Goal: Task Accomplishment & Management: Manage account settings

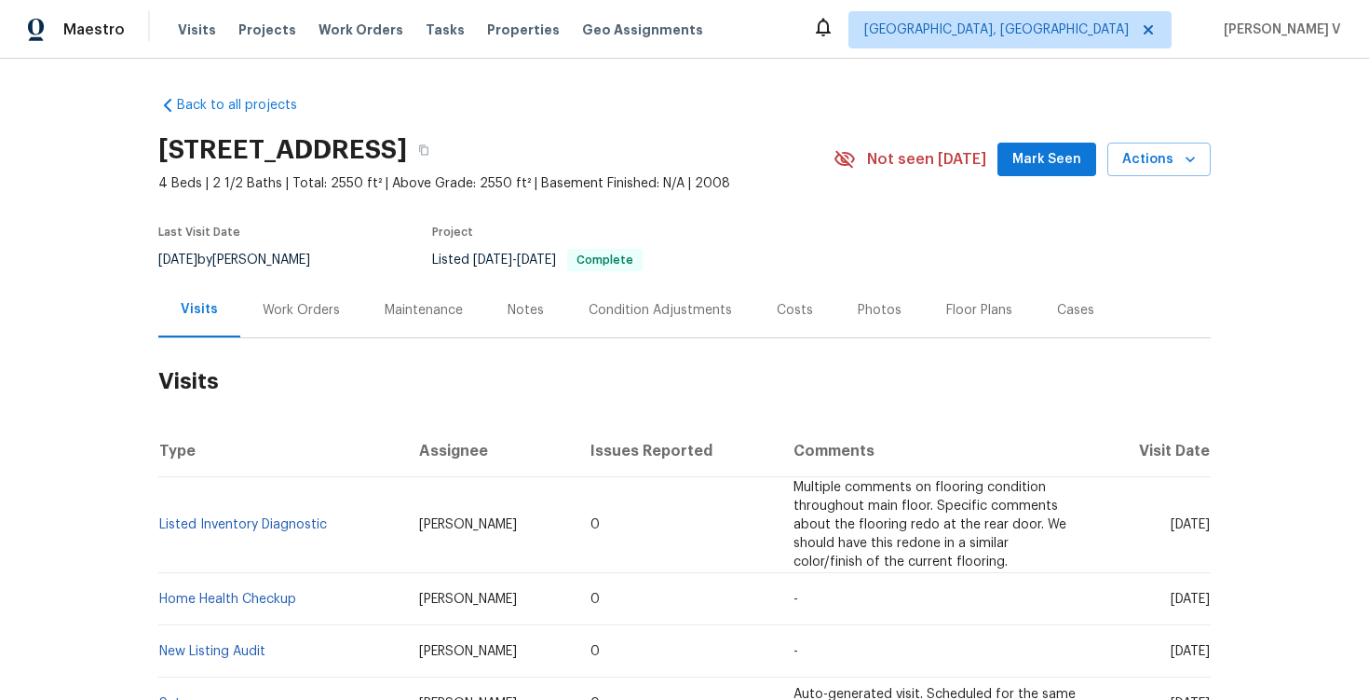
click at [276, 324] on div "Work Orders" at bounding box center [301, 309] width 122 height 55
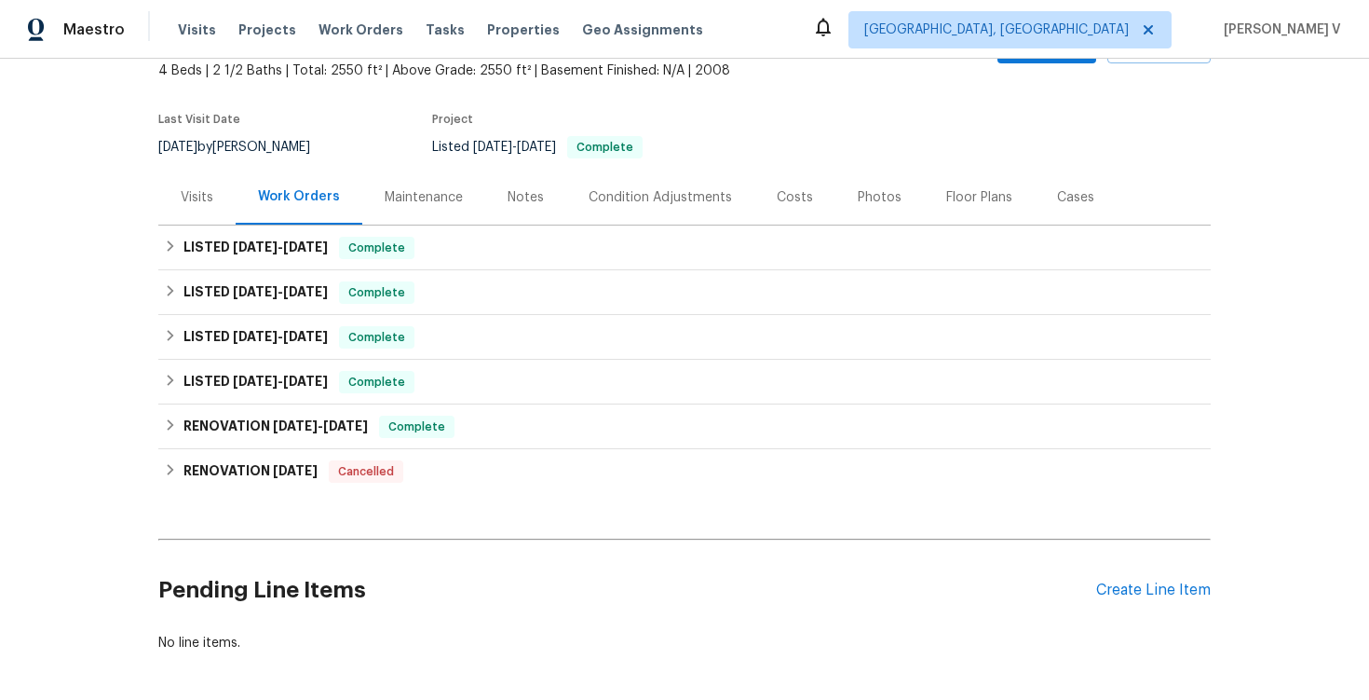
scroll to position [124, 0]
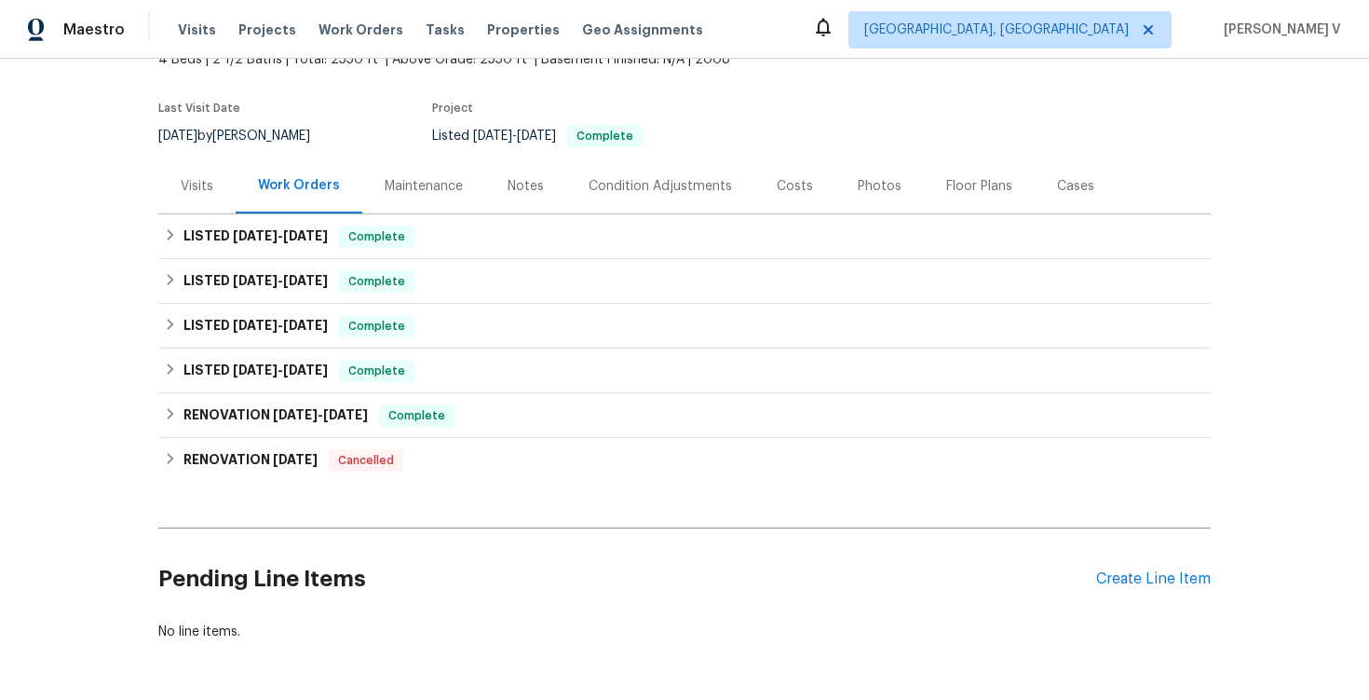
click at [1197, 588] on div "Pending Line Items Create Line Item" at bounding box center [684, 579] width 1053 height 87
click at [1189, 585] on div "Create Line Item" at bounding box center [1154, 579] width 115 height 18
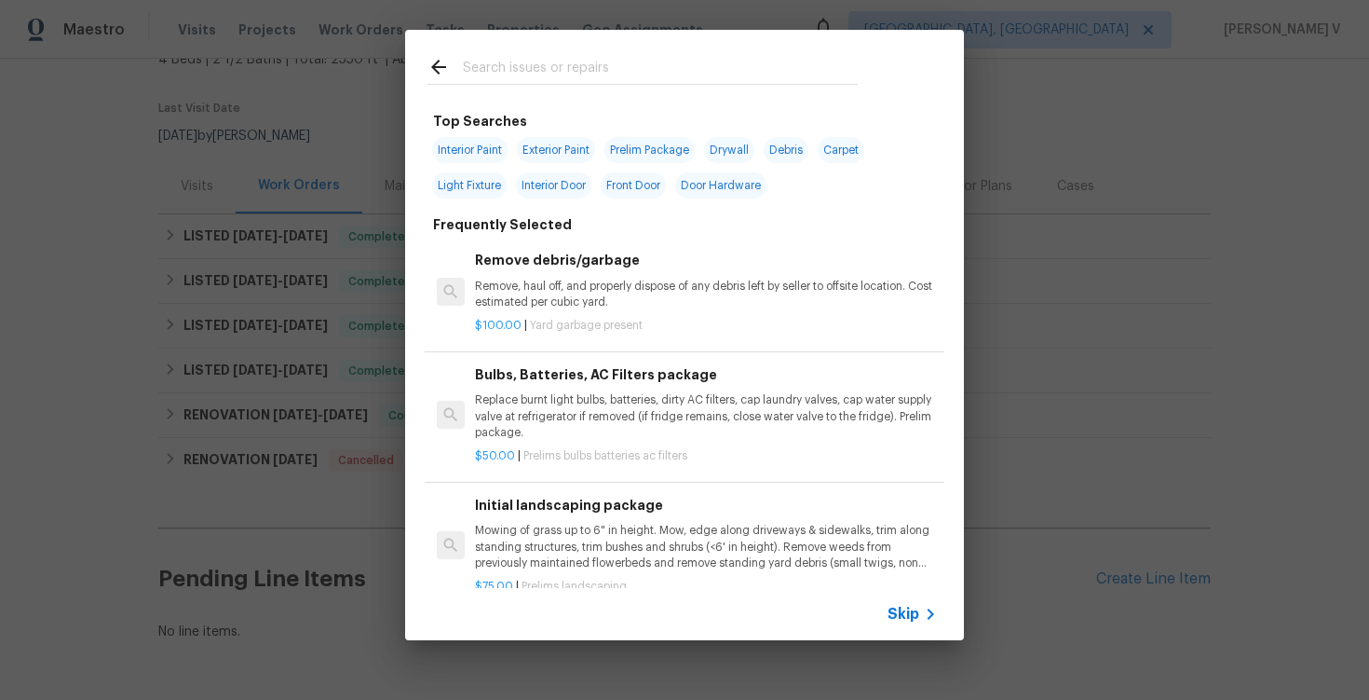
click at [912, 613] on span "Skip" at bounding box center [904, 614] width 32 height 19
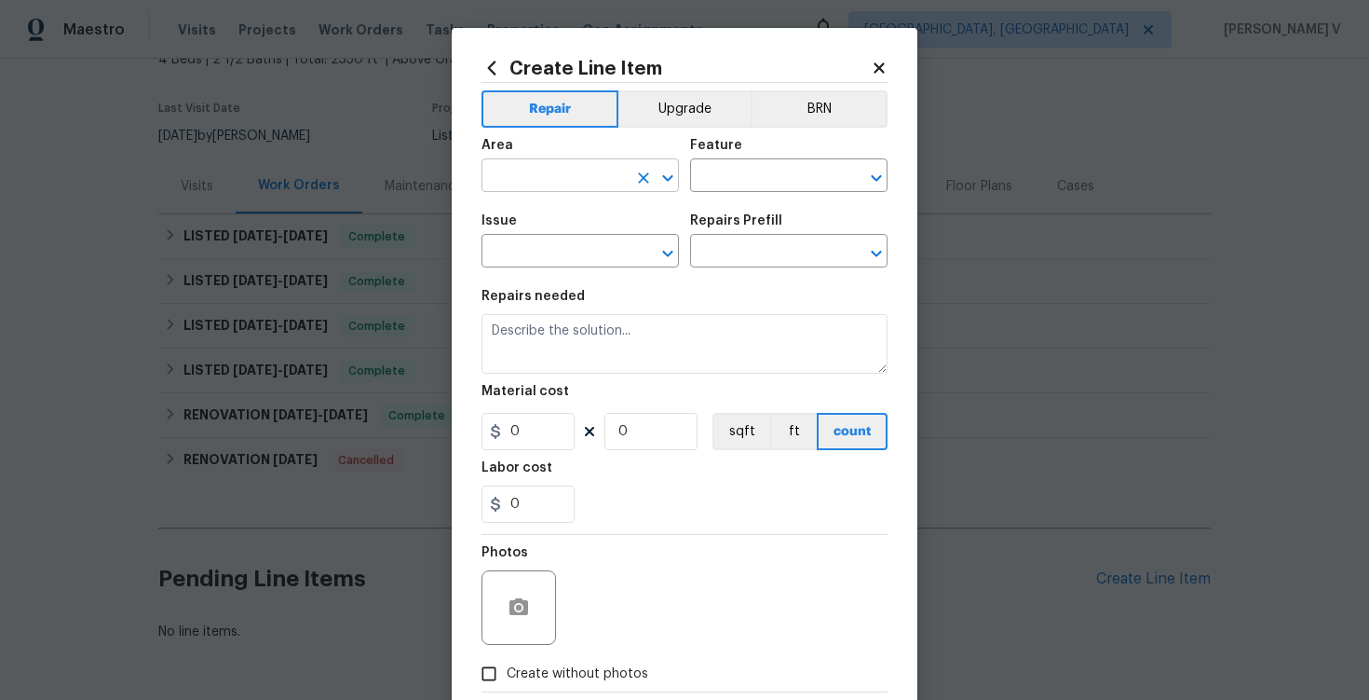
click at [524, 171] on input "text" at bounding box center [554, 177] width 145 height 29
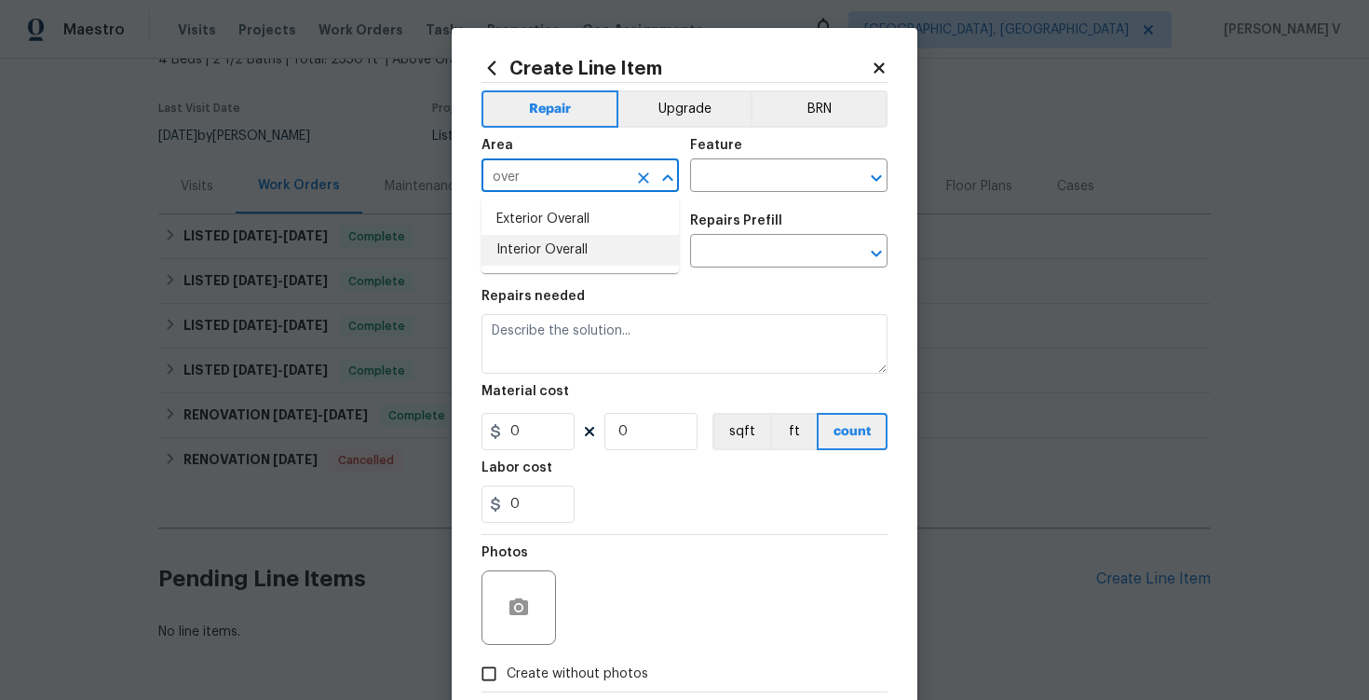
click at [542, 263] on li "Interior Overall" at bounding box center [581, 250] width 198 height 31
type input "Interior Overall"
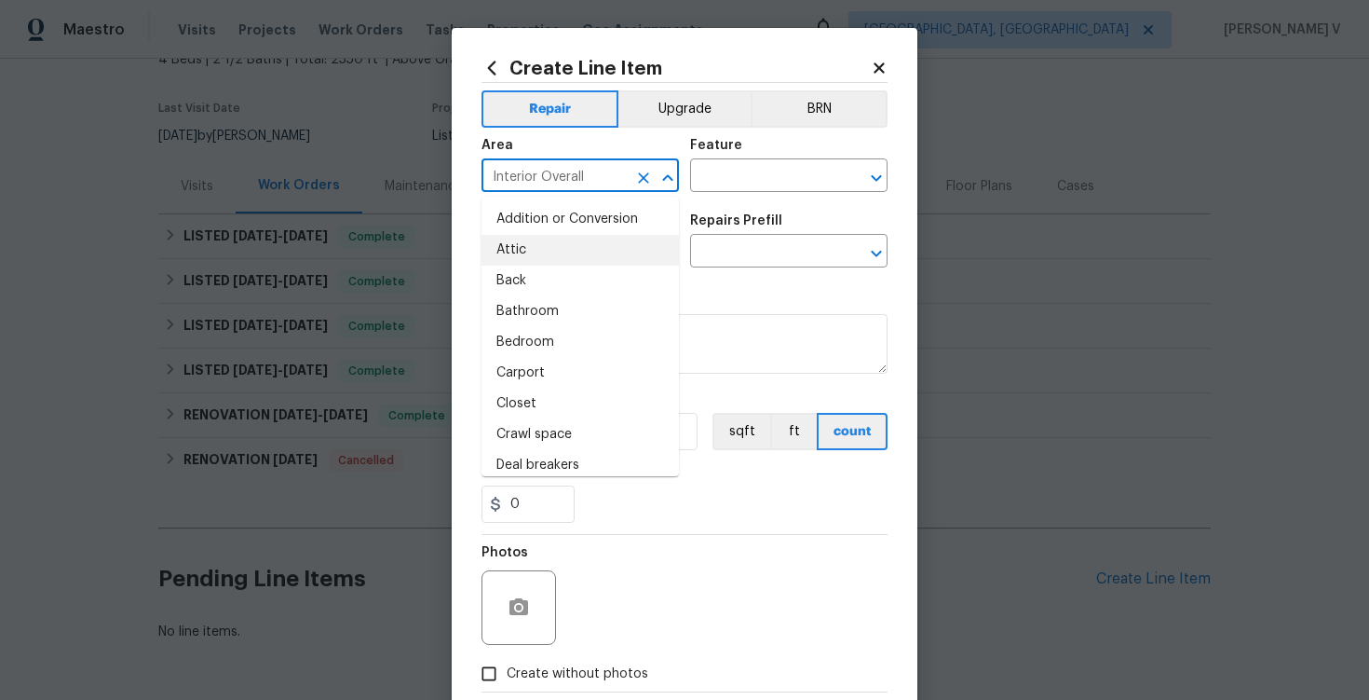
click at [720, 161] on div "Feature" at bounding box center [789, 151] width 198 height 24
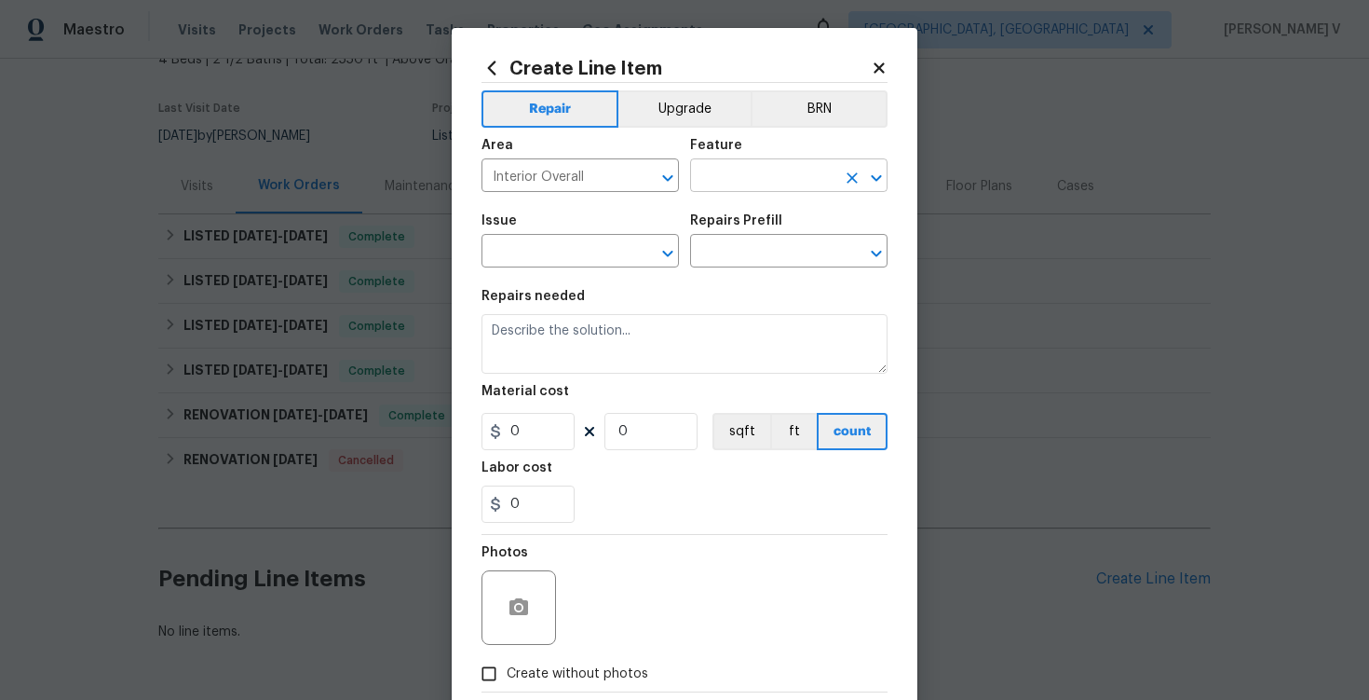
click at [729, 174] on input "text" at bounding box center [762, 177] width 145 height 29
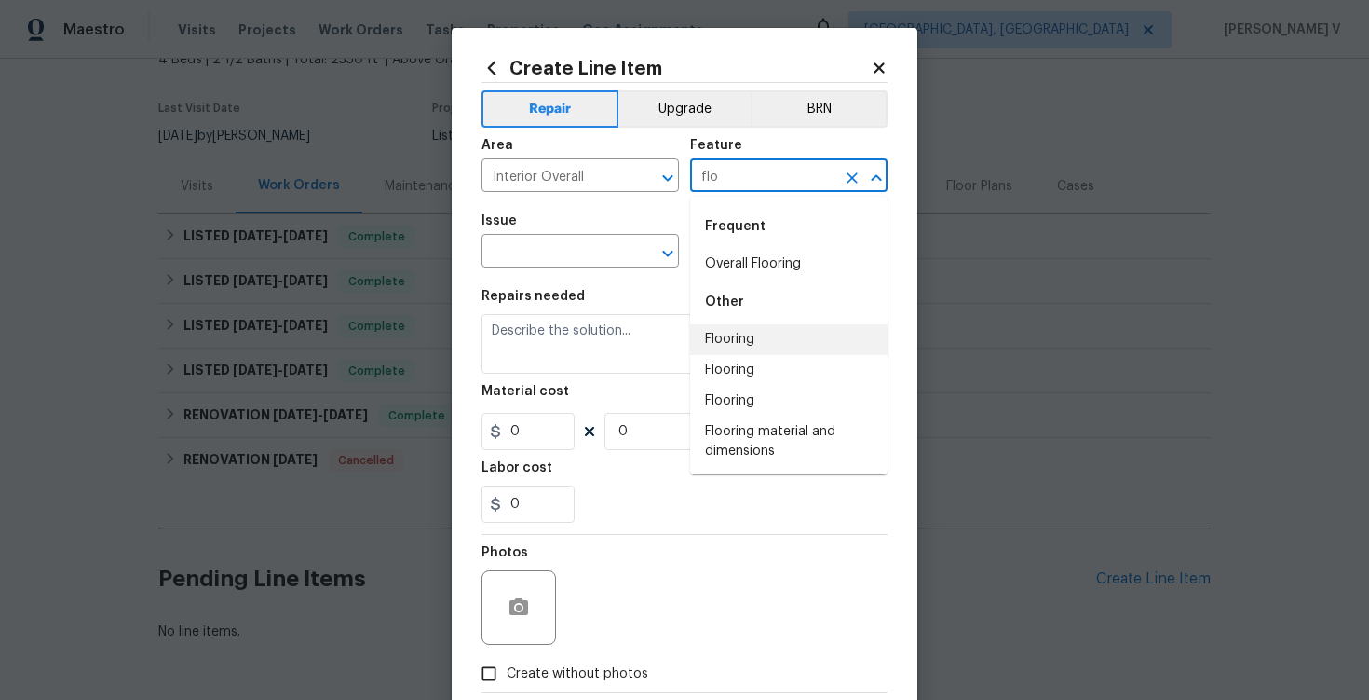
click at [737, 341] on li "Flooring" at bounding box center [789, 339] width 198 height 31
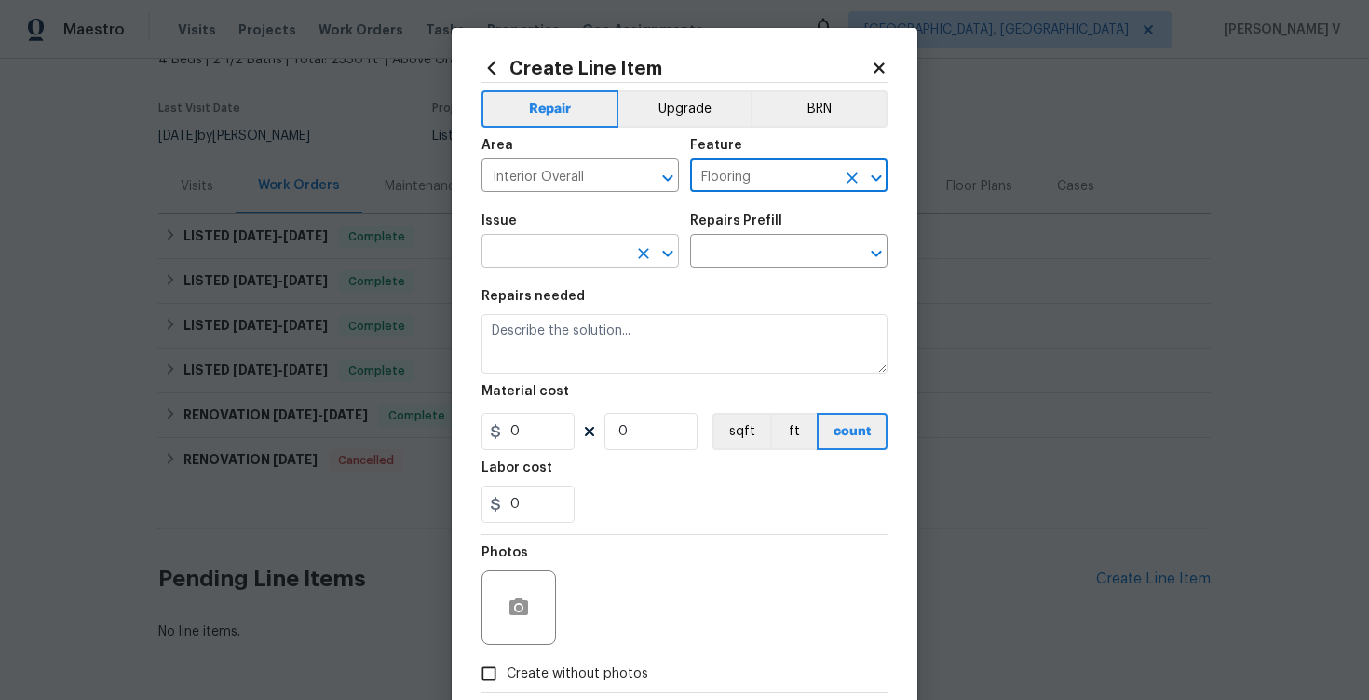
type input "Flooring"
click at [534, 245] on input "text" at bounding box center [554, 252] width 145 height 29
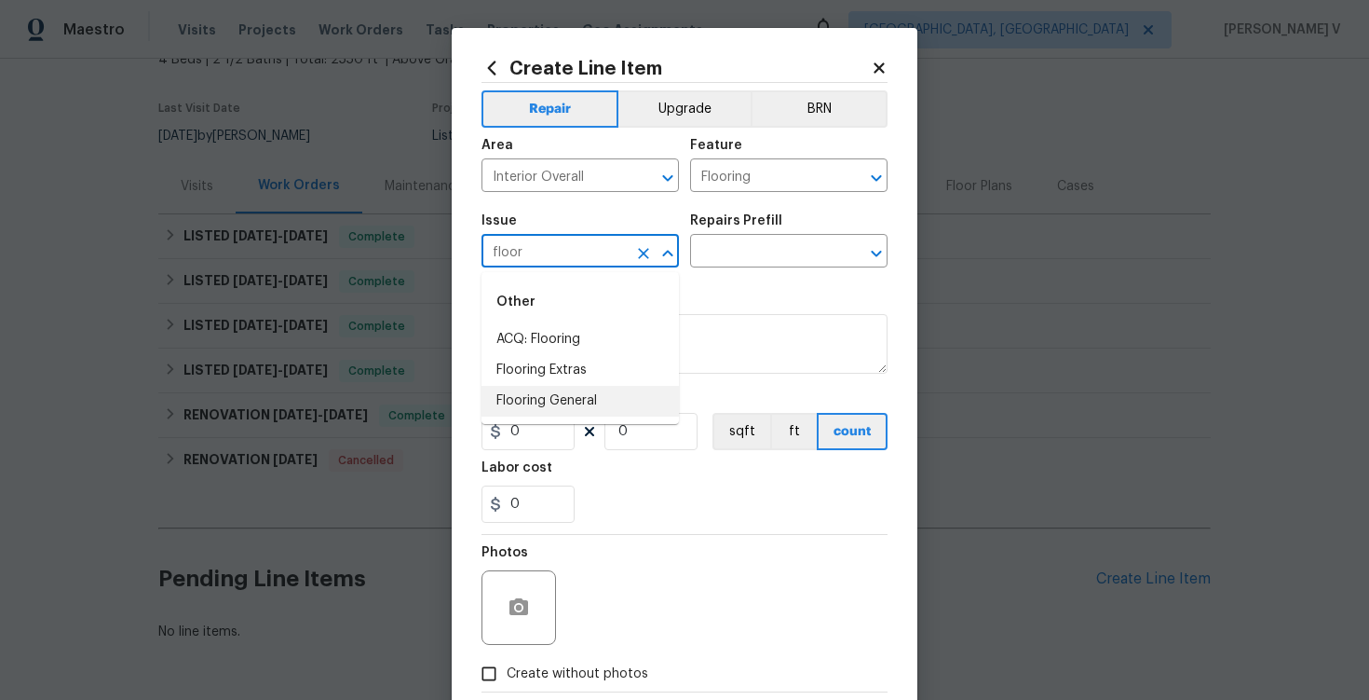
click at [565, 421] on ul "Other ACQ: Flooring Flooring Extras Flooring General" at bounding box center [581, 348] width 198 height 152
click at [594, 402] on li "Flooring General" at bounding box center [581, 401] width 198 height 31
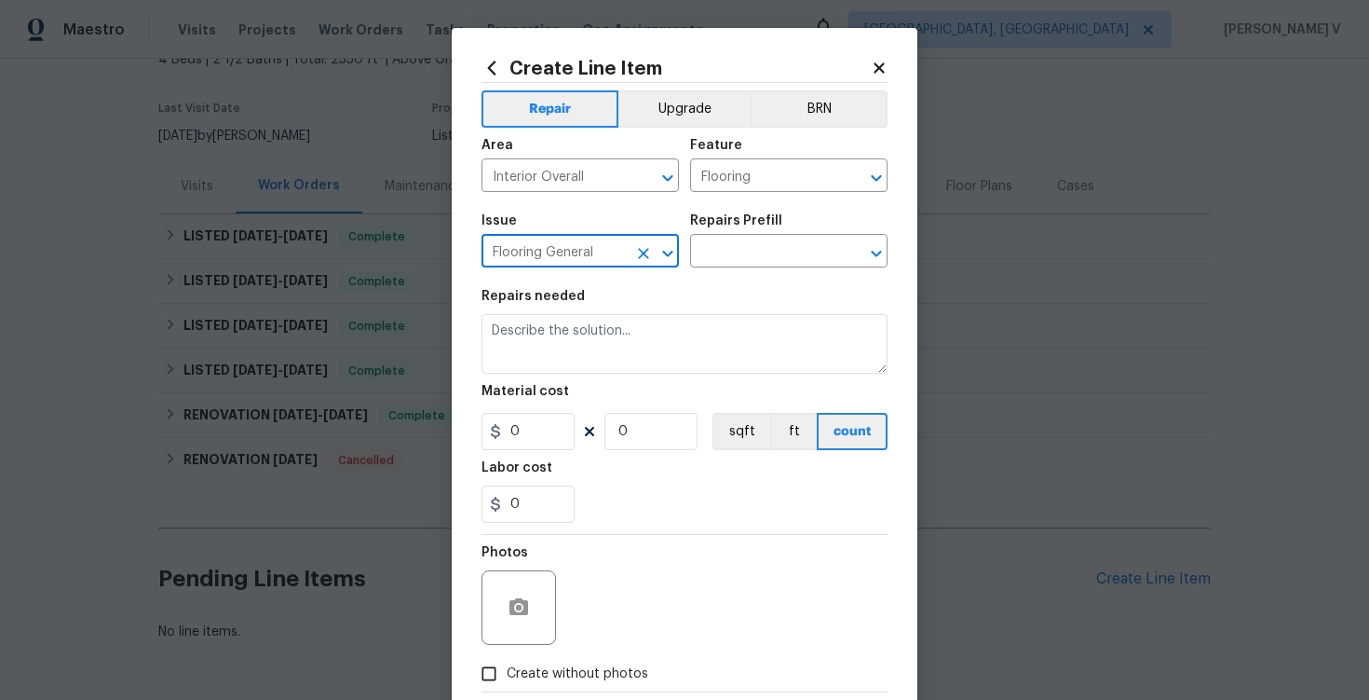
type input "Flooring General"
click at [778, 235] on div "Repairs Prefill" at bounding box center [789, 226] width 198 height 24
click at [751, 261] on input "text" at bounding box center [762, 252] width 145 height 29
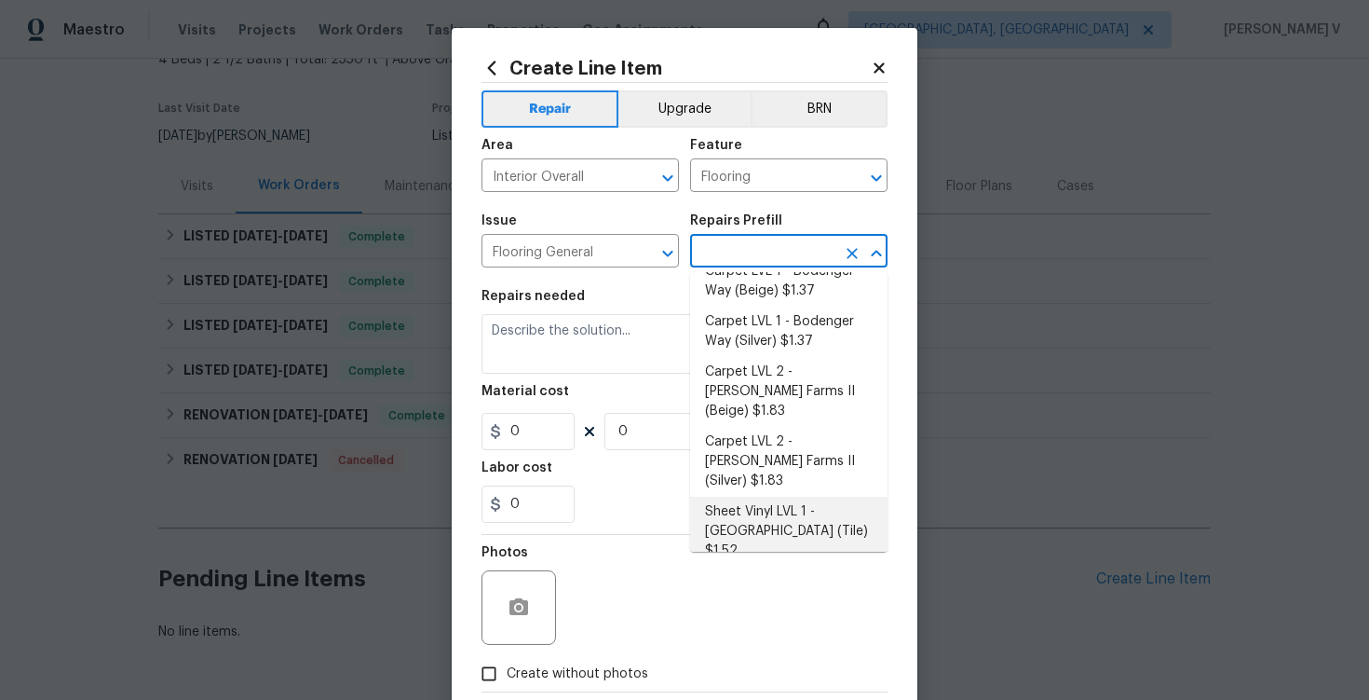
scroll to position [0, 0]
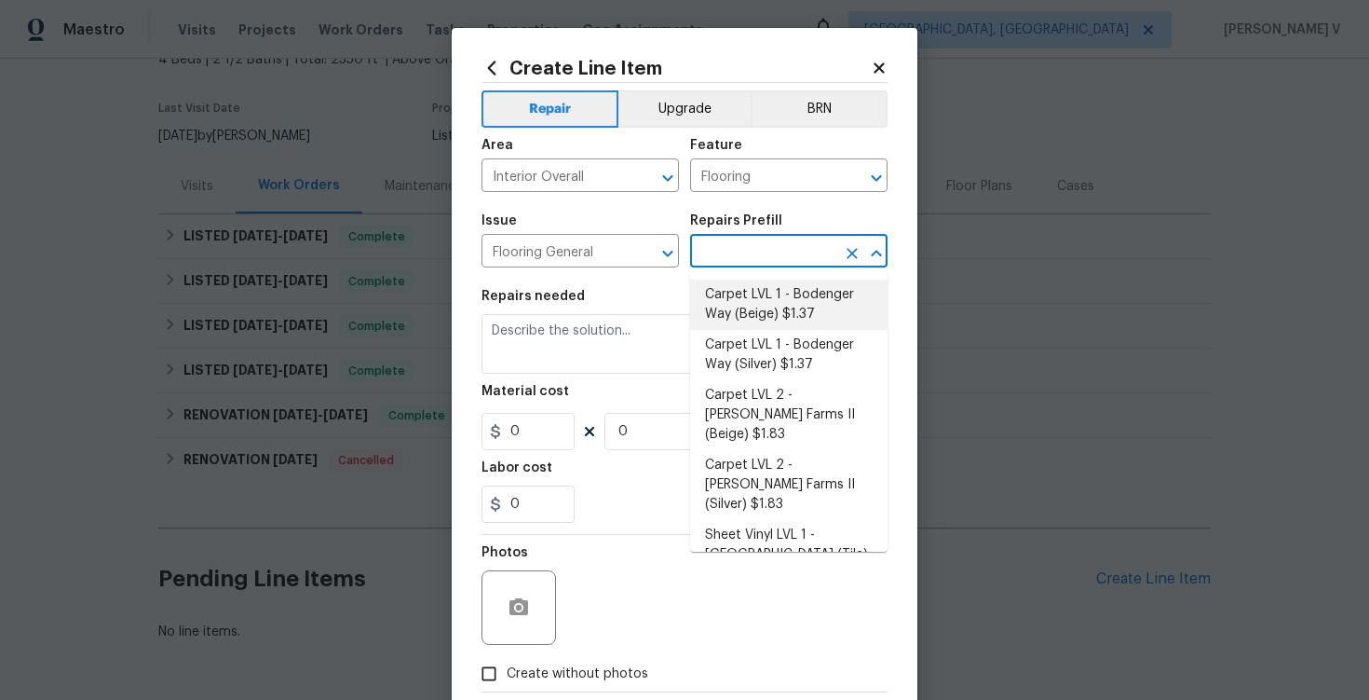
click at [753, 315] on li "Carpet LVL 1 - Bodenger Way (Beige) $1.37" at bounding box center [789, 304] width 198 height 50
type input "Overall Flooring"
type input "Carpet LVL 1 - Bodenger Way (Beige) $1.37"
type textarea "Install new carpet. (Bodenger Way 749 Bird Bath, Beige) at all previously carpe…"
type input "1.37"
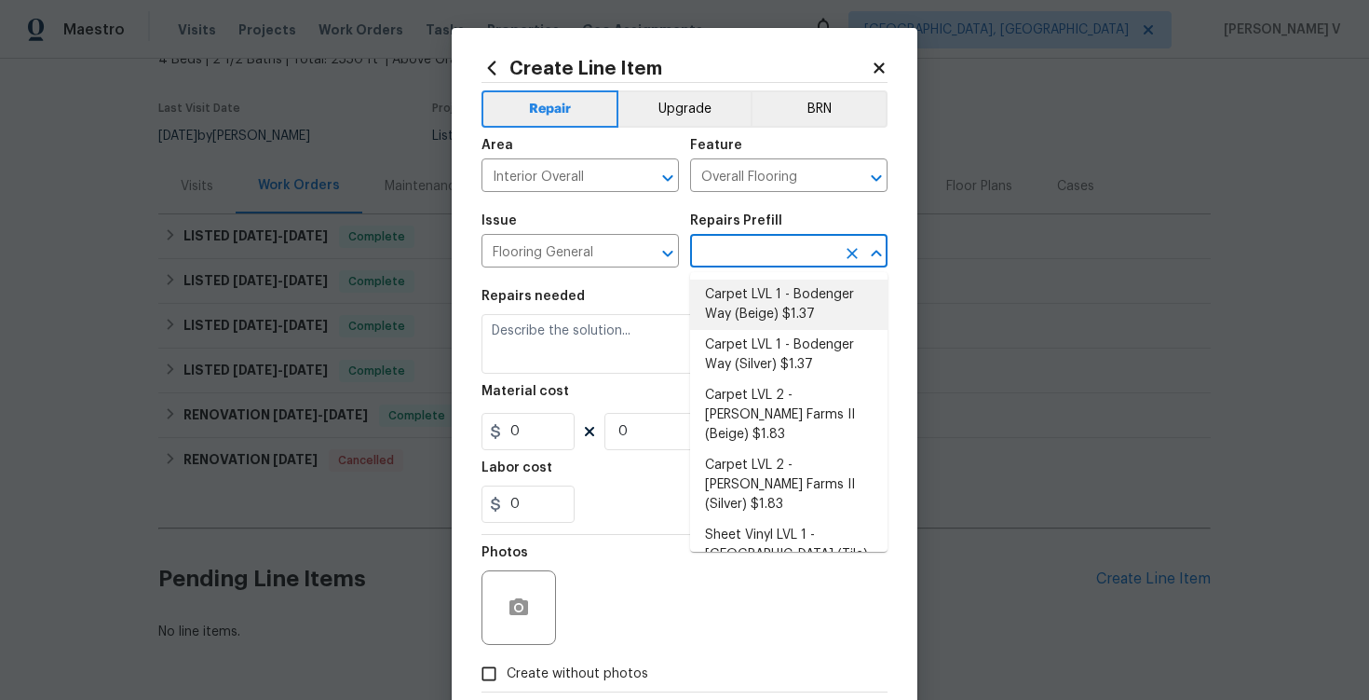
type input "1"
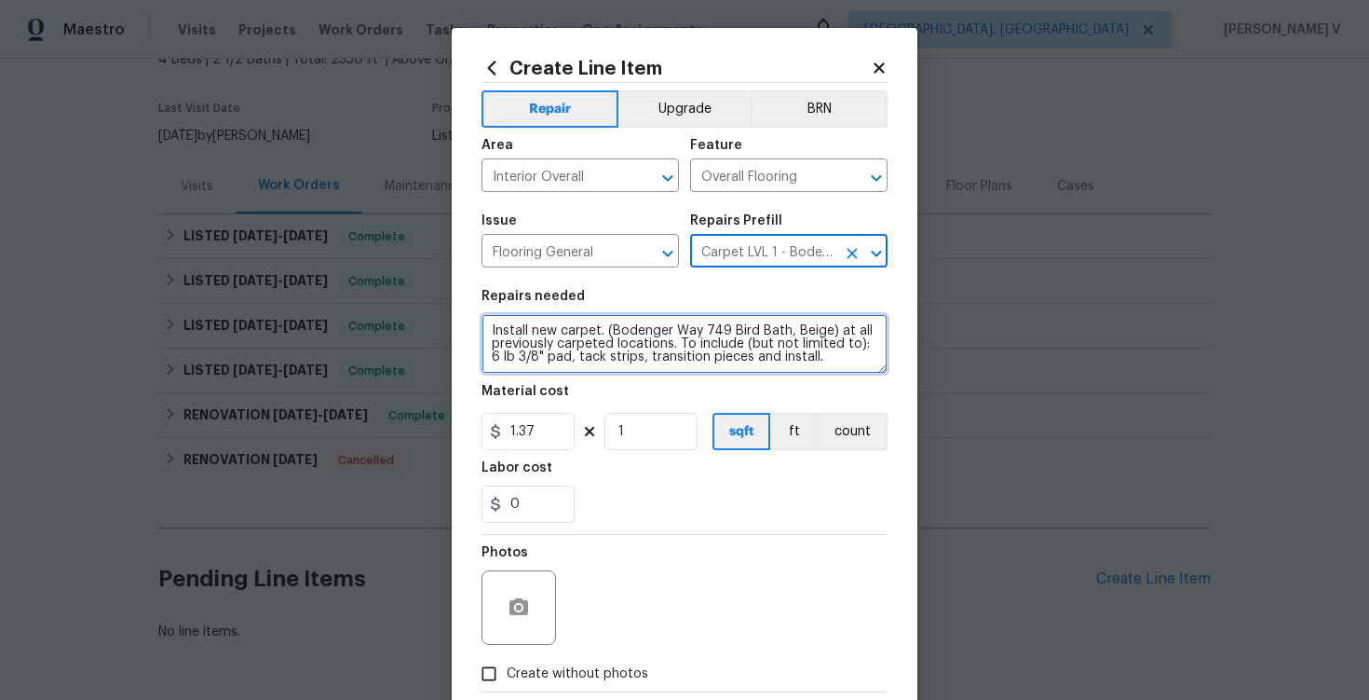
click at [672, 334] on textarea "Install new carpet. (Bodenger Way 749 Bird Bath, Beige) at all previously carpe…" at bounding box center [685, 344] width 406 height 60
paste textarea "Received feedback stair rails, flooring in the bedroom upstairs. Broken door fe…"
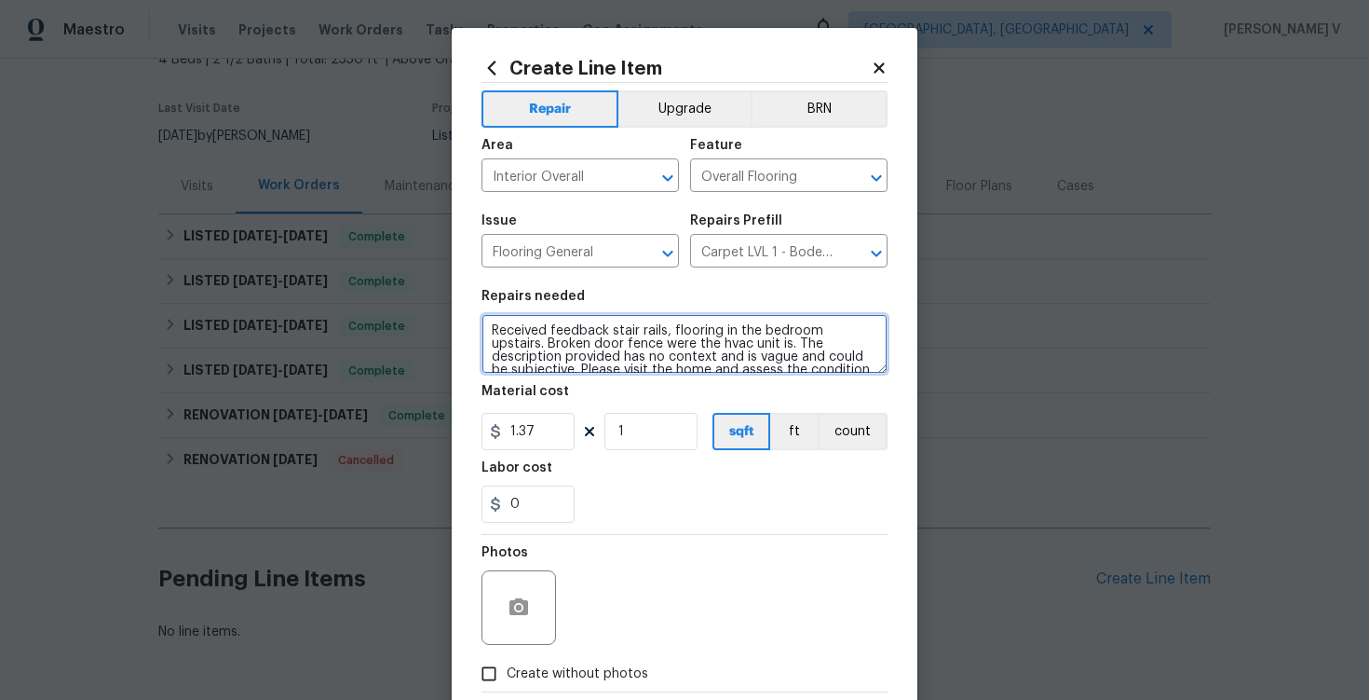
type textarea "Received feedback stair rails, flooring in the bedroom upstairs. Broken door fe…"
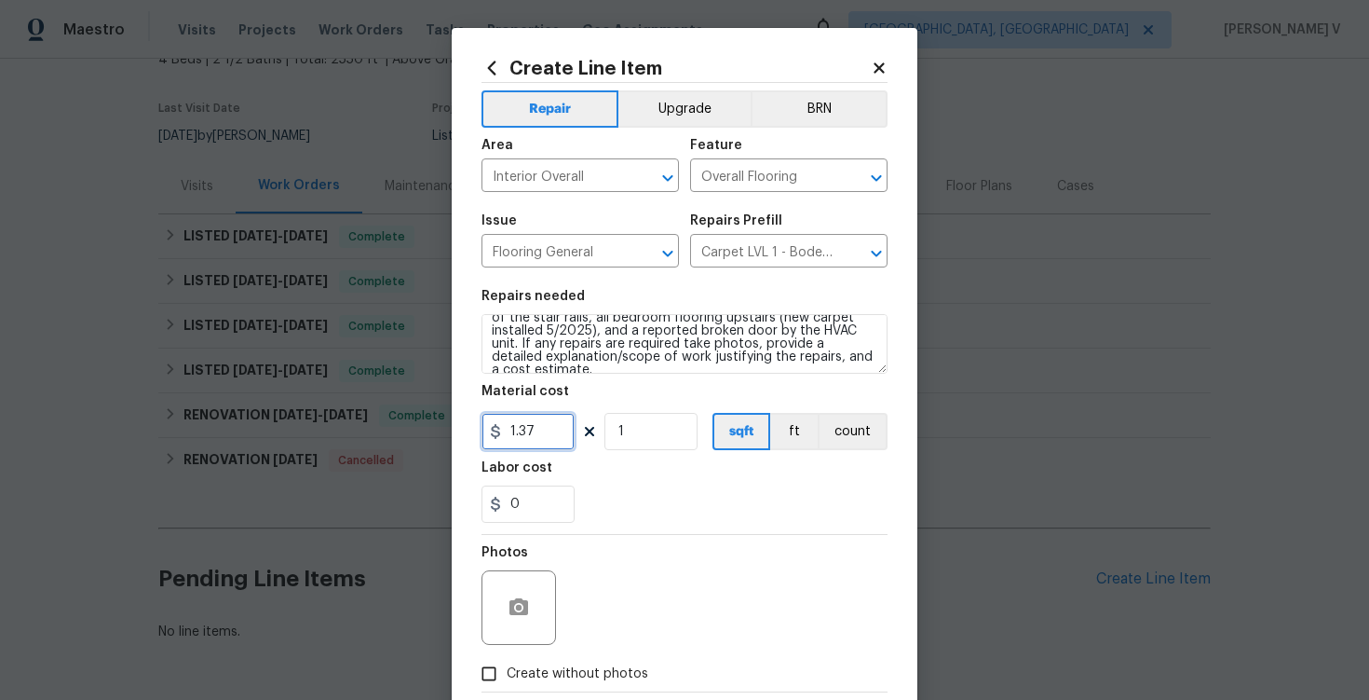
click at [539, 438] on input "1.37" at bounding box center [528, 431] width 93 height 37
type input "75"
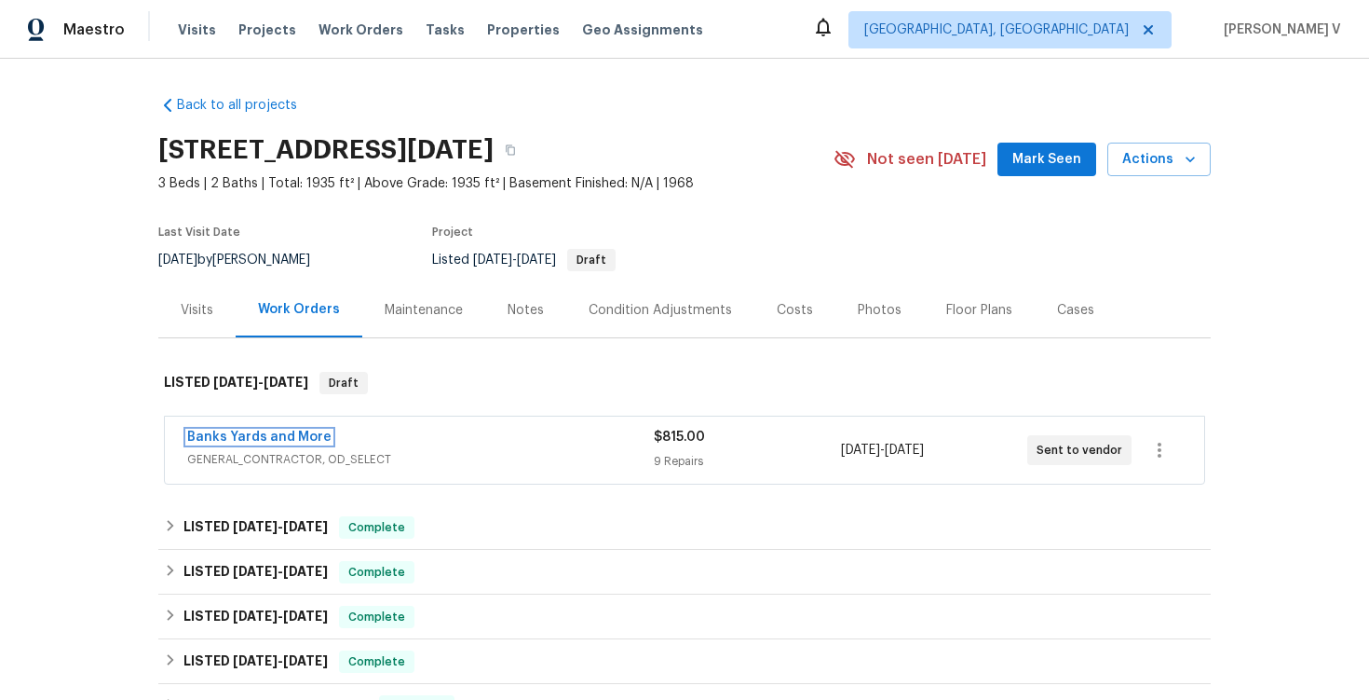
click at [293, 434] on link "Banks Yards and More" at bounding box center [259, 436] width 144 height 13
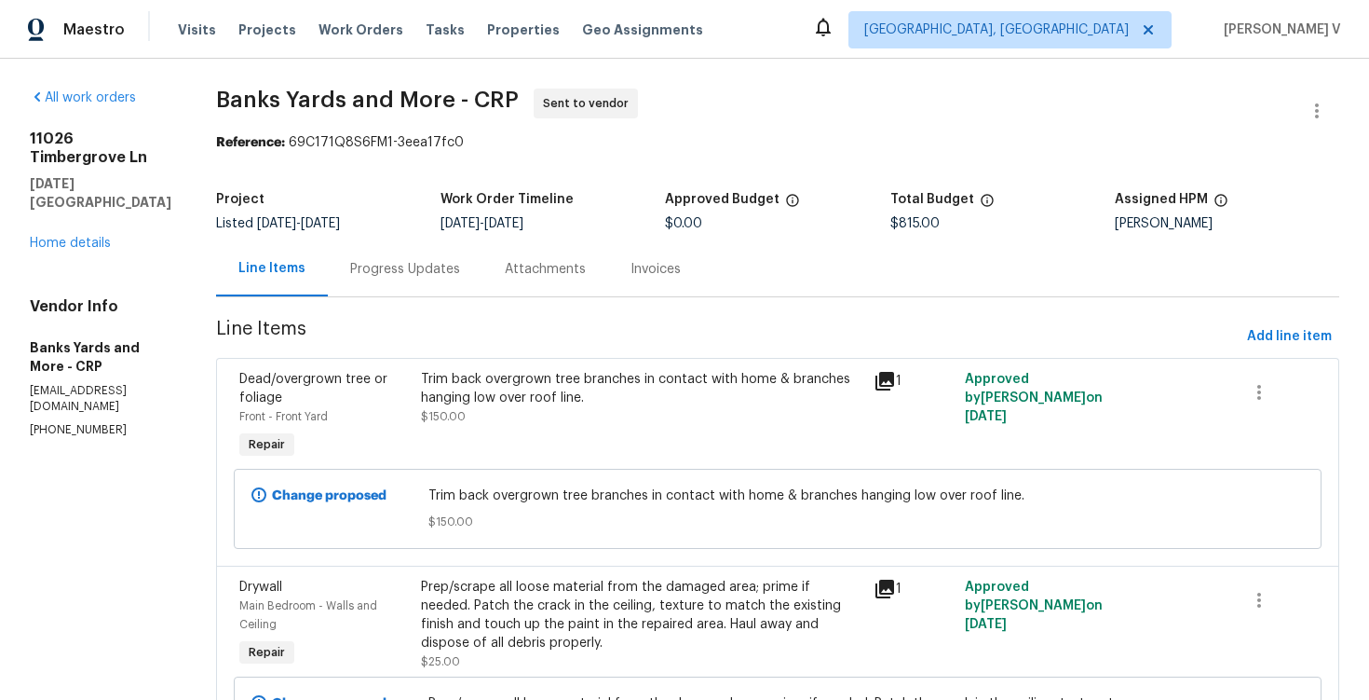
click at [412, 247] on div "Progress Updates" at bounding box center [405, 268] width 155 height 55
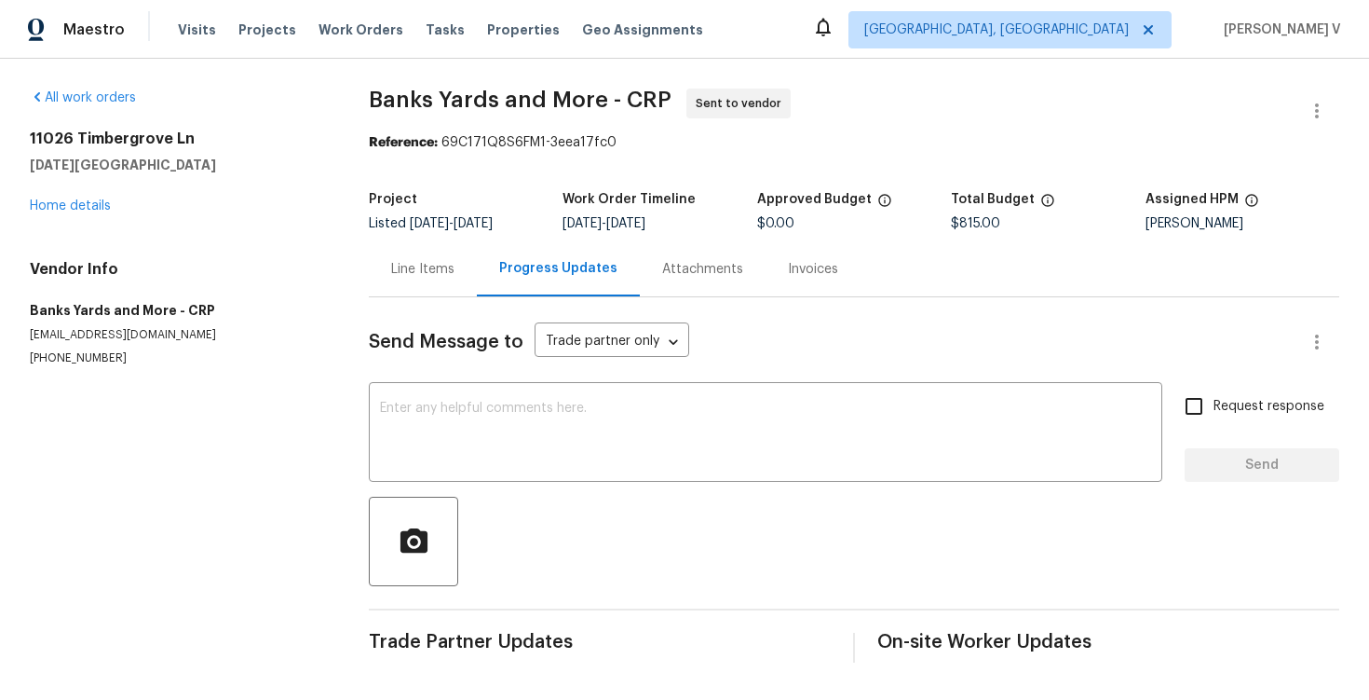
click at [370, 293] on div "Line Items" at bounding box center [423, 268] width 108 height 55
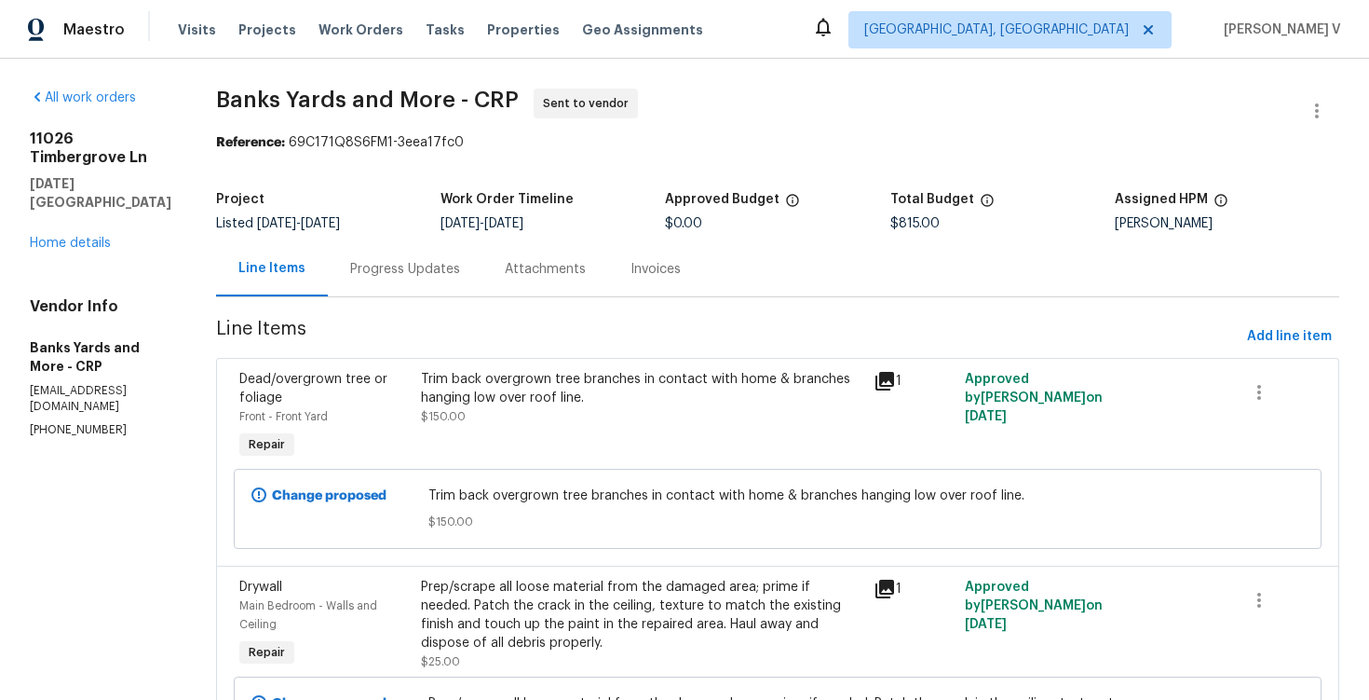
click at [1181, 224] on div "Scott McGinnis" at bounding box center [1227, 223] width 225 height 13
click at [1170, 238] on div "Project Listed 10/6/2025 - 10/14/2025 Work Order Timeline 10/6/2025 - 10/14/202…" at bounding box center [778, 212] width 1124 height 60
copy div "Scott McGinnis"
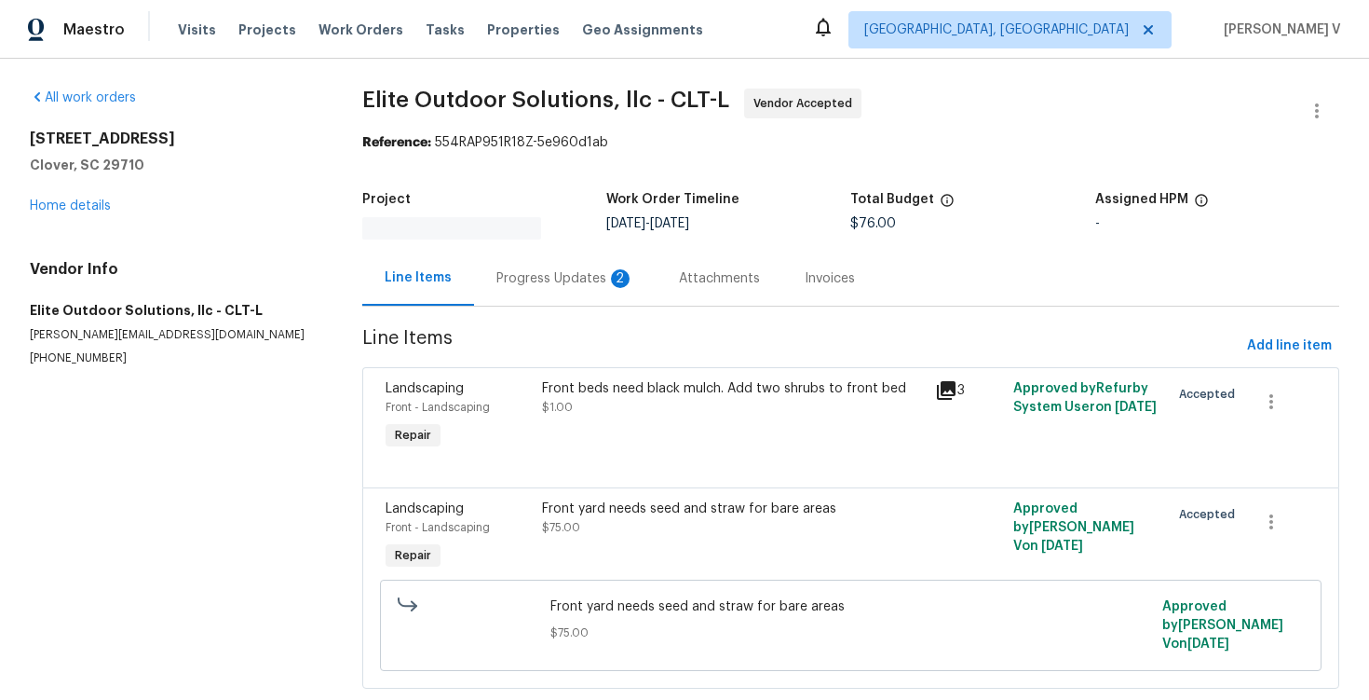
click at [513, 253] on div "Progress Updates 2" at bounding box center [565, 278] width 183 height 55
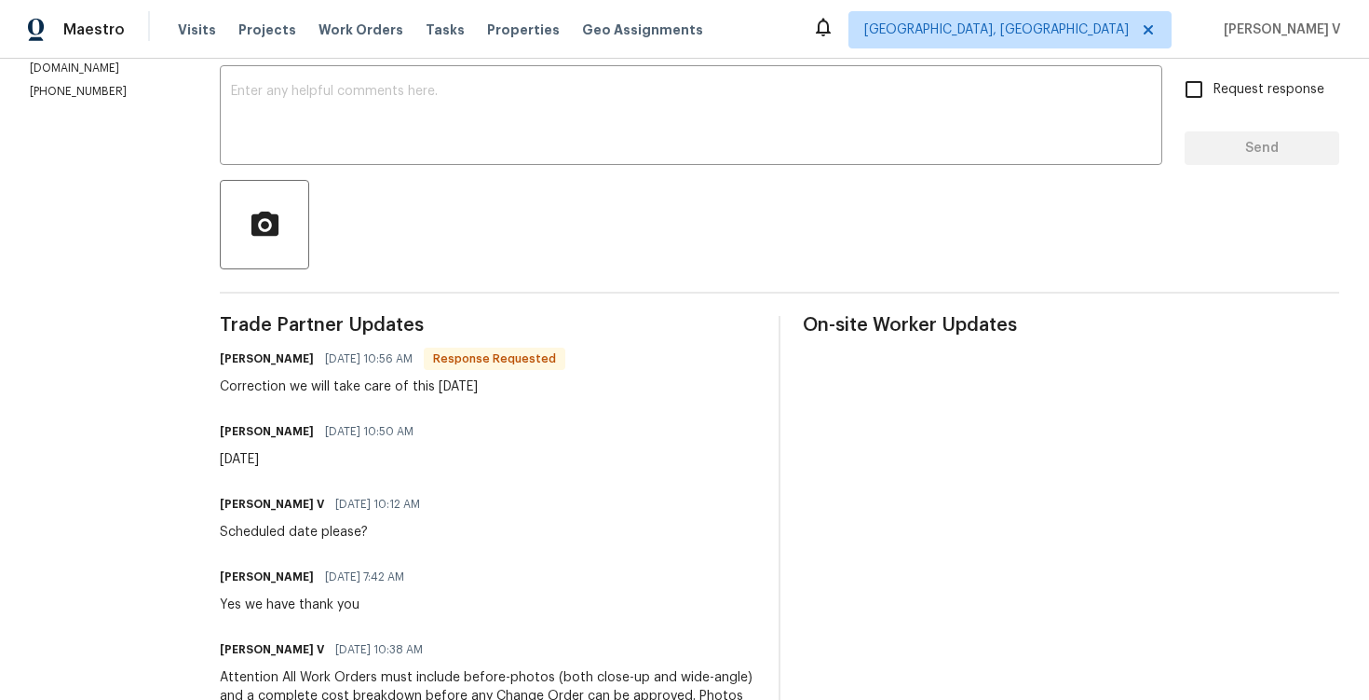
scroll to position [252, 0]
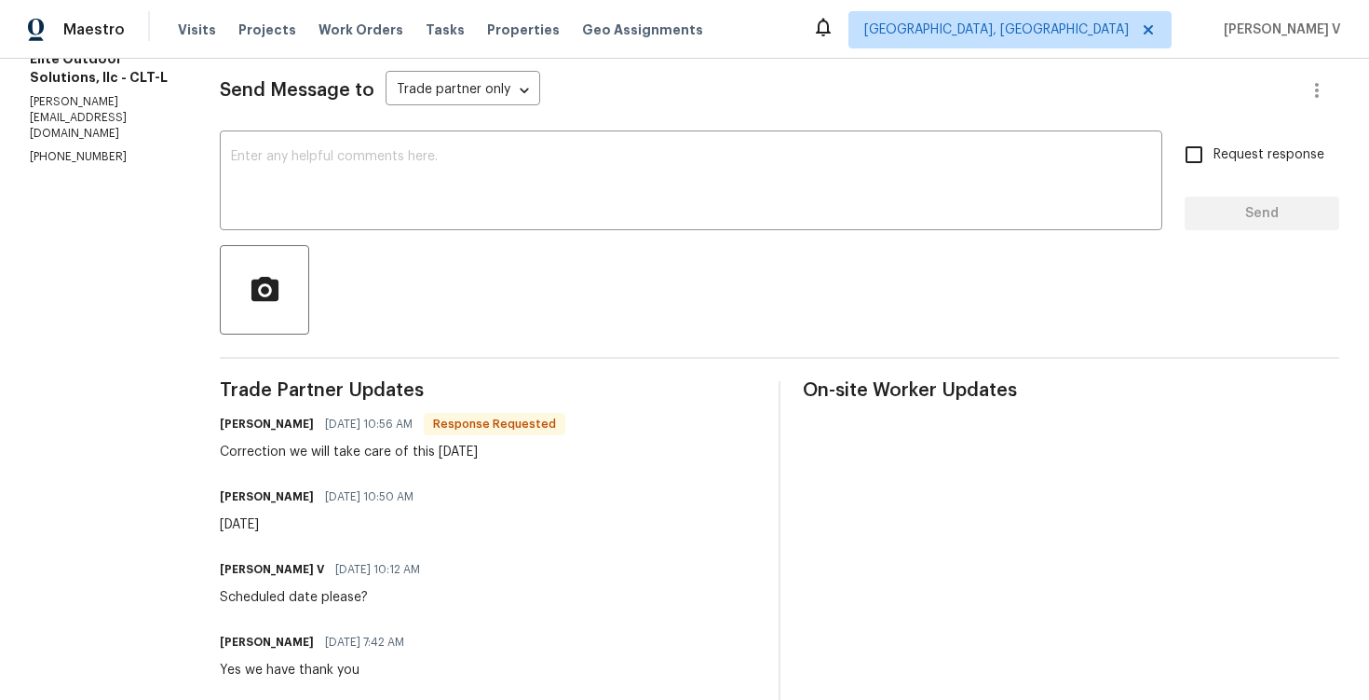
click at [387, 233] on div "Send Message to Trade partner only Trade partner only ​ x ​ Request response Se…" at bounding box center [780, 512] width 1120 height 932
click at [382, 194] on textarea at bounding box center [691, 182] width 920 height 65
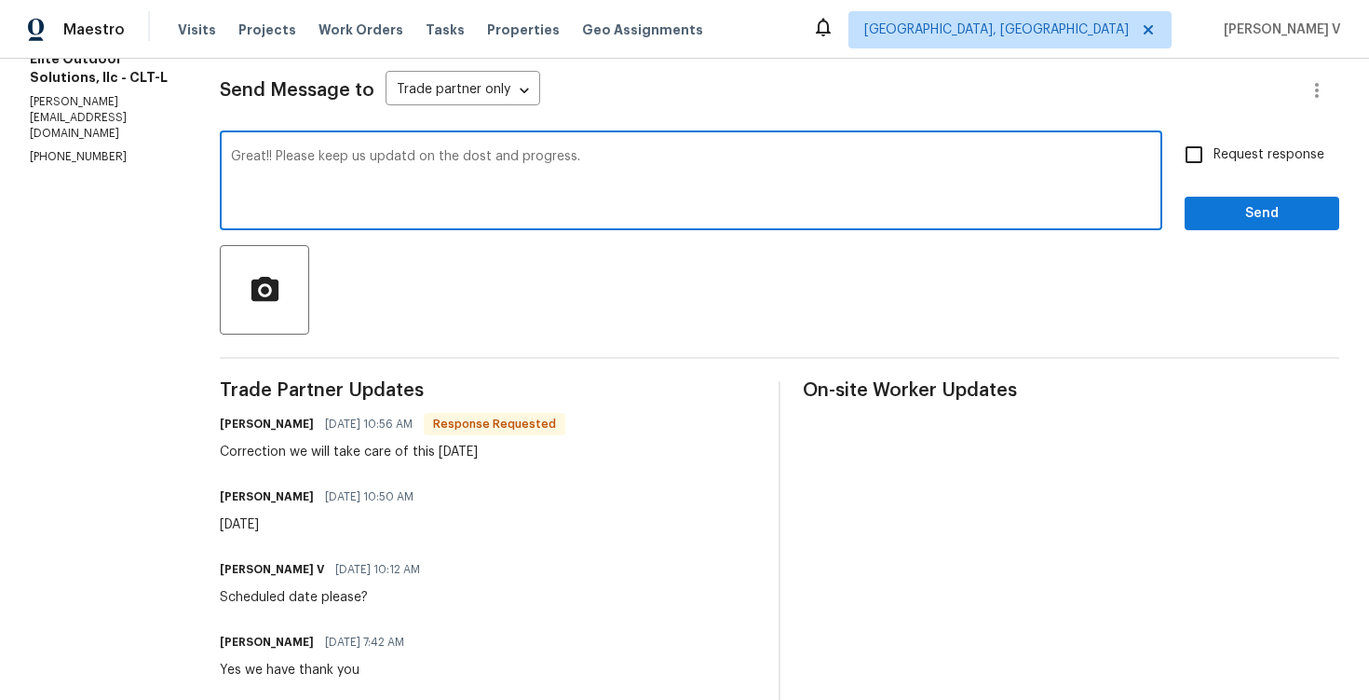
click at [0, 0] on span "updated" at bounding box center [0, 0] width 0 height 0
click at [468, 157] on textarea "Great!! Please keep us updated on the dost and progress." at bounding box center [691, 182] width 920 height 65
type textarea "Great!! Please keep us updated on the cost and progress."
click at [1221, 168] on label "Request response" at bounding box center [1250, 154] width 150 height 39
click at [1214, 168] on input "Request response" at bounding box center [1194, 154] width 39 height 39
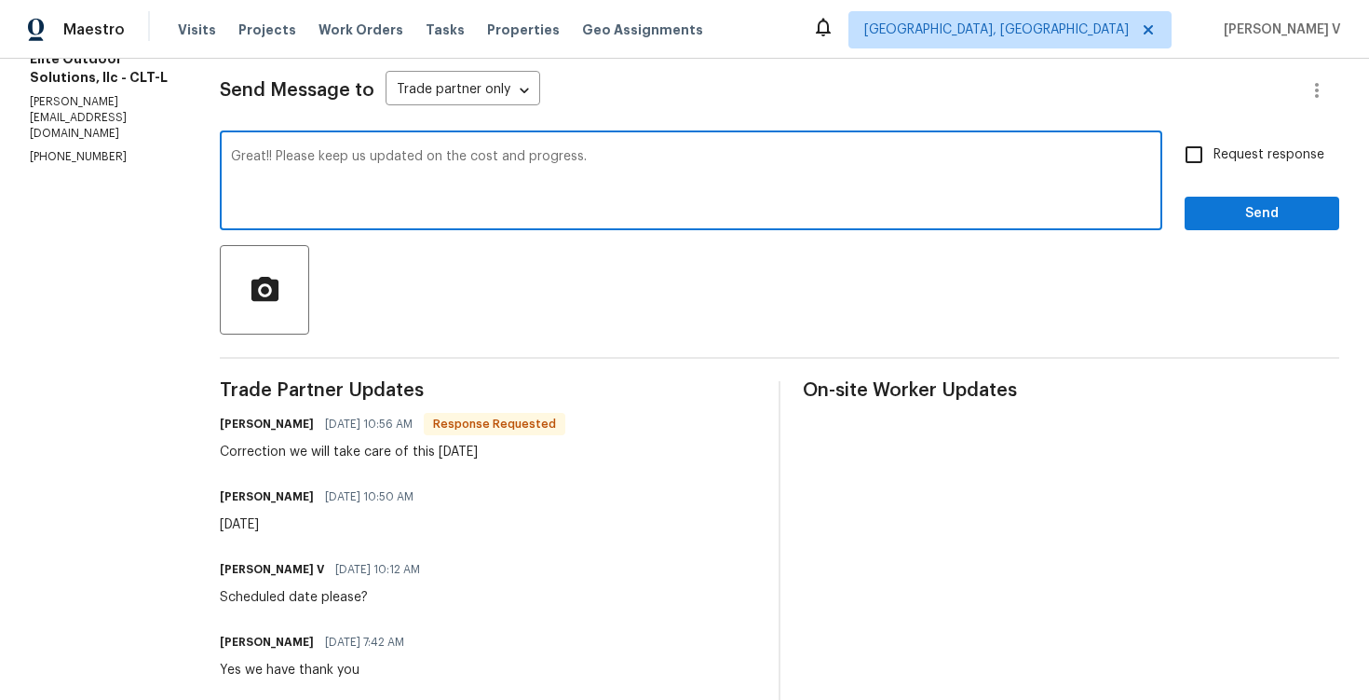
checkbox input "true"
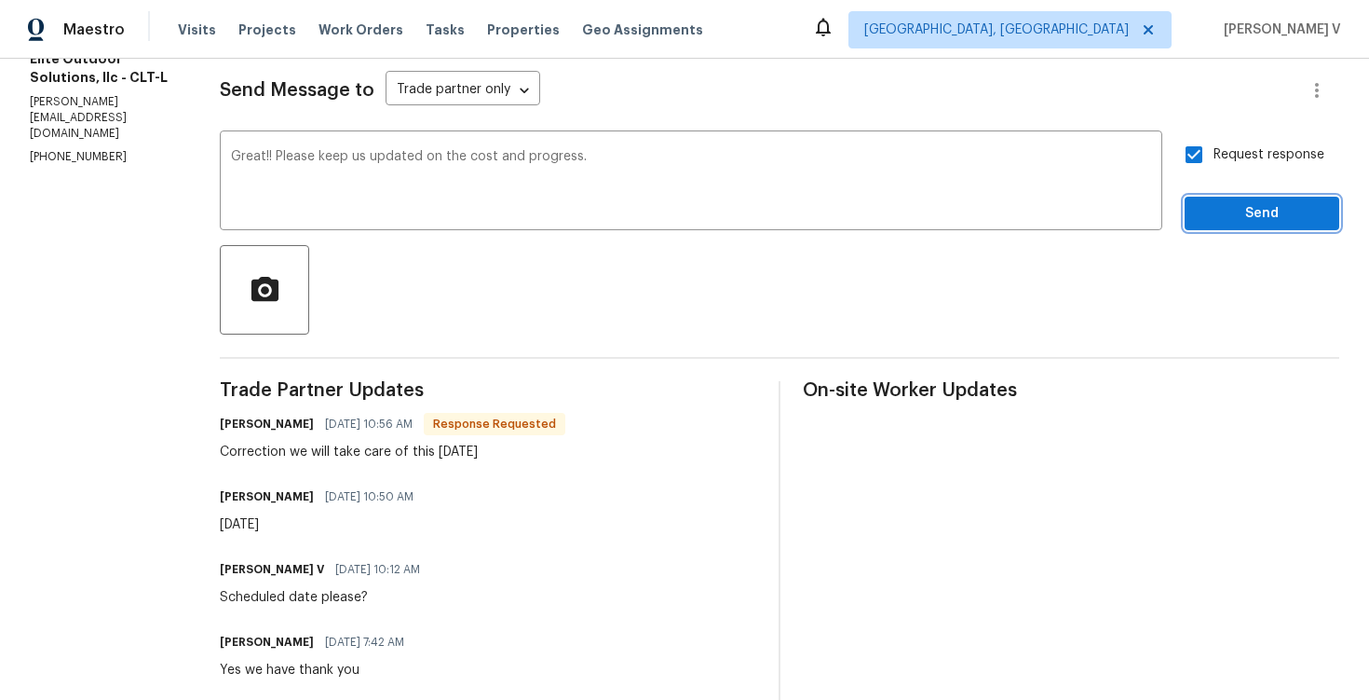
click at [1269, 198] on button "Send" at bounding box center [1262, 214] width 155 height 34
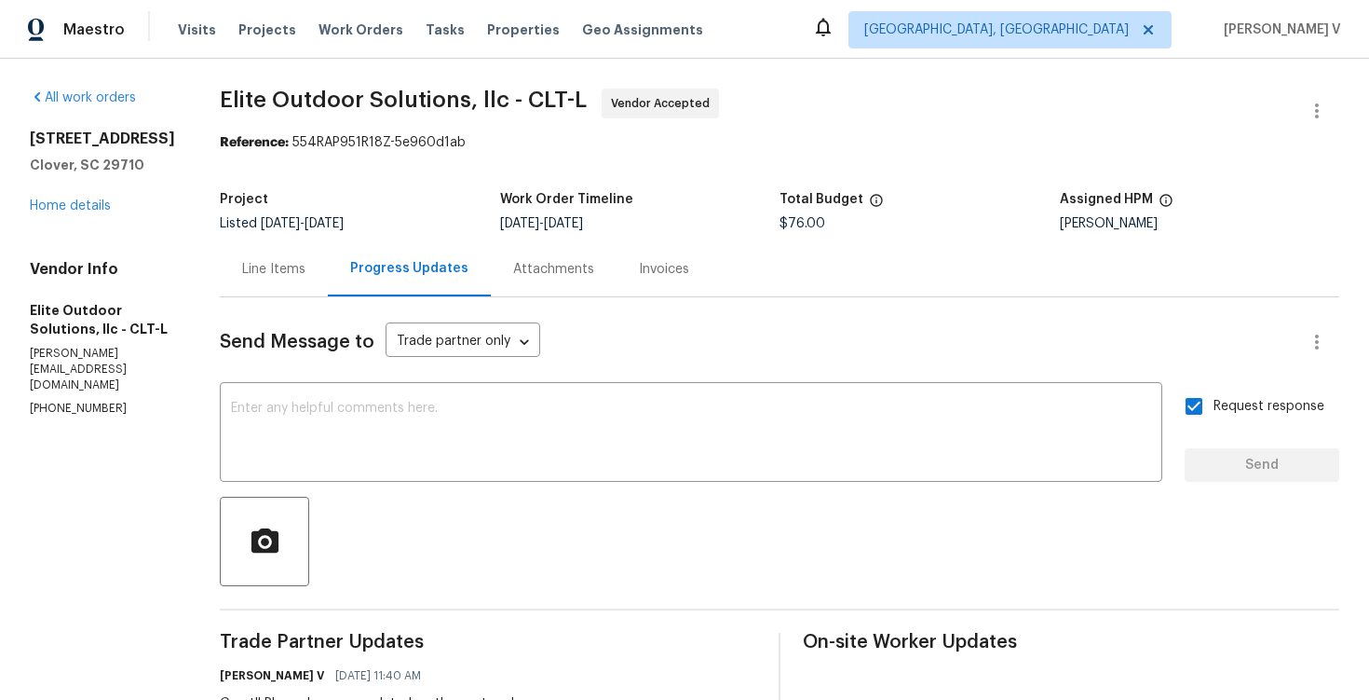
scroll to position [139, 0]
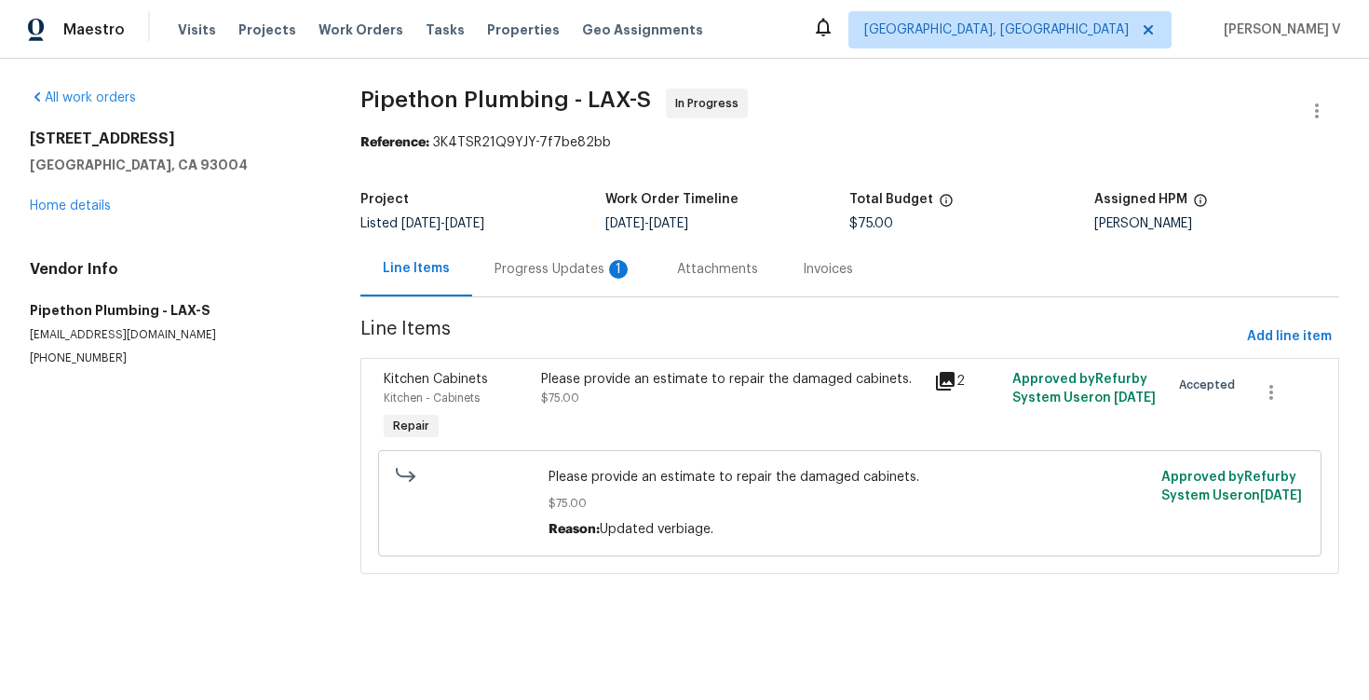
click at [559, 292] on div "Progress Updates 1" at bounding box center [563, 268] width 183 height 55
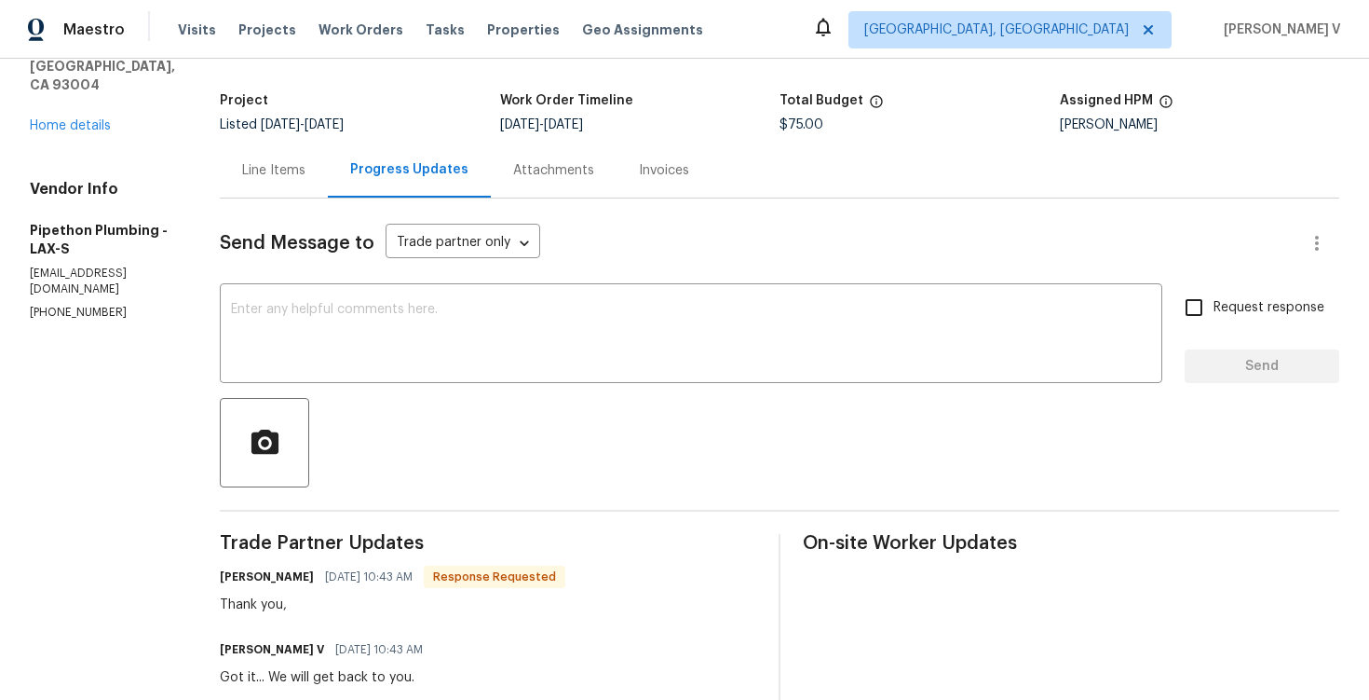
scroll to position [189, 0]
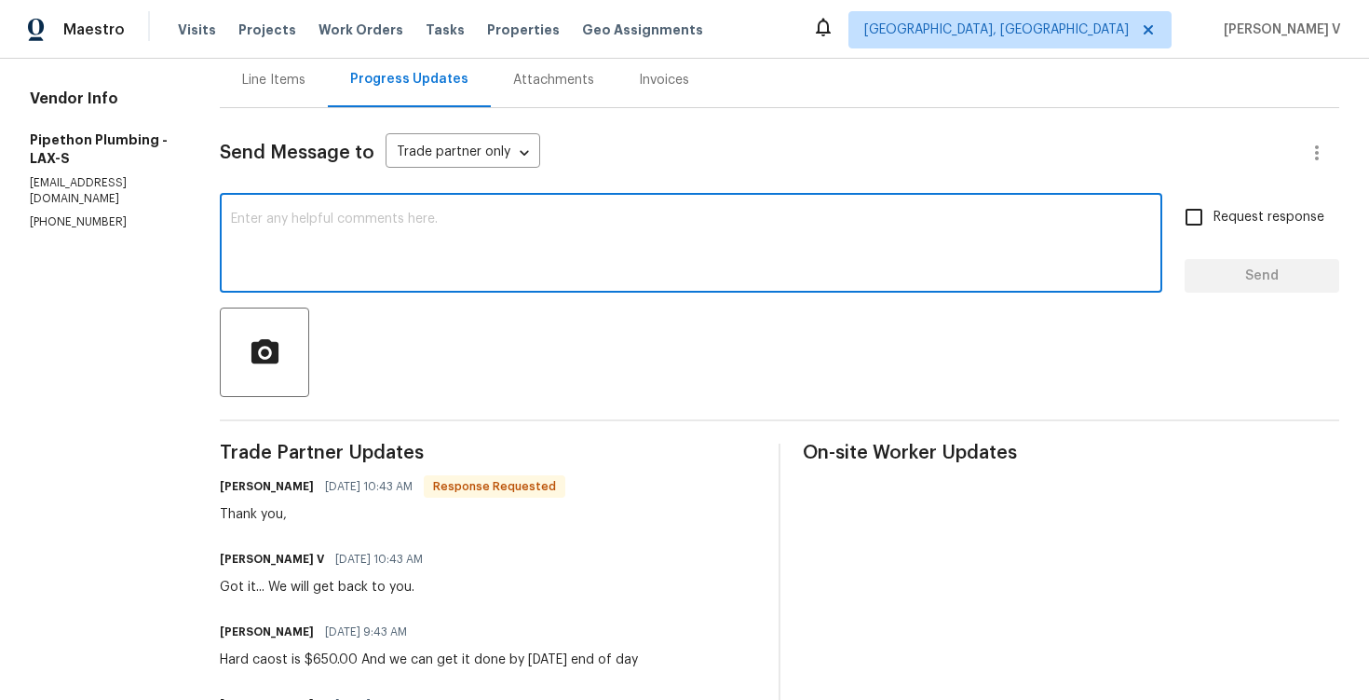
click at [368, 255] on textarea at bounding box center [691, 244] width 920 height 65
paste textarea "Approved $650.00"
click at [412, 218] on textarea "Approved $650.00" at bounding box center [691, 244] width 920 height 65
type textarea "Approved $650.00!!!"
click at [1193, 239] on div "Request response Send" at bounding box center [1262, 245] width 155 height 95
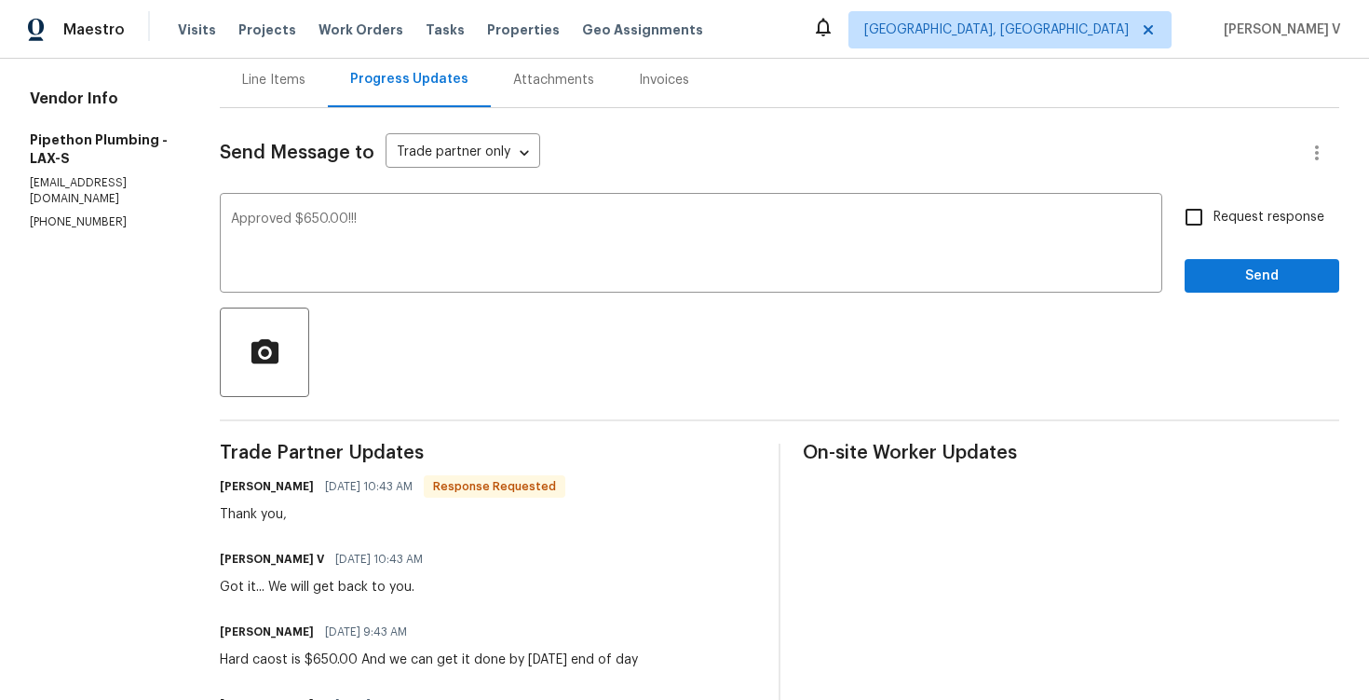
click at [1220, 233] on label "Request response" at bounding box center [1250, 217] width 150 height 39
click at [1214, 233] on input "Request response" at bounding box center [1194, 217] width 39 height 39
checkbox input "true"
click at [1247, 266] on span "Send" at bounding box center [1262, 276] width 125 height 23
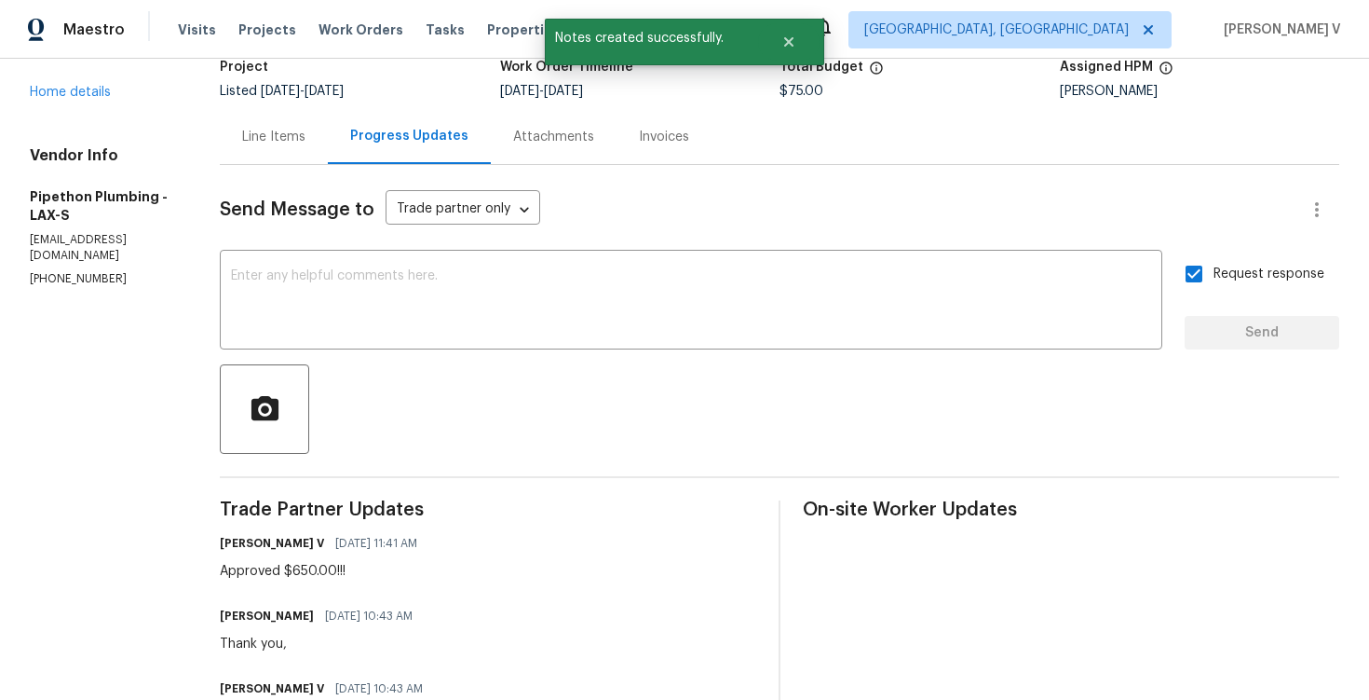
scroll to position [143, 0]
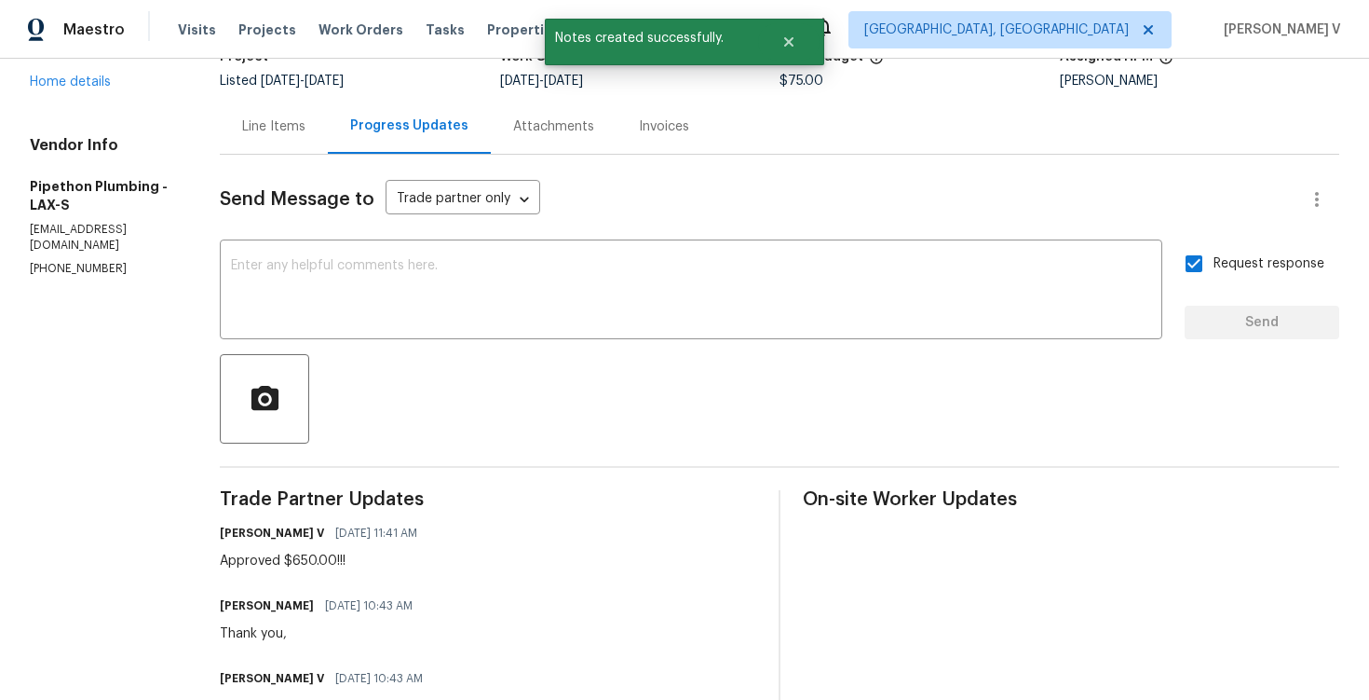
click at [305, 145] on div "Line Items" at bounding box center [274, 126] width 108 height 55
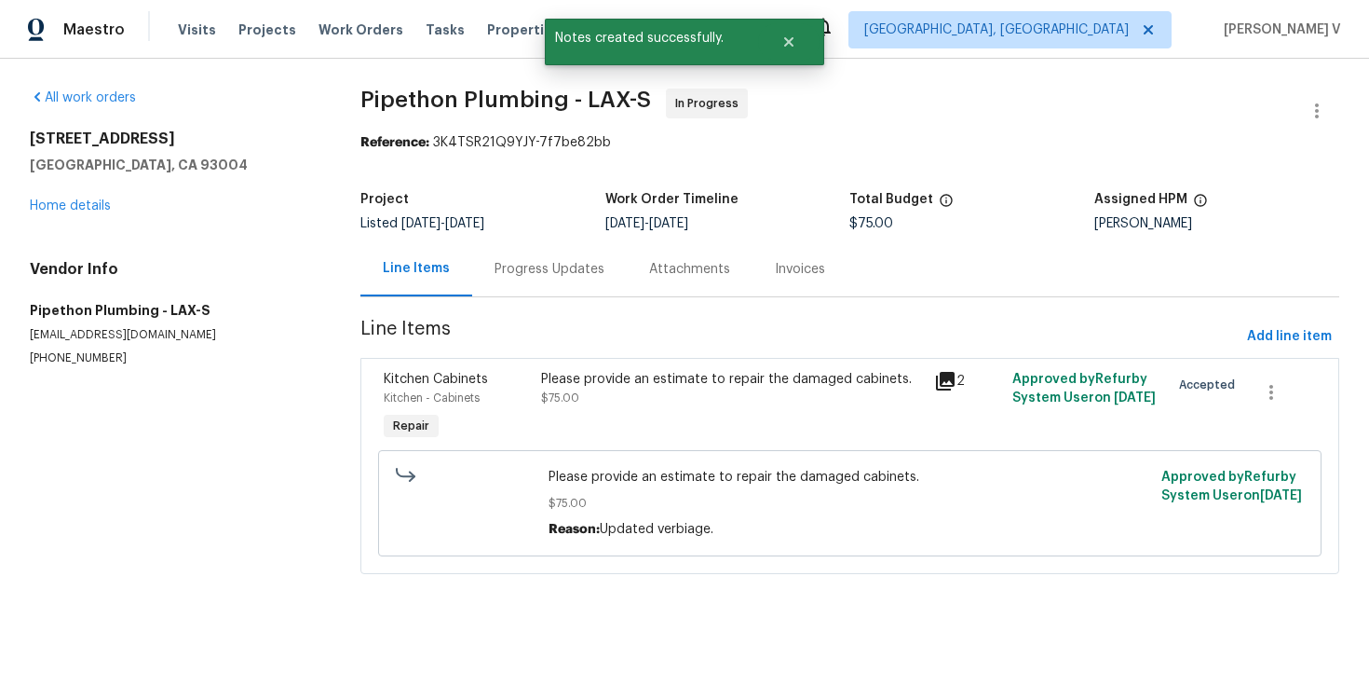
click at [606, 423] on div "Please provide an estimate to repair the damaged cabinets. $75.00" at bounding box center [732, 407] width 393 height 86
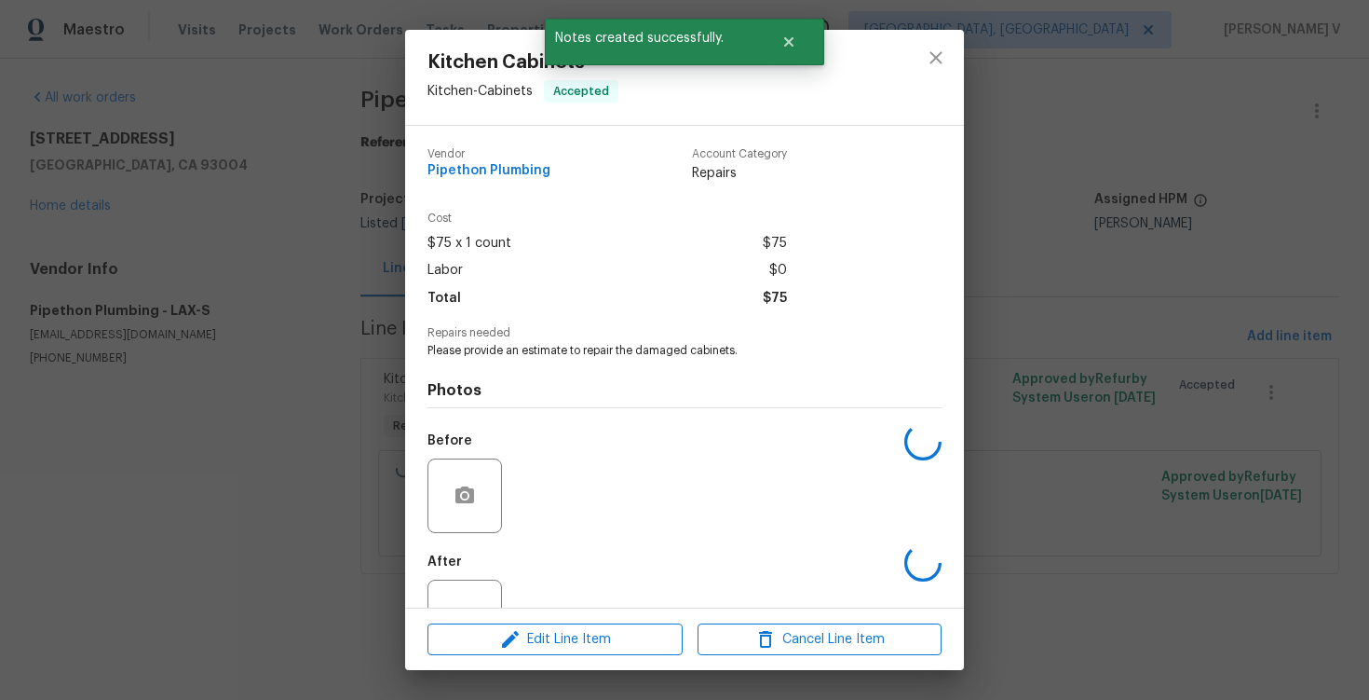
scroll to position [65, 0]
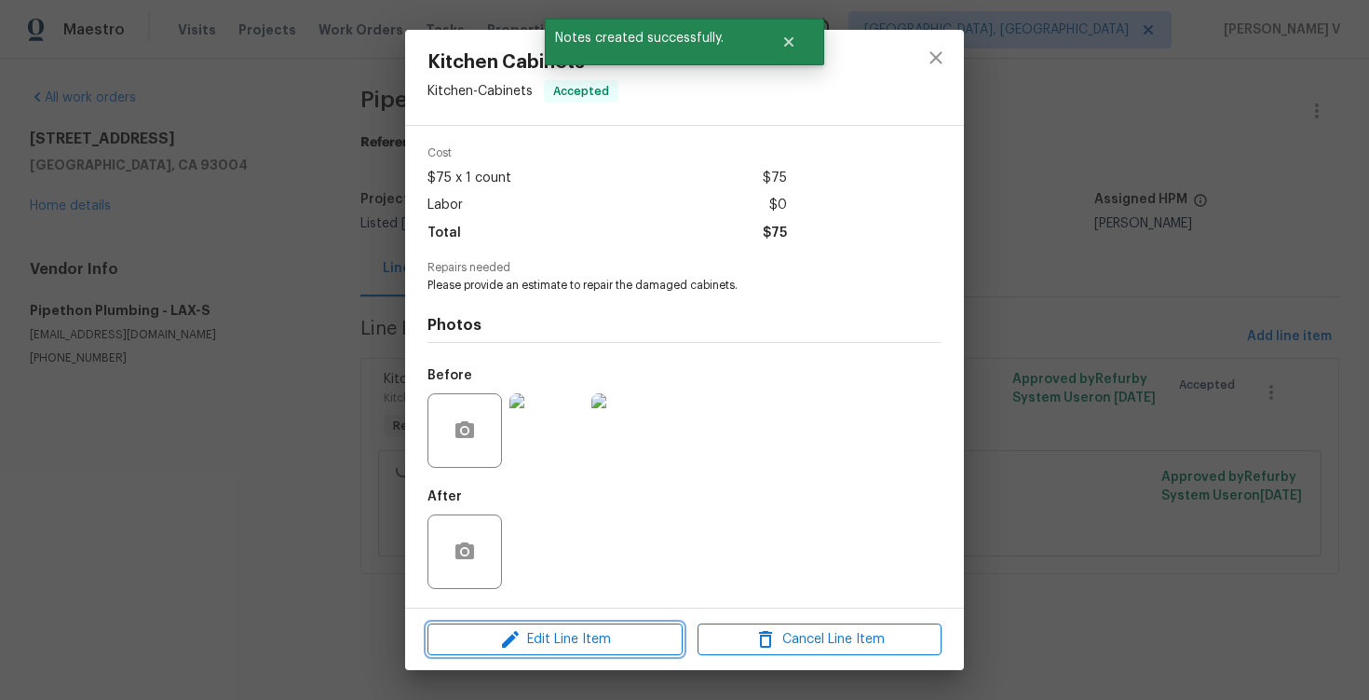
click at [574, 634] on span "Edit Line Item" at bounding box center [555, 639] width 244 height 23
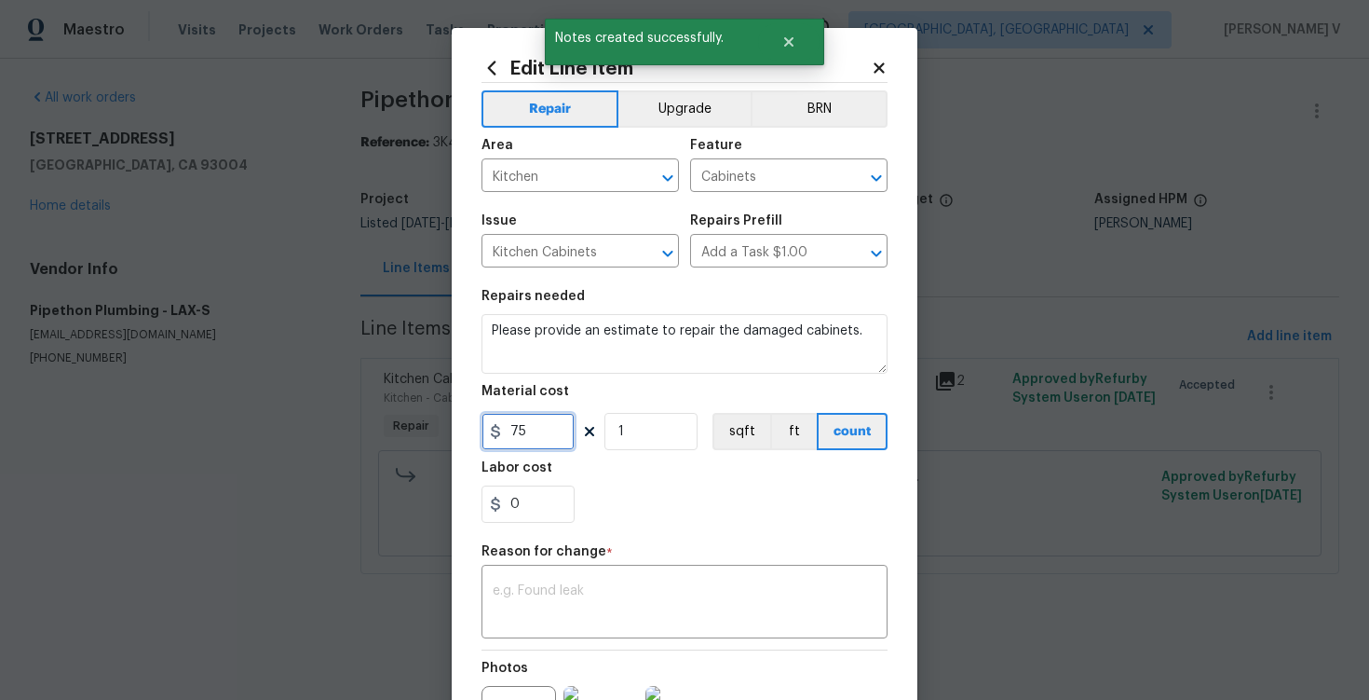
click at [569, 438] on input "75" at bounding box center [528, 431] width 93 height 37
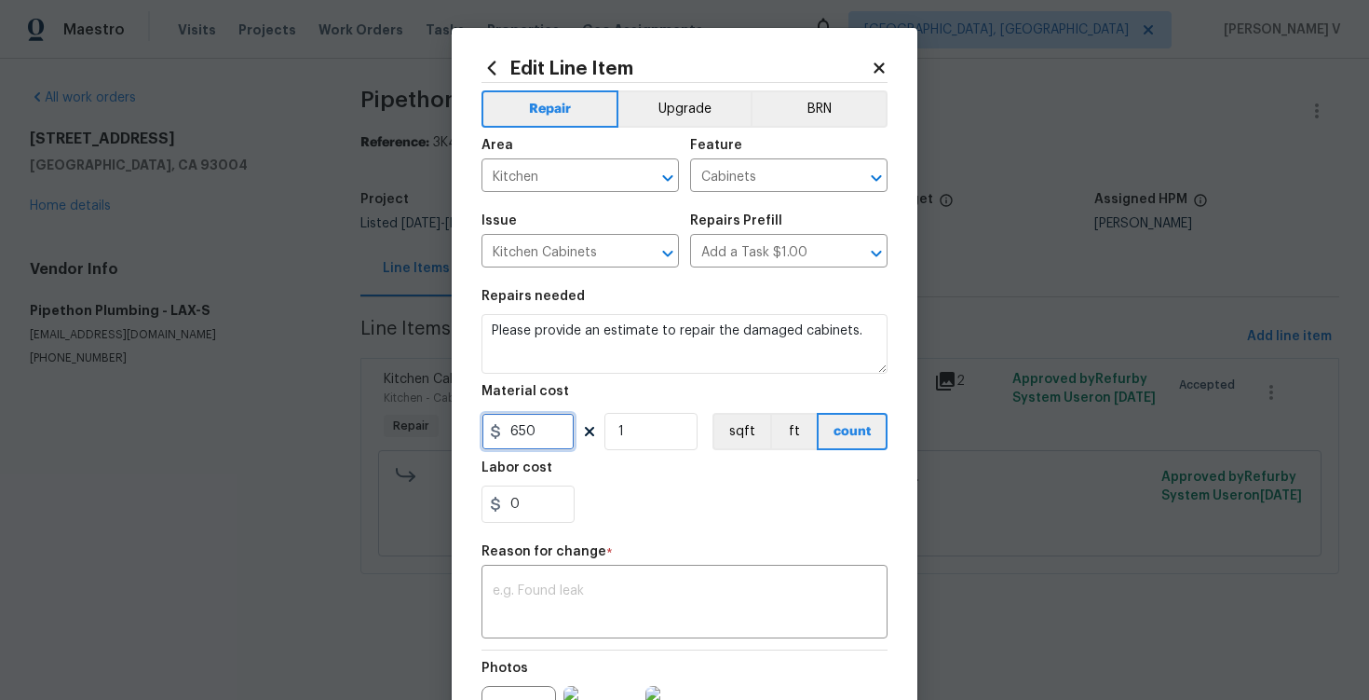
type input "650"
click at [572, 582] on div "x ​" at bounding box center [685, 603] width 406 height 69
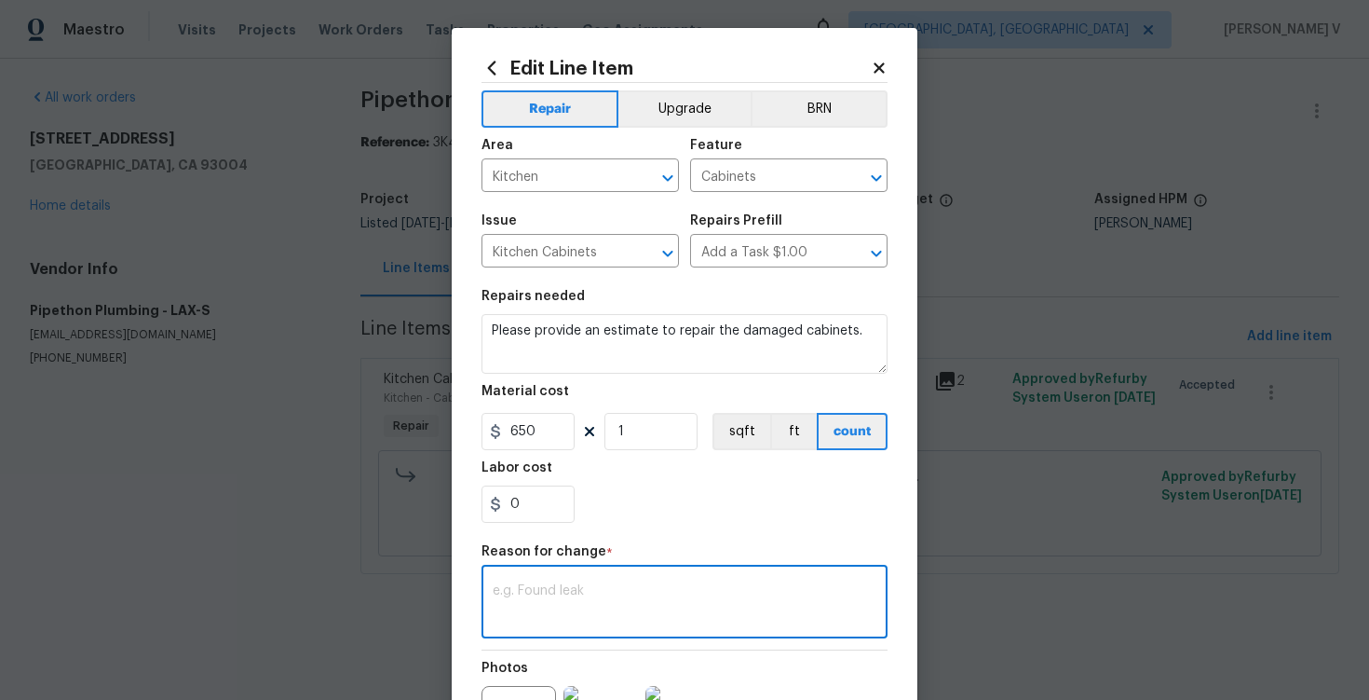
paste textarea "(DV) Updated cost per BR team approval."
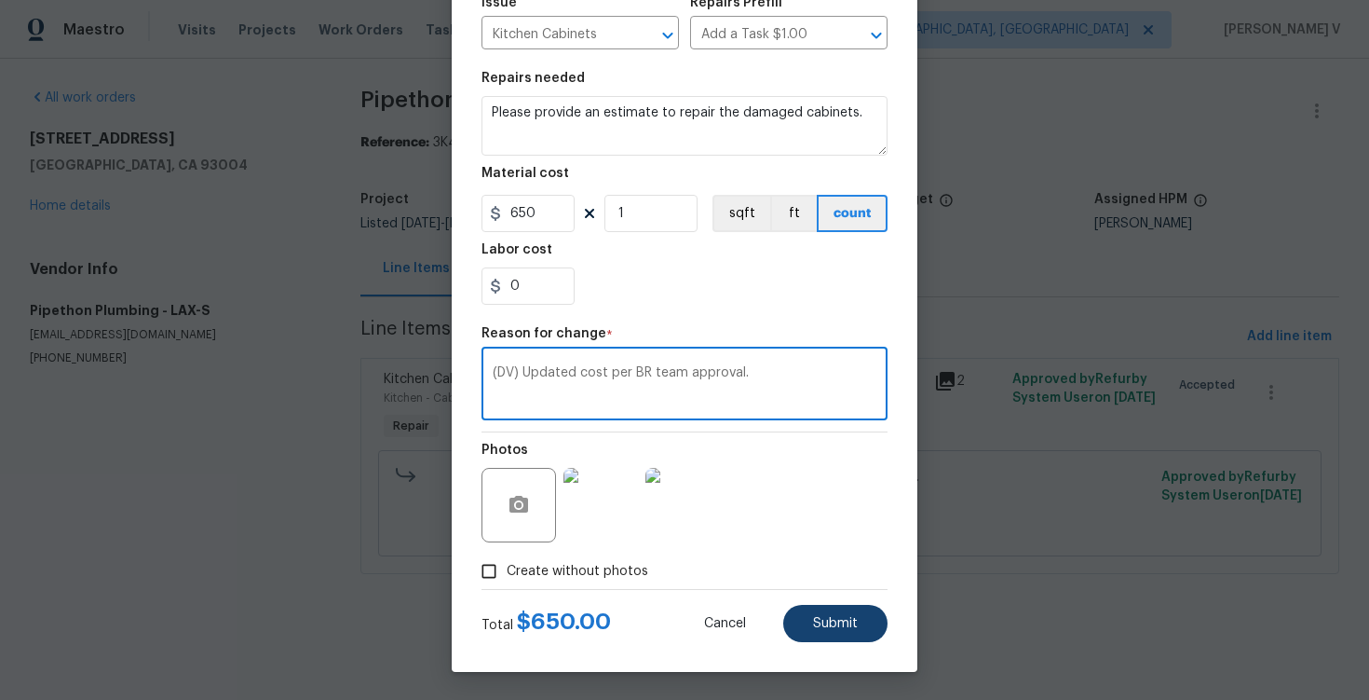
type textarea "(DV) Updated cost per BR team approval."
click at [844, 613] on button "Submit" at bounding box center [836, 623] width 104 height 37
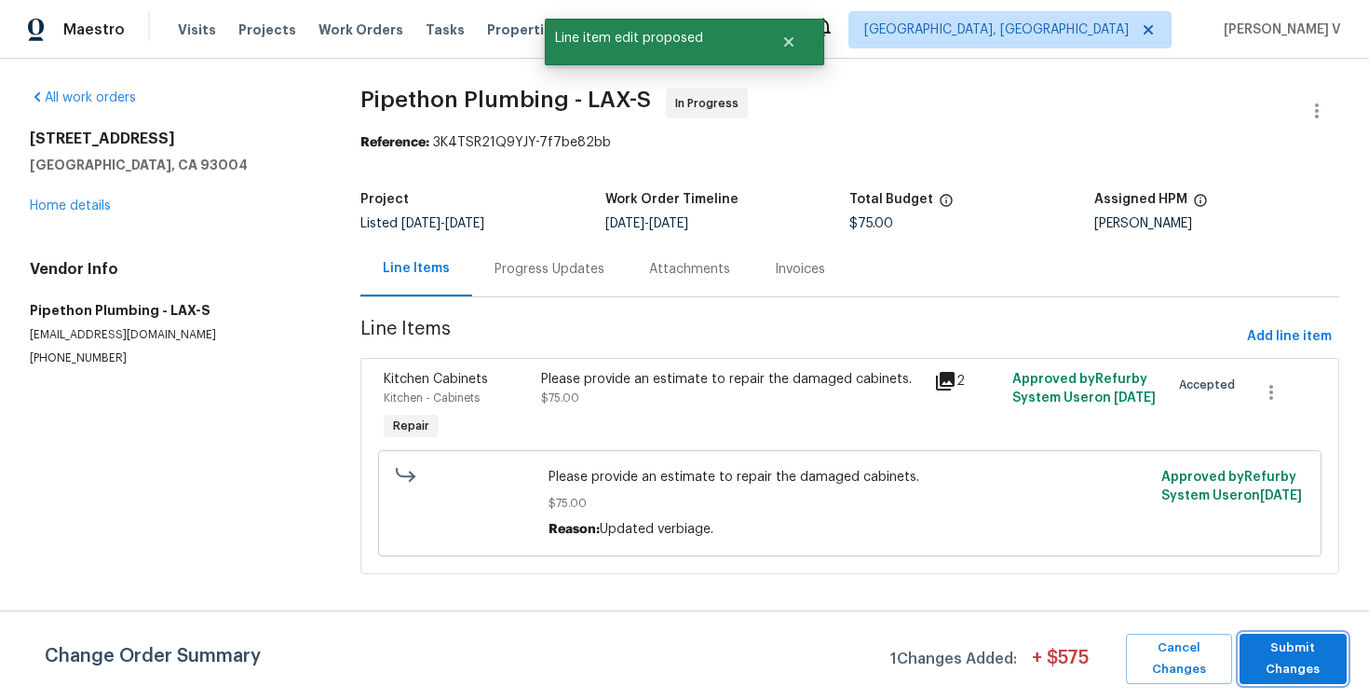
click at [1317, 659] on span "Submit Changes" at bounding box center [1293, 658] width 89 height 43
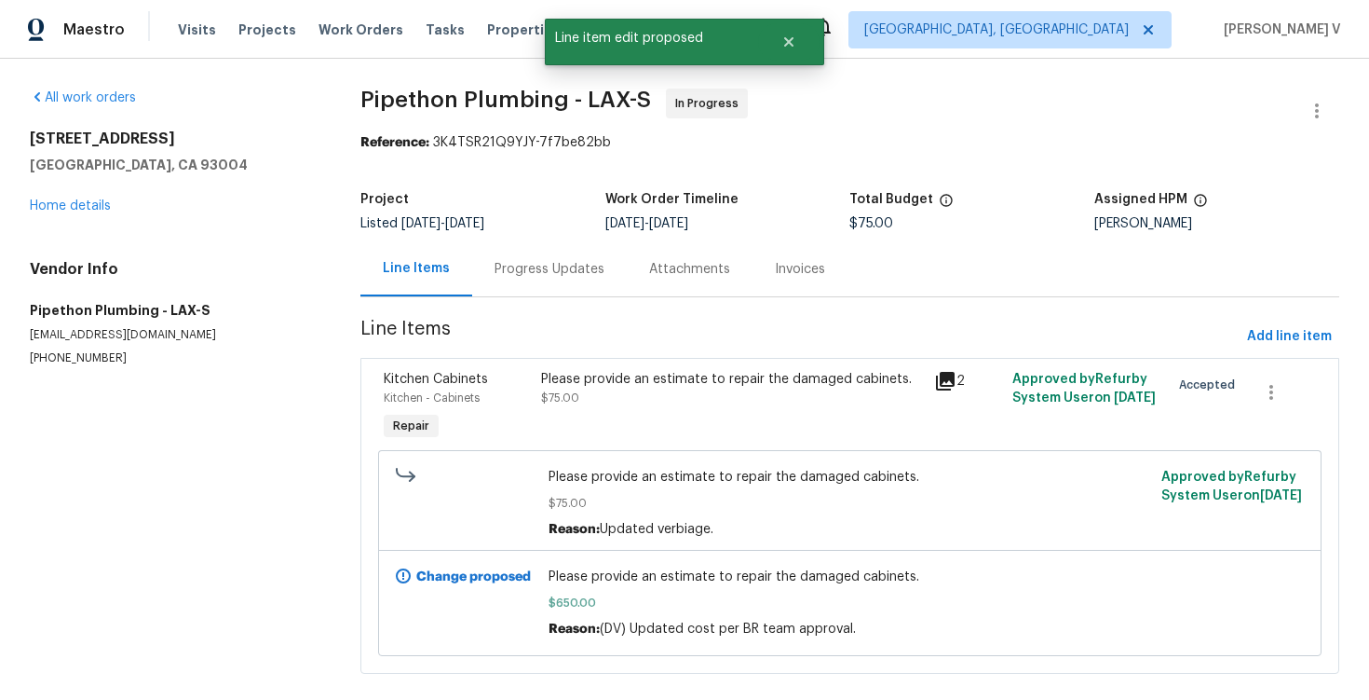
click at [545, 281] on div "Progress Updates" at bounding box center [549, 268] width 155 height 55
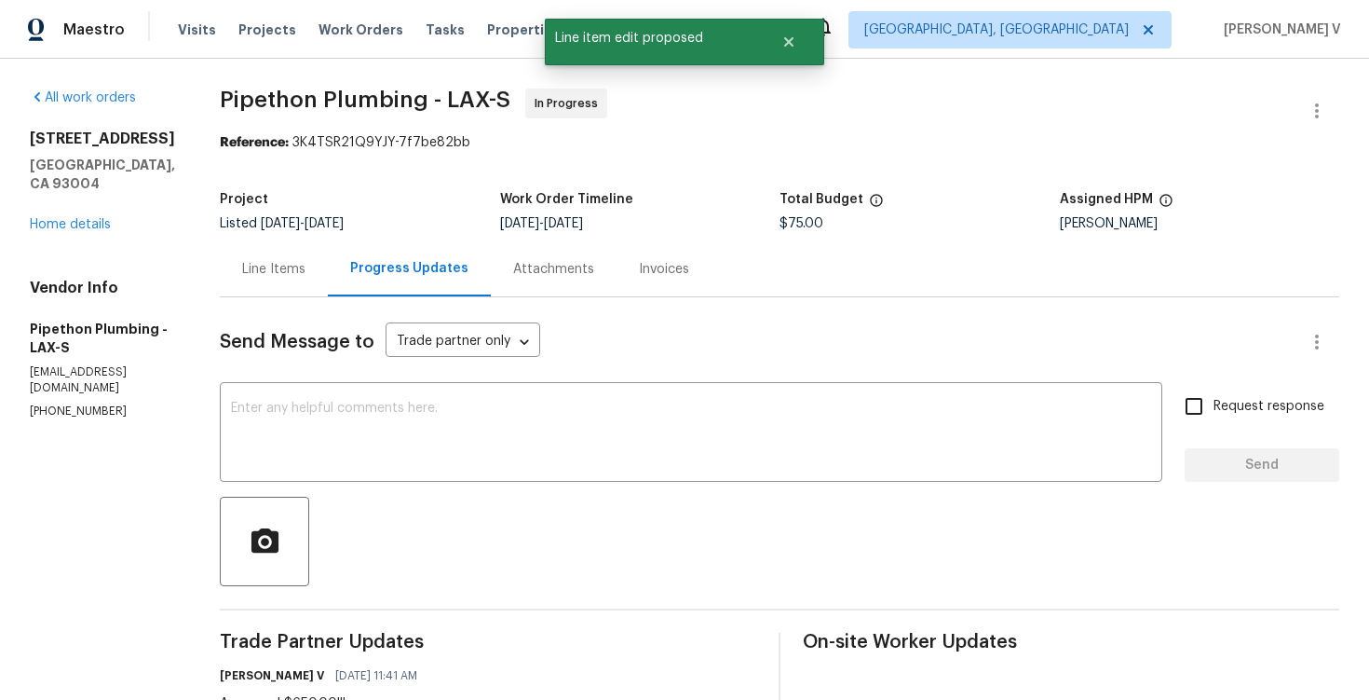
click at [306, 261] on div "Line Items" at bounding box center [273, 269] width 63 height 19
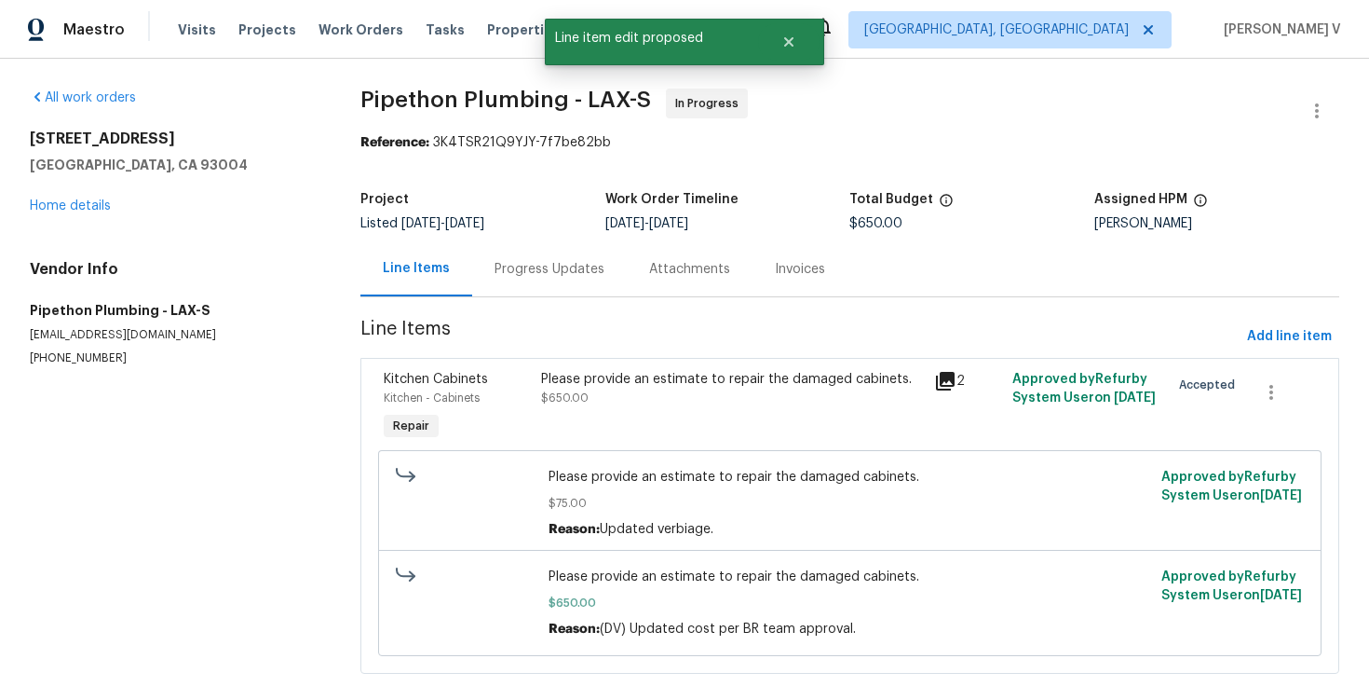
click at [527, 284] on div "Progress Updates" at bounding box center [549, 268] width 155 height 55
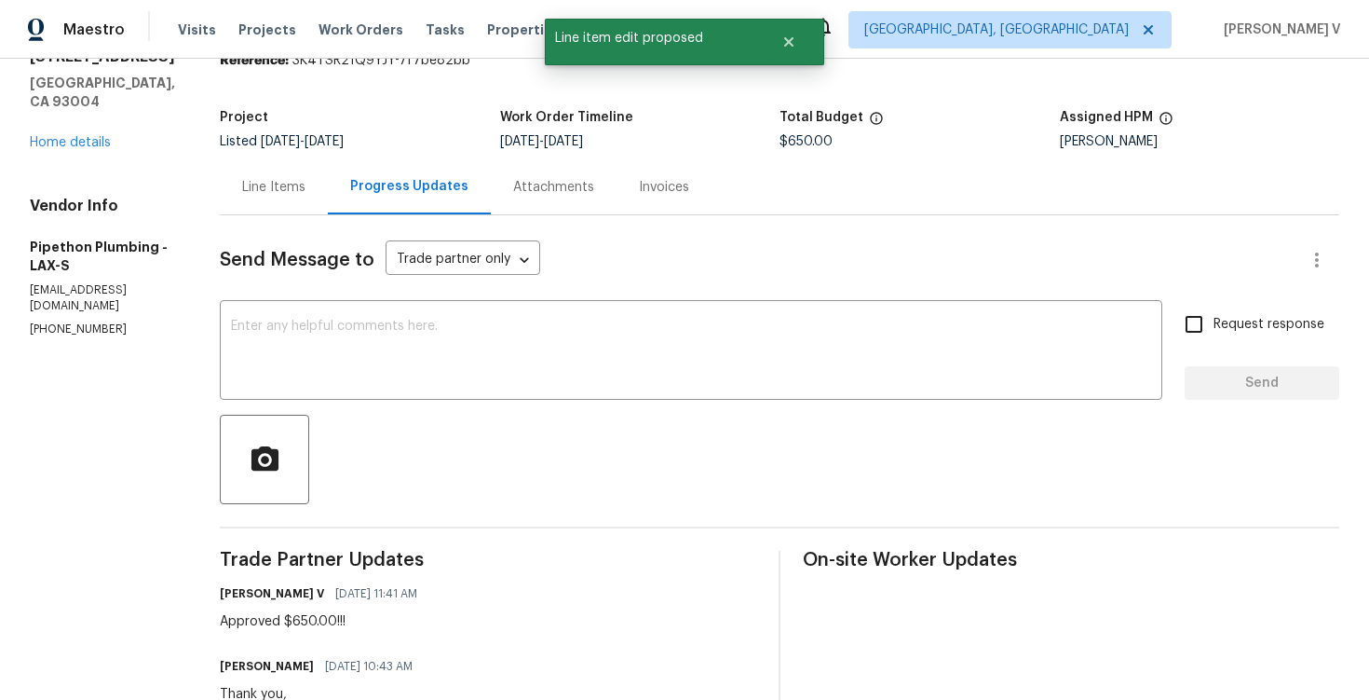
scroll to position [177, 0]
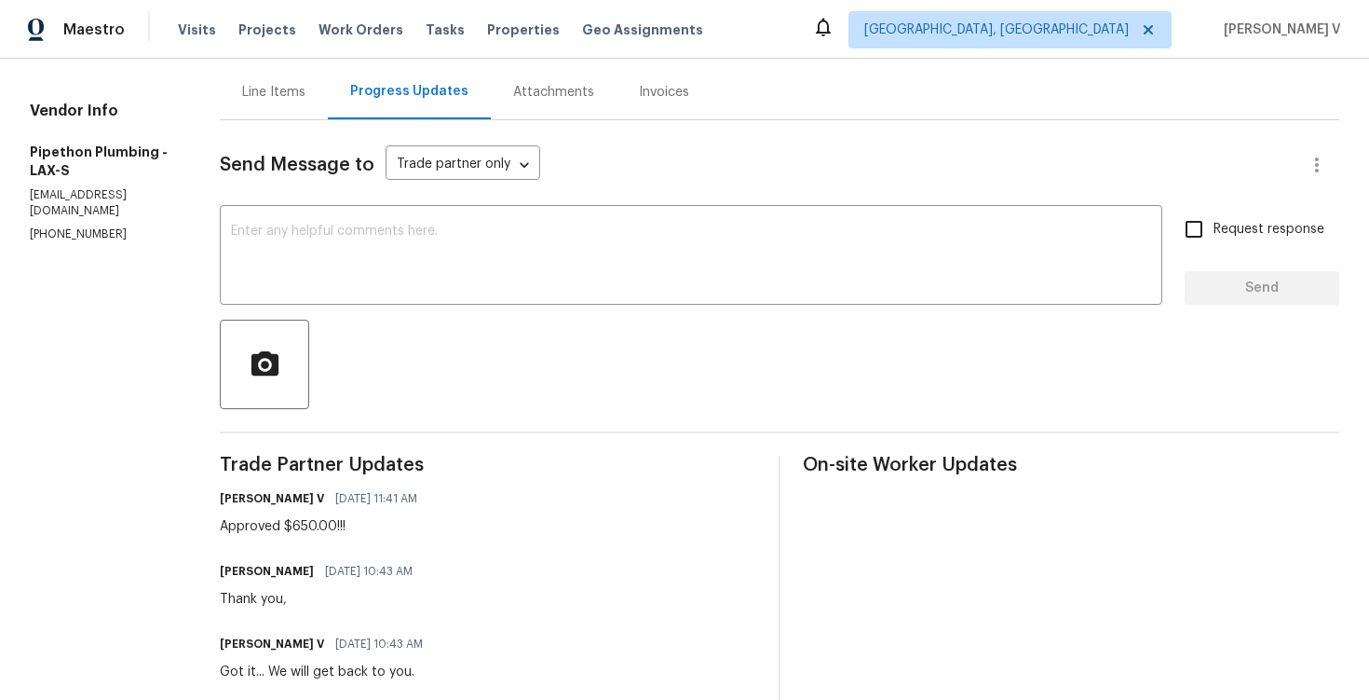
click at [305, 85] on div "Line Items" at bounding box center [273, 92] width 63 height 19
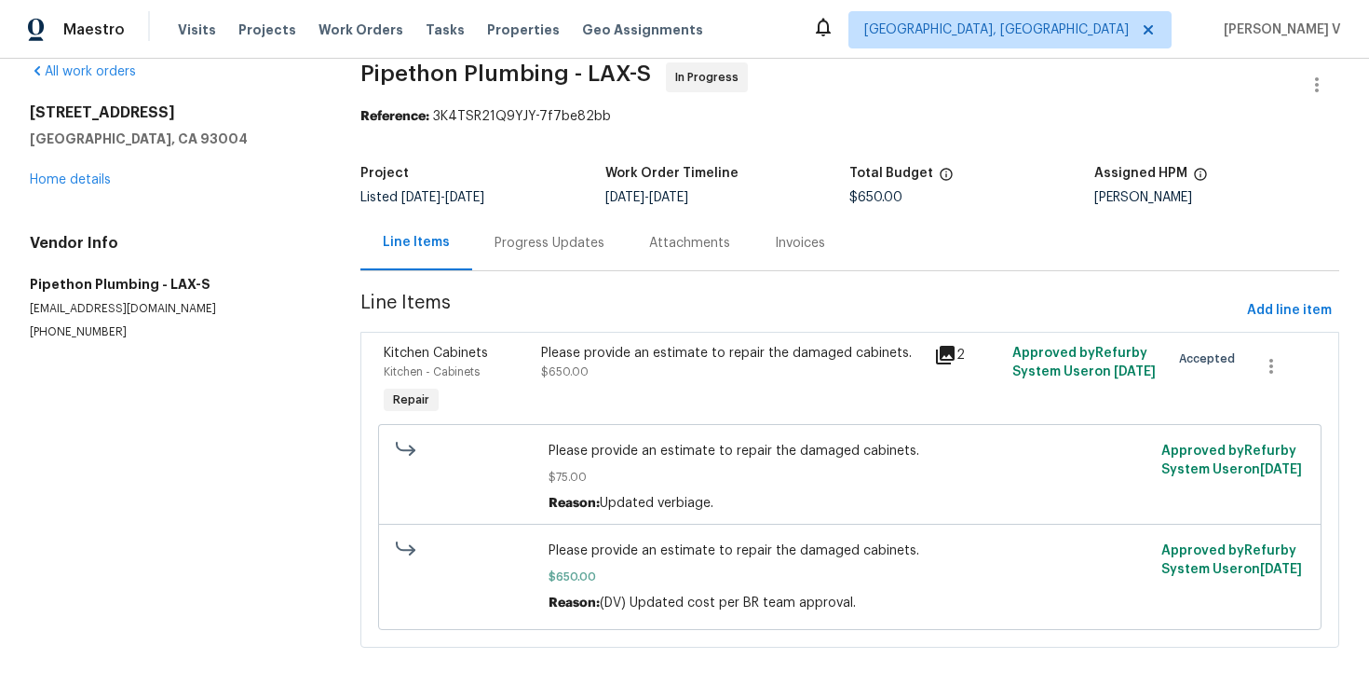
scroll to position [27, 0]
click at [490, 247] on div "Progress Updates" at bounding box center [549, 242] width 155 height 55
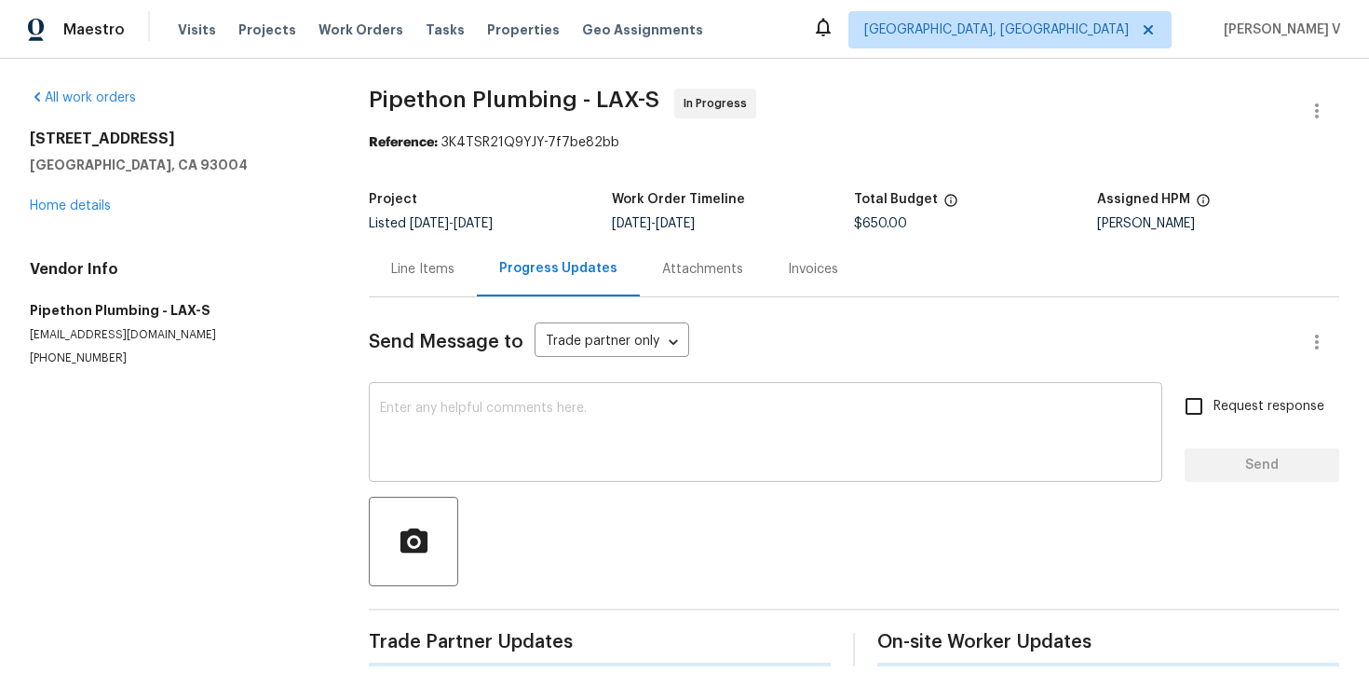
click at [498, 470] on div "x ​" at bounding box center [766, 434] width 794 height 95
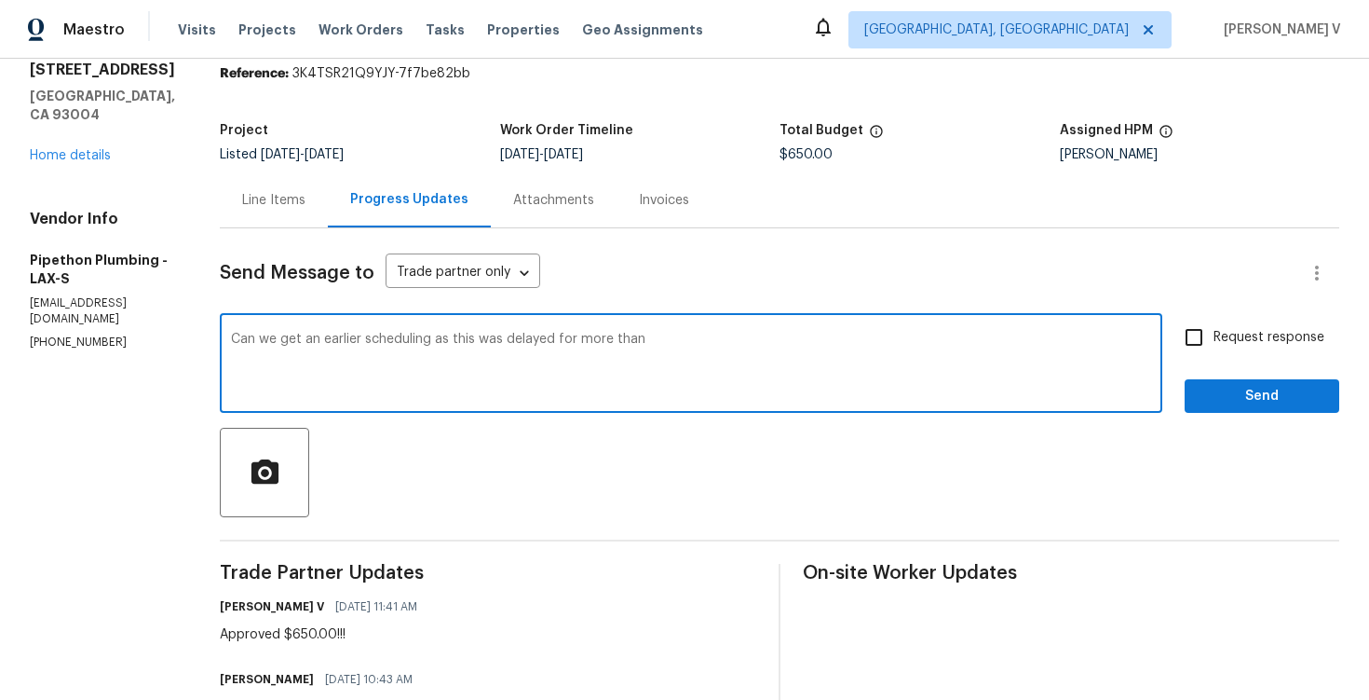
scroll to position [71, 0]
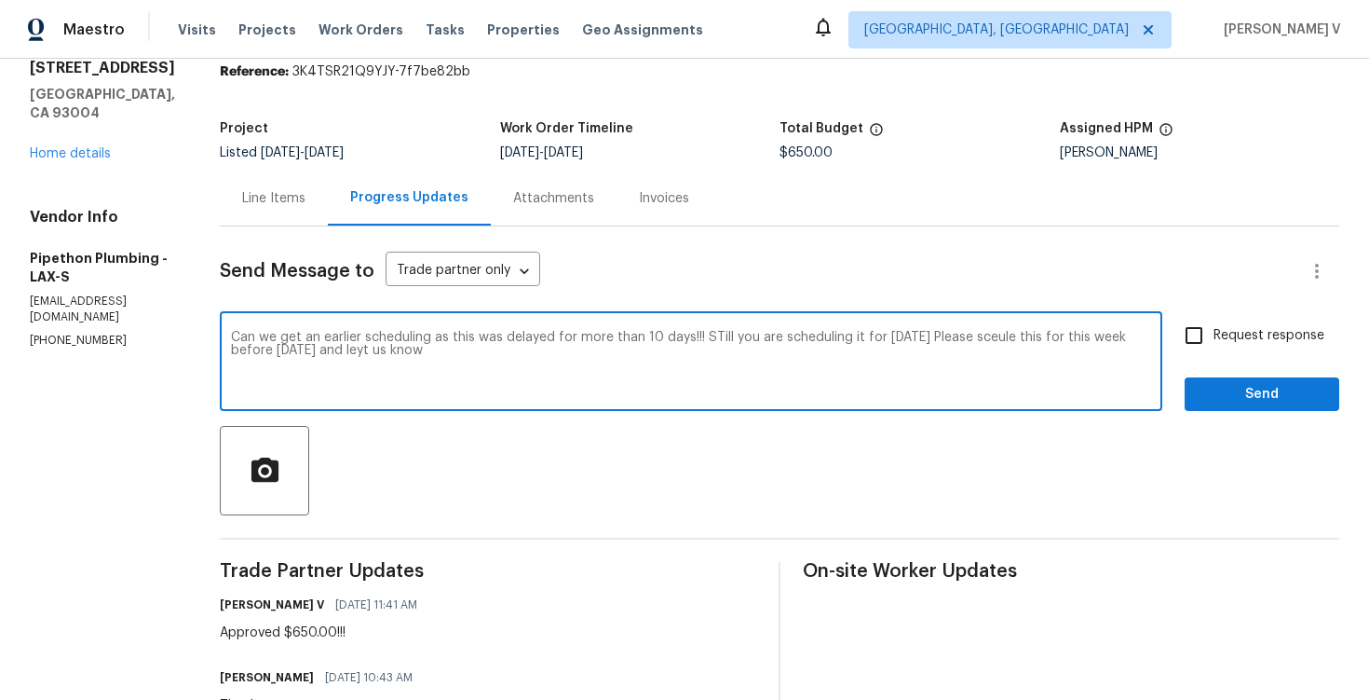
click at [1073, 386] on textarea "Can we get an earlier scheduling as this was delayed for more than 10 days!!! S…" at bounding box center [691, 363] width 920 height 65
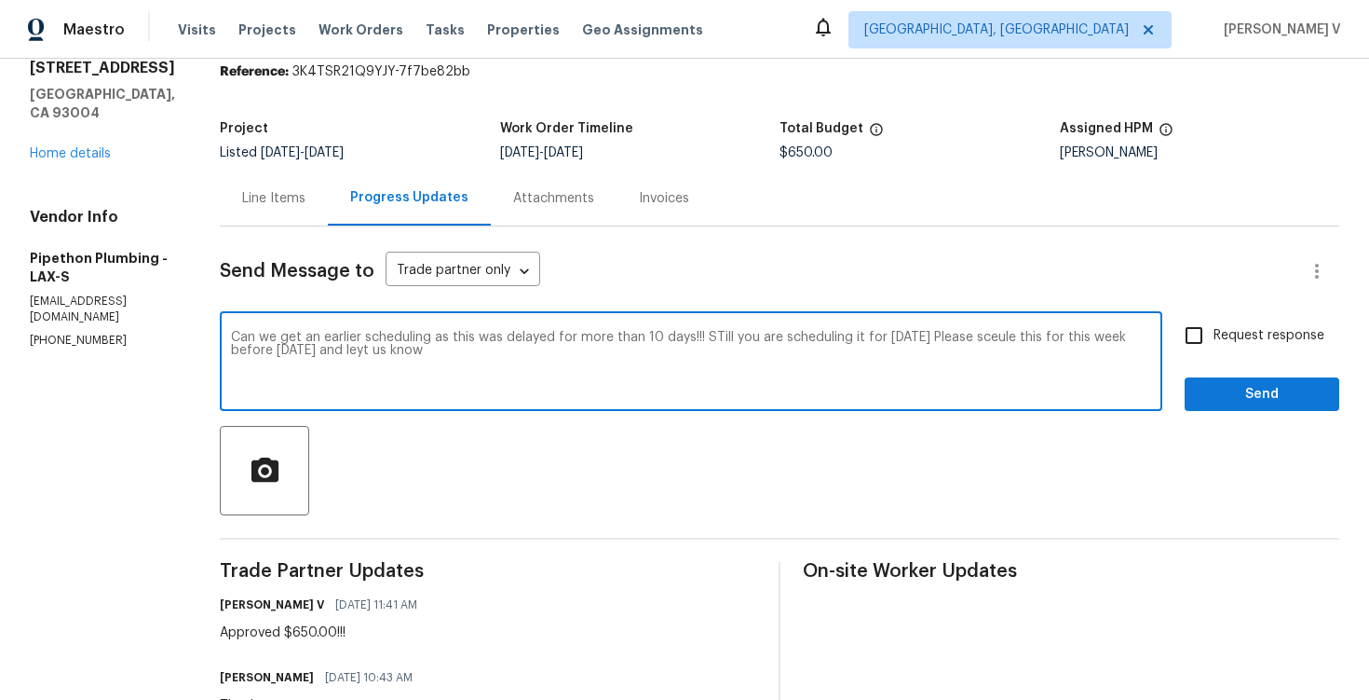
paste textarea "for this work order? It has already been delayed for more than 10 days, and it’…"
type textarea "Can we get an earlier scheduling for this work order? It has already been delay…"
click at [1255, 331] on span "Request response" at bounding box center [1269, 336] width 111 height 20
click at [1214, 331] on input "Request response" at bounding box center [1194, 335] width 39 height 39
checkbox input "true"
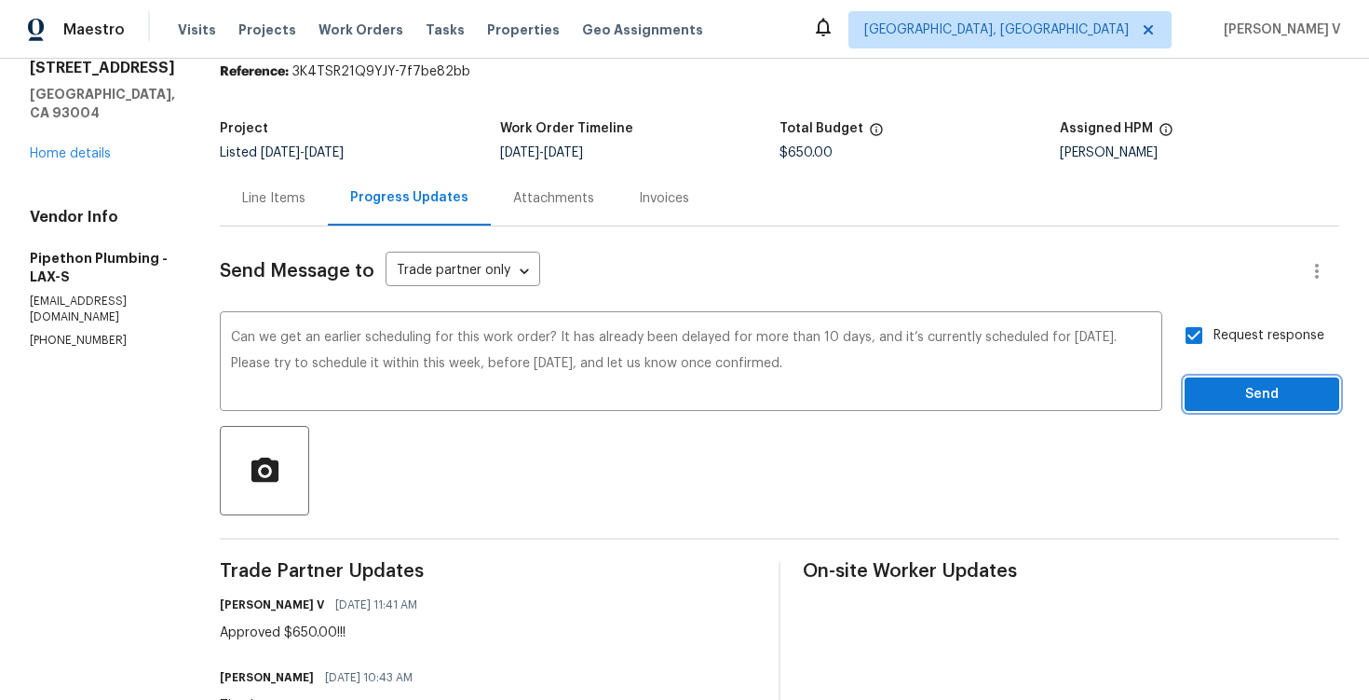
click at [1246, 386] on span "Send" at bounding box center [1262, 394] width 125 height 23
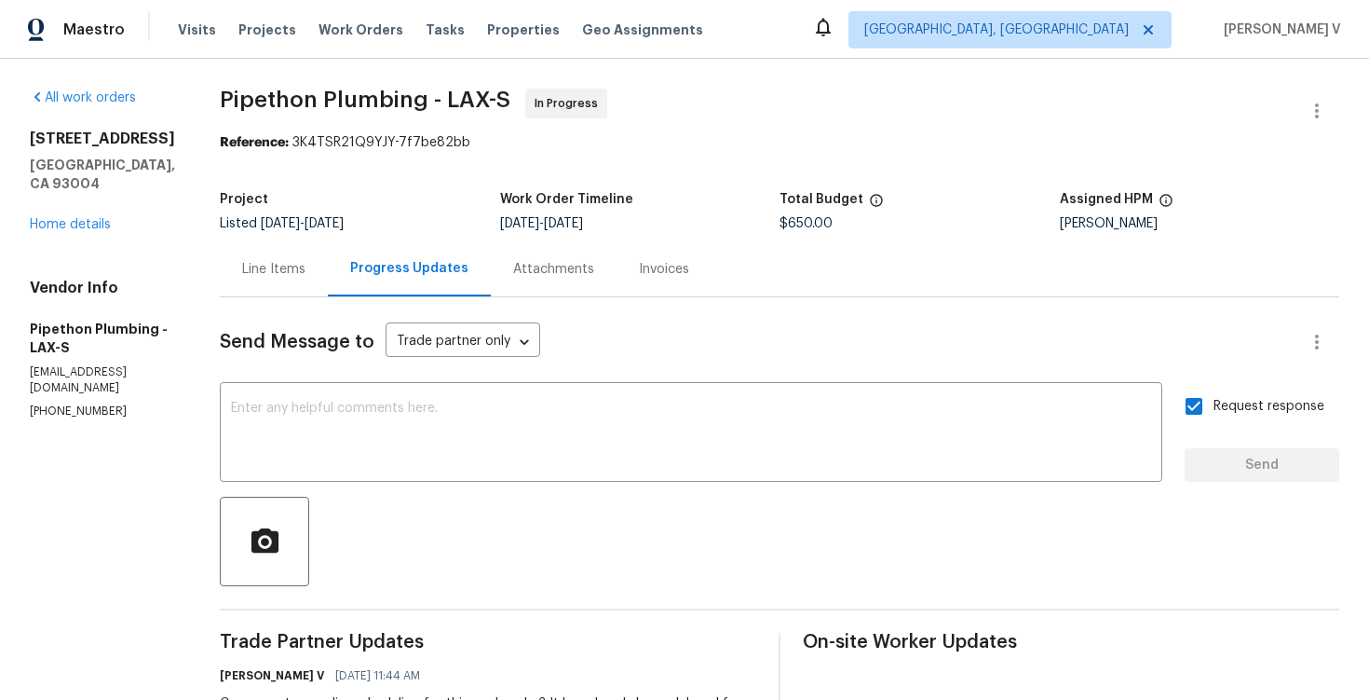
scroll to position [80, 0]
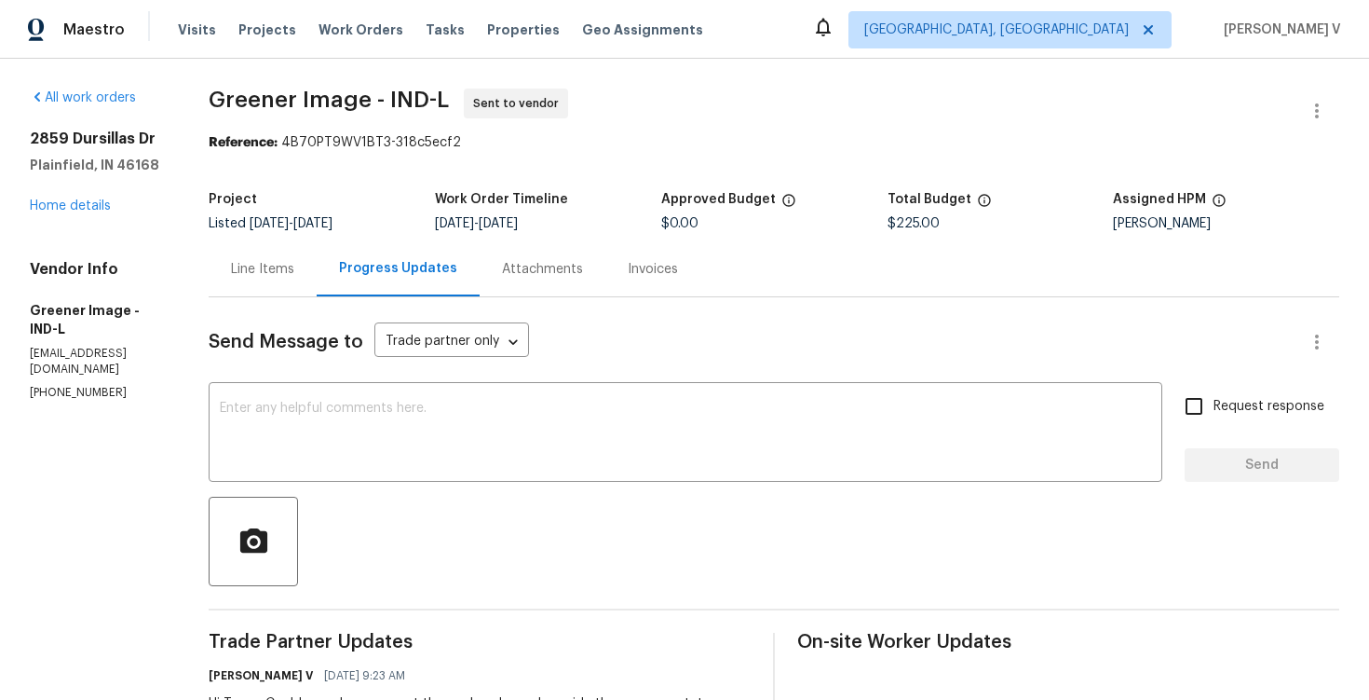
scroll to position [185, 0]
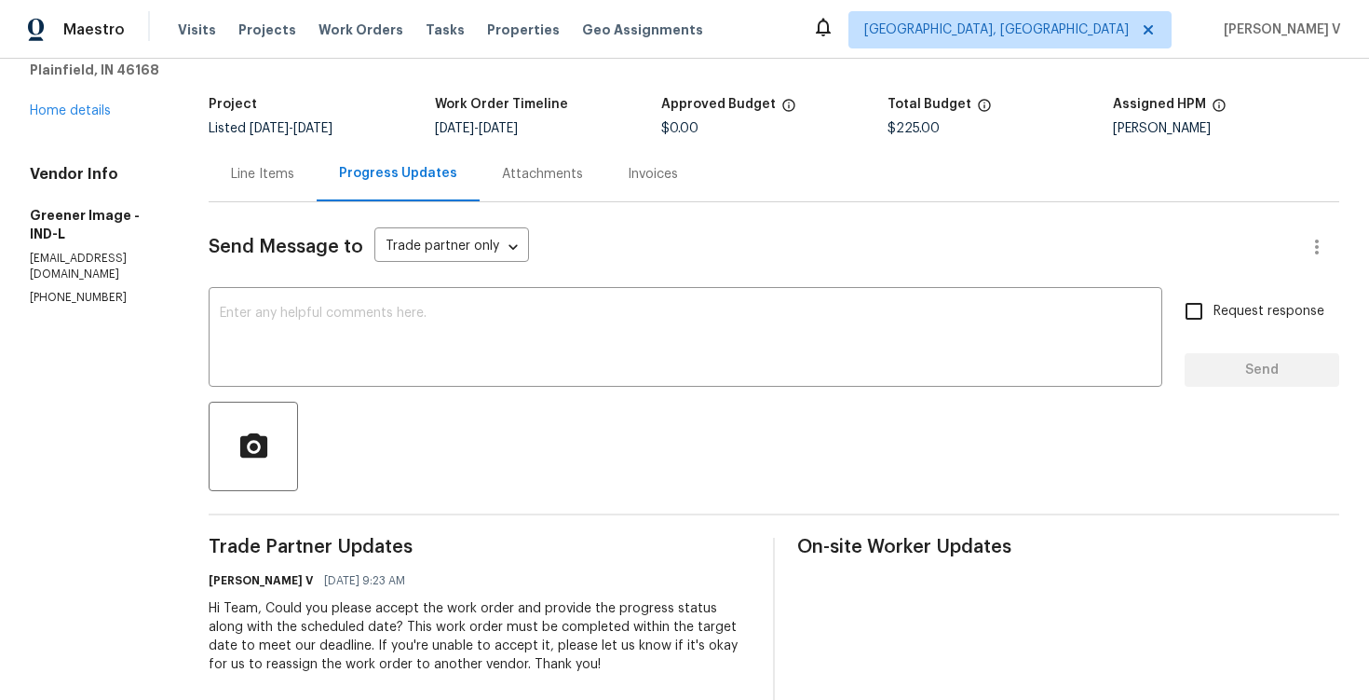
scroll to position [157, 0]
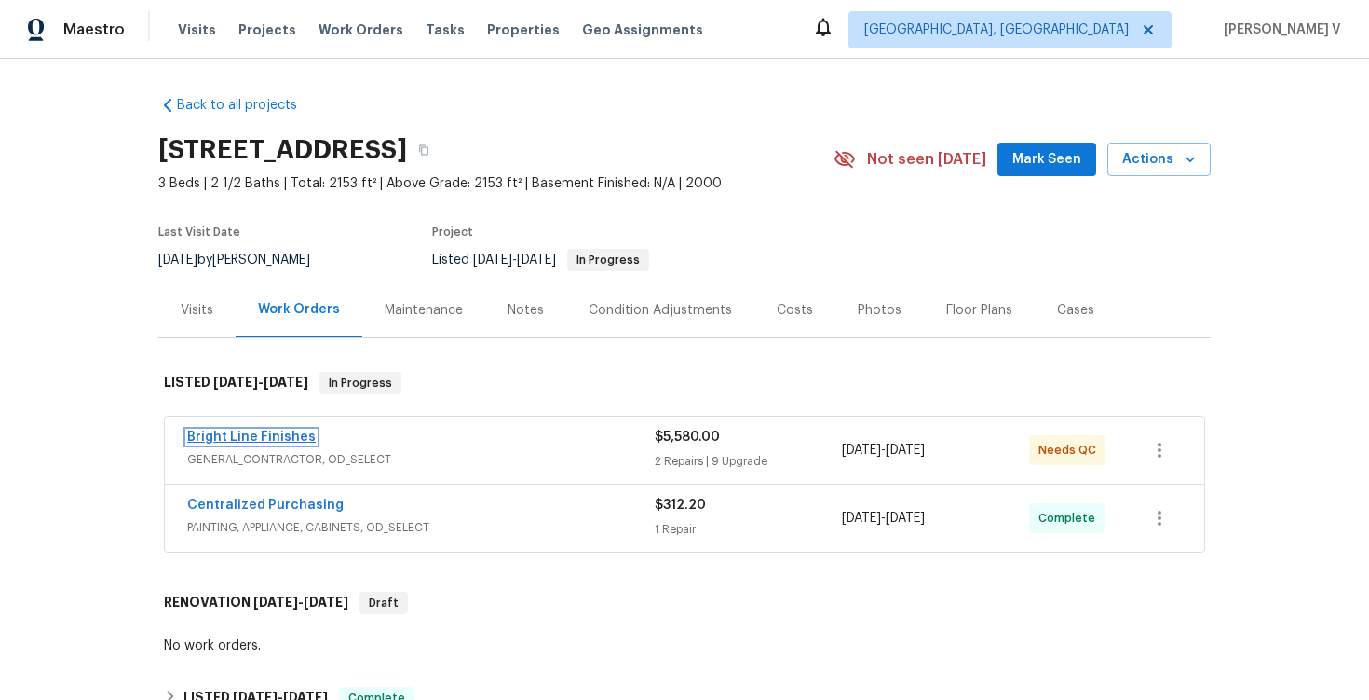
click at [267, 439] on link "Bright Line Finishes" at bounding box center [251, 436] width 129 height 13
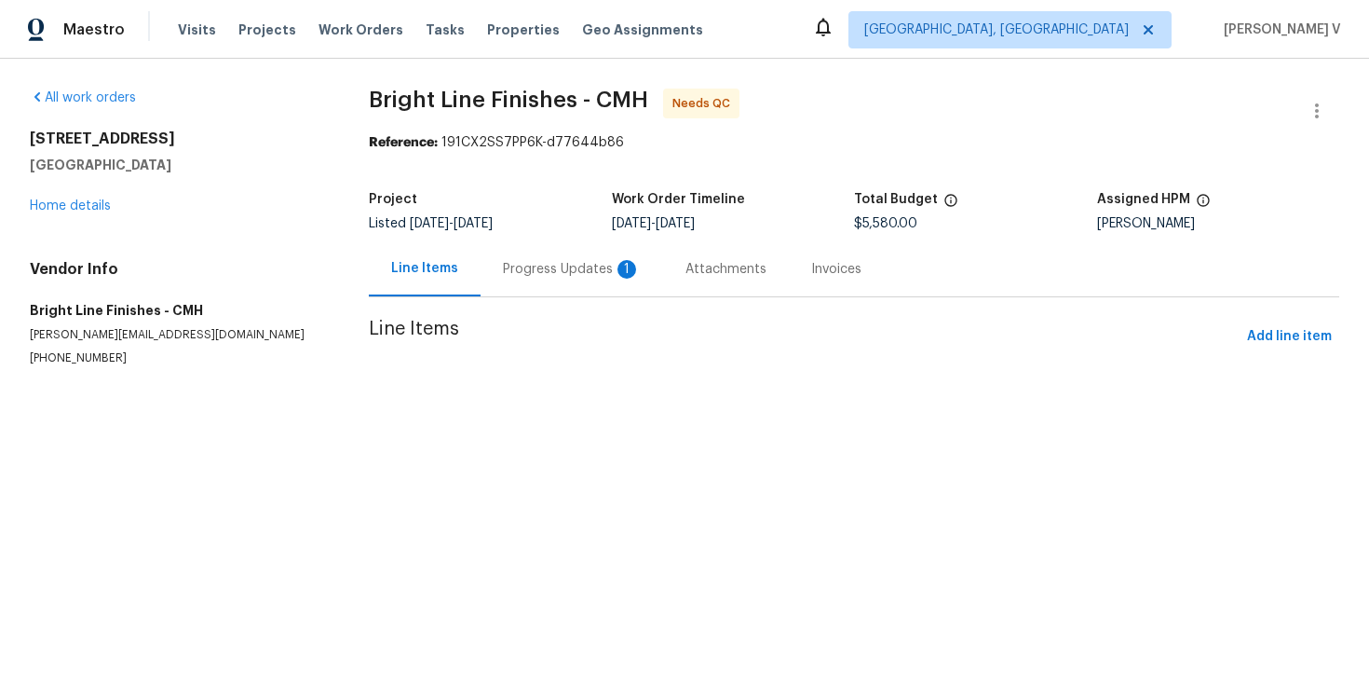
click at [534, 286] on div "Progress Updates 1" at bounding box center [572, 268] width 183 height 55
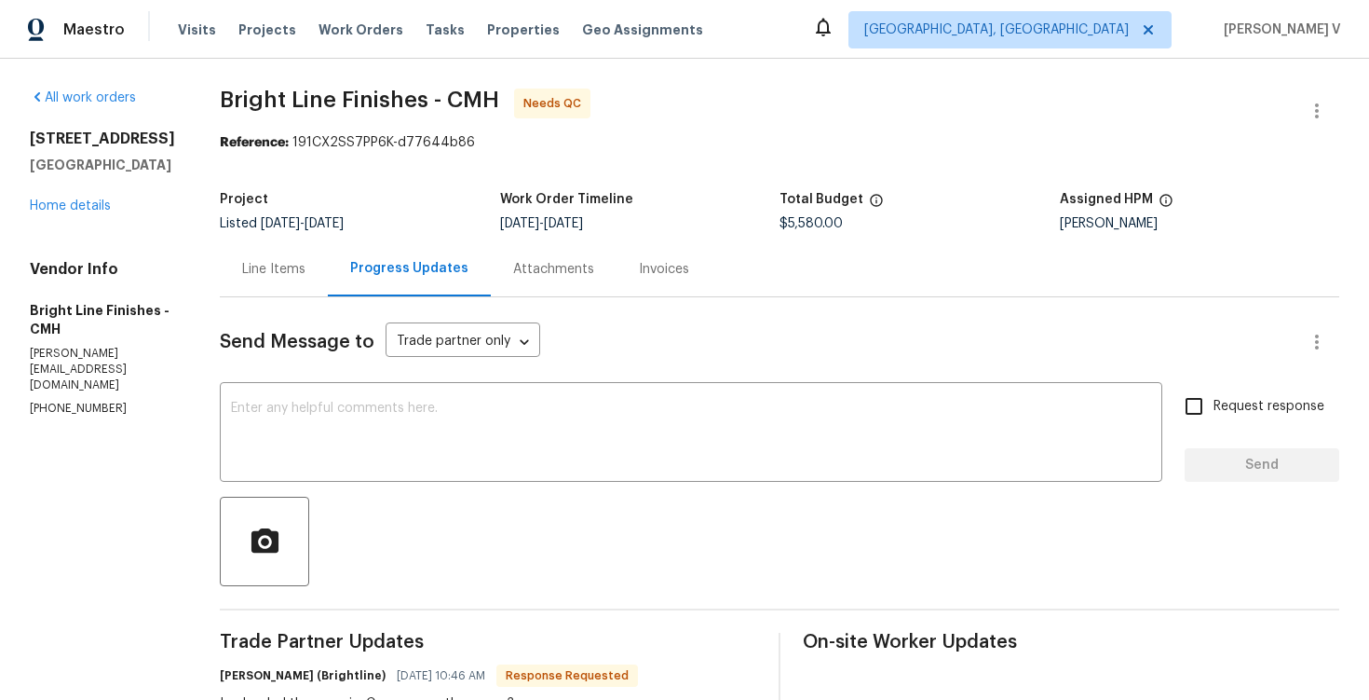
scroll to position [126, 0]
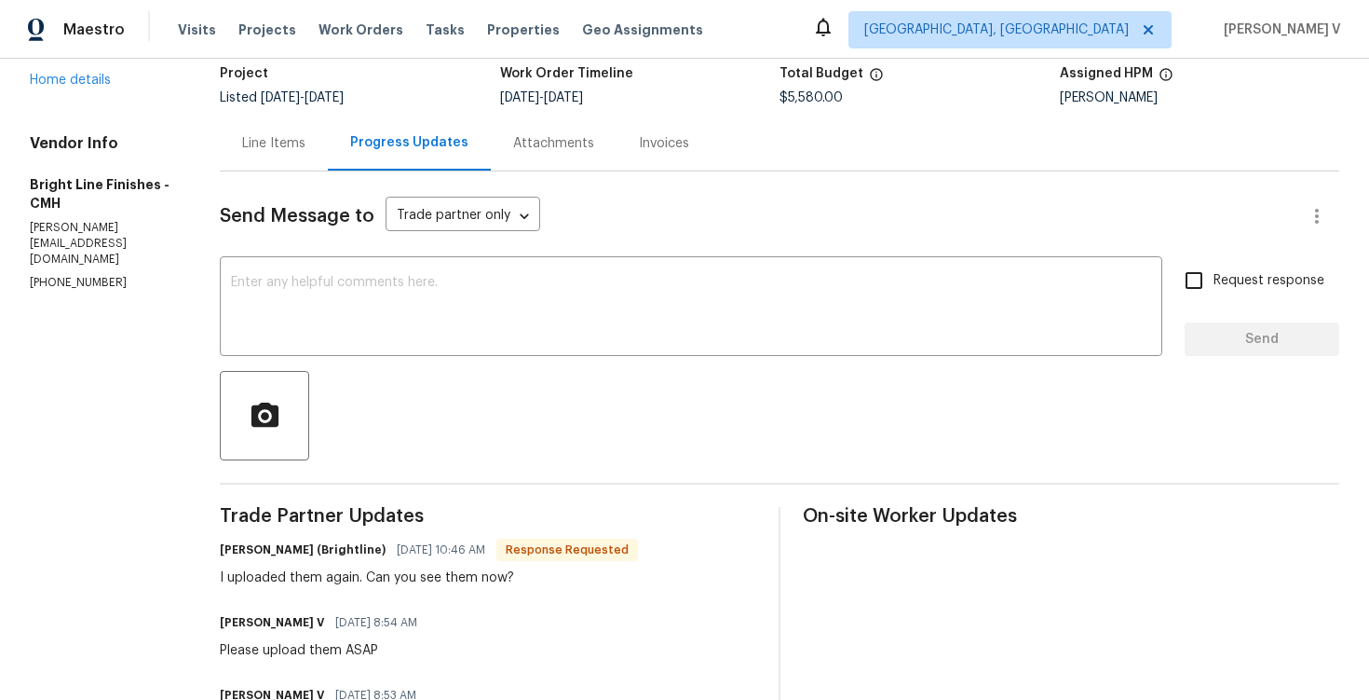
click at [279, 149] on div "Line Items" at bounding box center [273, 143] width 63 height 19
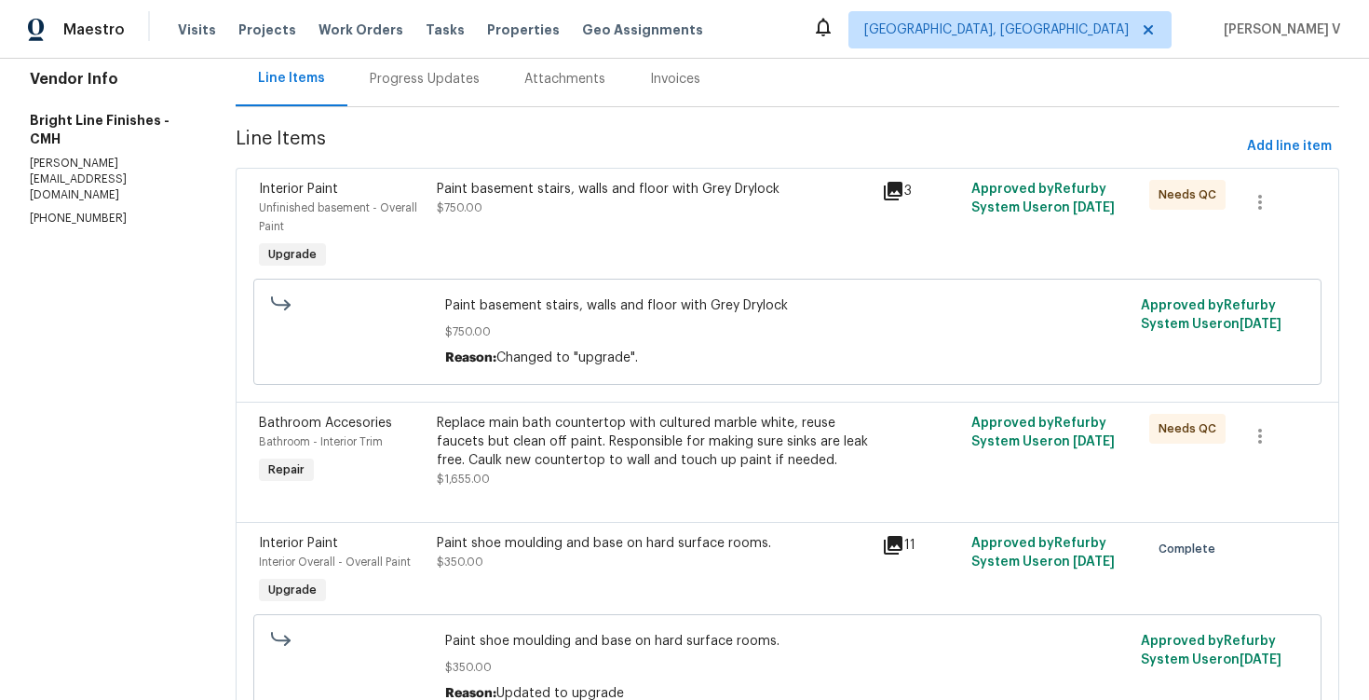
scroll to position [142, 0]
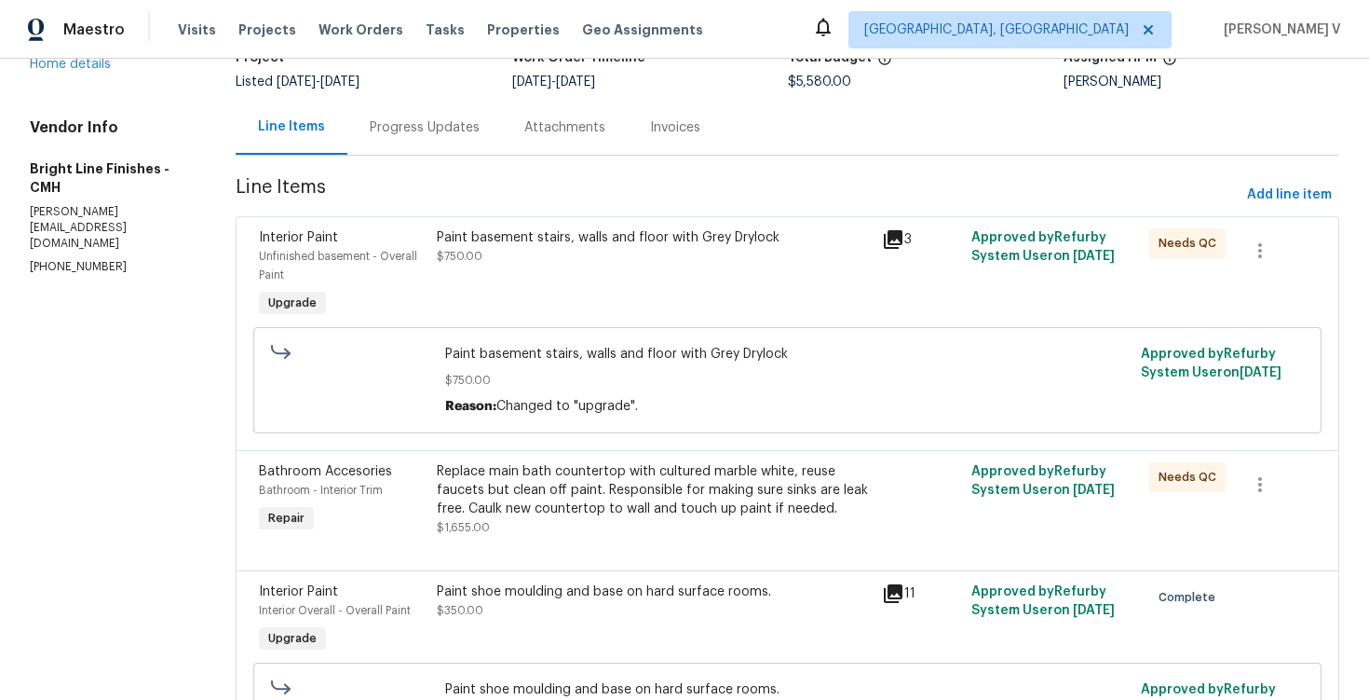
click at [440, 80] on div "Listed 8/28/2025 - 10/7/2025" at bounding box center [374, 81] width 276 height 13
click at [430, 125] on div "Progress Updates" at bounding box center [425, 127] width 110 height 19
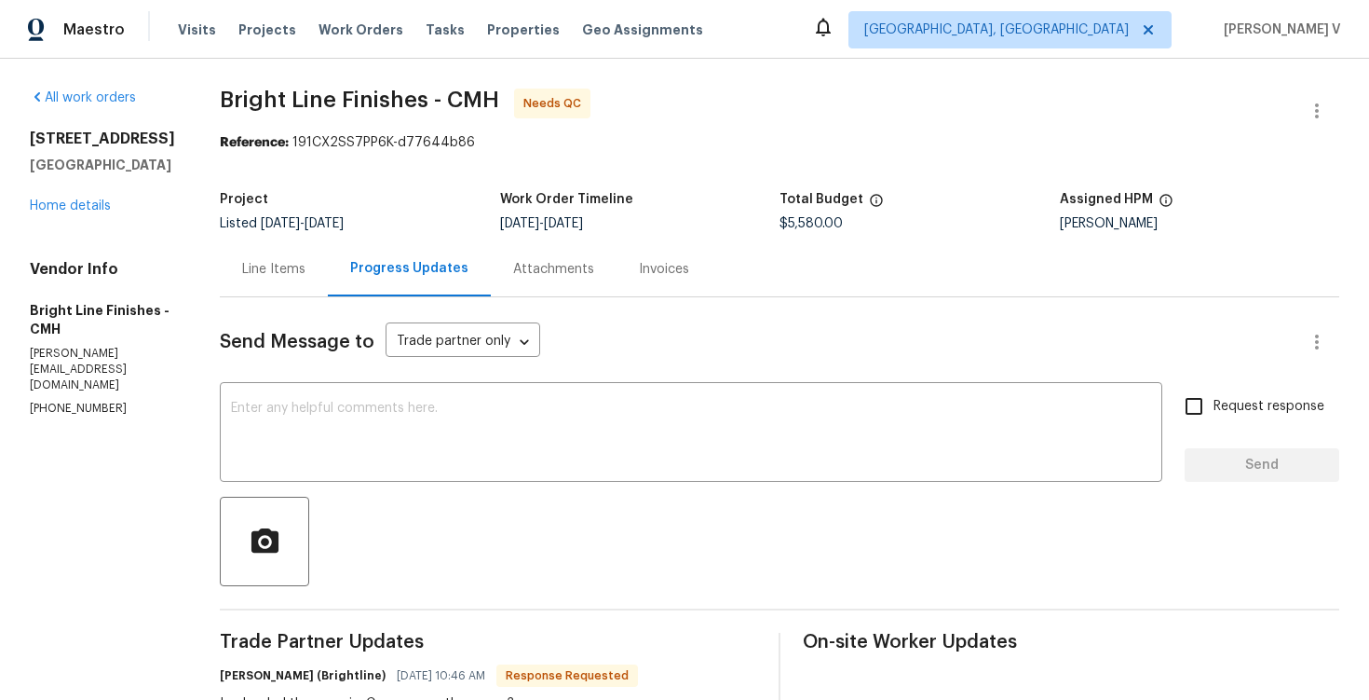
click at [442, 361] on div "Send Message to Trade partner only Trade partner only ​" at bounding box center [757, 342] width 1075 height 45
click at [371, 414] on textarea at bounding box center [691, 434] width 920 height 65
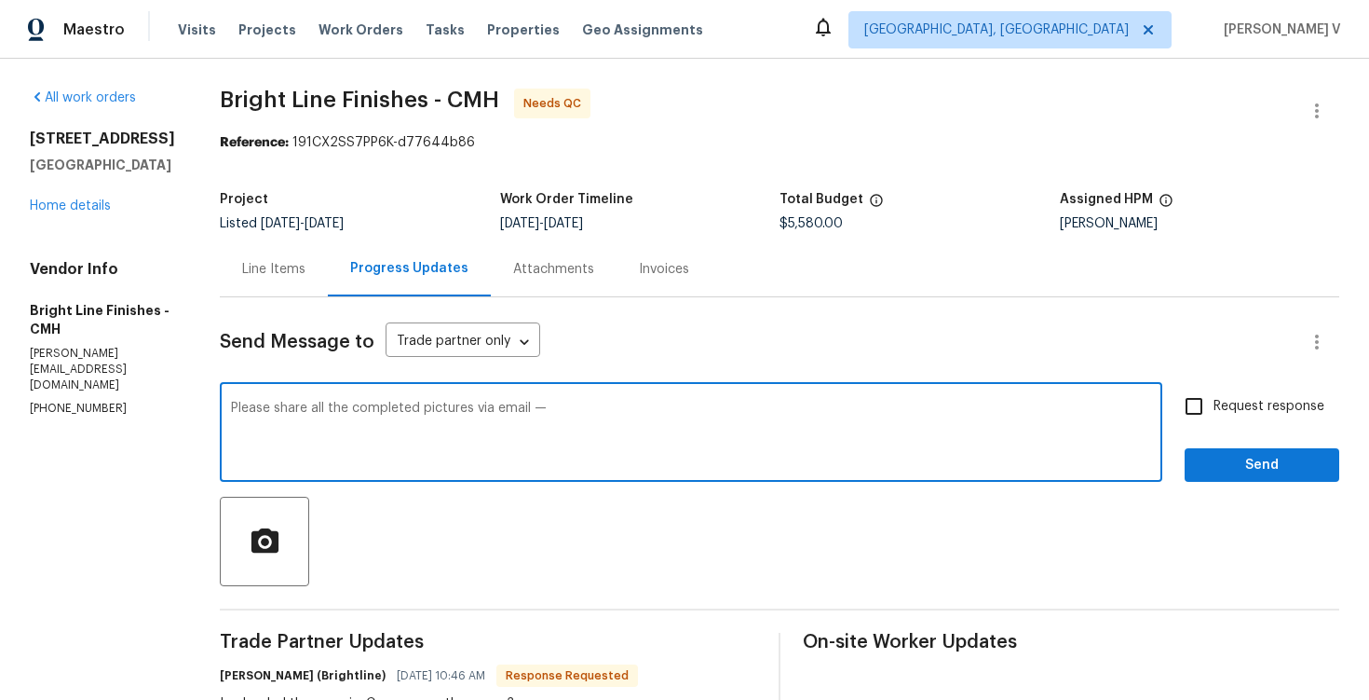
paste textarea "divya.dharshiniv@opendoor.com"
click at [231, 405] on textarea "Please share all the completed pictures via email — divya.dharshiniv@opendoor.c…" at bounding box center [691, 434] width 920 height 65
click at [247, 402] on textarea "No im sorry. Please share all the completed pictures via email — divya.dharshin…" at bounding box center [691, 434] width 920 height 65
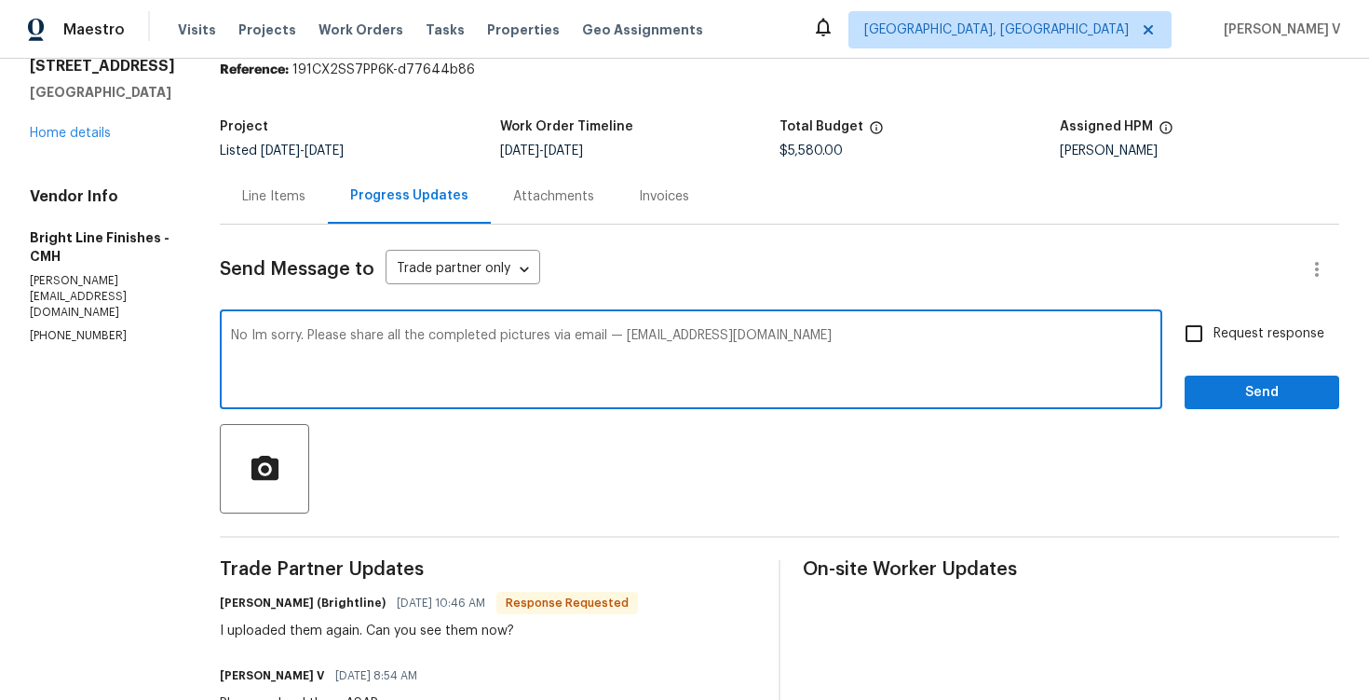
scroll to position [151, 0]
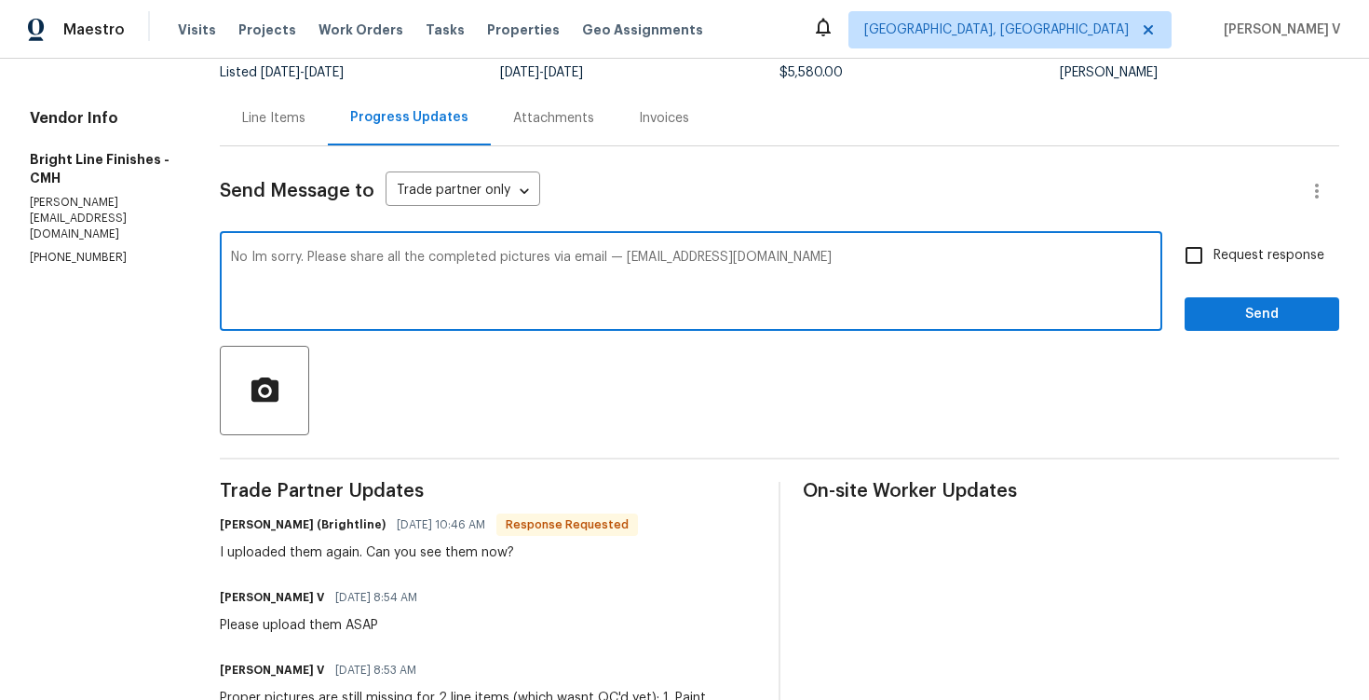
type textarea "No Im sorry. Please share all the completed pictures via email — divya.dharshin…"
click at [1227, 238] on label "Request response" at bounding box center [1250, 255] width 150 height 39
click at [1214, 238] on input "Request response" at bounding box center [1194, 255] width 39 height 39
checkbox input "true"
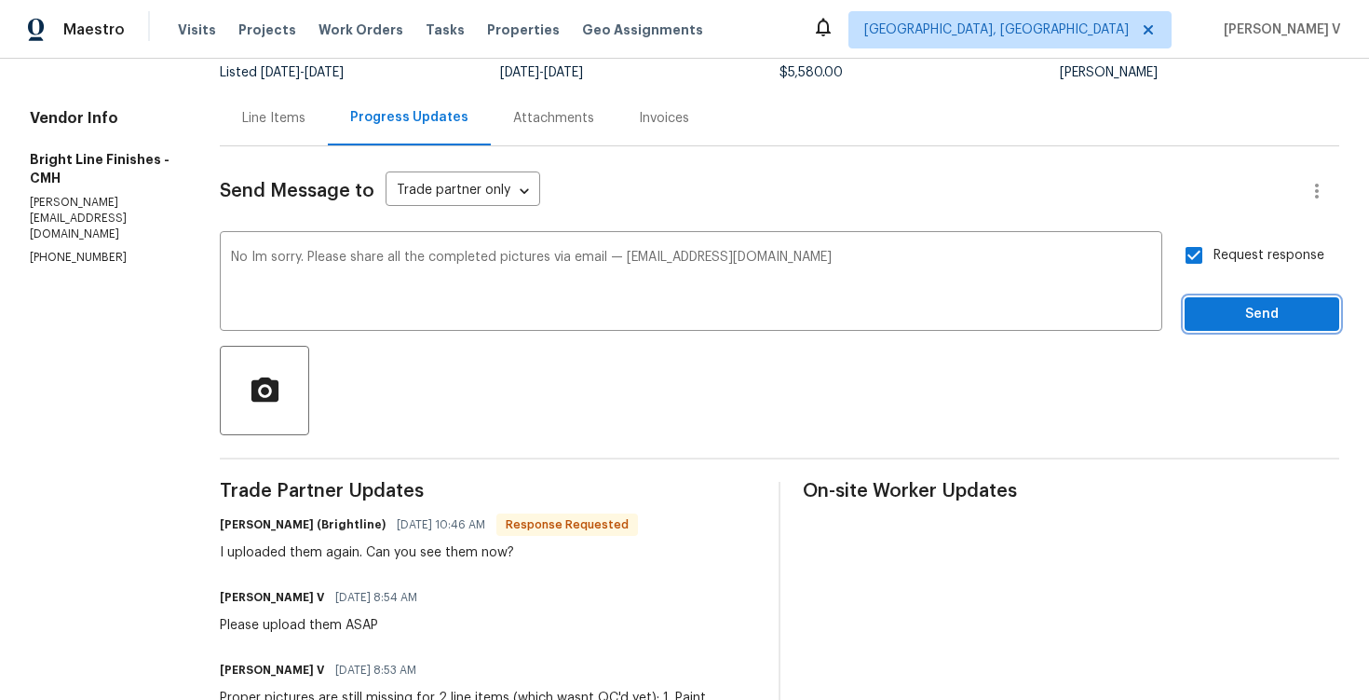
click at [1222, 314] on span "Send" at bounding box center [1262, 314] width 125 height 23
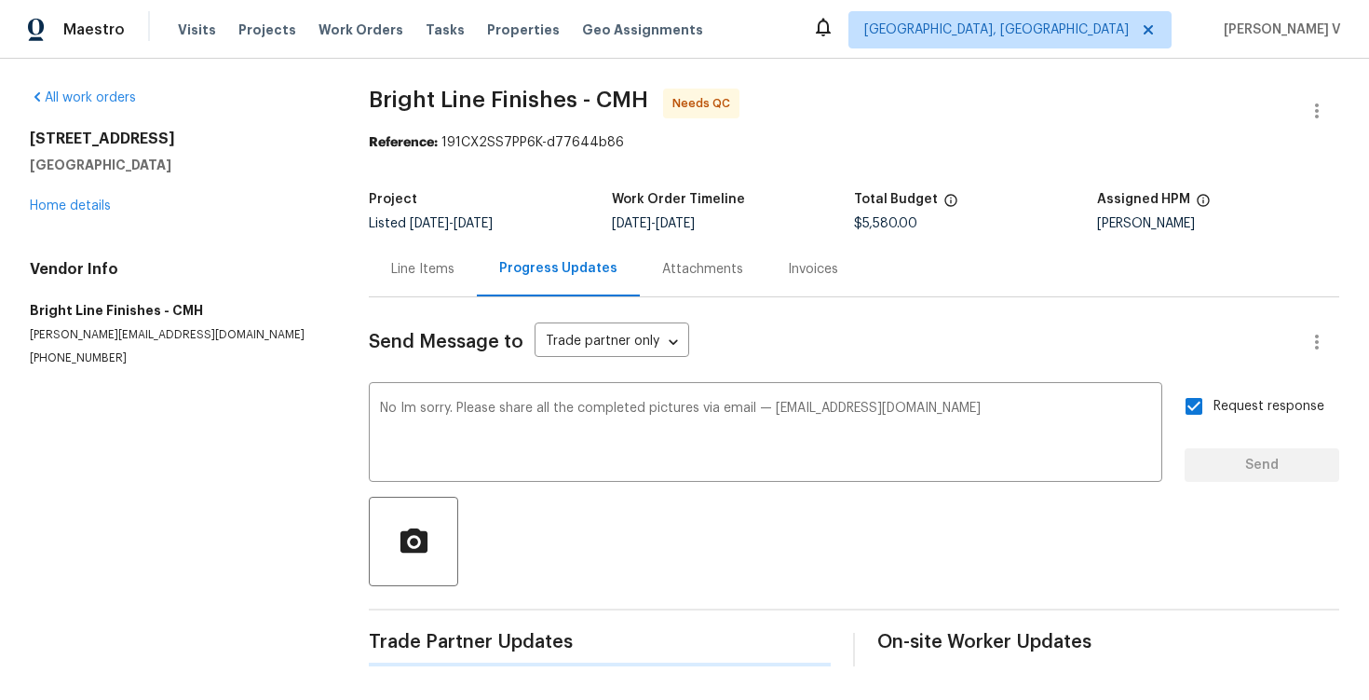
scroll to position [0, 0]
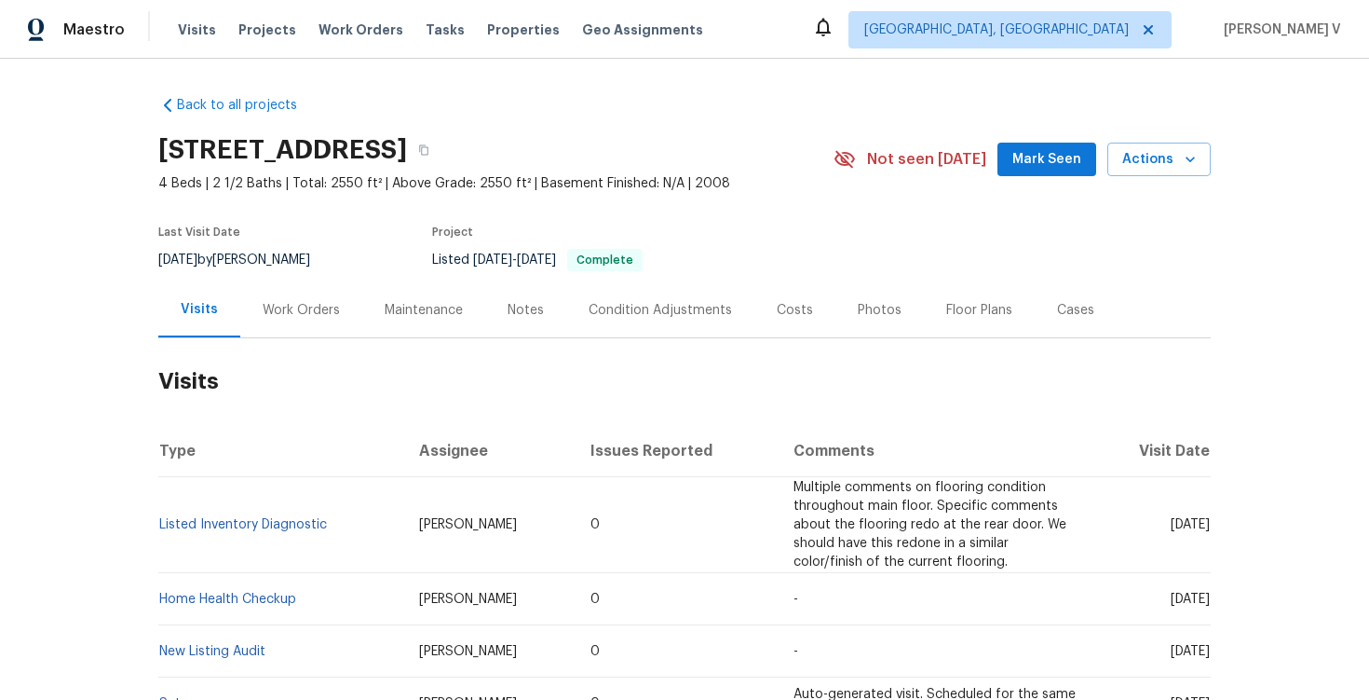
click at [339, 303] on div "Work Orders" at bounding box center [301, 309] width 122 height 55
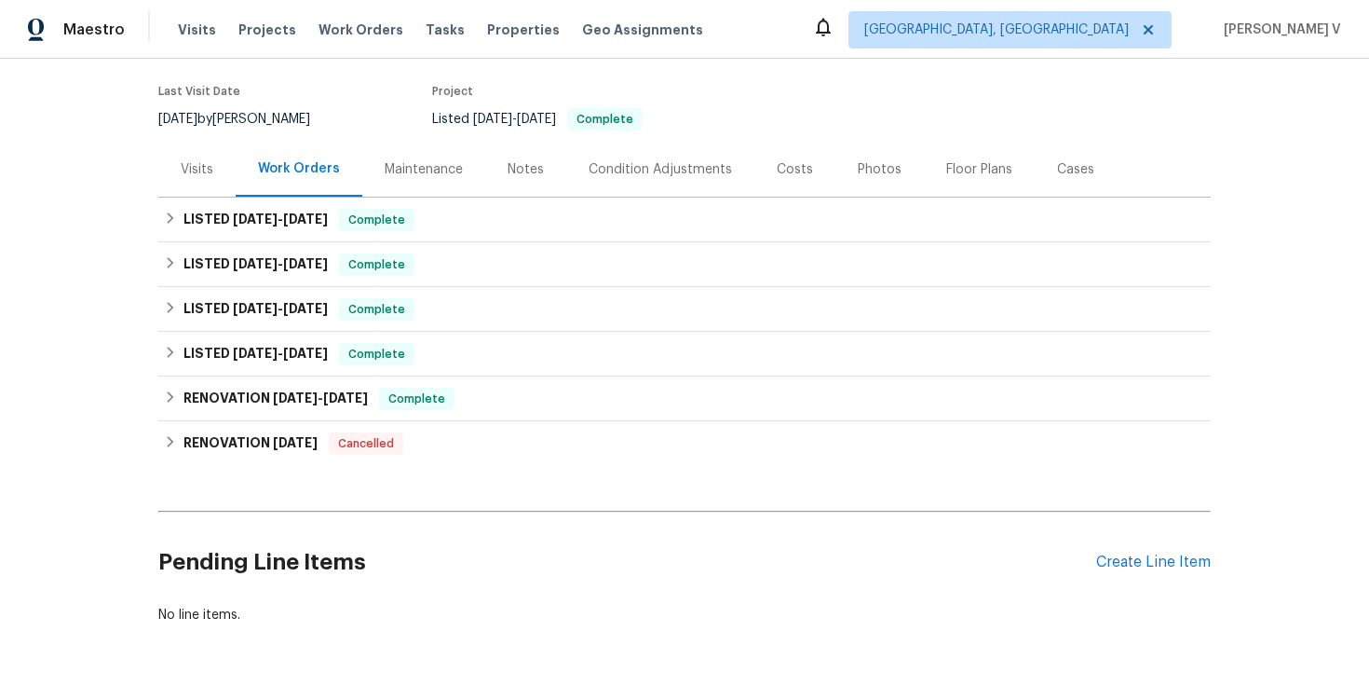
scroll to position [192, 0]
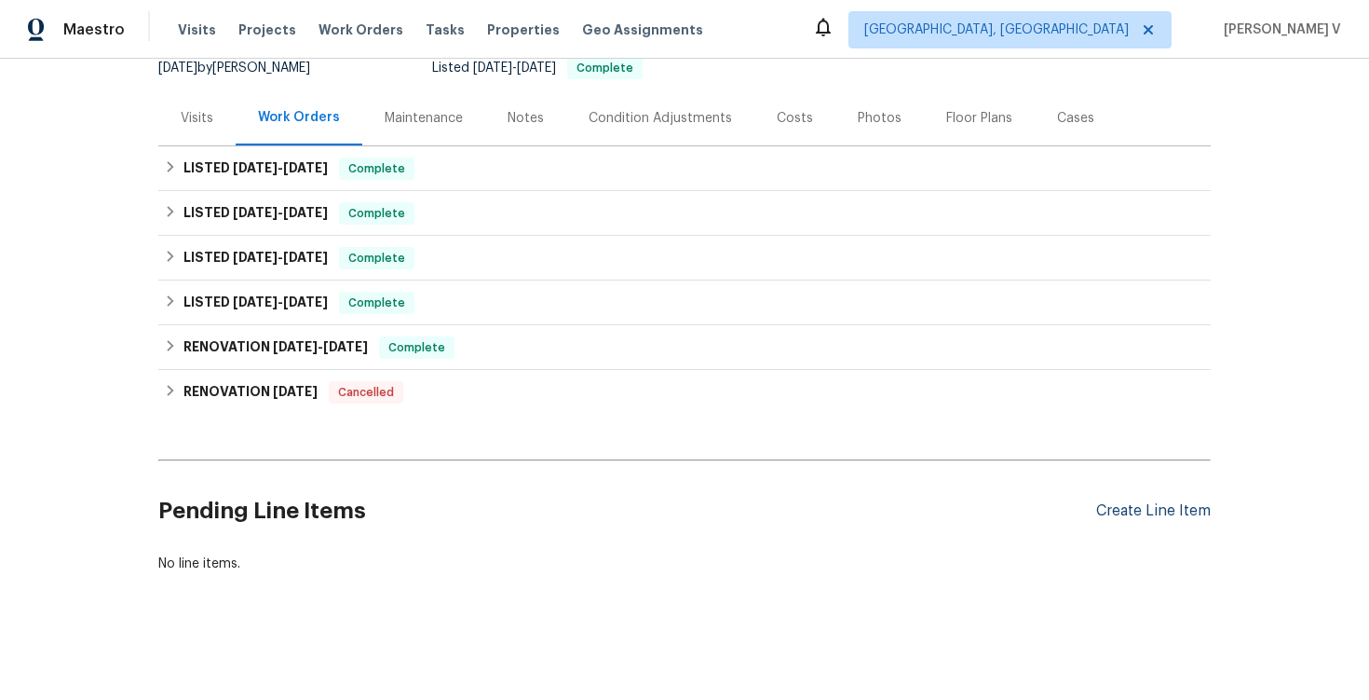
click at [1165, 510] on div "Create Line Item" at bounding box center [1154, 511] width 115 height 18
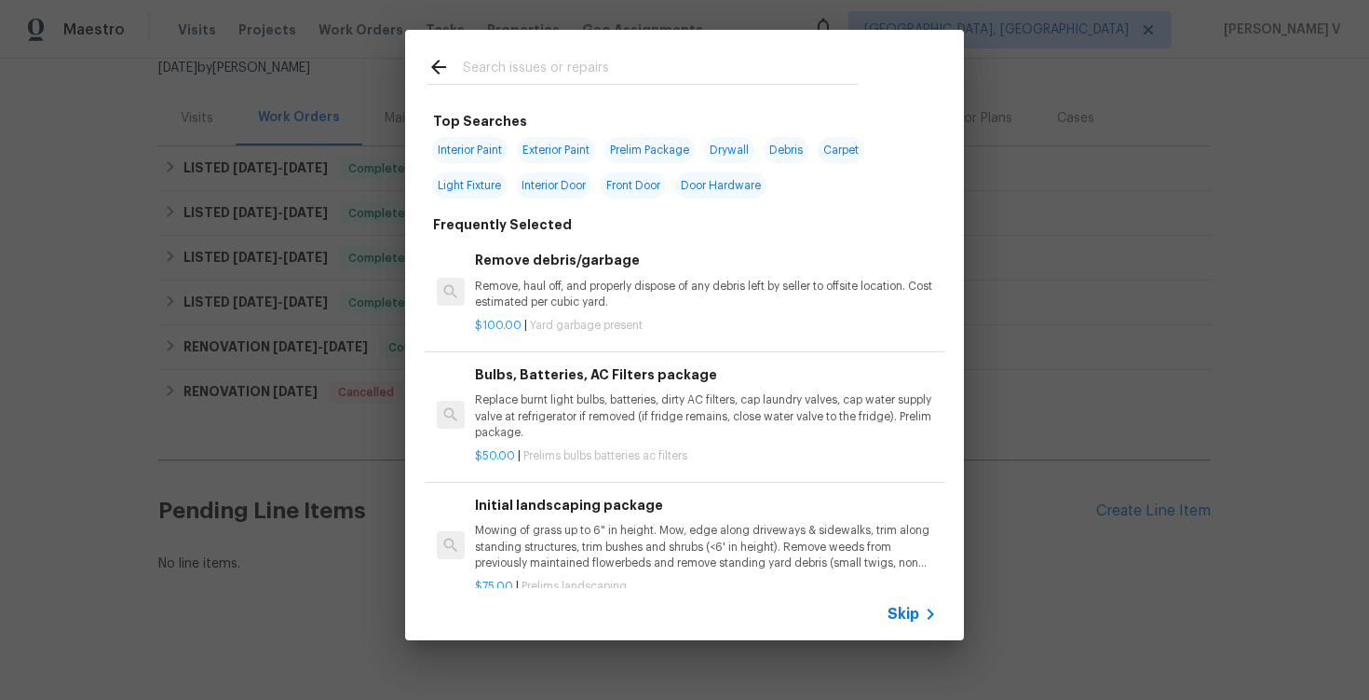
click at [923, 605] on icon at bounding box center [931, 614] width 22 height 22
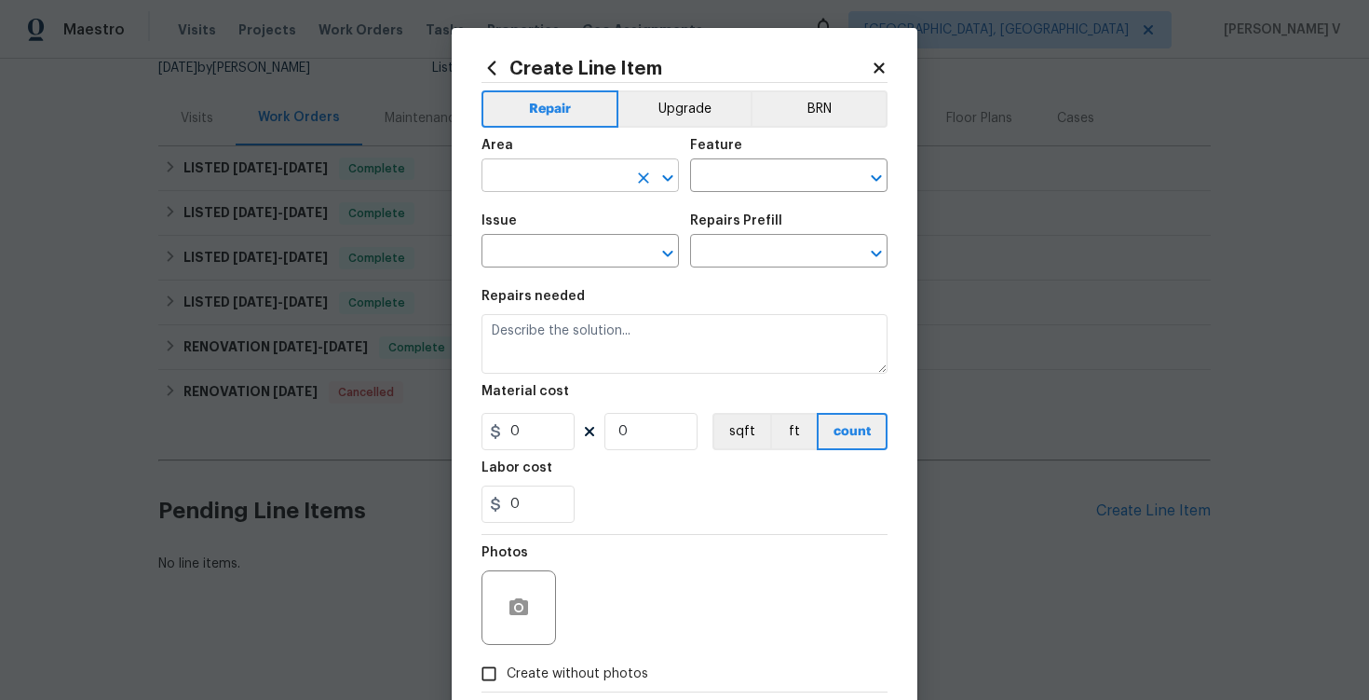
click at [585, 171] on input "text" at bounding box center [554, 177] width 145 height 29
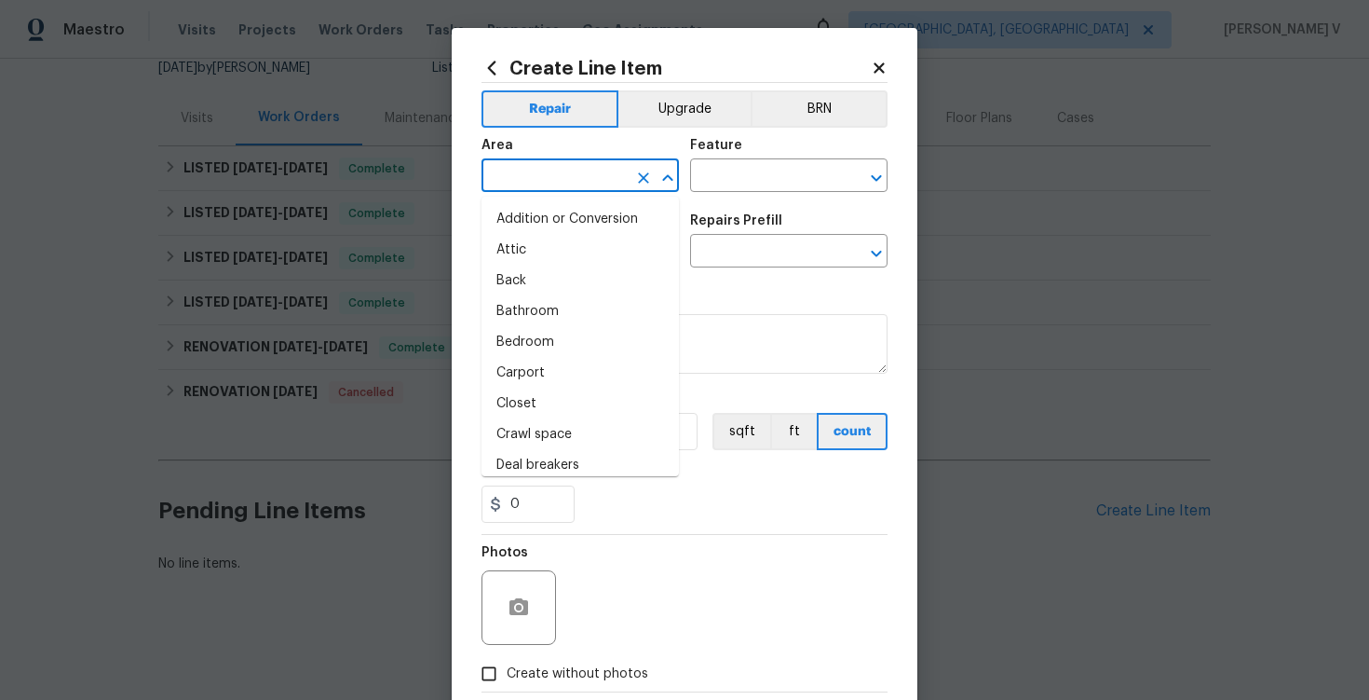
type input "i"
click at [541, 178] on input "nt" at bounding box center [554, 177] width 145 height 29
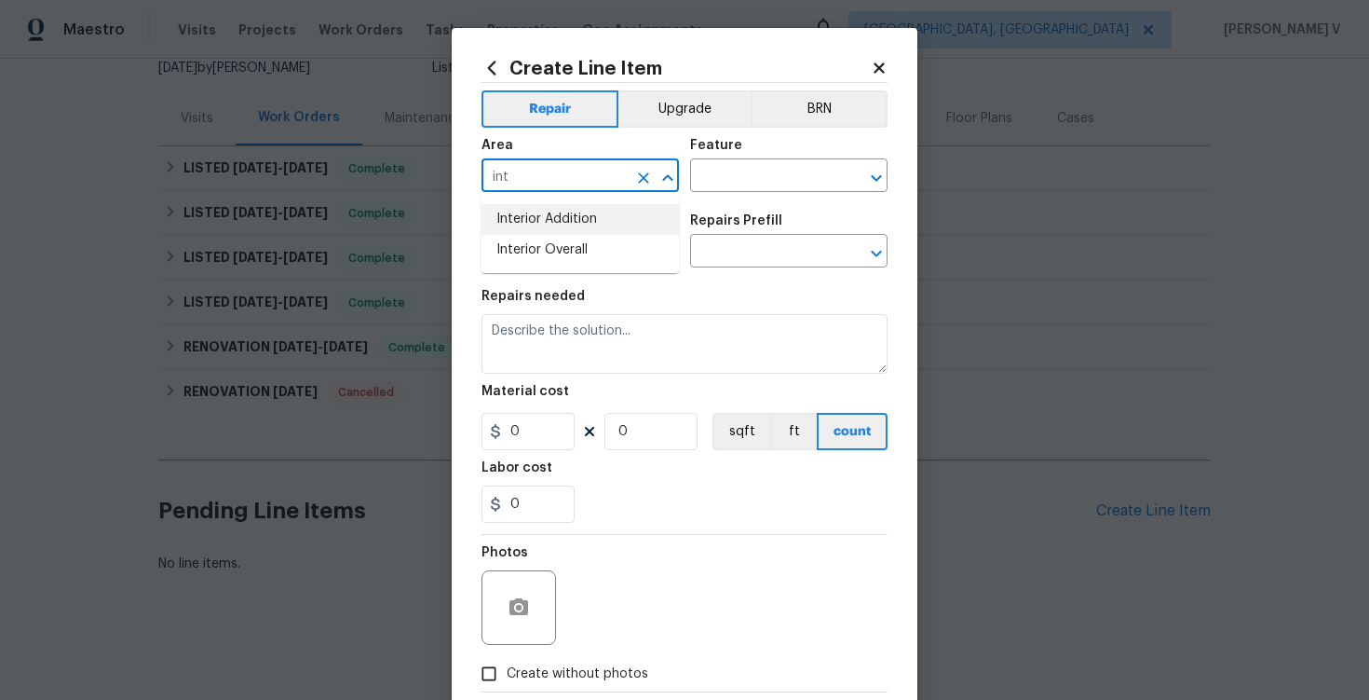
click at [552, 256] on li "Interior Overall" at bounding box center [581, 250] width 198 height 31
type input "Interior Overall"
click at [744, 193] on div "Area Interior Overall ​ Feature ​" at bounding box center [685, 165] width 406 height 75
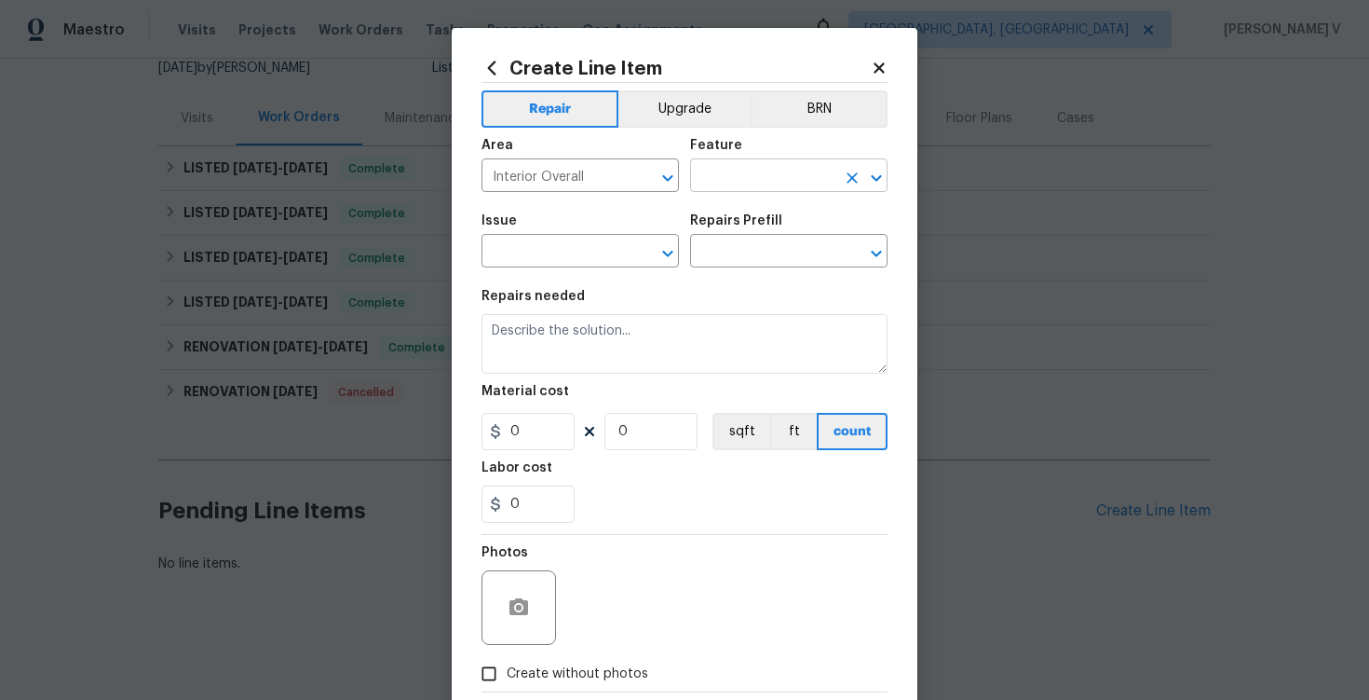
click at [761, 182] on input "text" at bounding box center [762, 177] width 145 height 29
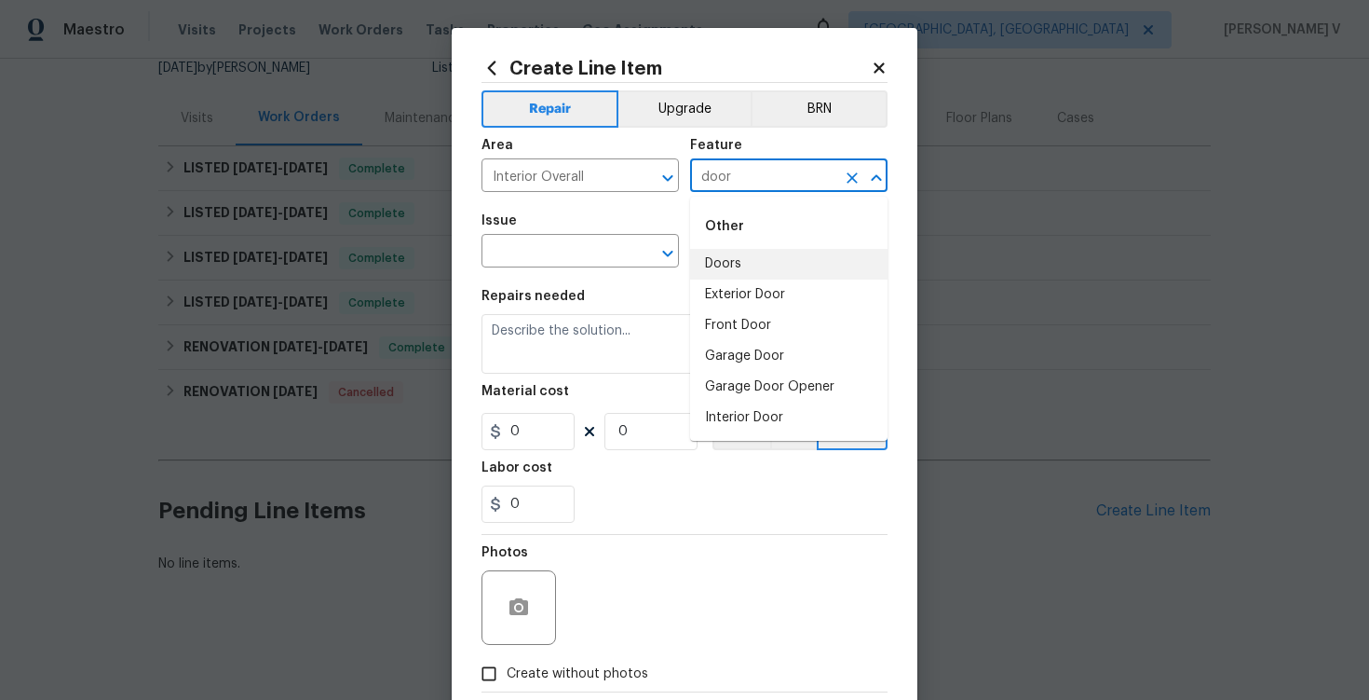
click at [743, 264] on li "Doors" at bounding box center [789, 264] width 198 height 31
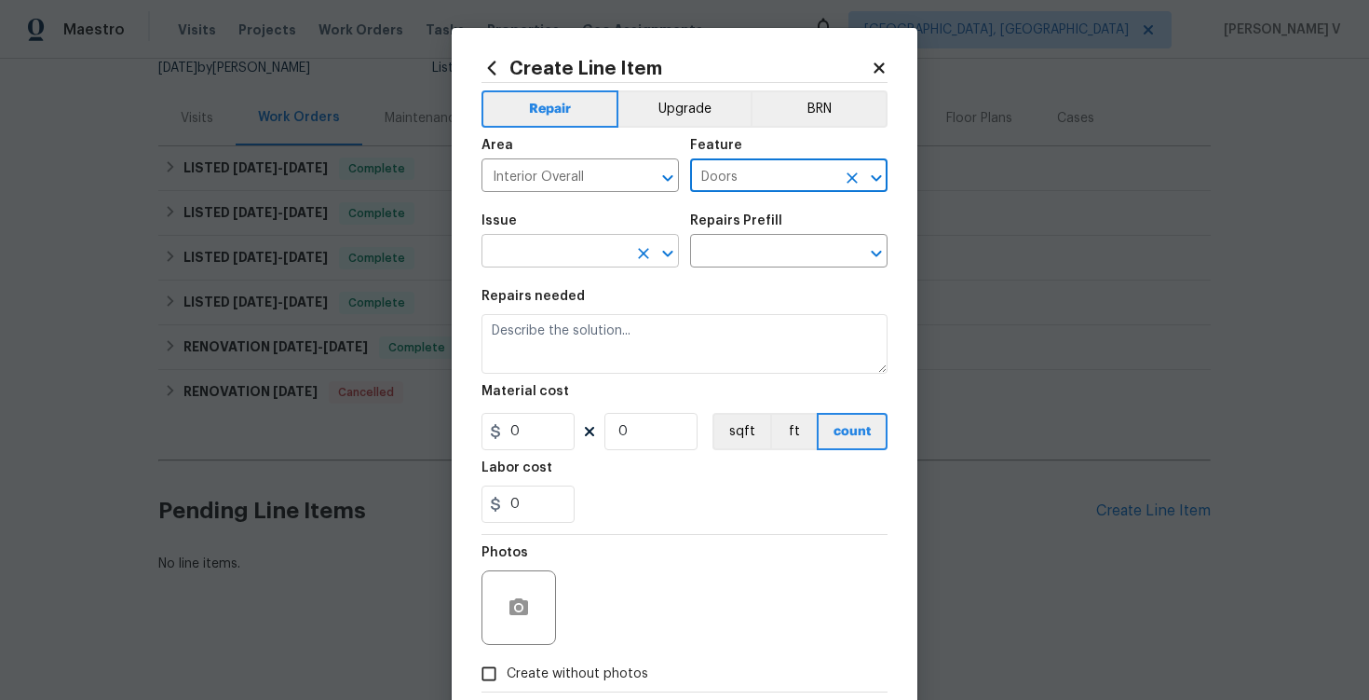
type input "Doors"
click at [561, 241] on input "text" at bounding box center [554, 252] width 145 height 29
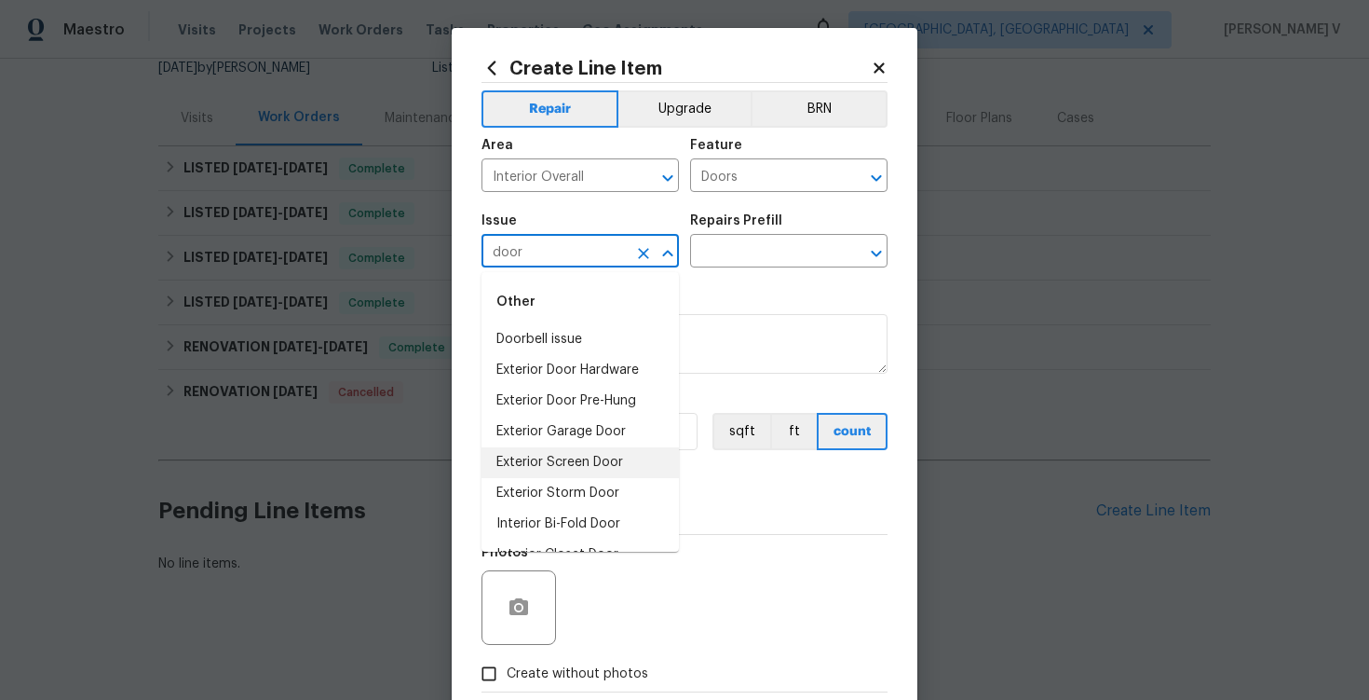
scroll to position [117, 0]
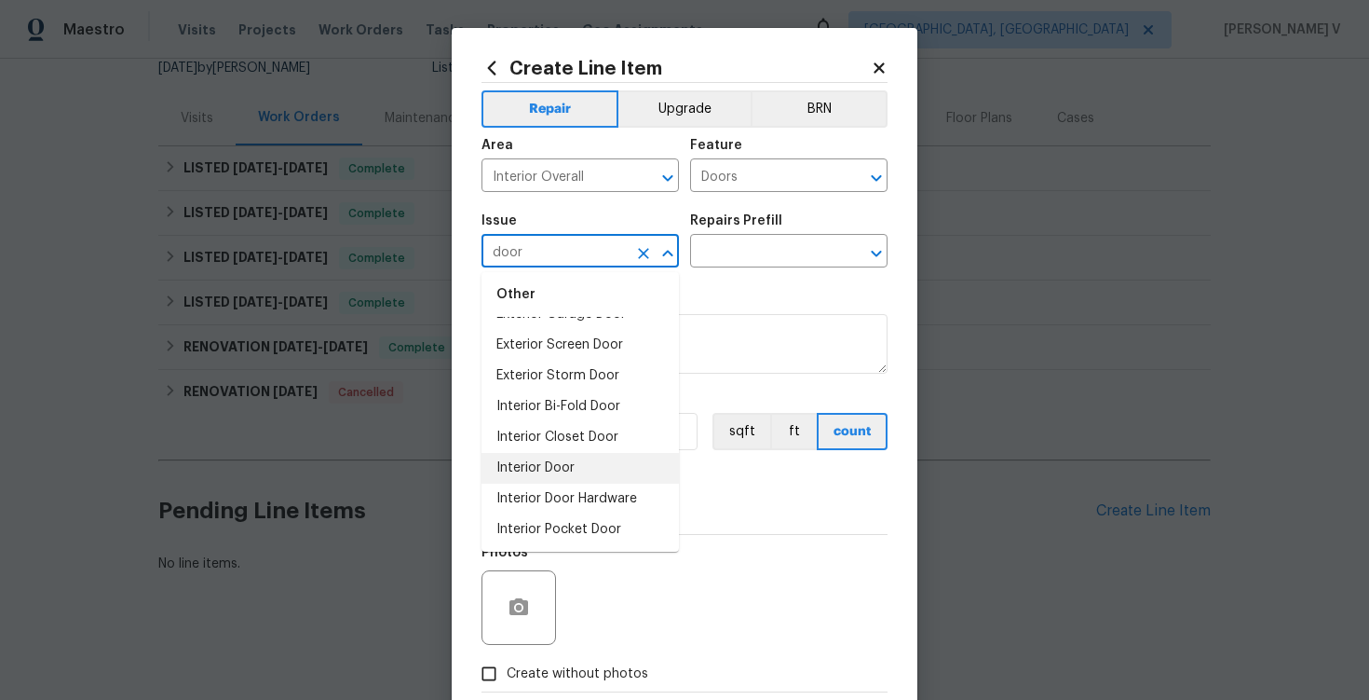
click at [557, 461] on li "Interior Door" at bounding box center [581, 468] width 198 height 31
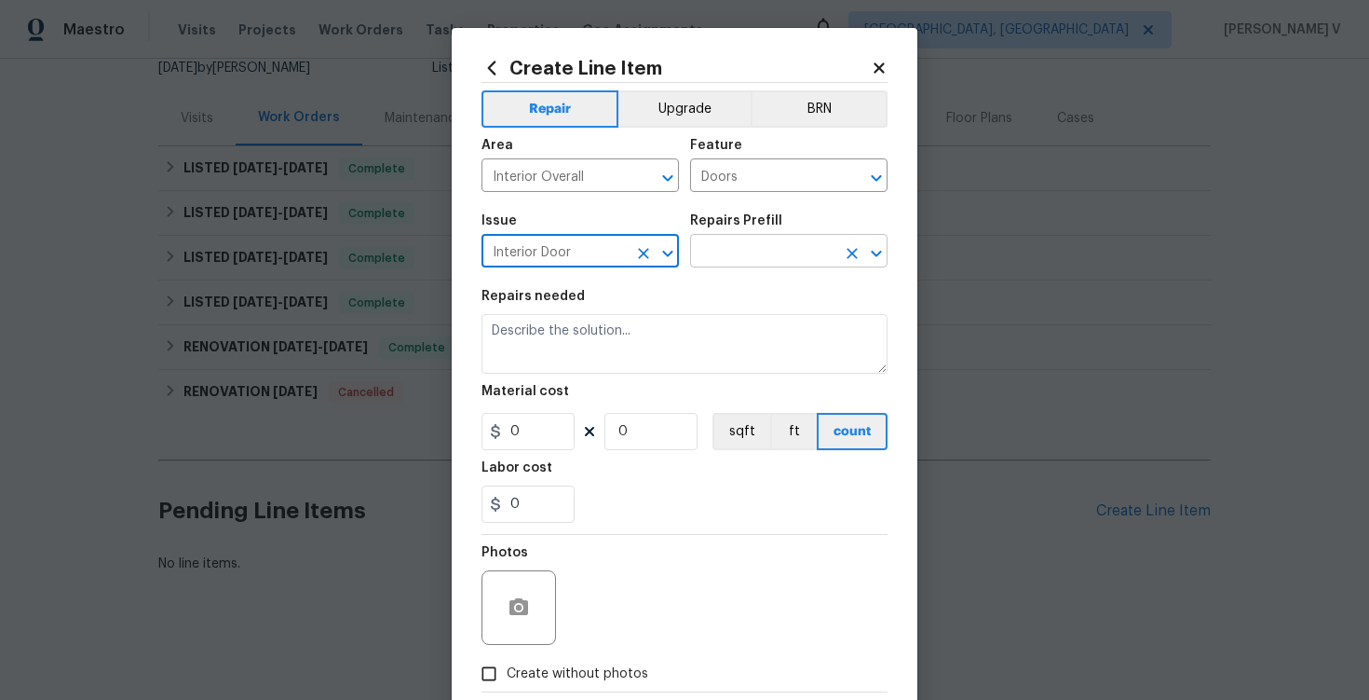
type input "Interior Door"
click at [749, 240] on input "text" at bounding box center [762, 252] width 145 height 29
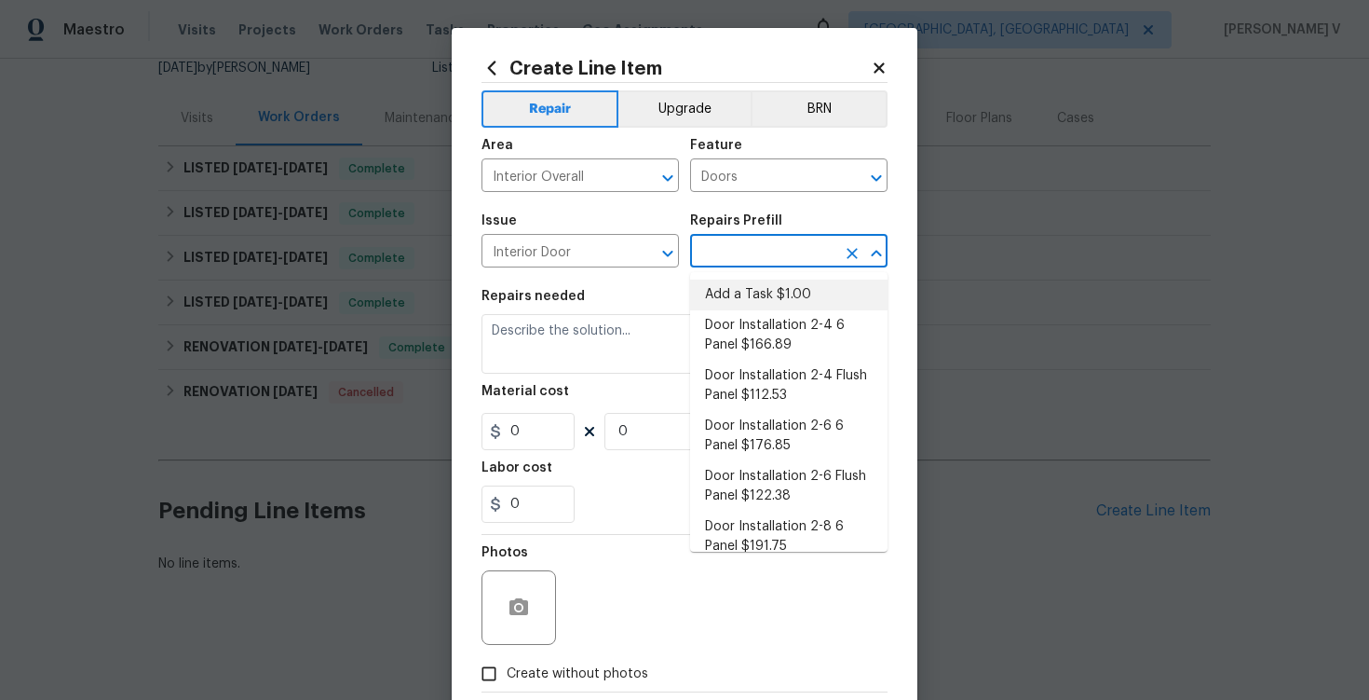
click at [748, 286] on li "Add a Task $1.00" at bounding box center [789, 294] width 198 height 31
type input "Interior Door"
type input "Add a Task $1.00"
type textarea "HPM to detail"
type input "1"
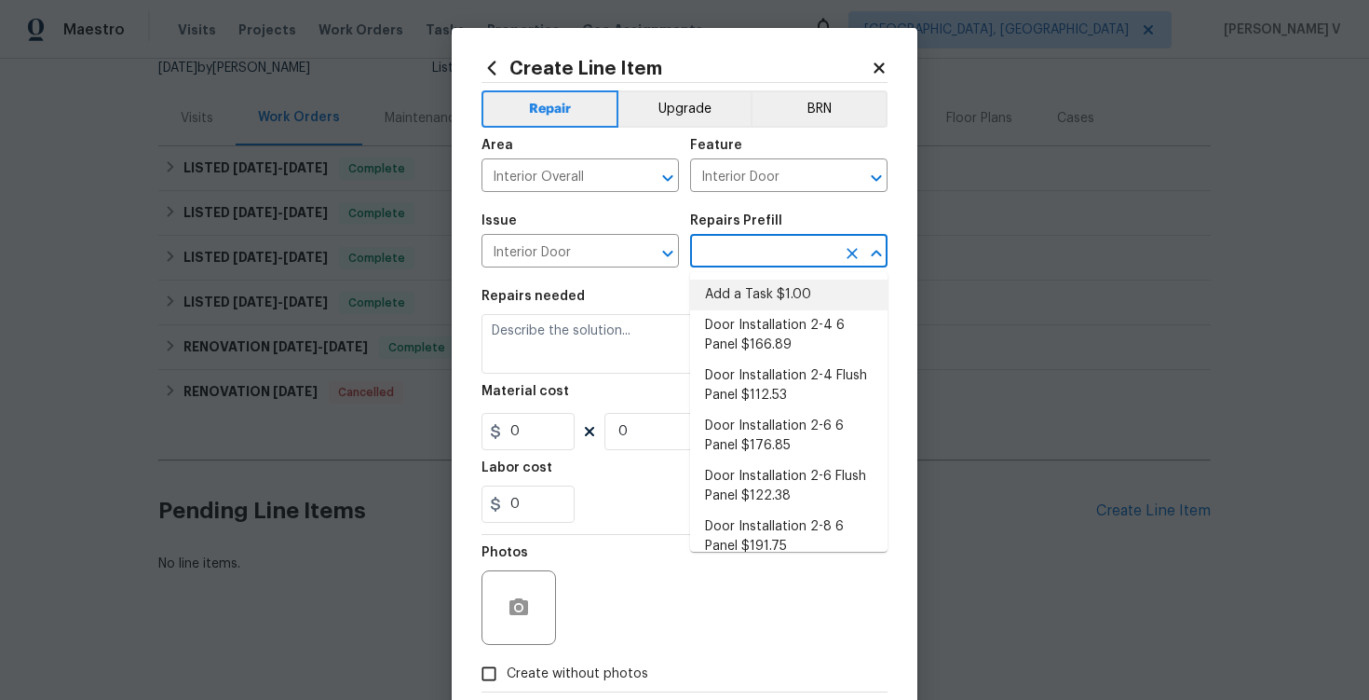
type input "1"
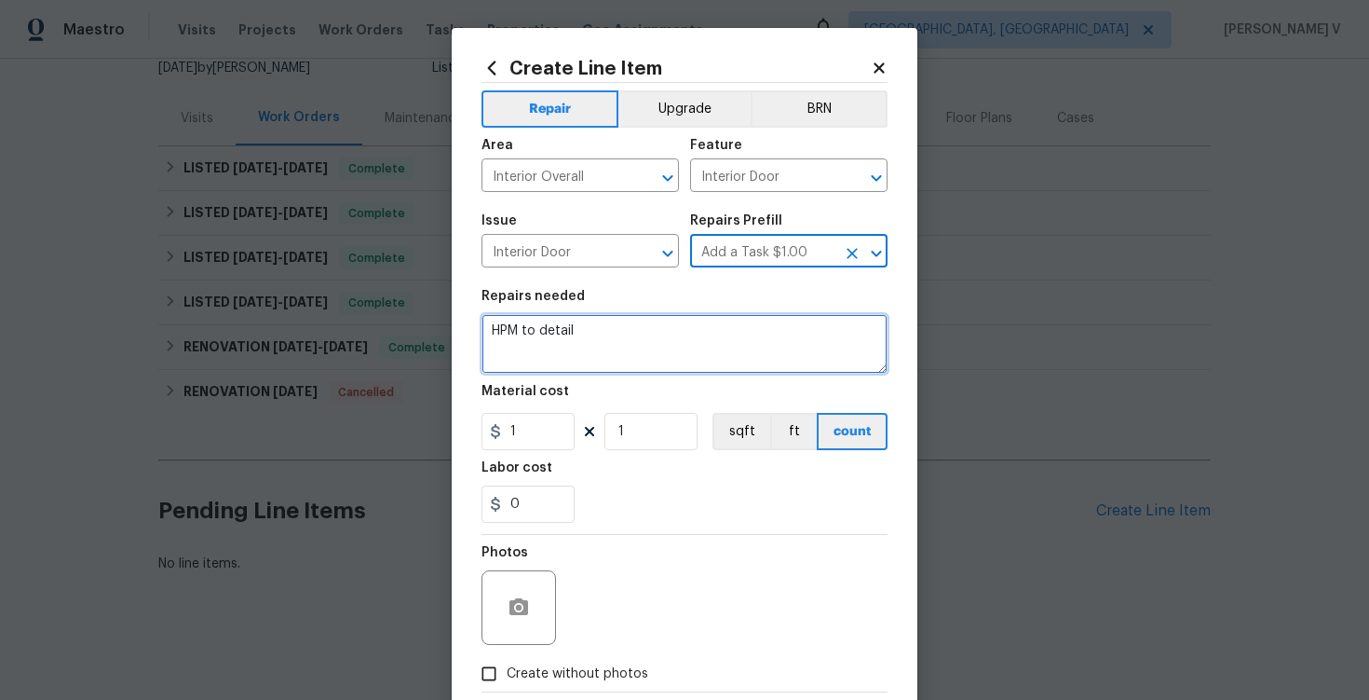
click at [623, 354] on textarea "HPM to detail" at bounding box center [685, 344] width 406 height 60
paste textarea "Feedback received that the stair railings and the door/fence near the HVAC unit…"
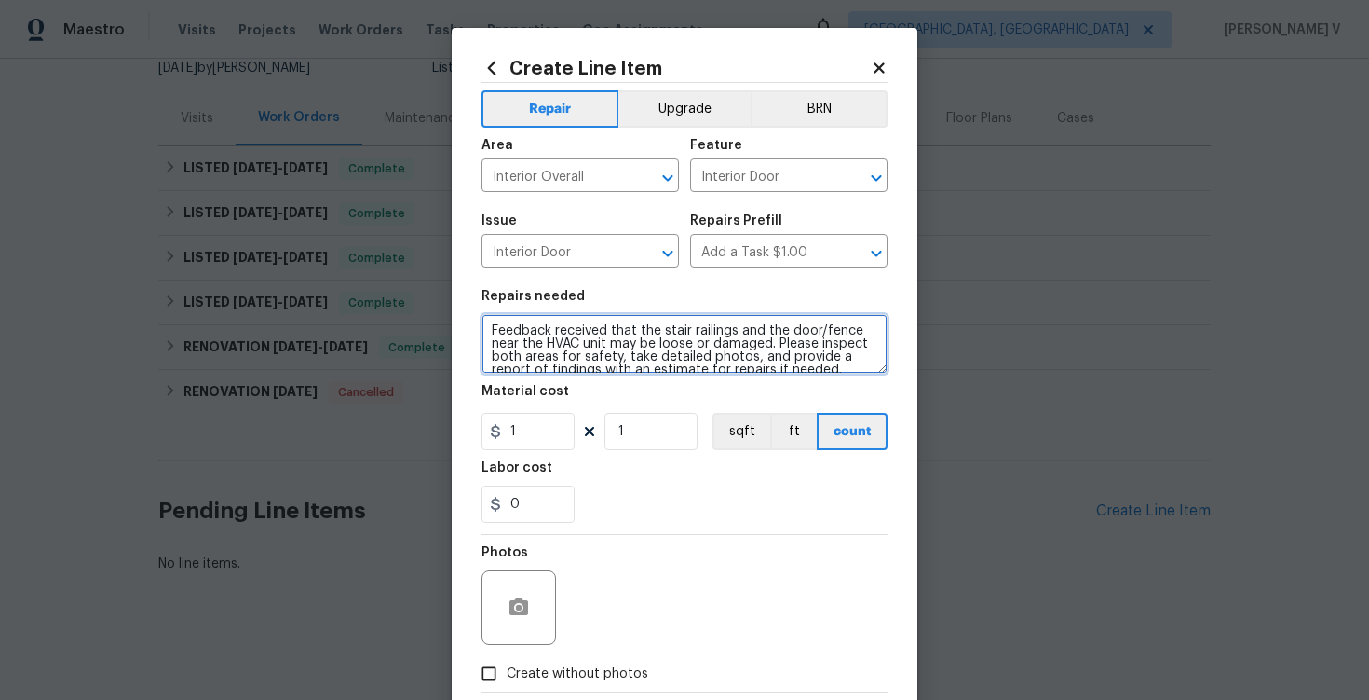
scroll to position [4, 0]
type textarea "Feedback received that the stair railings and the door/fence near the HVAC unit…"
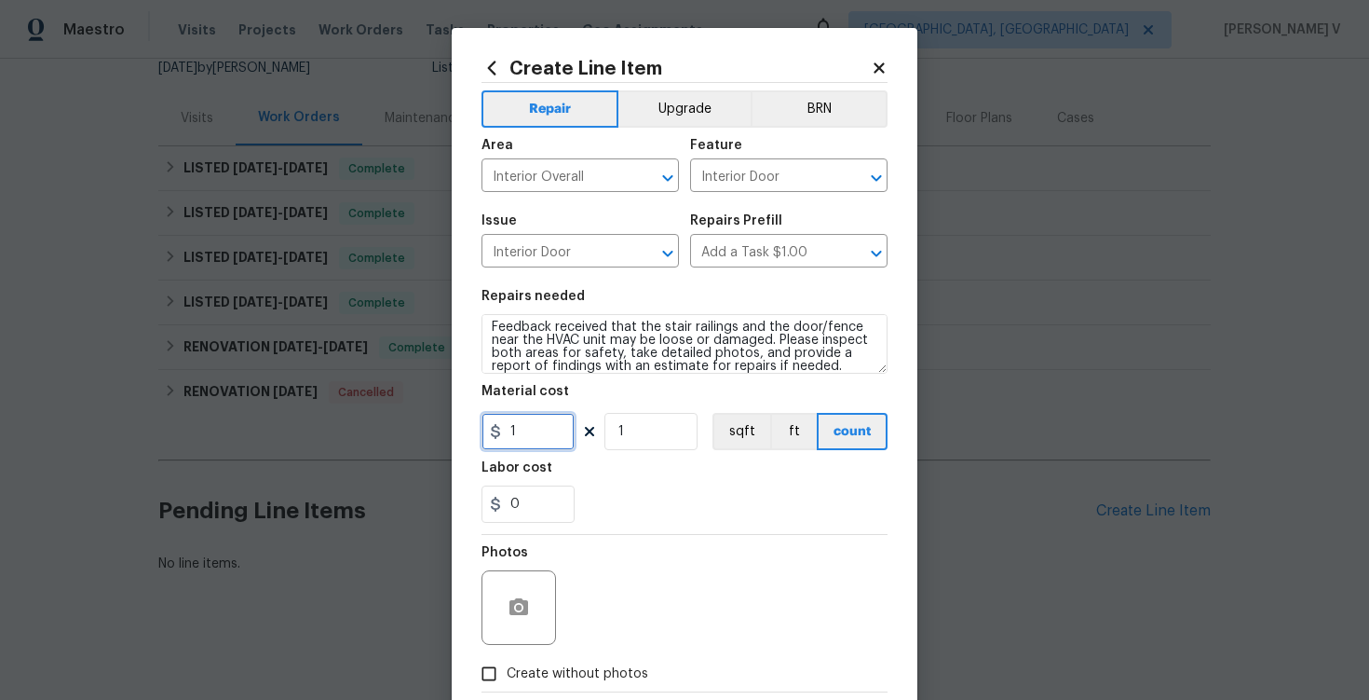
click at [542, 448] on input "1" at bounding box center [528, 431] width 93 height 37
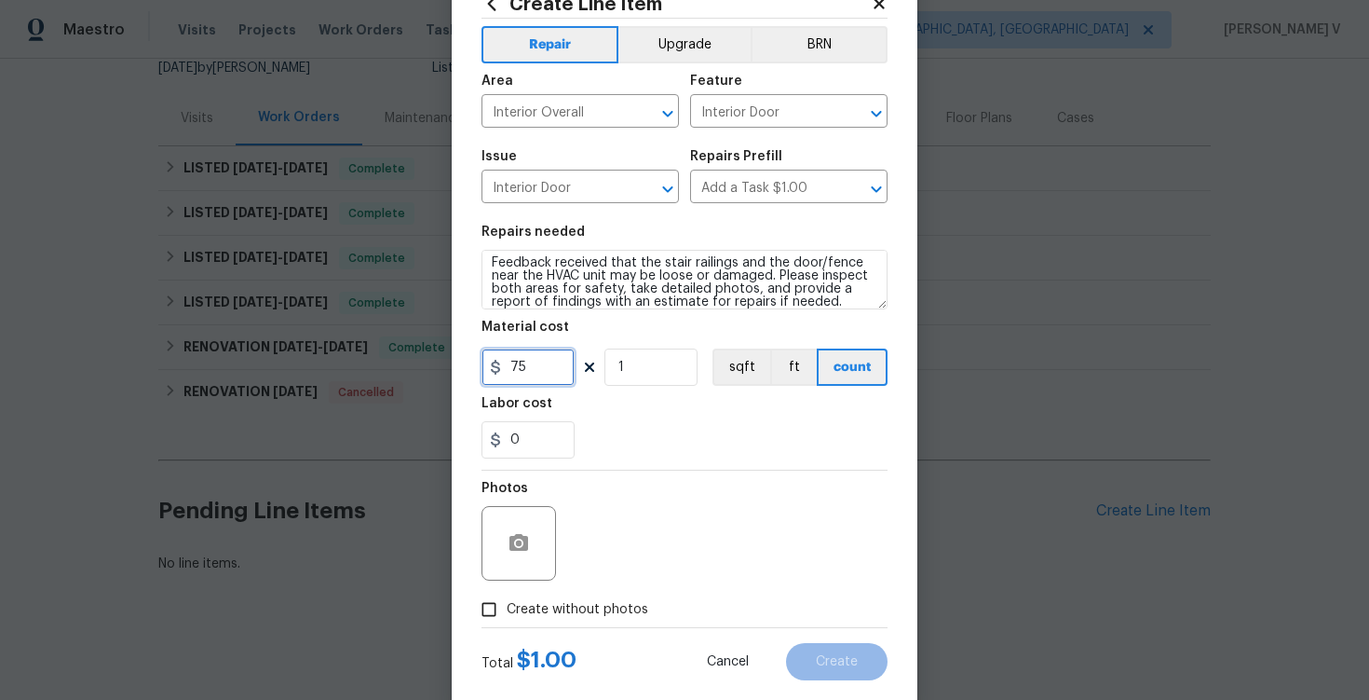
scroll to position [69, 0]
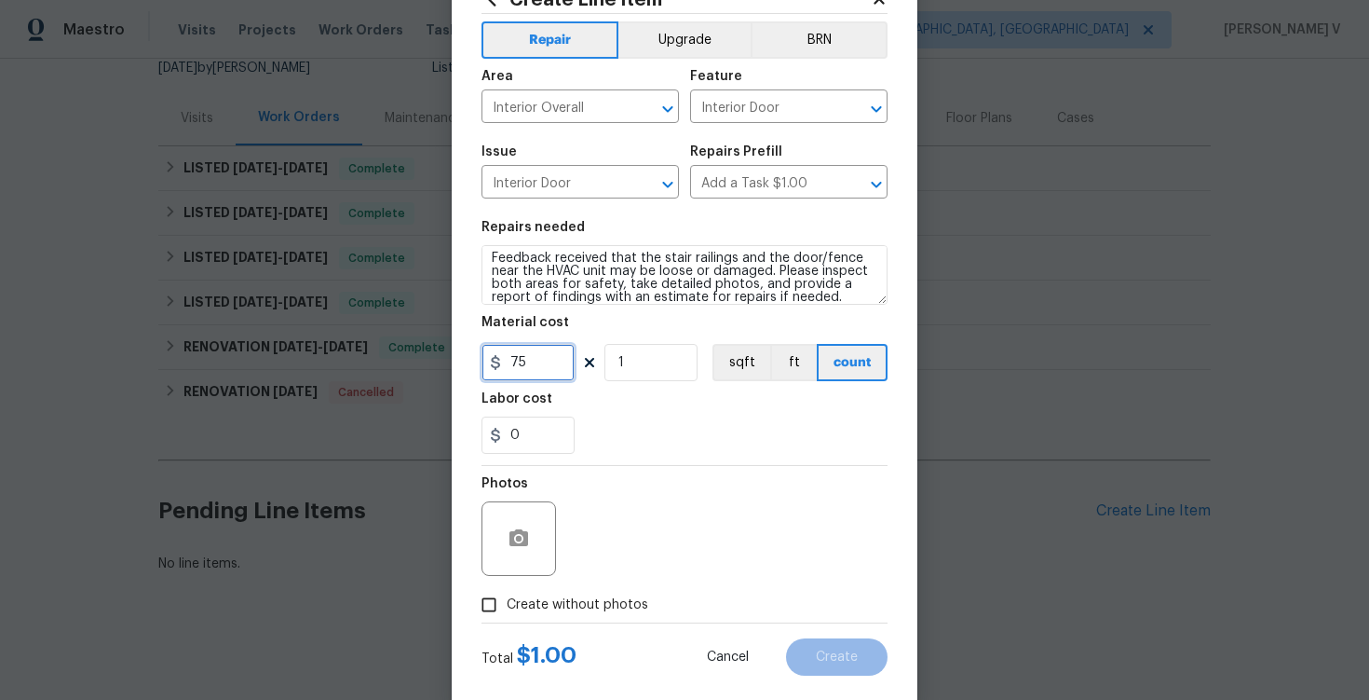
type input "75"
click at [508, 617] on label "Create without photos" at bounding box center [559, 604] width 177 height 35
click at [507, 617] on input "Create without photos" at bounding box center [488, 604] width 35 height 35
checkbox input "true"
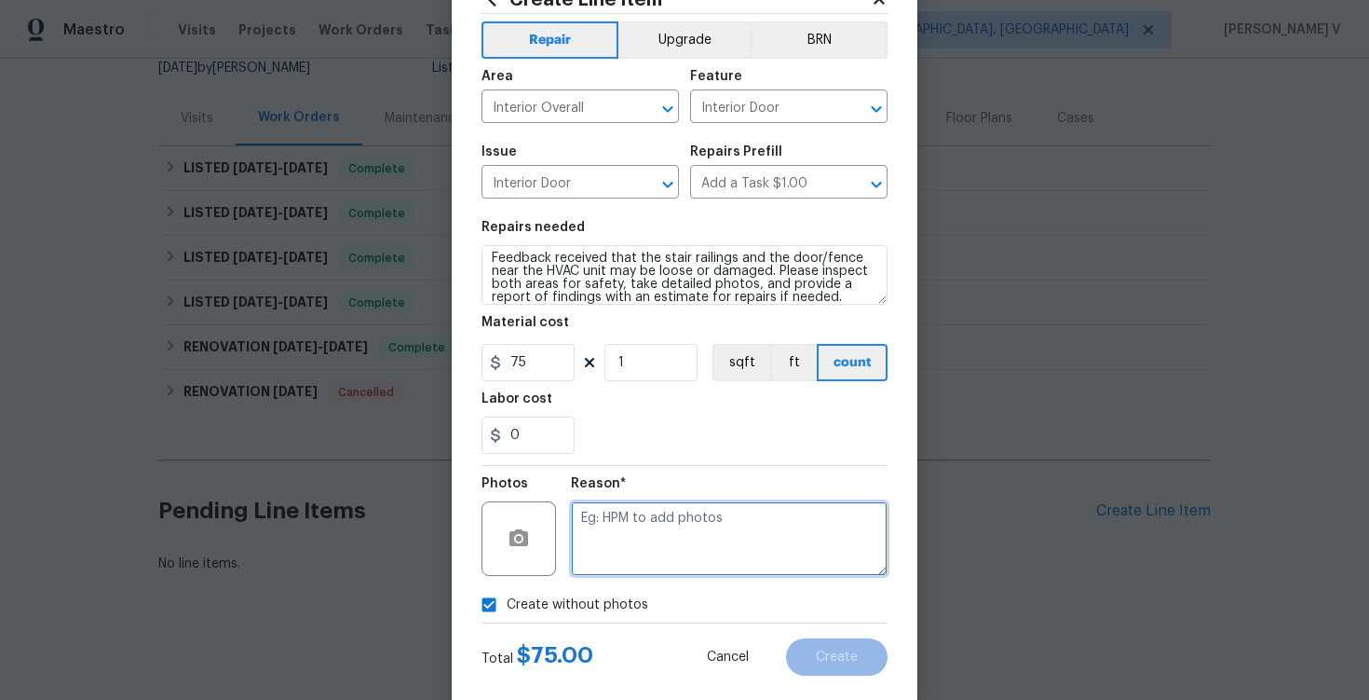
click at [642, 534] on textarea at bounding box center [729, 538] width 317 height 75
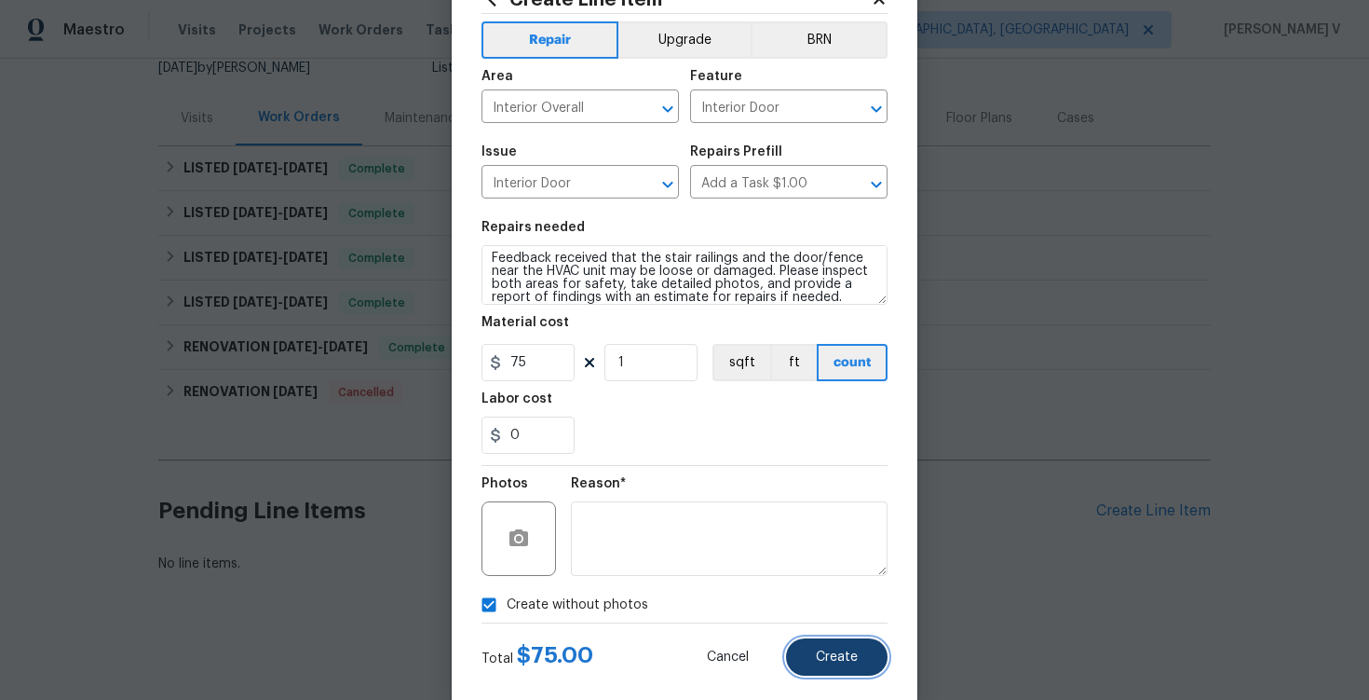
click at [819, 673] on button "Create" at bounding box center [837, 656] width 102 height 37
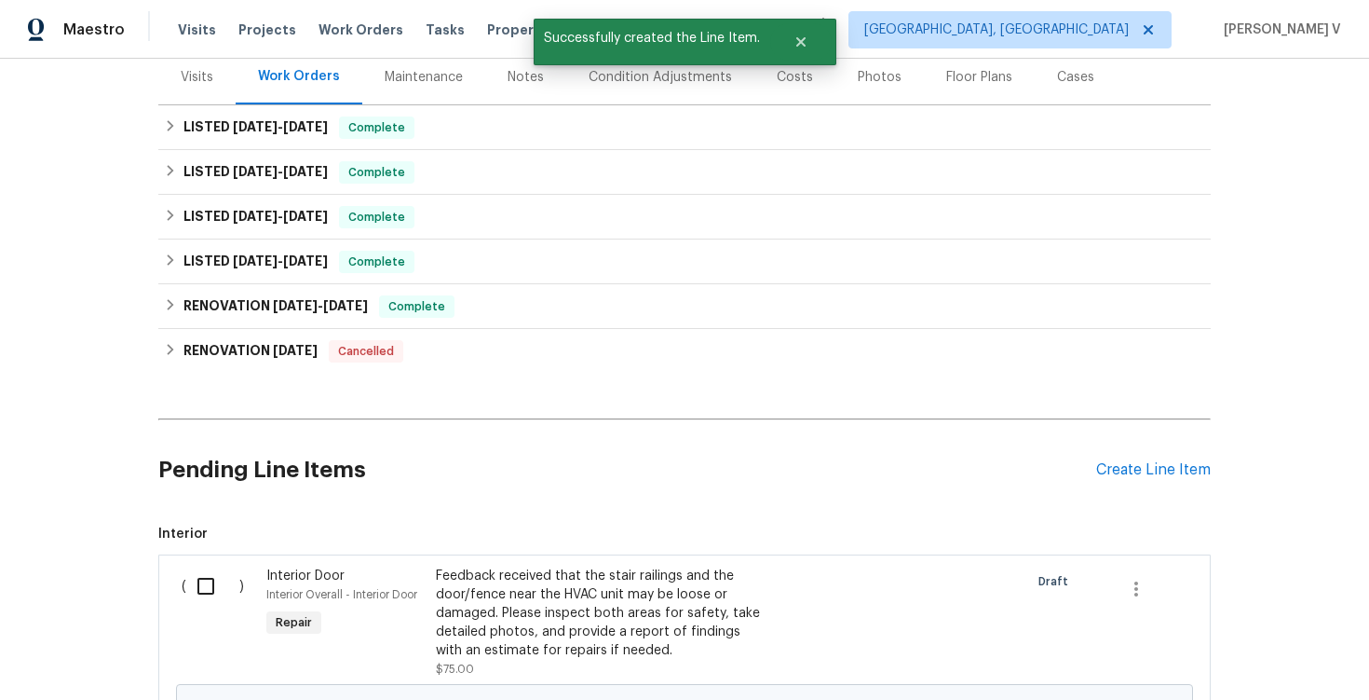
scroll to position [238, 0]
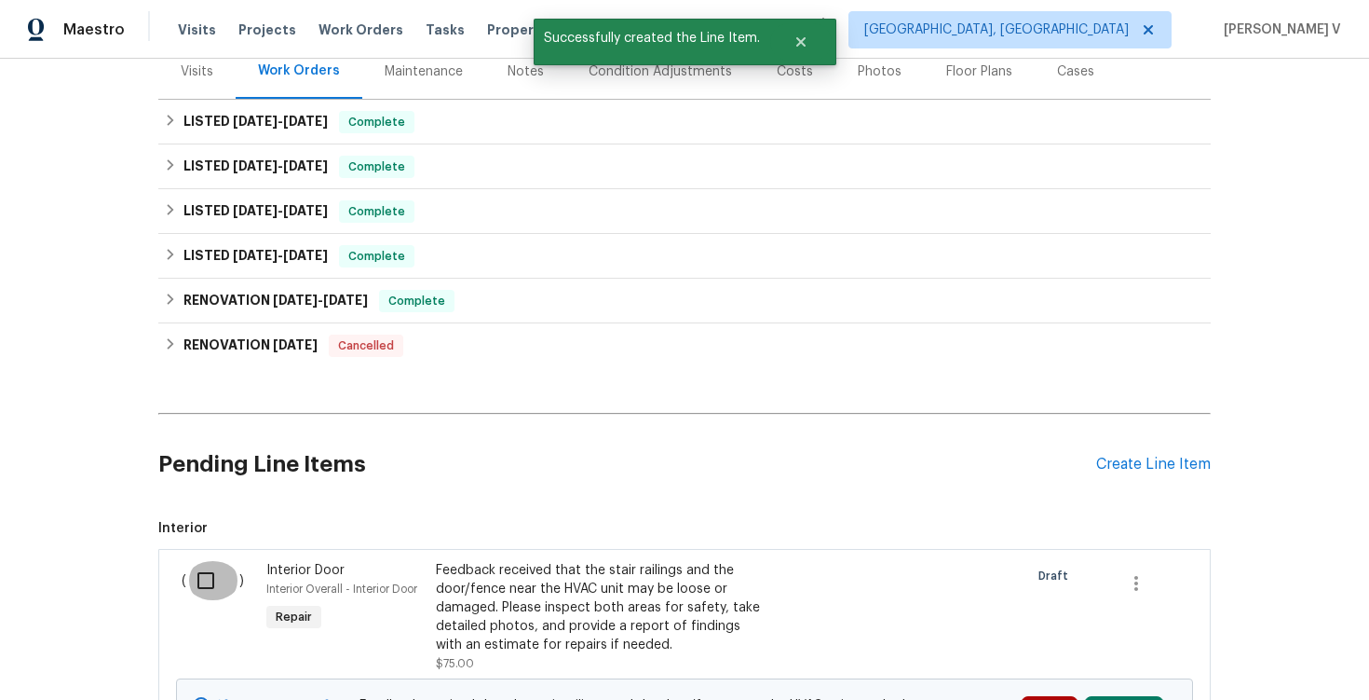
click at [205, 593] on input "checkbox" at bounding box center [212, 580] width 53 height 39
checkbox input "true"
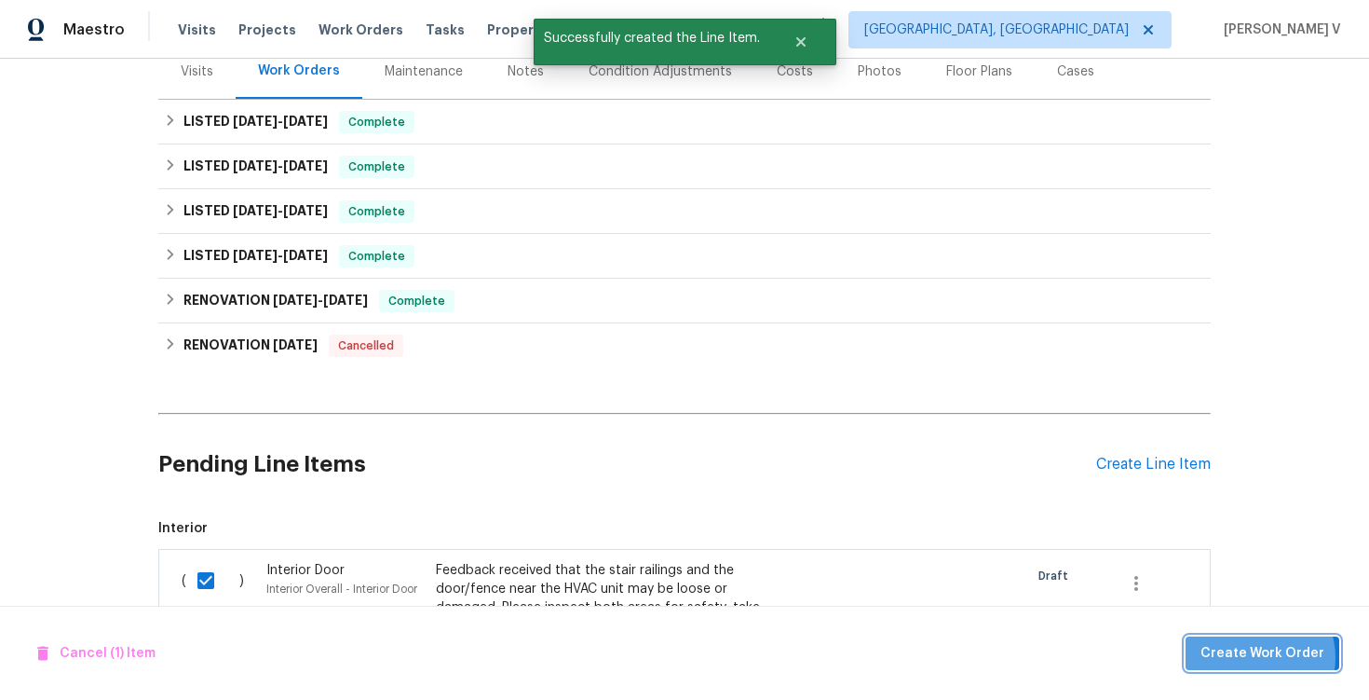
click at [1265, 657] on span "Create Work Order" at bounding box center [1263, 653] width 124 height 23
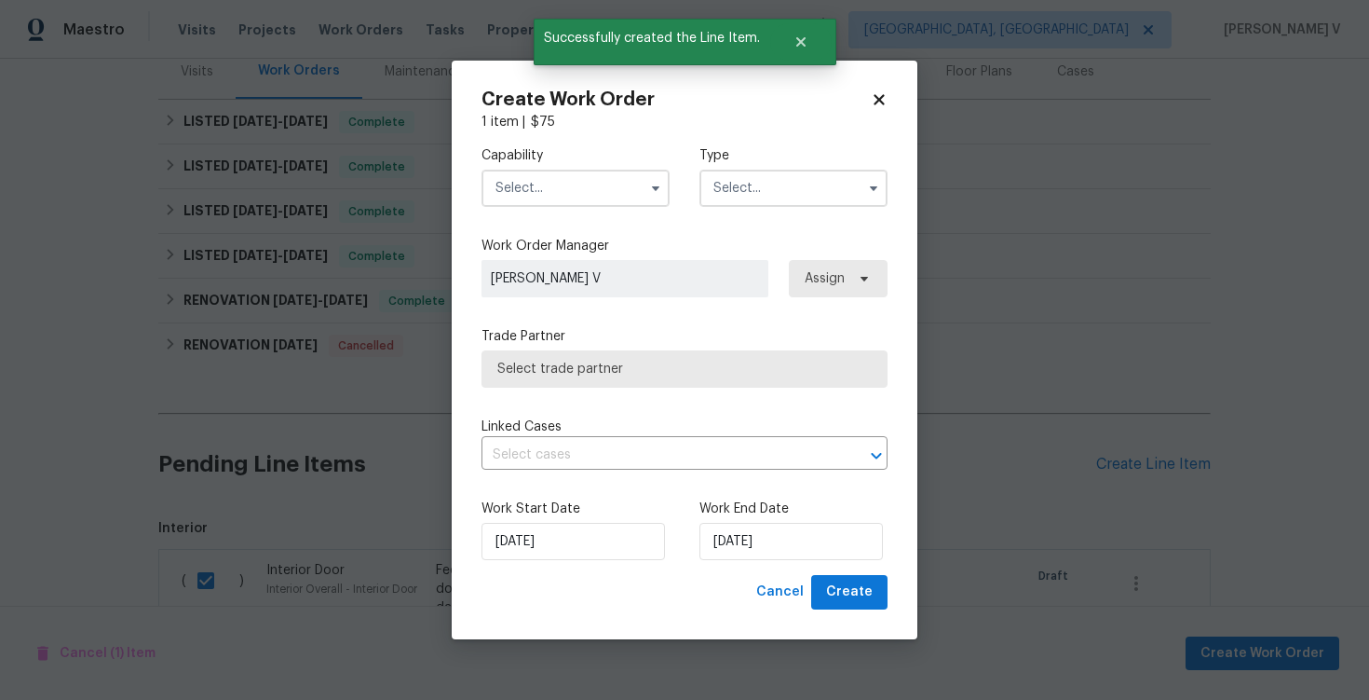
click at [579, 193] on input "text" at bounding box center [576, 188] width 188 height 37
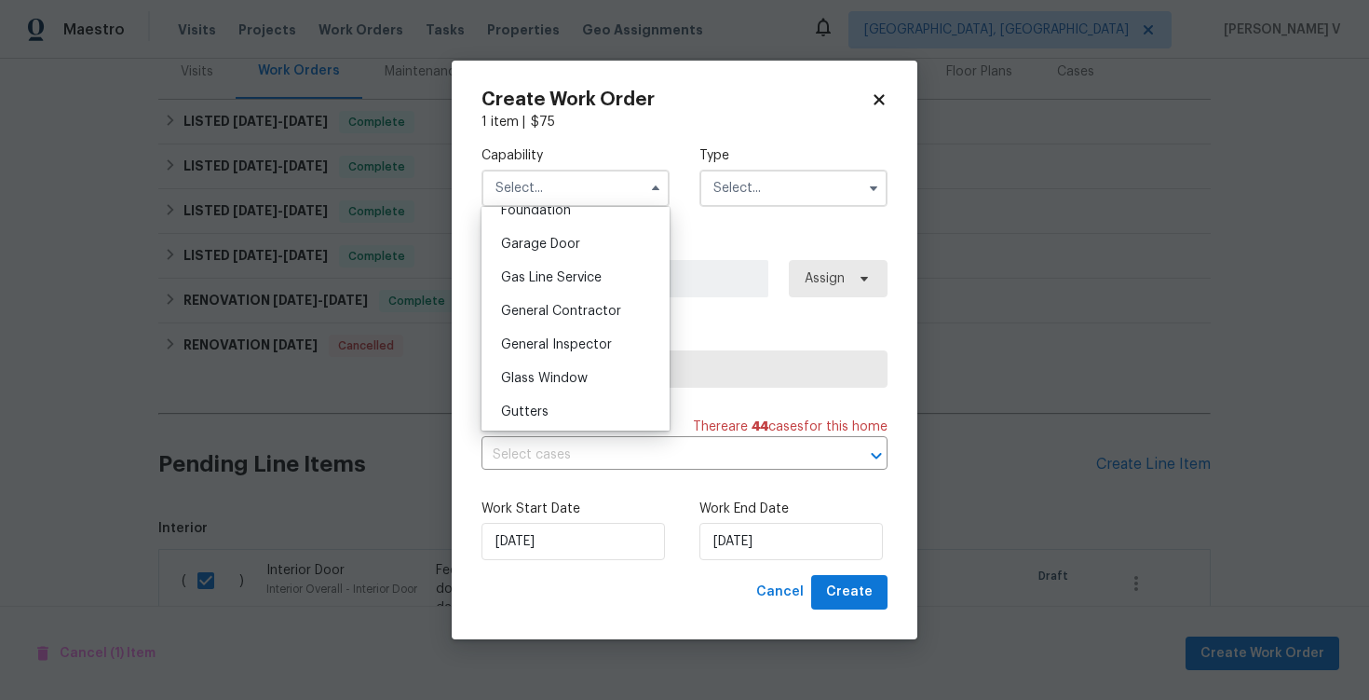
scroll to position [990, 0]
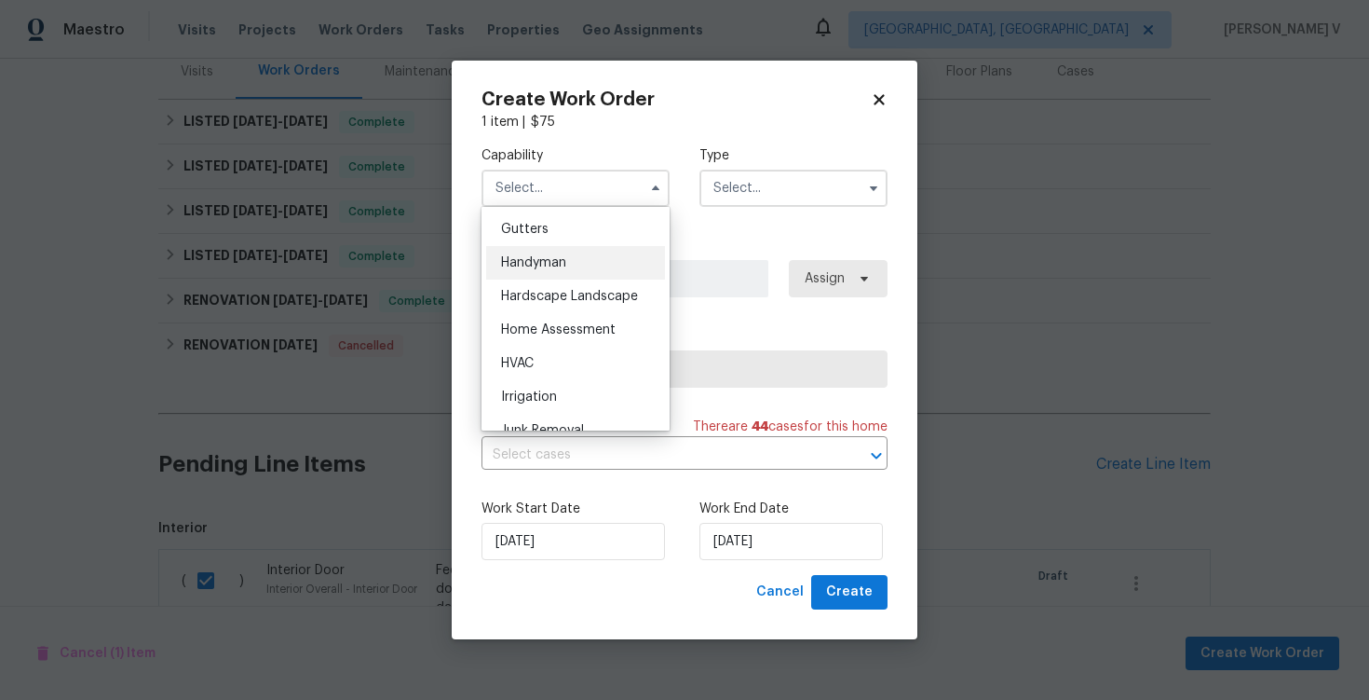
click at [577, 274] on div "Handyman" at bounding box center [575, 263] width 179 height 34
type input "Handyman"
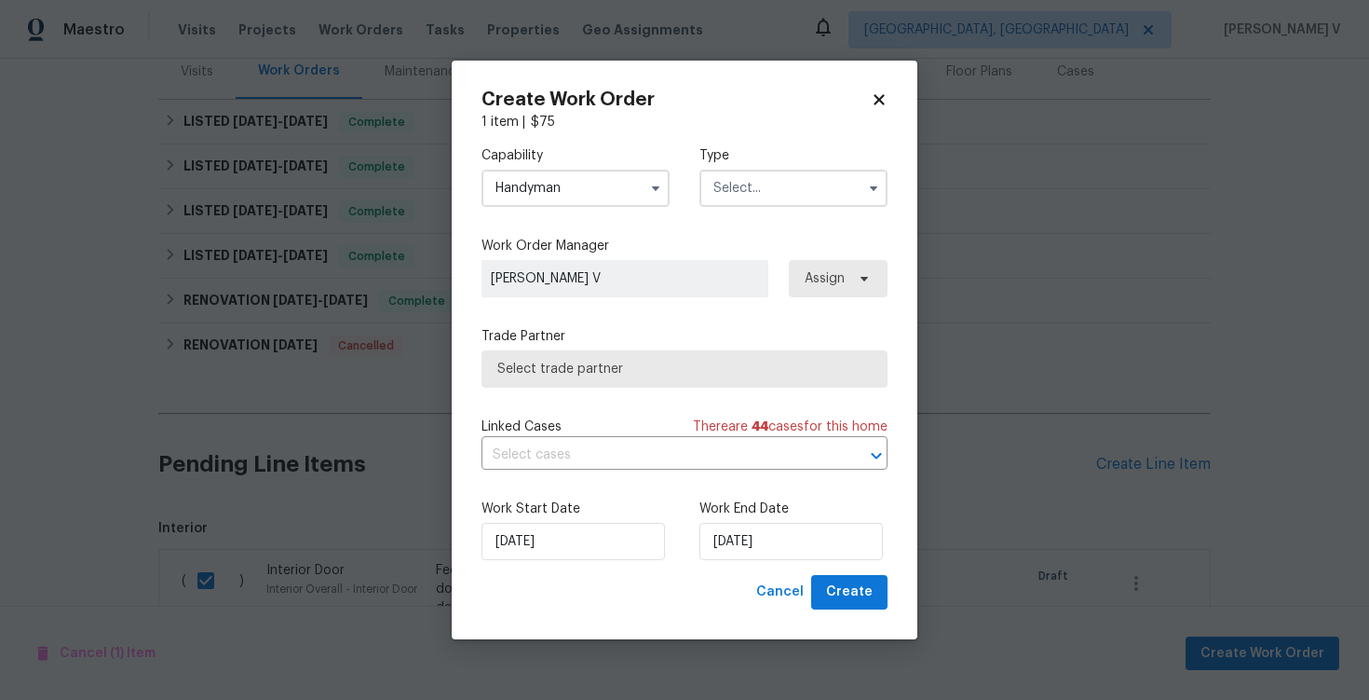
click at [777, 199] on input "text" at bounding box center [794, 188] width 188 height 37
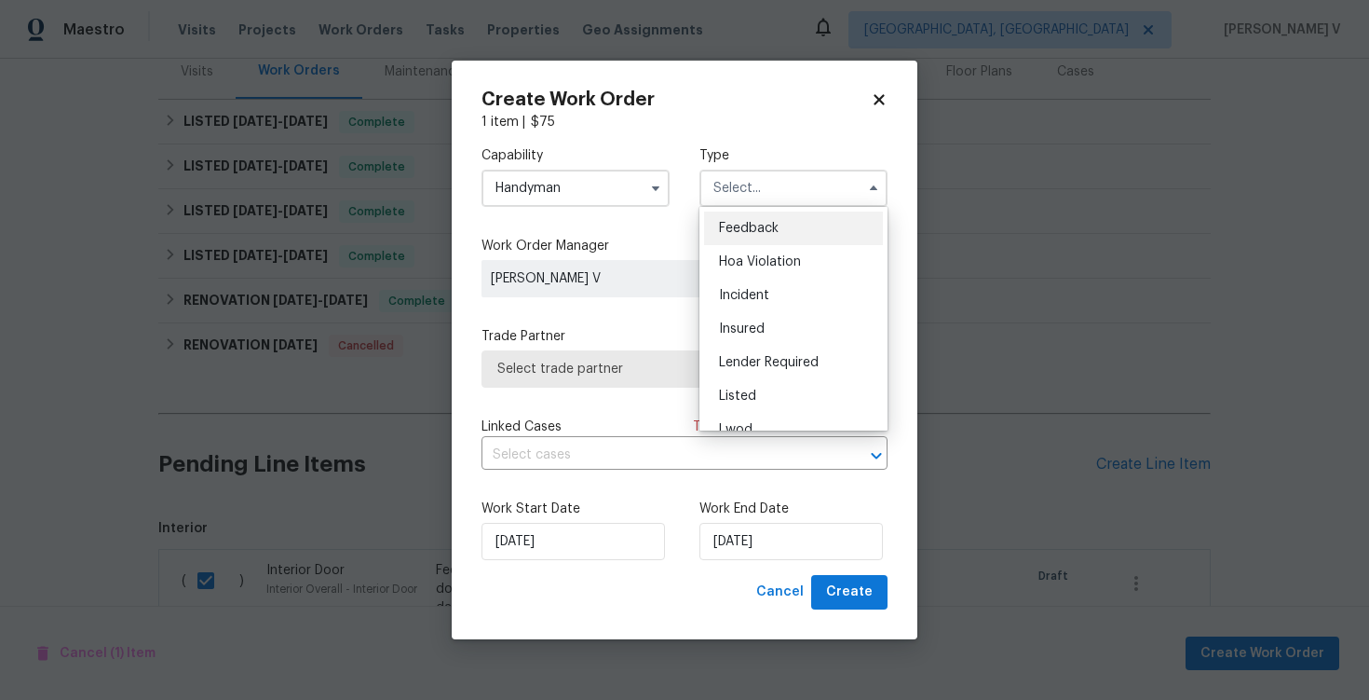
click at [738, 222] on span "Feedback" at bounding box center [749, 228] width 60 height 13
type input "Feedback"
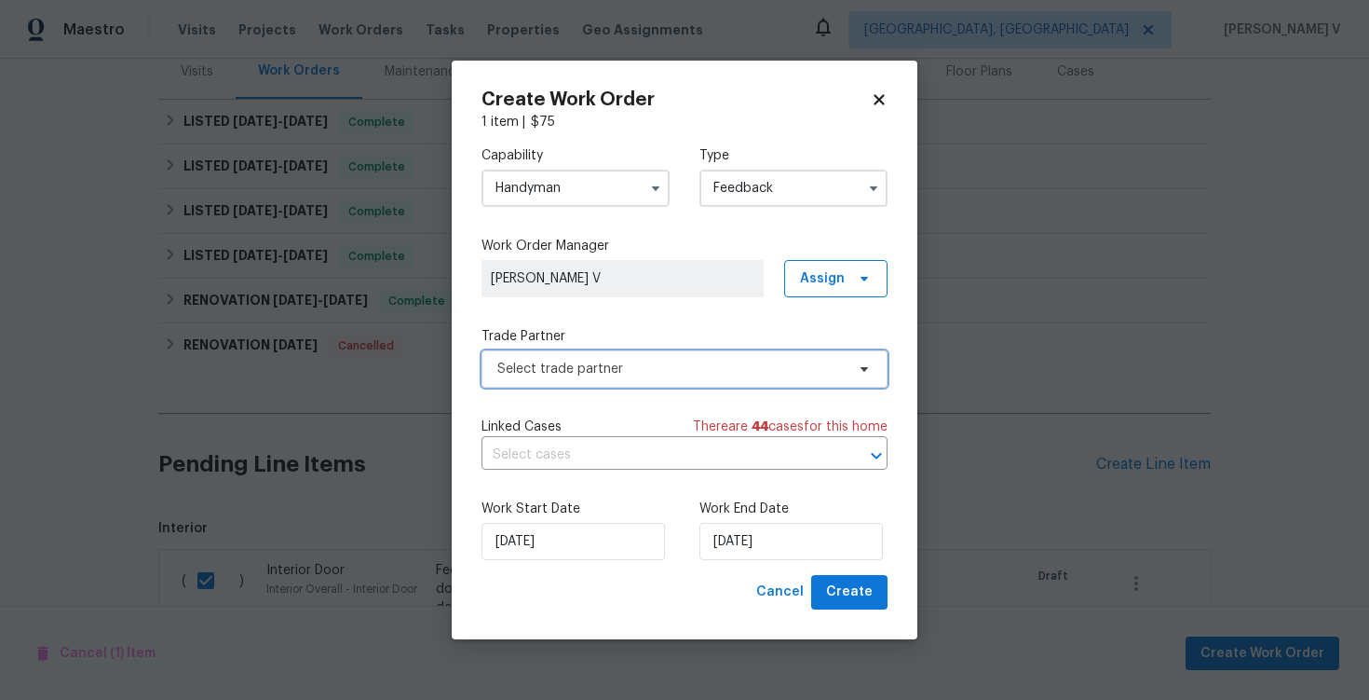
click at [620, 357] on span "Select trade partner" at bounding box center [685, 368] width 406 height 37
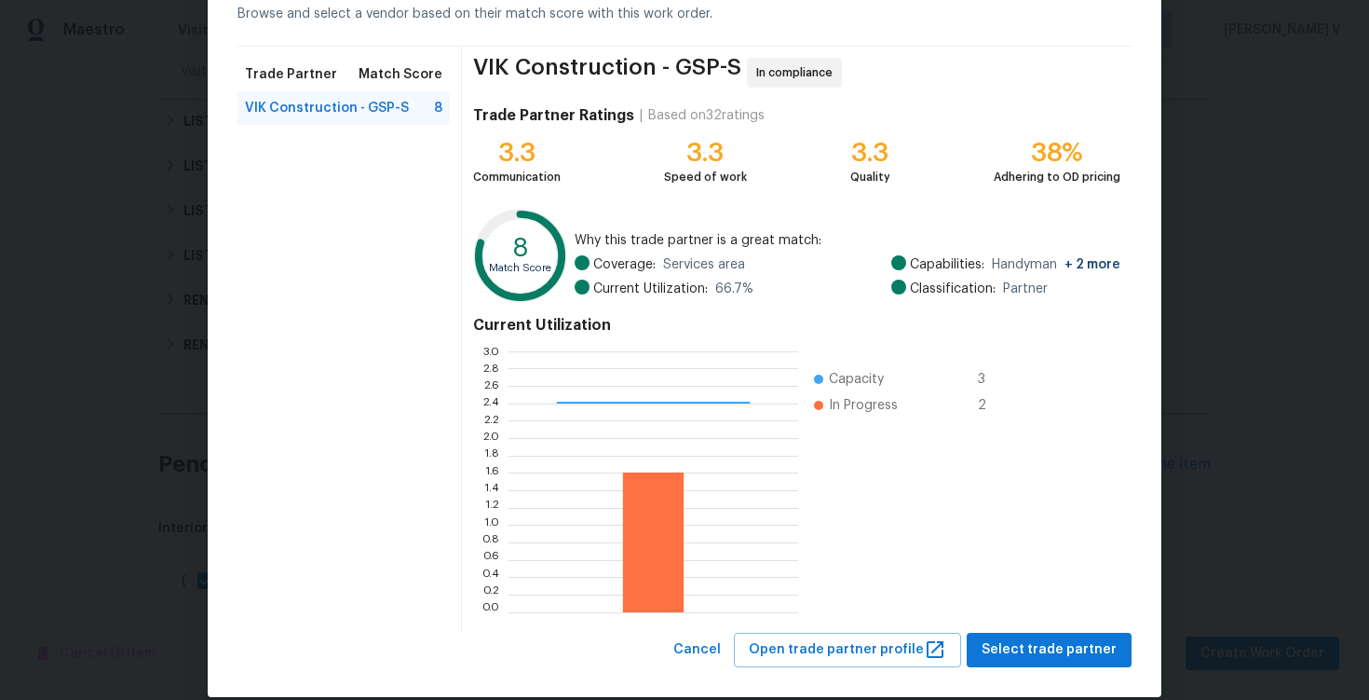
scroll to position [122, 0]
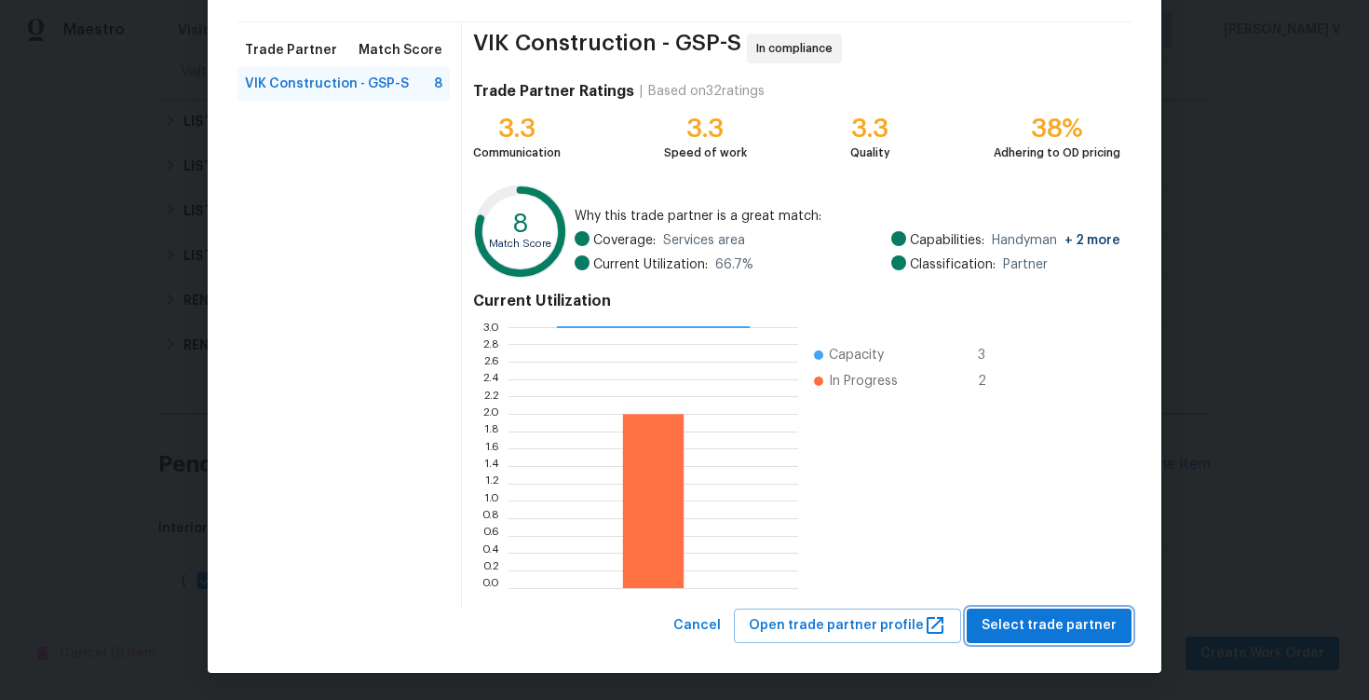
click at [1053, 622] on span "Select trade partner" at bounding box center [1049, 625] width 135 height 23
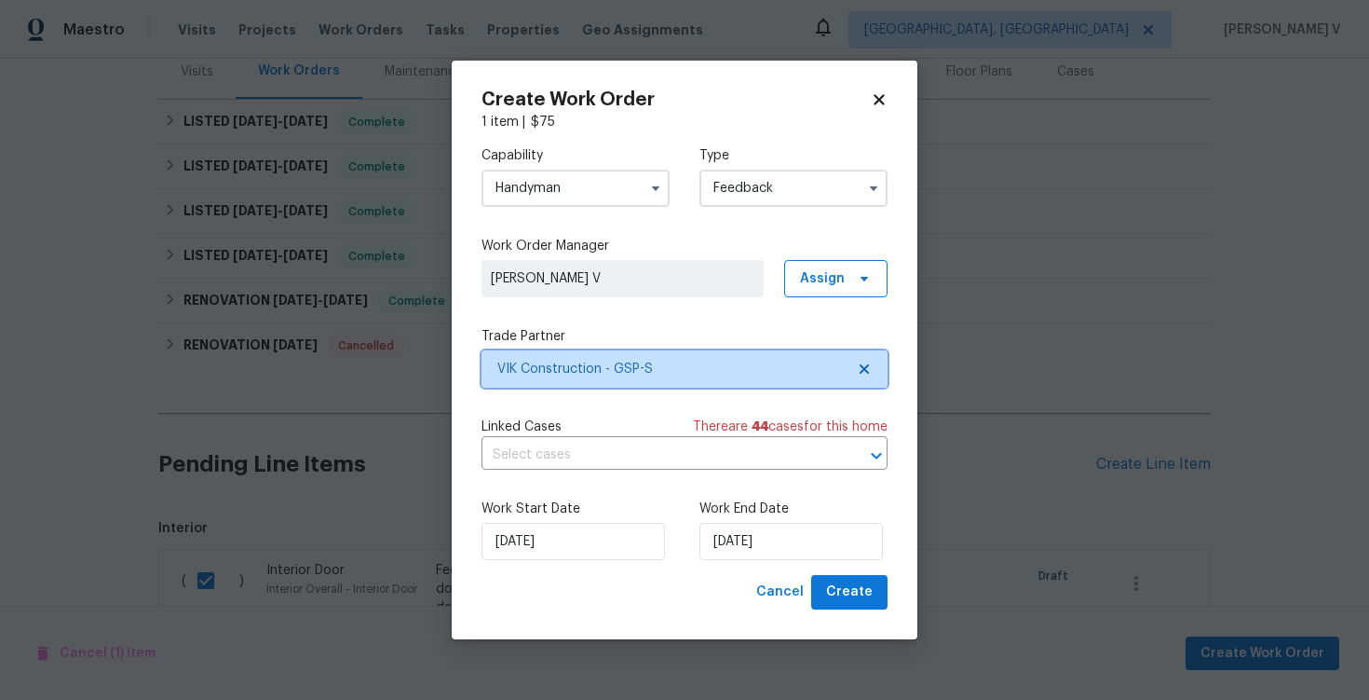
scroll to position [0, 0]
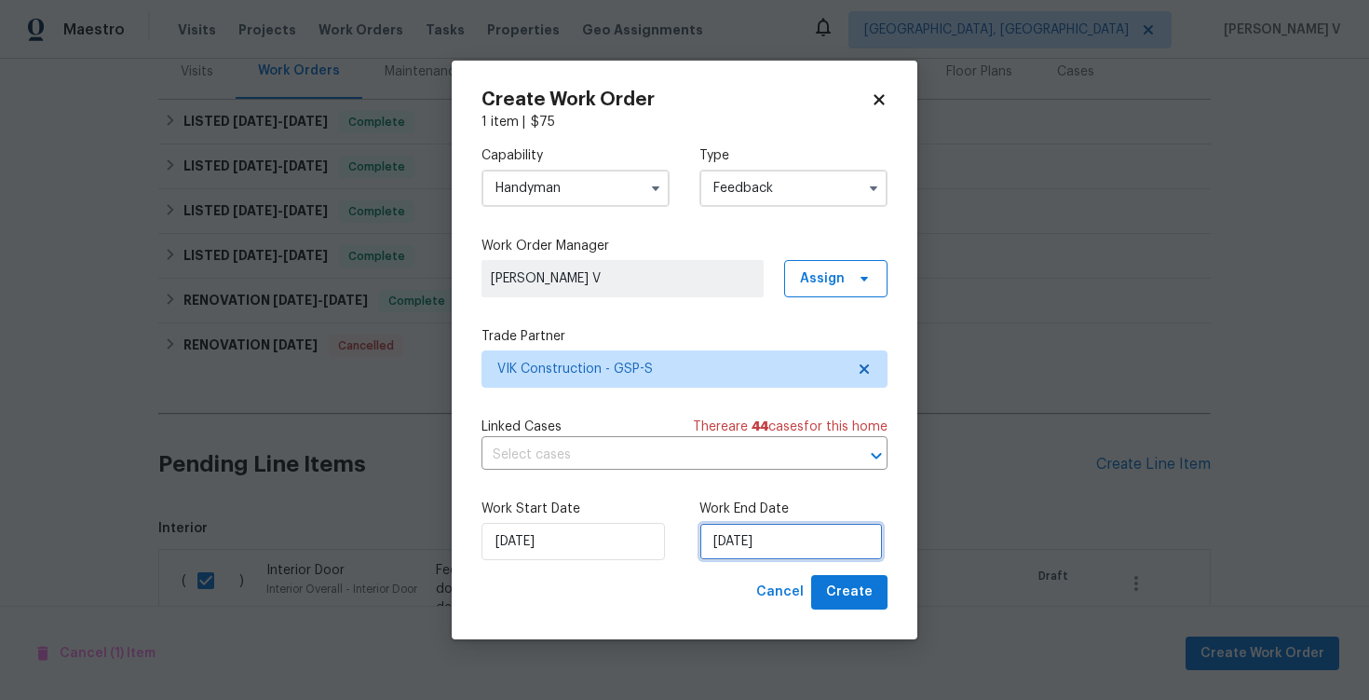
click at [779, 530] on input "08/10/2025" at bounding box center [792, 541] width 184 height 37
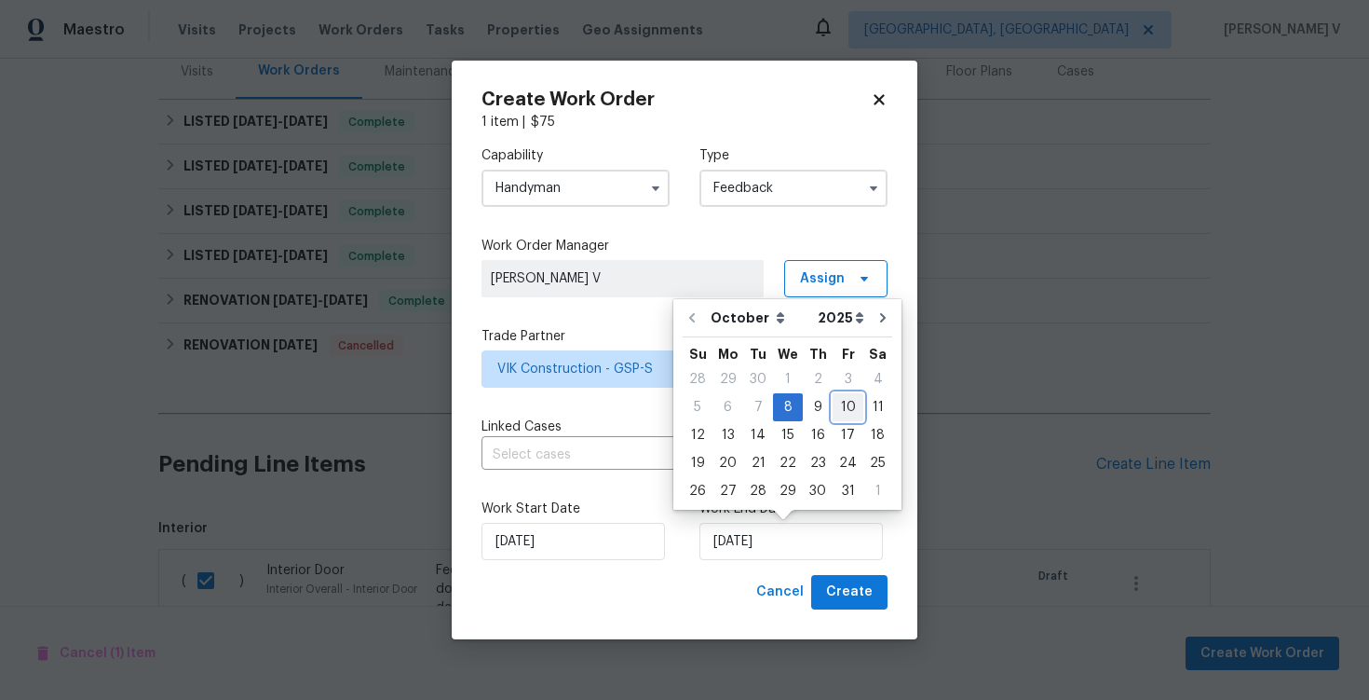
click at [841, 407] on div "10" at bounding box center [848, 407] width 31 height 26
type input "10/10/2025"
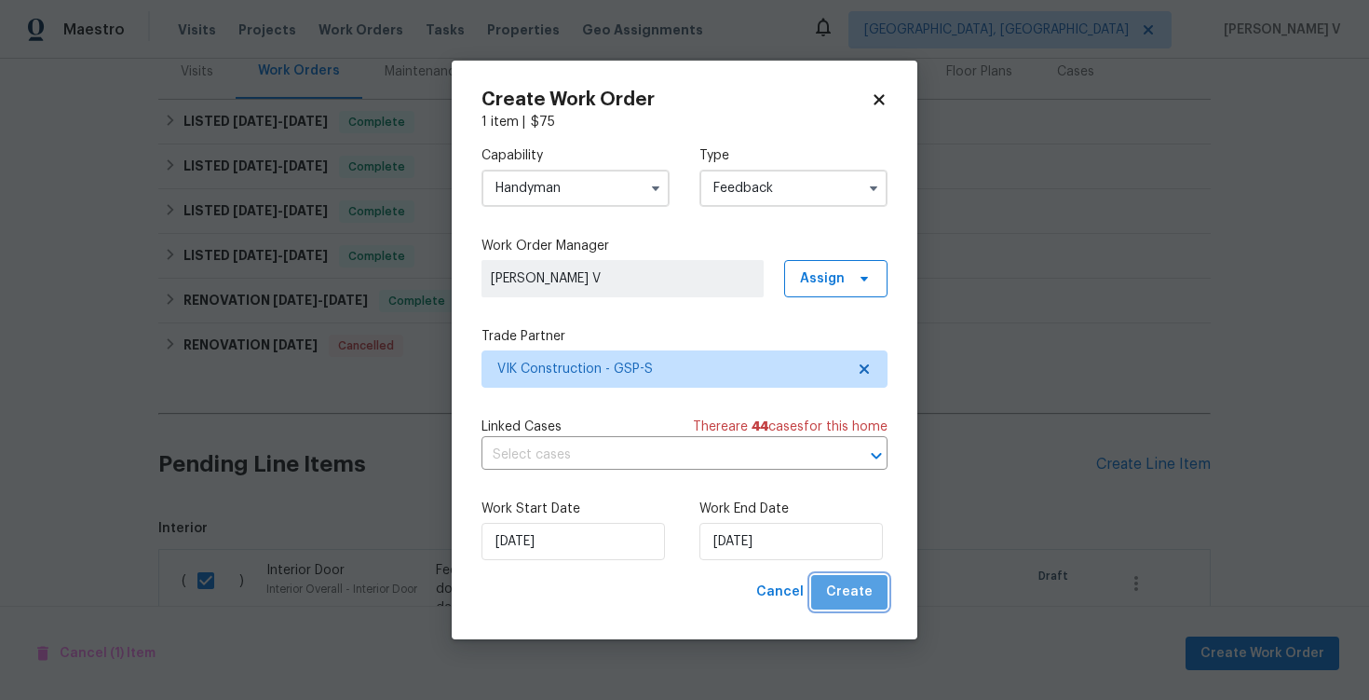
click at [859, 594] on span "Create" at bounding box center [849, 591] width 47 height 23
checkbox input "false"
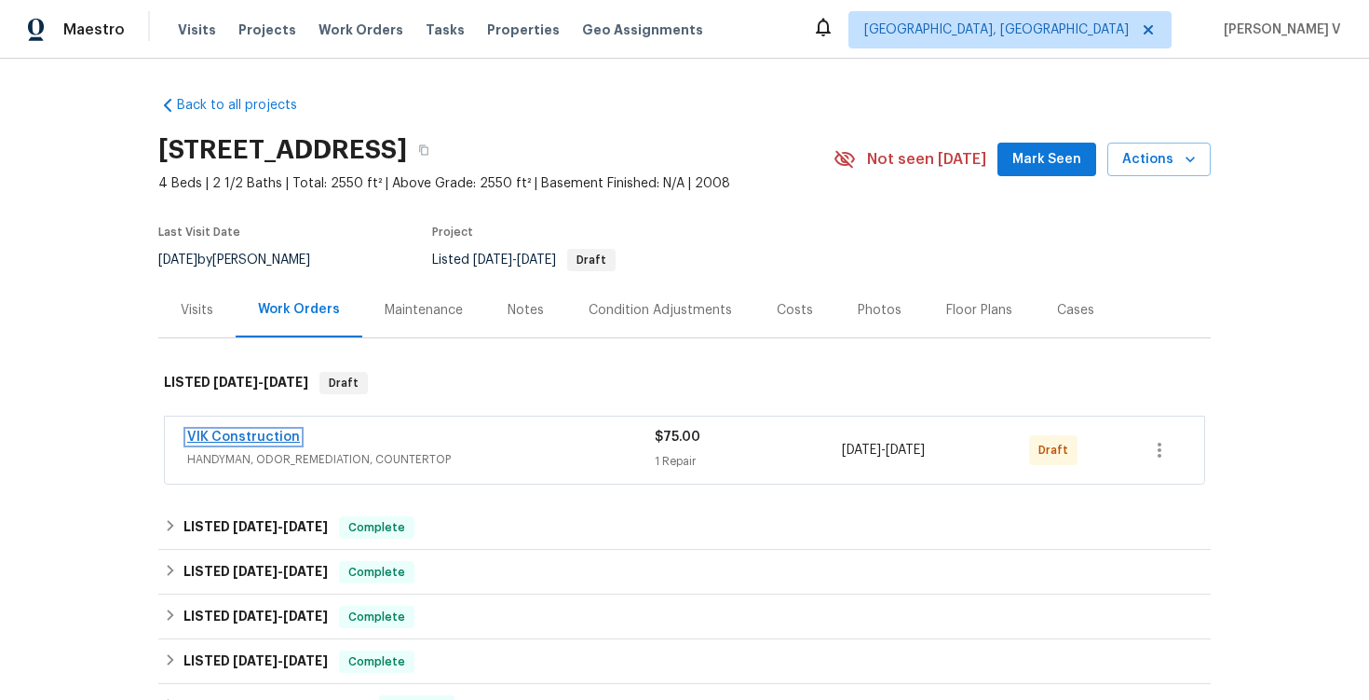
click at [259, 436] on link "VIK Construction" at bounding box center [243, 436] width 113 height 13
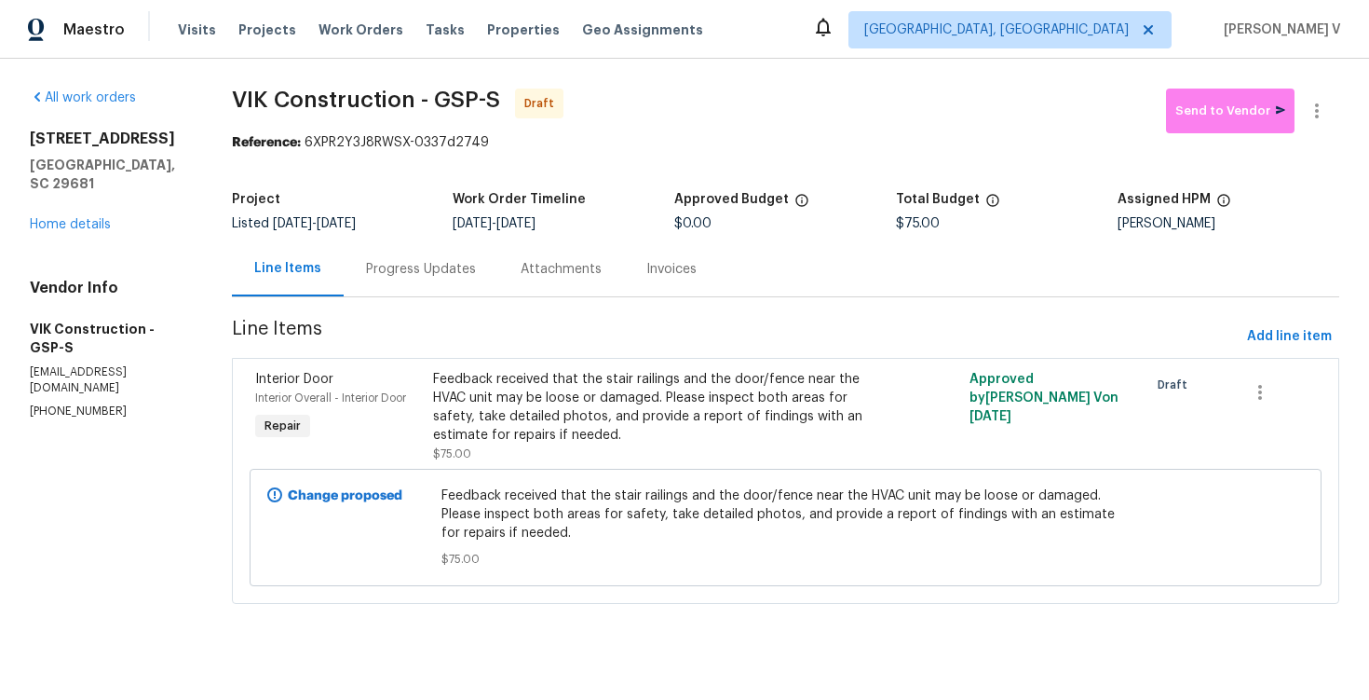
click at [554, 252] on div "Attachments" at bounding box center [561, 268] width 126 height 55
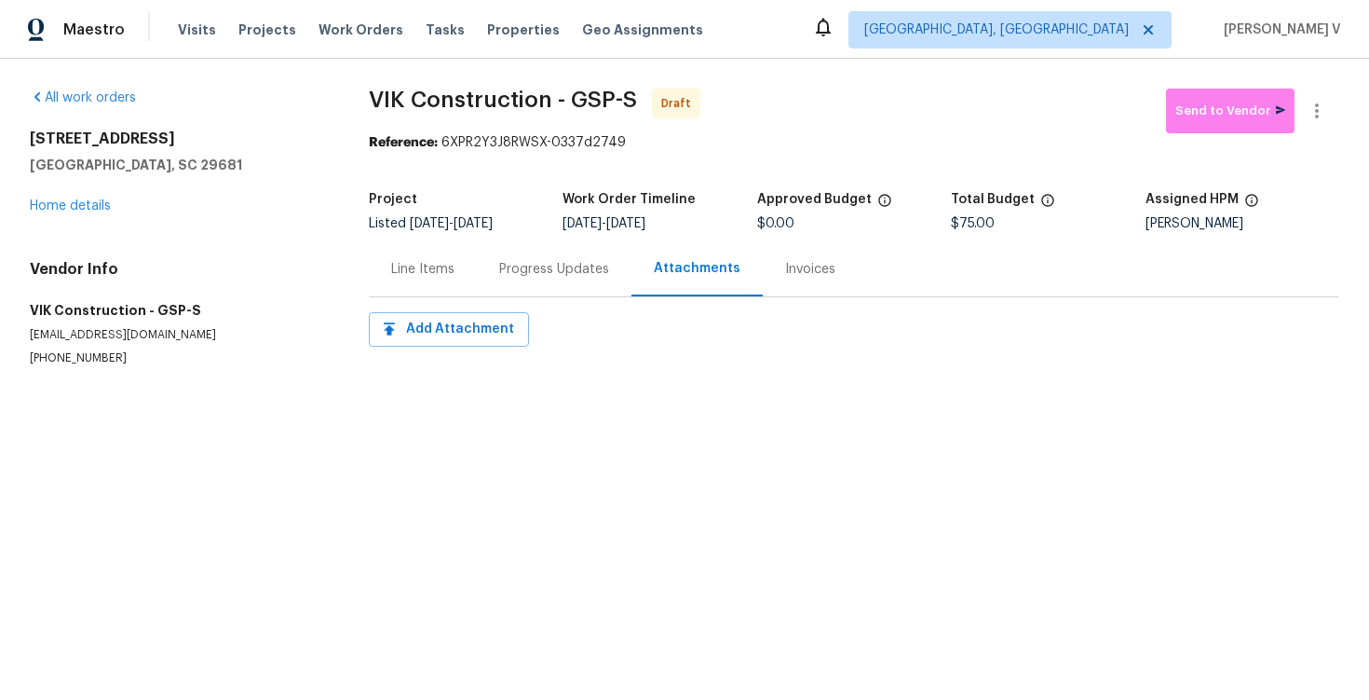
click at [544, 254] on div "Progress Updates" at bounding box center [554, 268] width 155 height 55
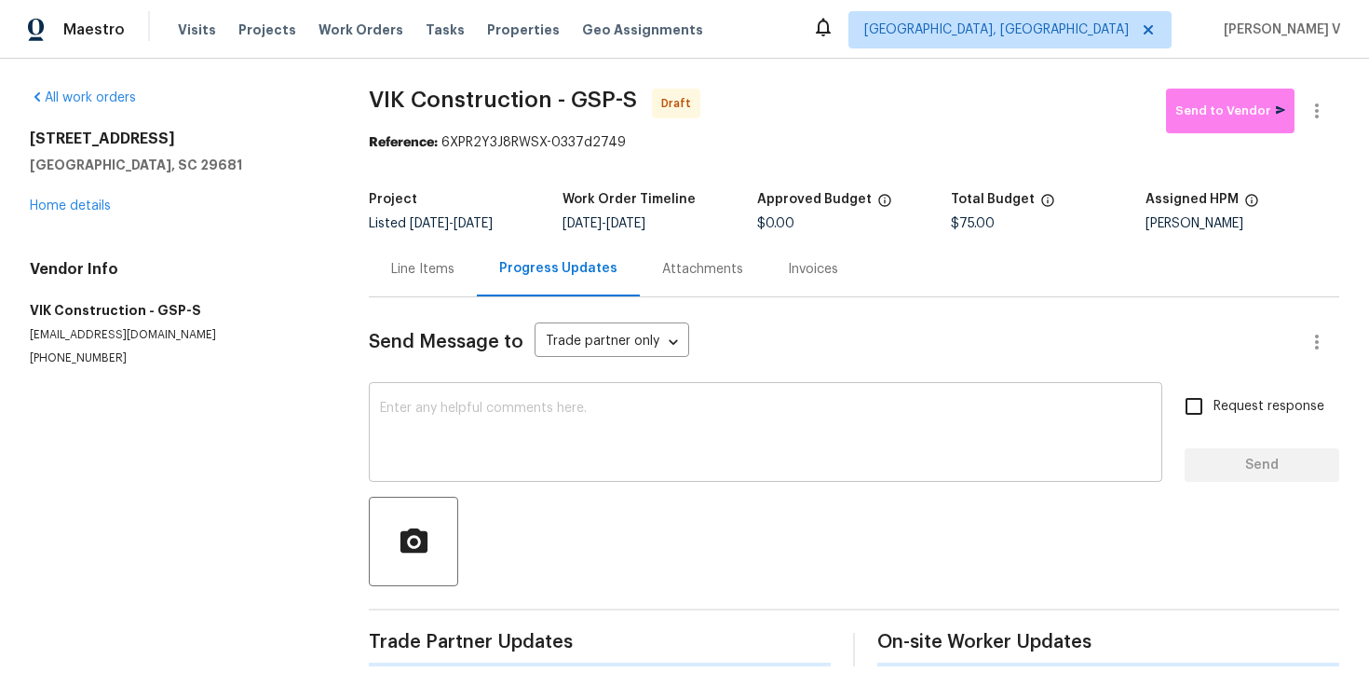
click at [536, 430] on textarea at bounding box center [765, 434] width 771 height 65
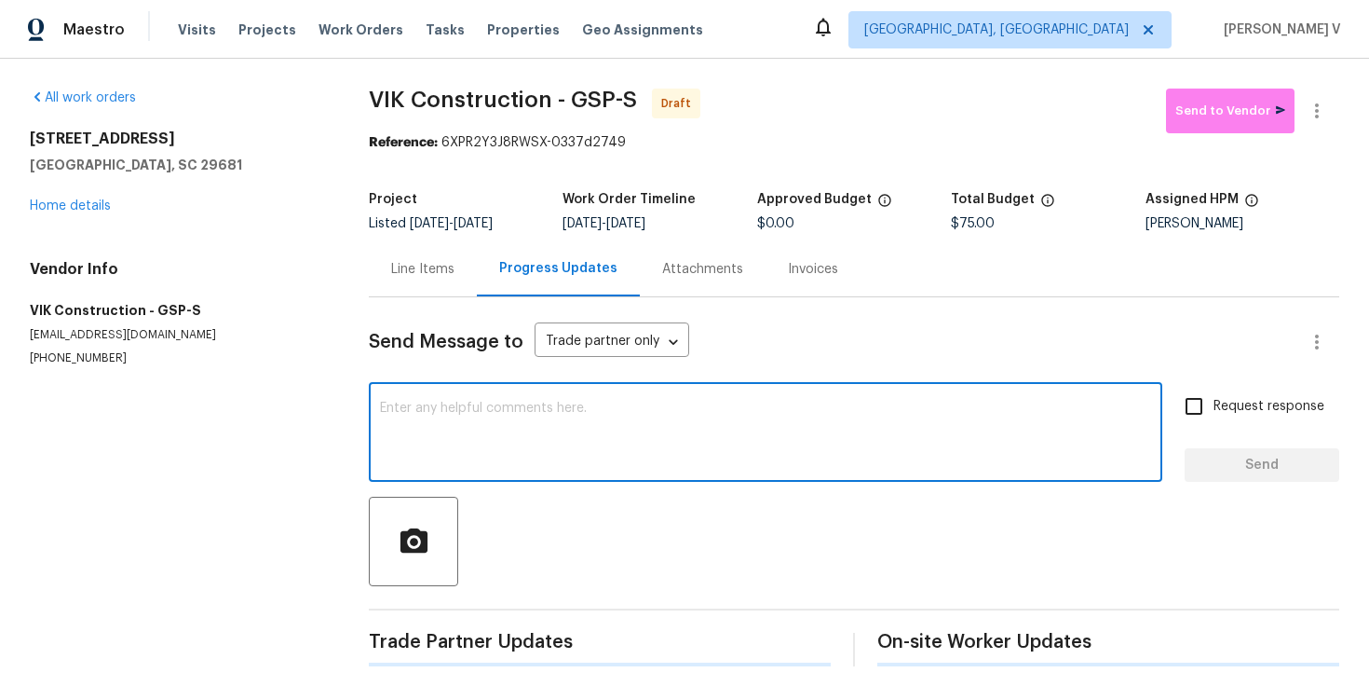
paste textarea "Hi this is Divya with Opendoor. I’m confirming you received the WO for the prop…"
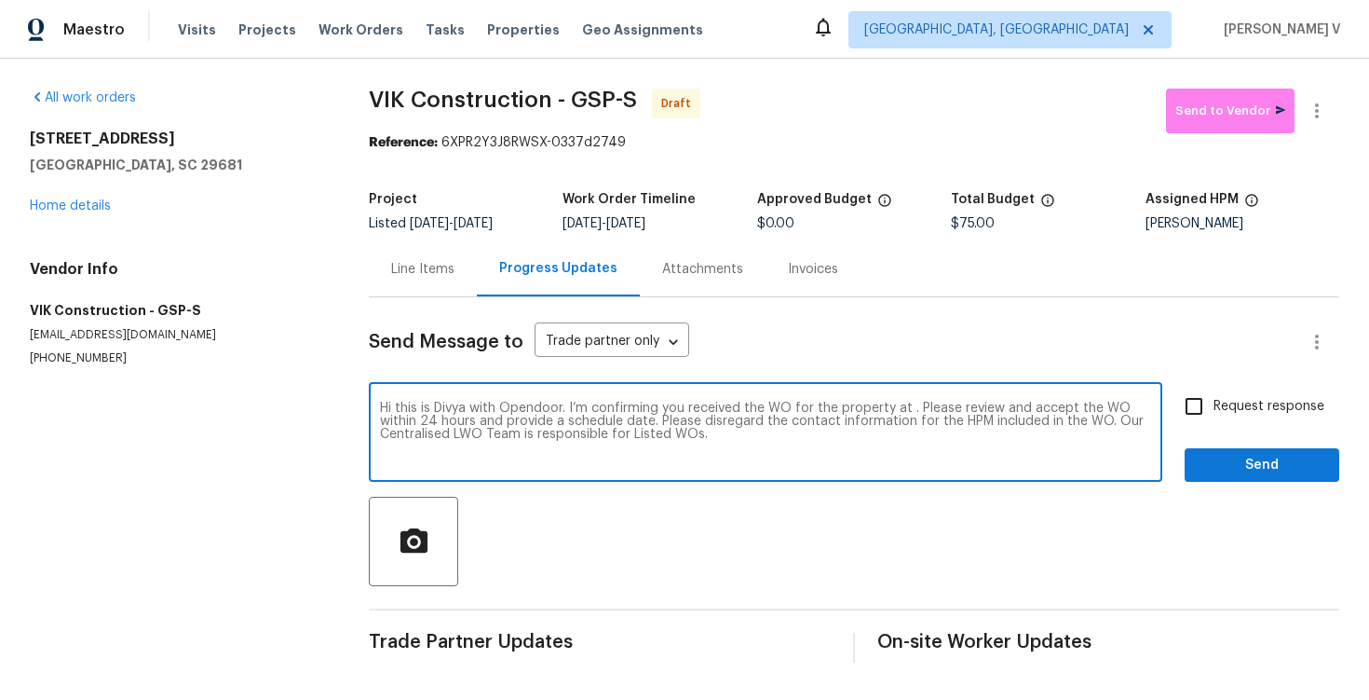
click at [907, 406] on textarea "Hi this is Divya with Opendoor. I’m confirming you received the WO for the prop…" at bounding box center [765, 434] width 771 height 65
paste textarea "[STREET_ADDRESS]"
type textarea "Hi this is Divya with Opendoor. I’m confirming you received the WO for the prop…"
click at [1217, 416] on label "Request response" at bounding box center [1250, 406] width 150 height 39
click at [1214, 416] on input "Request response" at bounding box center [1194, 406] width 39 height 39
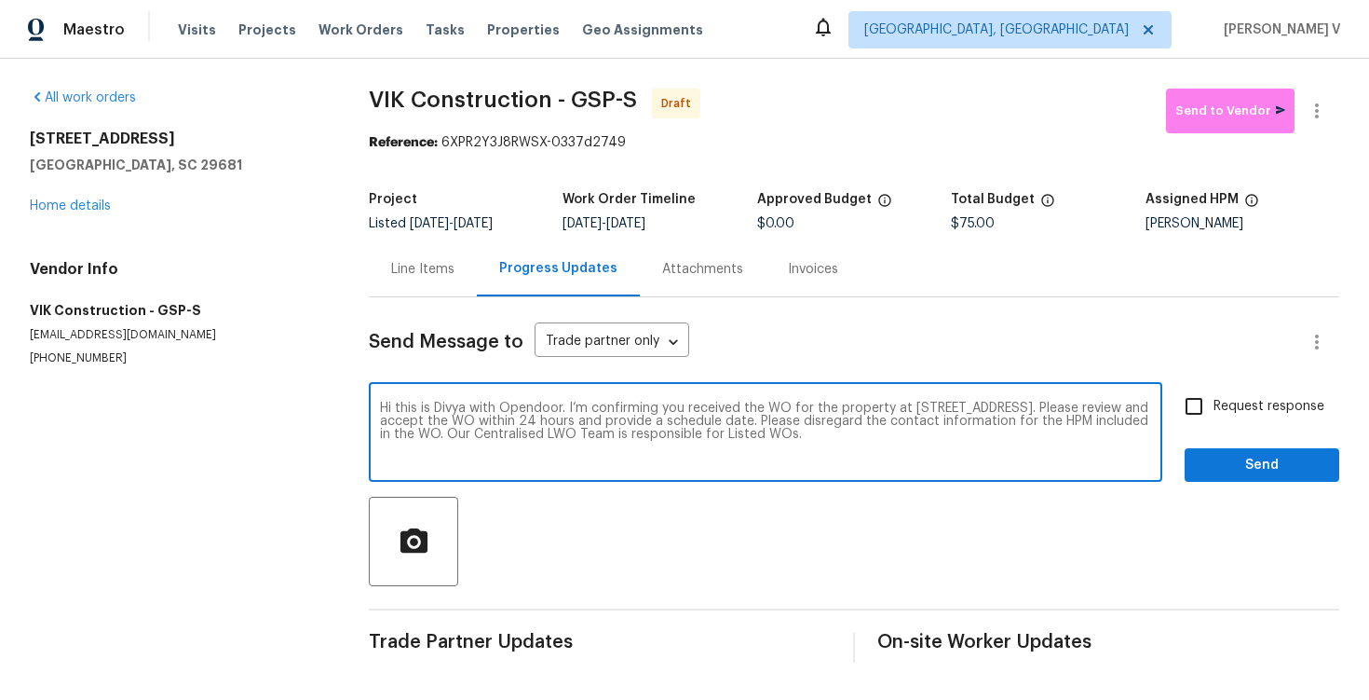
checkbox input "true"
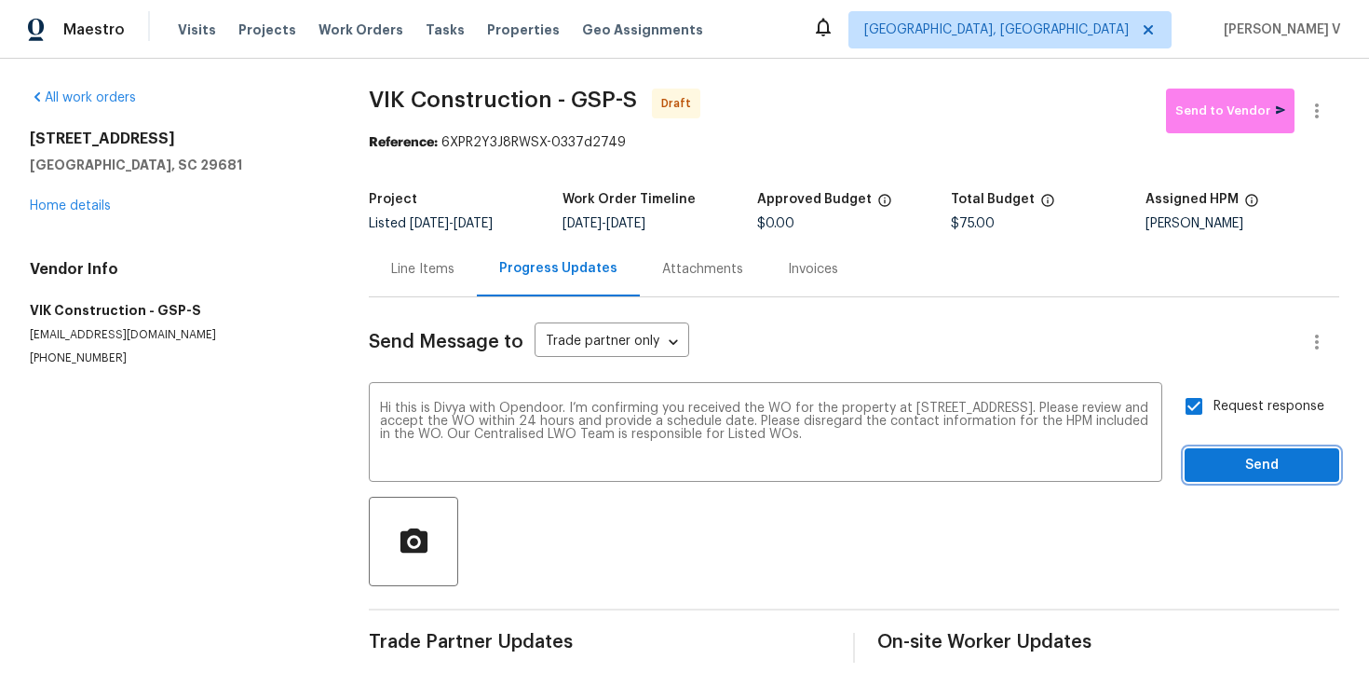
click at [1248, 470] on span "Send" at bounding box center [1262, 465] width 125 height 23
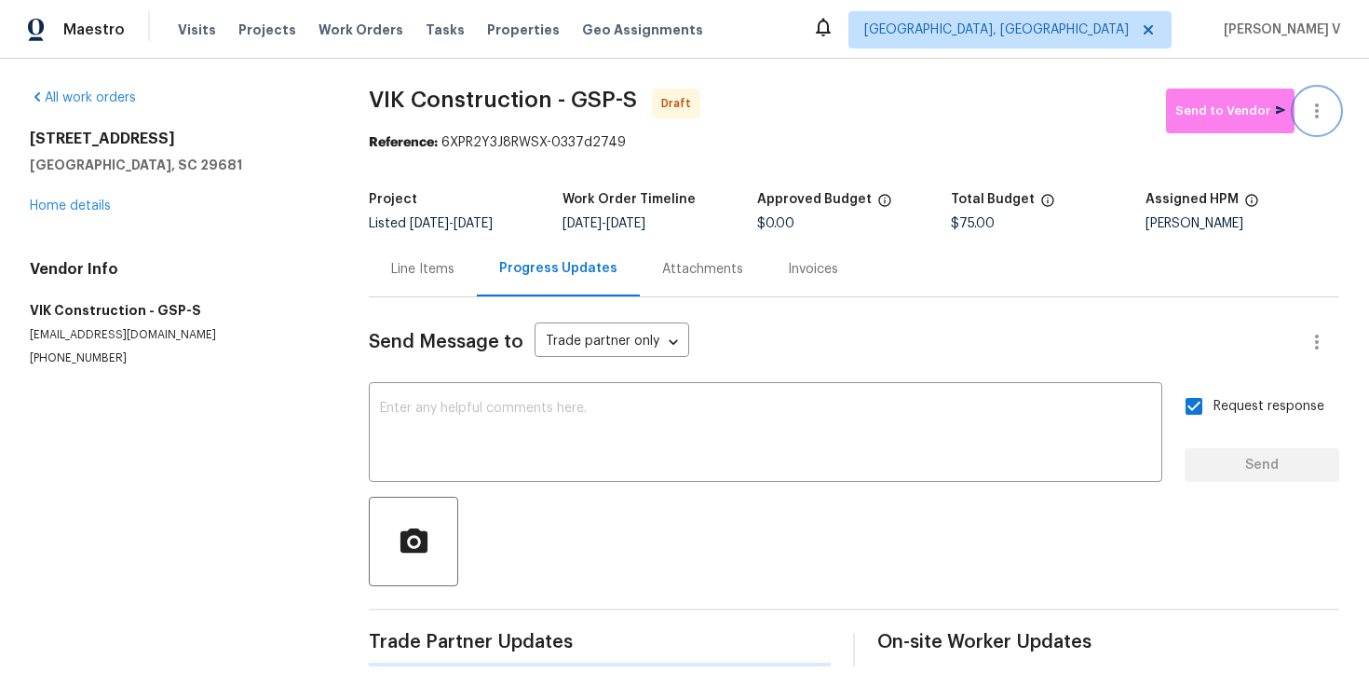
click at [1328, 102] on icon "button" at bounding box center [1317, 111] width 22 height 22
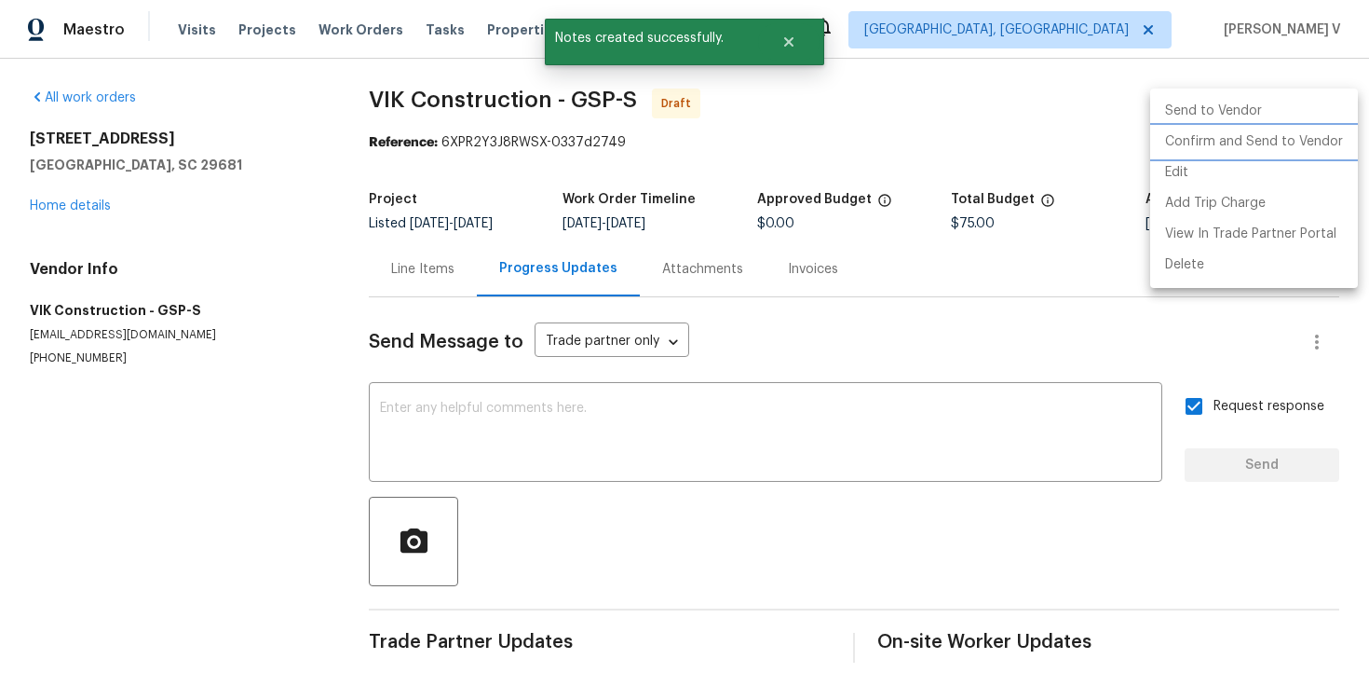
click at [1242, 145] on li "Confirm and Send to Vendor" at bounding box center [1255, 142] width 208 height 31
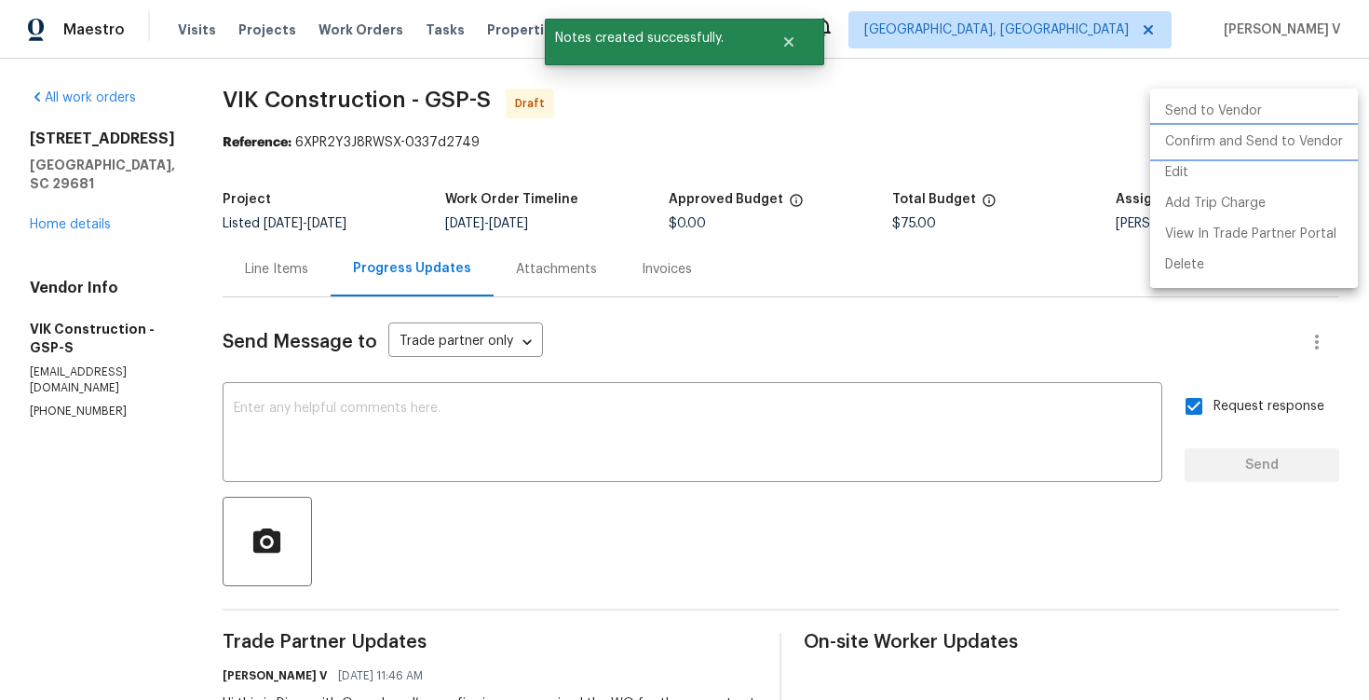
click at [460, 114] on div at bounding box center [684, 350] width 1369 height 700
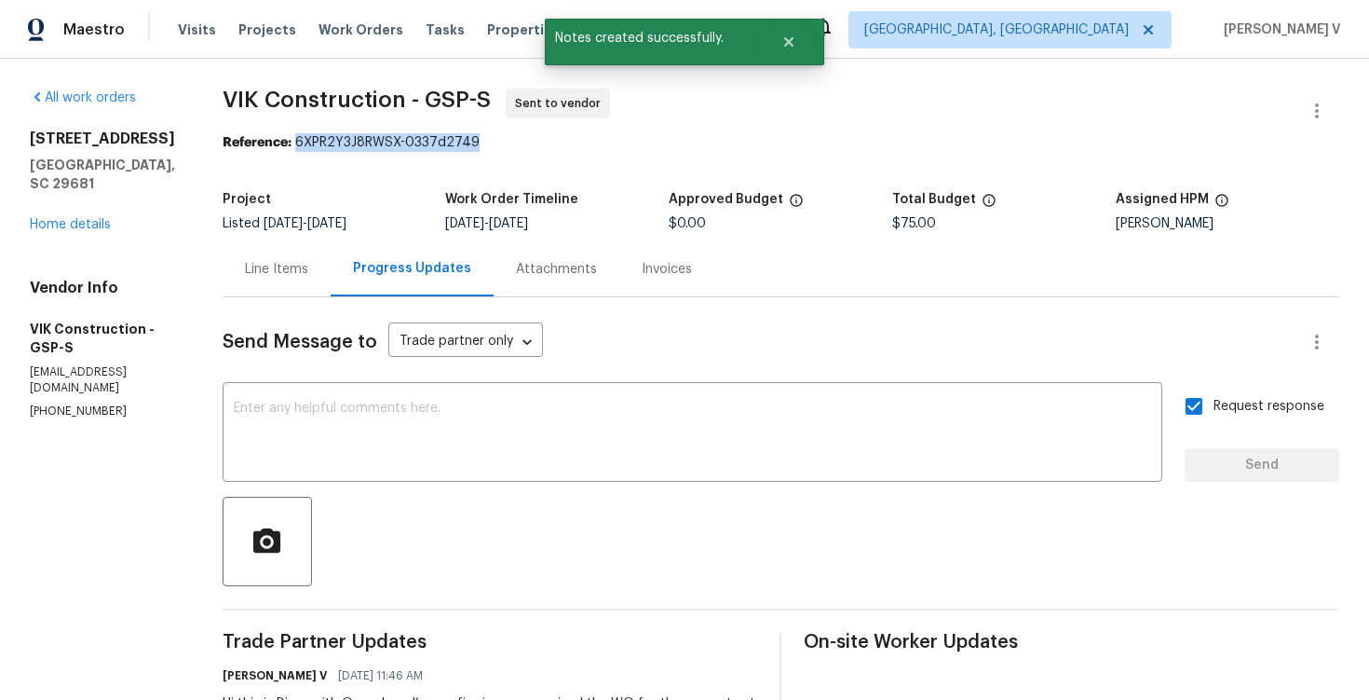
drag, startPoint x: 328, startPoint y: 145, endPoint x: 627, endPoint y: 144, distance: 299.1
click at [627, 144] on div "Reference: 6XPR2Y3J8RWSX-0337d2749" at bounding box center [781, 142] width 1117 height 19
copy div "6XPR2Y3J8RWSX-0337d2749"
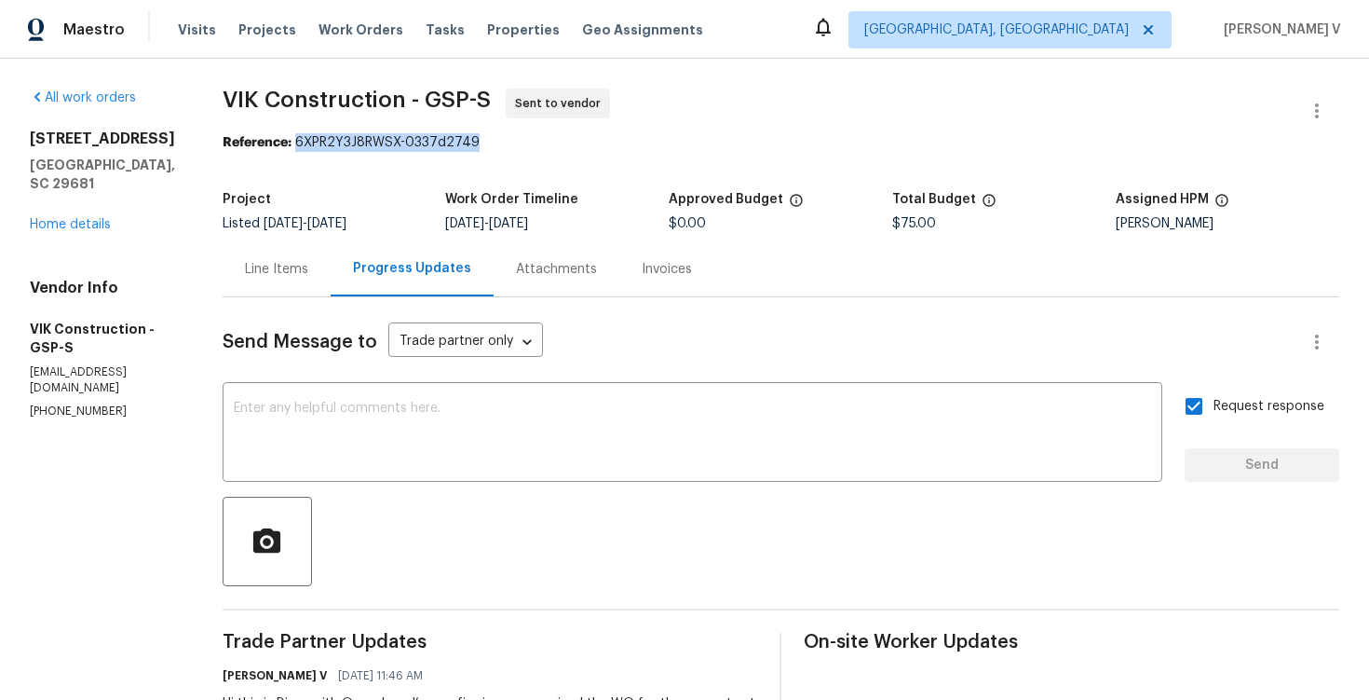
scroll to position [140, 0]
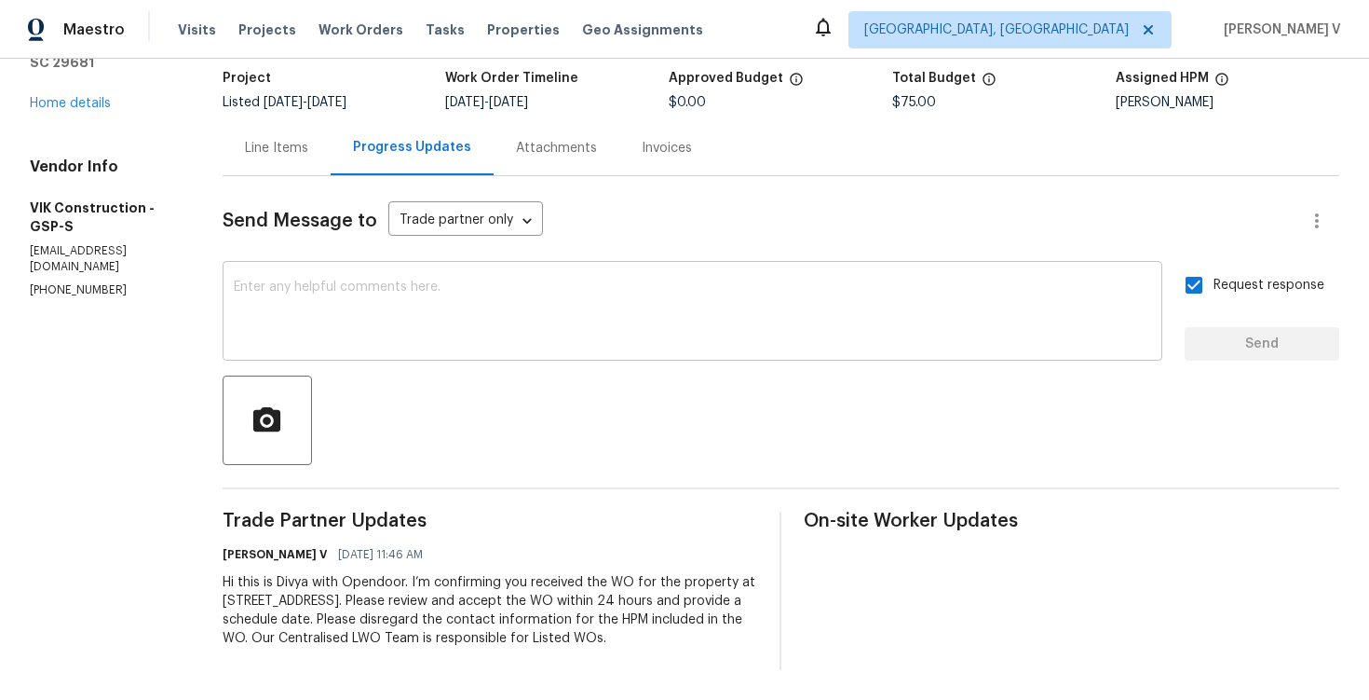
click at [418, 337] on div "x ​" at bounding box center [693, 313] width 940 height 95
paste textarea "Attention All Work Orders must include before-photos (both close-up and wide-an…"
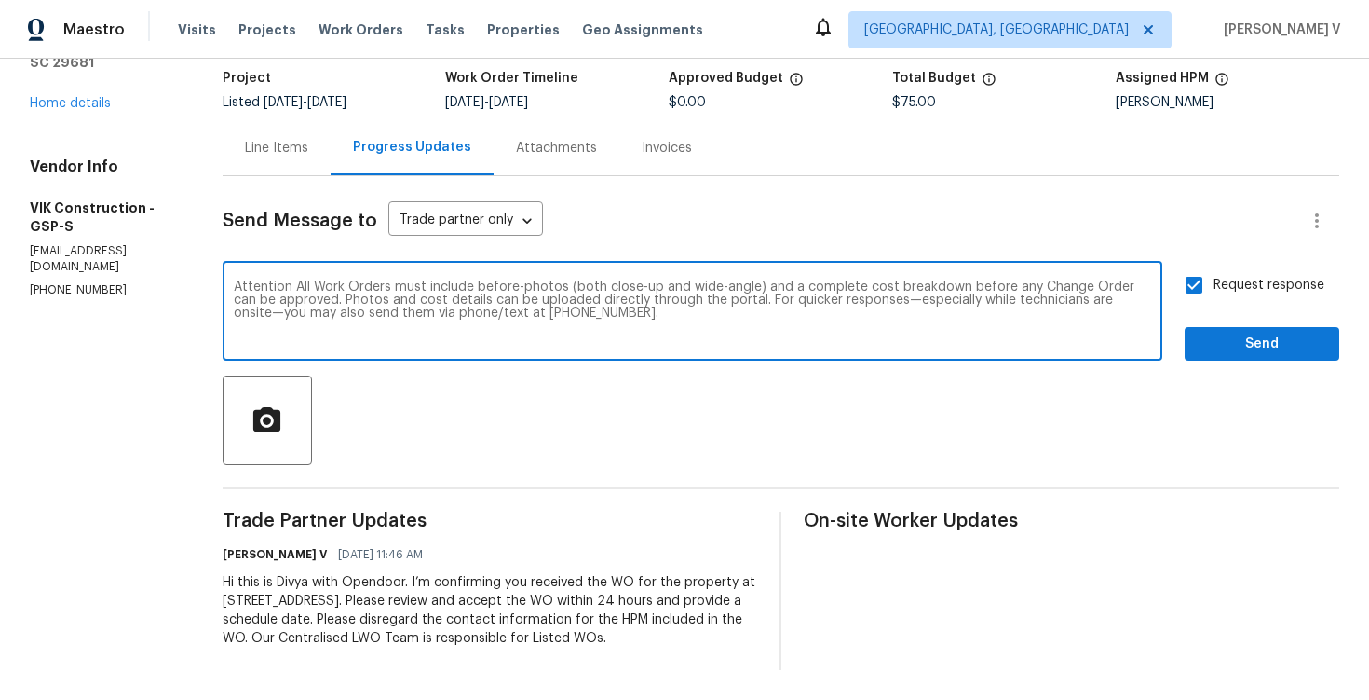
type textarea "Attention All Work Orders must include before-photos (both close-up and wide-an…"
click at [1316, 375] on div at bounding box center [781, 419] width 1117 height 89
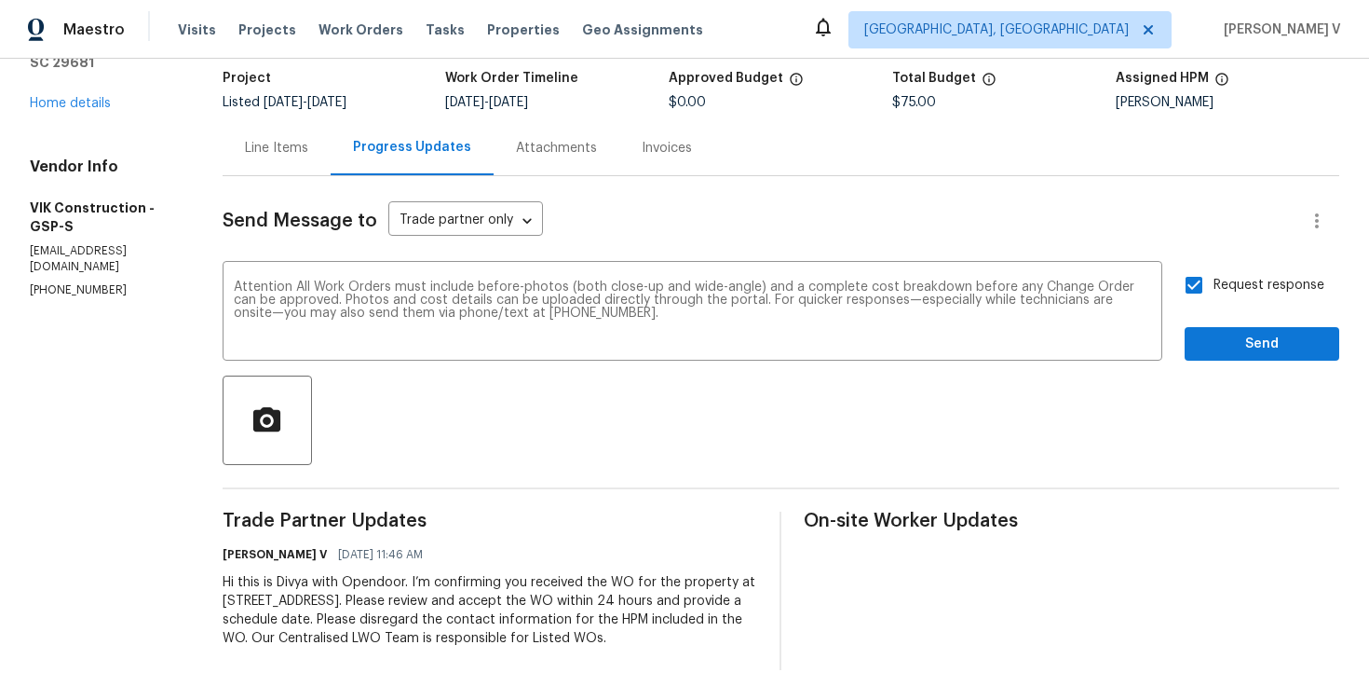
click at [1288, 350] on div "Send Message to Trade partner only Trade partner only ​ Attention All Work Orde…" at bounding box center [781, 423] width 1117 height 494
click at [1261, 335] on span "Send" at bounding box center [1262, 344] width 125 height 23
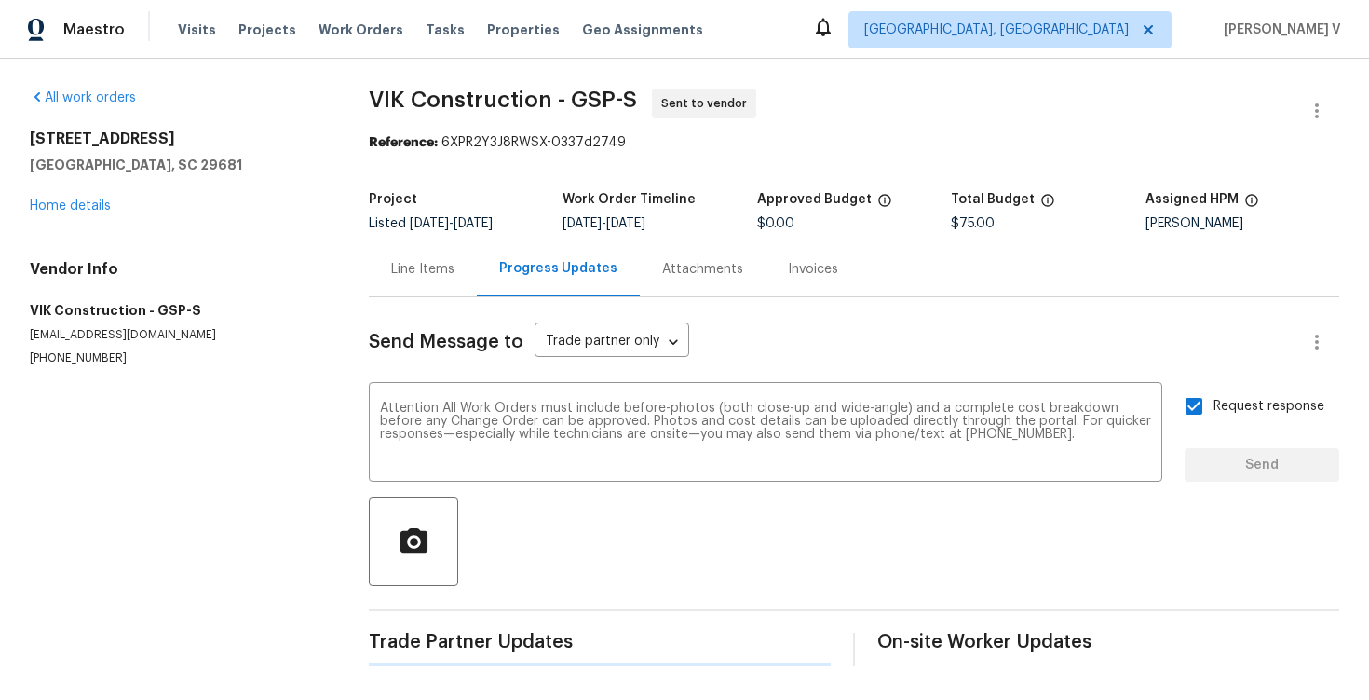
scroll to position [0, 0]
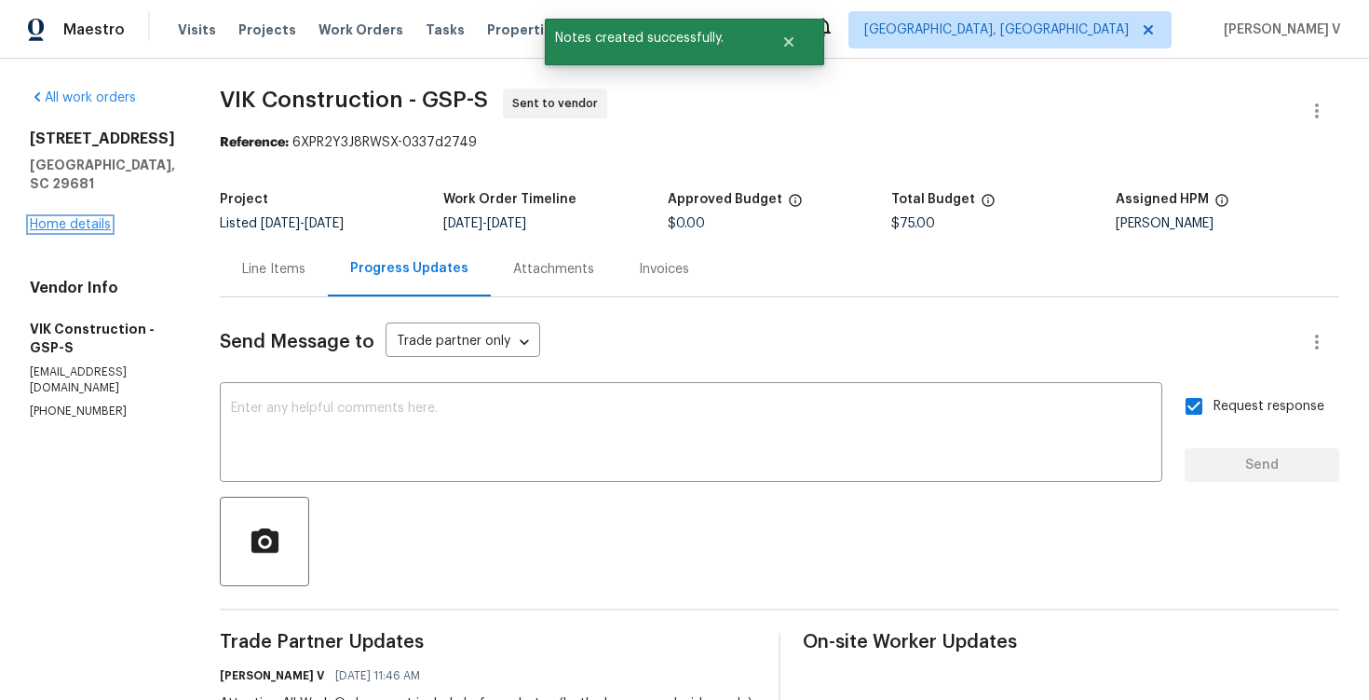
click at [82, 218] on link "Home details" at bounding box center [70, 224] width 81 height 13
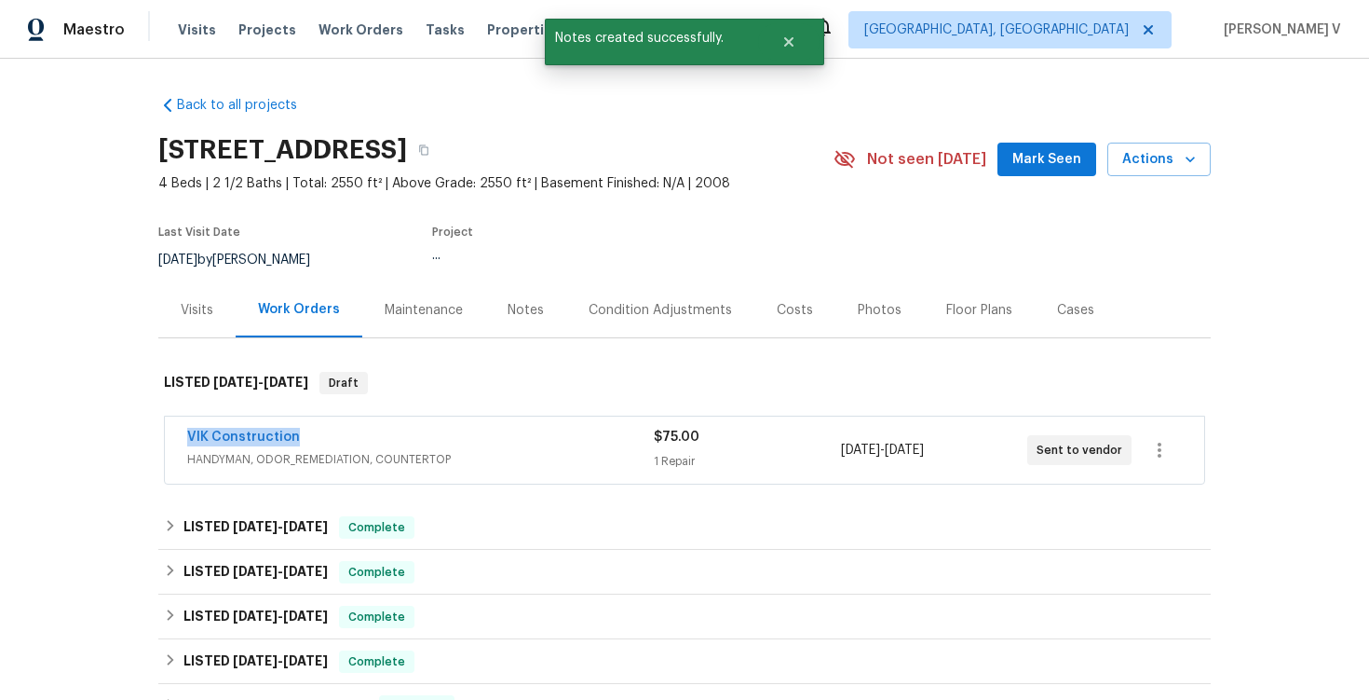
drag, startPoint x: 174, startPoint y: 438, endPoint x: 417, endPoint y: 440, distance: 243.2
click at [415, 438] on div "VIK Construction HANDYMAN, ODOR_REMEDIATION, COUNTERTOP $75.00 1 Repair 10/8/20…" at bounding box center [685, 449] width 1040 height 67
copy link "VIK Construction"
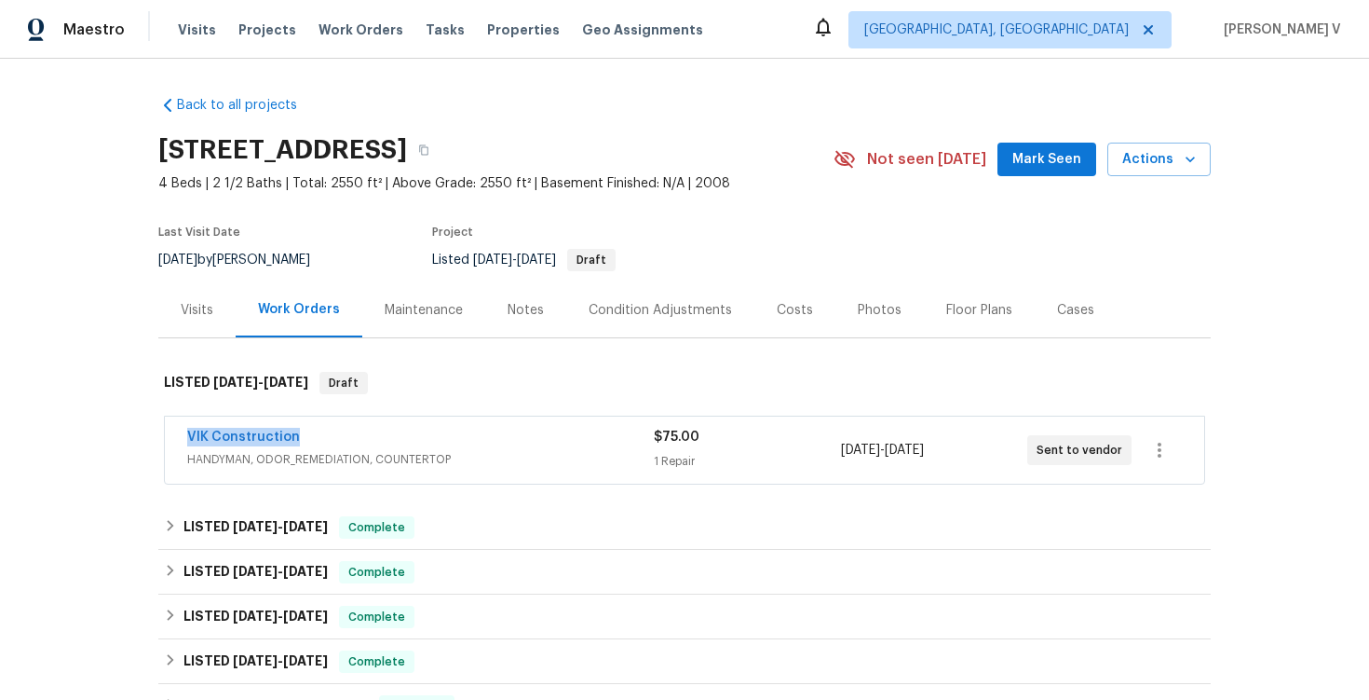
copy link "VIK Construction"
click at [235, 444] on span "VIK Construction" at bounding box center [243, 437] width 113 height 19
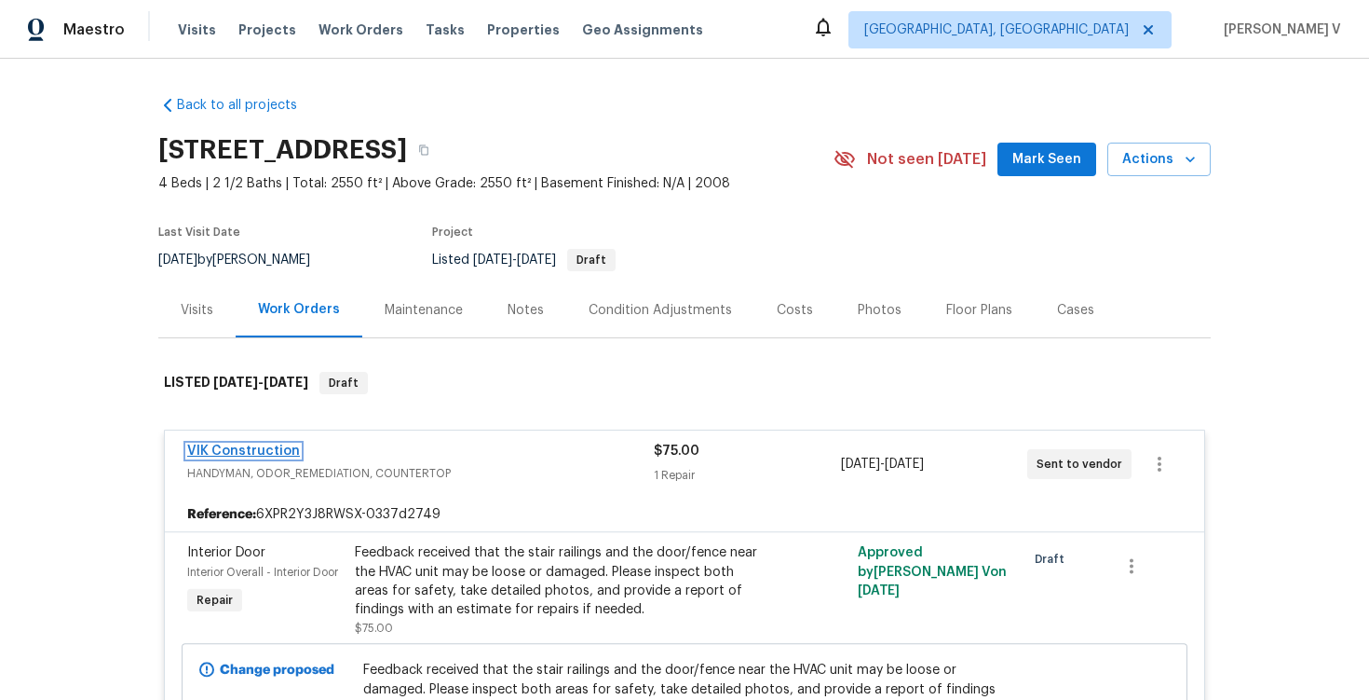
click at [235, 444] on link "VIK Construction" at bounding box center [243, 450] width 113 height 13
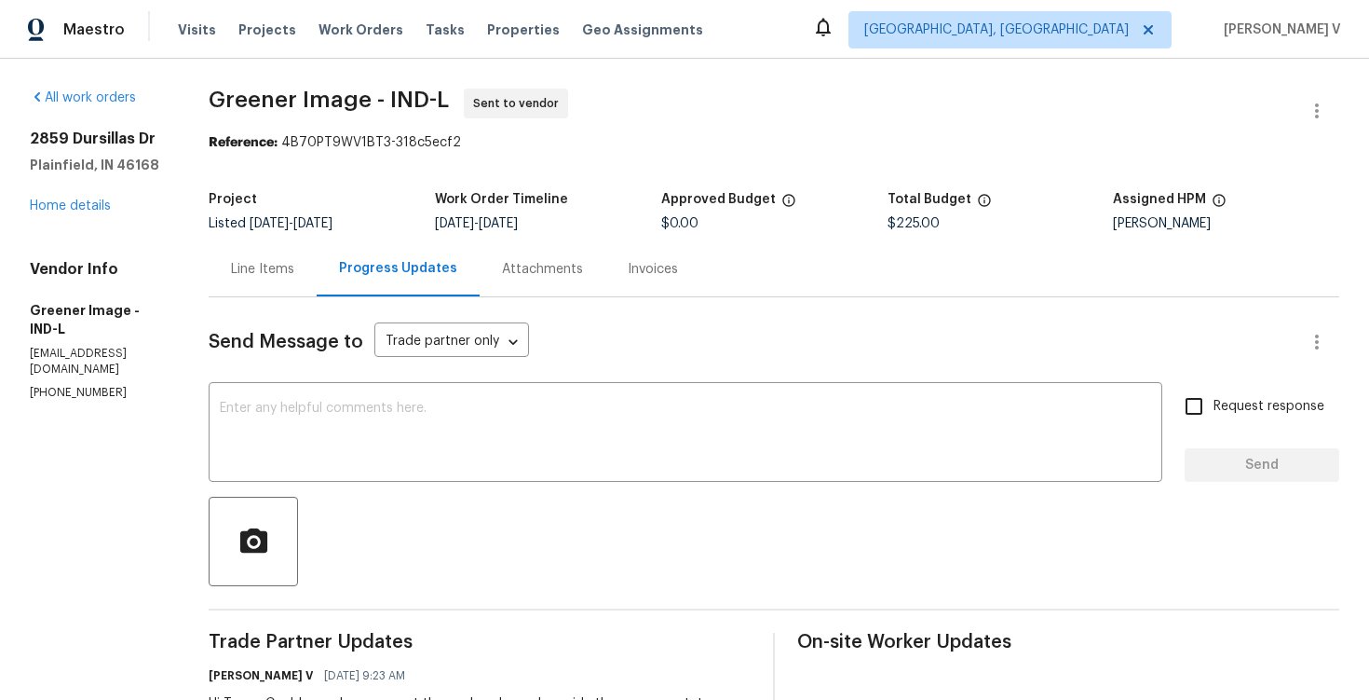
scroll to position [115, 0]
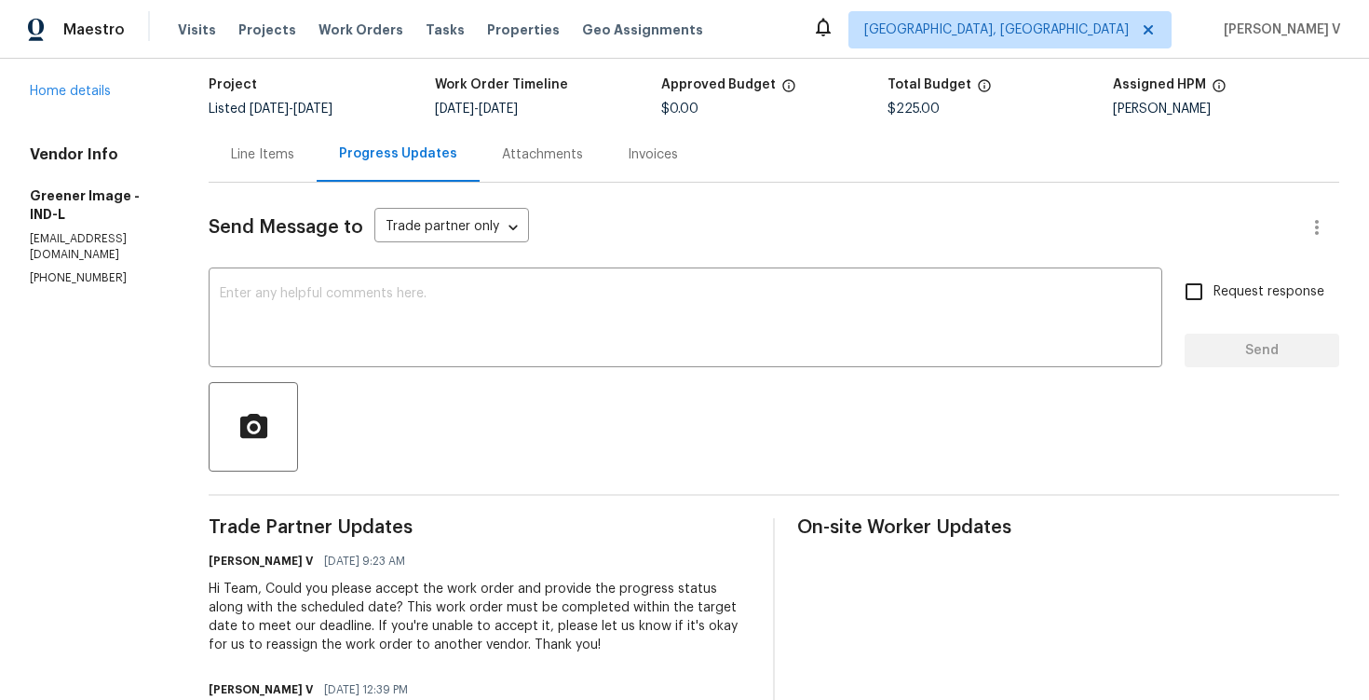
click at [65, 270] on p "(317) 496-6321" at bounding box center [97, 278] width 134 height 16
copy p "(317) 496-6321"
click at [78, 94] on link "Home details" at bounding box center [70, 91] width 81 height 13
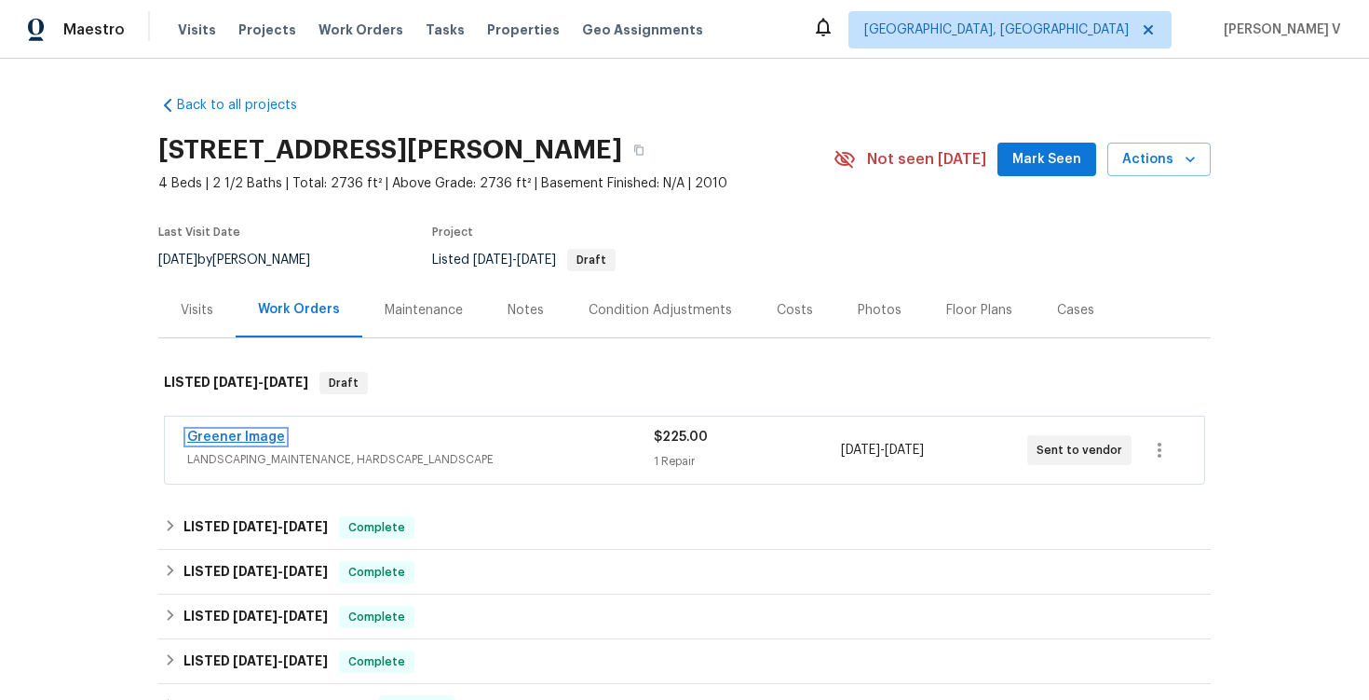
click at [223, 442] on link "Greener Image" at bounding box center [236, 436] width 98 height 13
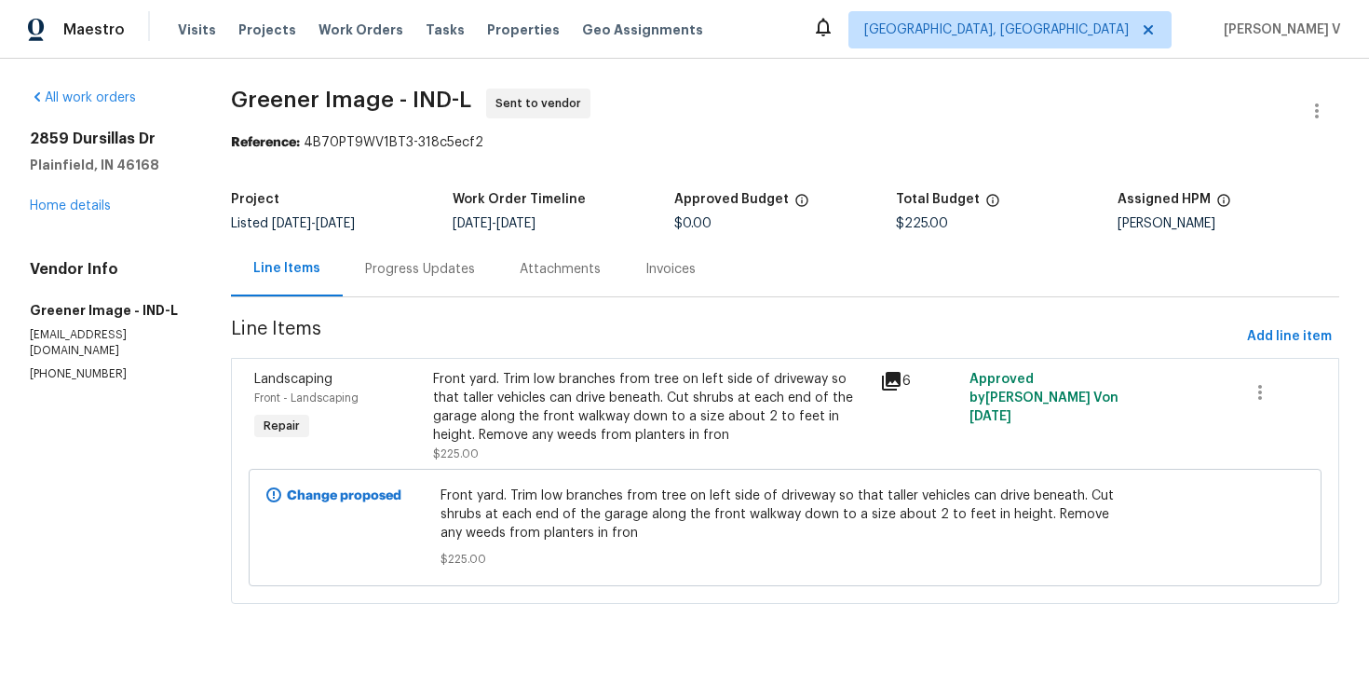
click at [384, 293] on div "Progress Updates" at bounding box center [420, 268] width 155 height 55
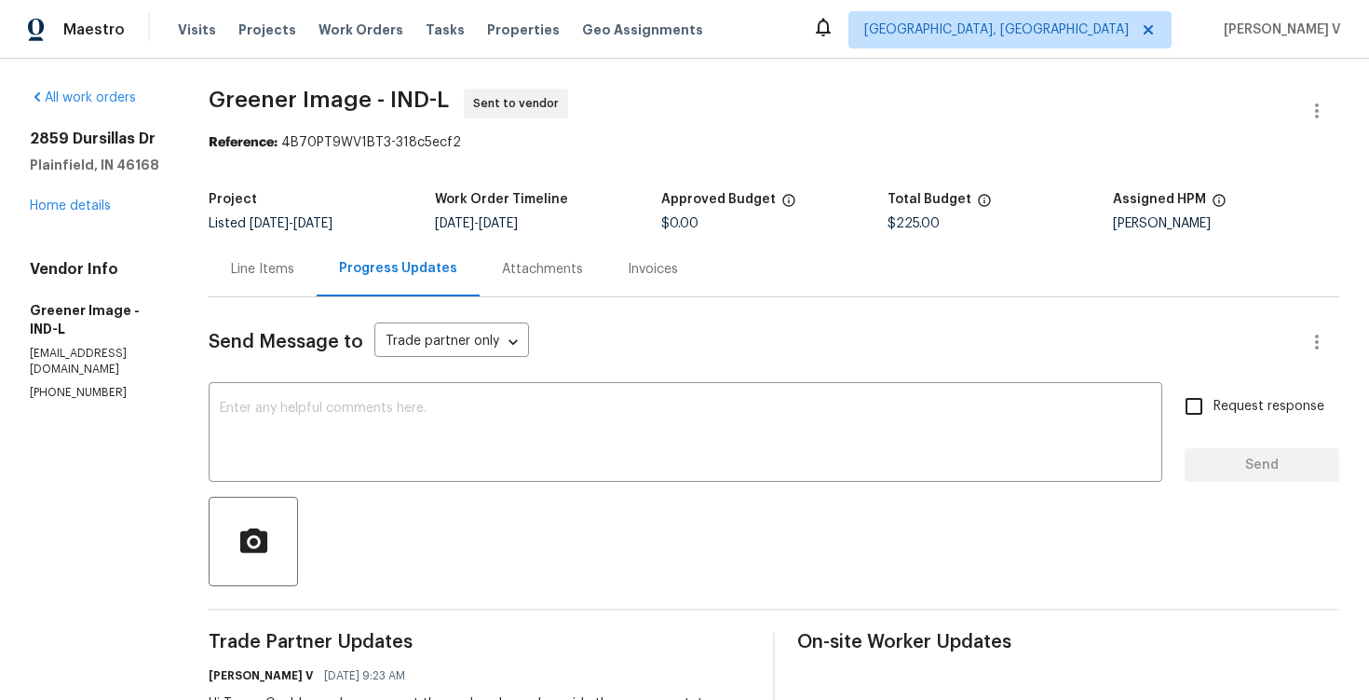
scroll to position [52, 0]
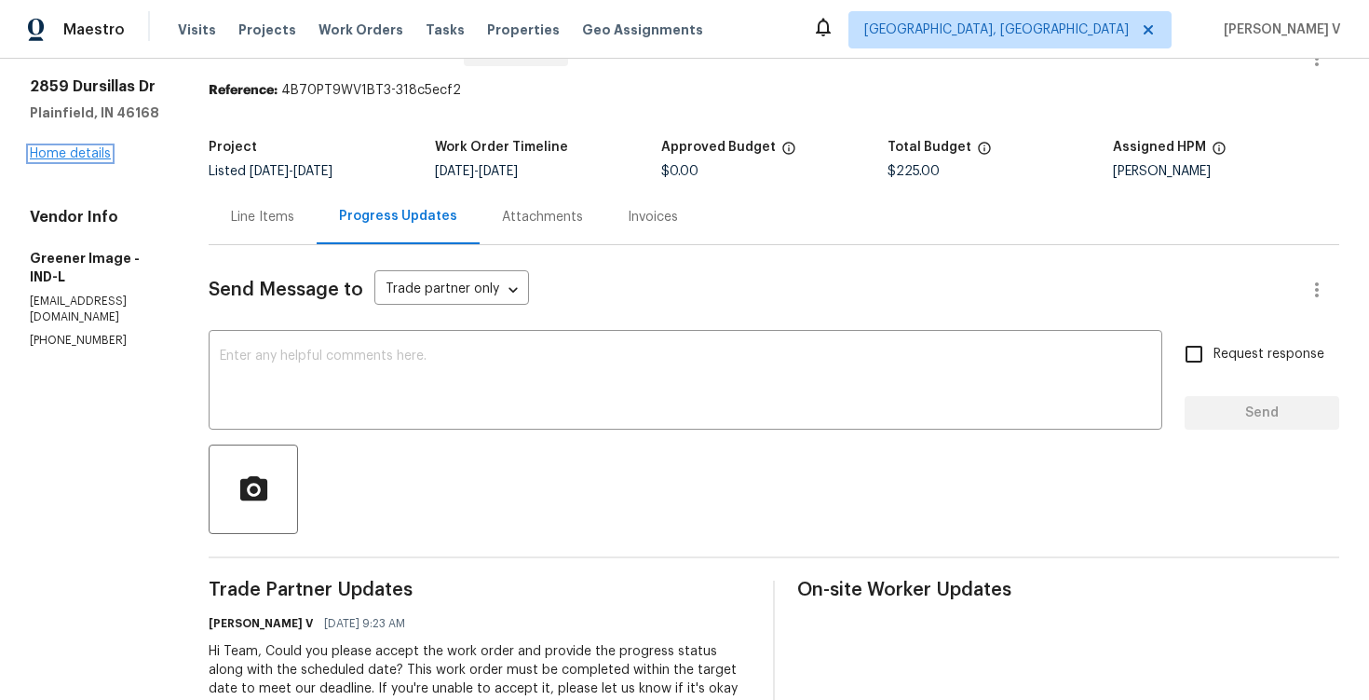
click at [98, 151] on link "Home details" at bounding box center [70, 153] width 81 height 13
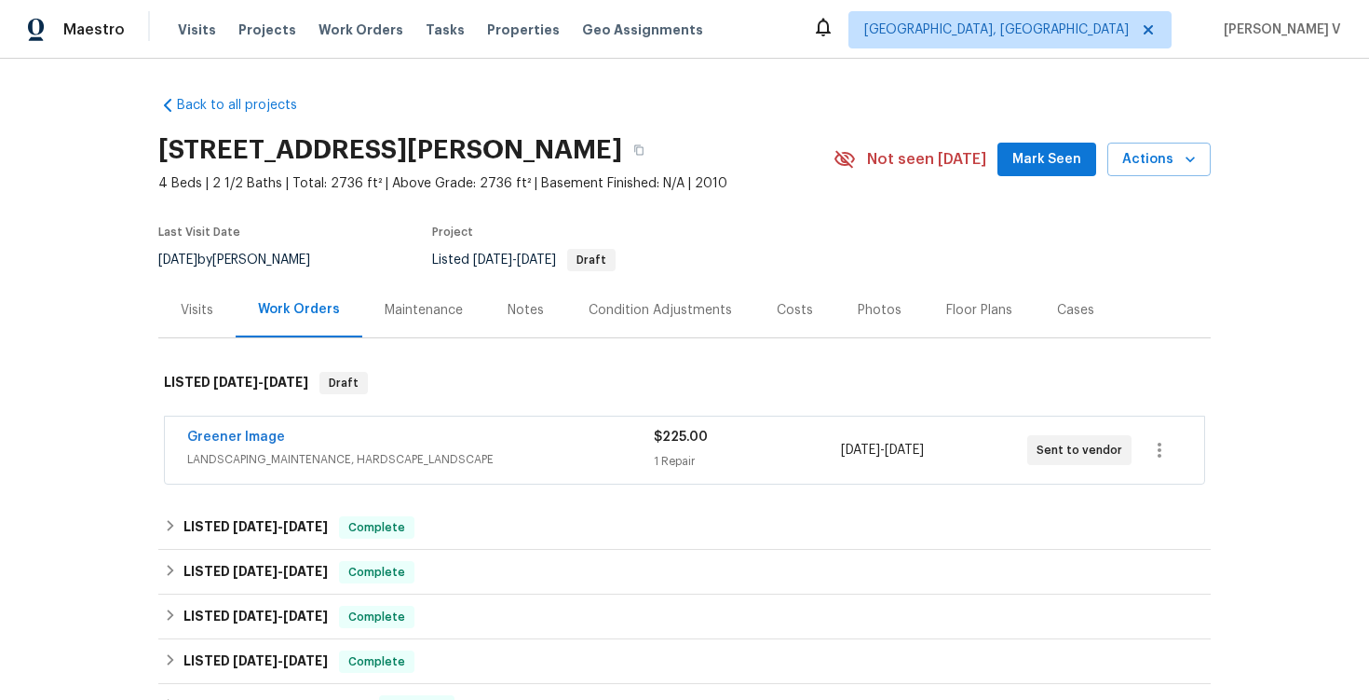
click at [189, 302] on div "Visits" at bounding box center [197, 310] width 33 height 19
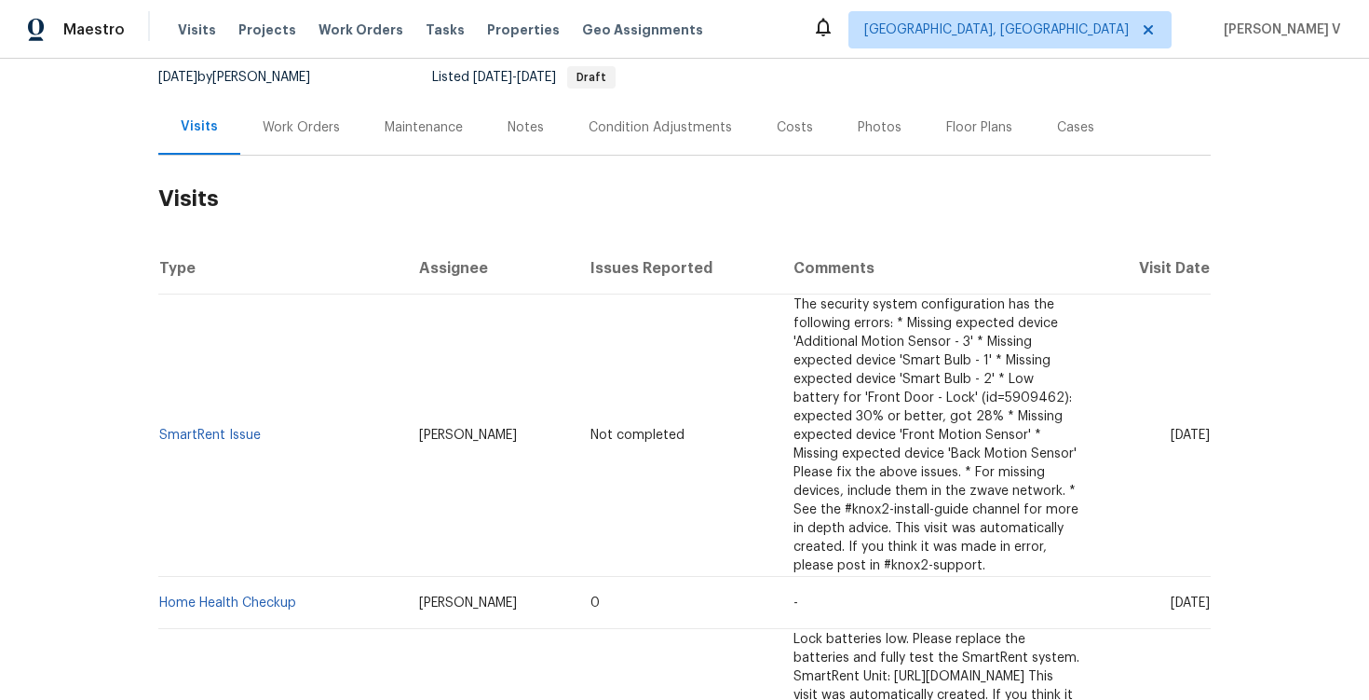
scroll to position [66, 0]
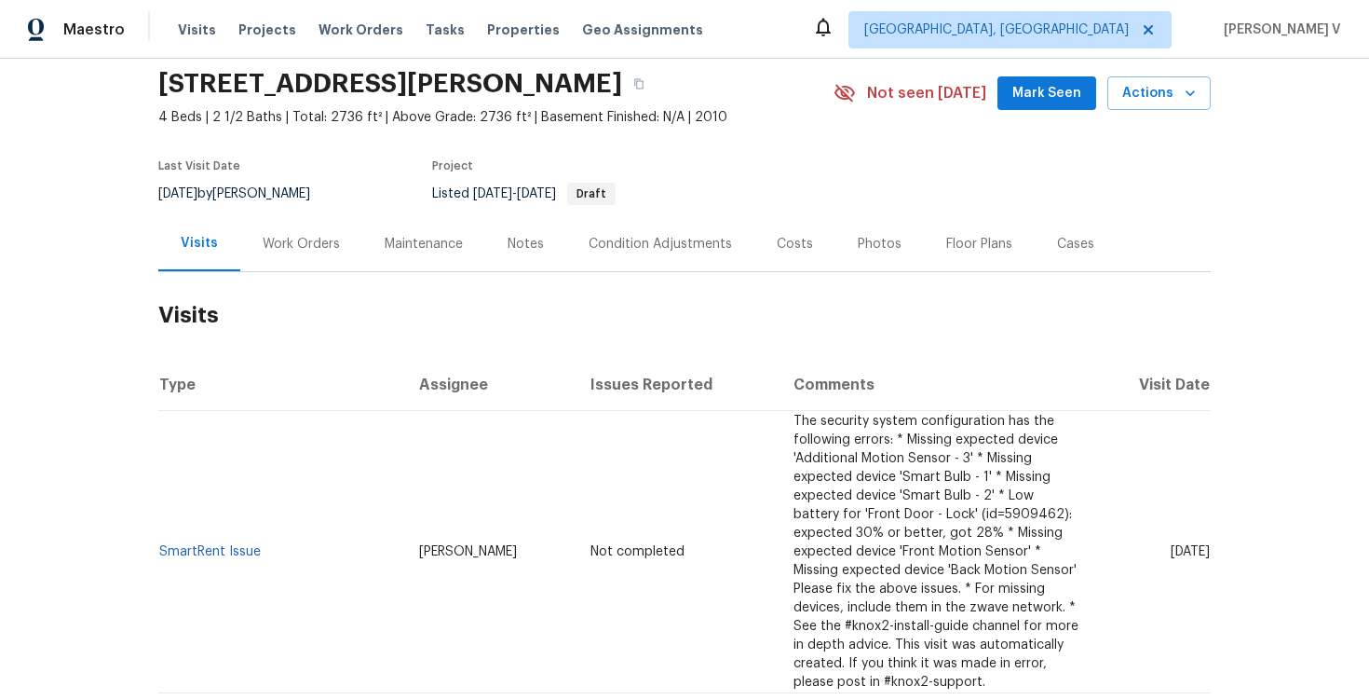
click at [427, 243] on div "Maintenance" at bounding box center [424, 244] width 78 height 19
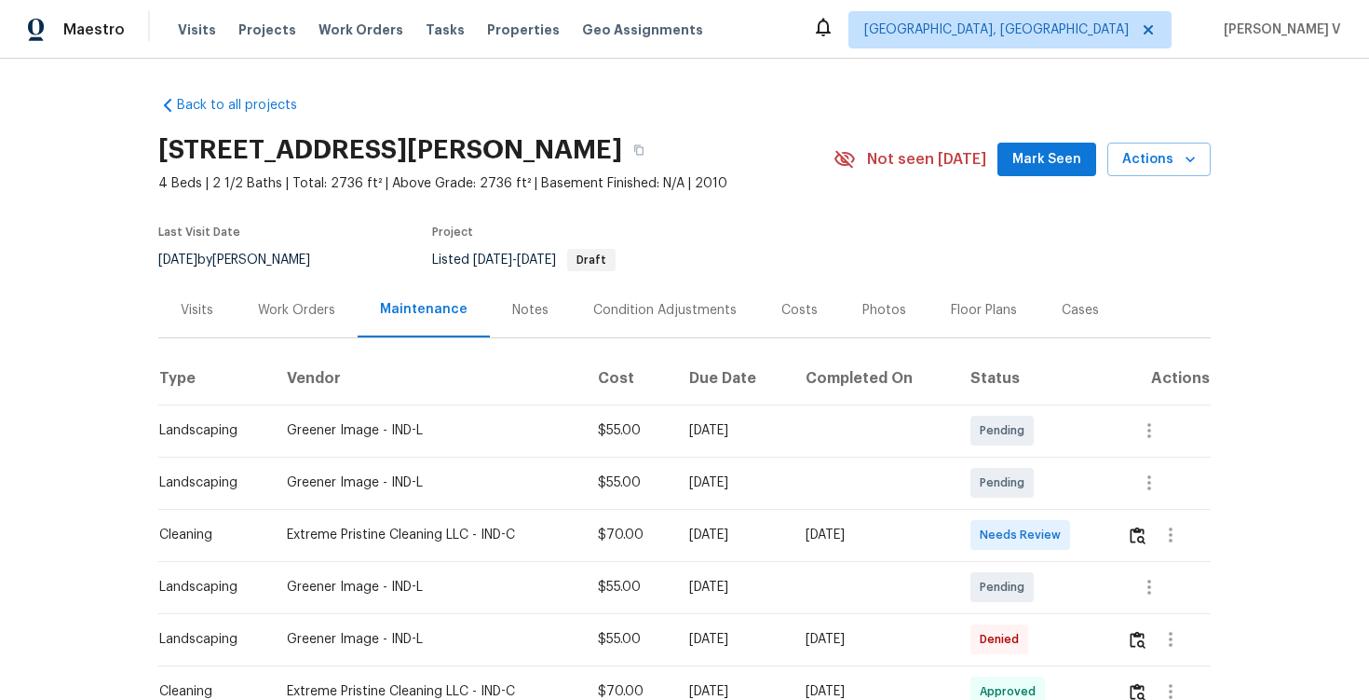
click at [304, 305] on div "Work Orders" at bounding box center [296, 310] width 77 height 19
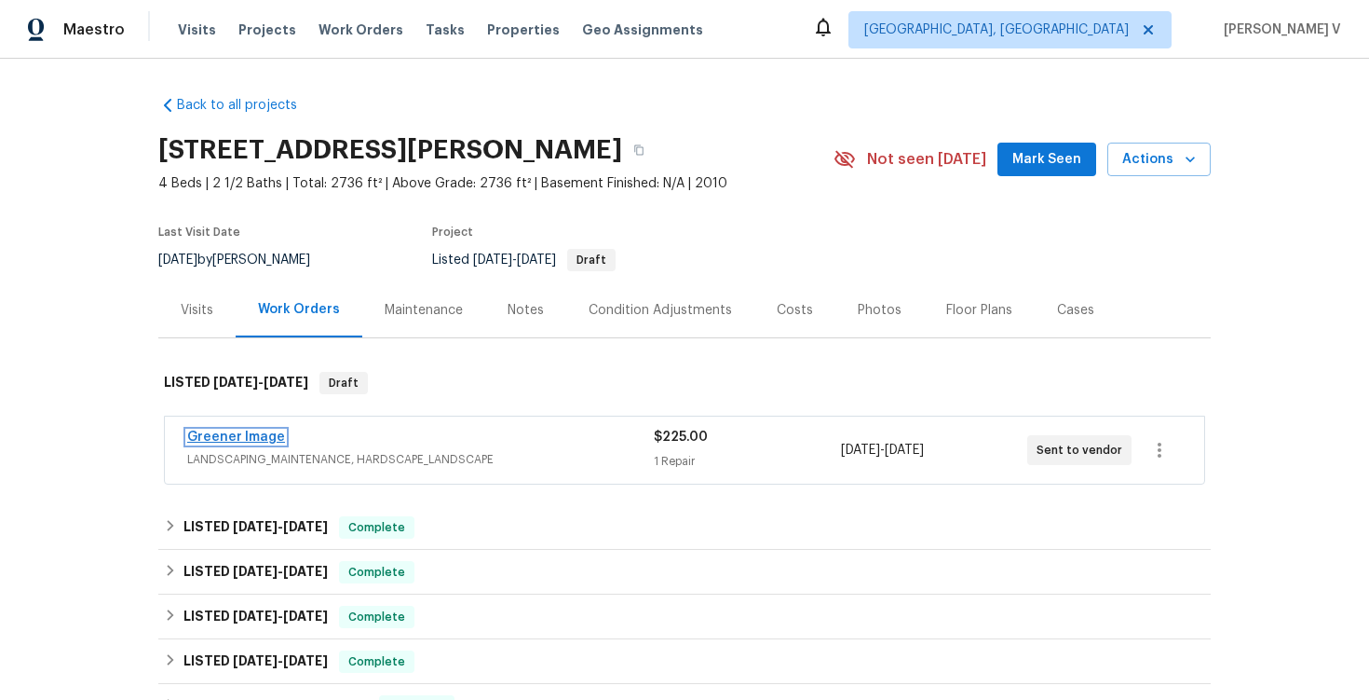
click at [221, 436] on link "Greener Image" at bounding box center [236, 436] width 98 height 13
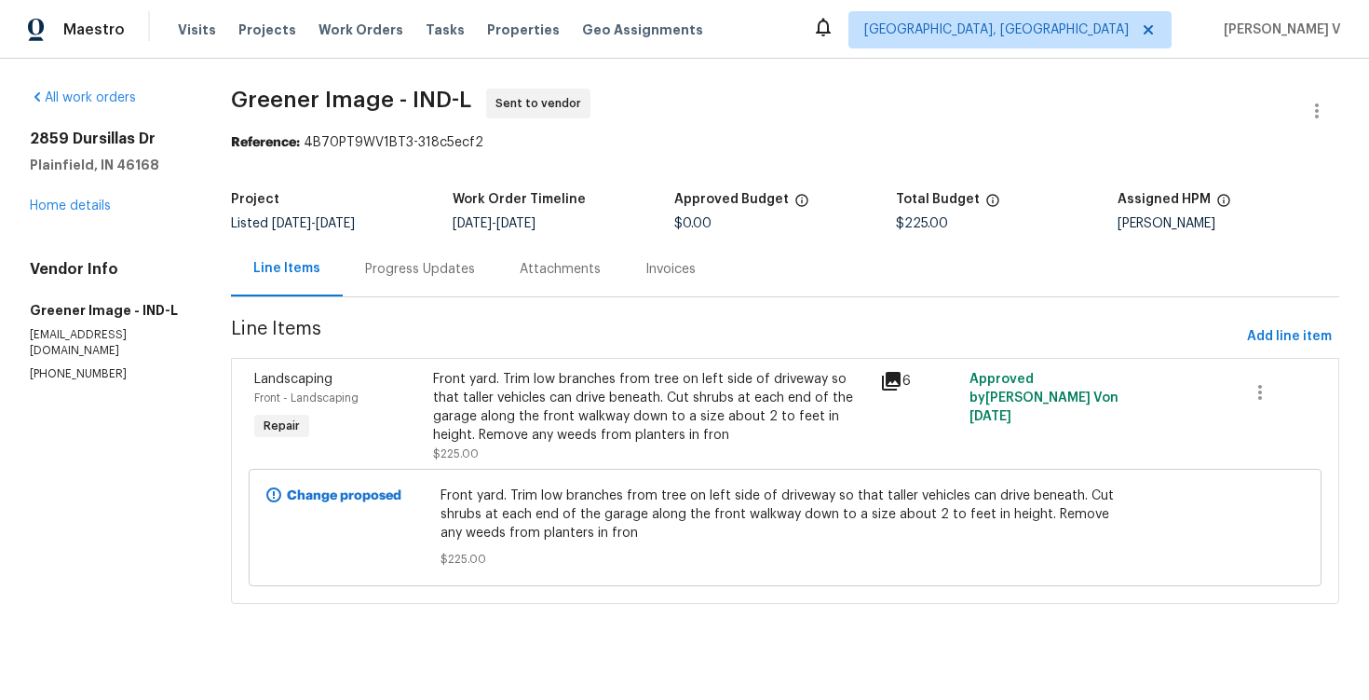
click at [451, 250] on div "Progress Updates" at bounding box center [420, 268] width 155 height 55
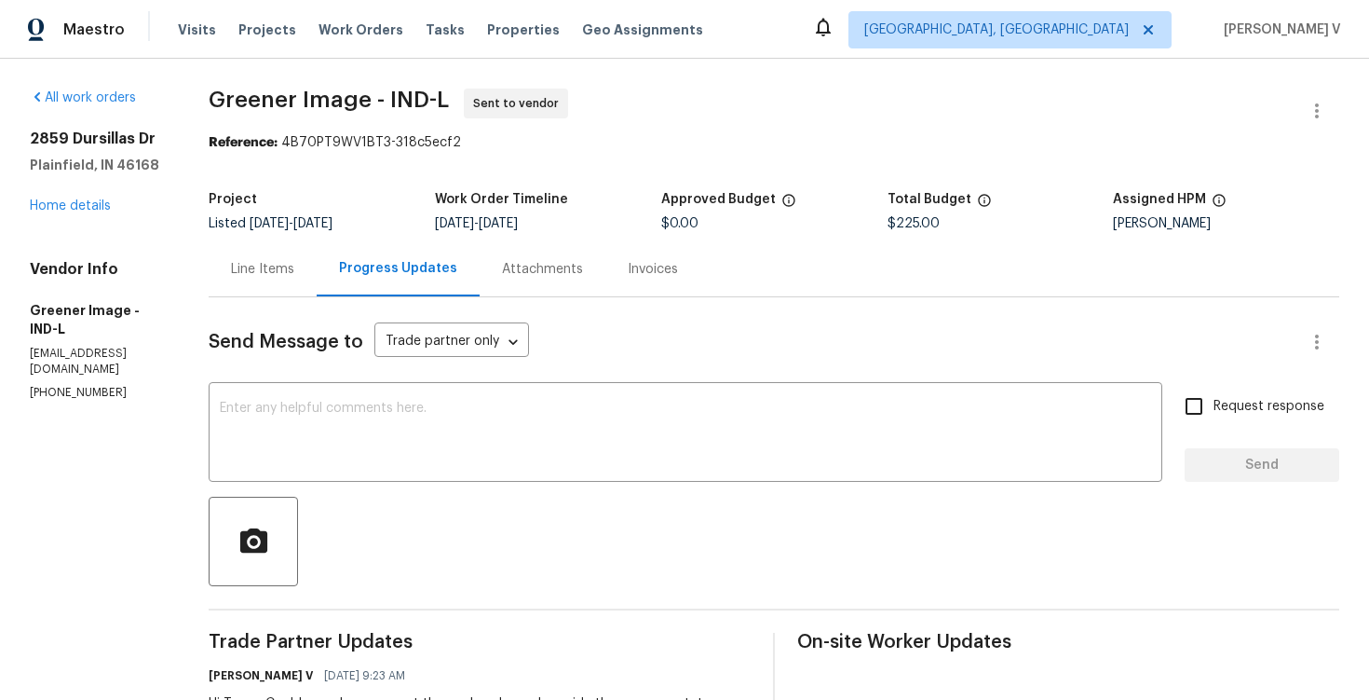
click at [86, 213] on div "2859 Dursillas Dr Plainfield, IN 46168 Home details" at bounding box center [97, 172] width 134 height 86
click at [85, 210] on link "Home details" at bounding box center [70, 205] width 81 height 13
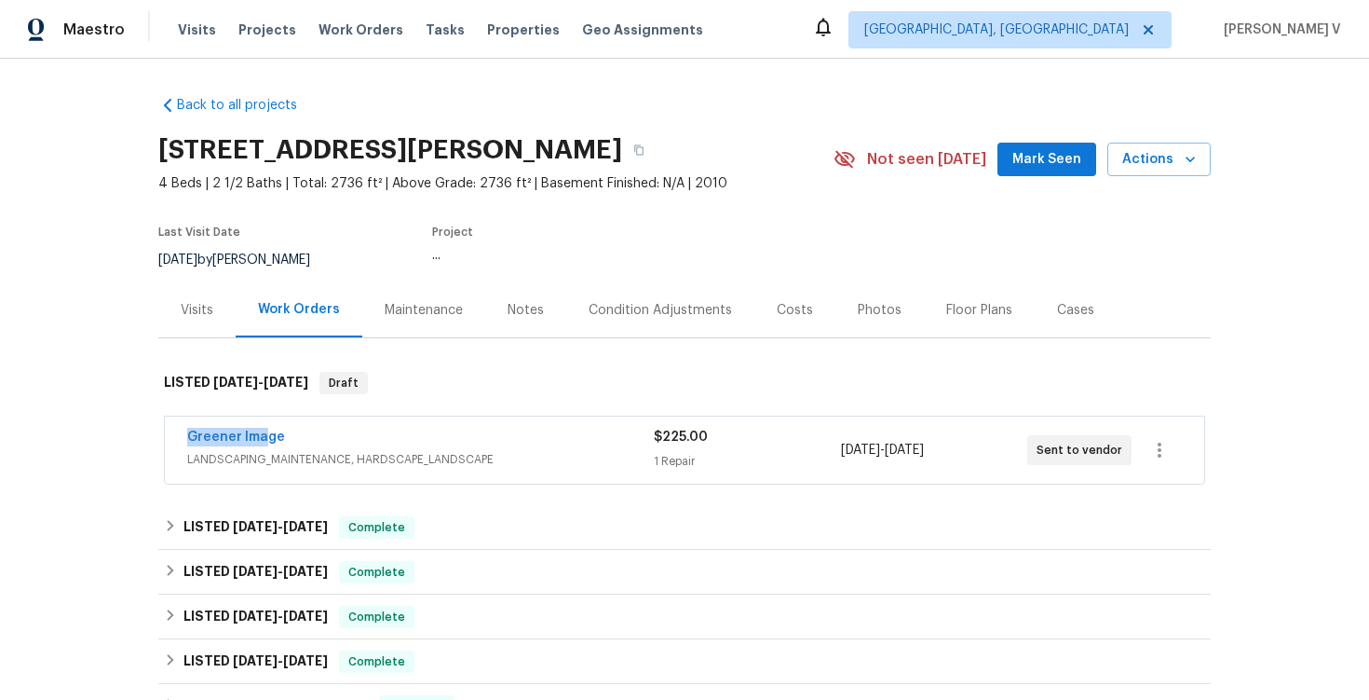
drag, startPoint x: 169, startPoint y: 428, endPoint x: 268, endPoint y: 428, distance: 99.7
click at [268, 428] on div "Greener Image LANDSCAPING_MAINTENANCE, HARDSCAPE_LANDSCAPE $225.00 1 Repair 10/…" at bounding box center [685, 449] width 1040 height 67
copy link "Greener Ima"
click at [325, 426] on div "Greener Image LANDSCAPING_MAINTENANCE, HARDSCAPE_LANDSCAPE $225.00 1 Repair 10/…" at bounding box center [685, 449] width 1040 height 67
drag, startPoint x: 175, startPoint y: 444, endPoint x: 360, endPoint y: 443, distance: 184.5
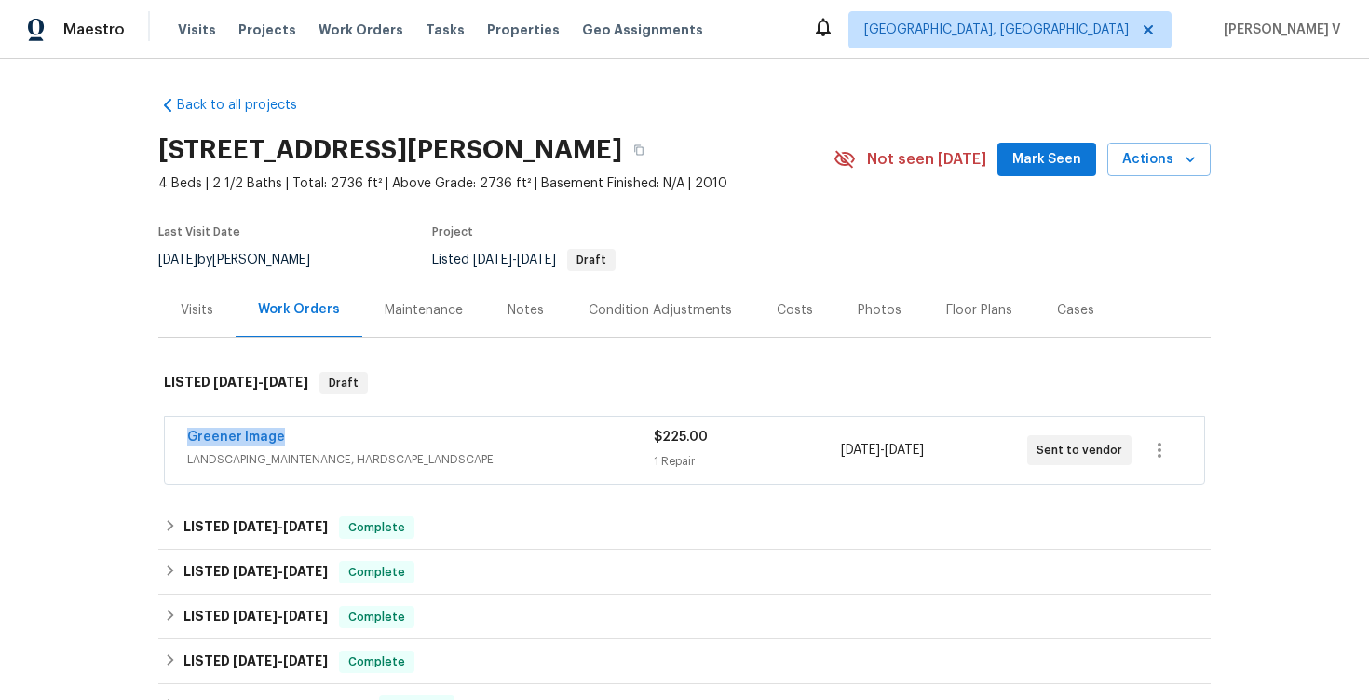
click at [360, 443] on div "Greener Image LANDSCAPING_MAINTENANCE, HARDSCAPE_LANDSCAPE $225.00 1 Repair 10/…" at bounding box center [685, 449] width 1040 height 67
copy link "Greener Image"
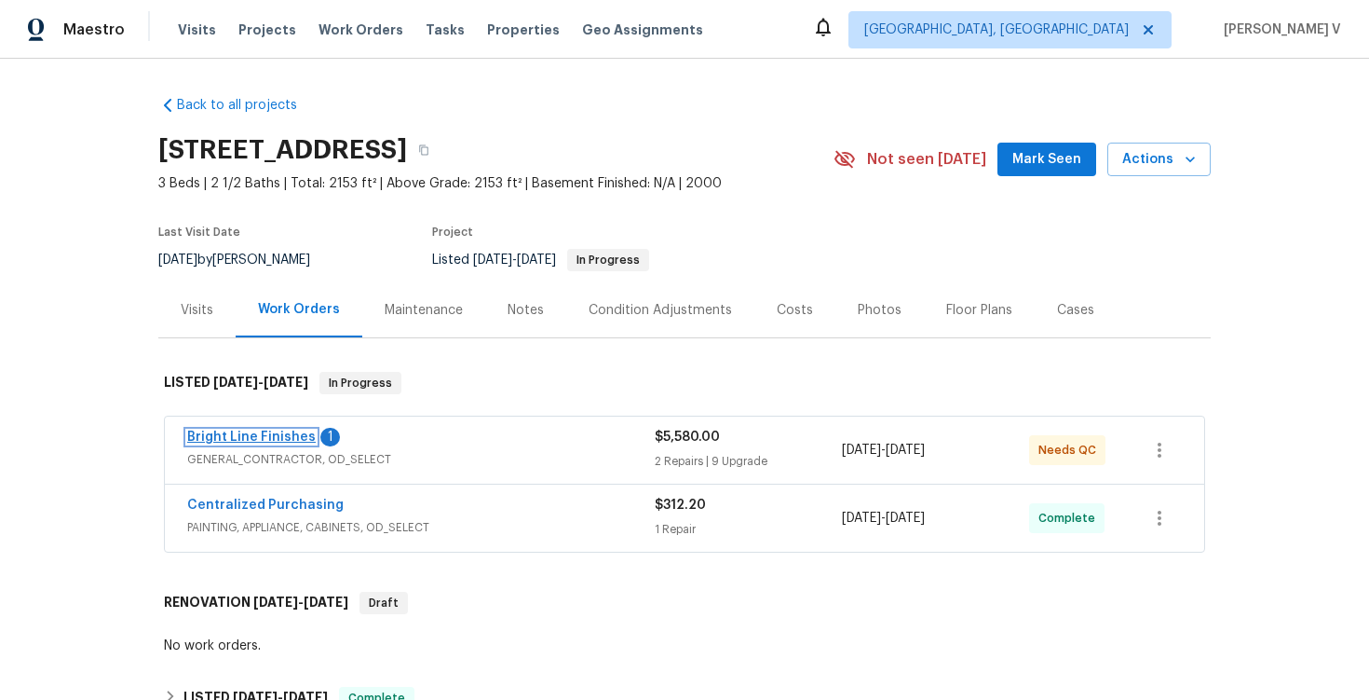
click at [212, 439] on link "Bright Line Finishes" at bounding box center [251, 436] width 129 height 13
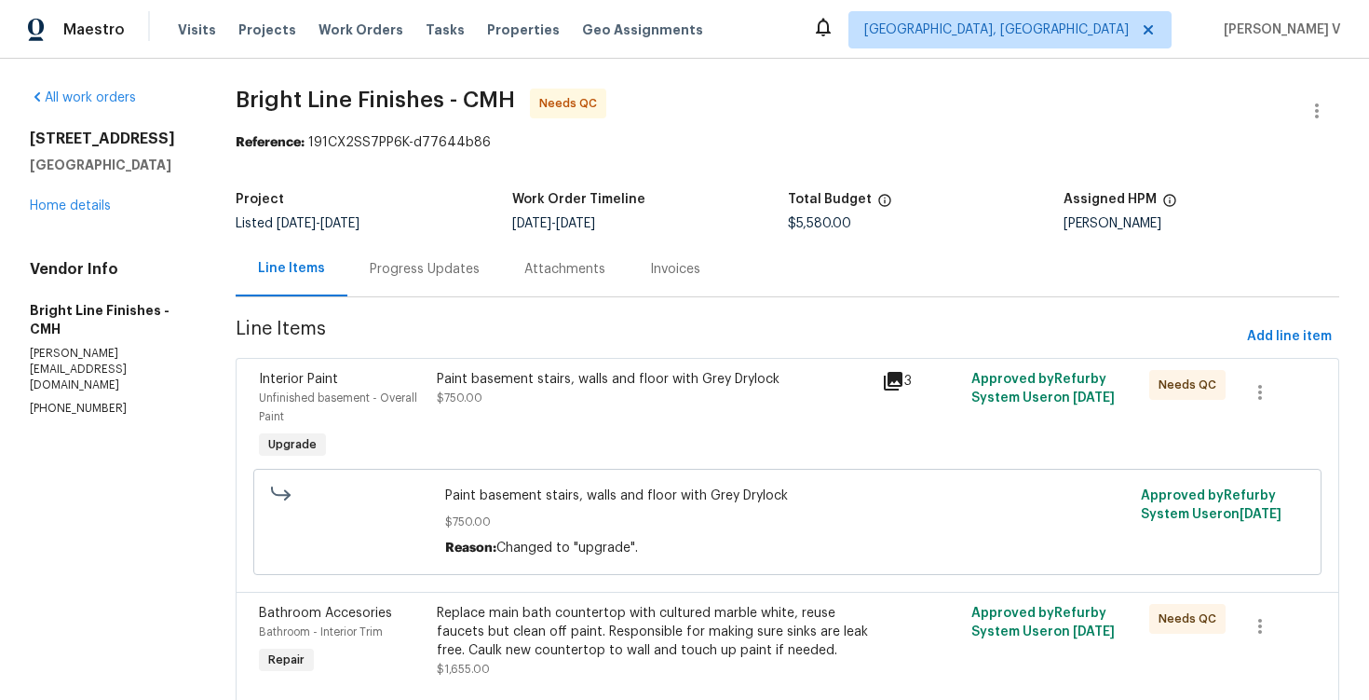
click at [467, 258] on div "Progress Updates" at bounding box center [424, 268] width 155 height 55
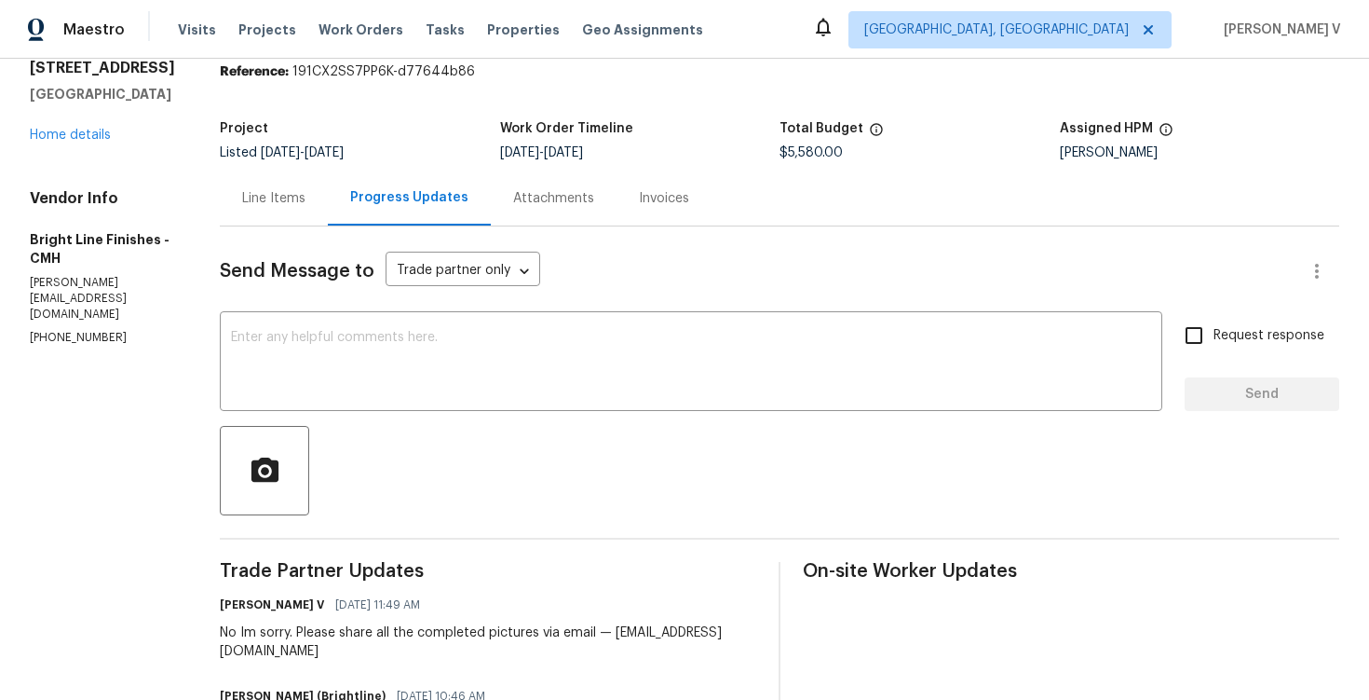
scroll to position [39, 0]
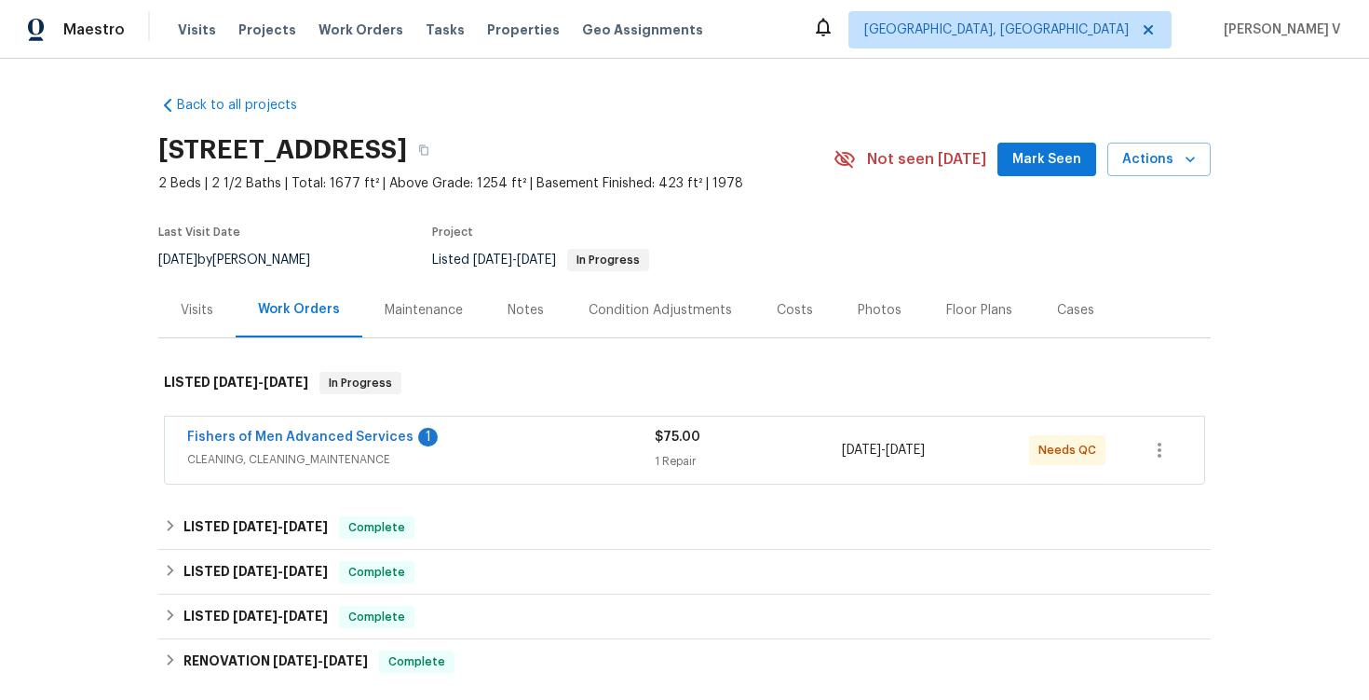
click at [310, 428] on span "Fishers of Men Advanced Services" at bounding box center [300, 437] width 226 height 19
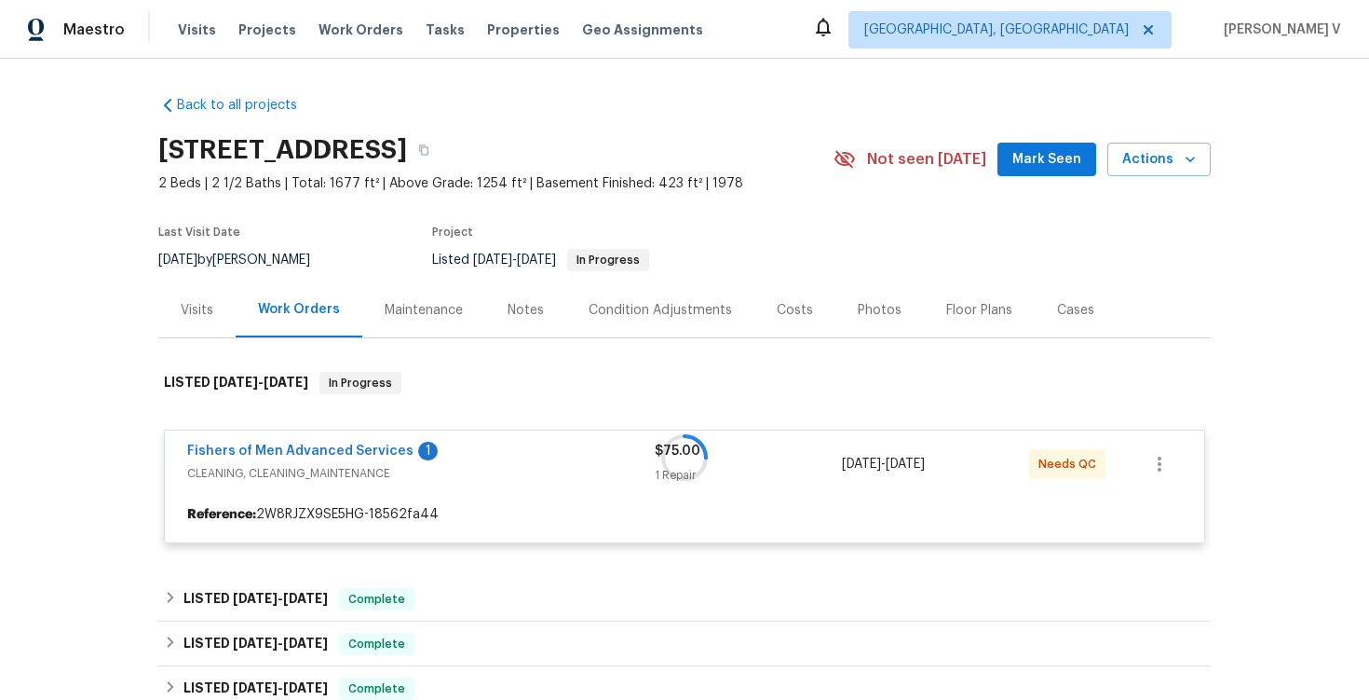
click at [303, 444] on div at bounding box center [684, 457] width 1053 height 209
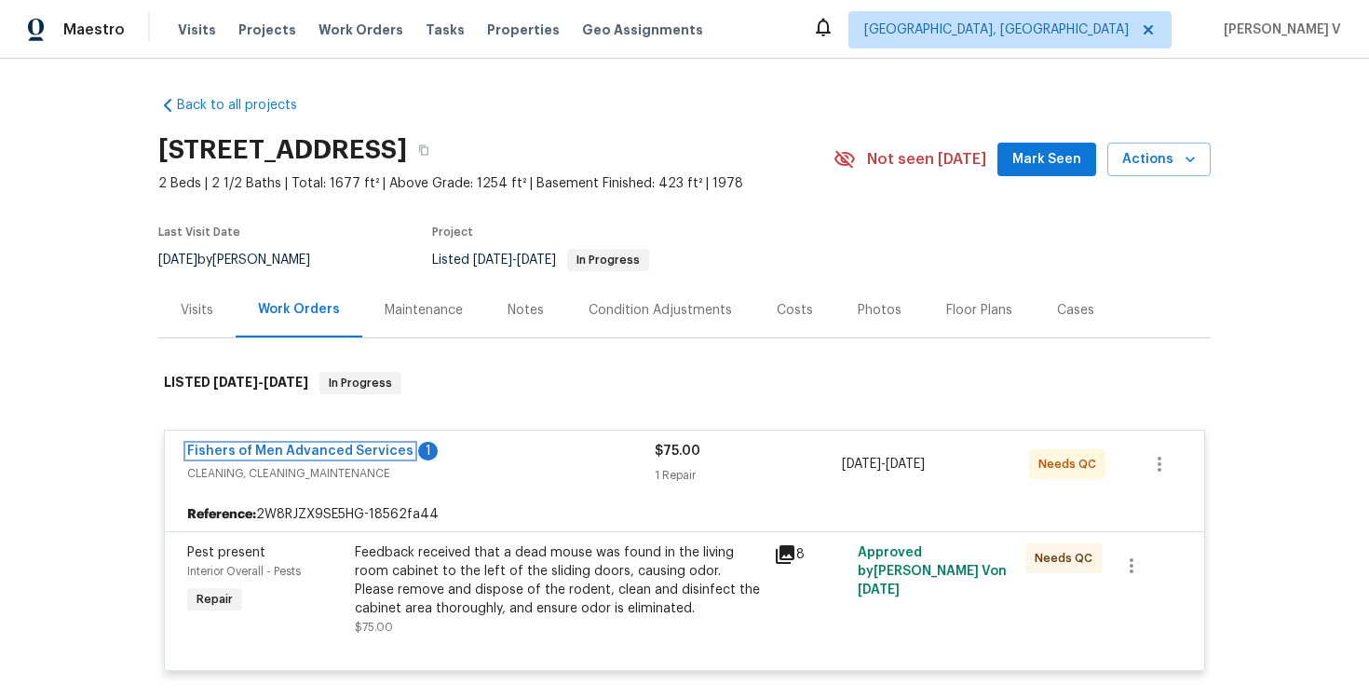
click at [303, 444] on link "Fishers of Men Advanced Services" at bounding box center [300, 450] width 226 height 13
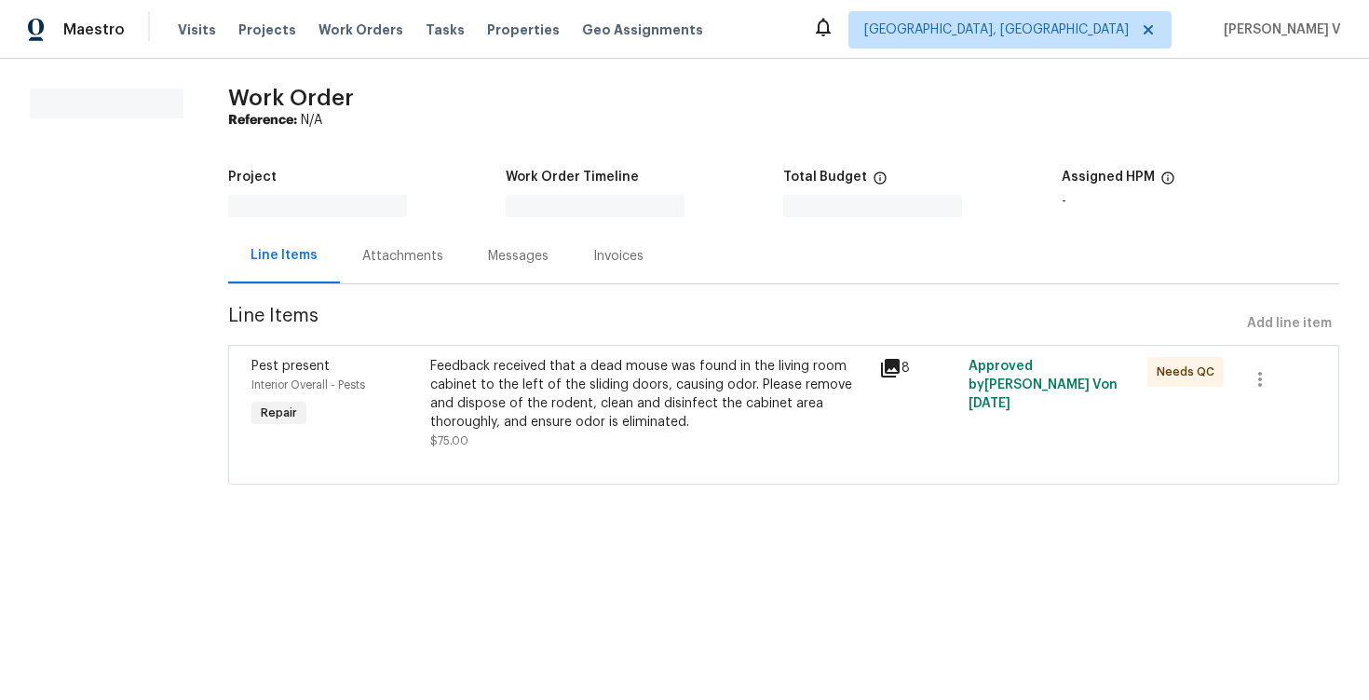
click at [303, 444] on div "Pest present Interior Overall - Pests Repair" at bounding box center [336, 403] width 180 height 104
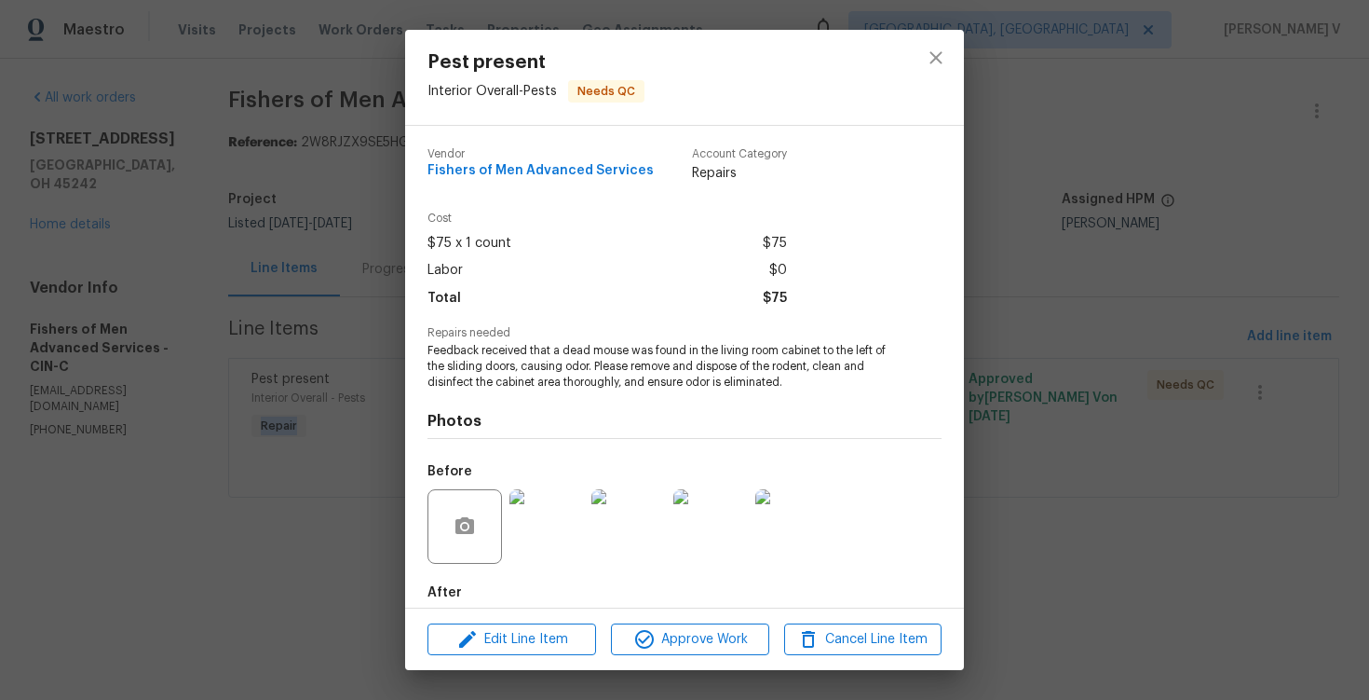
click at [390, 293] on div "Pest present Interior Overall - Pests Needs QC Vendor Fishers of Men Advanced S…" at bounding box center [684, 350] width 1369 height 700
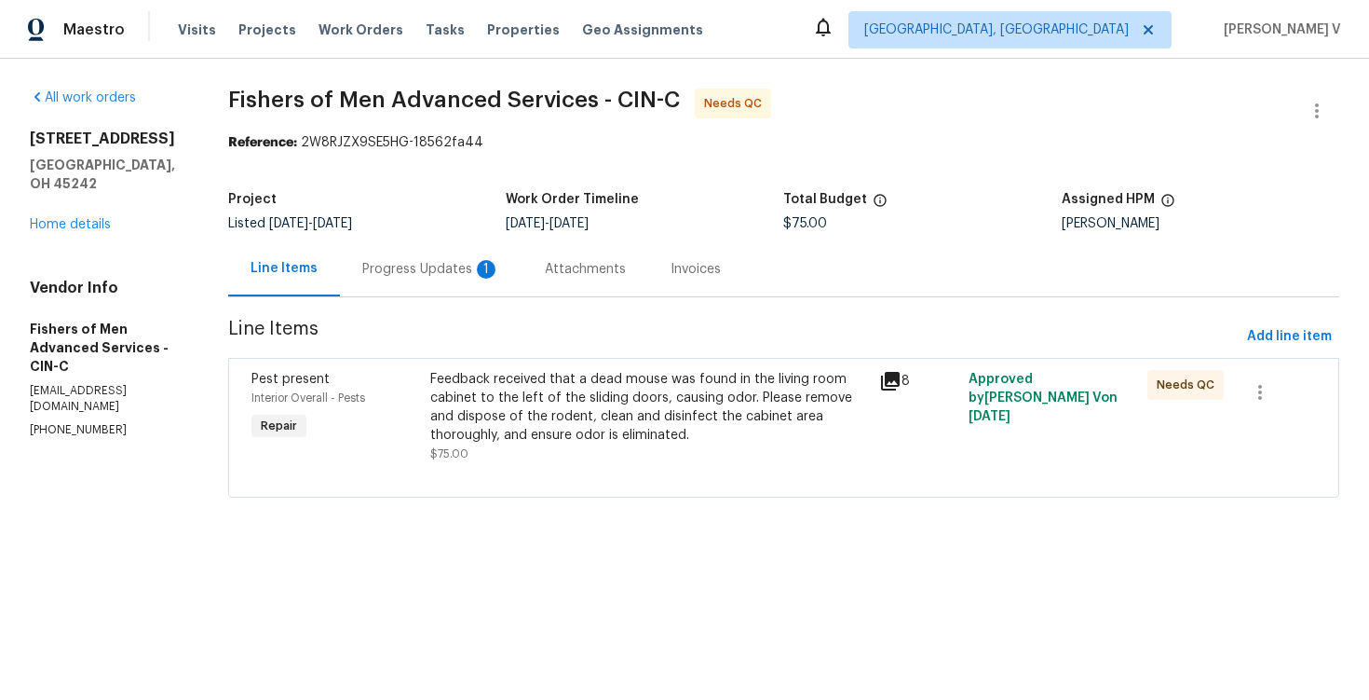
click at [415, 285] on div "Progress Updates 1" at bounding box center [431, 268] width 183 height 55
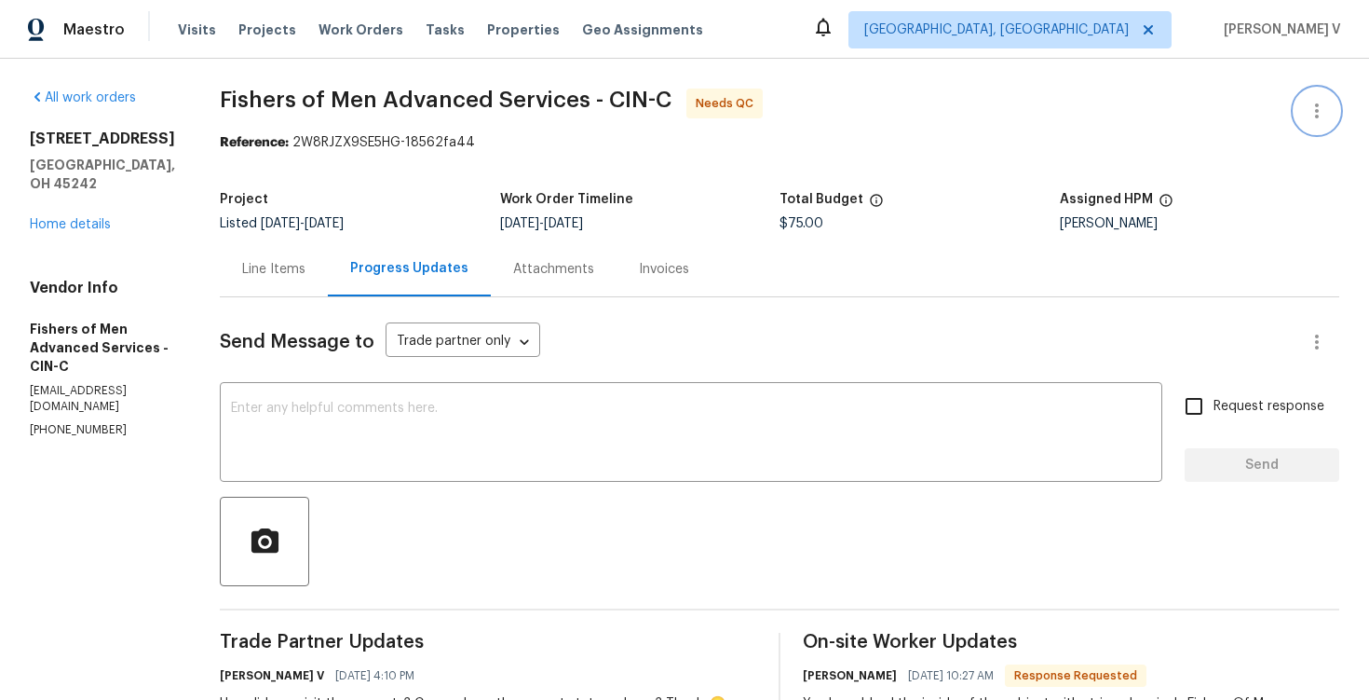
click at [1333, 97] on button "button" at bounding box center [1317, 111] width 45 height 45
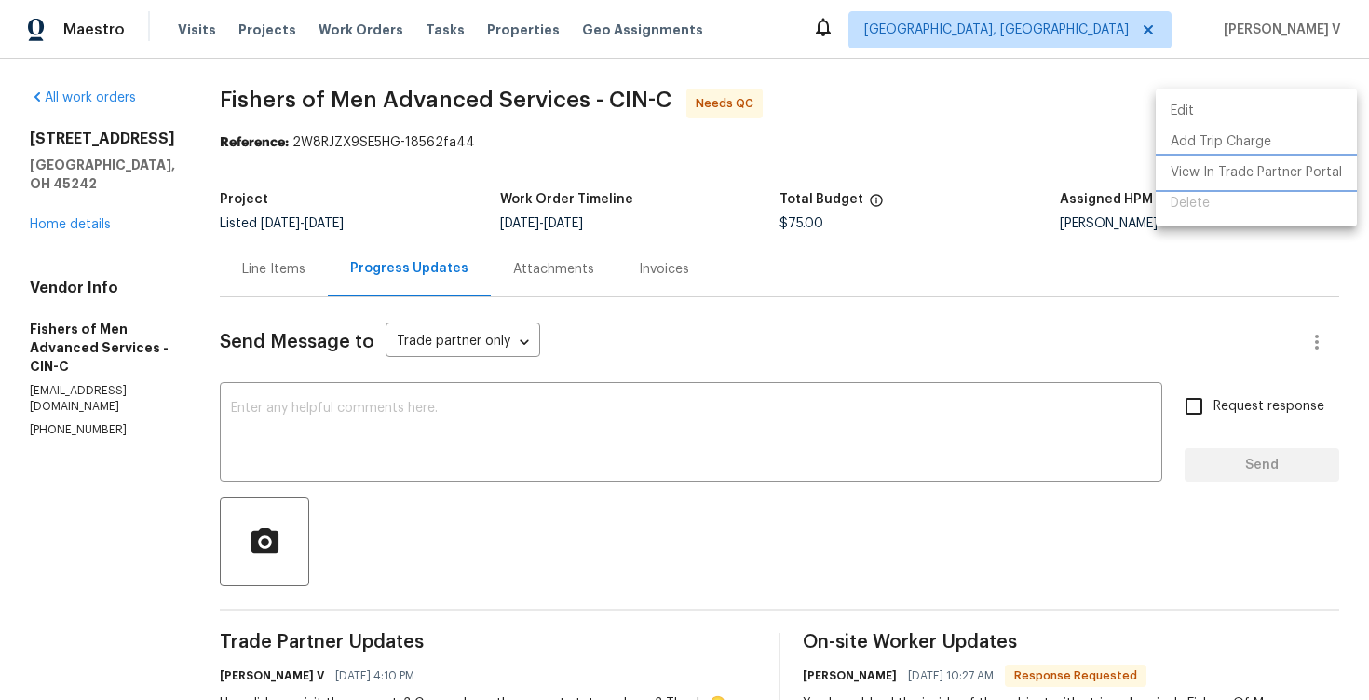
click at [1194, 157] on li "View In Trade Partner Portal" at bounding box center [1256, 172] width 201 height 31
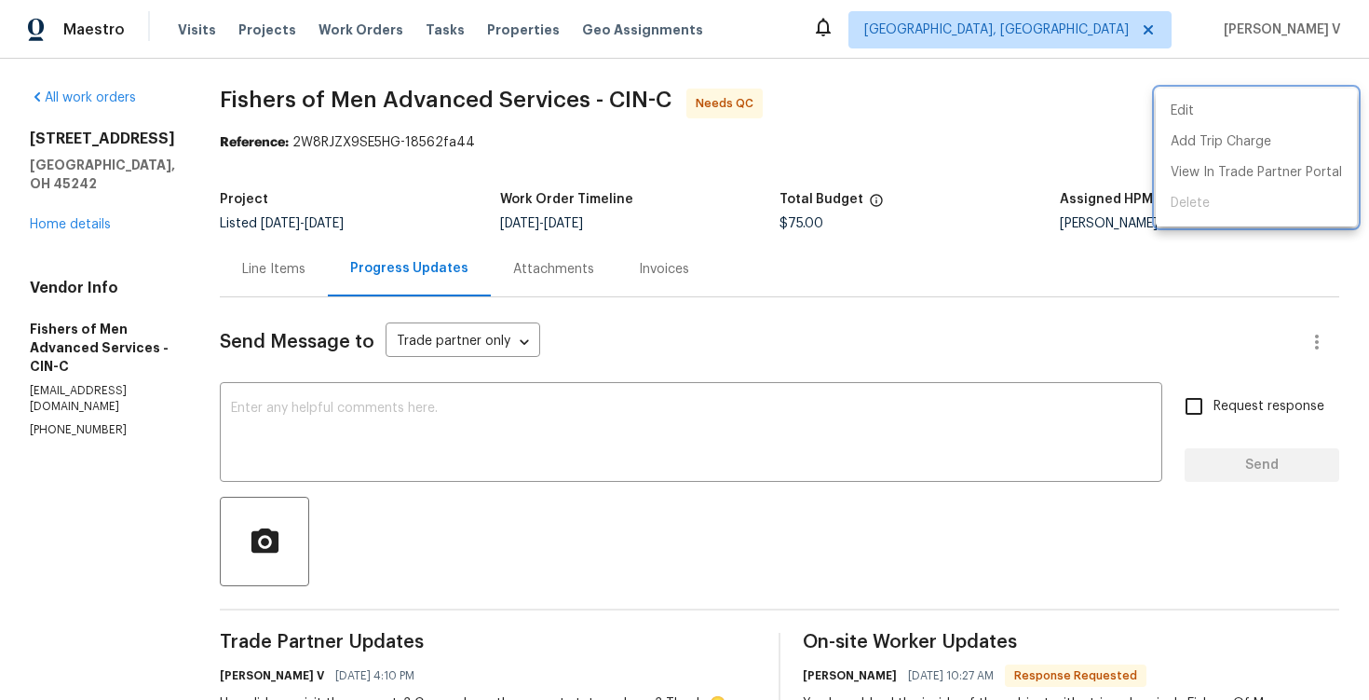
click at [405, 316] on div at bounding box center [684, 350] width 1369 height 700
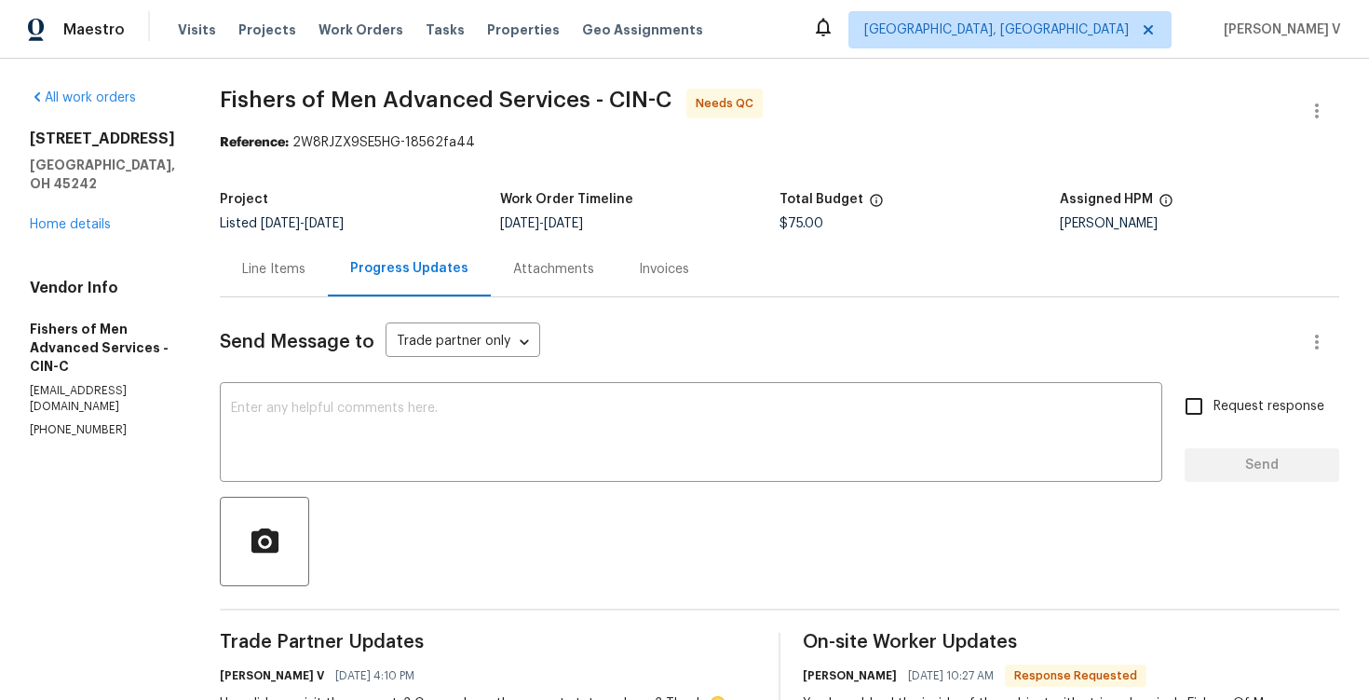
click at [328, 241] on div "Line Items" at bounding box center [274, 268] width 108 height 55
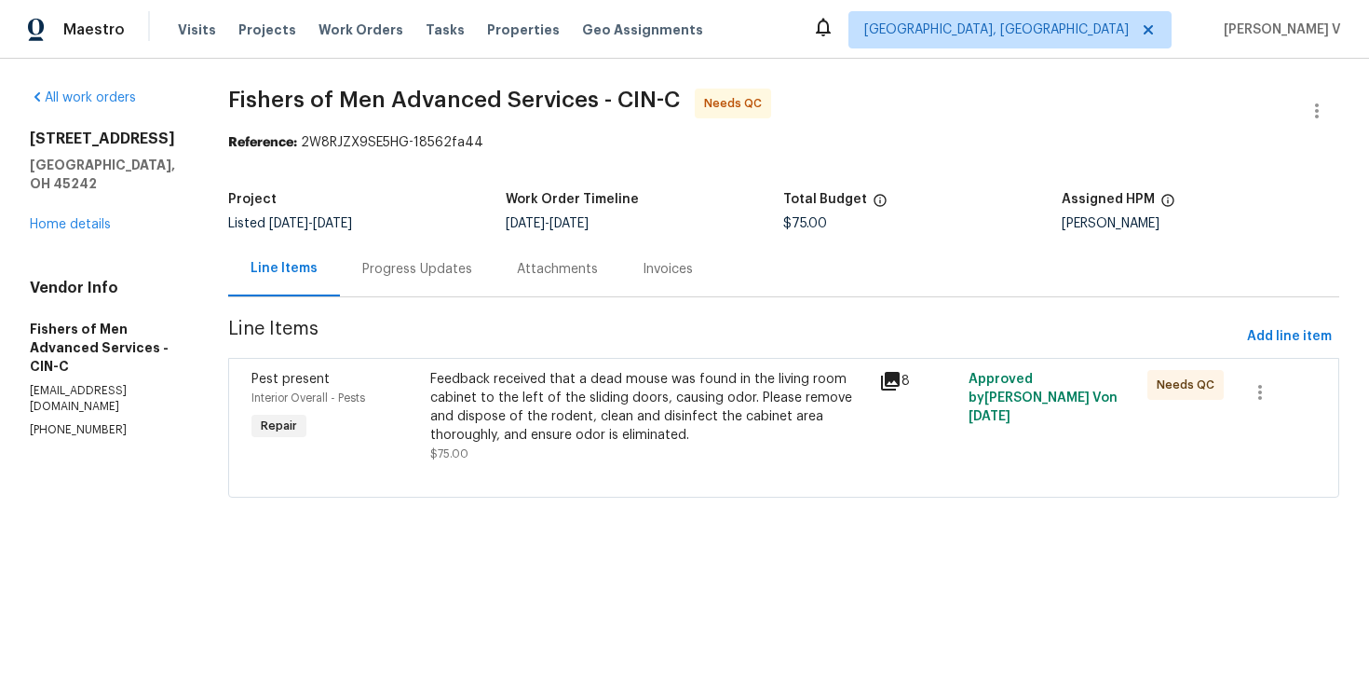
click at [439, 293] on div "Progress Updates" at bounding box center [417, 268] width 155 height 55
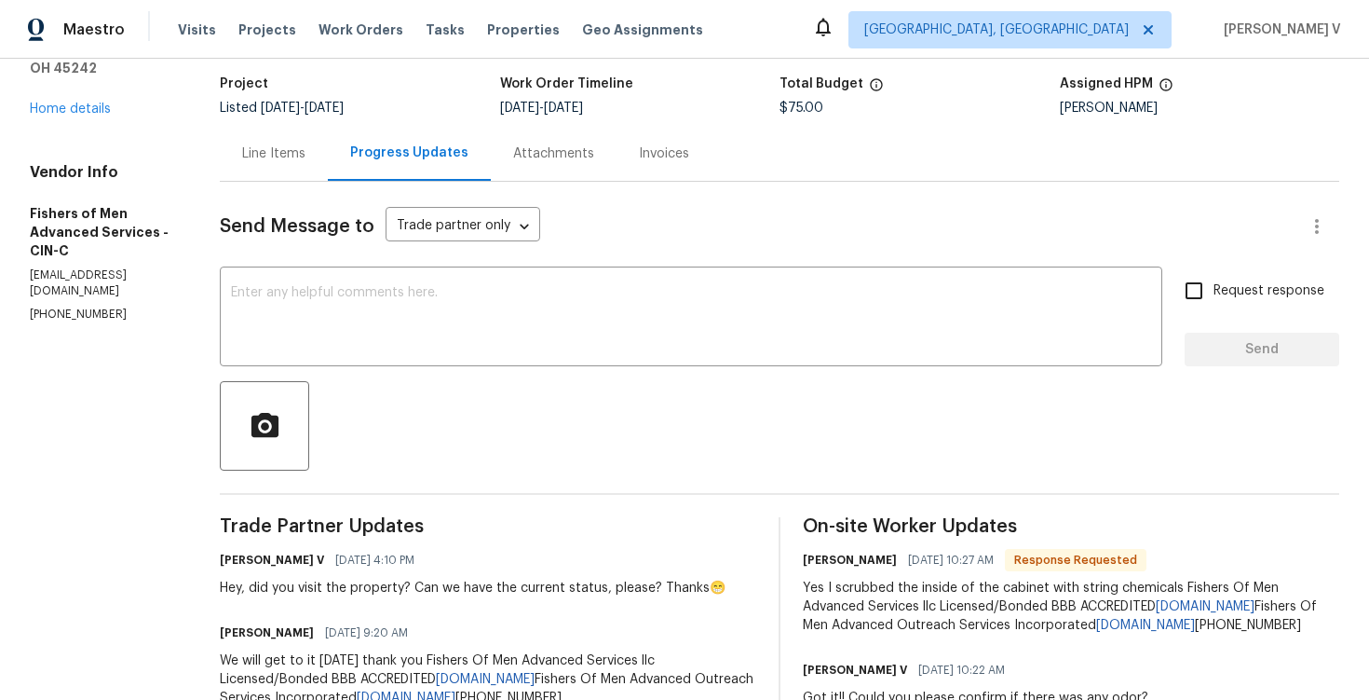
scroll to position [182, 0]
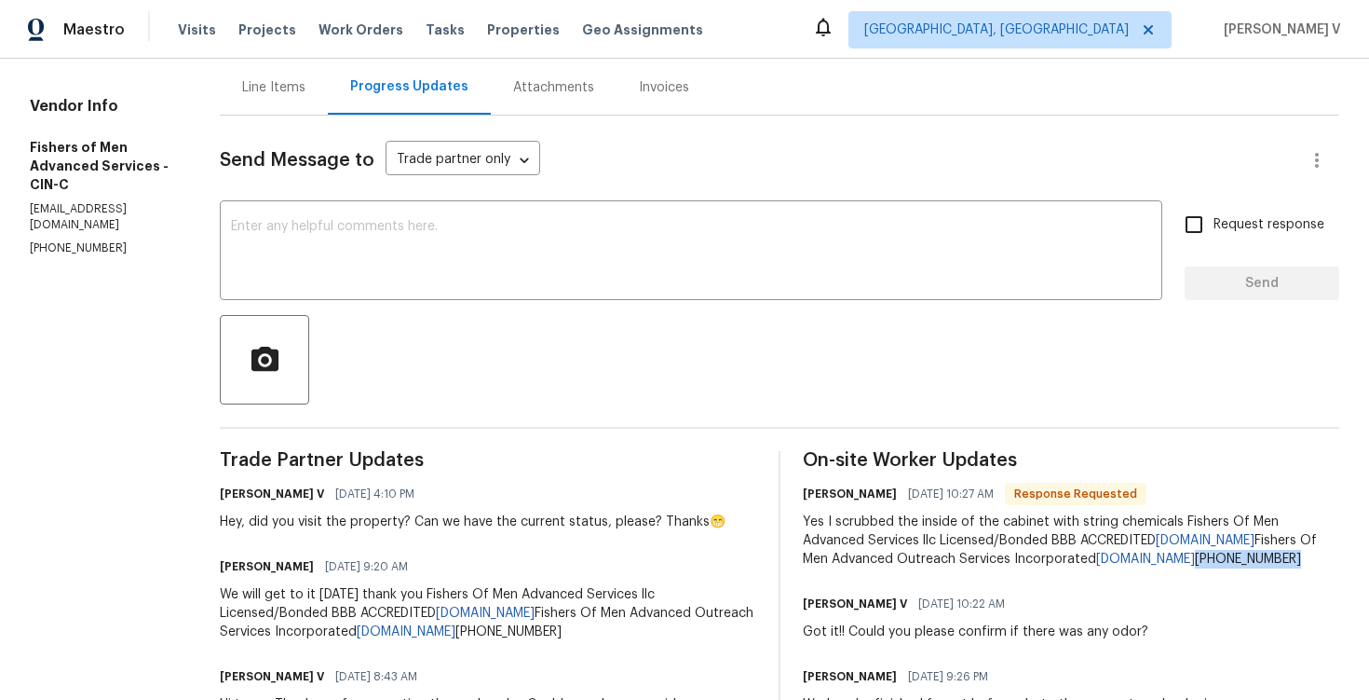
drag, startPoint x: 1243, startPoint y: 579, endPoint x: 1369, endPoint y: 579, distance: 125.8
click at [1369, 579] on div "All work orders 10820 Lakehurst Ct Cincinnati, OH 45242 Home details Vendor Inf…" at bounding box center [684, 468] width 1369 height 1183
copy div "283-230-6673"
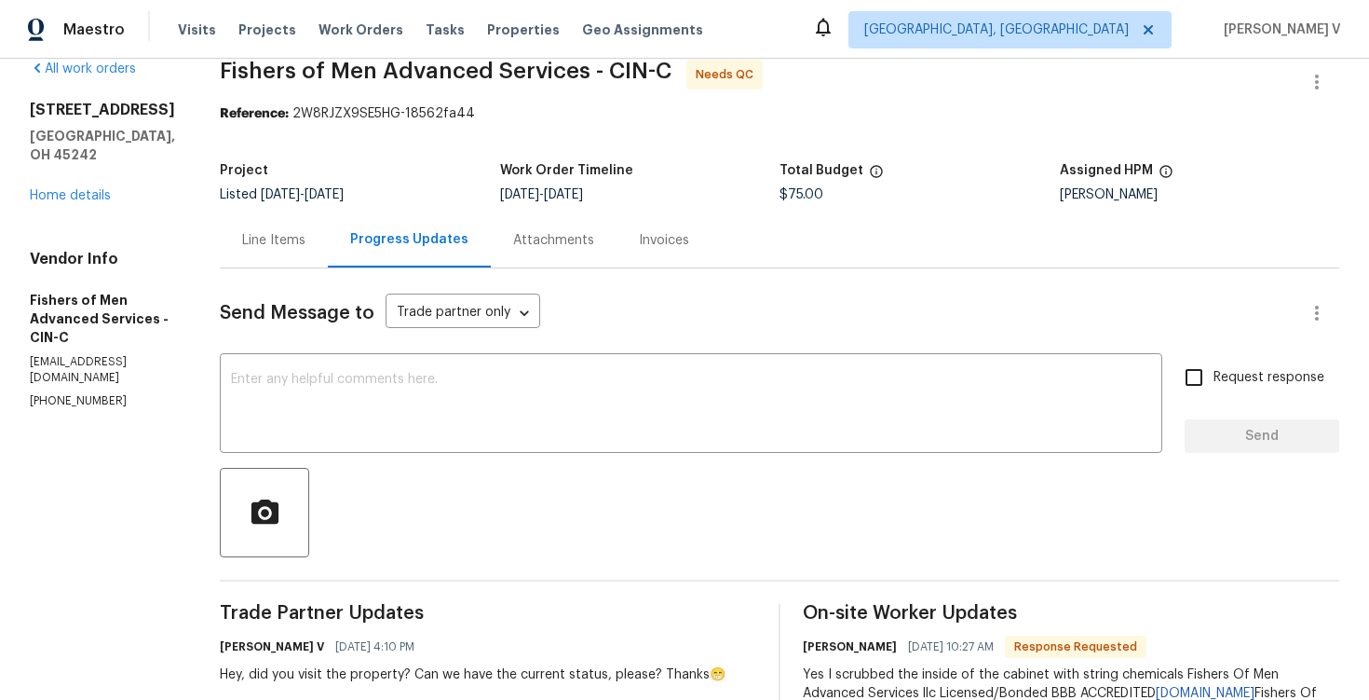
scroll to position [57, 0]
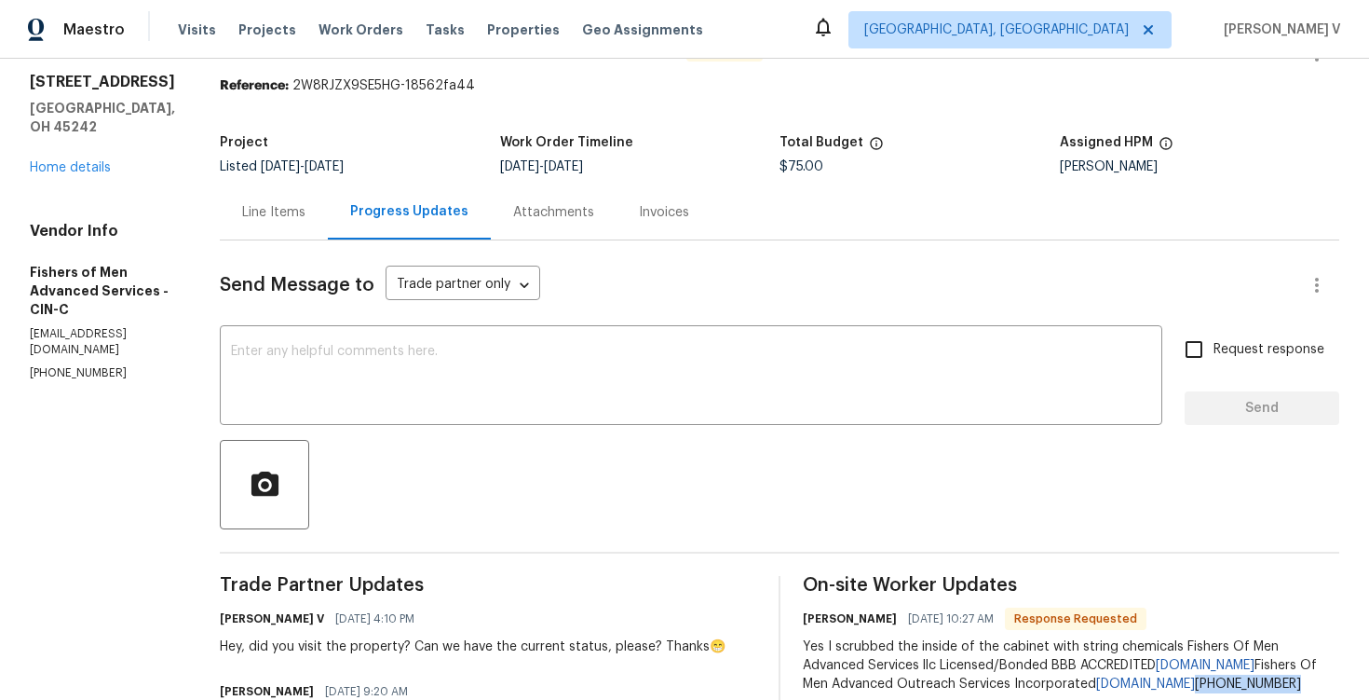
click at [303, 218] on div "Line Items" at bounding box center [273, 212] width 63 height 19
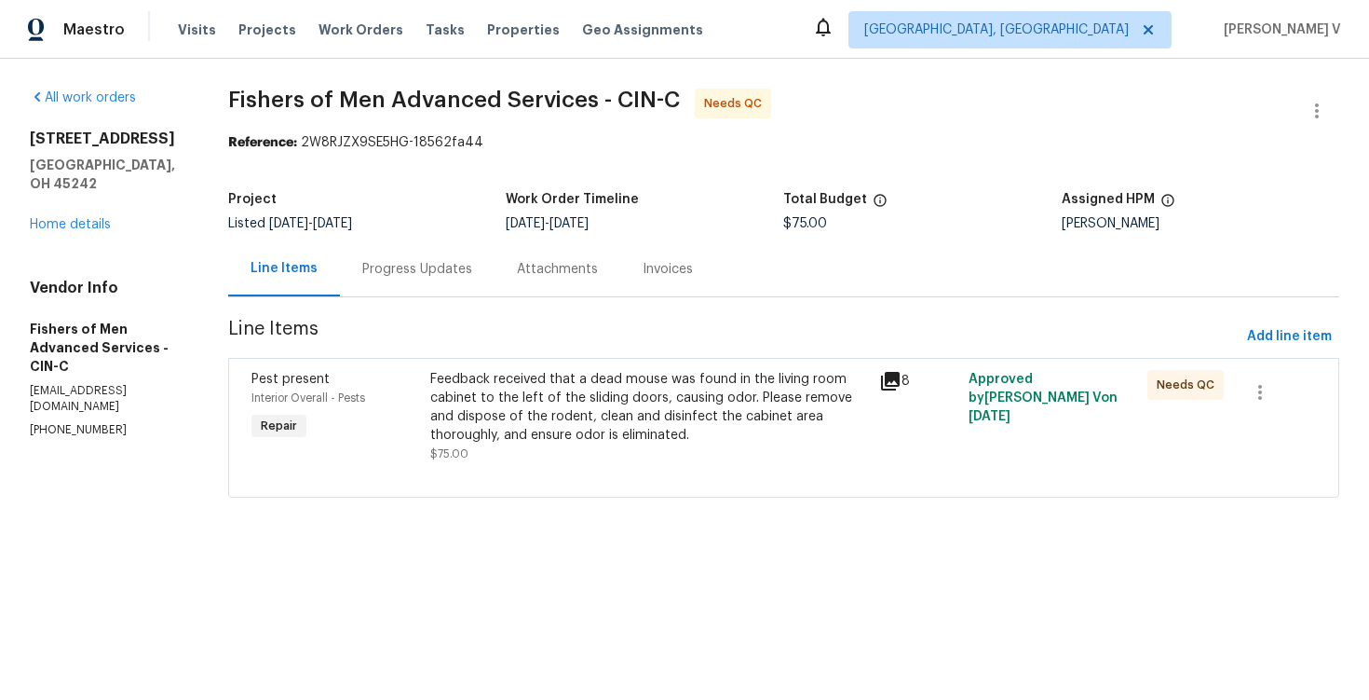
click at [416, 277] on div "Progress Updates" at bounding box center [417, 269] width 110 height 19
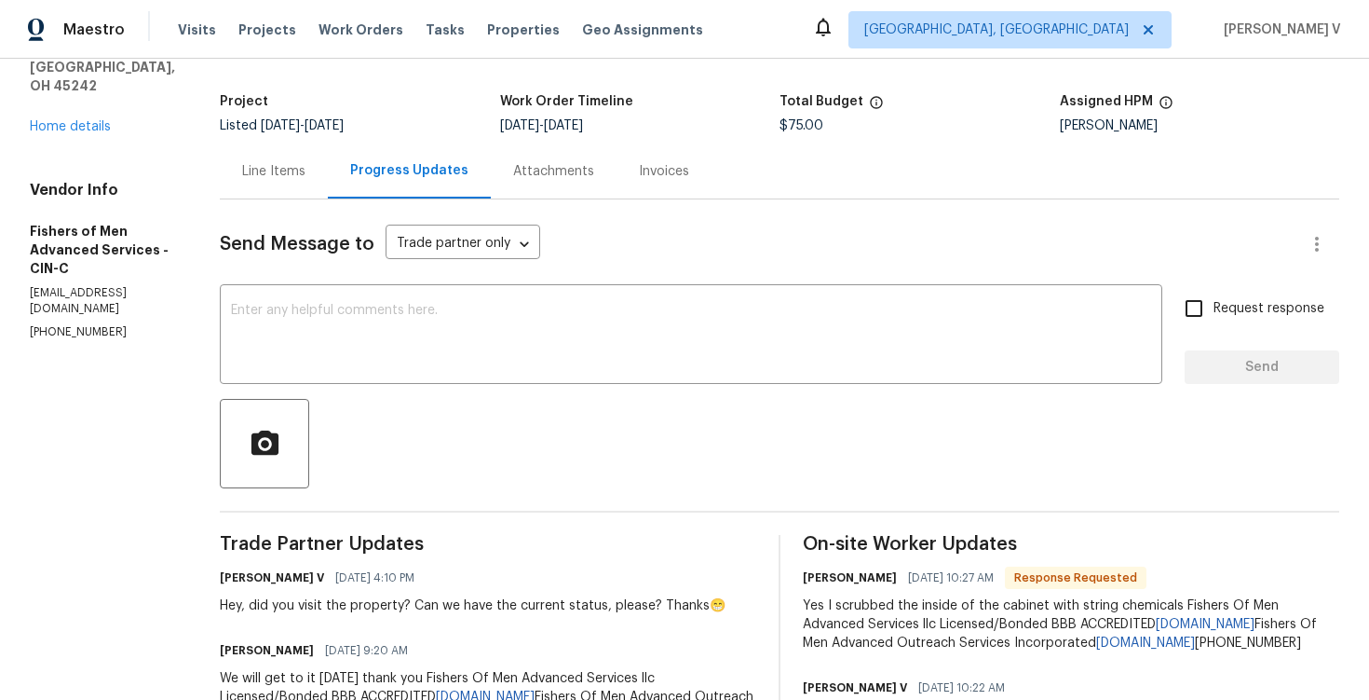
scroll to position [46, 0]
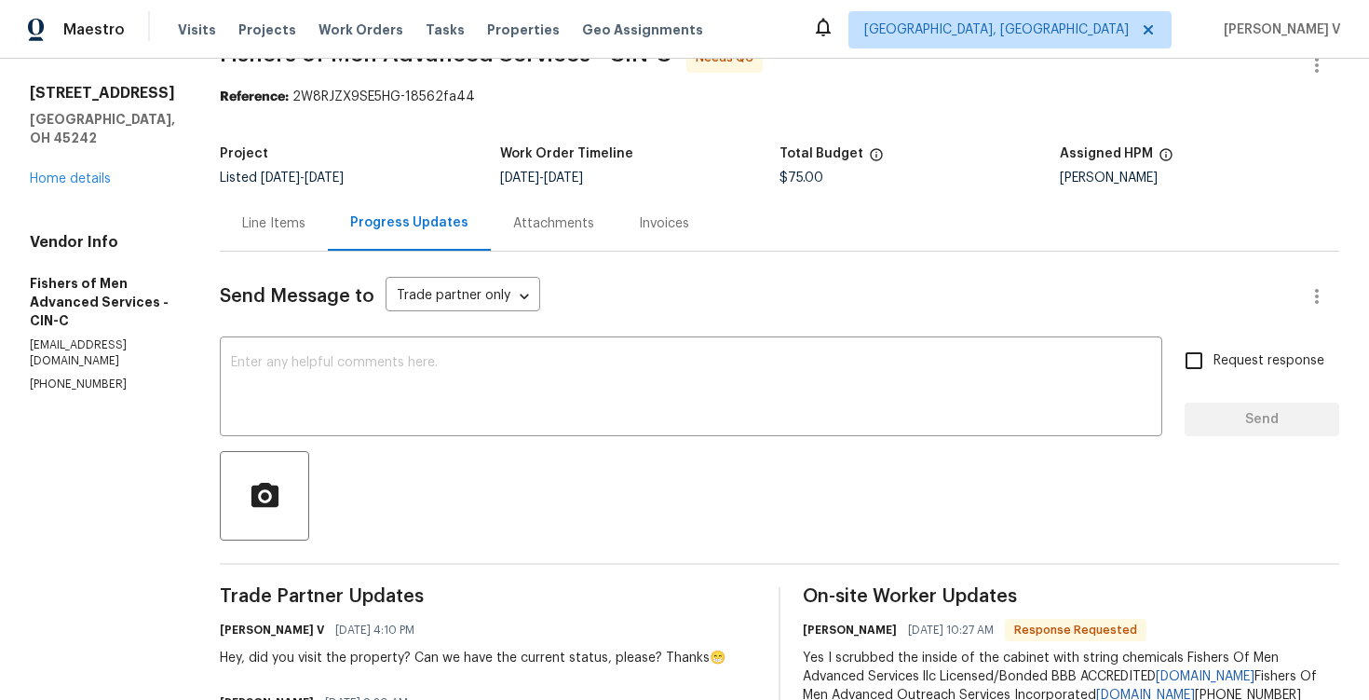
click at [303, 221] on div "Line Items" at bounding box center [273, 223] width 63 height 19
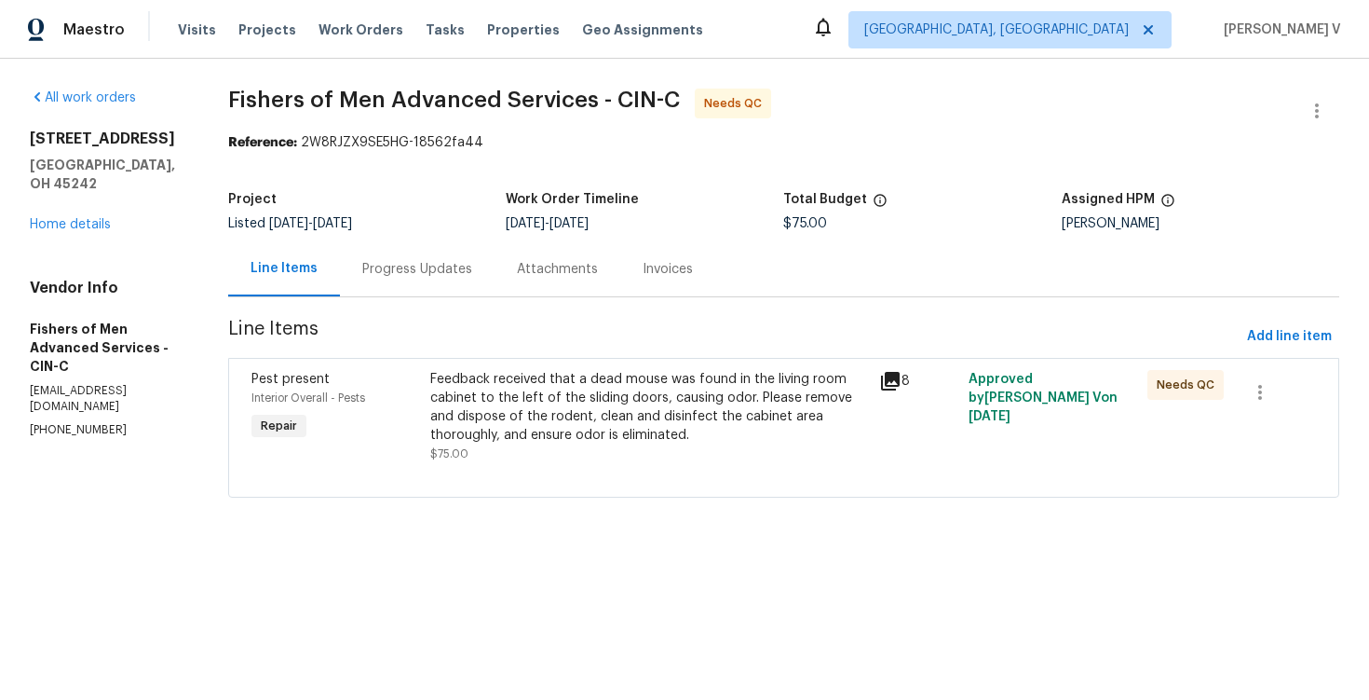
click at [448, 266] on div "Progress Updates" at bounding box center [417, 269] width 110 height 19
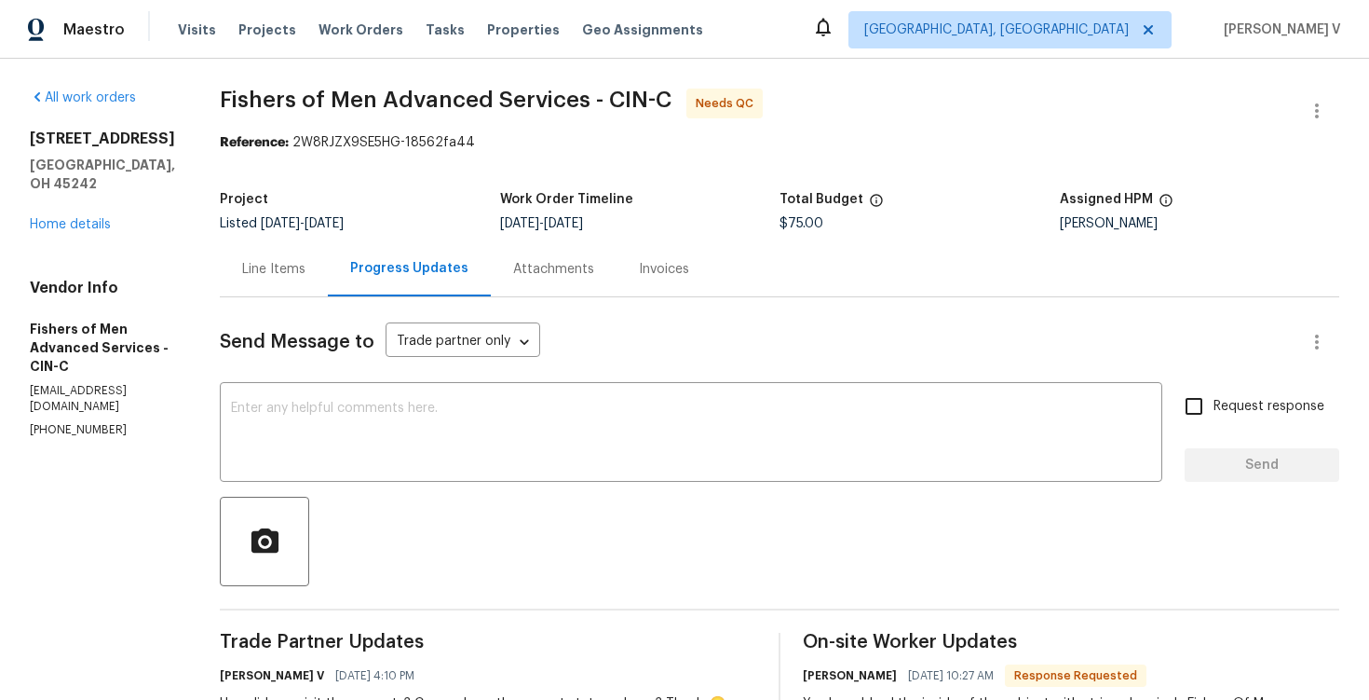
click at [306, 263] on div "Line Items" at bounding box center [273, 269] width 63 height 19
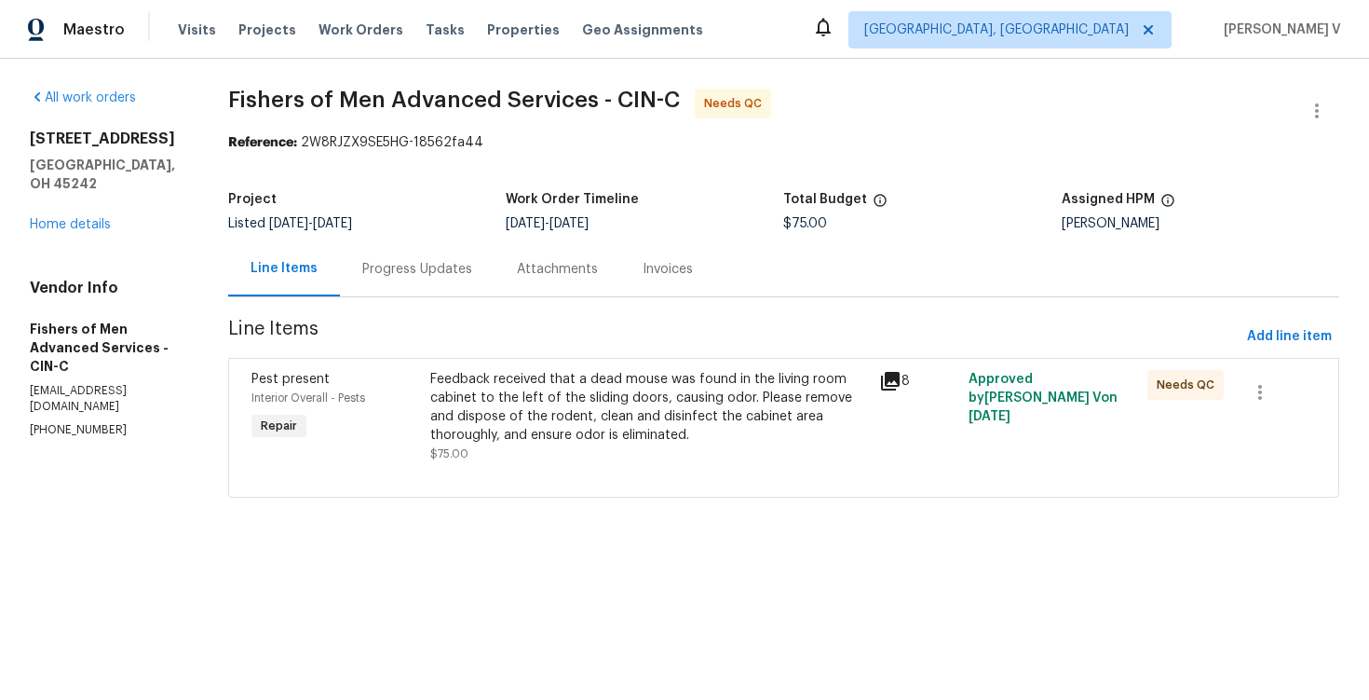
click at [415, 249] on div "Progress Updates" at bounding box center [417, 268] width 155 height 55
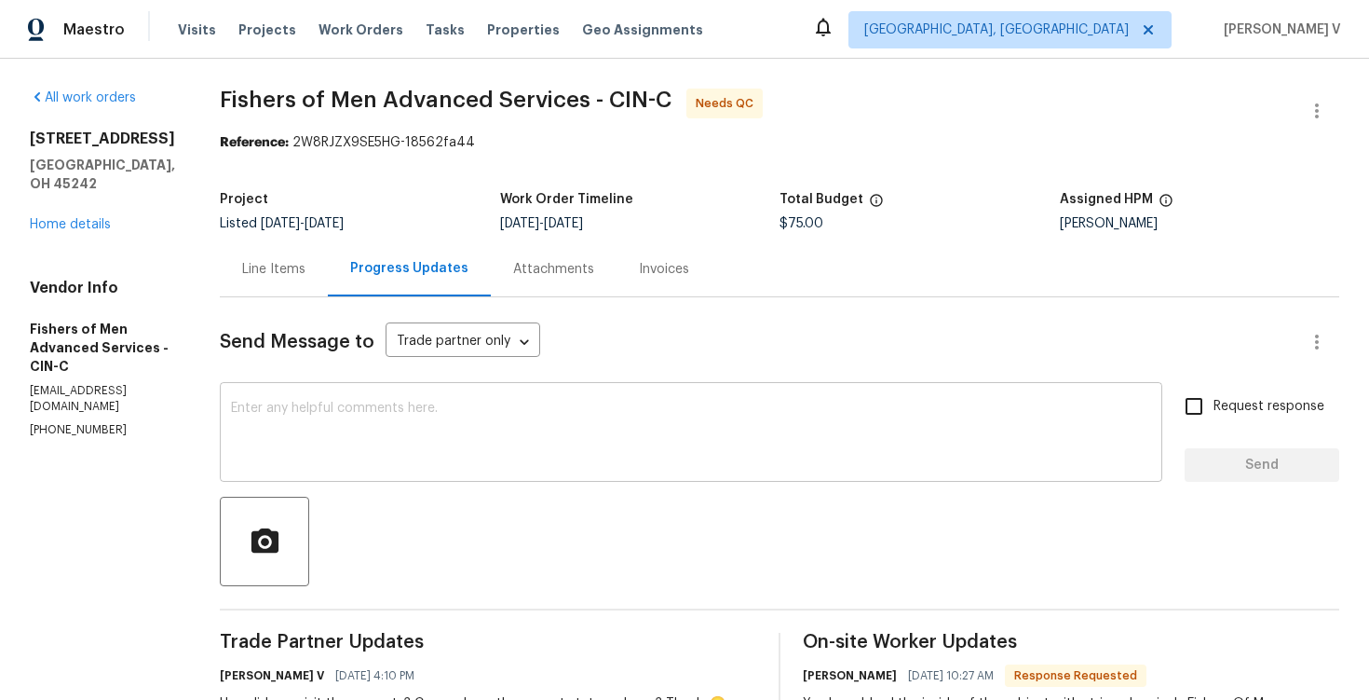
click at [439, 423] on textarea at bounding box center [691, 434] width 920 height 65
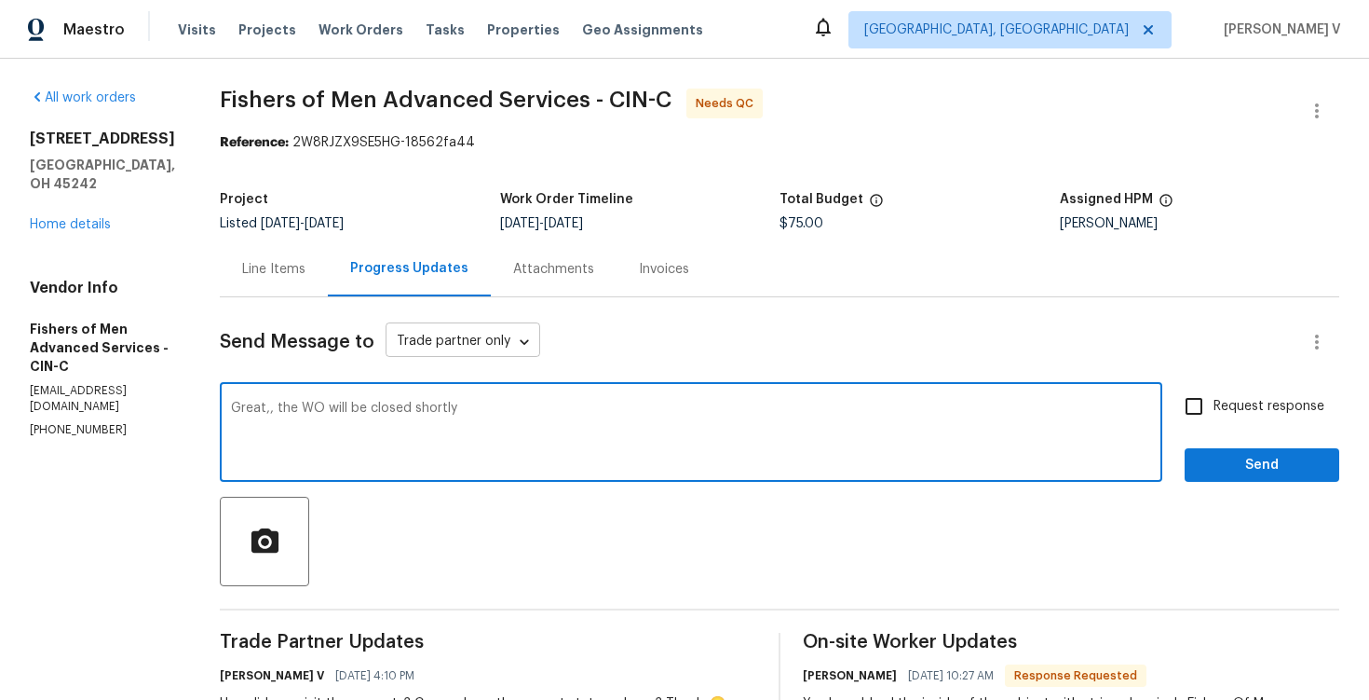
type textarea "Great,, the WO will be closed shortly"
click at [540, 344] on body "Maestro Visits Projects Work Orders Tasks Properties Geo Assignments Albuquerqu…" at bounding box center [684, 350] width 1369 height 700
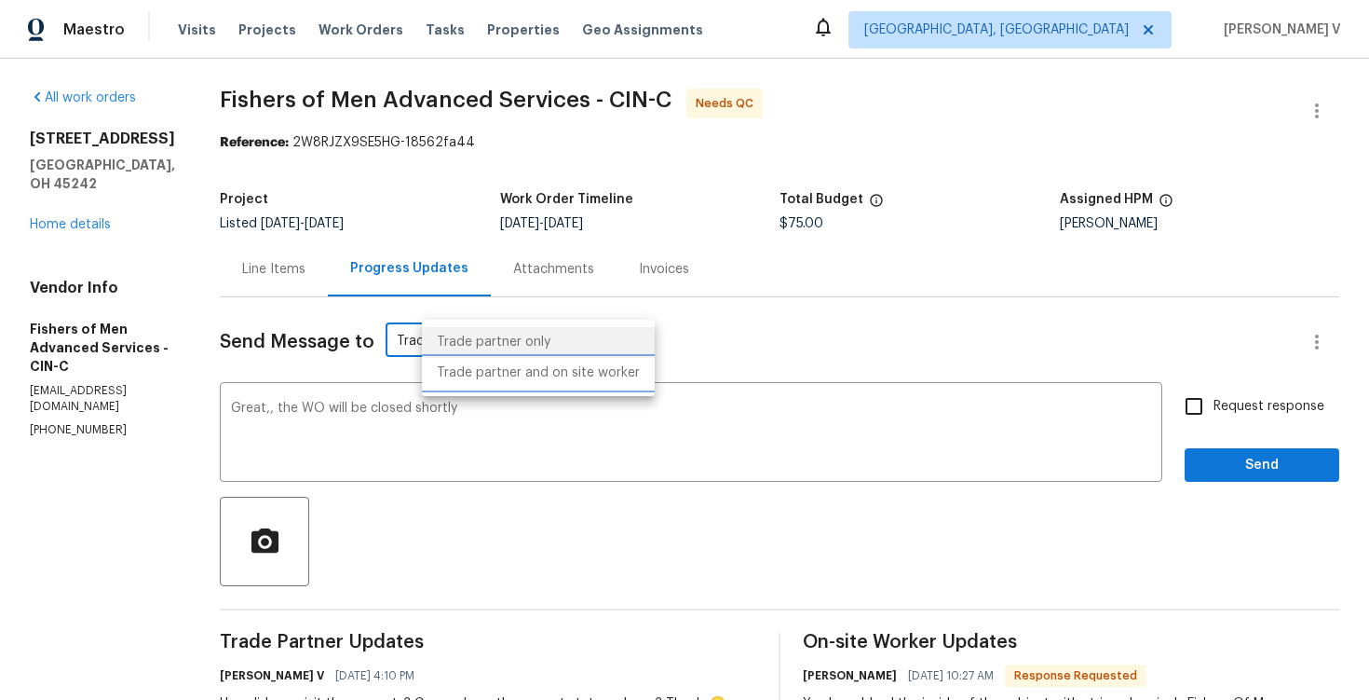
click at [506, 382] on li "Trade partner and on site worker" at bounding box center [538, 373] width 233 height 31
type input "Trade Partner and On-Site Worker"
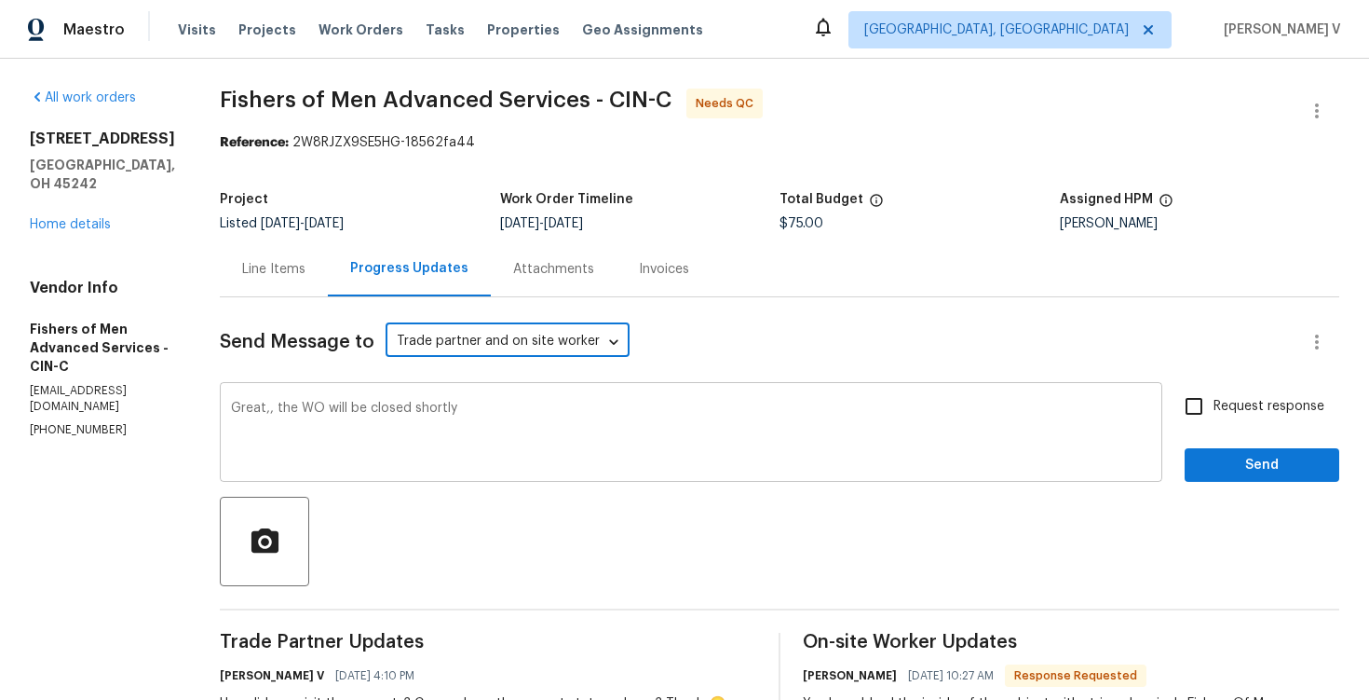
click at [543, 416] on textarea "Great,, the WO will be closed shortly" at bounding box center [691, 434] width 920 height 65
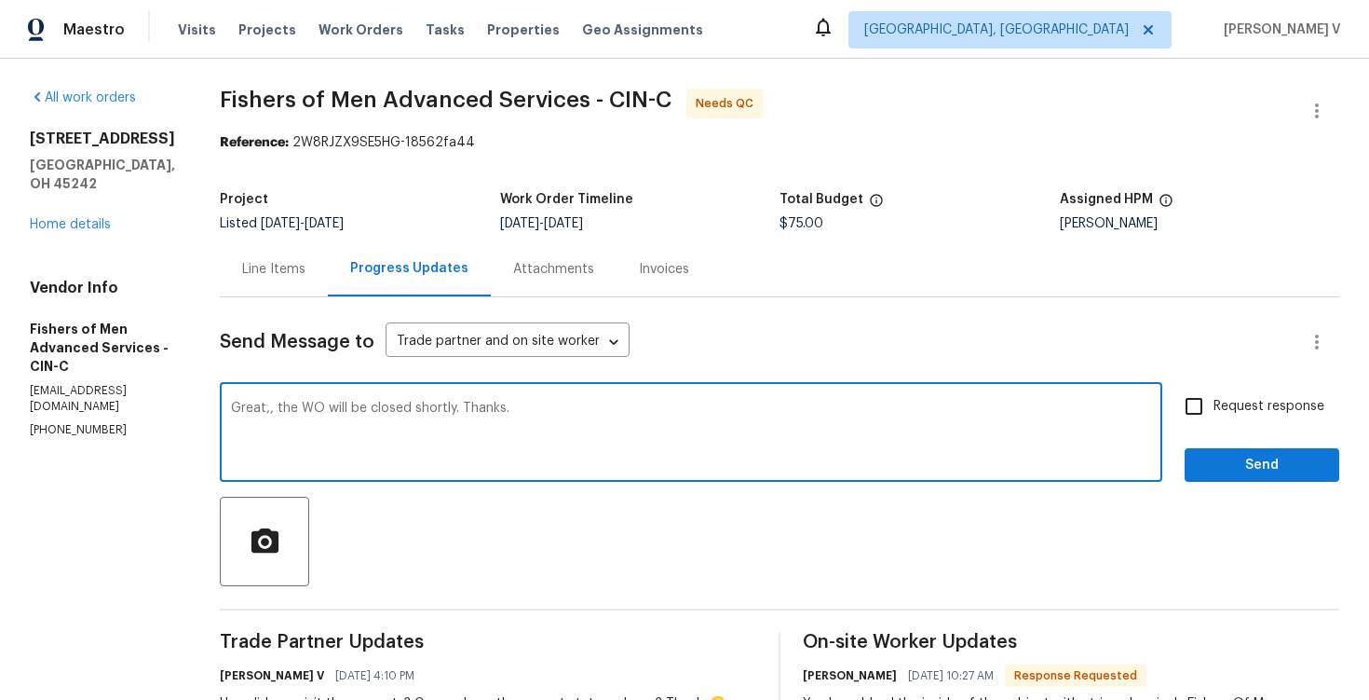
type textarea "Great,, the WO will be closed shortly. Thanks."
click at [1223, 463] on span "Send" at bounding box center [1262, 465] width 125 height 23
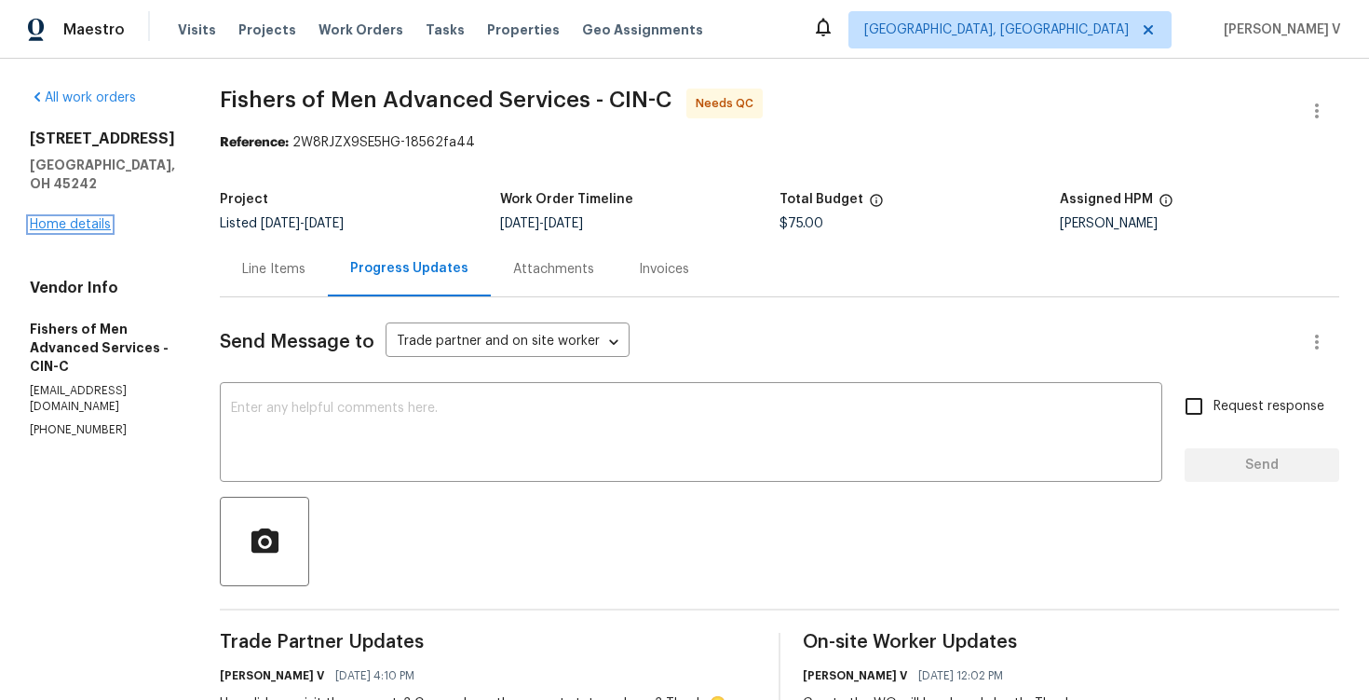
click at [87, 218] on link "Home details" at bounding box center [70, 224] width 81 height 13
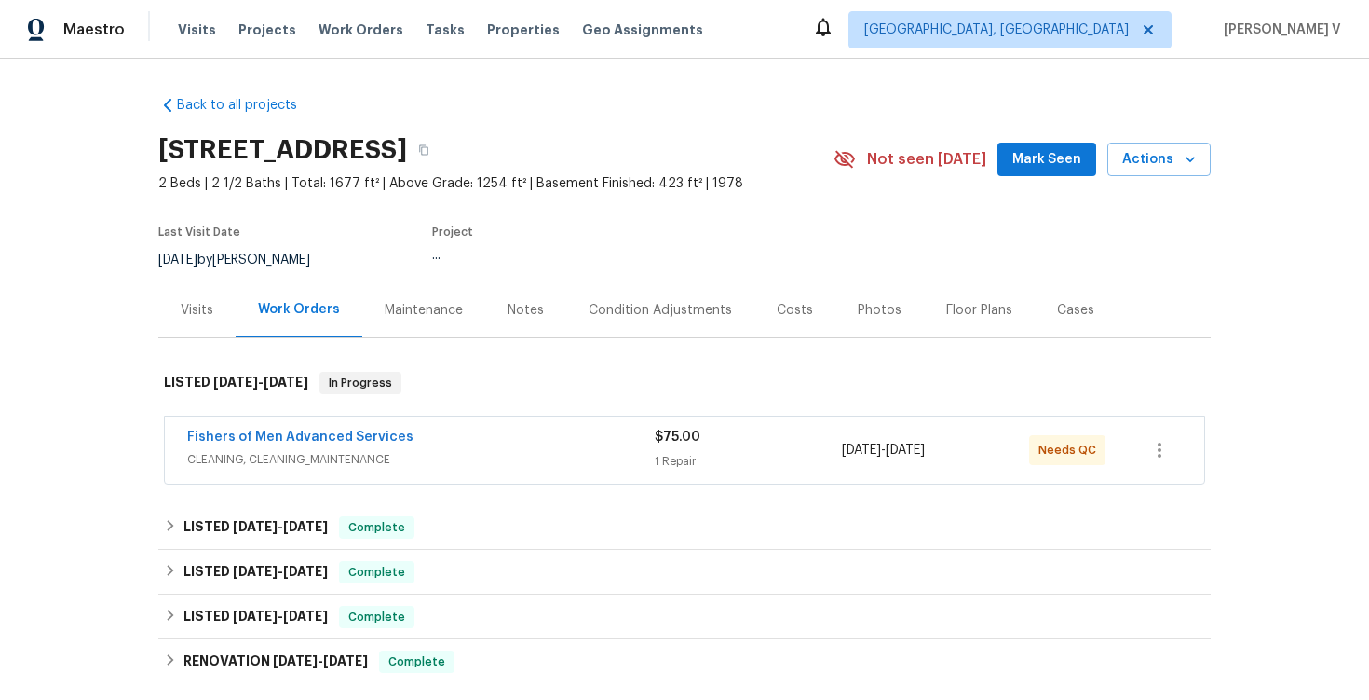
click at [201, 308] on div "Visits" at bounding box center [197, 310] width 33 height 19
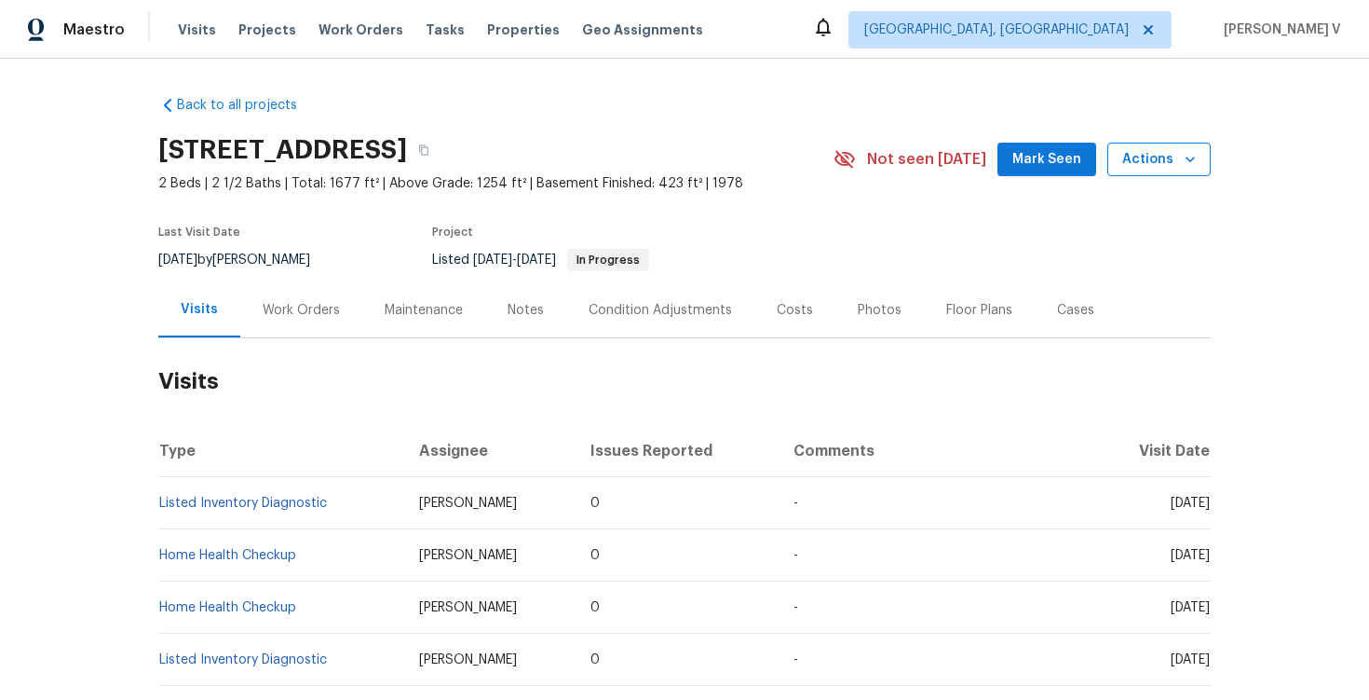
click at [1142, 170] on span "Actions" at bounding box center [1160, 159] width 74 height 23
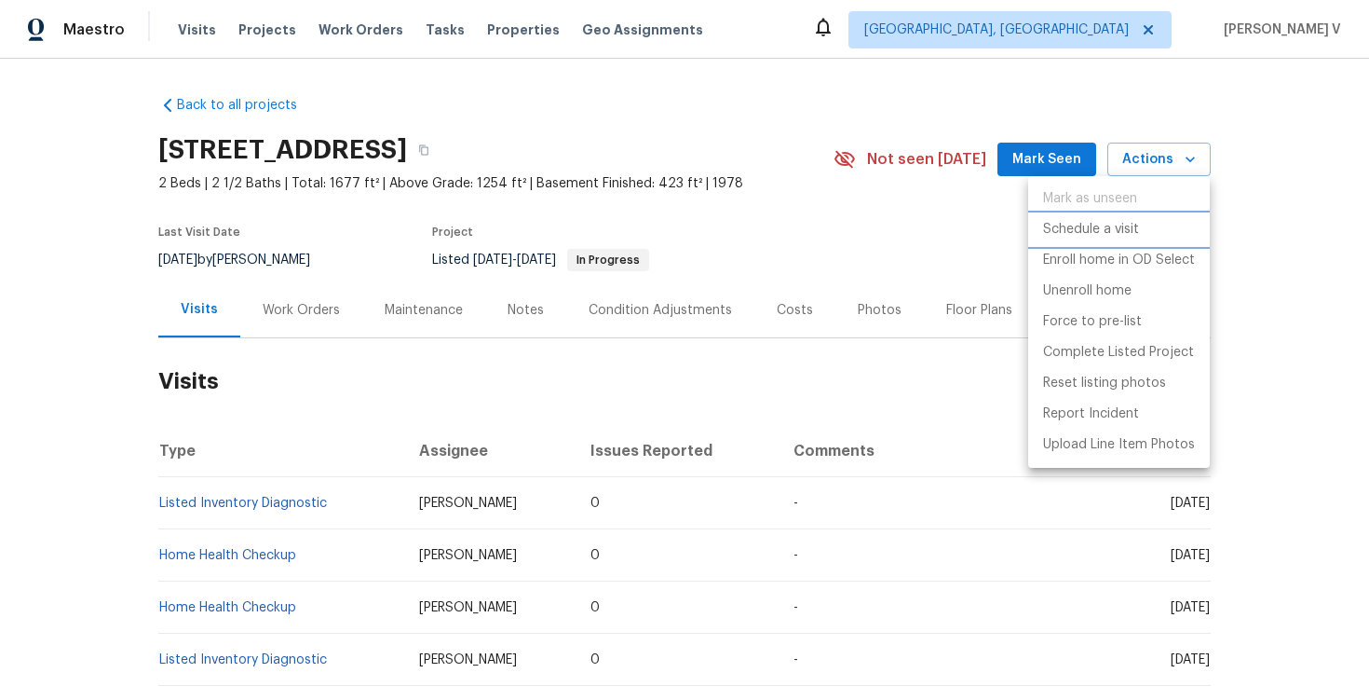
click at [1118, 224] on p "Schedule a visit" at bounding box center [1091, 230] width 96 height 20
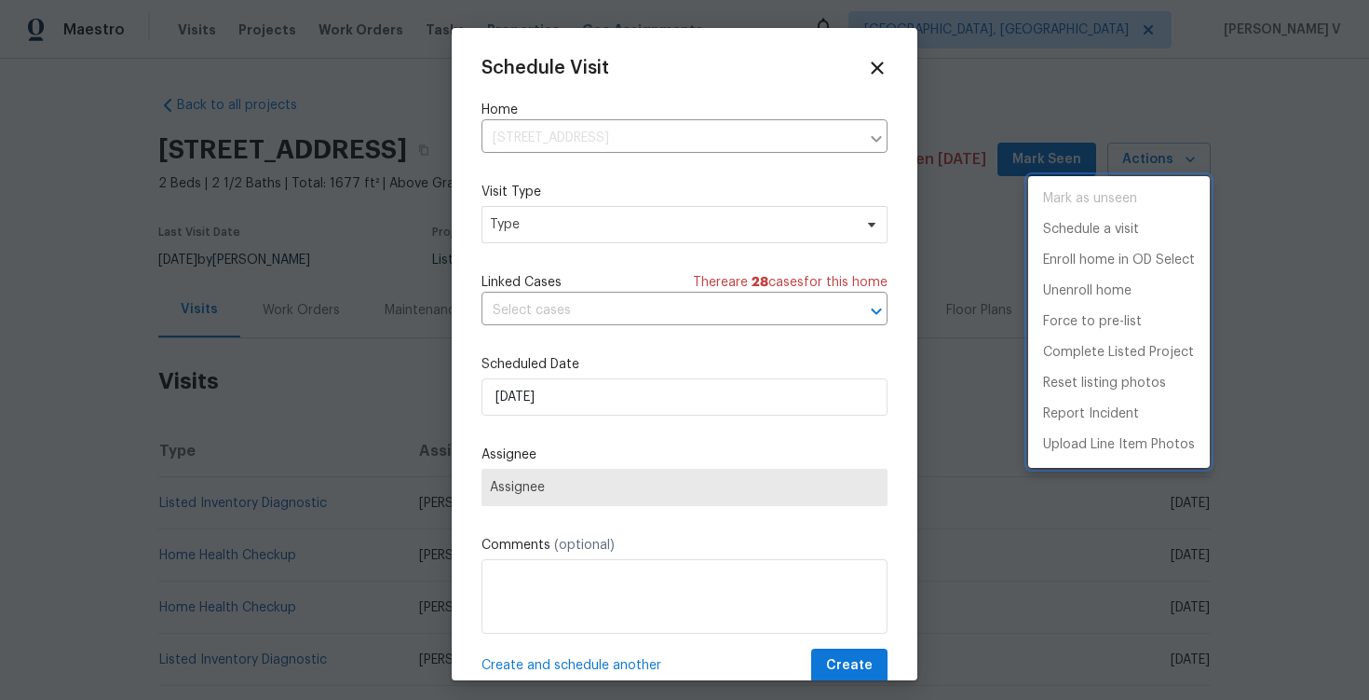
click at [591, 224] on div at bounding box center [684, 350] width 1369 height 700
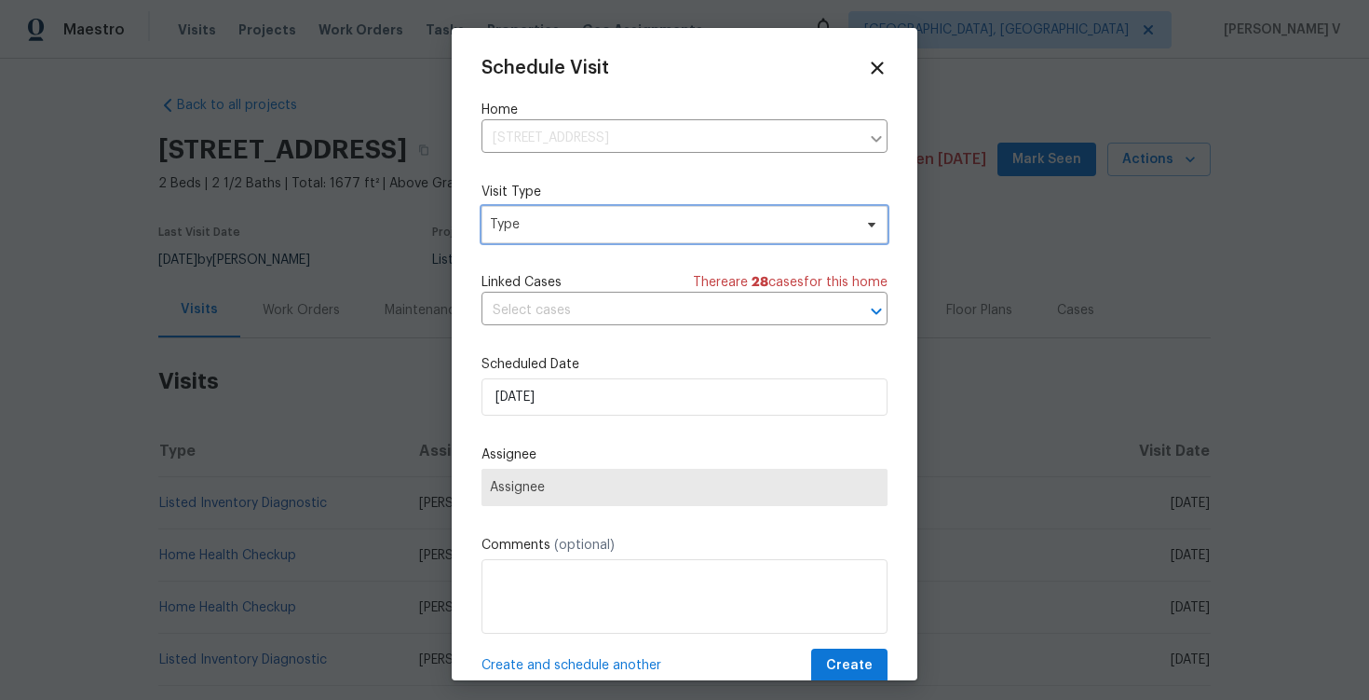
click at [591, 224] on span "Type" at bounding box center [671, 224] width 362 height 19
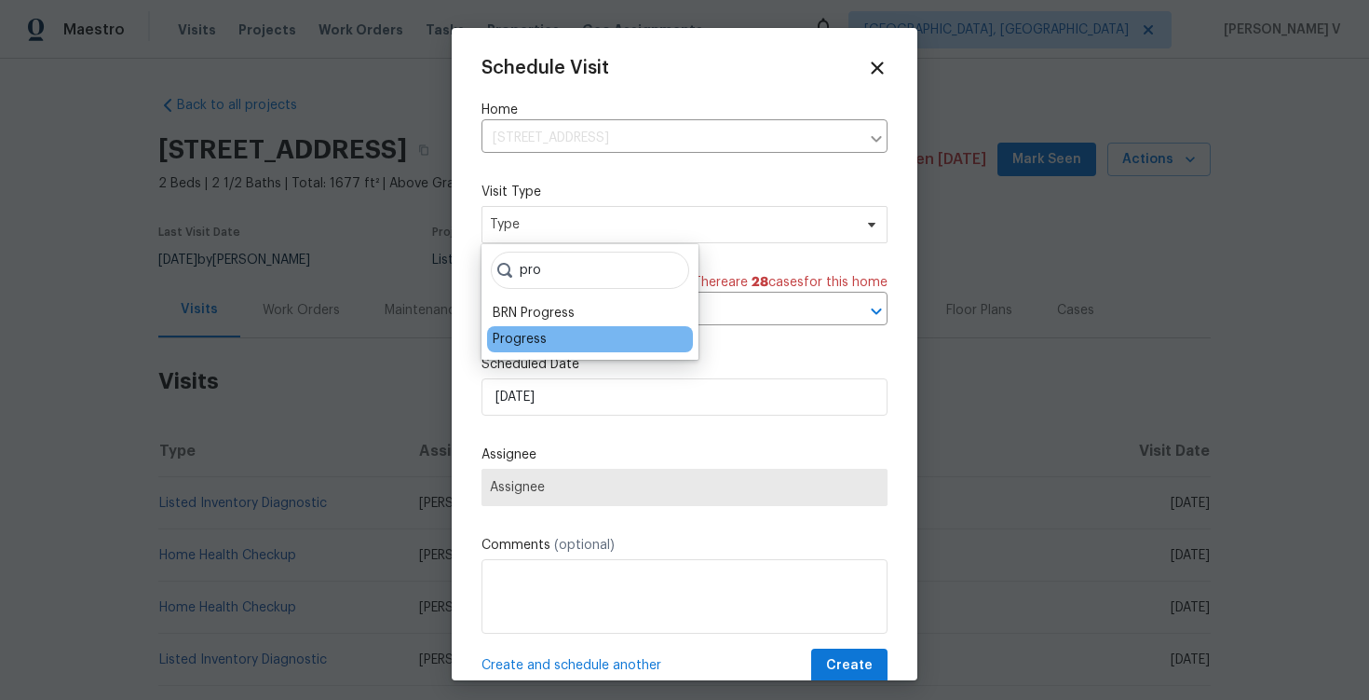
type input "pro"
click at [571, 343] on div "Progress" at bounding box center [590, 339] width 206 height 26
click at [520, 337] on div "Progress" at bounding box center [520, 339] width 54 height 19
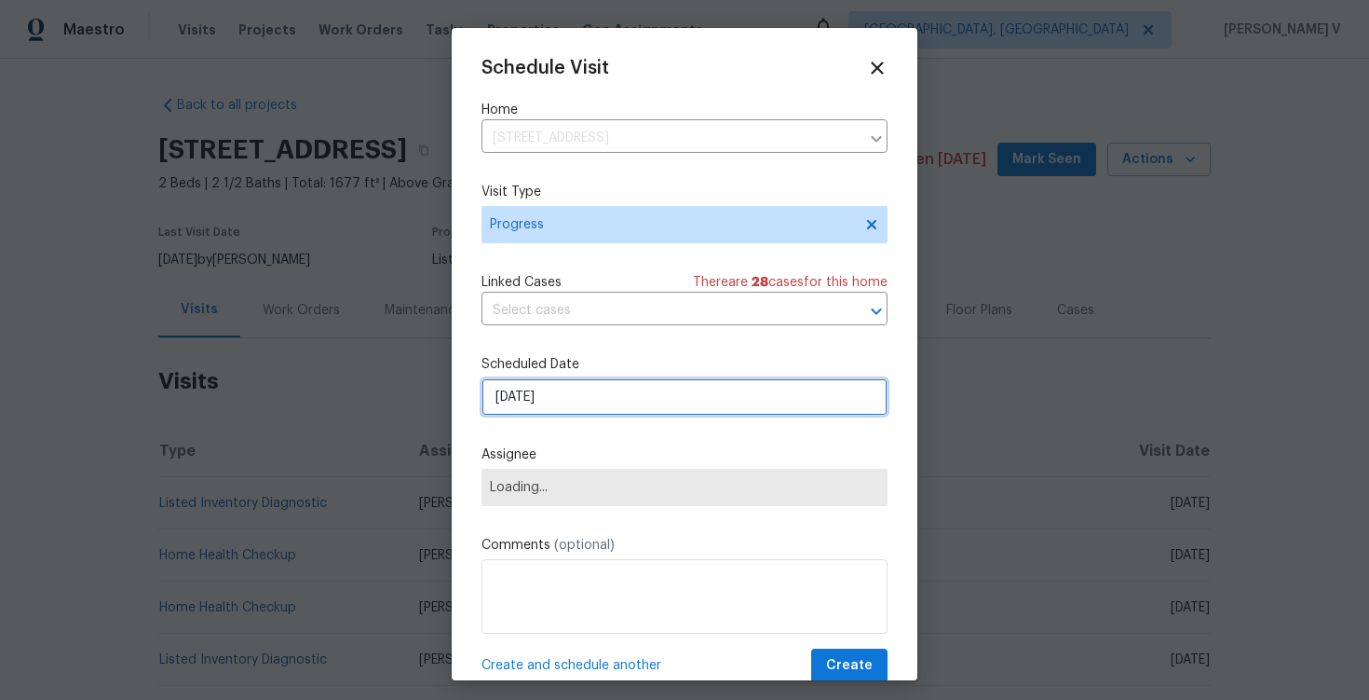
click at [527, 398] on input "08/10/2025" at bounding box center [685, 396] width 406 height 37
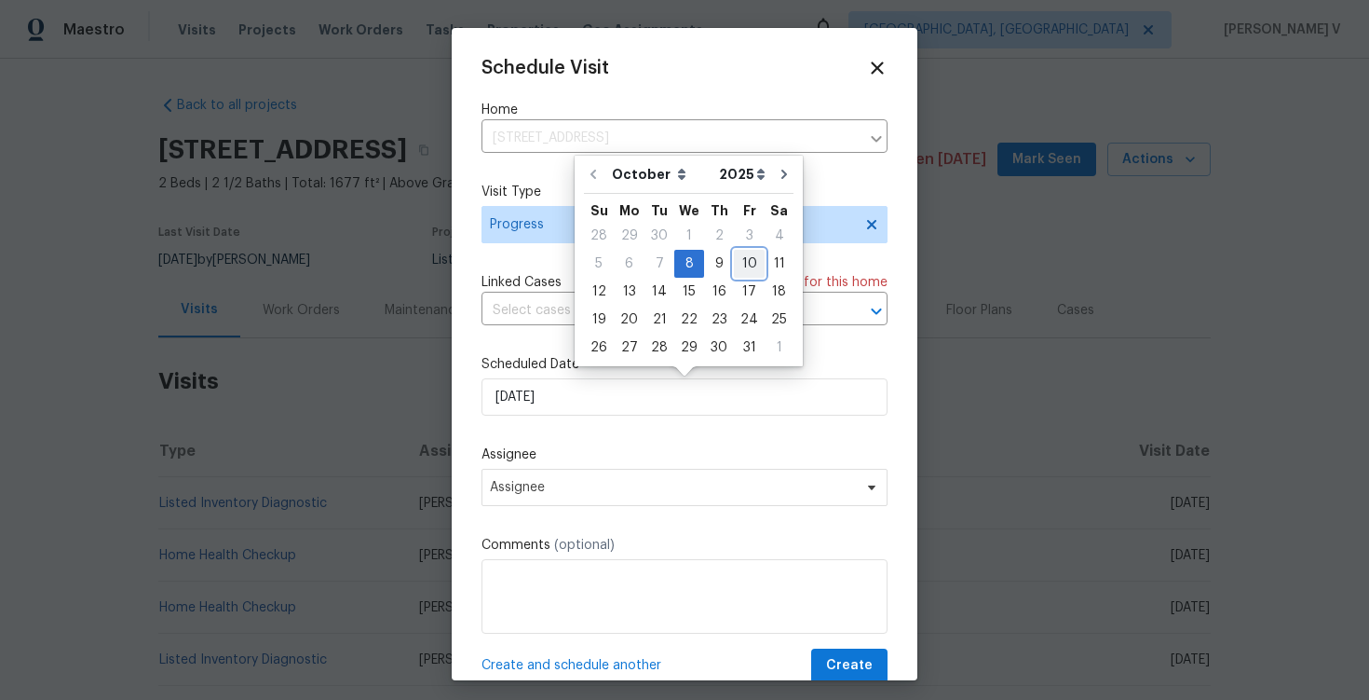
click at [734, 266] on div "10" at bounding box center [749, 264] width 31 height 26
type input "[DATE]"
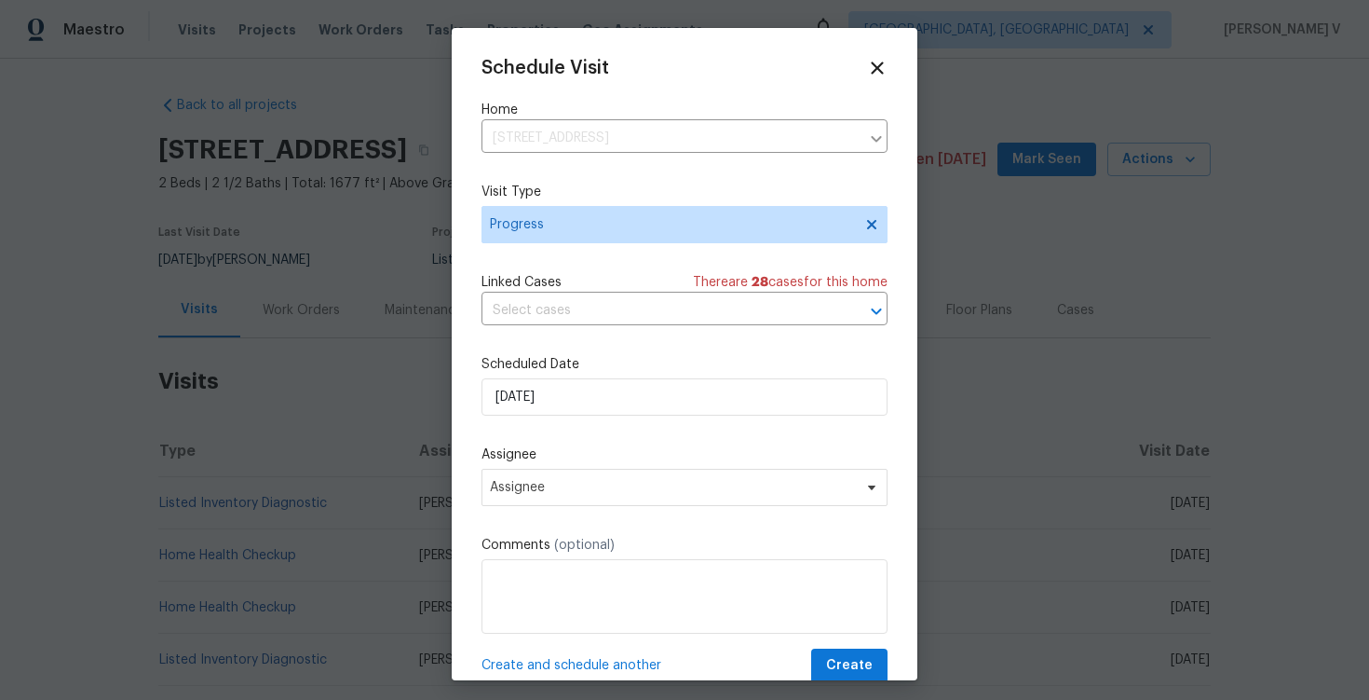
click at [544, 508] on div "Schedule Visit Home 10820 Lakehurst Ct, Cincinnati, OH 45242 ​ Visit Type Progr…" at bounding box center [685, 370] width 406 height 625
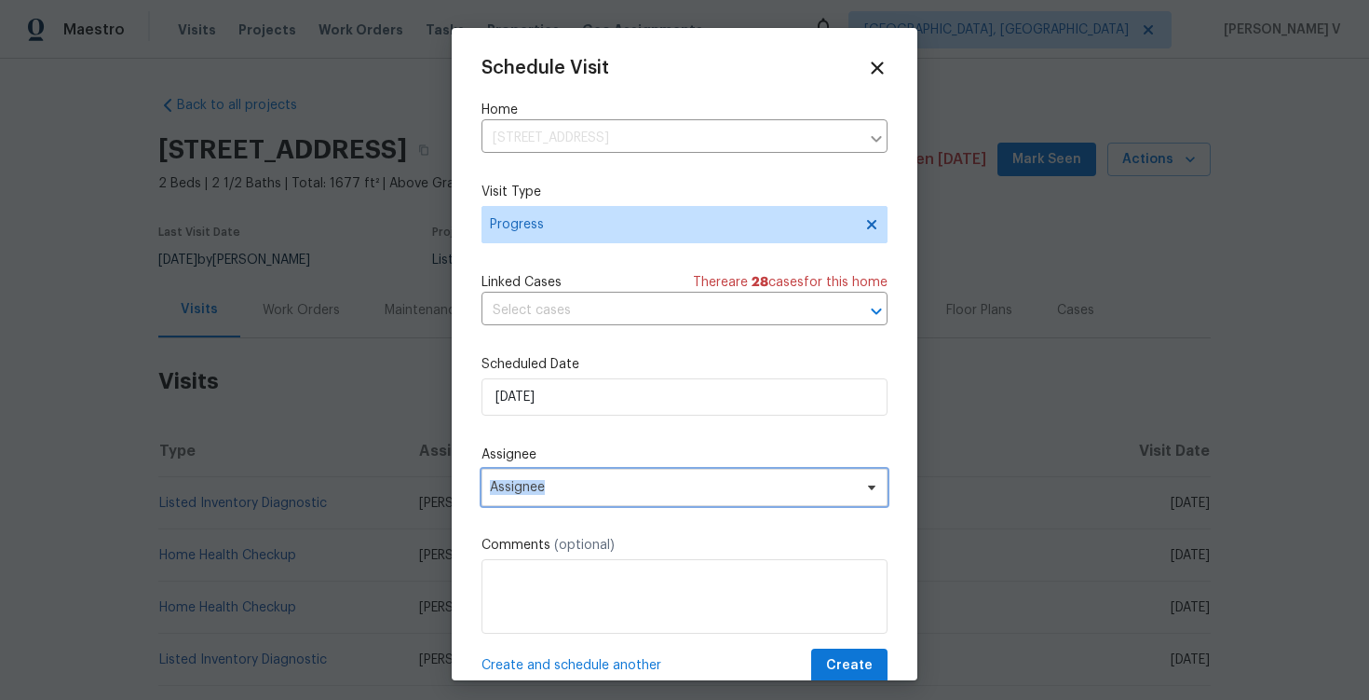
click at [552, 498] on span "Assignee" at bounding box center [685, 487] width 406 height 37
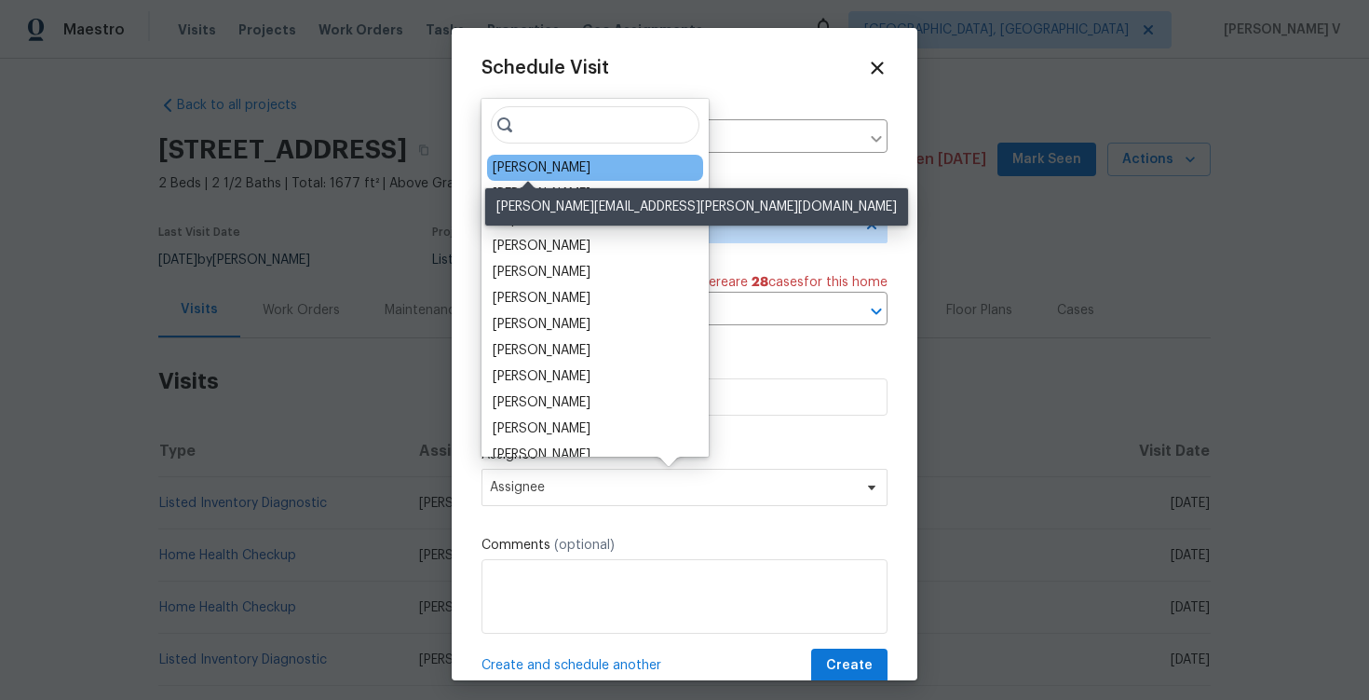
click at [530, 176] on div "Alison Brice" at bounding box center [542, 167] width 98 height 19
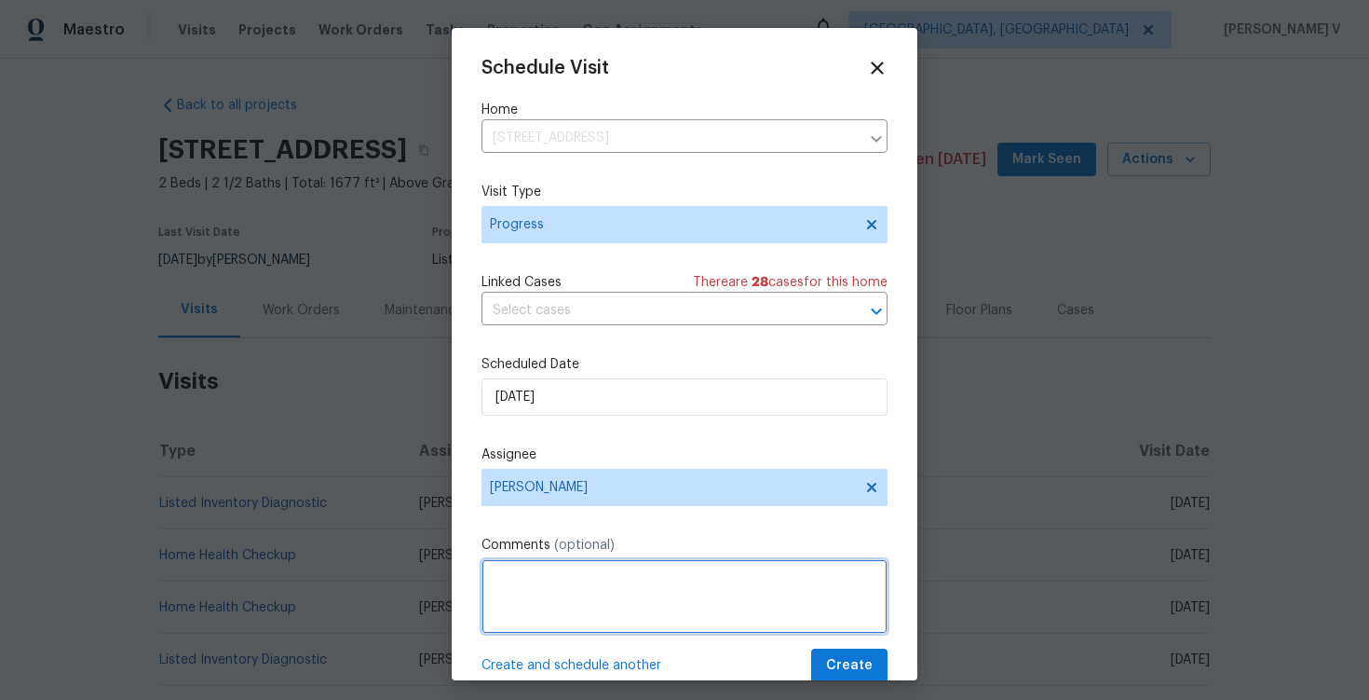
click at [727, 580] on textarea at bounding box center [685, 596] width 406 height 75
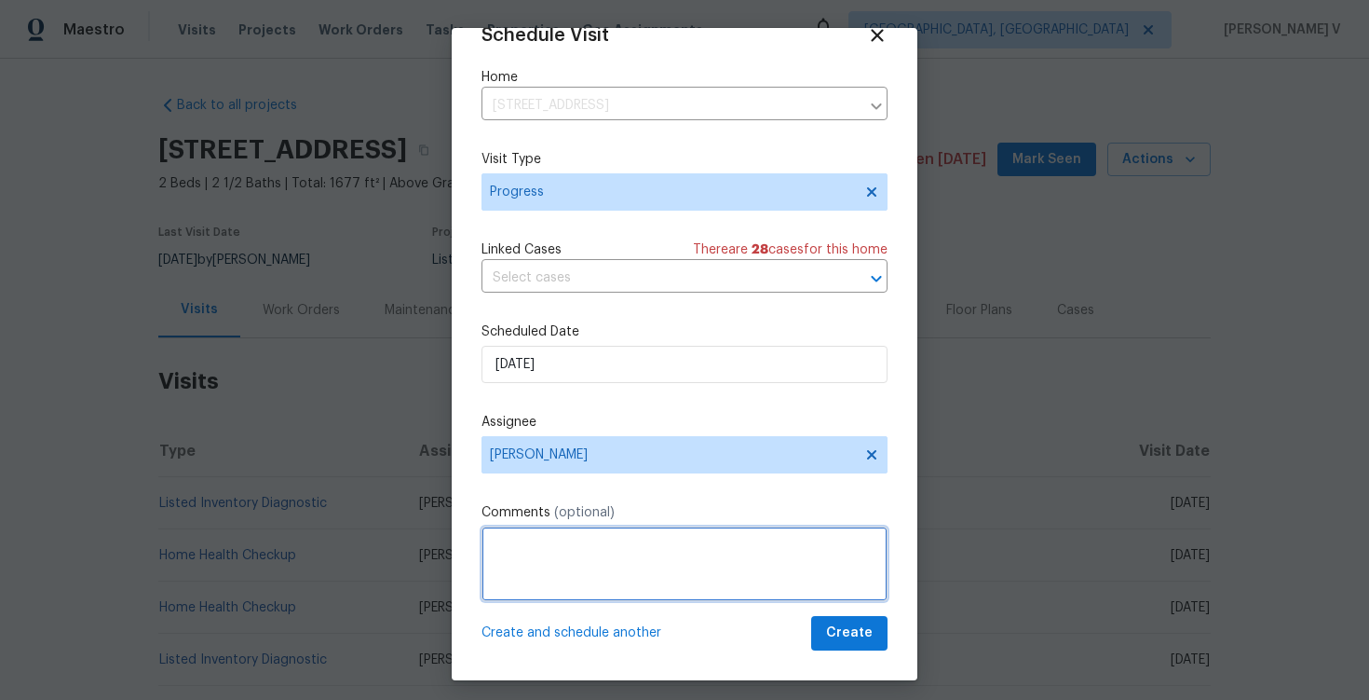
paste textarea "The TP (Creative Multicare) completed the ozone/odor treatment on 4/1. Please i…"
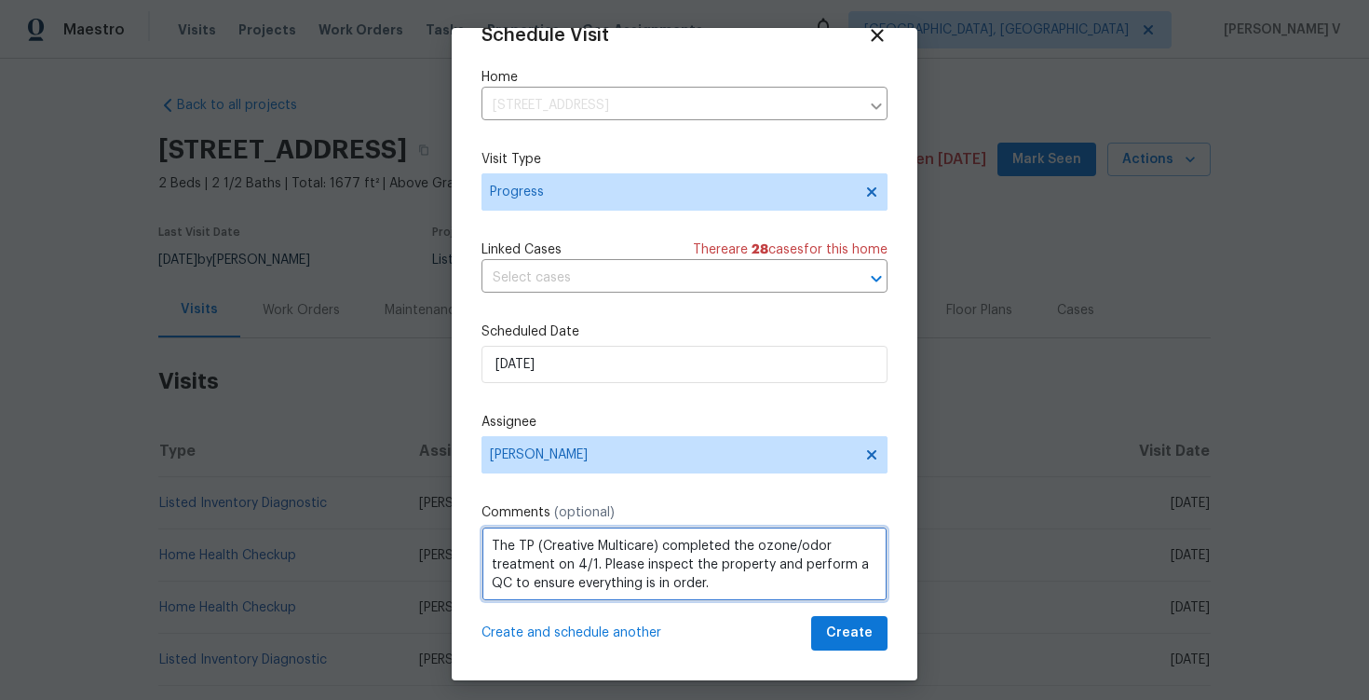
scroll to position [8, 0]
drag, startPoint x: 651, startPoint y: 541, endPoint x: 540, endPoint y: 541, distance: 110.9
click at [540, 541] on textarea "The TP (Creative Multicare) completed the ozone/odor treatment on 4/1. Please i…" at bounding box center [685, 563] width 406 height 75
paste textarea "Fishers of Men Advanced Services"
click at [757, 540] on textarea "The TP (Fishers of Men Advanced Services) completed the ozone/odor treatment on…" at bounding box center [685, 563] width 406 height 75
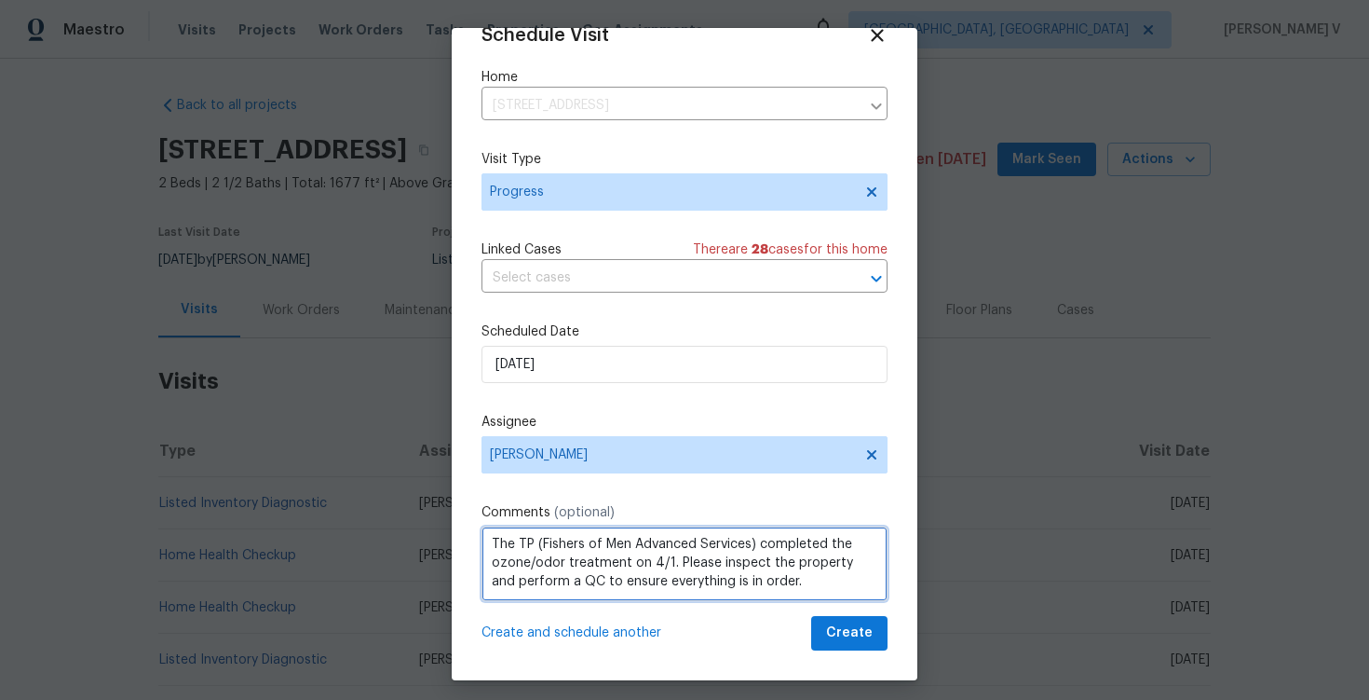
click at [494, 533] on textarea "The TP (Fishers of Men Advanced Services) completed the ozone/odor treatment on…" at bounding box center [685, 563] width 406 height 75
paste textarea "Feedback received that a dead mouse was found in the living room cabinet"
drag, startPoint x: 562, startPoint y: 561, endPoint x: 761, endPoint y: 565, distance: 199.4
click at [761, 565] on textarea "Feedback received that a dead mouse was found in the living room cabinet. The T…" at bounding box center [685, 563] width 406 height 75
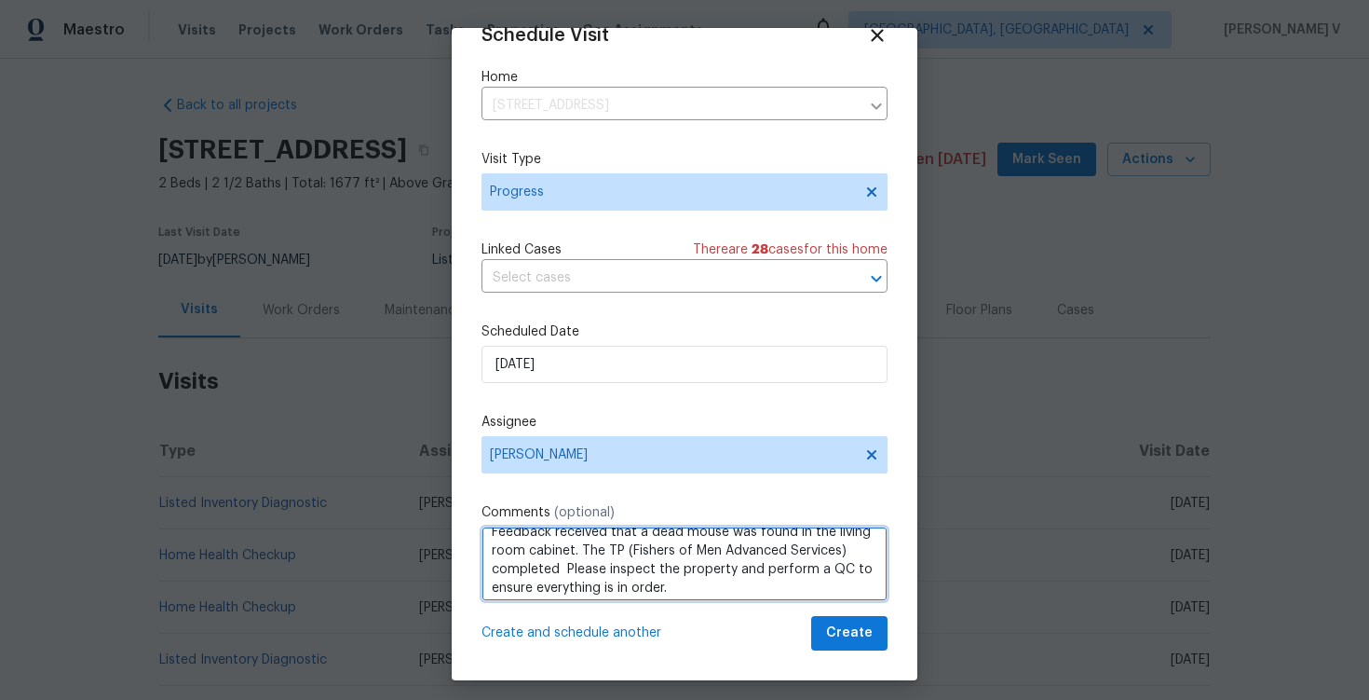
scroll to position [7, 0]
drag, startPoint x: 497, startPoint y: 579, endPoint x: 556, endPoint y: 573, distance: 59.1
click at [556, 573] on textarea "Feedback received that a dead mouse was found in the living room cabinet. The T…" at bounding box center [685, 563] width 406 height 75
paste textarea "there were two dead mice"
paste textarea "Yes I scrubbed the inside of the cabinet with string chemicals"
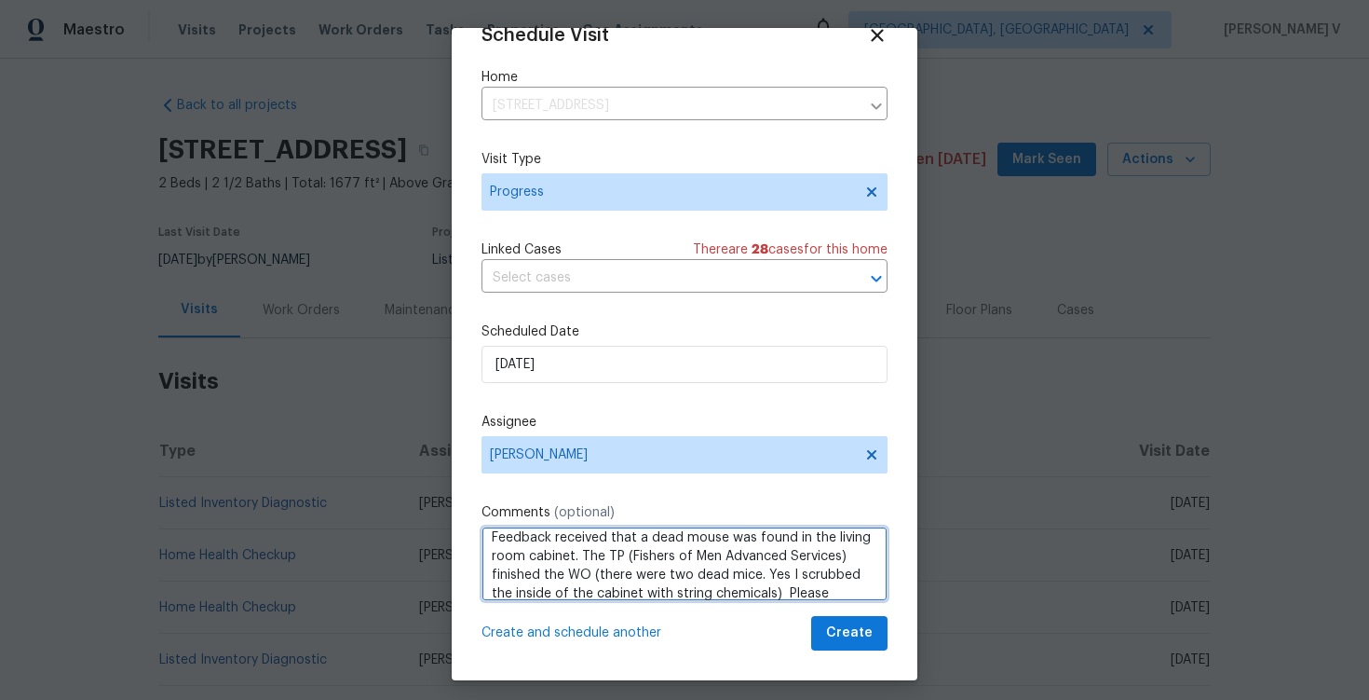
scroll to position [30, 0]
click at [791, 557] on textarea "Feedback received that a dead mouse was found in the living room cabinet. The T…" at bounding box center [685, 563] width 406 height 75
click at [596, 550] on textarea "Feedback received that a dead mouse was found in the living room cabinet. The T…" at bounding box center [685, 563] width 406 height 75
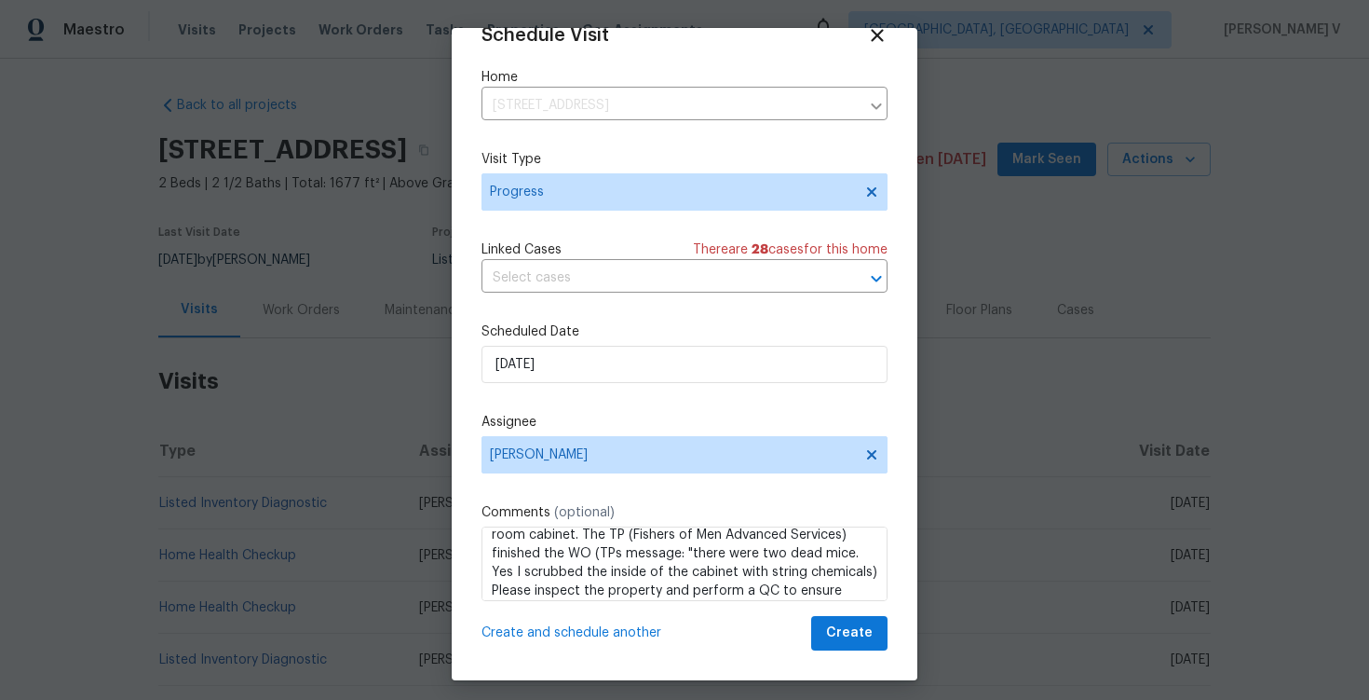
click at [0, 0] on qb-div at bounding box center [0, 0] width 0 height 0
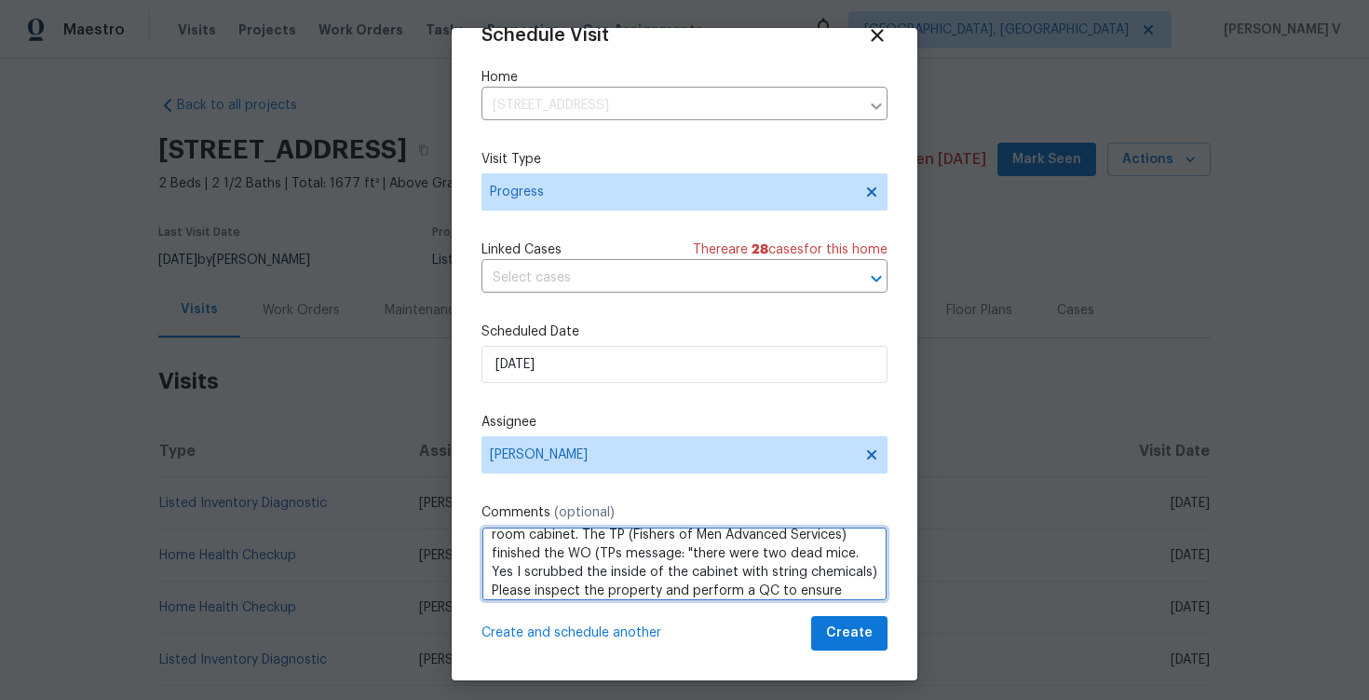
click at [843, 572] on textarea "Feedback received that a dead mouse was found in the living room cabinet. The T…" at bounding box center [685, 563] width 406 height 75
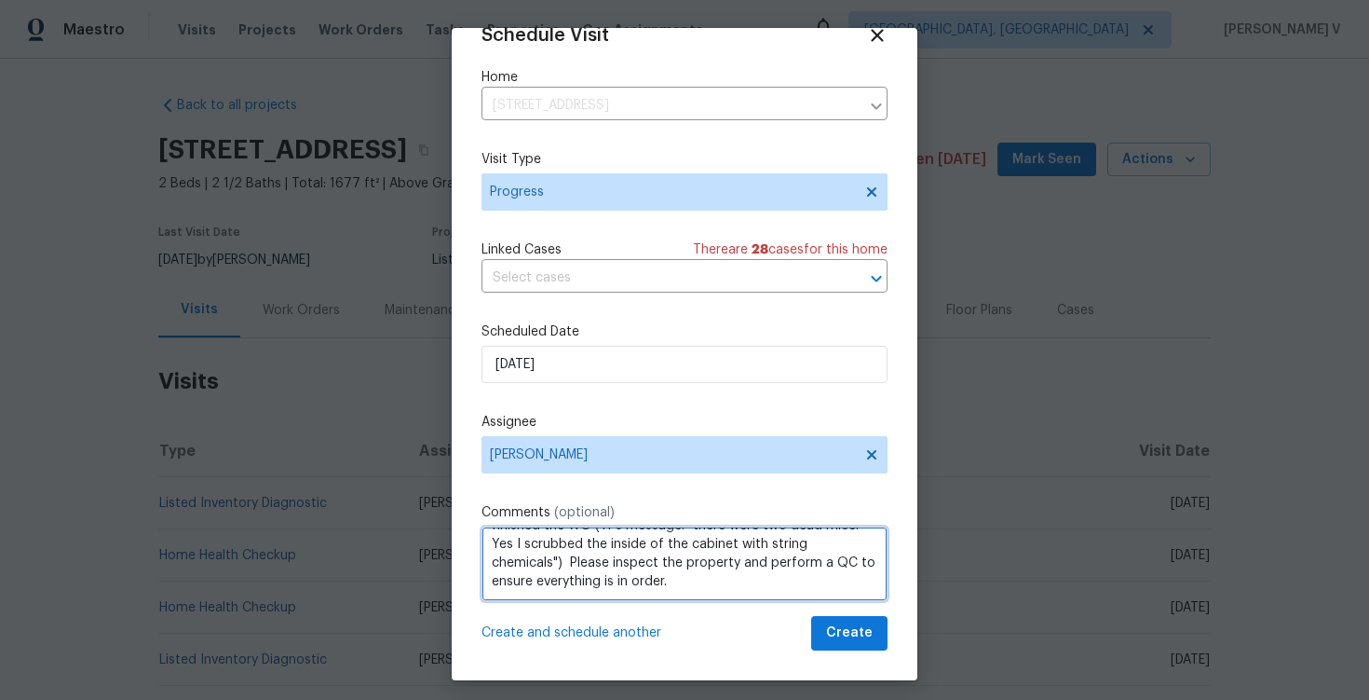
click at [614, 581] on textarea "Feedback received that a dead mouse was found in the living room cabinet. The T…" at bounding box center [685, 563] width 406 height 75
click at [621, 583] on textarea "Feedback received that a dead mouse was found in the living room cabinet. The T…" at bounding box center [685, 563] width 406 height 75
paste textarea "was received that a dead mouse was found in the living room cabinet. The TP, Fi…"
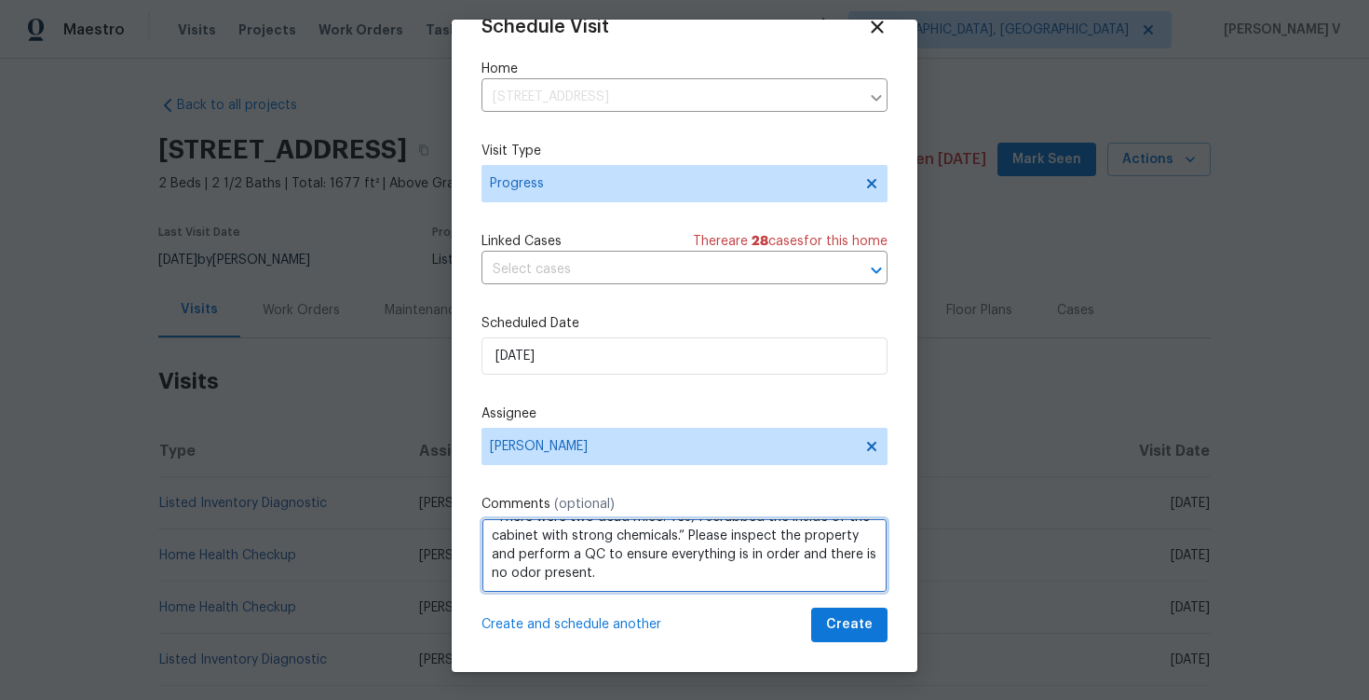
type textarea "Feedback was received that a dead mouse was found in the living room cabinet. T…"
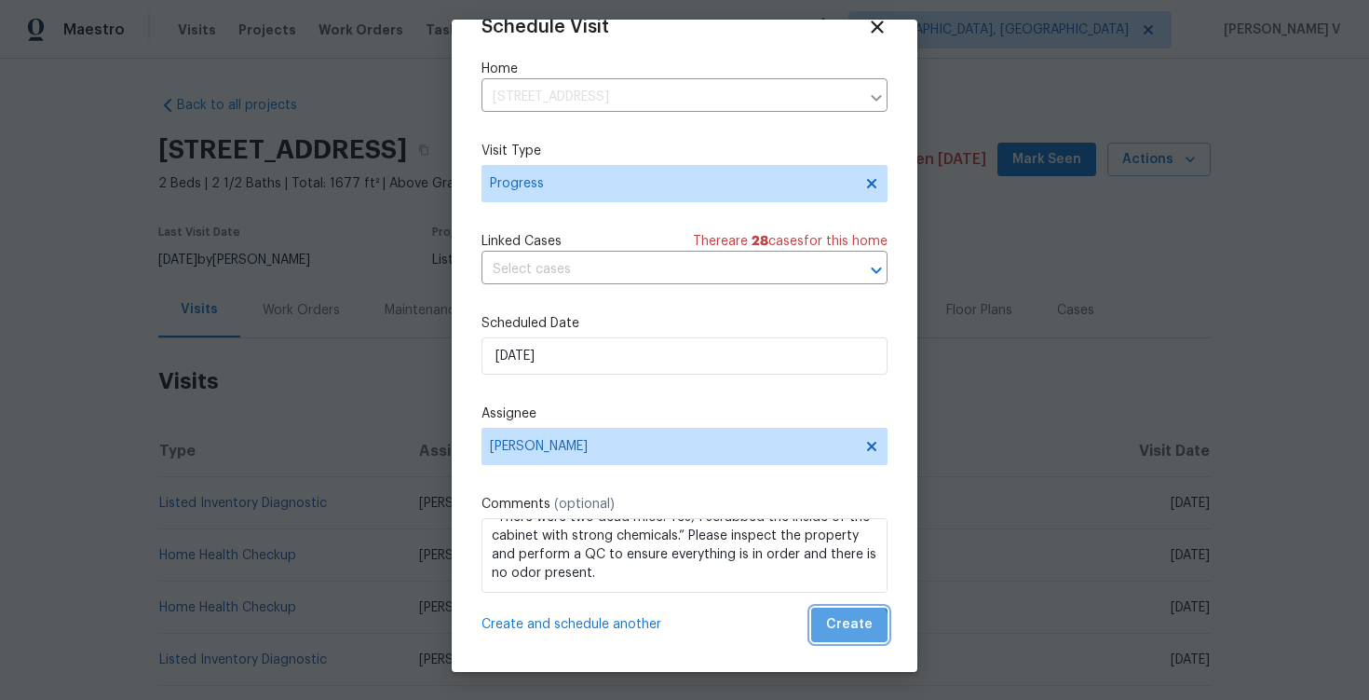
click at [841, 634] on span "Create" at bounding box center [849, 624] width 47 height 23
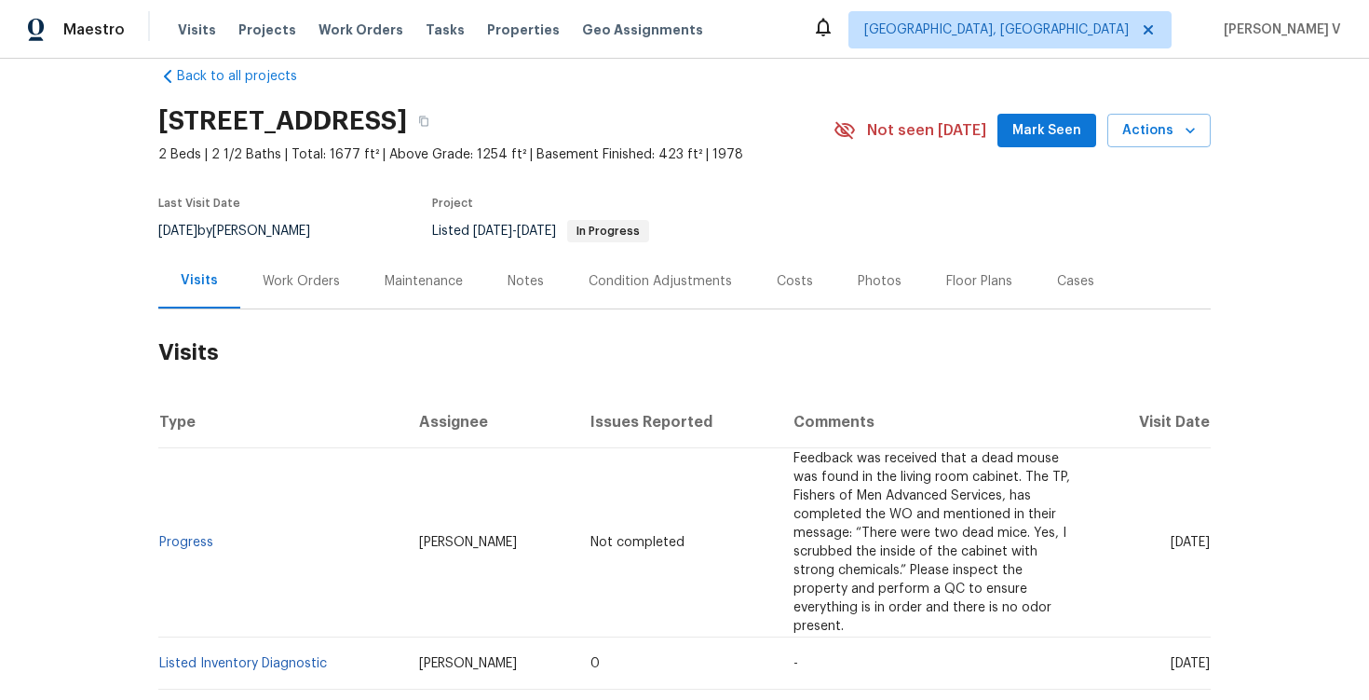
scroll to position [56, 0]
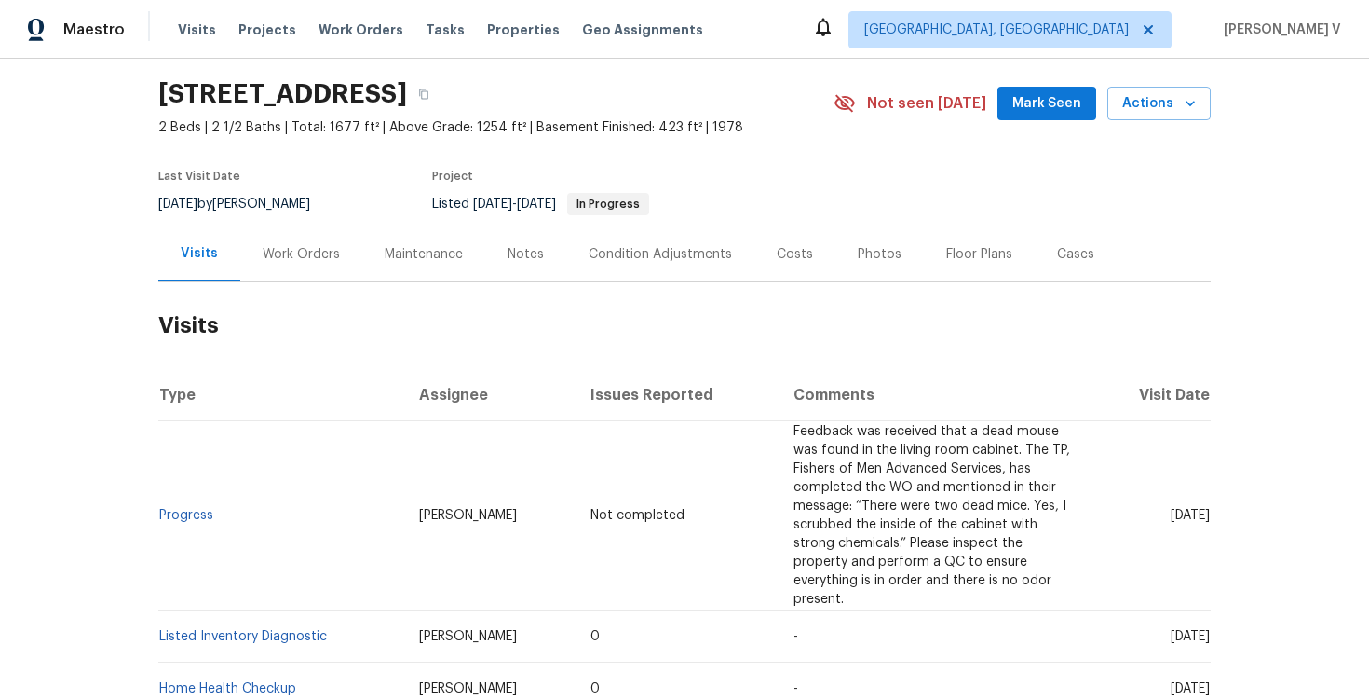
click at [319, 264] on div "Work Orders" at bounding box center [301, 253] width 122 height 55
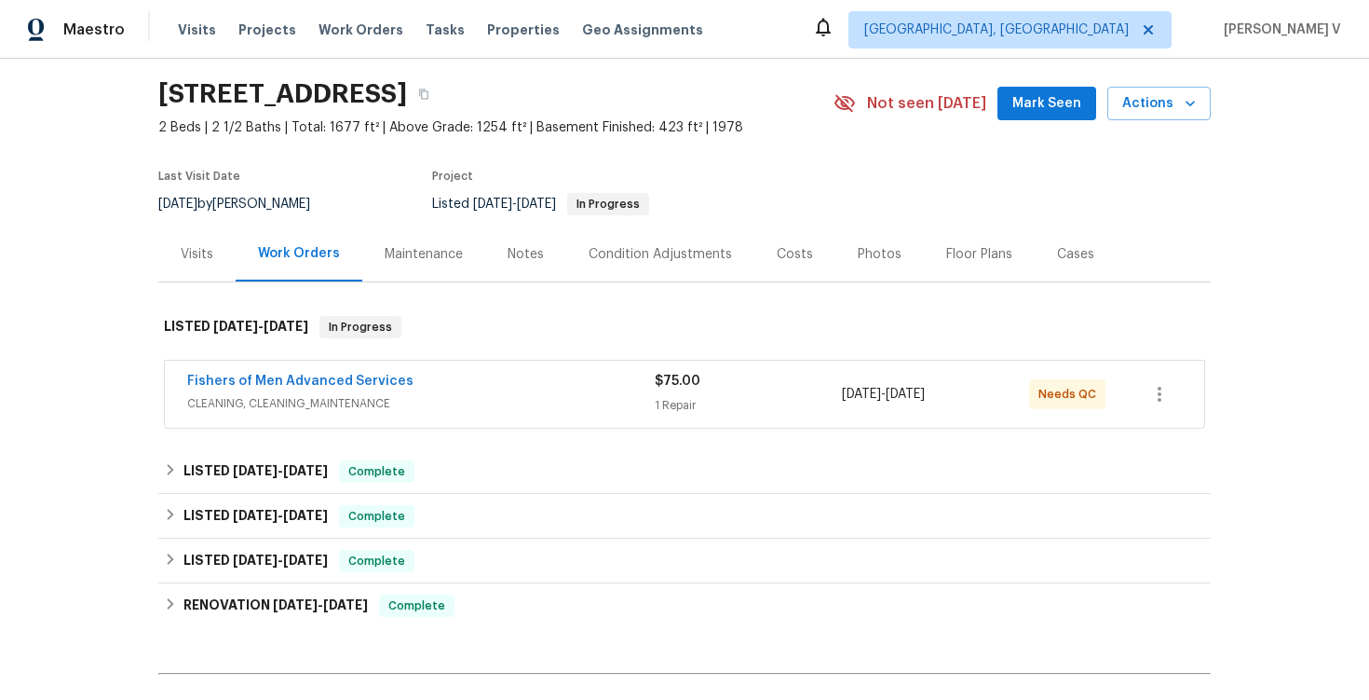
click at [293, 388] on span "Fishers of Men Advanced Services" at bounding box center [300, 381] width 226 height 19
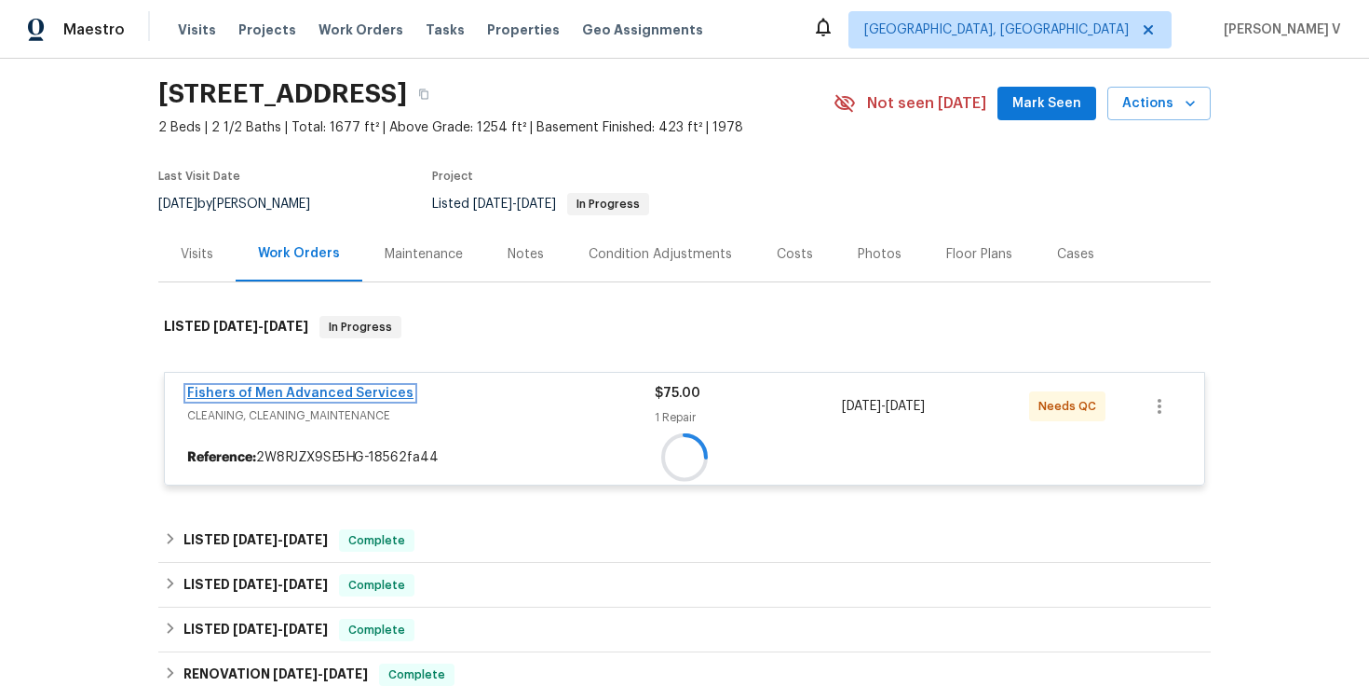
click at [308, 388] on link "Fishers of Men Advanced Services" at bounding box center [300, 393] width 226 height 13
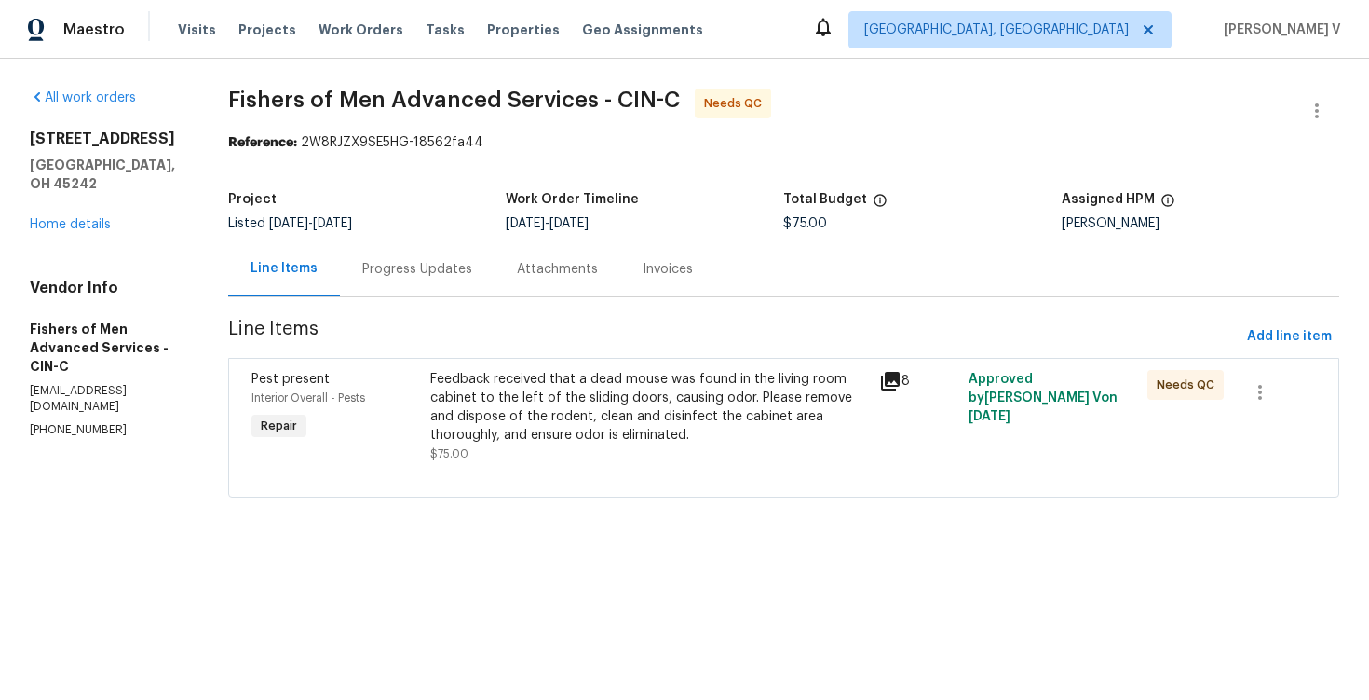
click at [473, 289] on div "Progress Updates" at bounding box center [417, 268] width 155 height 55
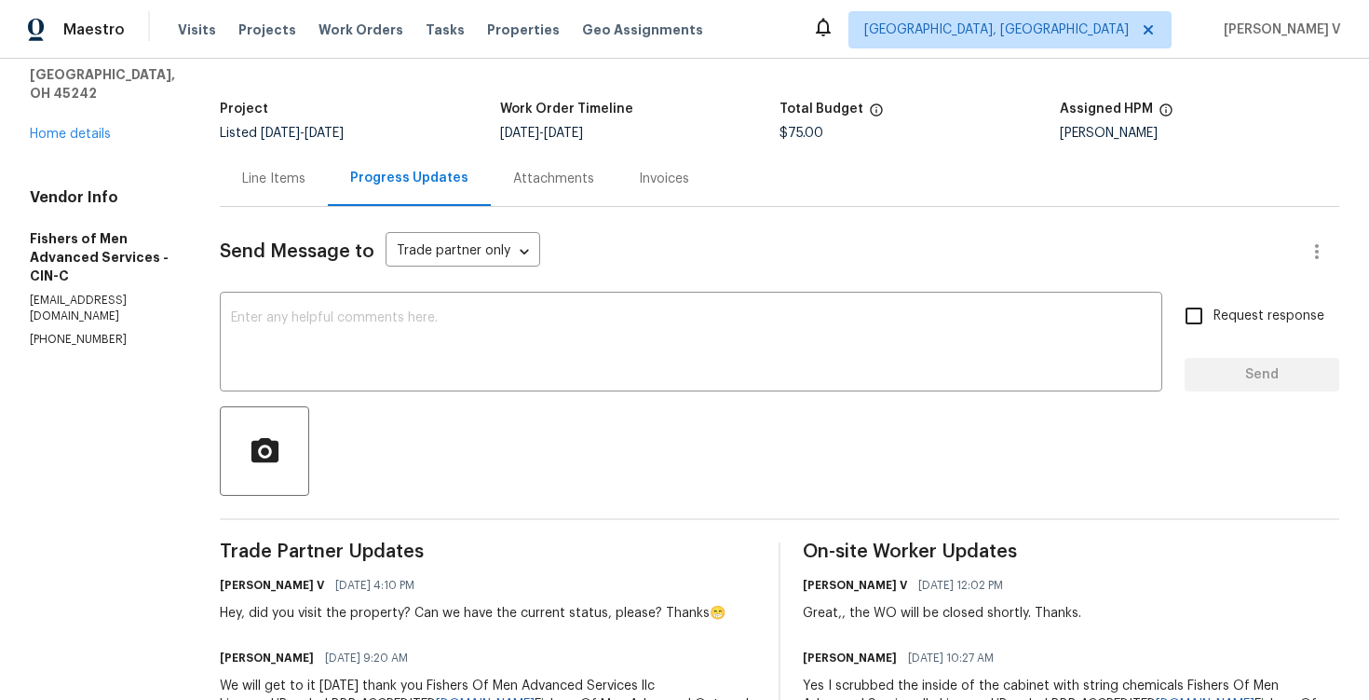
scroll to position [182, 0]
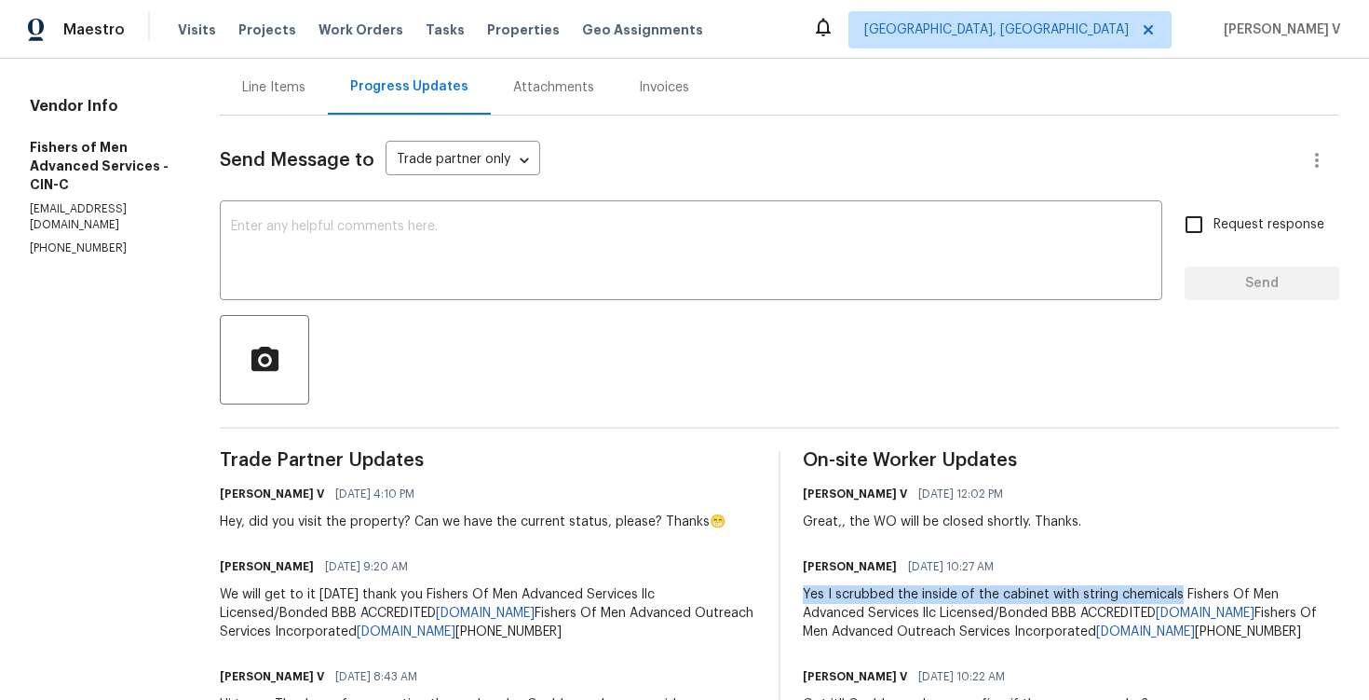
drag, startPoint x: 821, startPoint y: 596, endPoint x: 1199, endPoint y: 597, distance: 378.2
copy div "Yes I scrubbed the inside of the cabinet with string chemicals"
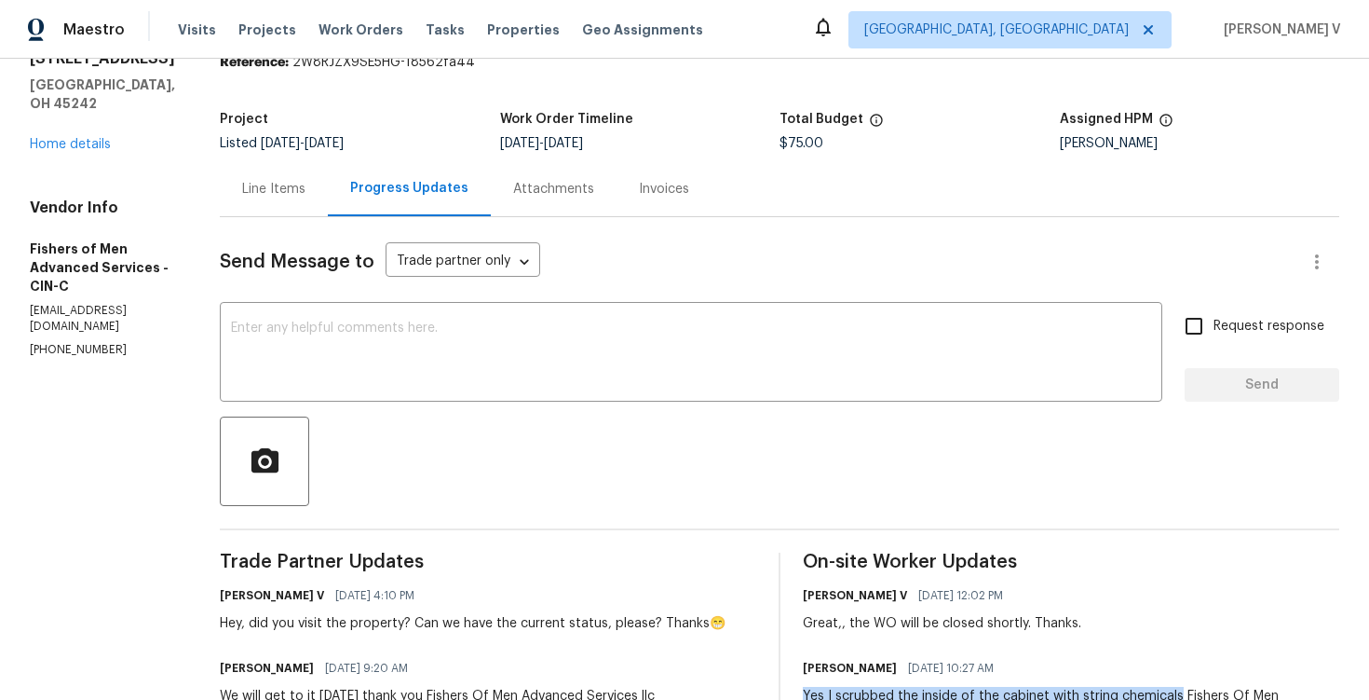
scroll to position [73, 0]
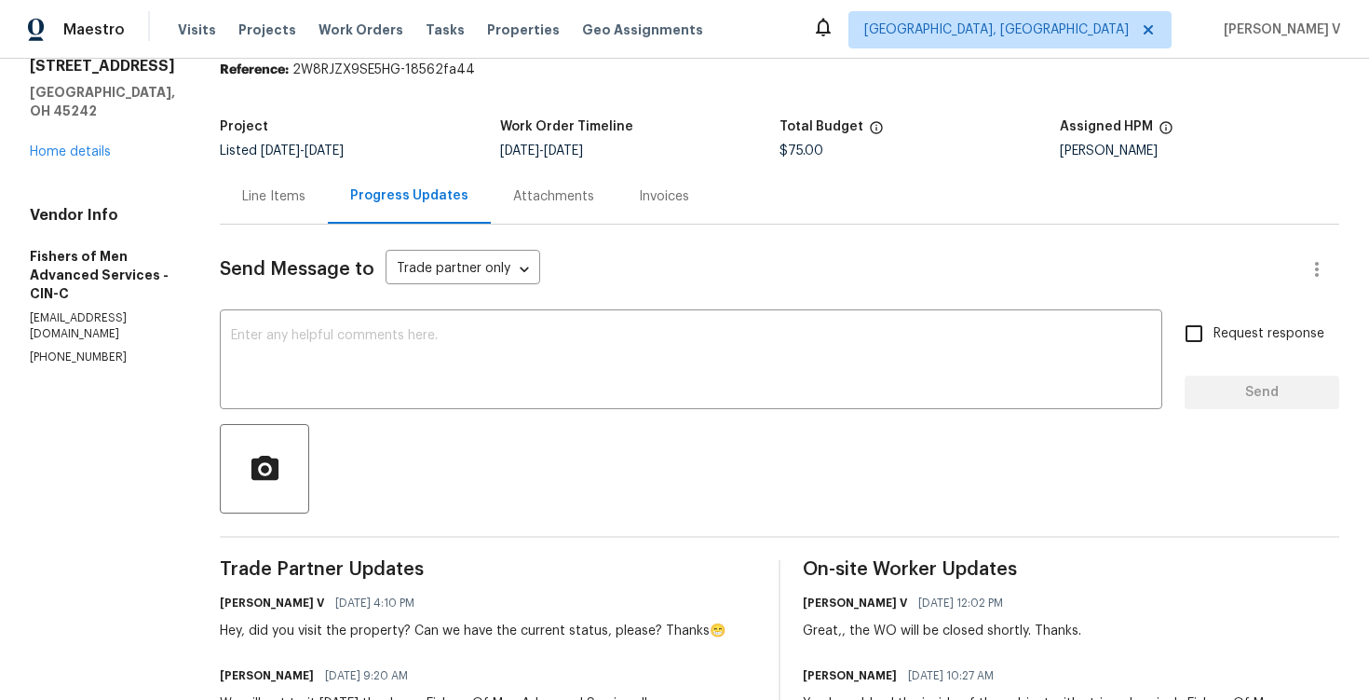
click at [74, 142] on div "10820 Lakehurst Ct Cincinnati, OH 45242 Home details" at bounding box center [102, 109] width 145 height 104
click at [66, 145] on link "Home details" at bounding box center [70, 151] width 81 height 13
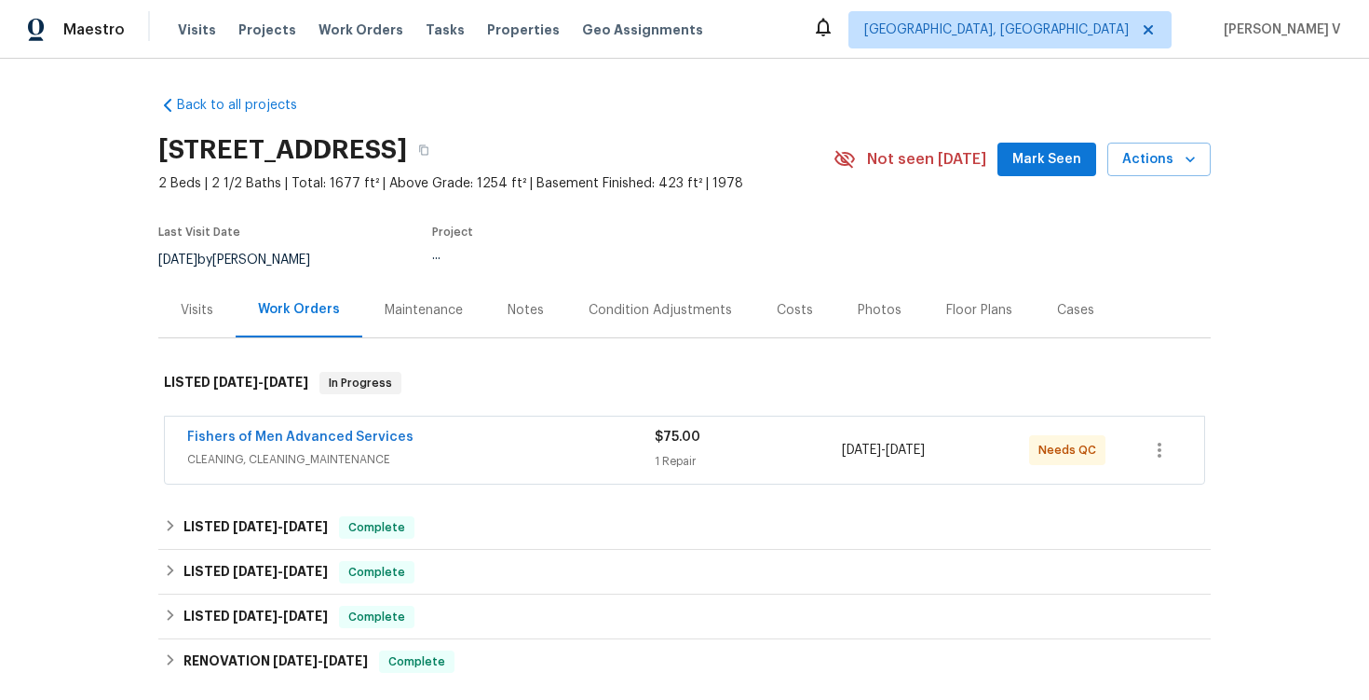
click at [198, 293] on div "Visits" at bounding box center [196, 309] width 77 height 55
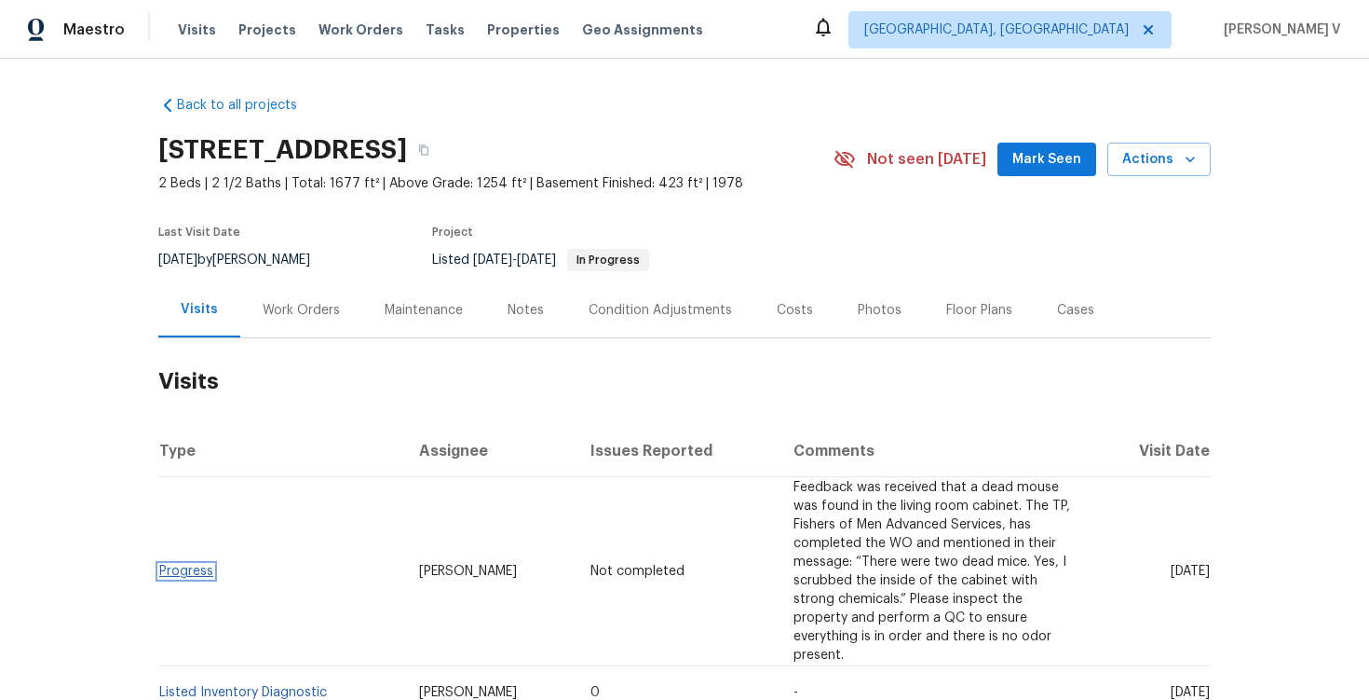
click at [186, 565] on link "Progress" at bounding box center [186, 571] width 54 height 13
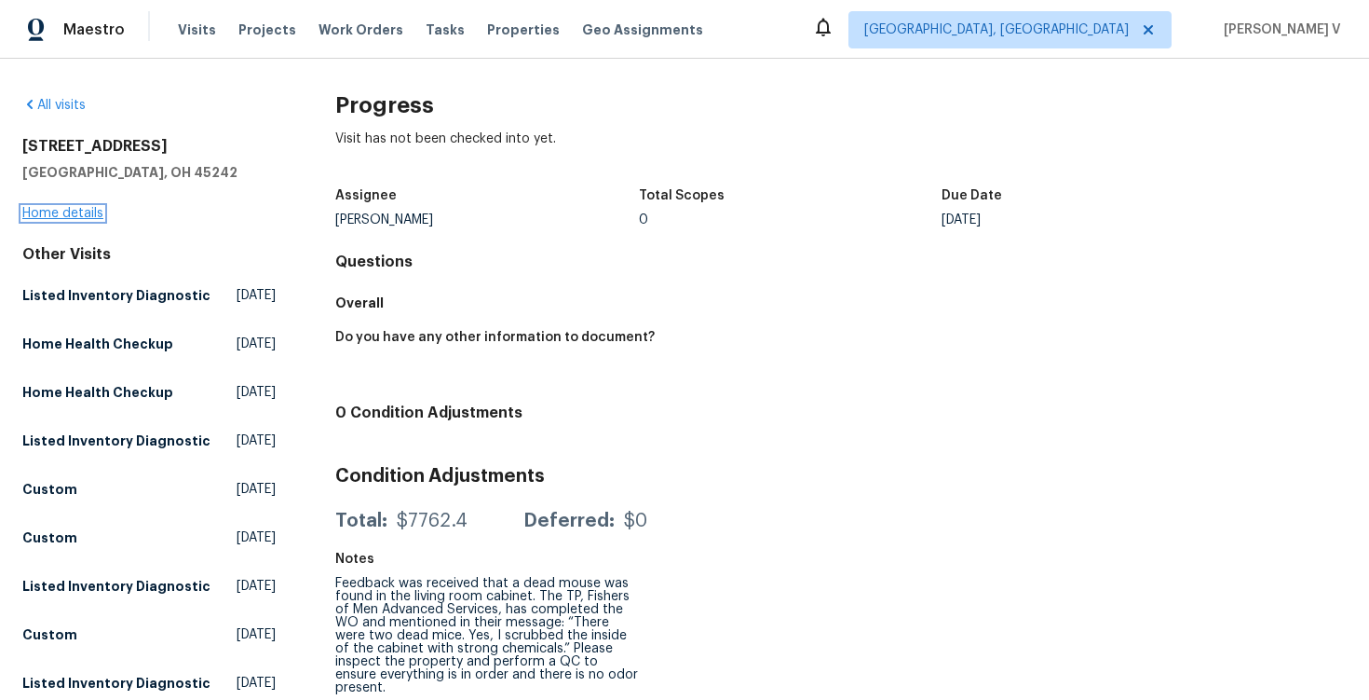
click at [89, 211] on link "Home details" at bounding box center [62, 213] width 81 height 13
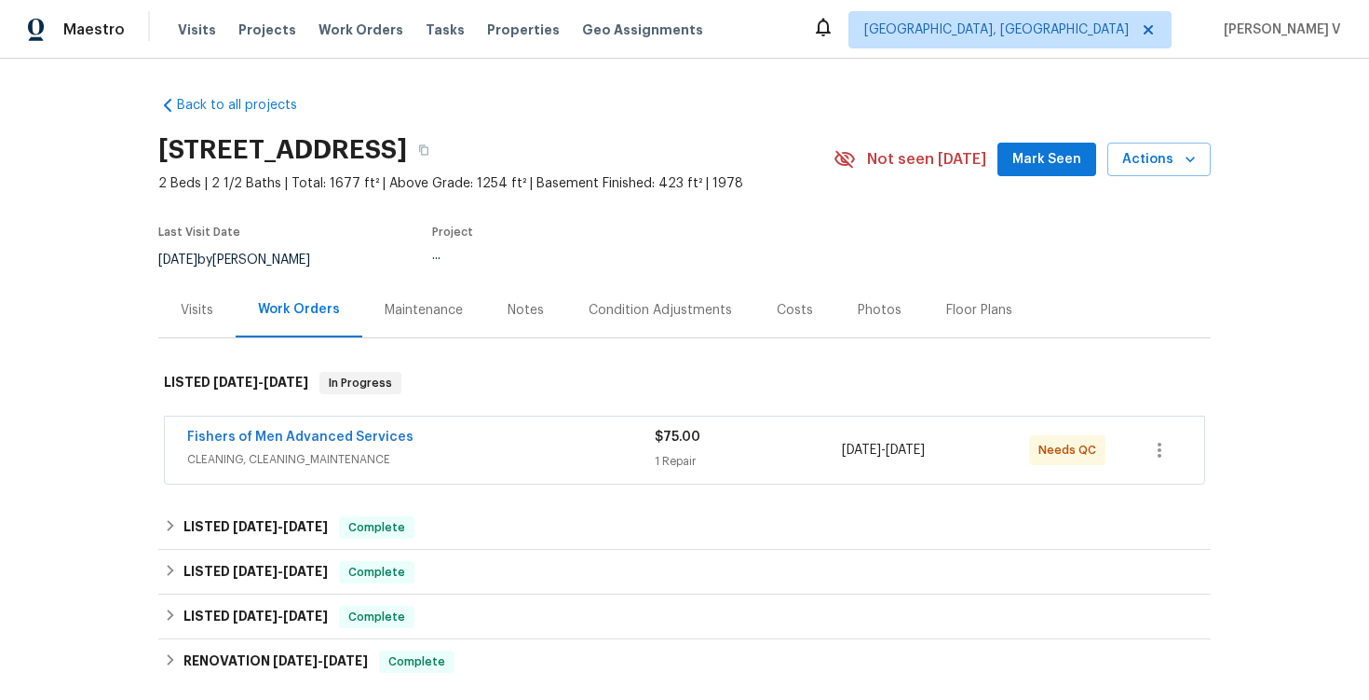
click at [185, 336] on div "Visits" at bounding box center [196, 309] width 77 height 55
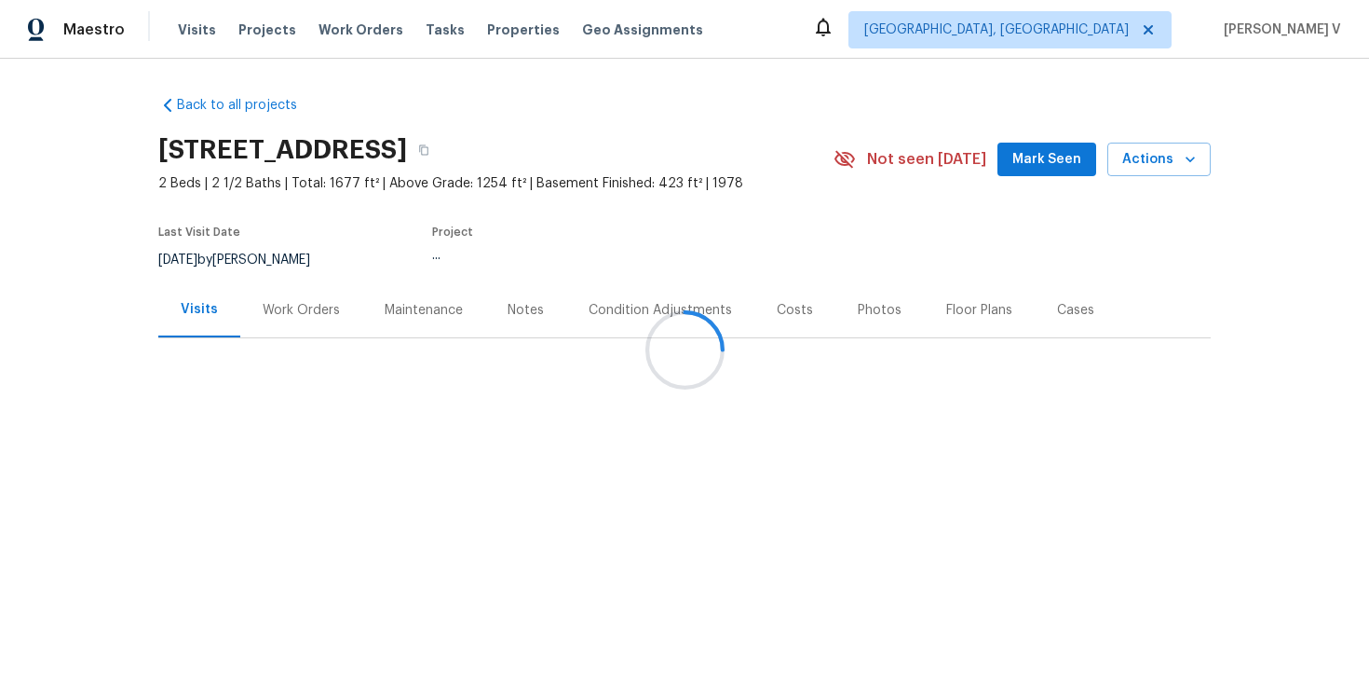
click at [185, 336] on div "Visits" at bounding box center [199, 309] width 82 height 55
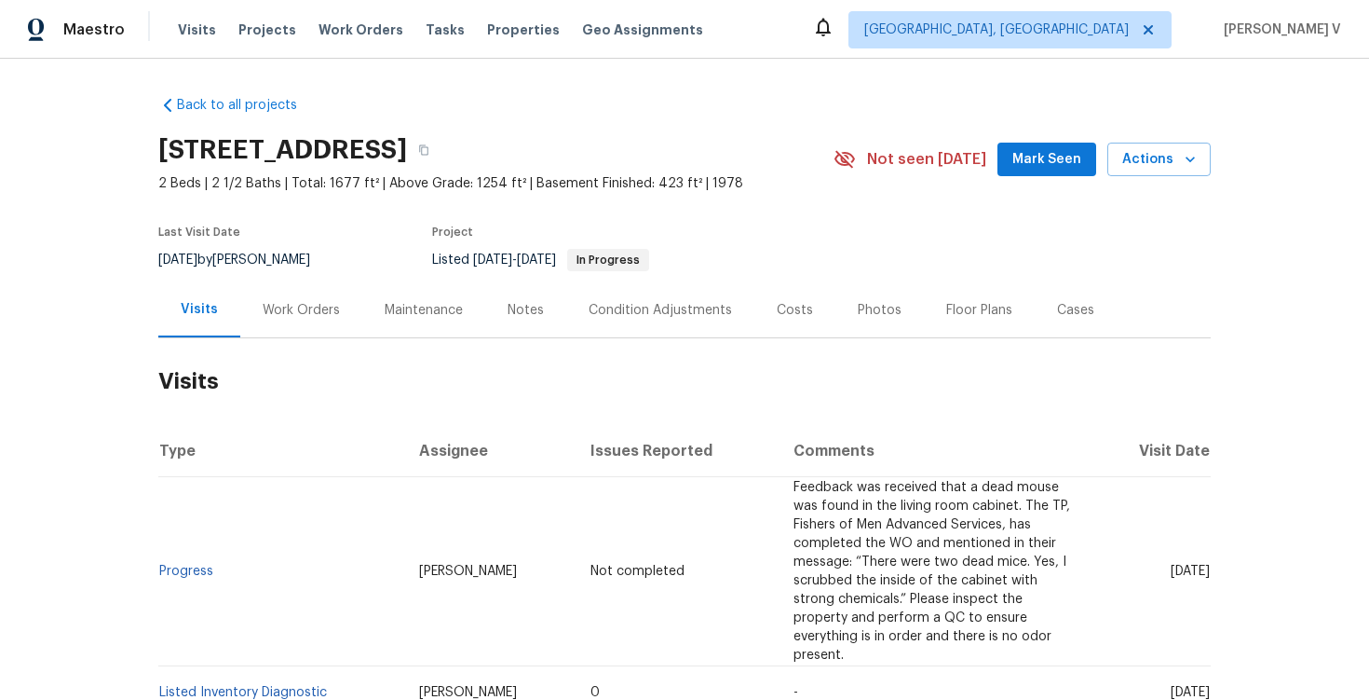
click at [239, 564] on td "Progress" at bounding box center [281, 571] width 246 height 189
click at [214, 540] on td "Progress" at bounding box center [281, 571] width 246 height 189
click at [221, 550] on td "Progress" at bounding box center [281, 571] width 246 height 189
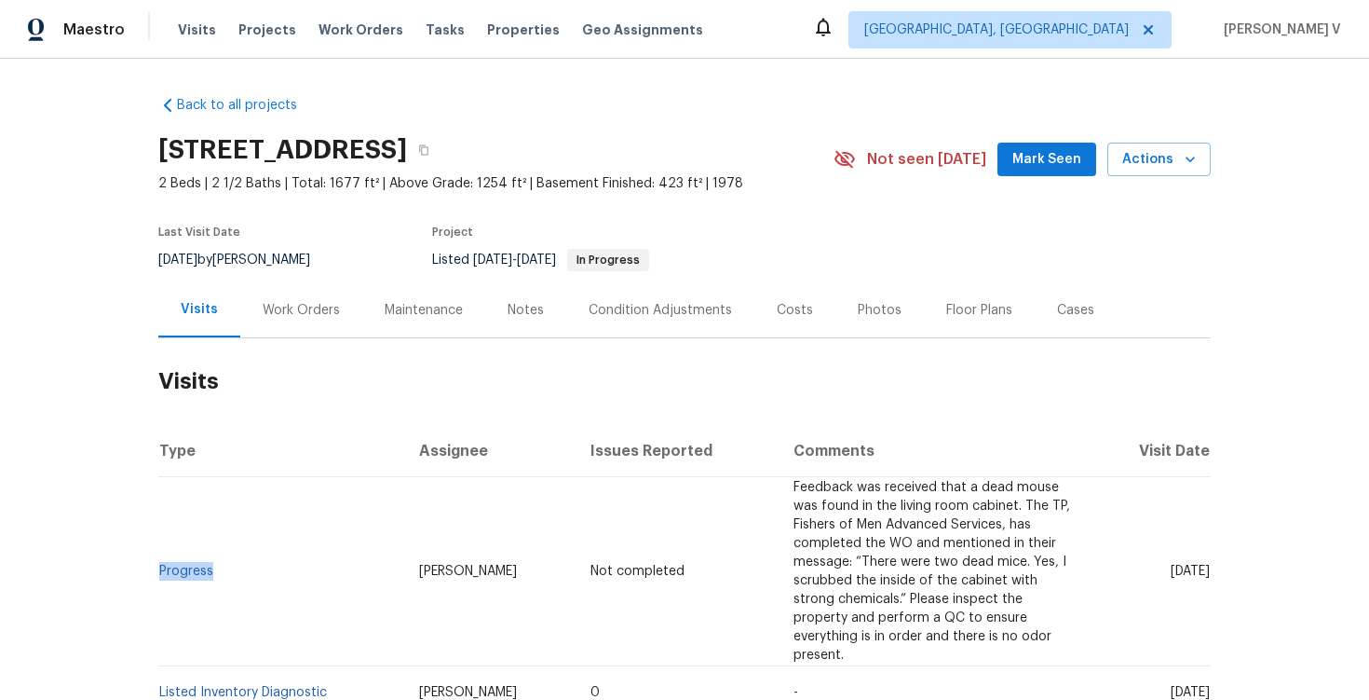
click at [221, 550] on td "Progress" at bounding box center [281, 571] width 246 height 189
copy link "Progress"
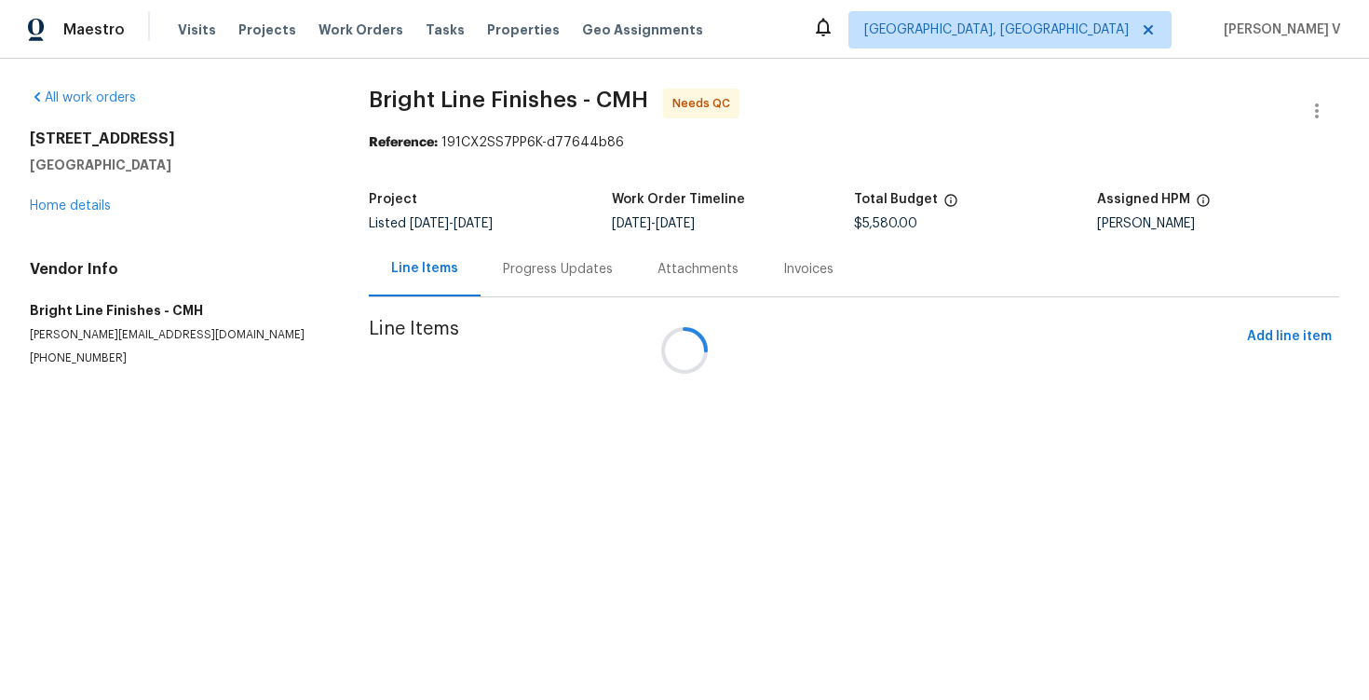
click at [526, 293] on div at bounding box center [684, 350] width 1369 height 700
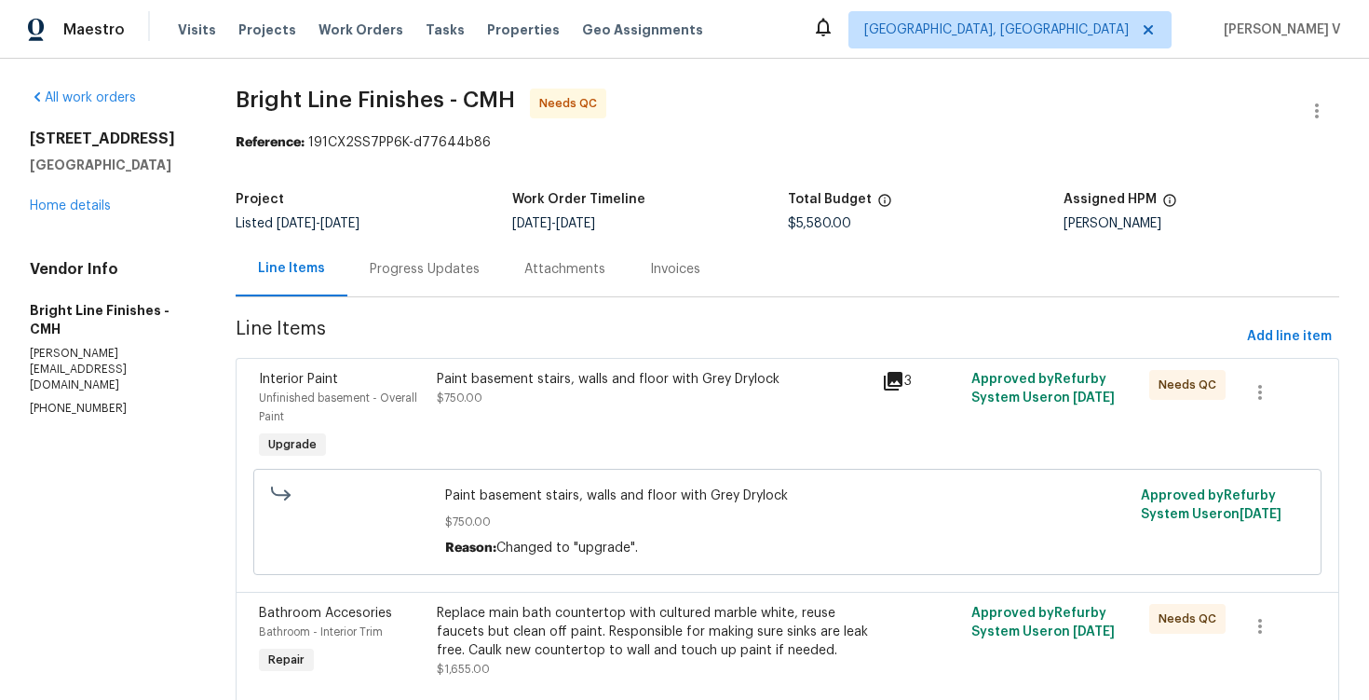
click at [448, 276] on div "Progress Updates" at bounding box center [425, 269] width 110 height 19
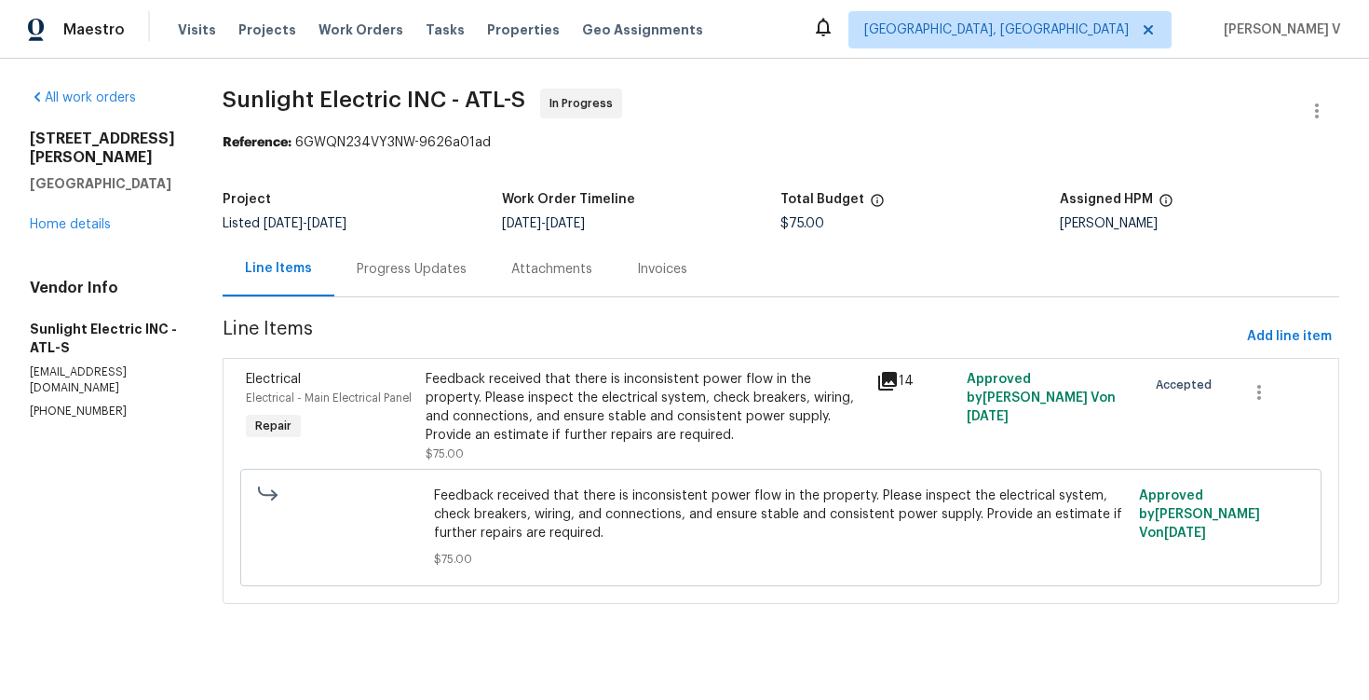
click at [399, 285] on div "Progress Updates" at bounding box center [411, 268] width 155 height 55
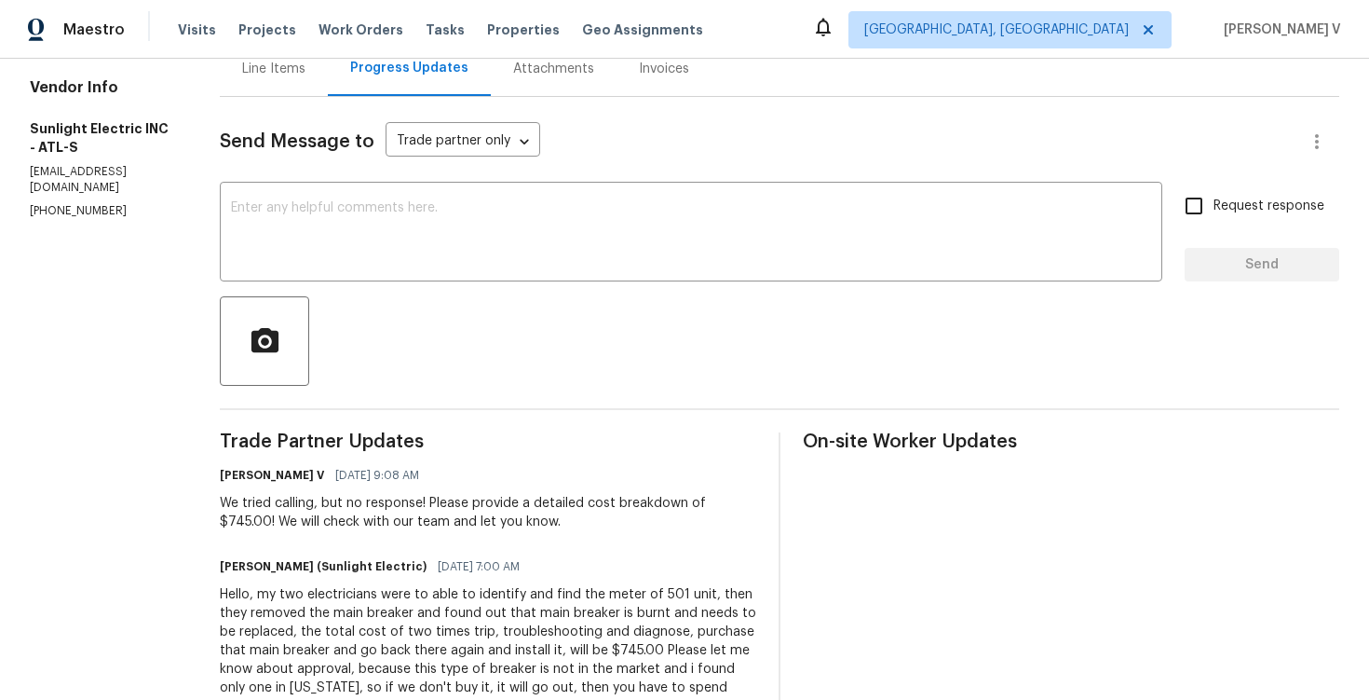
scroll to position [335, 0]
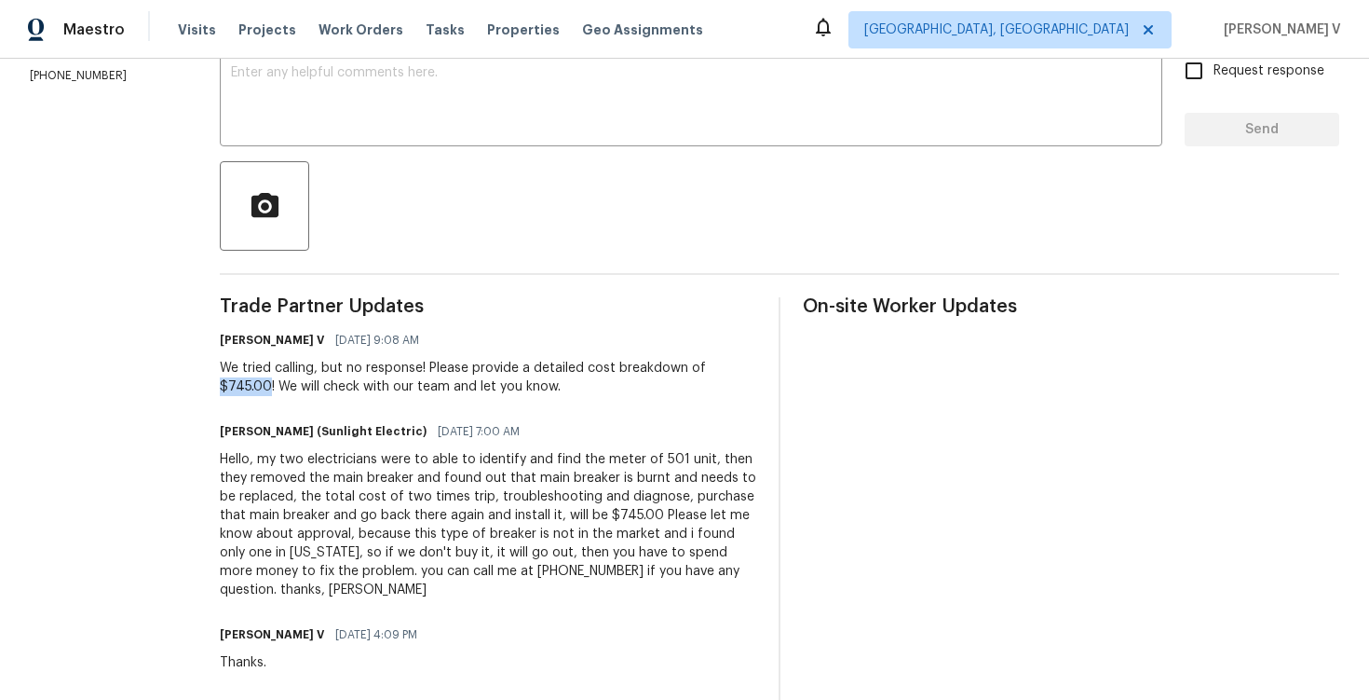
drag, startPoint x: 237, startPoint y: 388, endPoint x: 290, endPoint y: 389, distance: 53.1
copy div "$745.00"
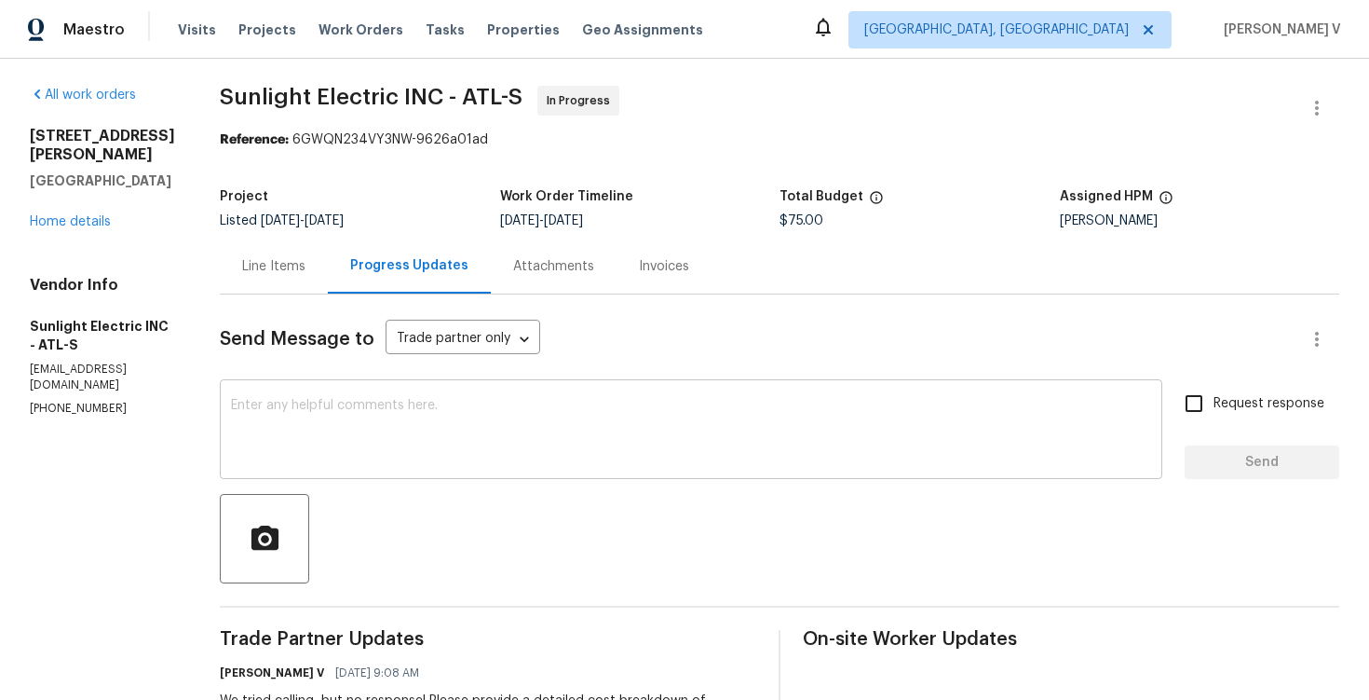
scroll to position [0, 0]
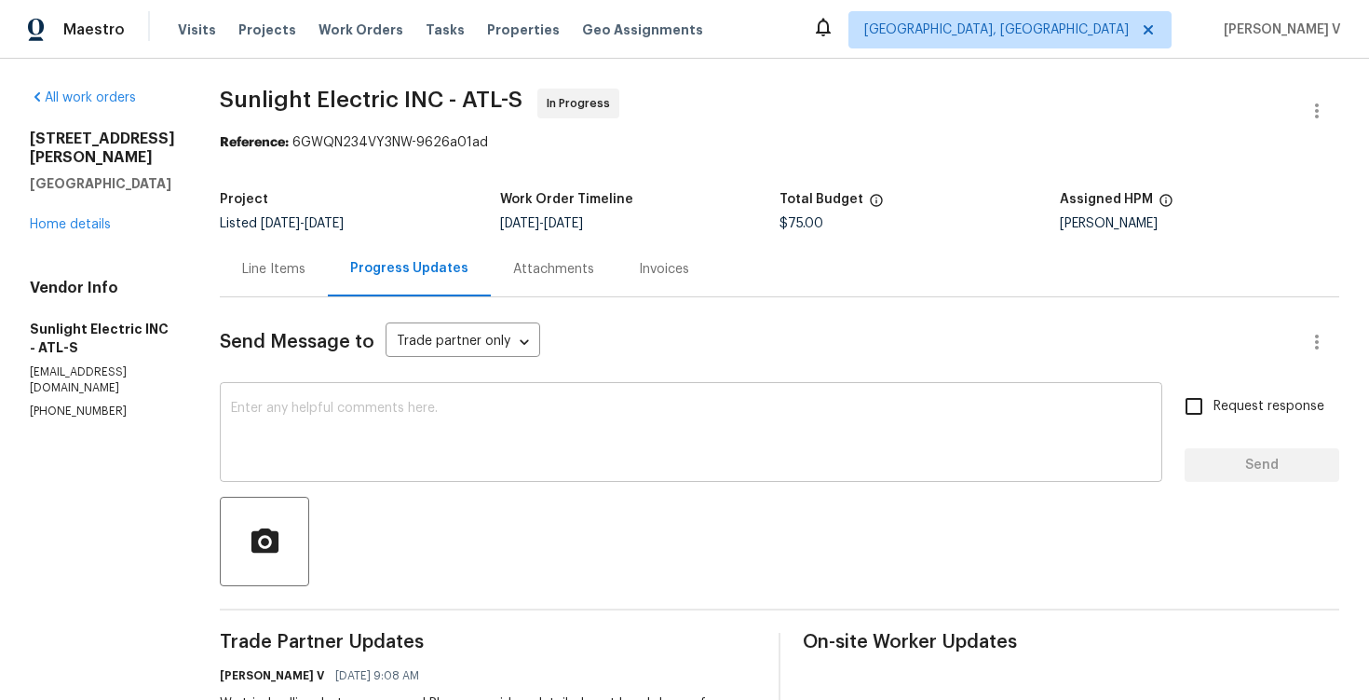
click at [397, 399] on div "x ​" at bounding box center [691, 434] width 943 height 95
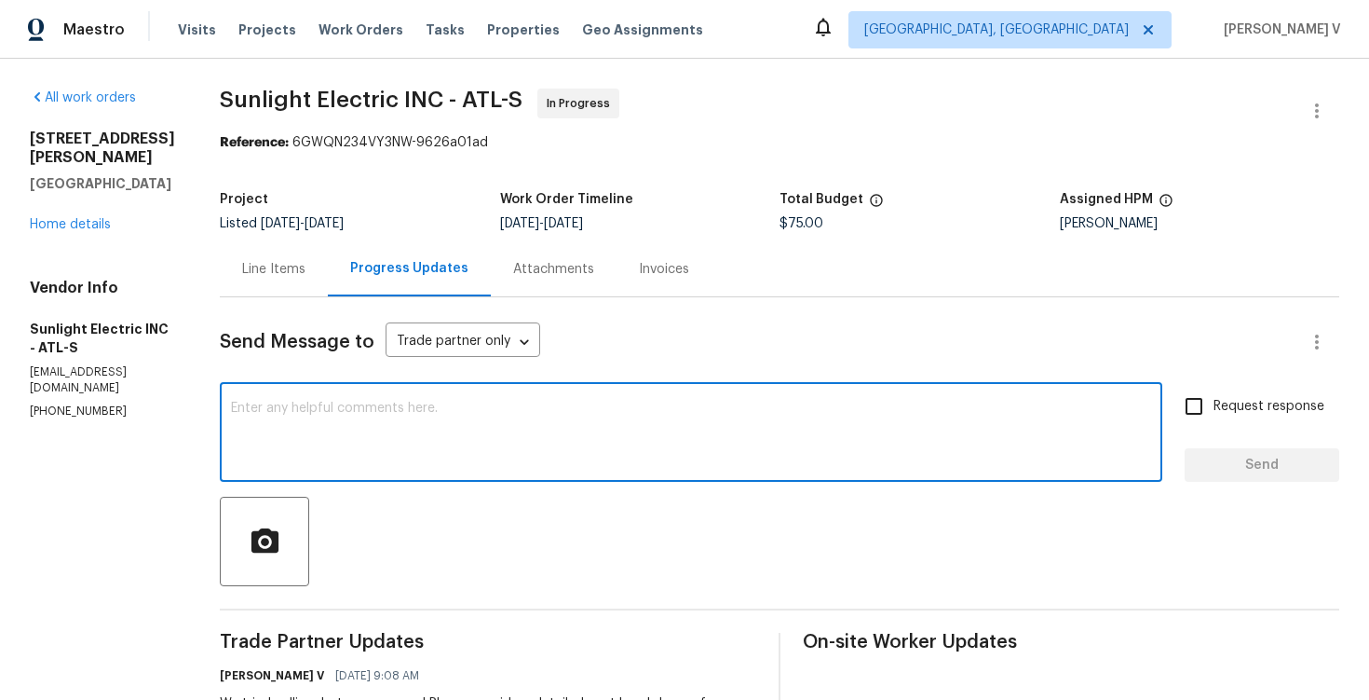
click at [361, 396] on div "x ​" at bounding box center [691, 434] width 943 height 95
paste textarea "Hey, this is approved; we have updated the cost to $. Please let us know the co…"
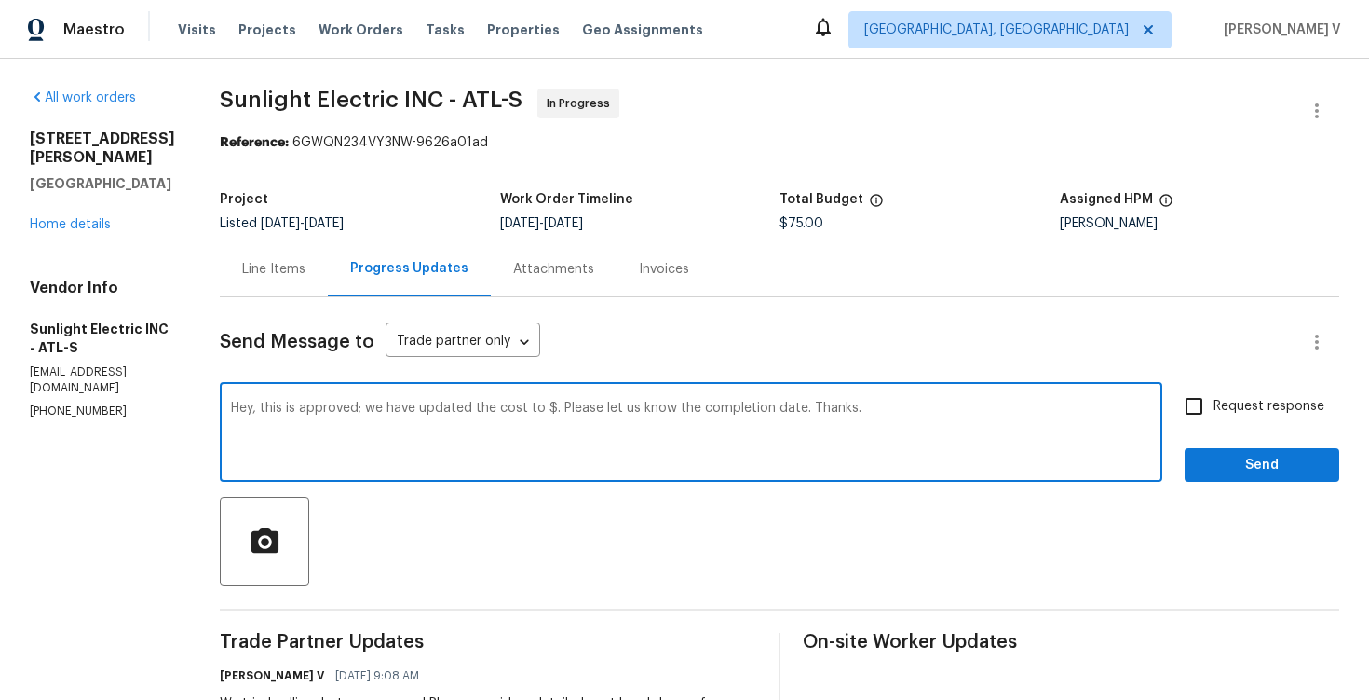
click at [570, 411] on textarea "Hey, this is approved; we have updated the cost to $. Please let us know the co…" at bounding box center [691, 434] width 920 height 65
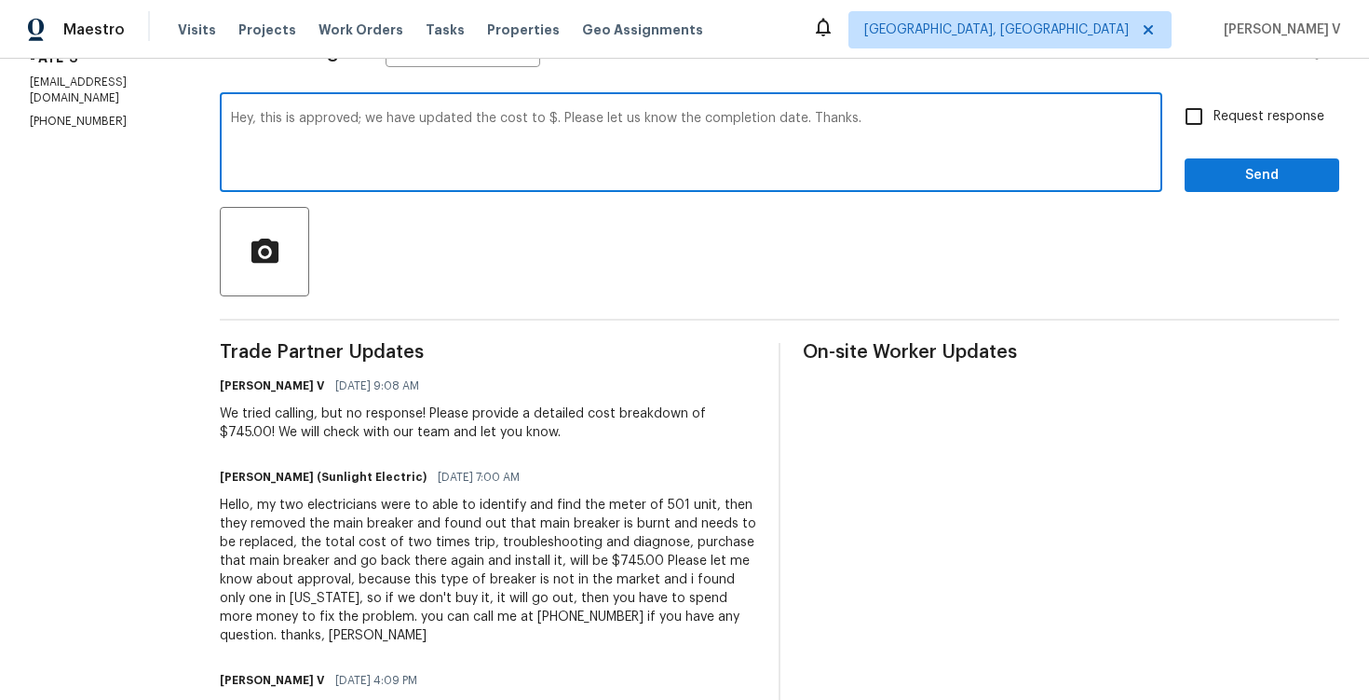
scroll to position [321, 0]
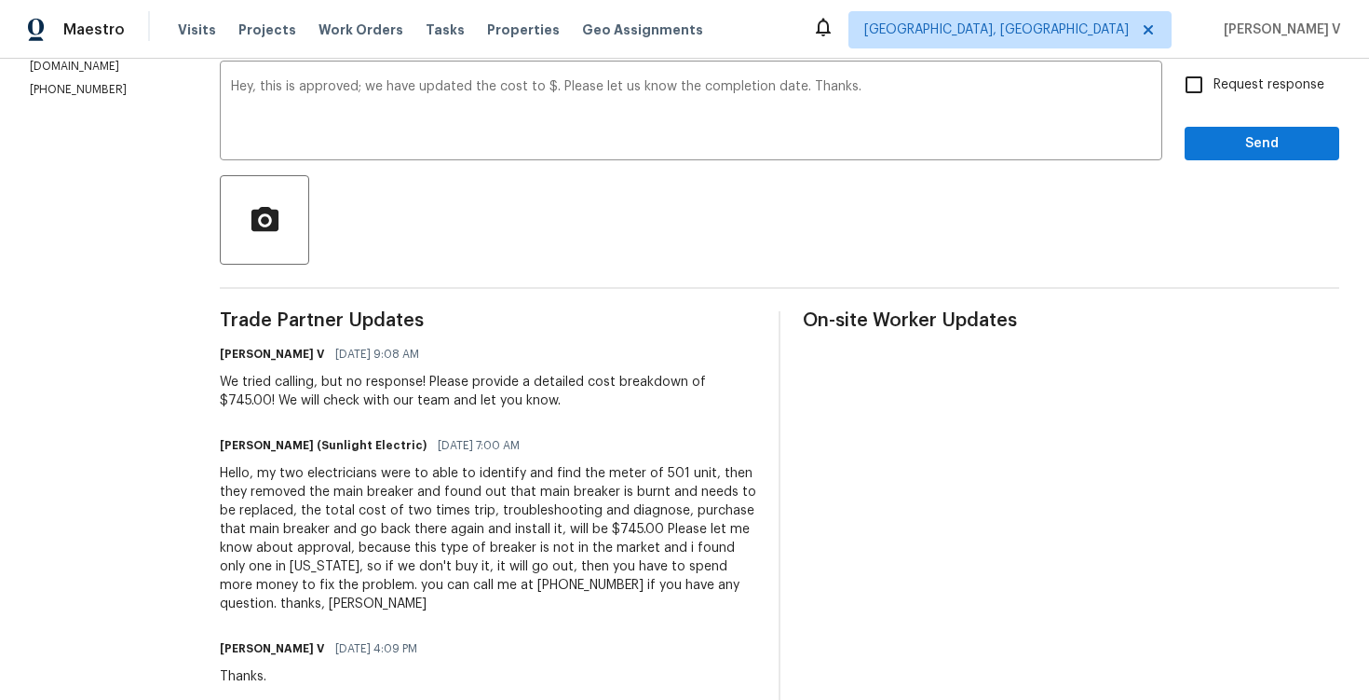
drag, startPoint x: 639, startPoint y: 534, endPoint x: 654, endPoint y: 533, distance: 14.9
click at [654, 533] on div "Hello, my two electricians were to able to identify and find the meter of 501 u…" at bounding box center [488, 538] width 537 height 149
drag, startPoint x: 635, startPoint y: 530, endPoint x: 658, endPoint y: 530, distance: 22.4
click at [659, 530] on div "Hello, my two electricians were to able to identify and find the meter of 501 u…" at bounding box center [488, 538] width 537 height 149
copy div "745"
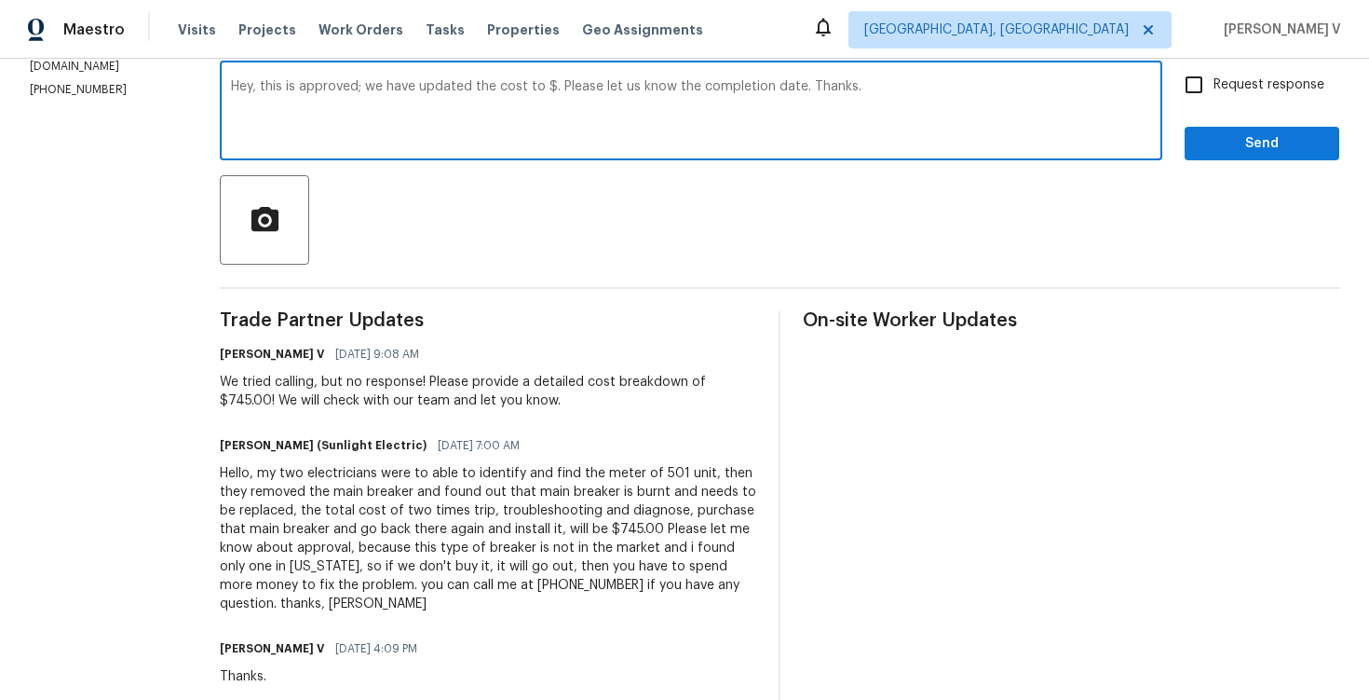
click at [572, 90] on textarea "Hey, this is approved; we have updated the cost to $. Please let us know the co…" at bounding box center [691, 112] width 920 height 65
paste textarea "745"
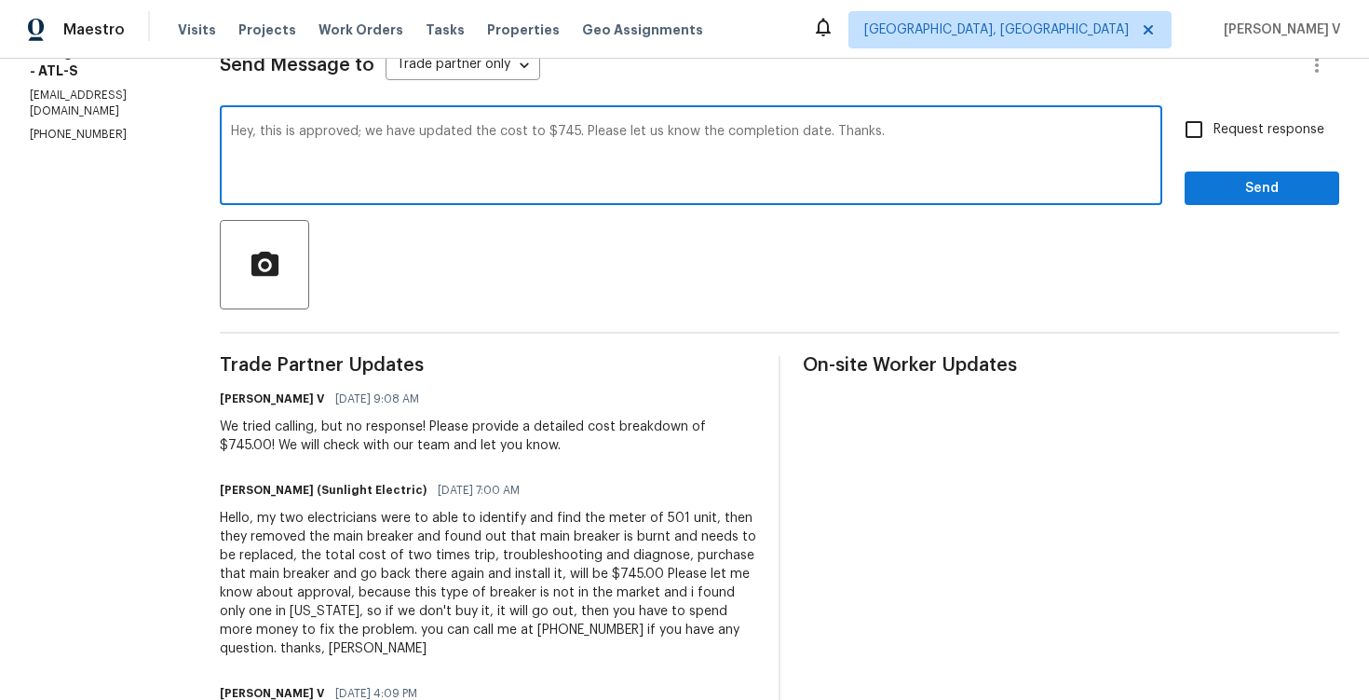
scroll to position [231, 0]
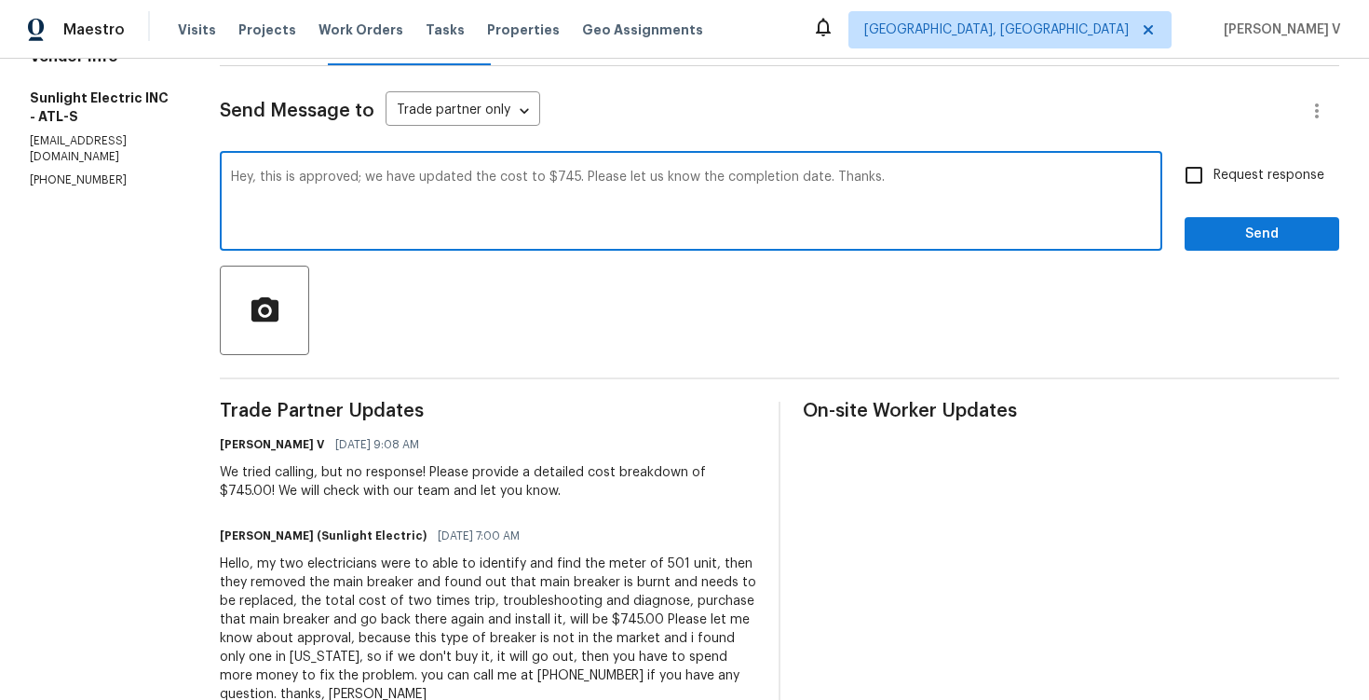
type textarea "Hey, this is approved; we have updated the cost to $745. Please let us know the…"
click at [1222, 173] on span "Request response" at bounding box center [1269, 176] width 111 height 20
click at [1214, 173] on input "Request response" at bounding box center [1194, 175] width 39 height 39
checkbox input "true"
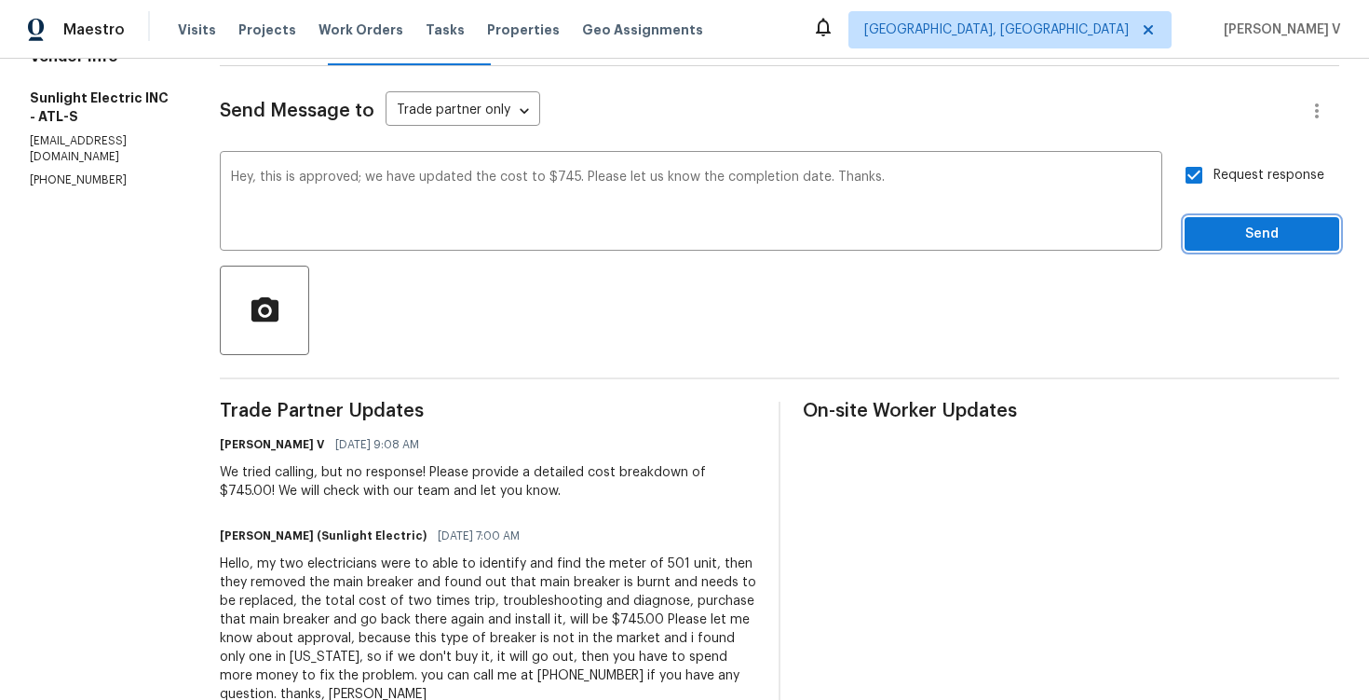
click at [1225, 245] on span "Send" at bounding box center [1262, 234] width 125 height 23
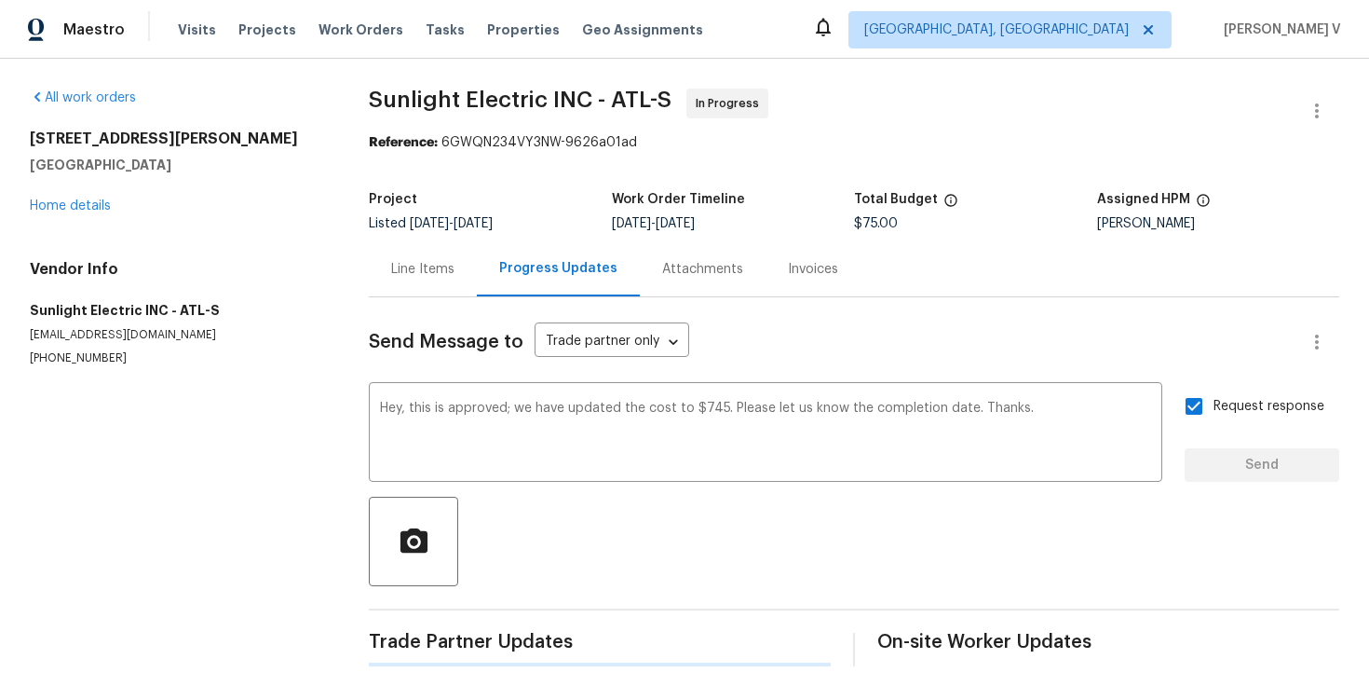
scroll to position [0, 0]
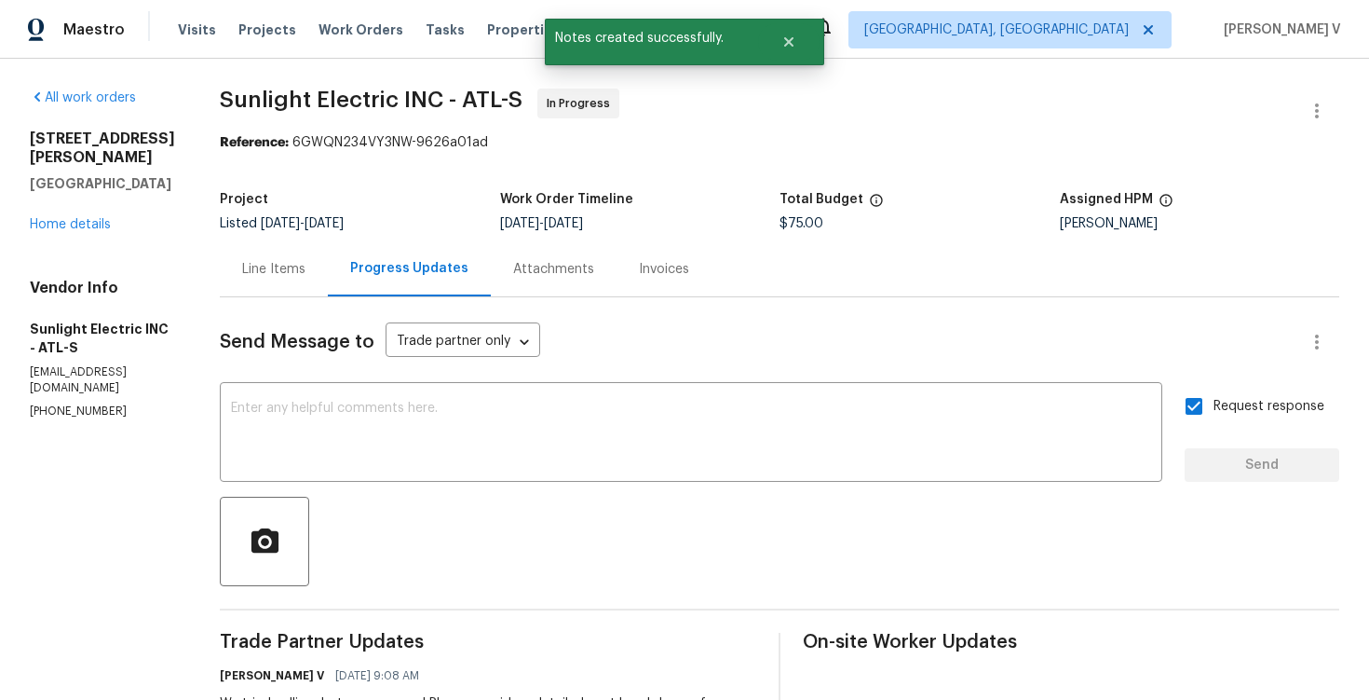
click at [306, 266] on div "Line Items" at bounding box center [273, 269] width 63 height 19
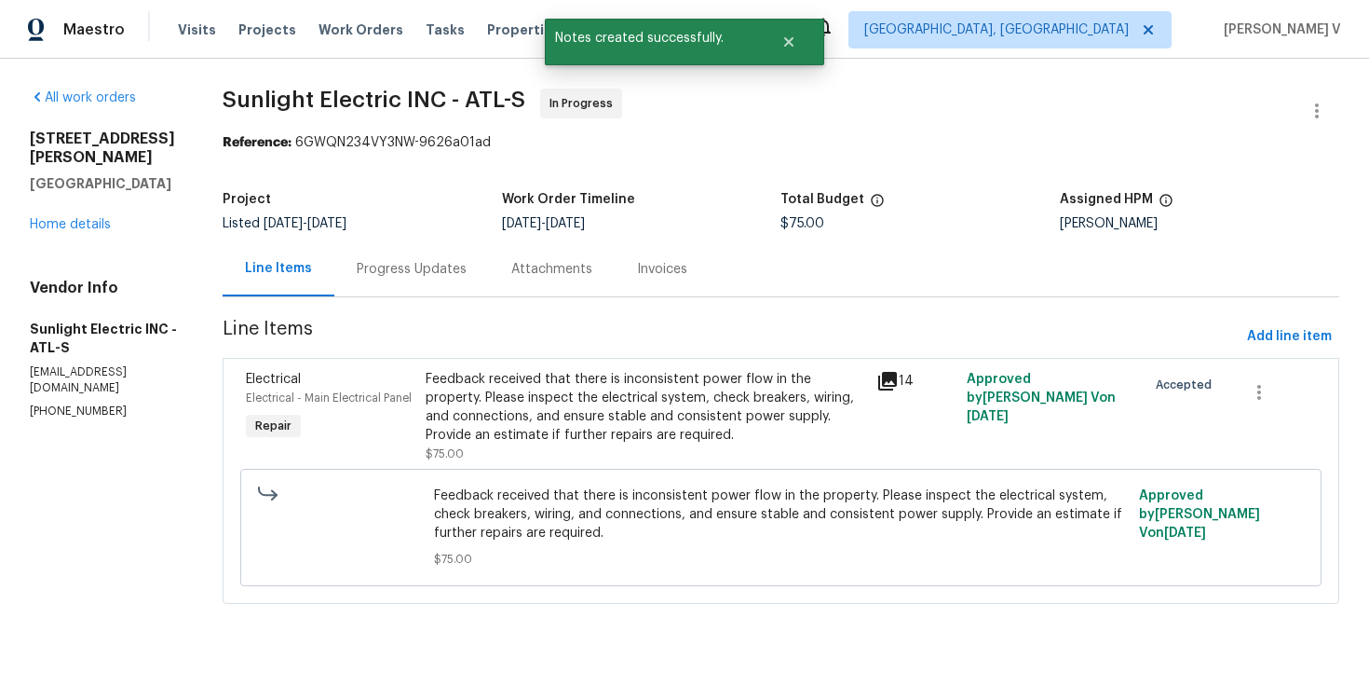
click at [590, 394] on div "Feedback received that there is inconsistent power flow in the property. Please…" at bounding box center [646, 407] width 440 height 75
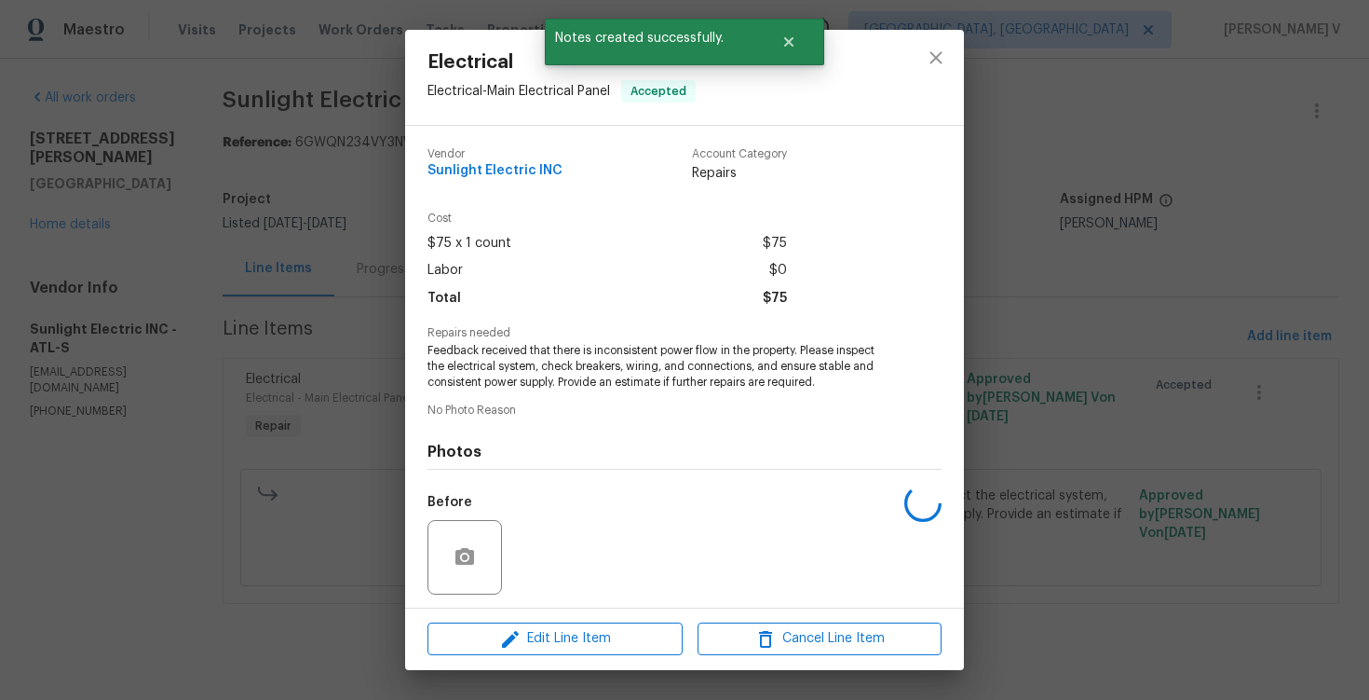
scroll to position [127, 0]
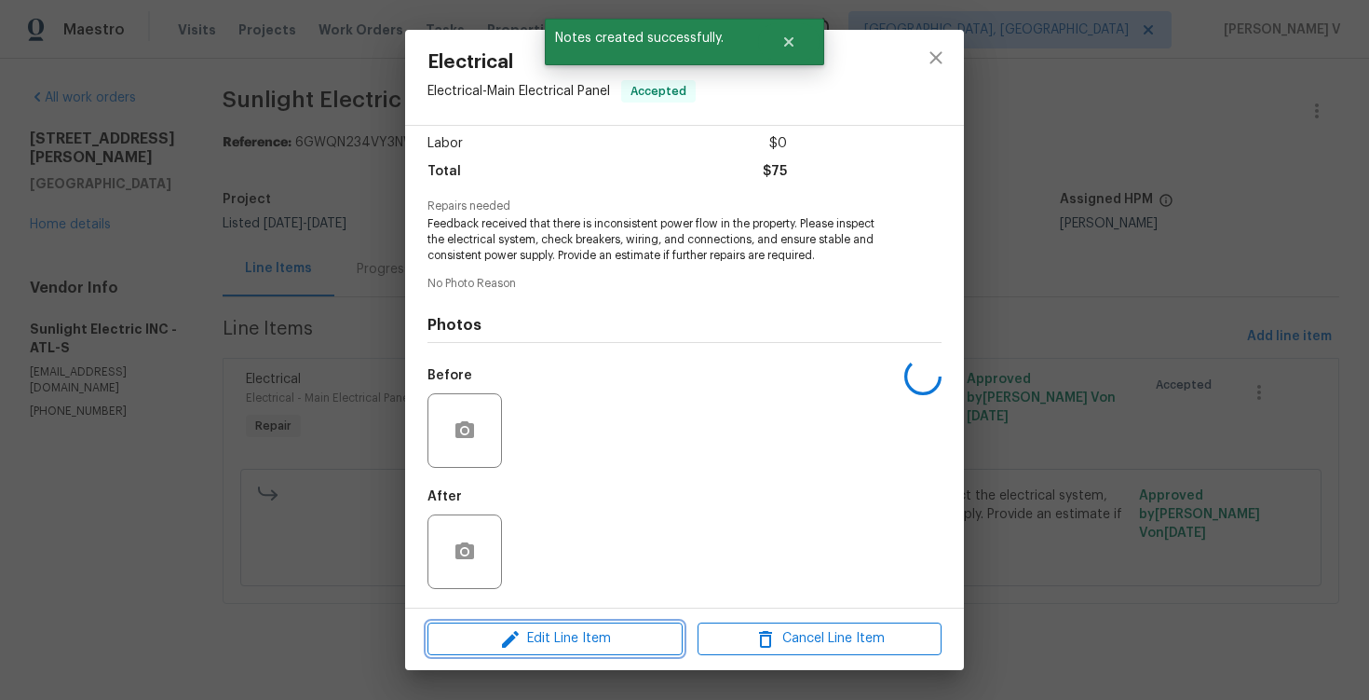
click at [508, 623] on button "Edit Line Item" at bounding box center [555, 638] width 255 height 33
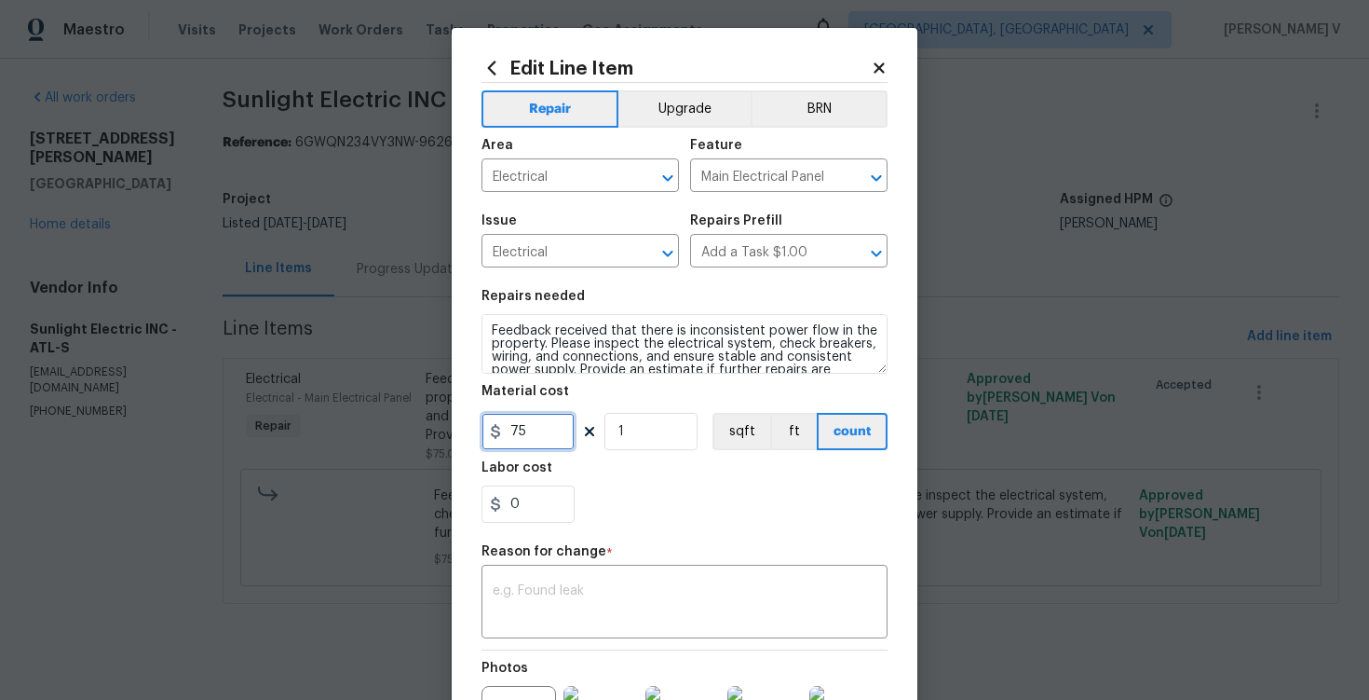
click at [515, 435] on input "75" at bounding box center [528, 431] width 93 height 37
type input "745"
click at [612, 595] on textarea at bounding box center [685, 603] width 384 height 39
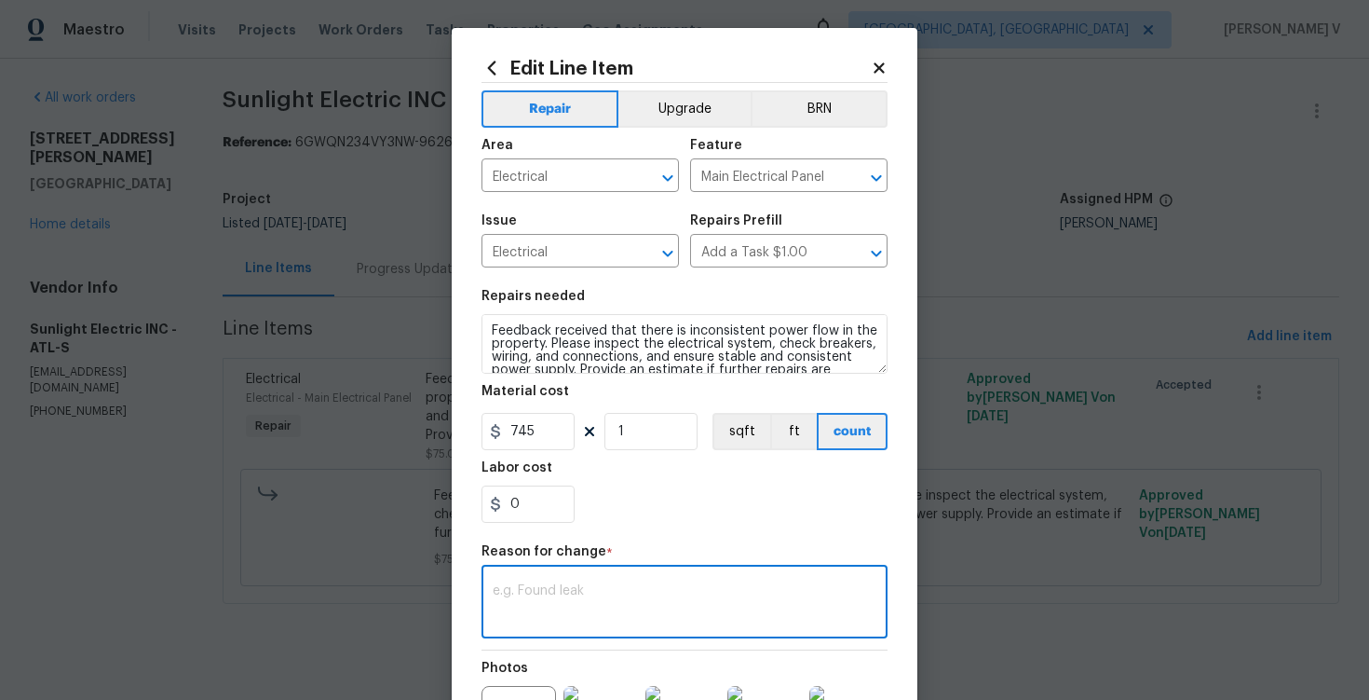
paste textarea "(DV) Updated cost per BR team approval."
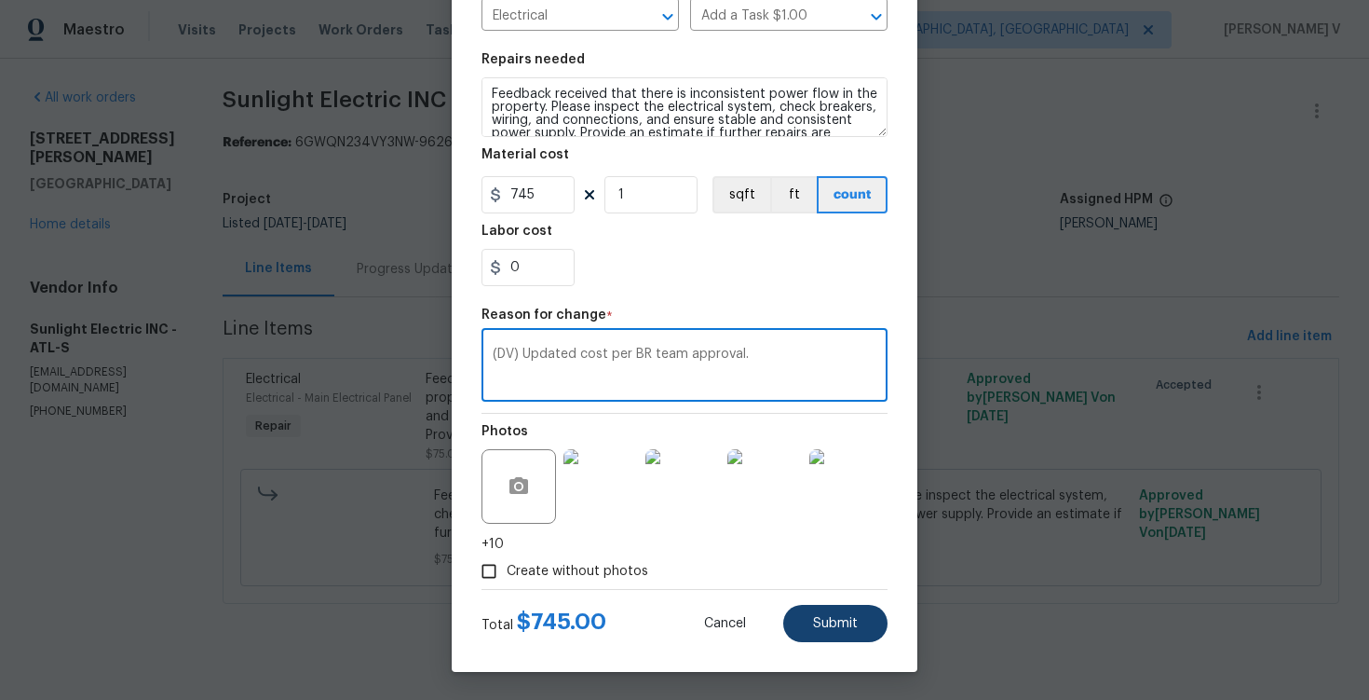
type textarea "(DV) Updated cost per BR team approval."
click at [817, 615] on button "Submit" at bounding box center [836, 623] width 104 height 37
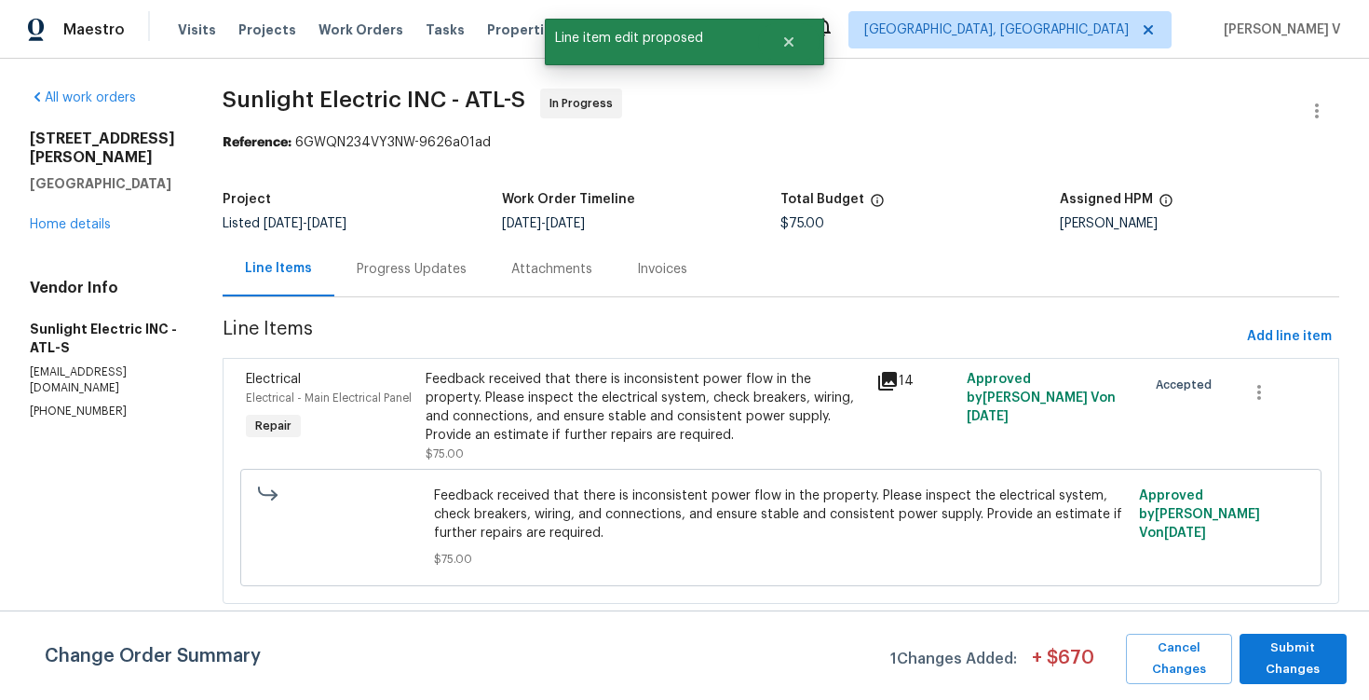
scroll to position [0, 0]
click at [1295, 659] on span "Submit Changes" at bounding box center [1293, 658] width 89 height 43
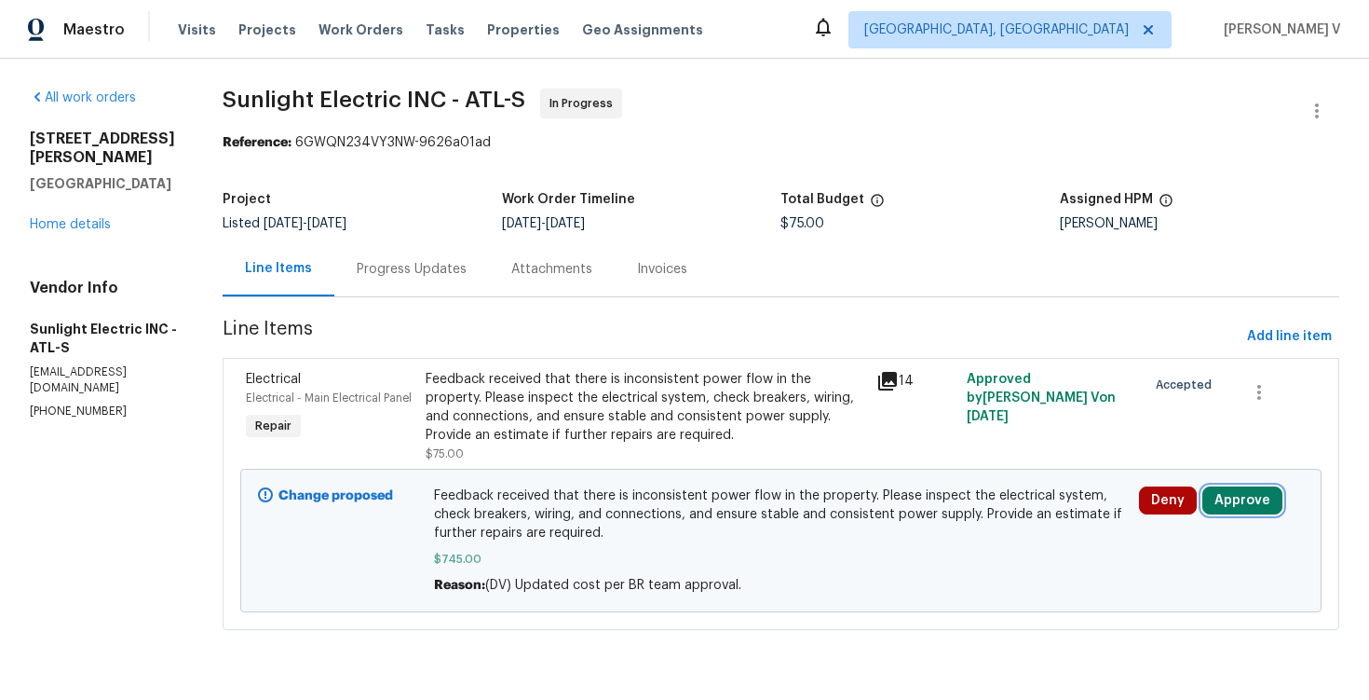
click at [1246, 497] on button "Approve" at bounding box center [1243, 500] width 80 height 28
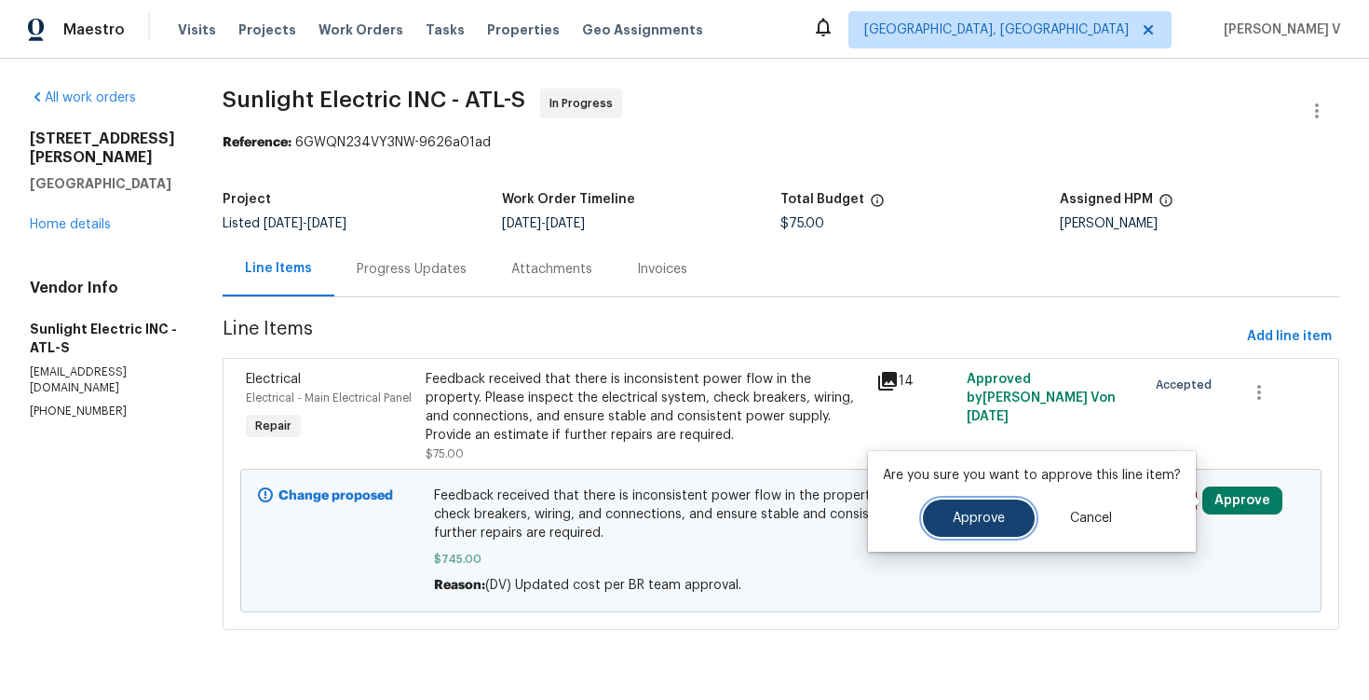
click at [961, 509] on button "Approve" at bounding box center [979, 517] width 112 height 37
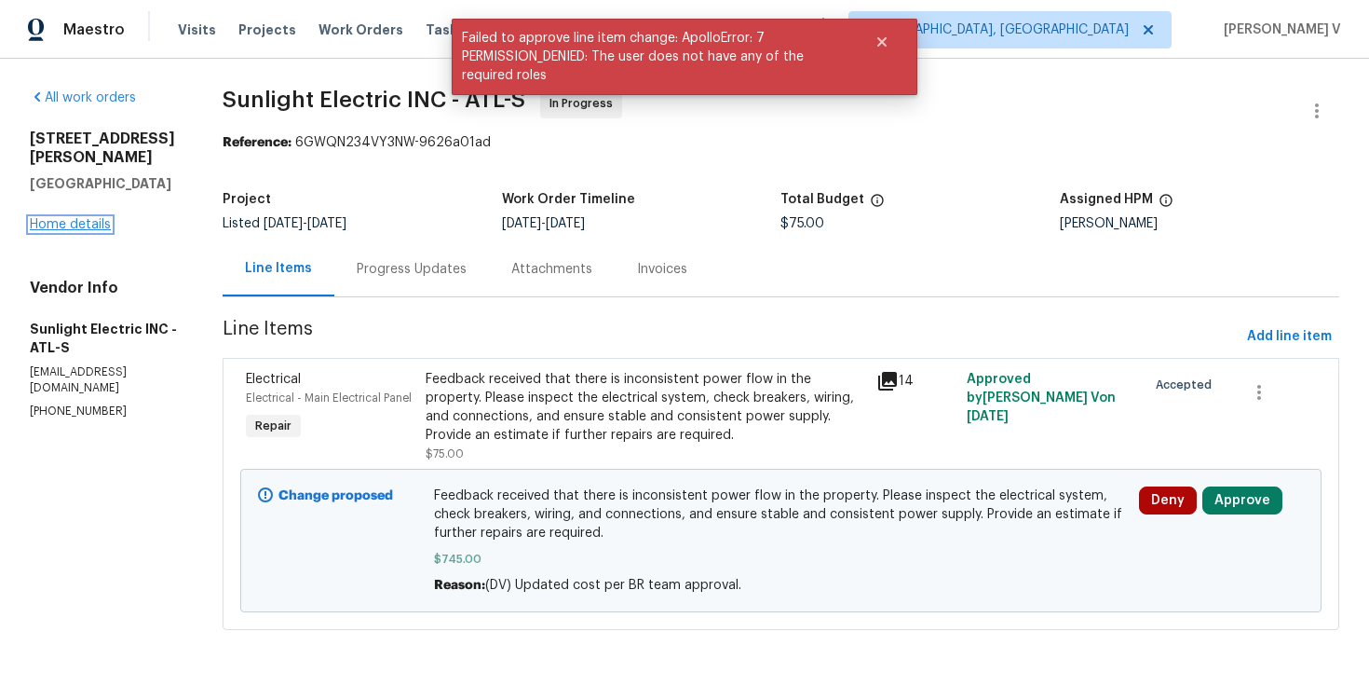
click at [68, 218] on link "Home details" at bounding box center [70, 224] width 81 height 13
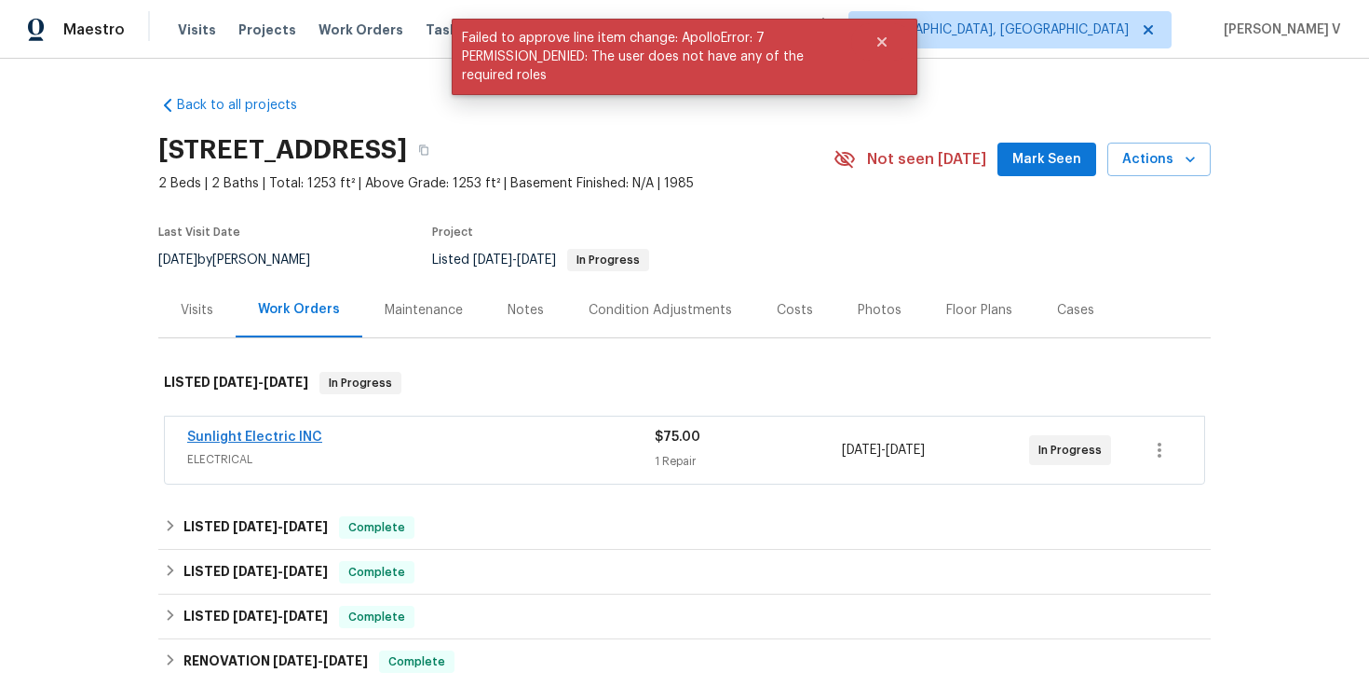
click at [270, 434] on link "Sunlight Electric INC" at bounding box center [254, 436] width 135 height 13
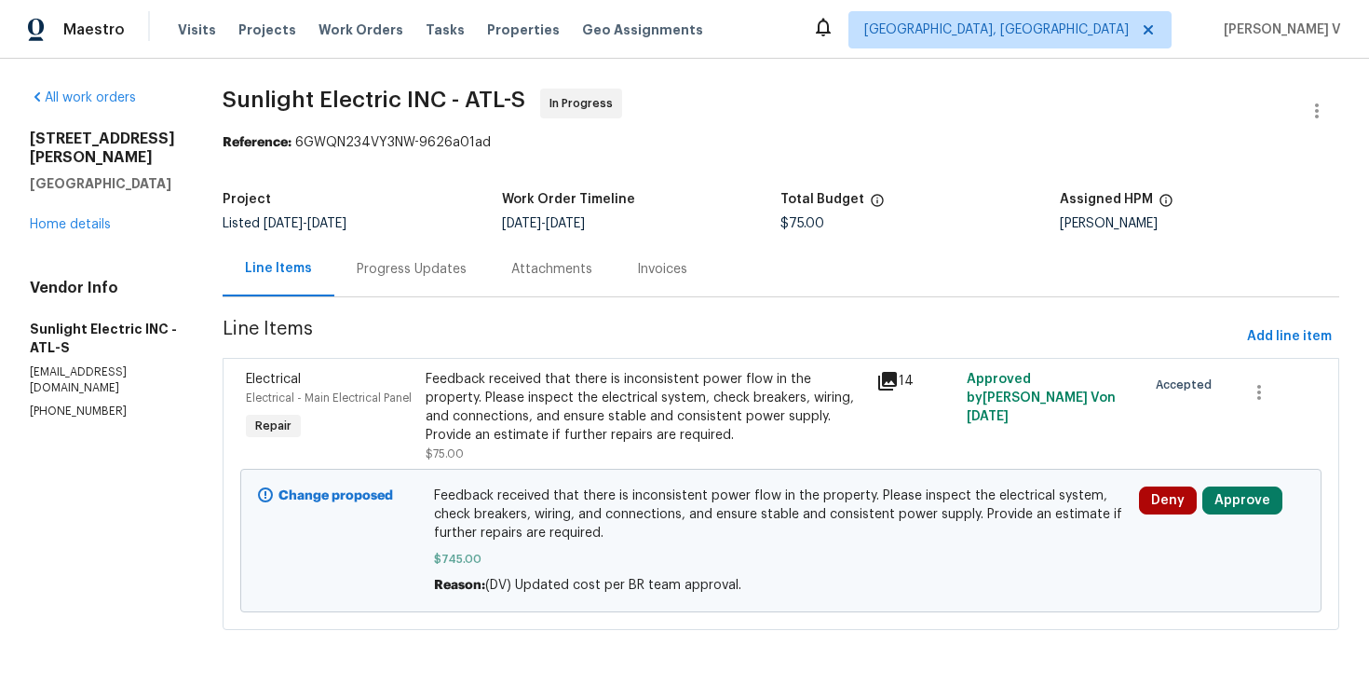
click at [458, 562] on span "$745.00" at bounding box center [781, 559] width 694 height 19
copy span "$745.00"
click at [105, 218] on link "Home details" at bounding box center [70, 224] width 81 height 13
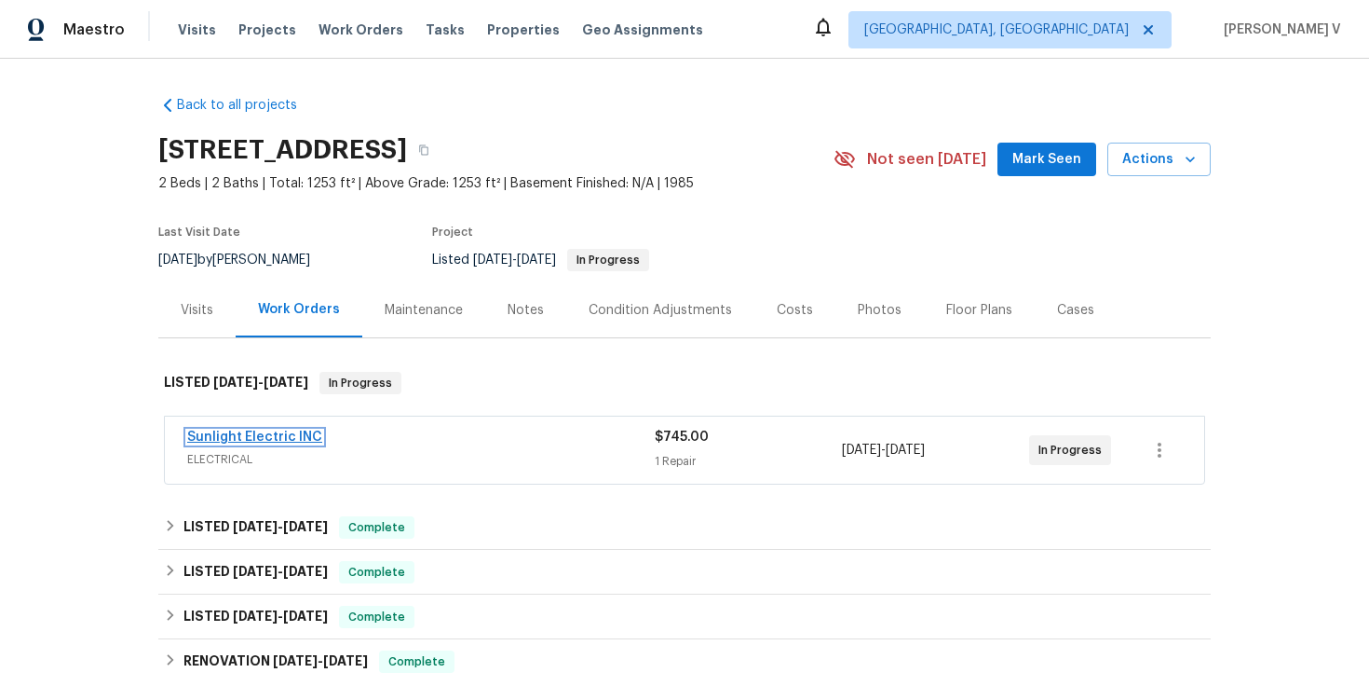
click at [289, 437] on link "Sunlight Electric INC" at bounding box center [254, 436] width 135 height 13
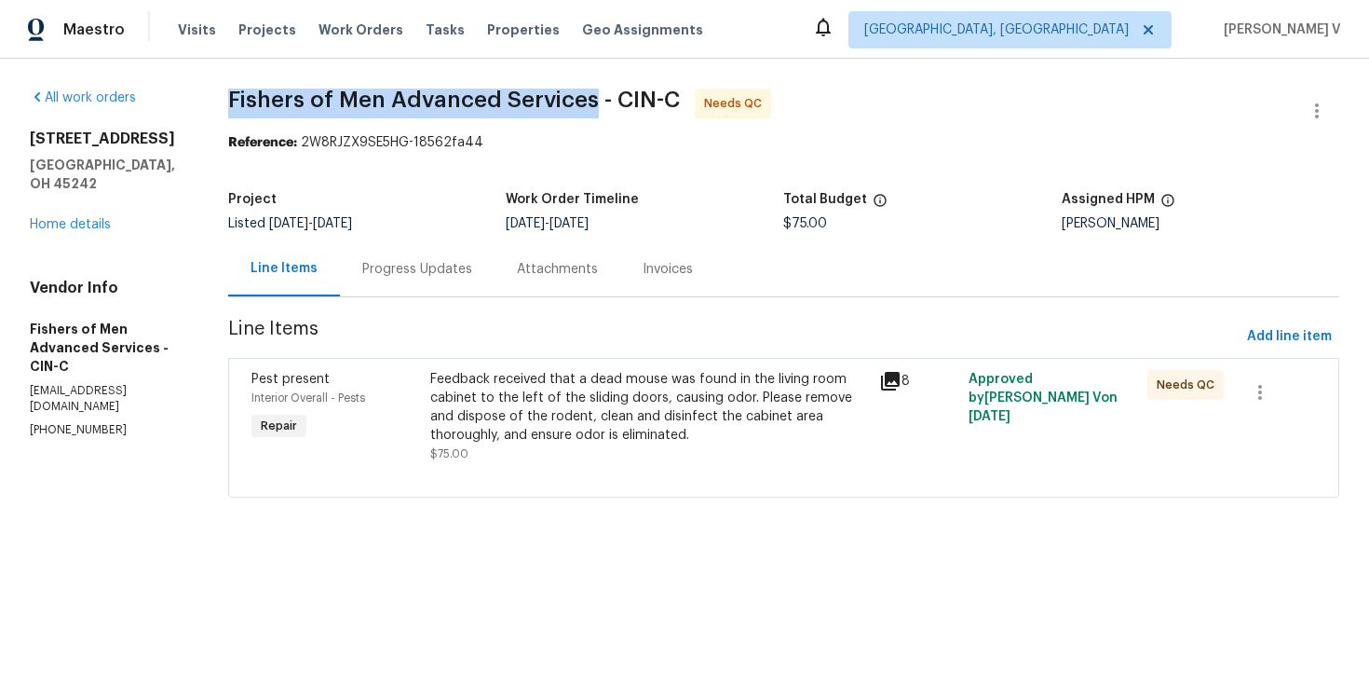
drag, startPoint x: 252, startPoint y: 100, endPoint x: 620, endPoint y: 102, distance: 368.9
click at [620, 102] on div "All work orders 10820 Lakehurst Ct Cincinnati, OH 45242 Home details Vendor Inf…" at bounding box center [684, 304] width 1369 height 491
copy span "Fishers of Men Advanced Services"
click at [433, 261] on div "Progress Updates" at bounding box center [417, 269] width 110 height 19
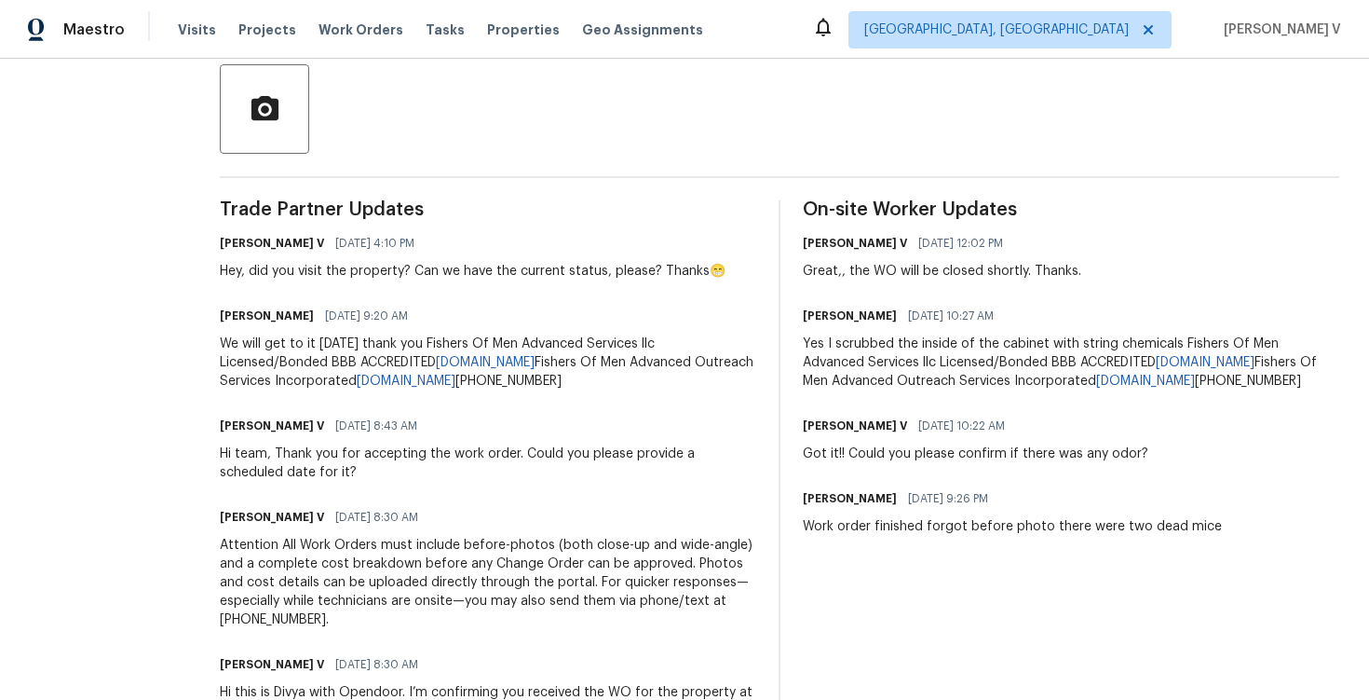
scroll to position [470, 0]
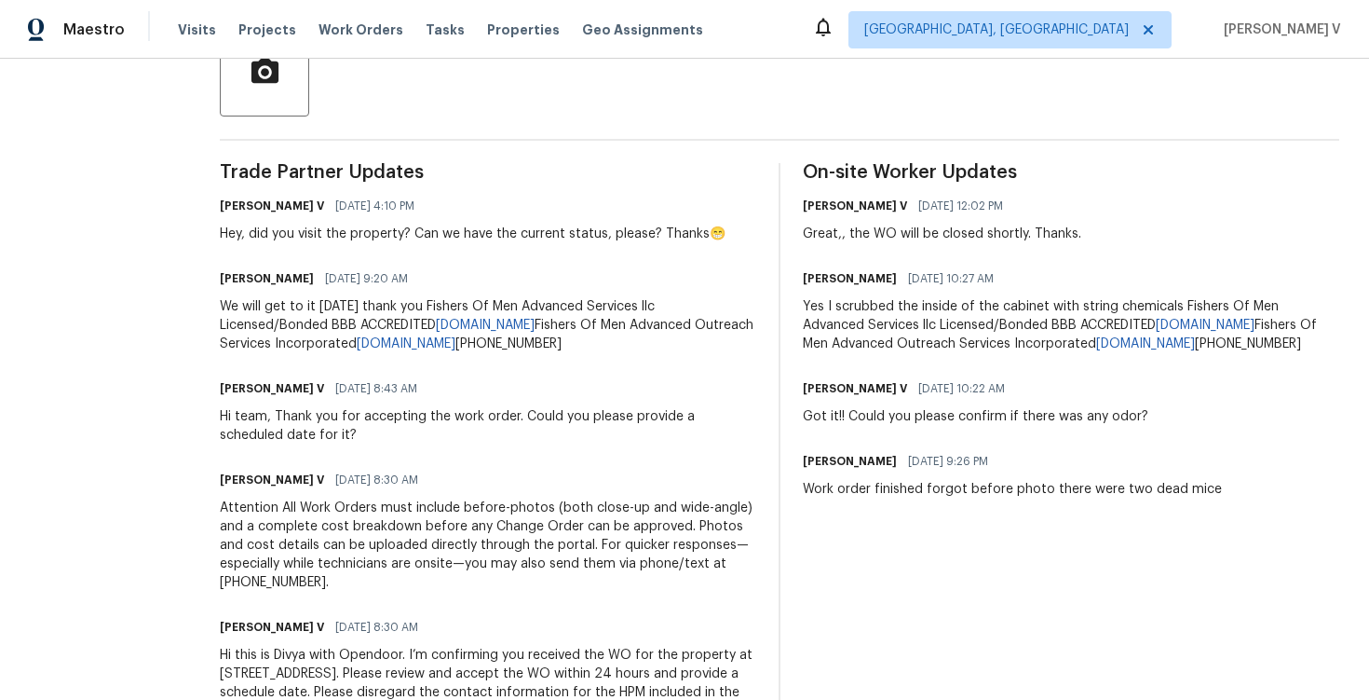
click at [825, 498] on div "Work order finished forgot before photo there were two dead mice" at bounding box center [1012, 489] width 419 height 19
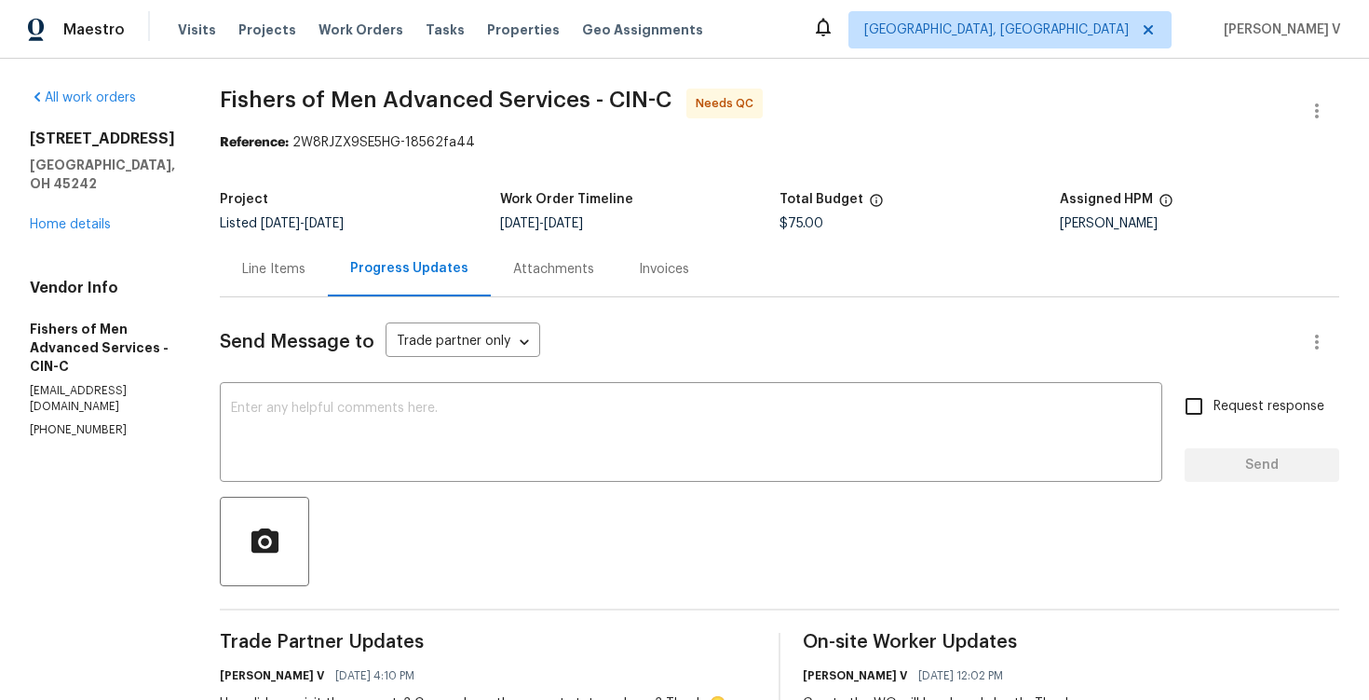
click at [298, 284] on div "Line Items" at bounding box center [274, 268] width 108 height 55
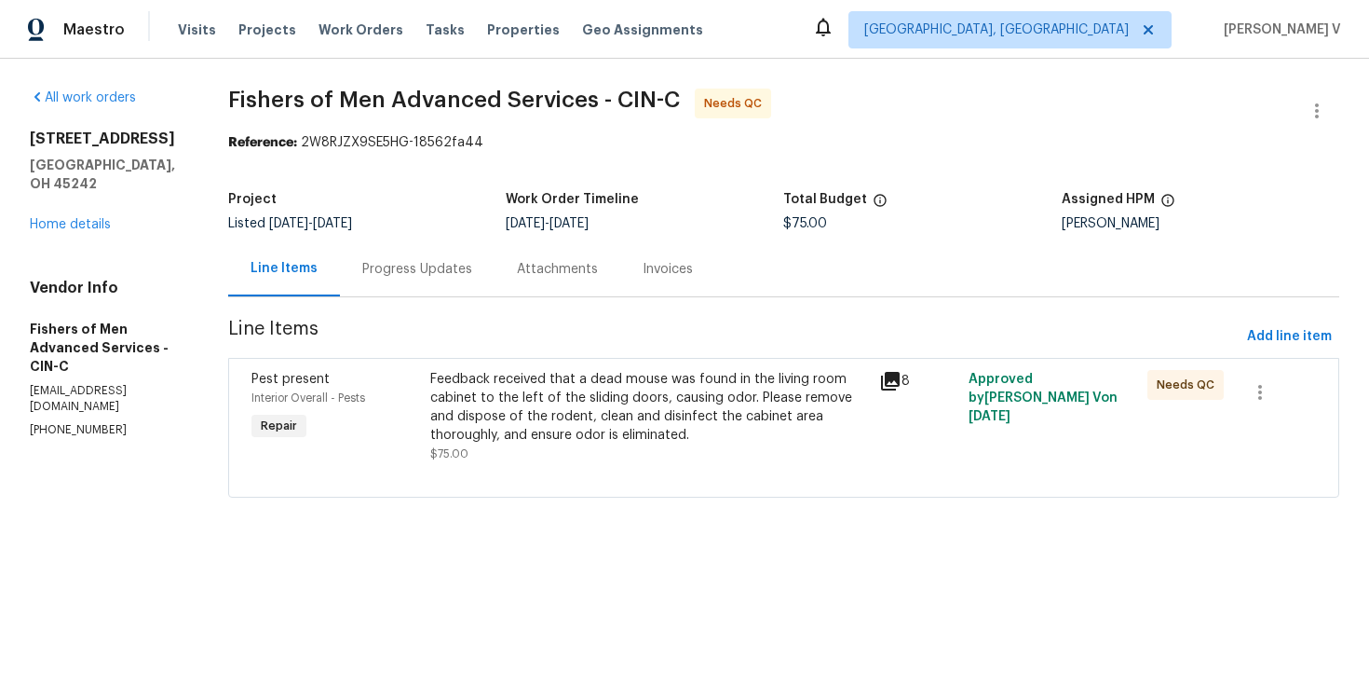
click at [560, 422] on div "Feedback received that a dead mouse was found in the living room cabinet to the…" at bounding box center [648, 407] width 437 height 75
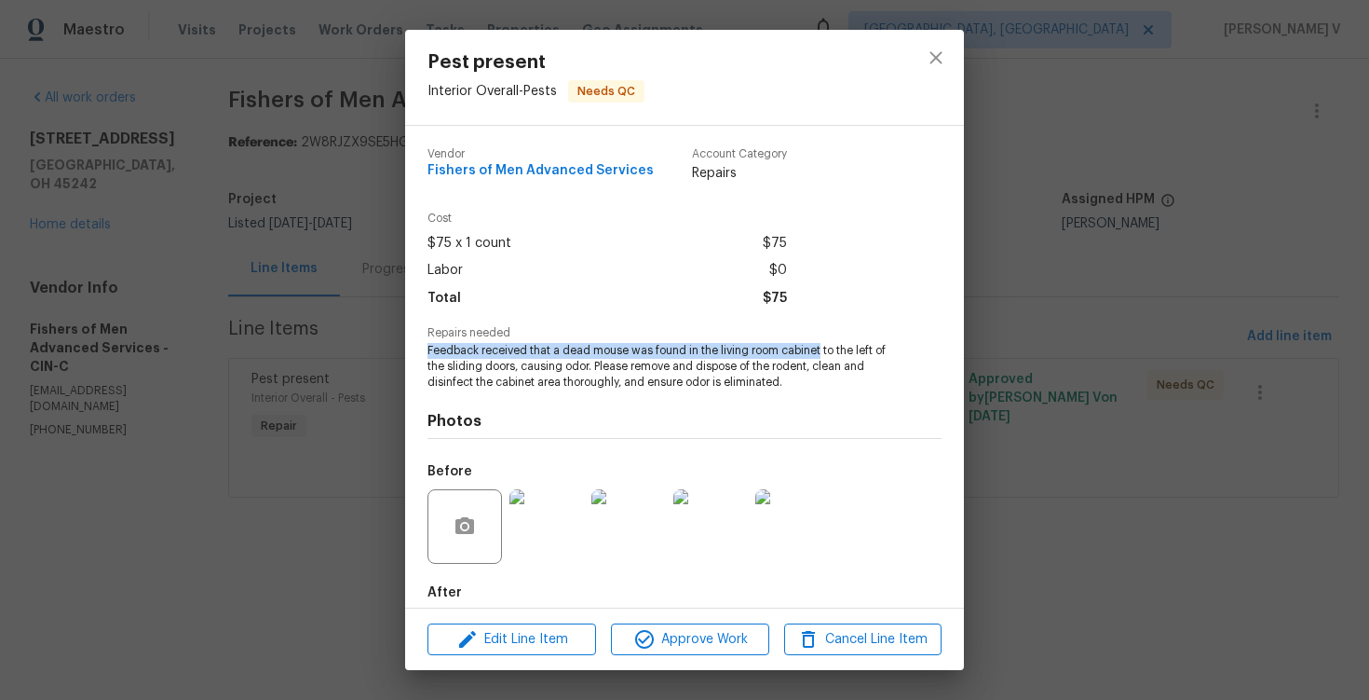
drag, startPoint x: 424, startPoint y: 350, endPoint x: 820, endPoint y: 352, distance: 395.9
click at [820, 352] on div "Vendor Fishers of Men Advanced Services Account Category Repairs Cost $75 x 1 c…" at bounding box center [684, 367] width 559 height 482
copy span "Feedback received that a dead mouse was found in the living room cabinet"
click at [978, 388] on div "Pest present Interior Overall - Pests Needs QC Vendor Fishers of Men Advanced S…" at bounding box center [684, 350] width 1369 height 700
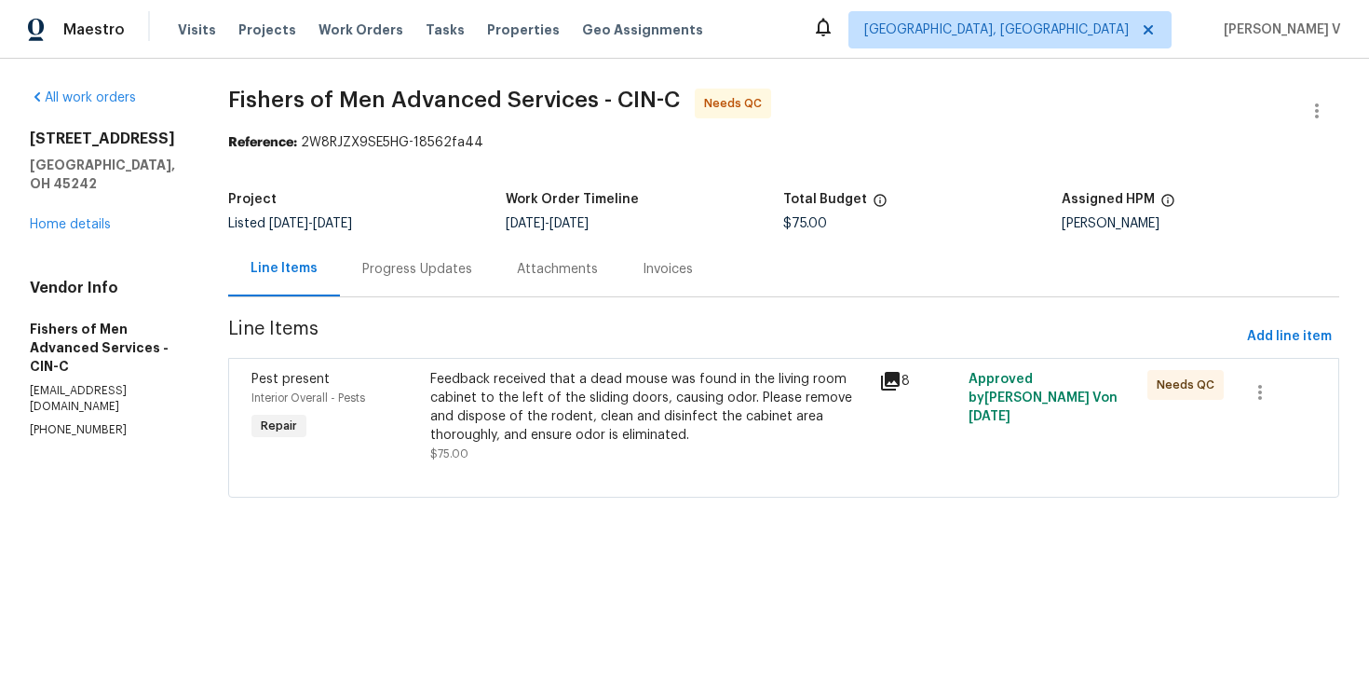
click at [555, 294] on div "Attachments" at bounding box center [558, 268] width 126 height 55
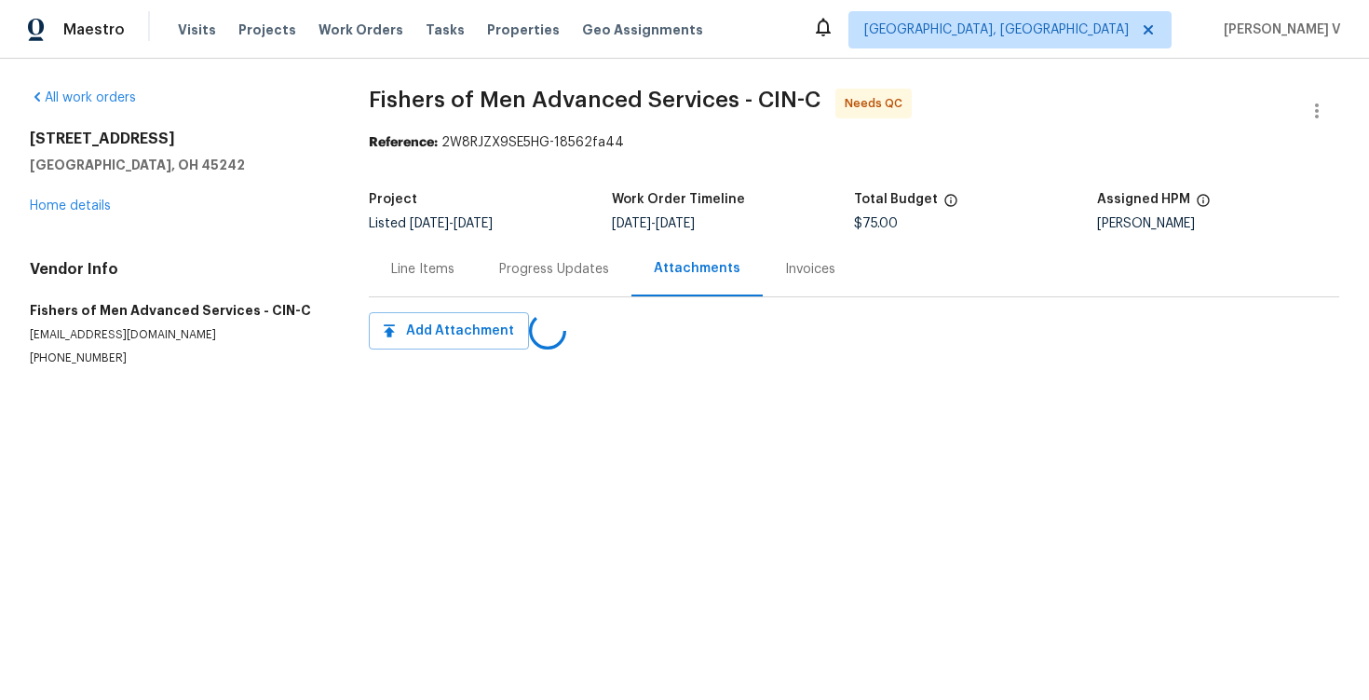
click at [478, 285] on div "Progress Updates" at bounding box center [554, 268] width 155 height 55
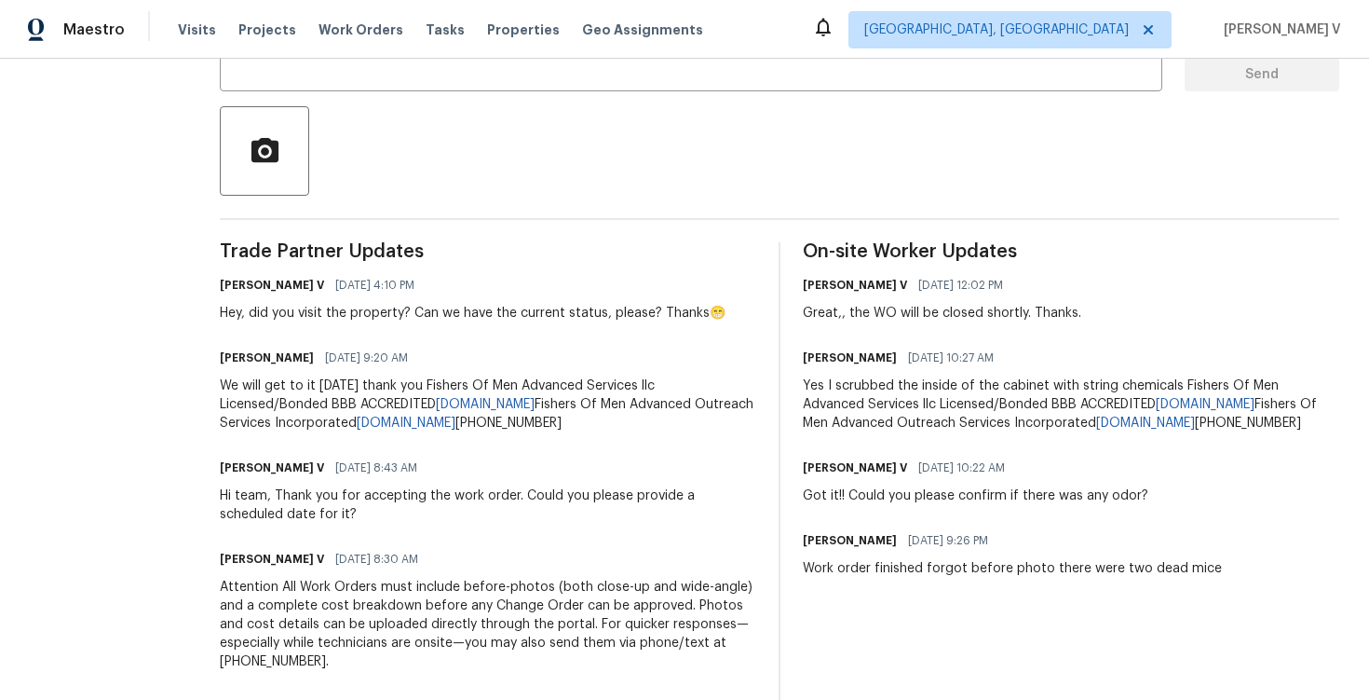
scroll to position [402, 0]
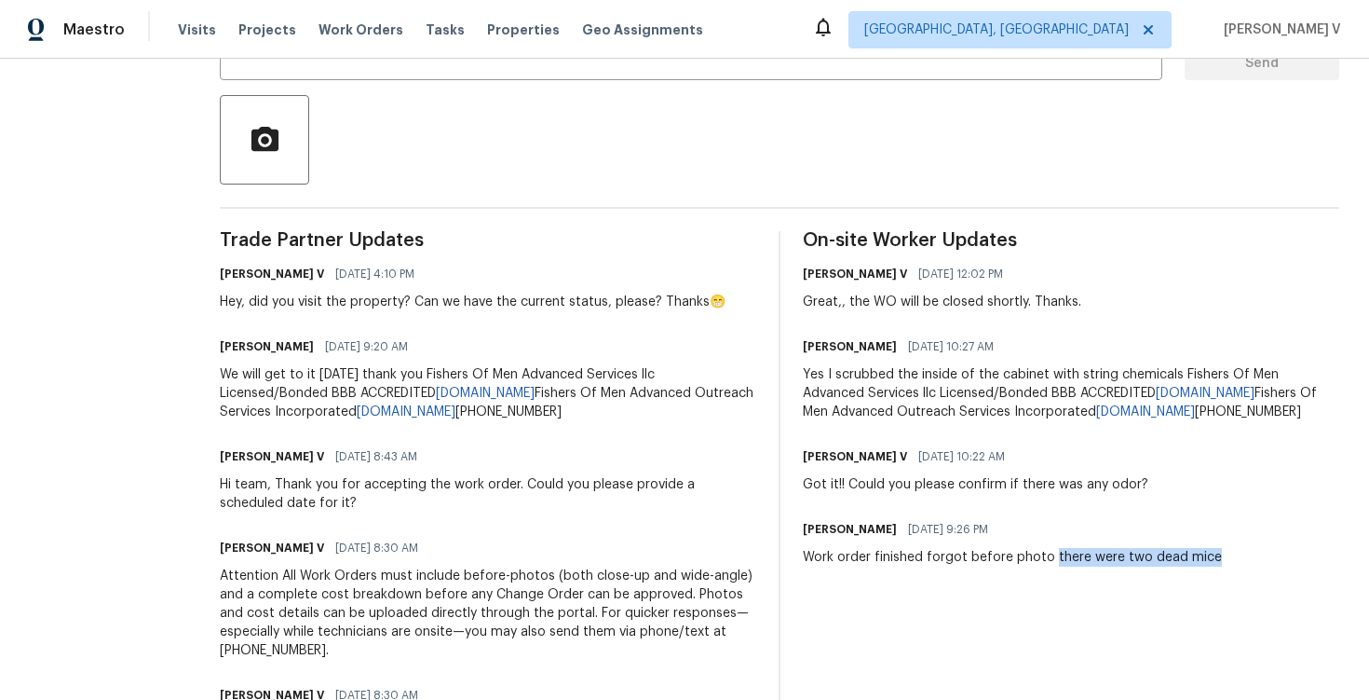
drag, startPoint x: 1069, startPoint y: 577, endPoint x: 1307, endPoint y: 575, distance: 238.5
click at [1307, 566] on div "Cessalea Moore 10/07/2025 9:26 PM Work order finished forgot before photo there…" at bounding box center [1071, 541] width 537 height 50
copy div "there were two dead mice"
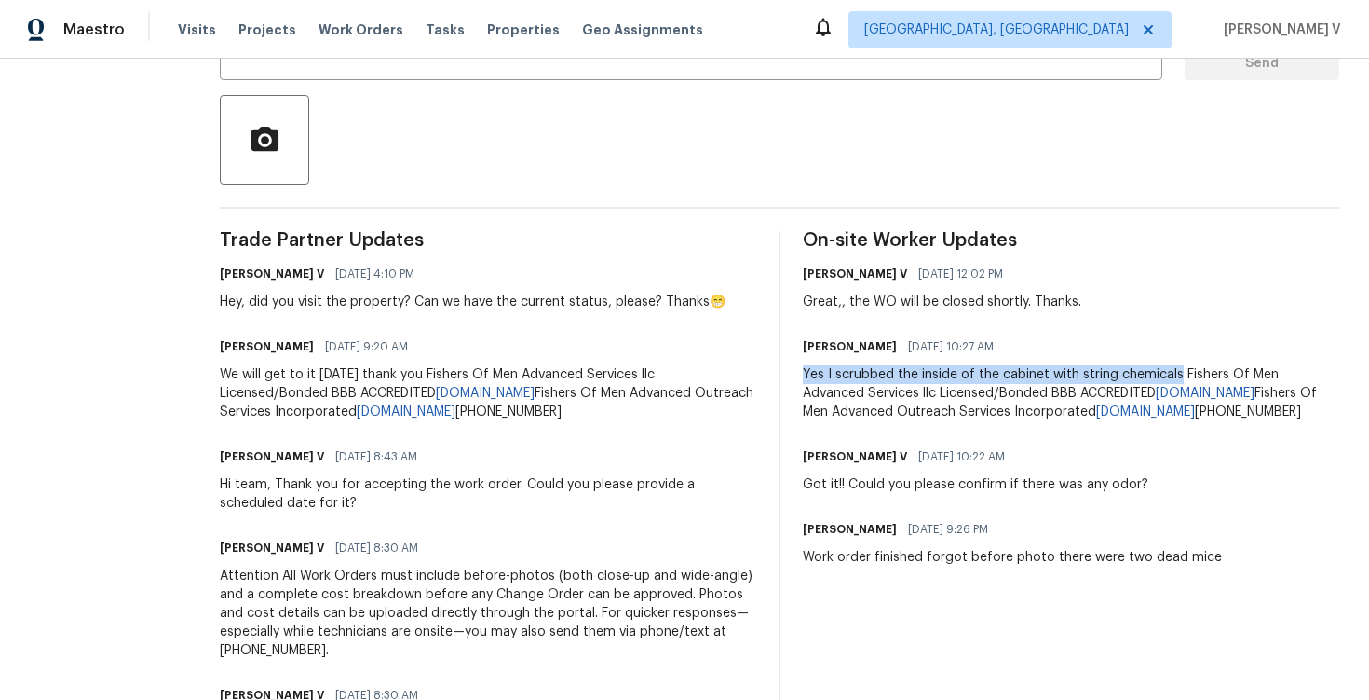
drag, startPoint x: 821, startPoint y: 373, endPoint x: 1198, endPoint y: 375, distance: 377.3
click at [1198, 375] on div "Trade Partner Updates Divya Dharshini V 10/07/2025 4:10 PM Hey, did you visit t…" at bounding box center [780, 520] width 1120 height 579
copy div "Yes I scrubbed the inside of the cabinet with string chemicals"
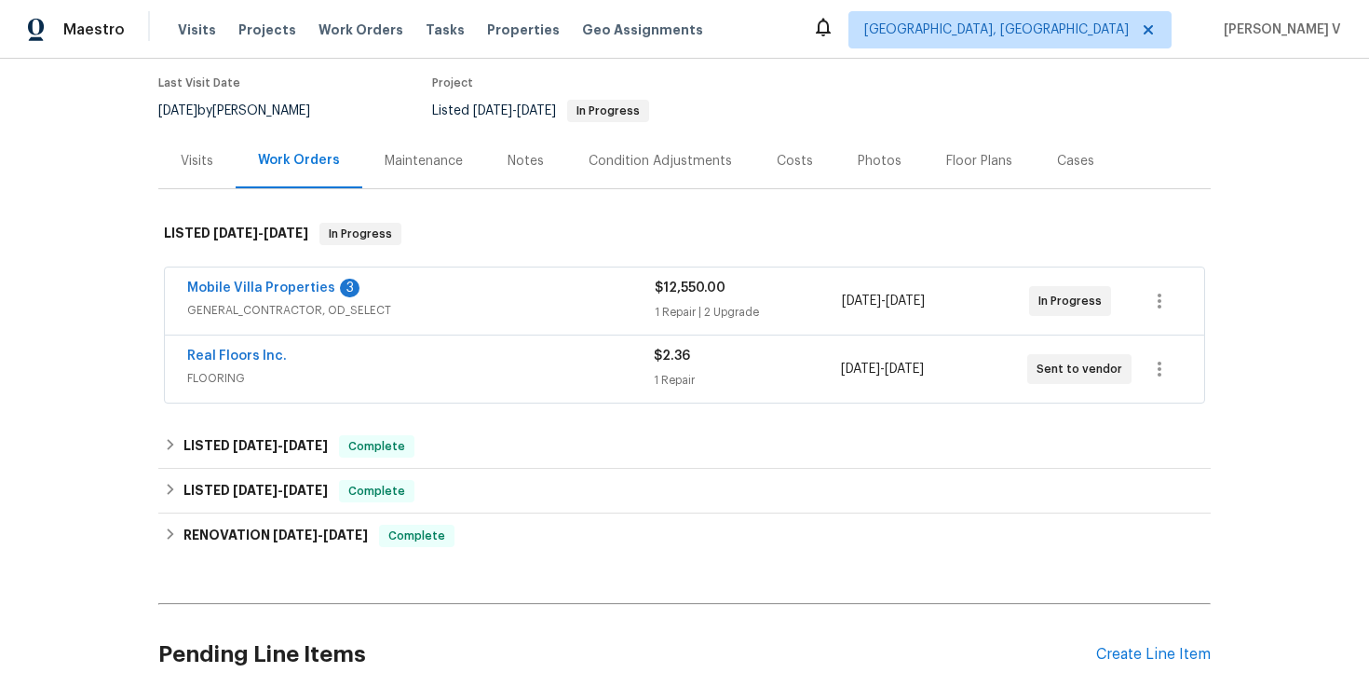
scroll to position [177, 0]
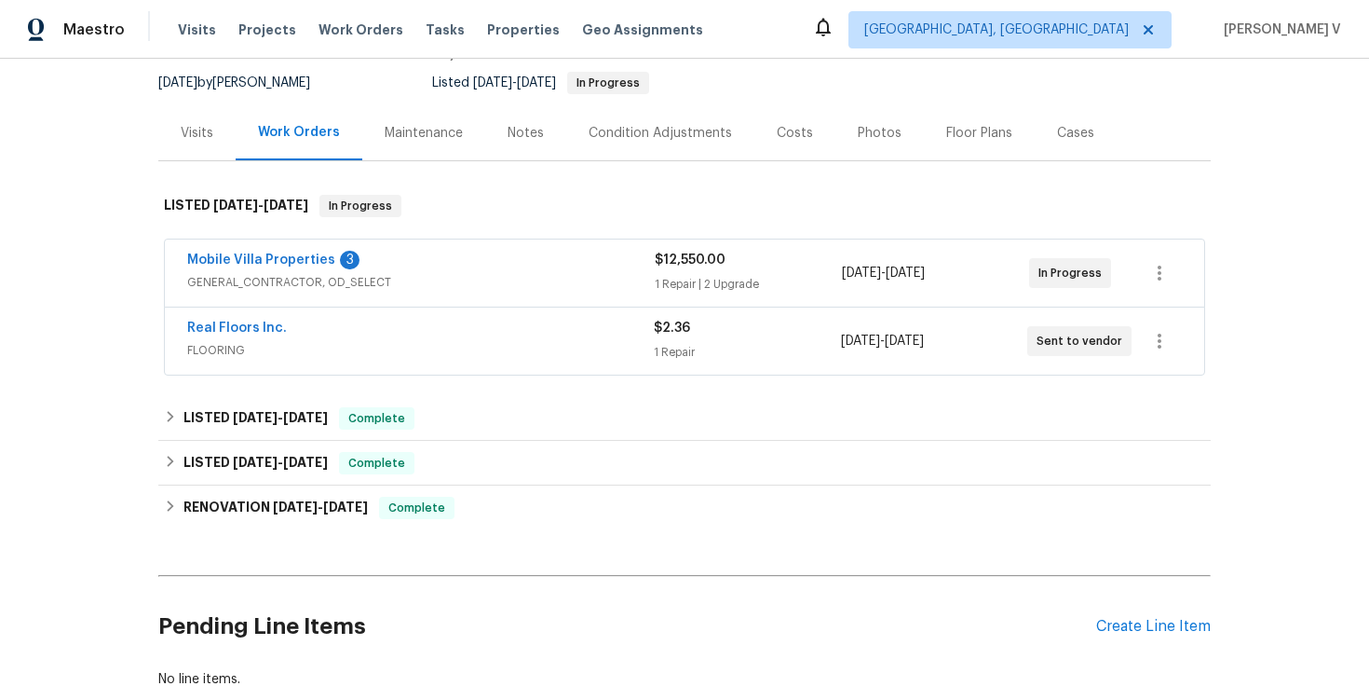
click at [498, 258] on div "Mobile Villa Properties 3" at bounding box center [421, 262] width 468 height 22
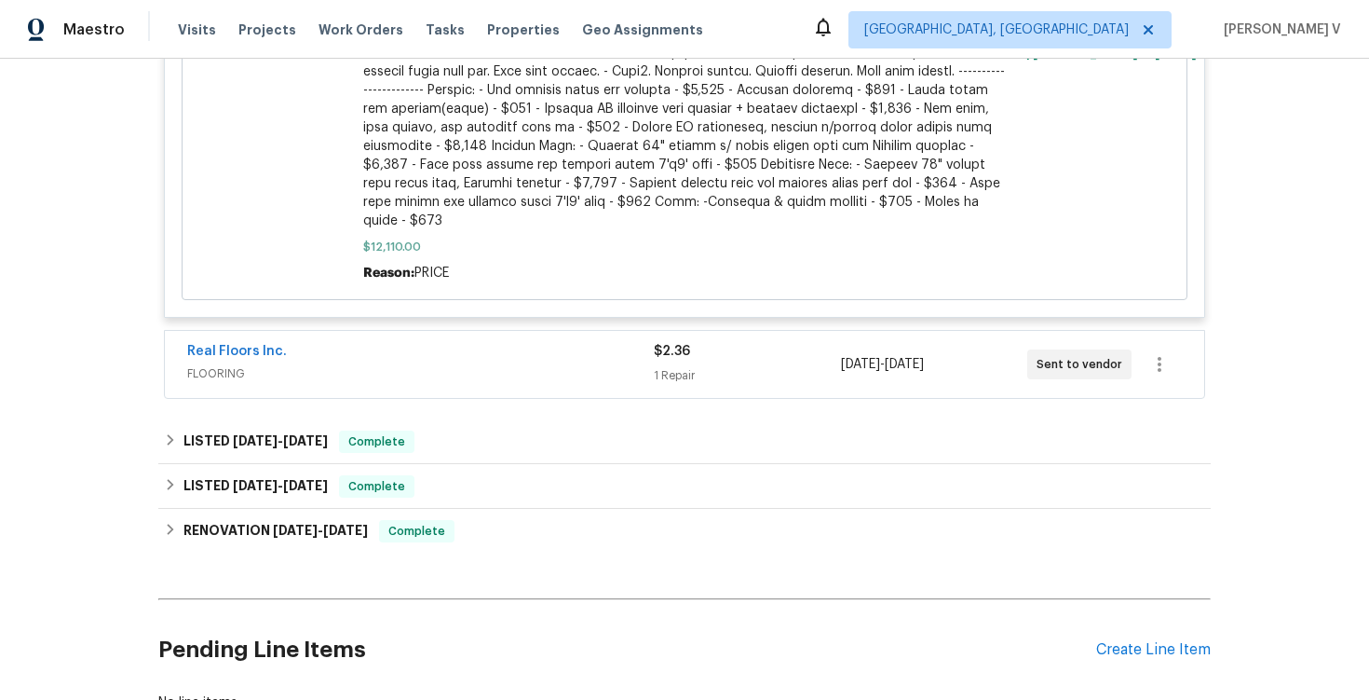
scroll to position [1584, 0]
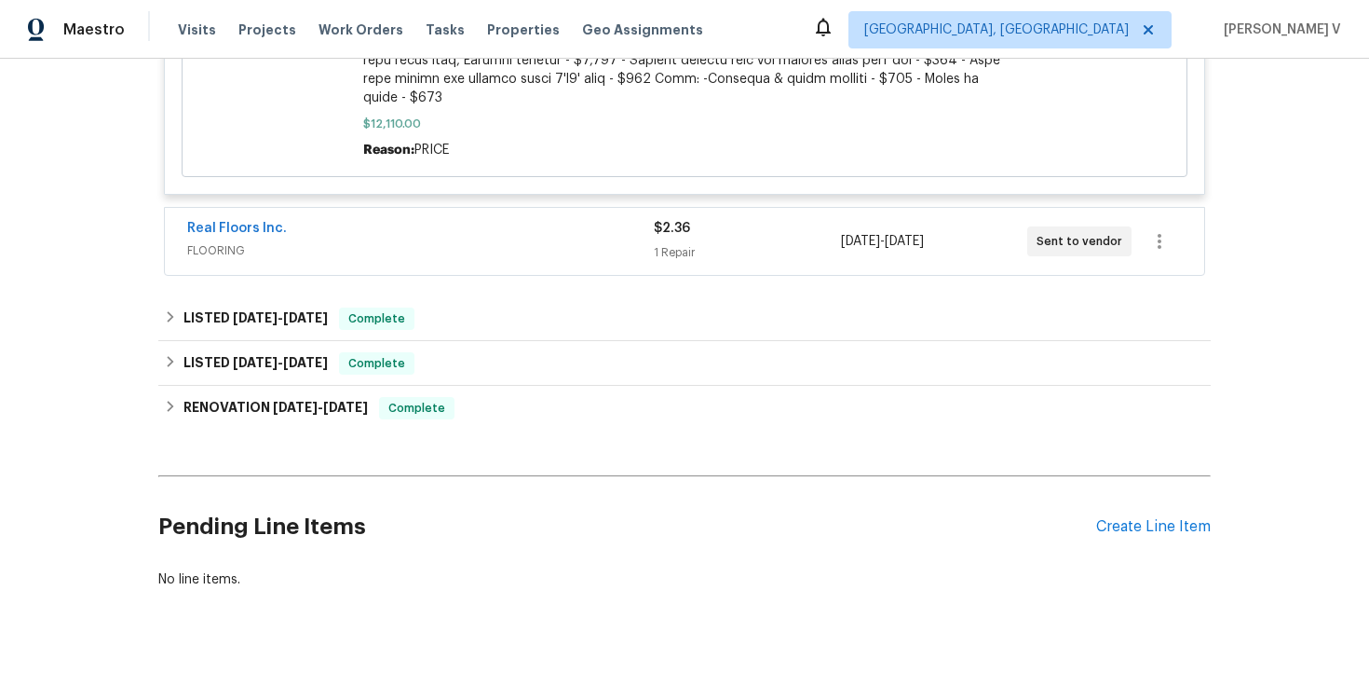
click at [482, 241] on span "FLOORING" at bounding box center [420, 250] width 467 height 19
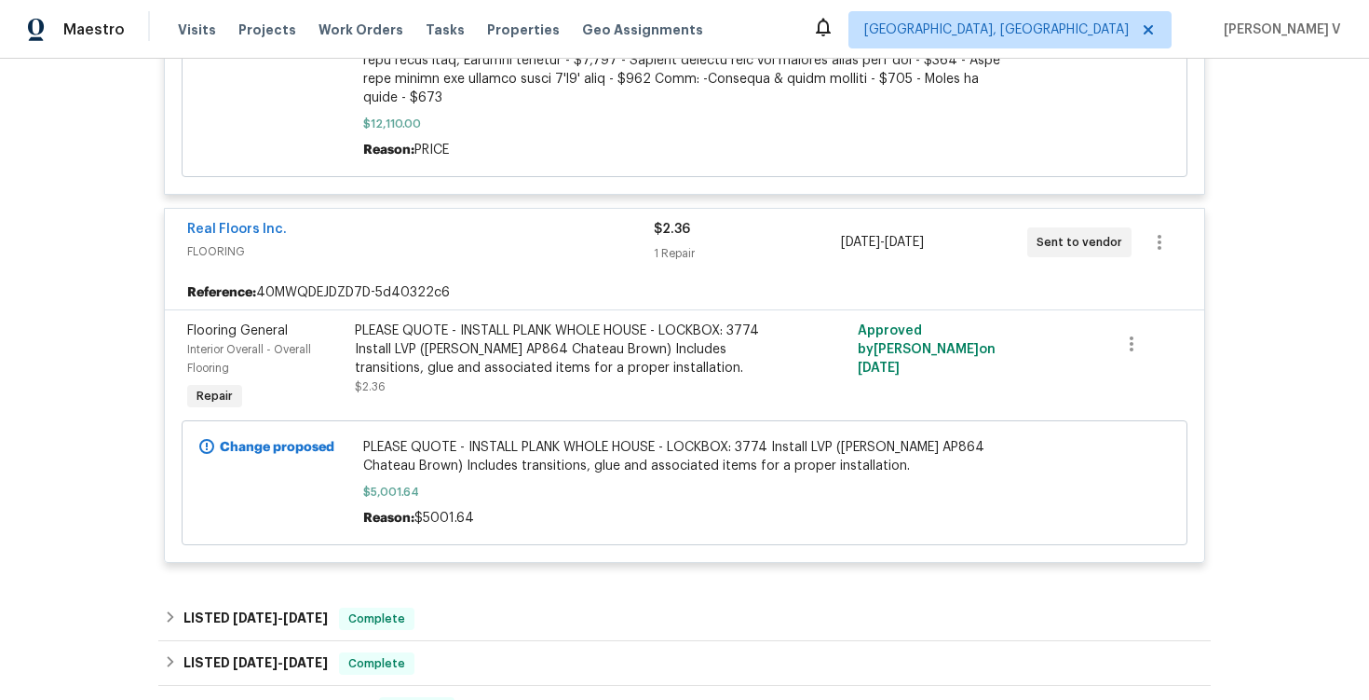
scroll to position [1886, 0]
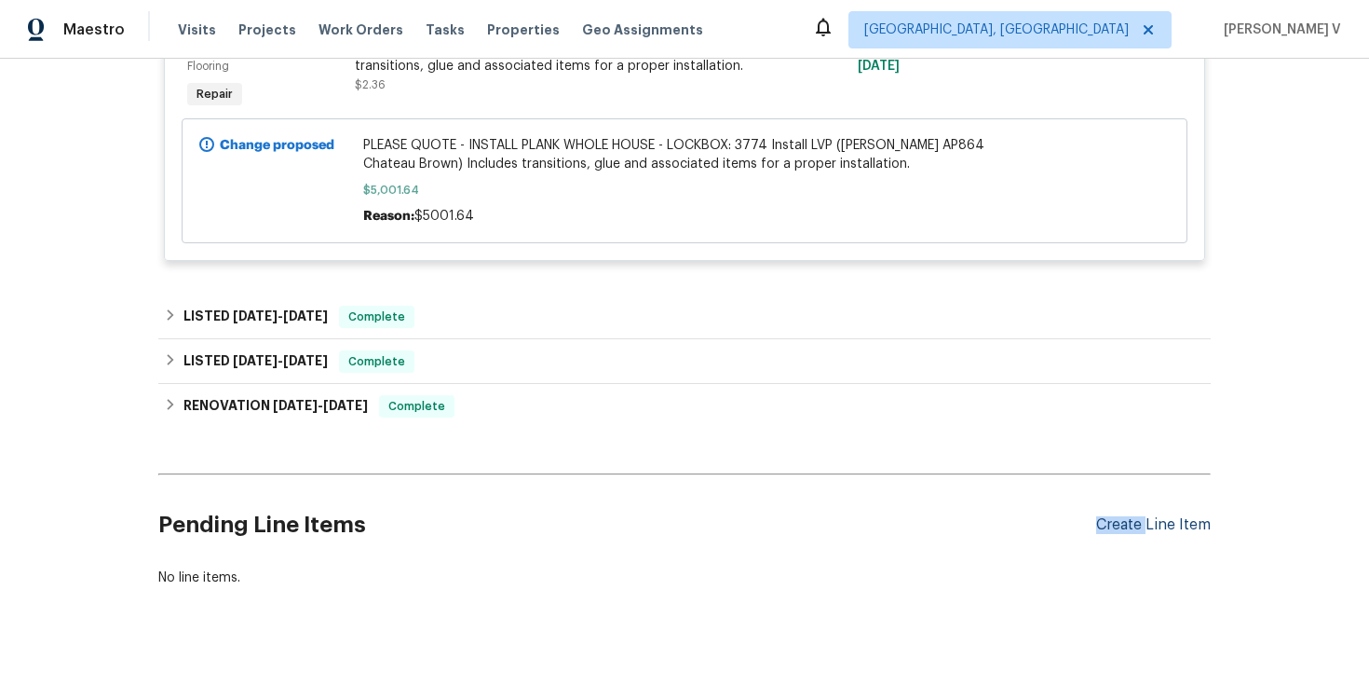
click at [1150, 516] on div "Create Line Item" at bounding box center [1154, 525] width 115 height 18
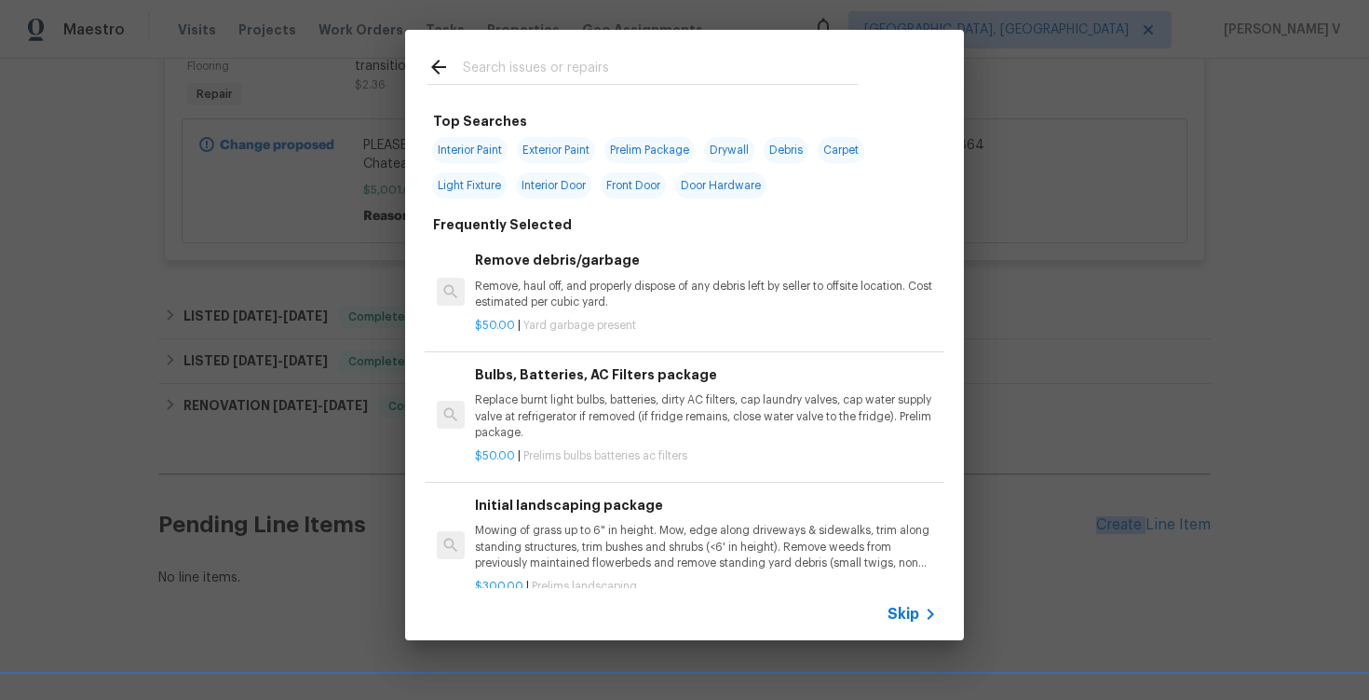
click at [910, 615] on span "Skip" at bounding box center [904, 614] width 32 height 19
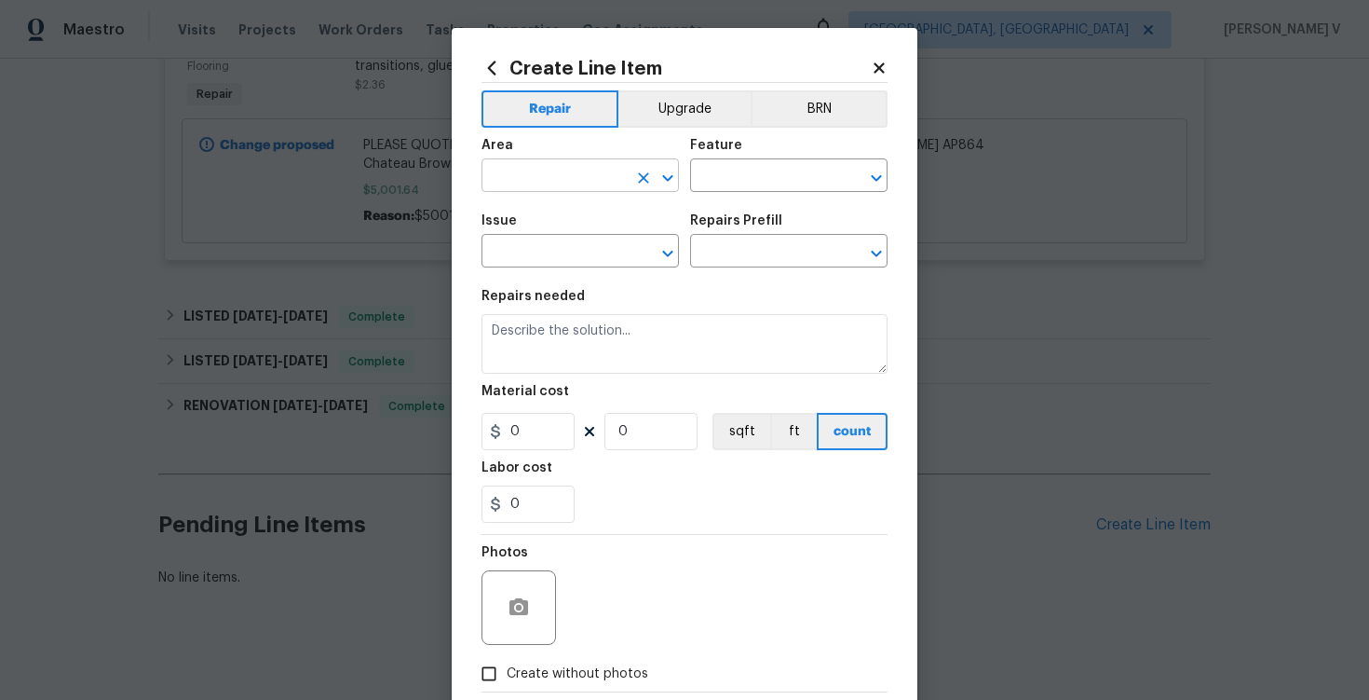
click at [523, 170] on input "text" at bounding box center [554, 177] width 145 height 29
click at [539, 204] on li "In-ground pool / Spa" at bounding box center [581, 219] width 198 height 31
type input "In-ground pool / Spa"
click at [739, 179] on input "text" at bounding box center [762, 177] width 145 height 29
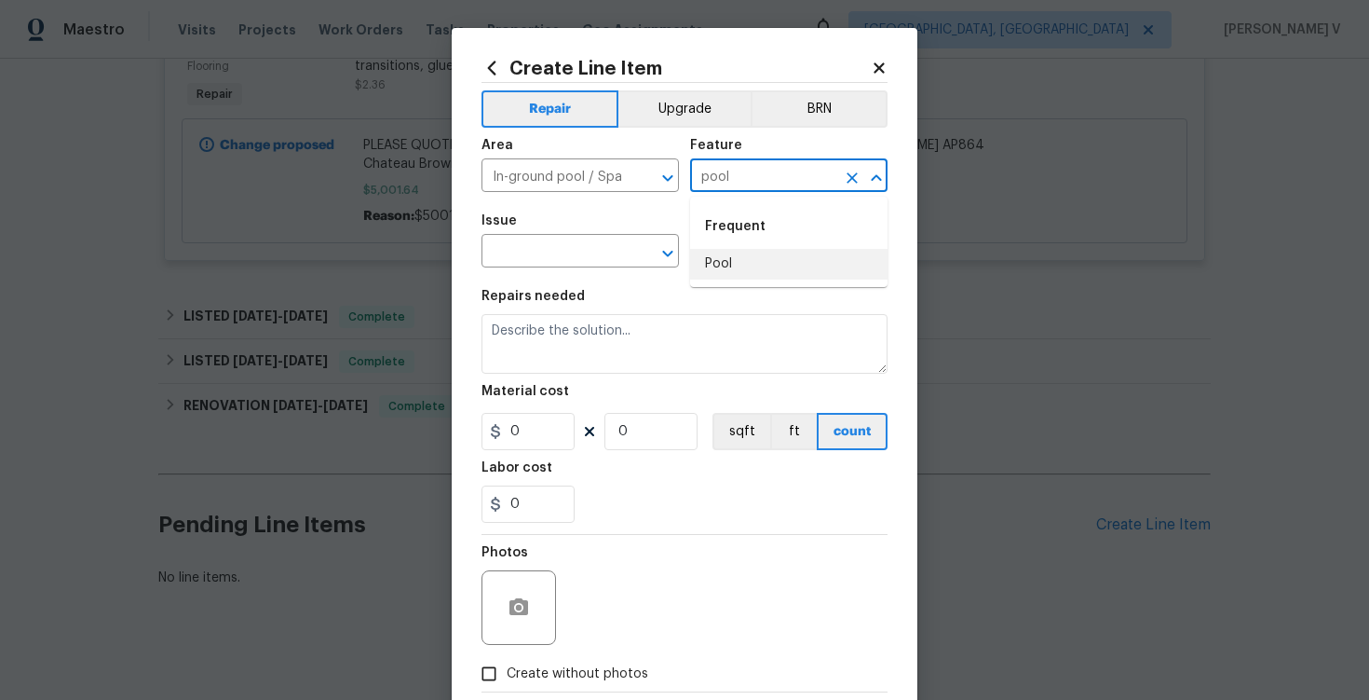
click at [715, 266] on li "Pool" at bounding box center [789, 264] width 198 height 31
type input "Pool"
click at [564, 261] on input "text" at bounding box center [554, 252] width 145 height 29
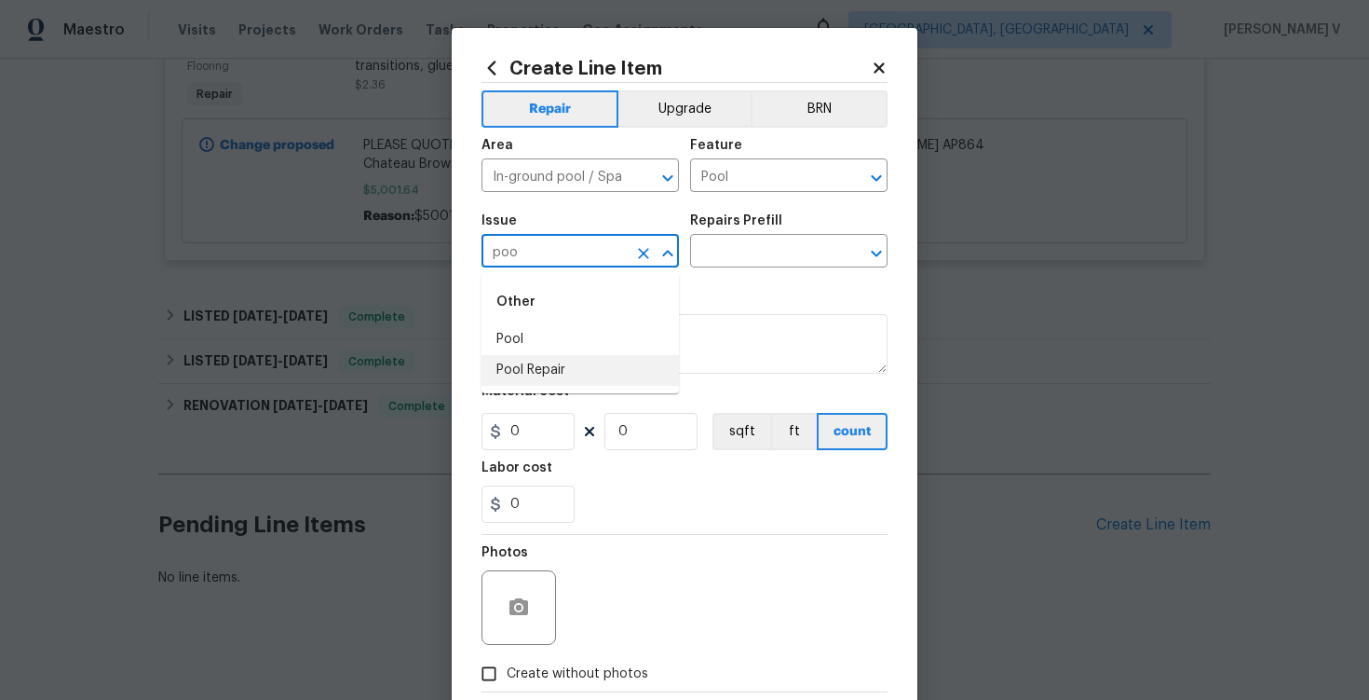
click at [566, 355] on li "Pool Repair" at bounding box center [581, 370] width 198 height 31
type input "Pool Repair"
click at [768, 267] on input "text" at bounding box center [762, 252] width 145 height 29
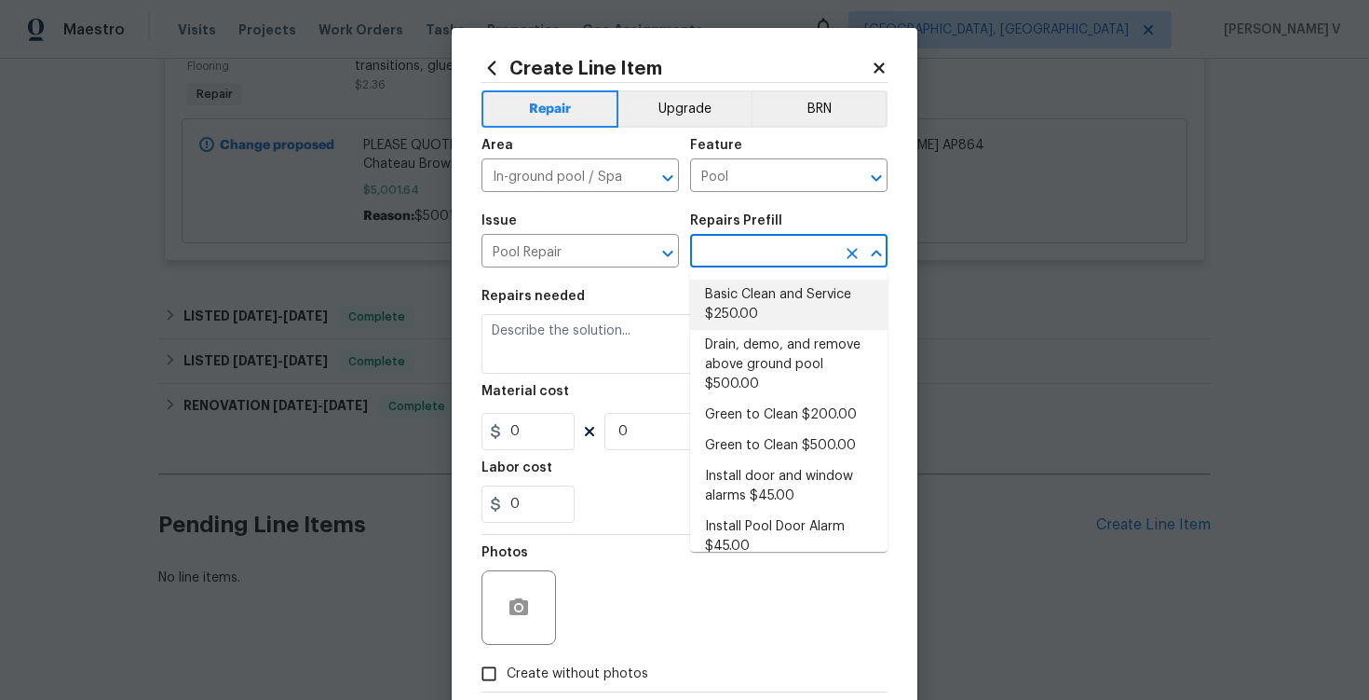
click at [766, 313] on li "Basic Clean and Service $250.00" at bounding box center [789, 304] width 198 height 50
type input "Basic Clean and Service $250.00"
type textarea "basic clean and service, balance chems, repair minor leaks at equipment, etc"
type input "250"
type input "1"
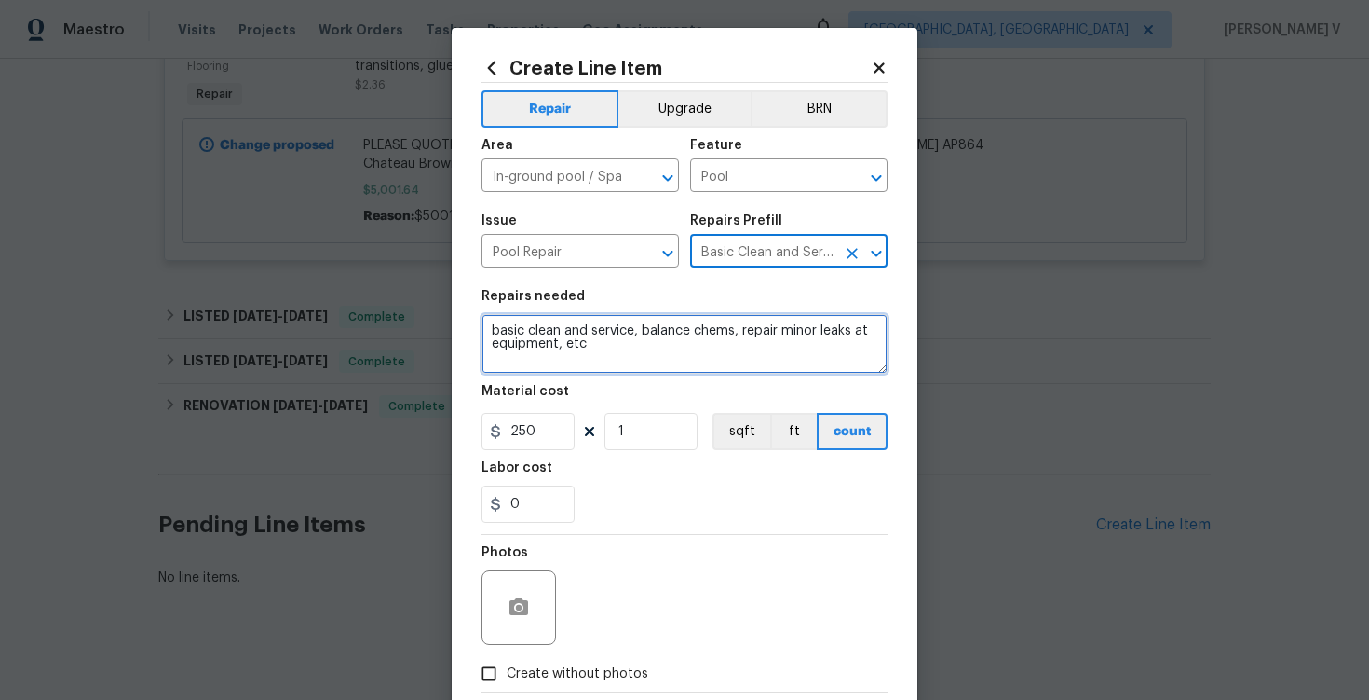
click at [713, 335] on textarea "basic clean and service, balance chems, repair minor leaks at equipment, etc" at bounding box center [685, 344] width 406 height 60
paste textarea "As requested, WO for pool autofill. Confirm water level stability after done."
type textarea "As requested, WO for pool autofill. Confirm water level stability after done."
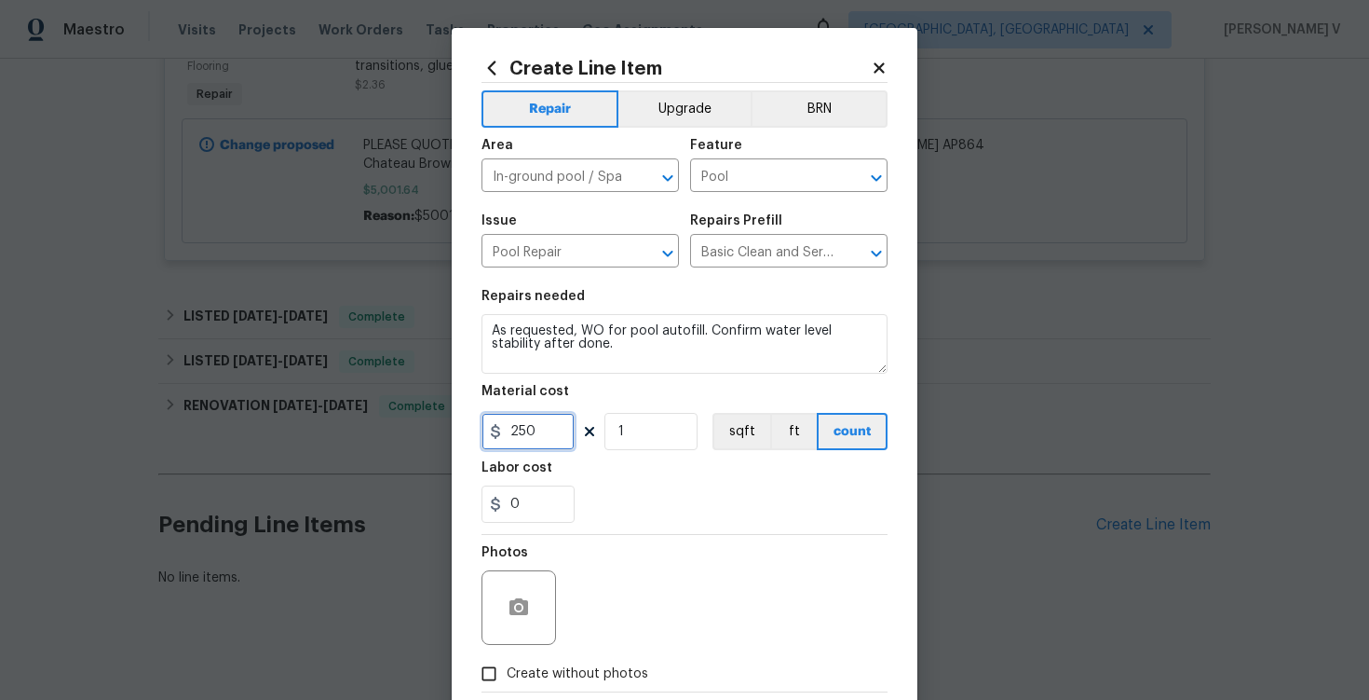
click at [542, 449] on input "250" at bounding box center [528, 431] width 93 height 37
paste input "text"
click at [525, 419] on input "250" at bounding box center [528, 431] width 93 height 37
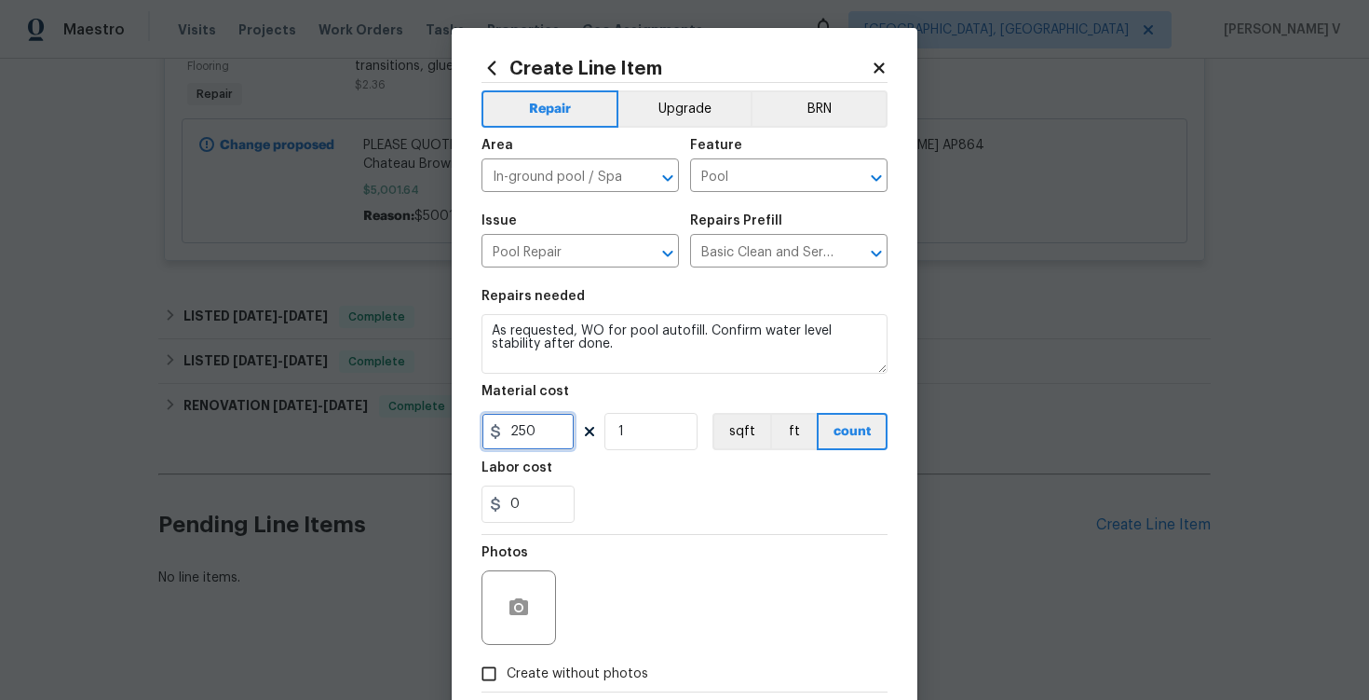
click at [525, 419] on input "250" at bounding box center [528, 431] width 93 height 37
paste input "192.6"
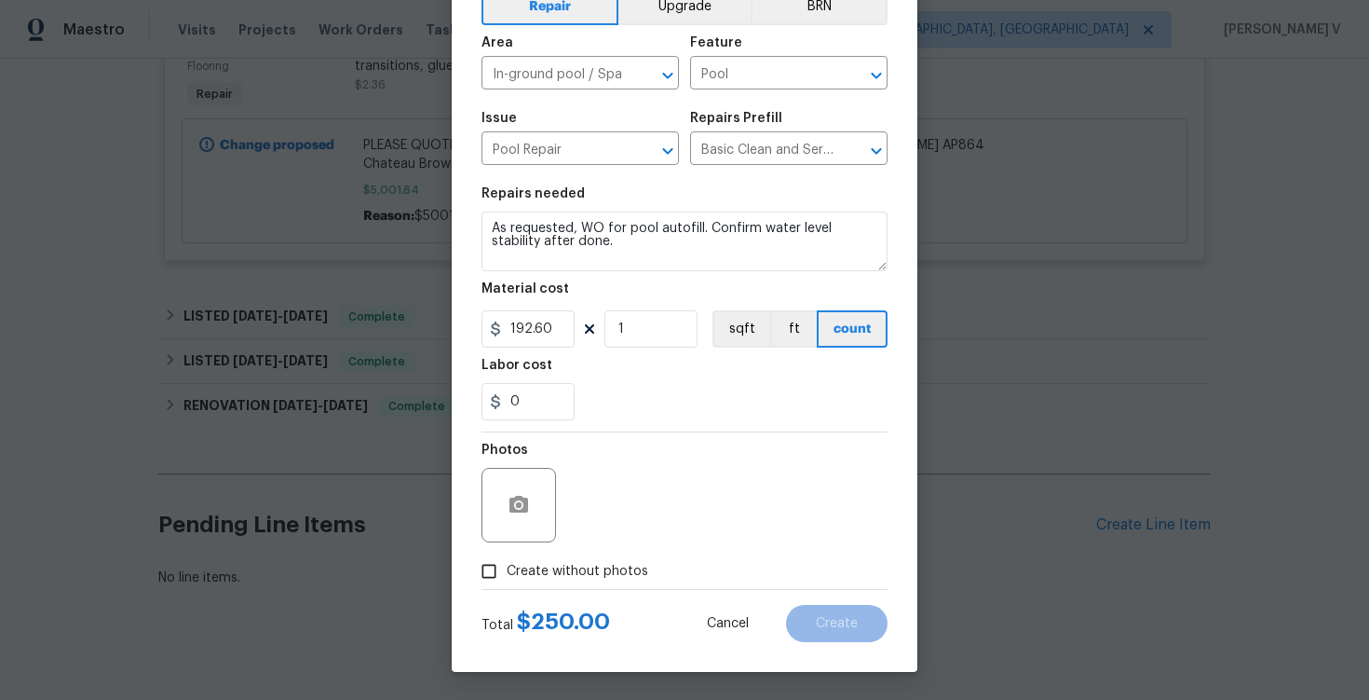
click at [504, 590] on div "Total $ 250.00 Cancel Create" at bounding box center [685, 616] width 406 height 52
type input "192.6"
click at [510, 563] on span "Create without photos" at bounding box center [578, 572] width 142 height 20
click at [507, 563] on input "Create without photos" at bounding box center [488, 570] width 35 height 35
checkbox input "true"
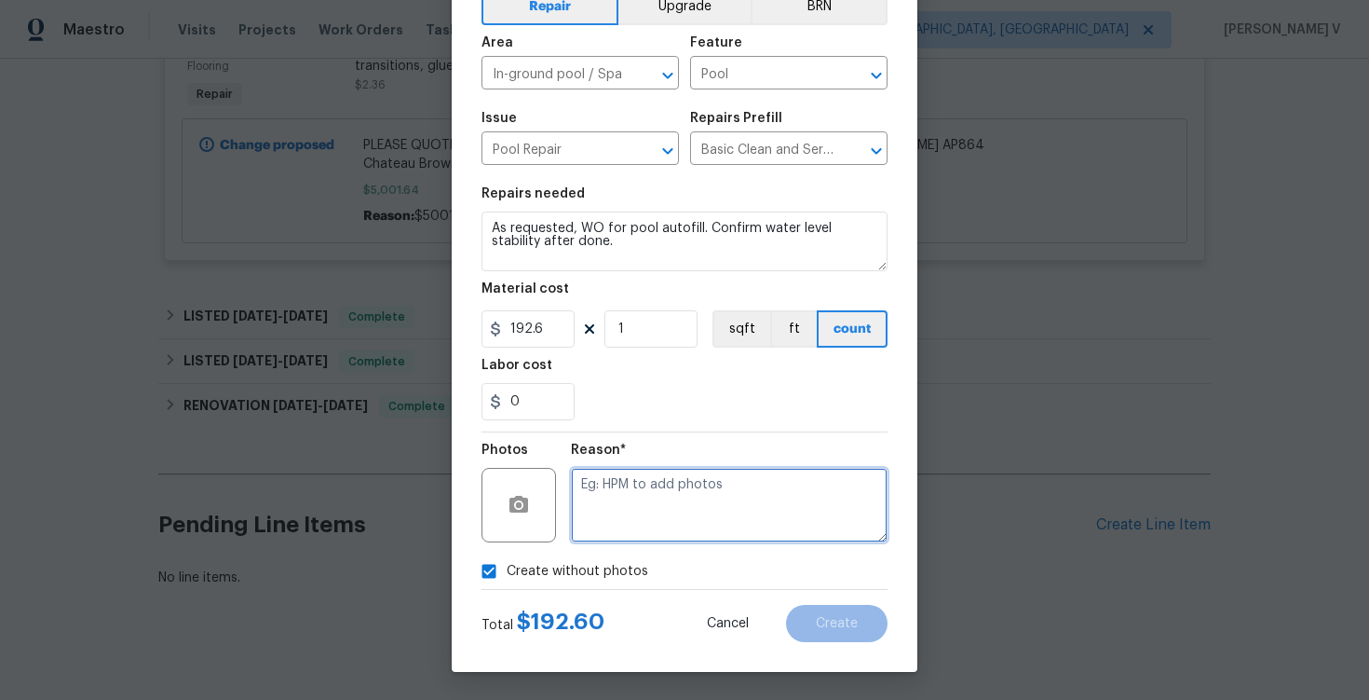
click at [643, 505] on textarea at bounding box center [729, 505] width 317 height 75
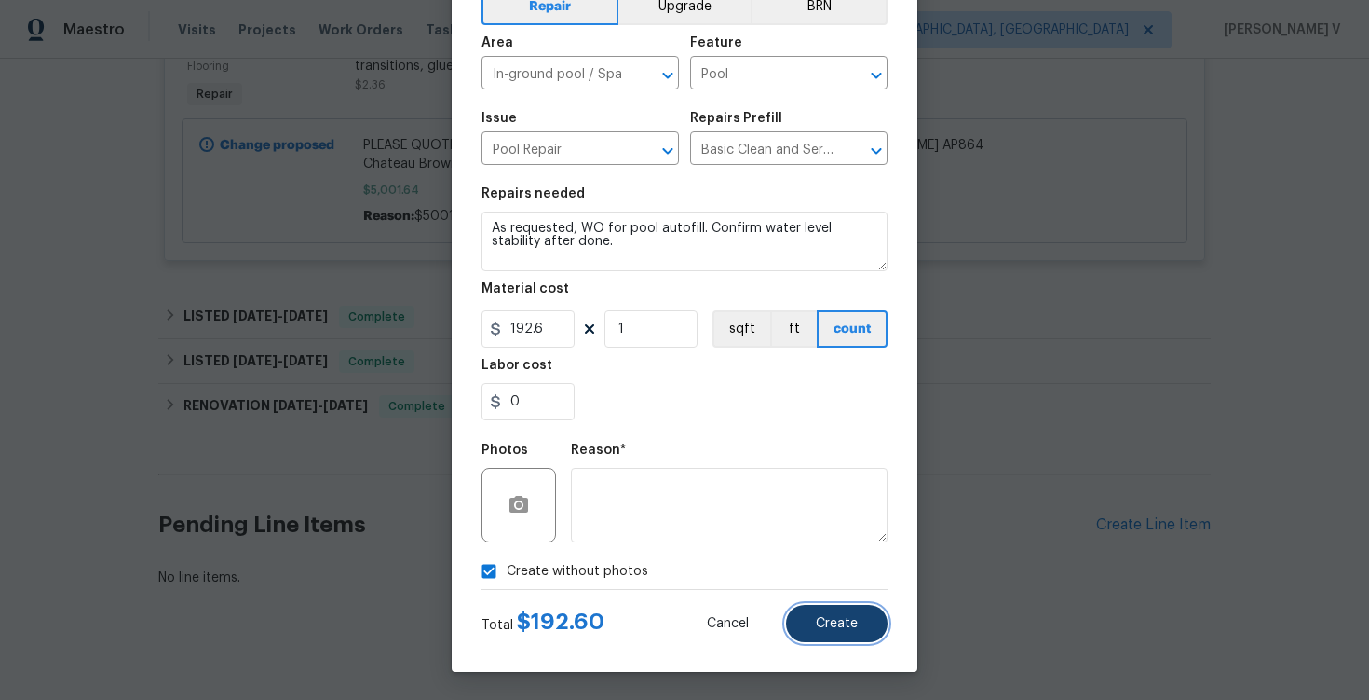
click at [885, 628] on button "Create" at bounding box center [837, 623] width 102 height 37
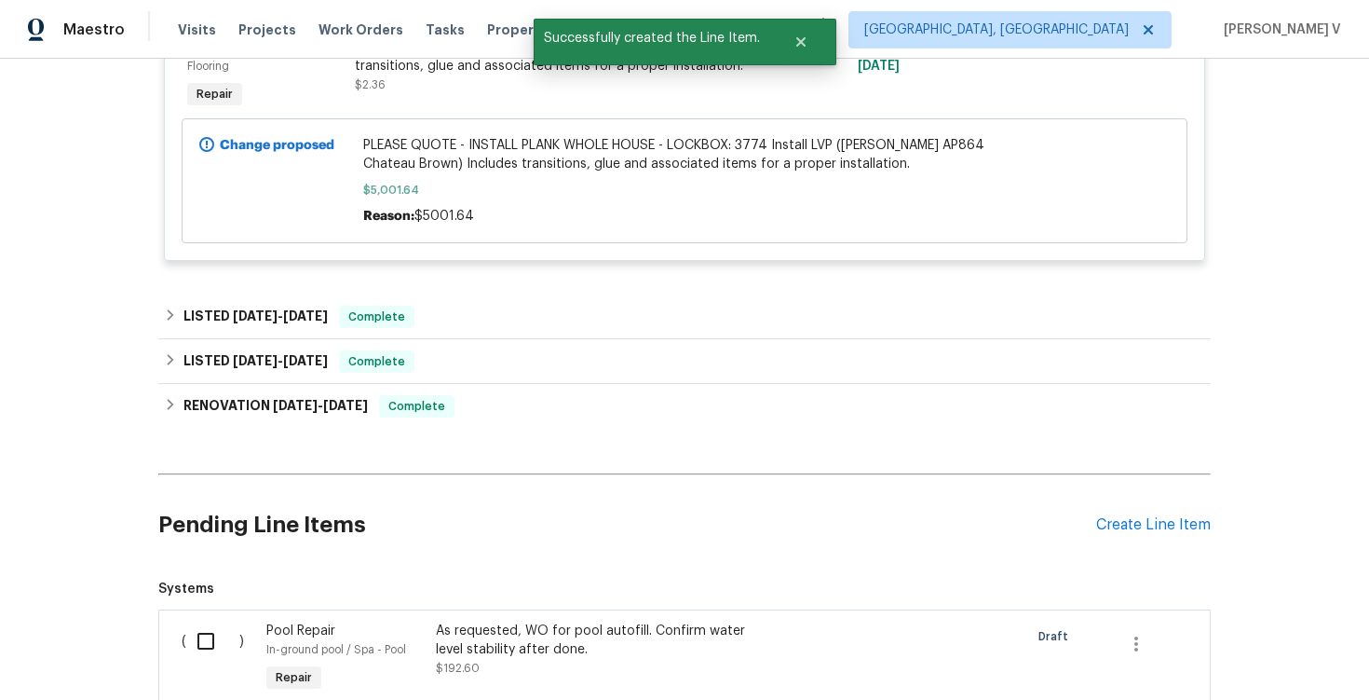
click at [210, 621] on input "checkbox" at bounding box center [212, 640] width 53 height 39
checkbox input "true"
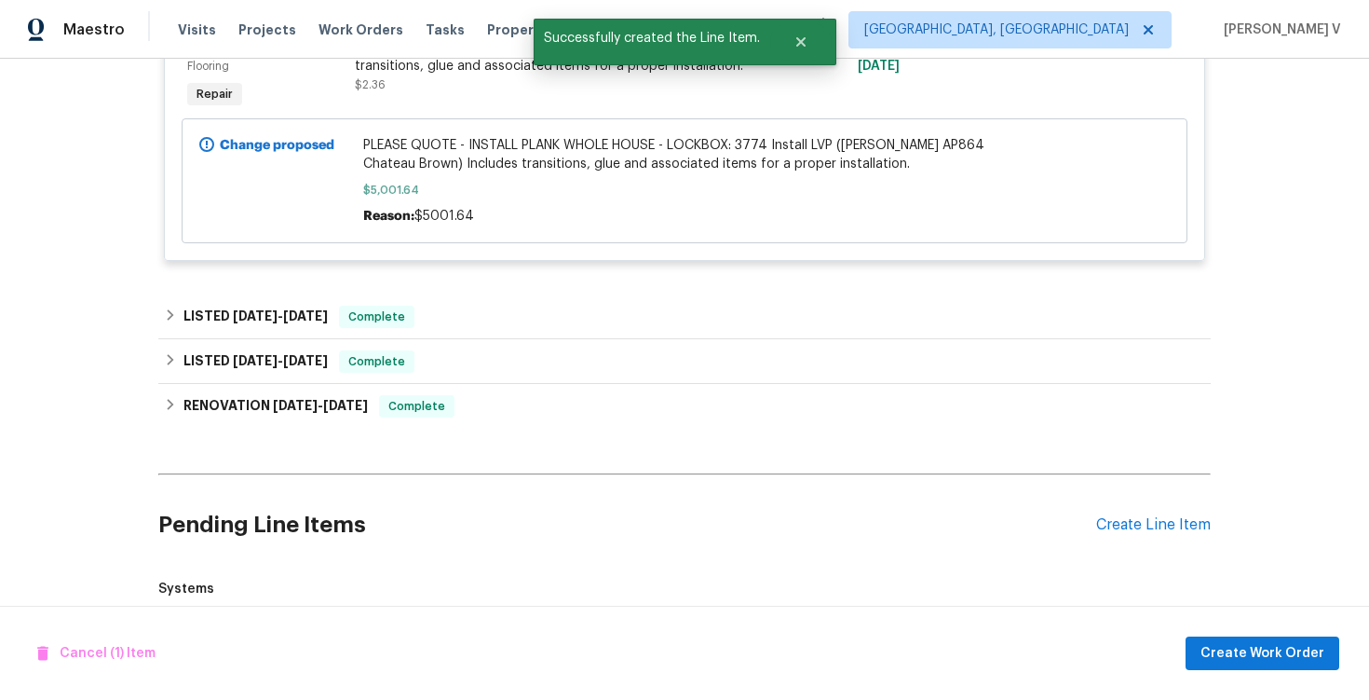
scroll to position [2098, 0]
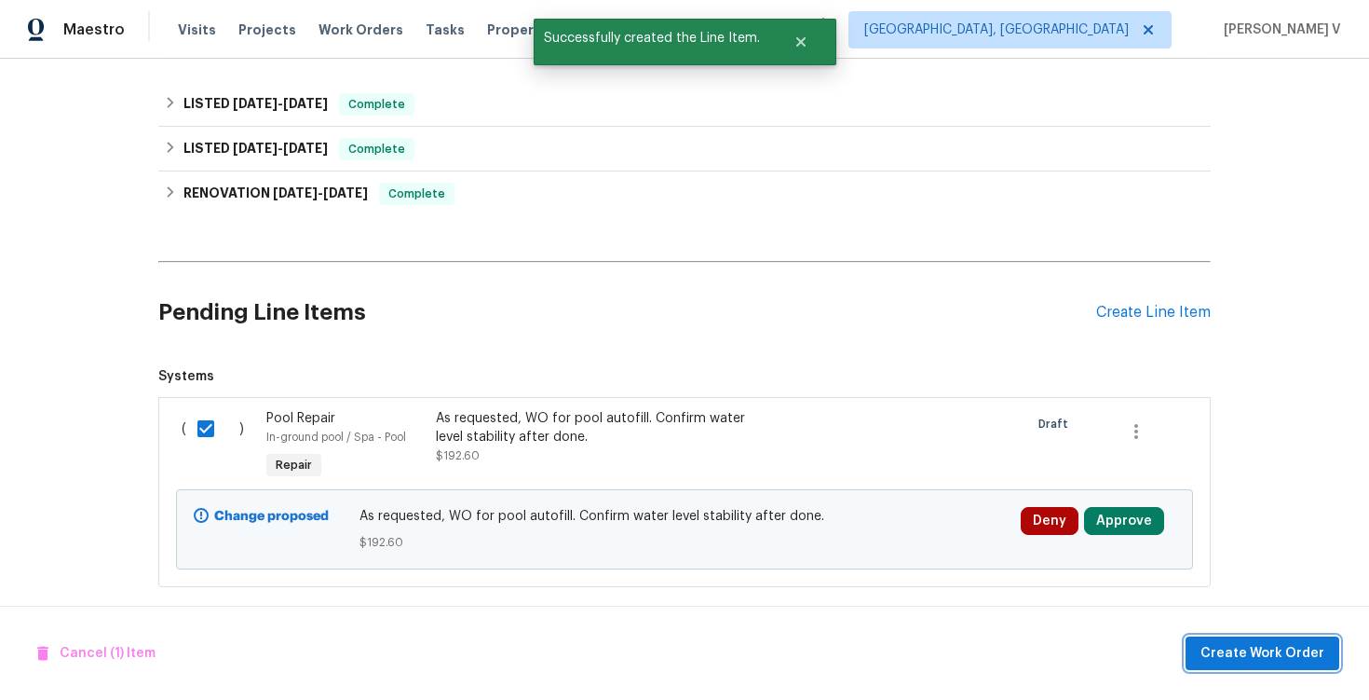
click at [1244, 661] on span "Create Work Order" at bounding box center [1263, 653] width 124 height 23
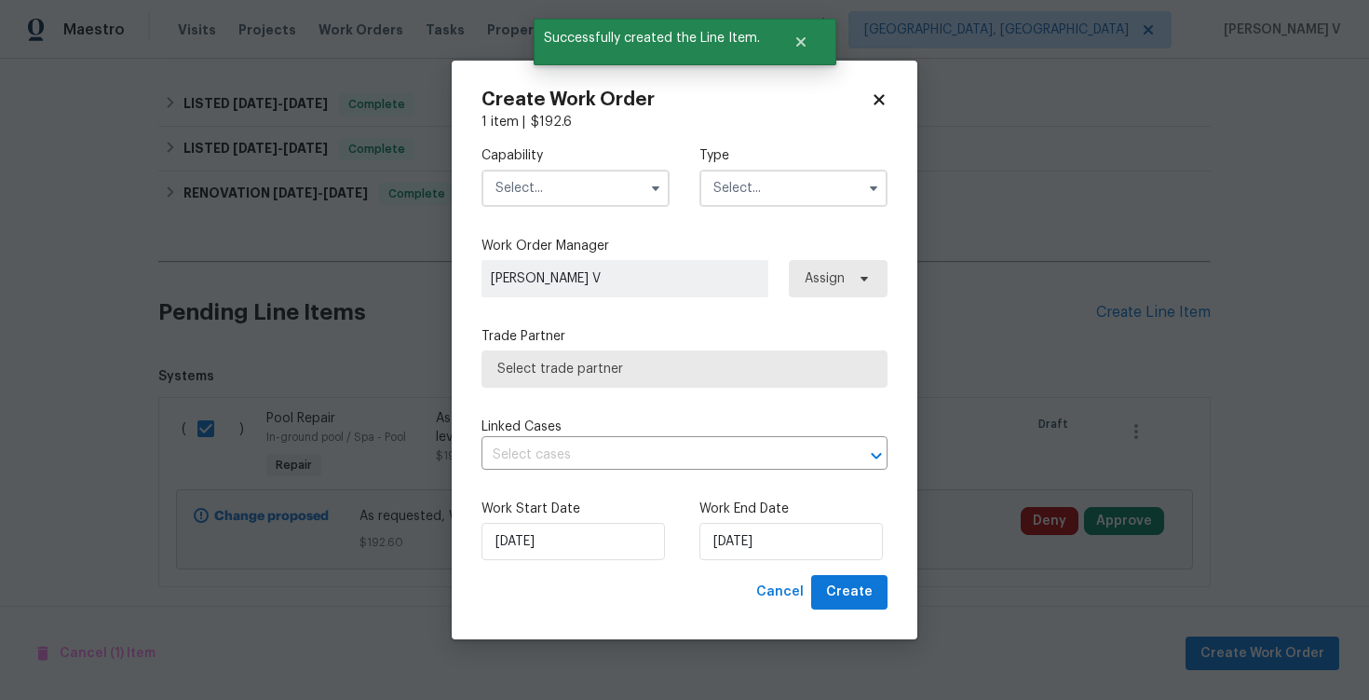
click at [571, 184] on input "text" at bounding box center [576, 188] width 188 height 37
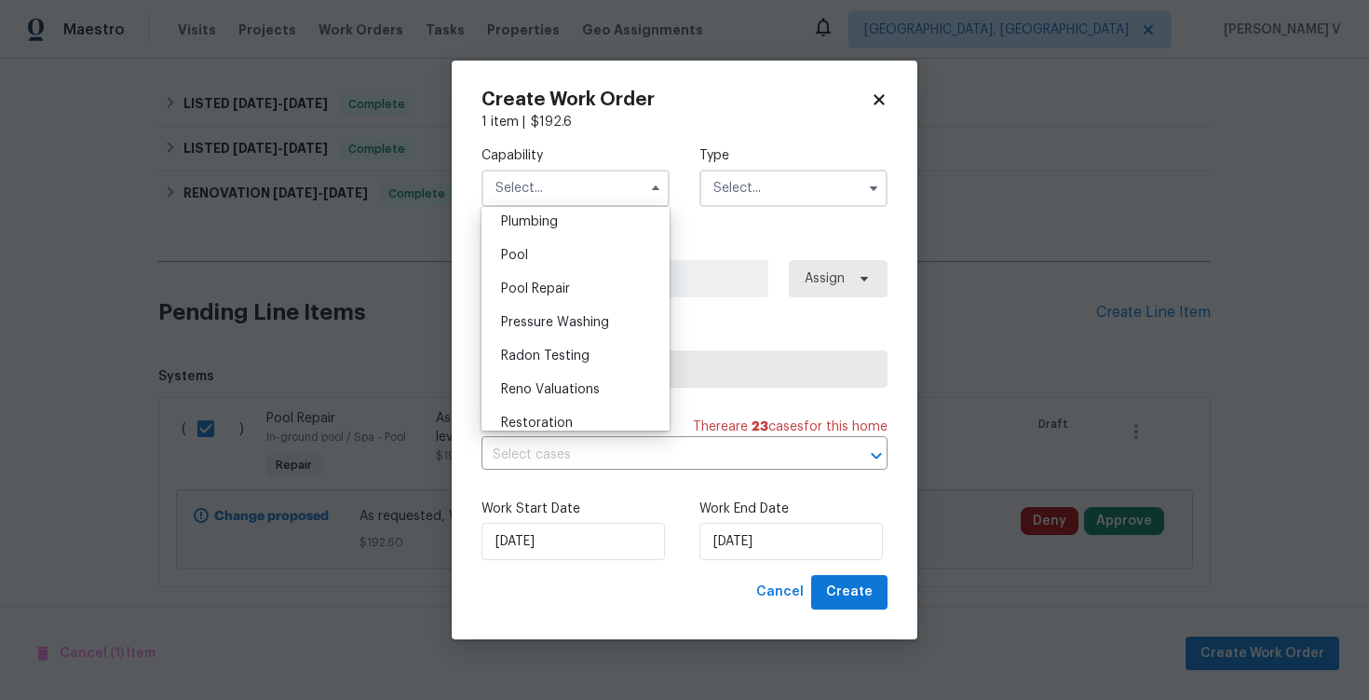
scroll to position [1677, 0]
click at [553, 255] on div "Pool" at bounding box center [575, 251] width 179 height 34
type input "Pool"
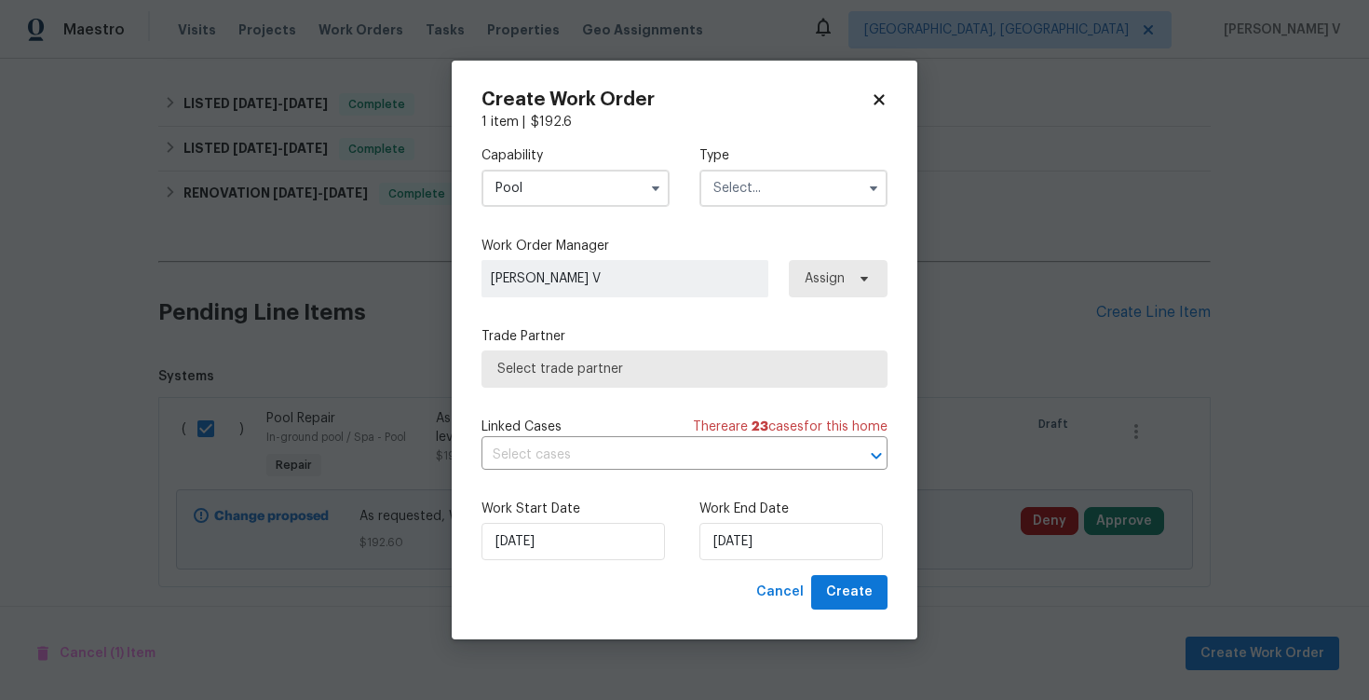
click at [786, 188] on input "text" at bounding box center [794, 188] width 188 height 37
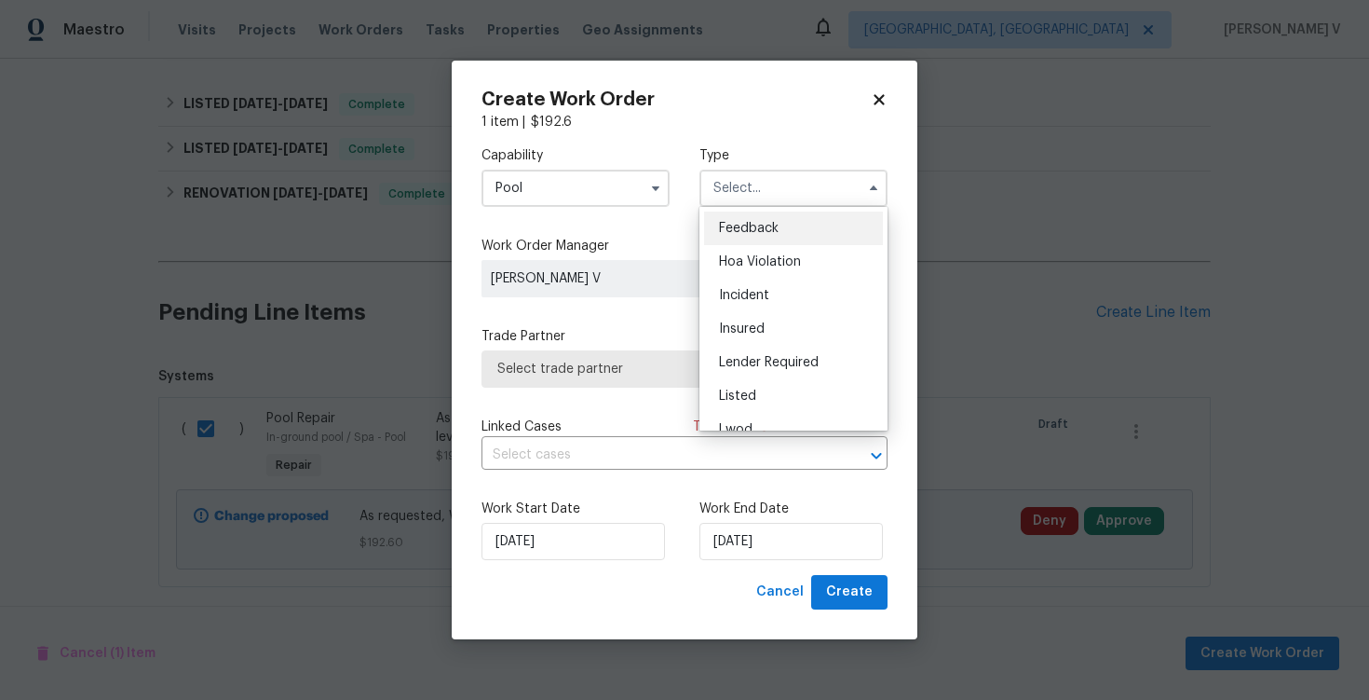
click at [735, 218] on div "Feedback" at bounding box center [793, 228] width 179 height 34
type input "Feedback"
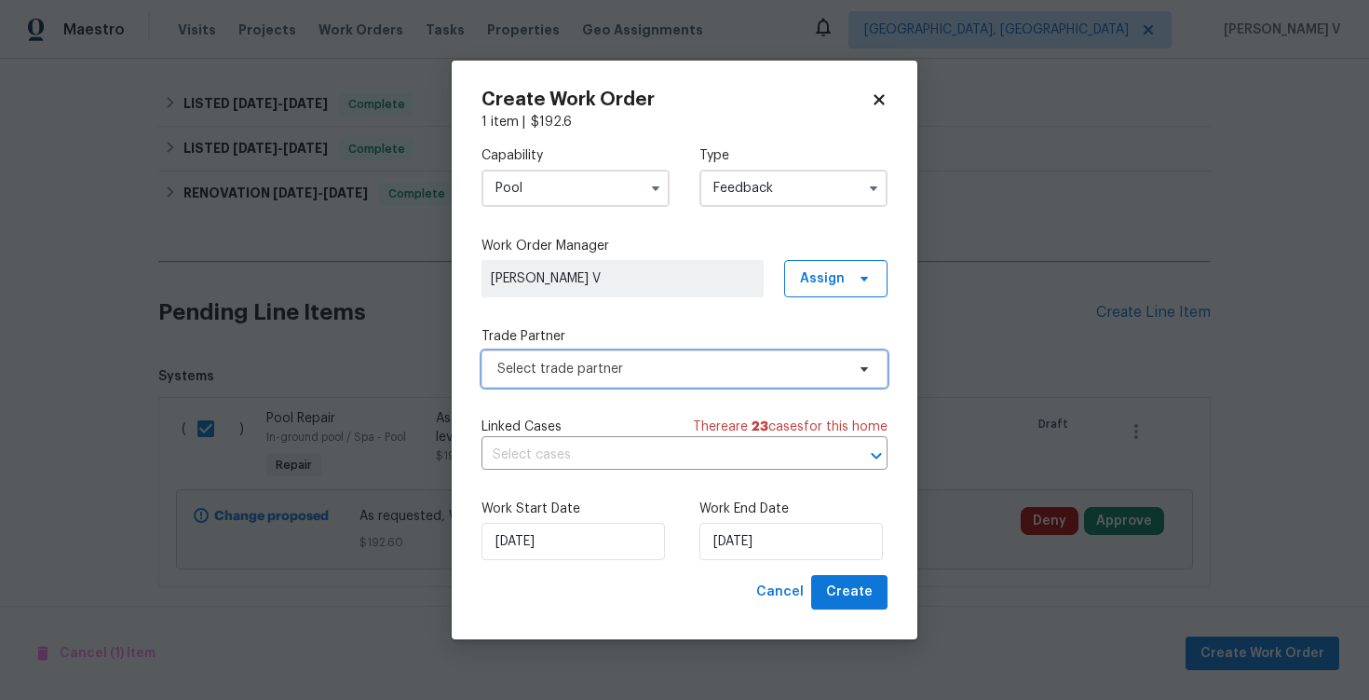
click at [590, 353] on span "Select trade partner" at bounding box center [685, 368] width 406 height 37
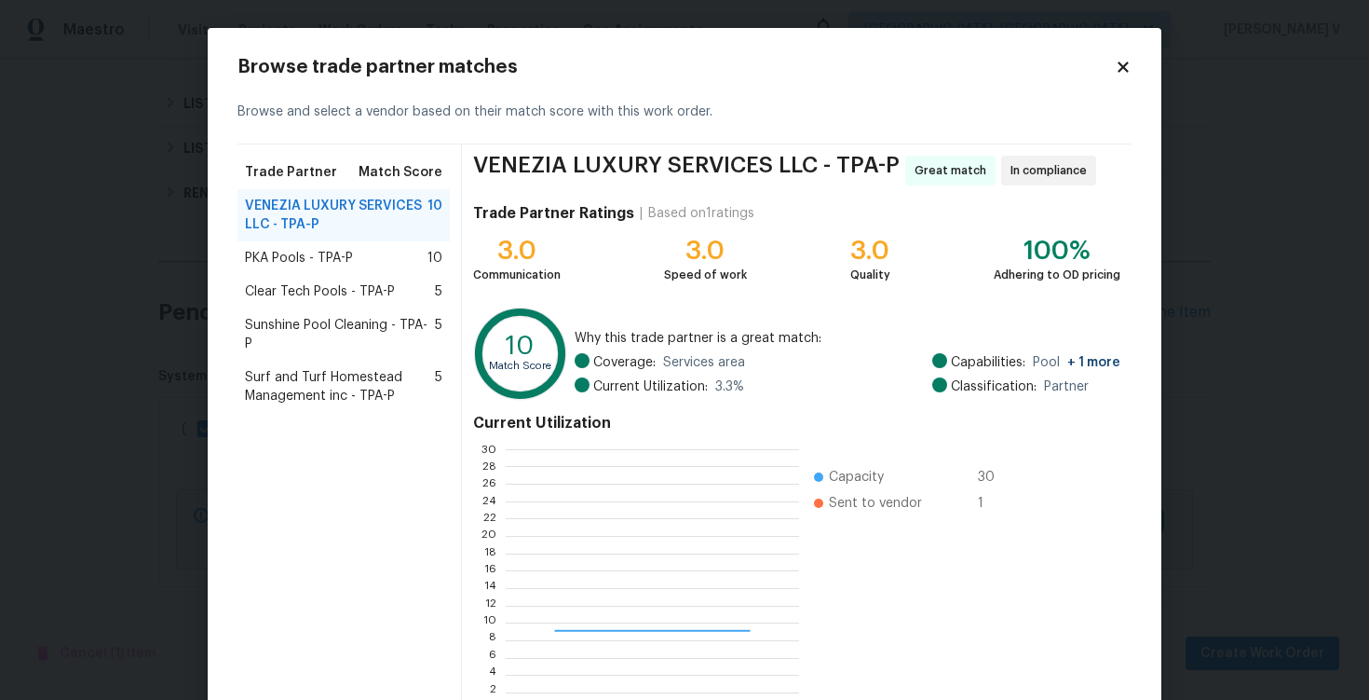
scroll to position [261, 293]
click at [297, 260] on span "PKA Pools - TPA-P" at bounding box center [299, 258] width 108 height 19
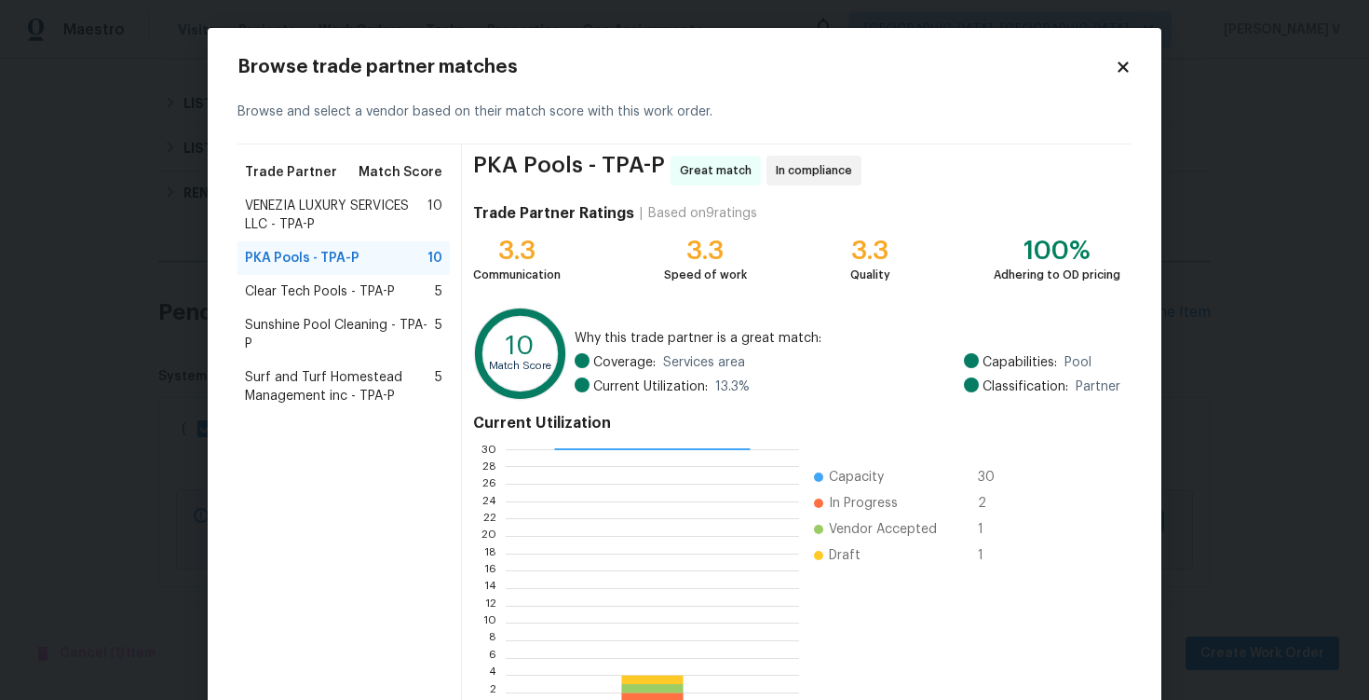
scroll to position [122, 0]
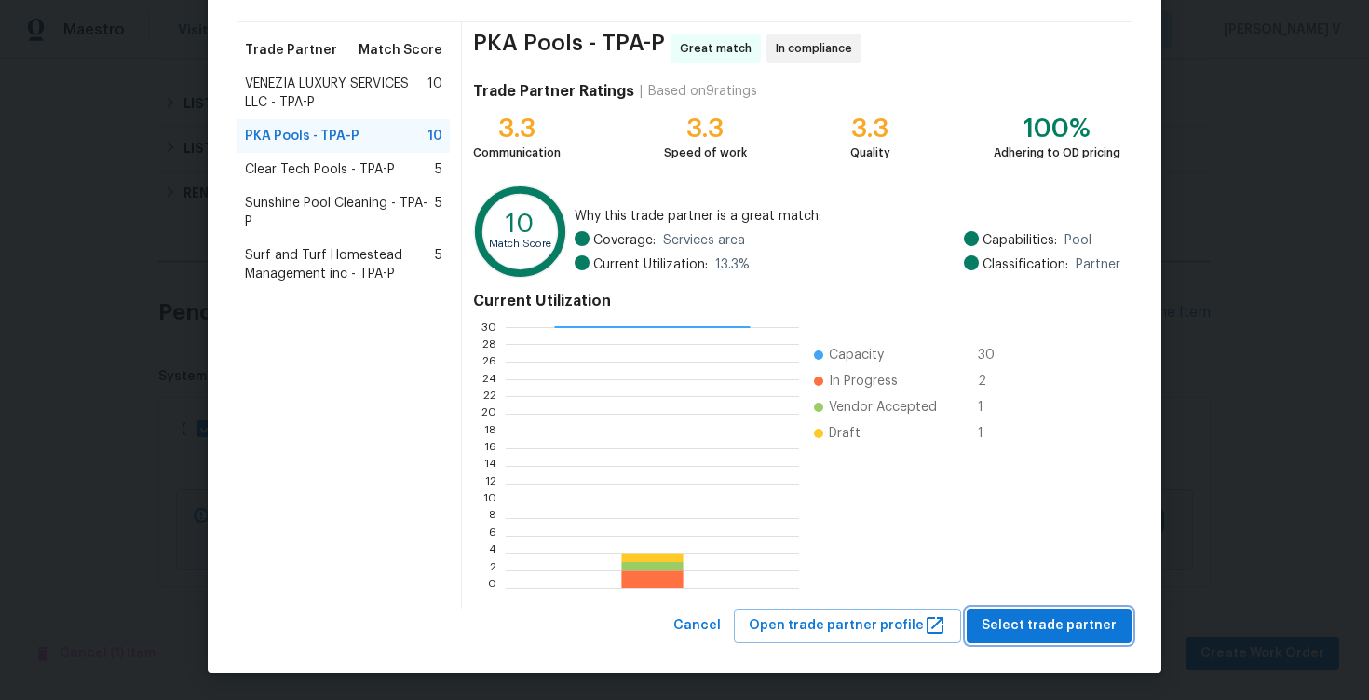
click at [1054, 613] on button "Select trade partner" at bounding box center [1049, 625] width 165 height 34
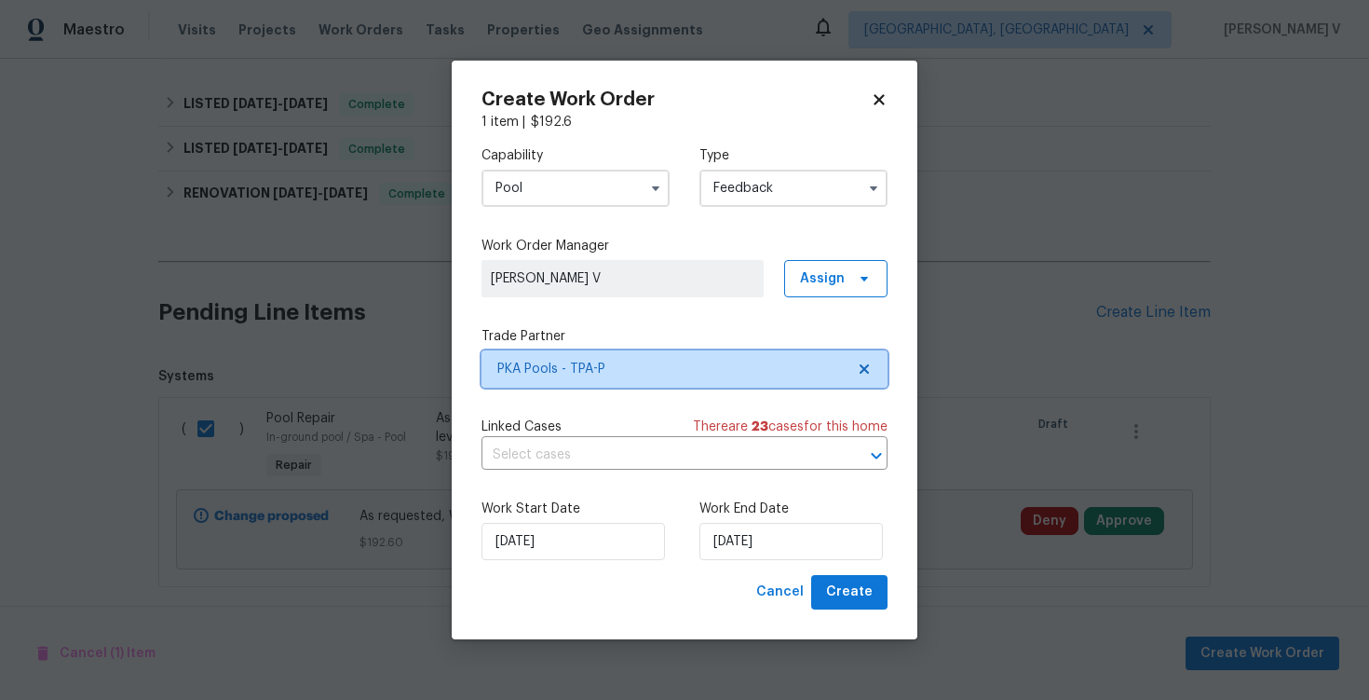
scroll to position [0, 0]
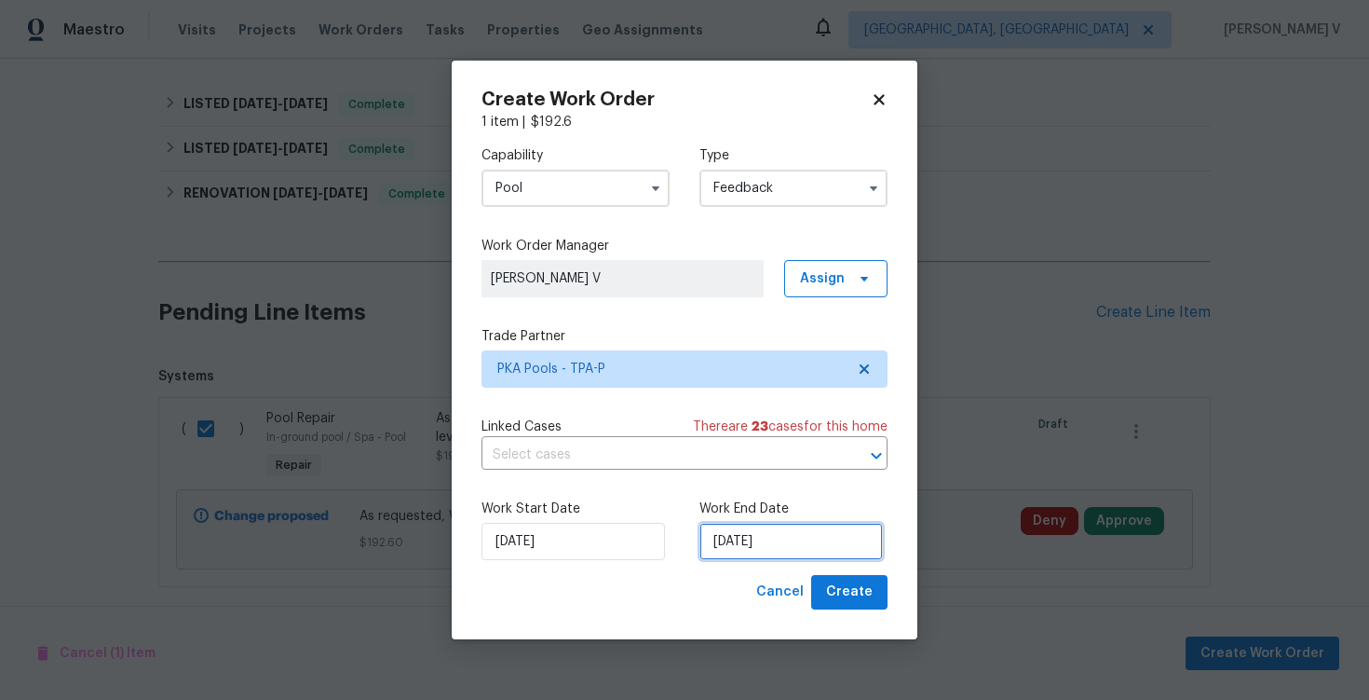
click at [753, 538] on input "[DATE]" at bounding box center [792, 541] width 184 height 37
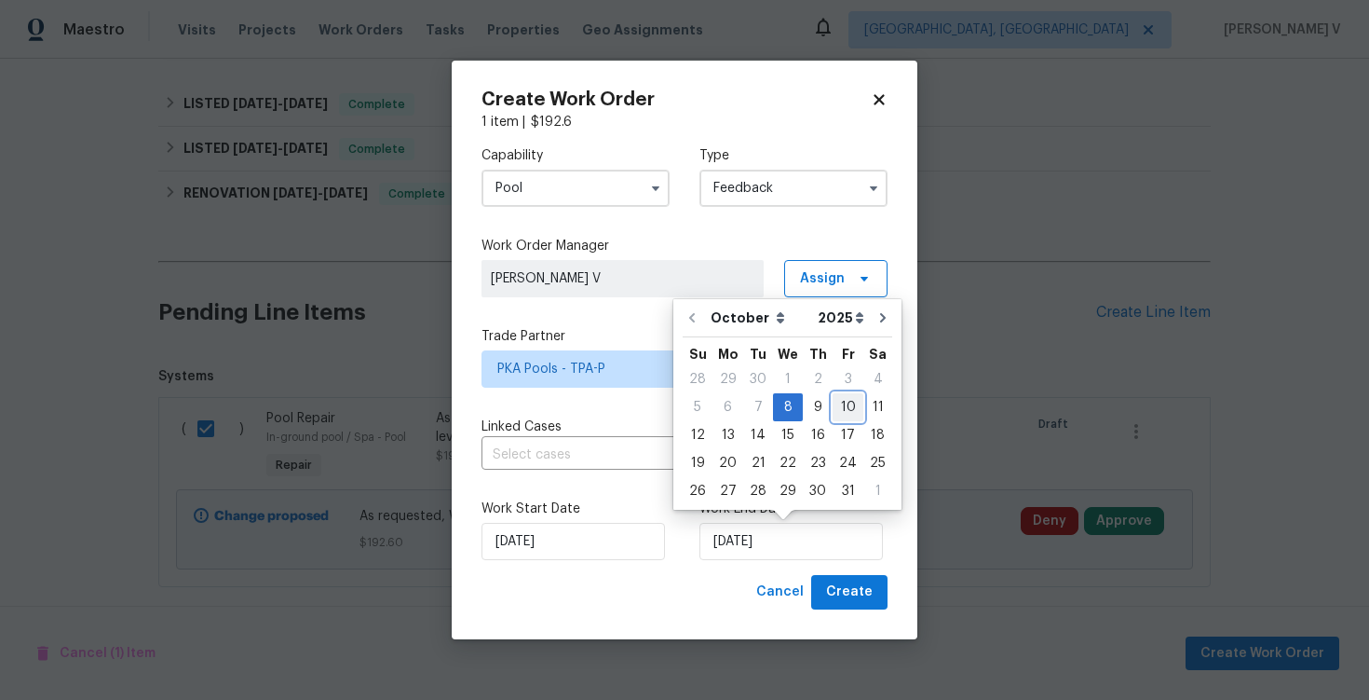
click at [838, 411] on div "10" at bounding box center [848, 407] width 31 height 26
type input "[DATE]"
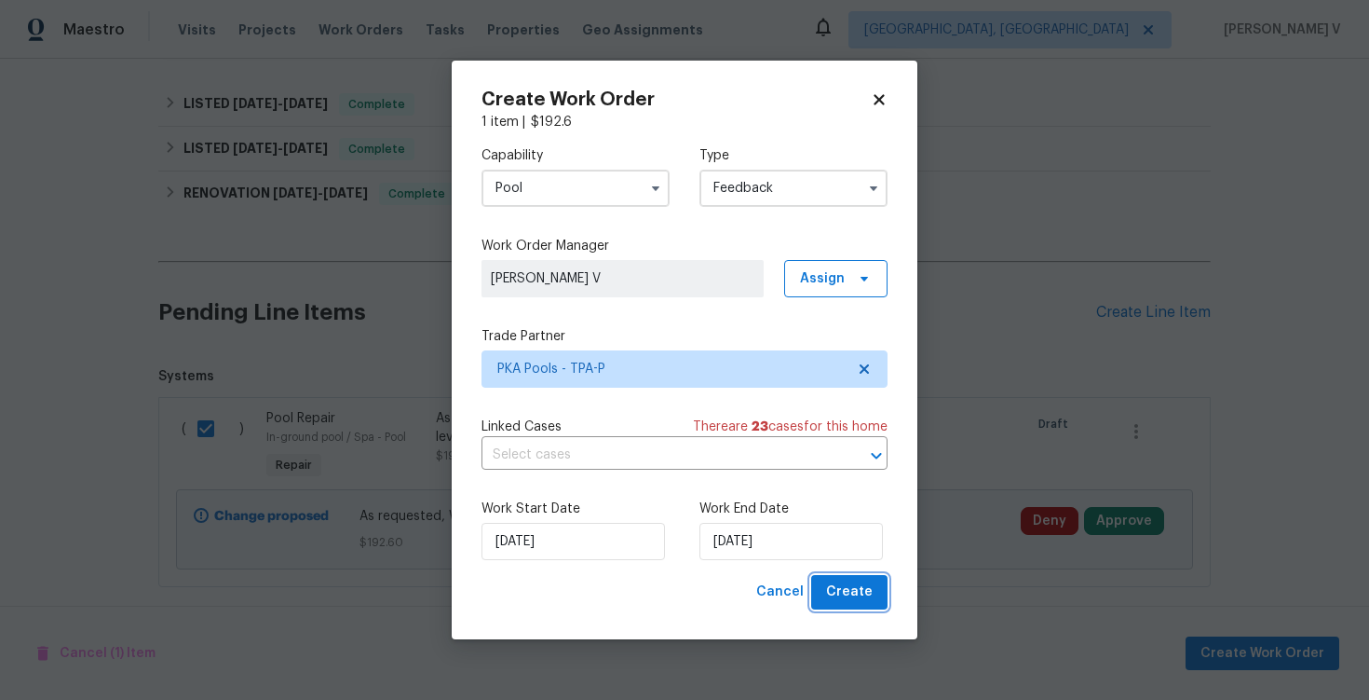
click at [842, 592] on span "Create" at bounding box center [849, 591] width 47 height 23
checkbox input "false"
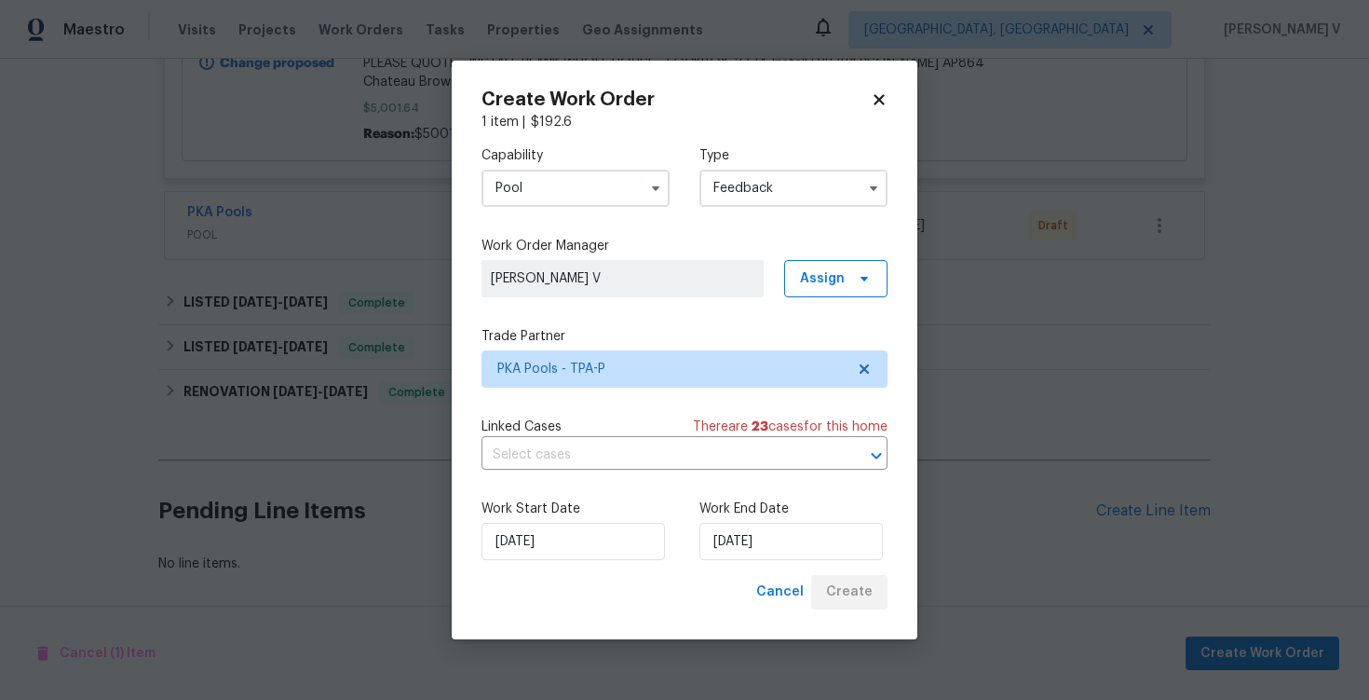
scroll to position [1954, 0]
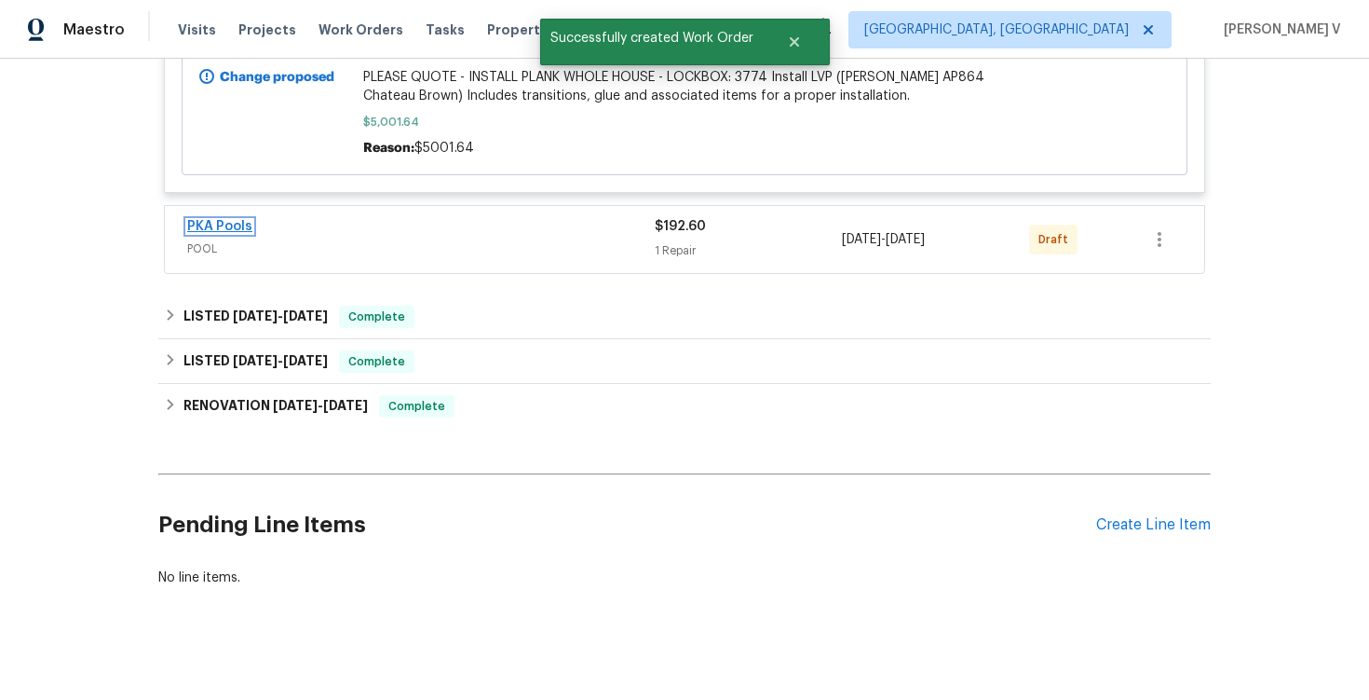
click at [242, 220] on link "PKA Pools" at bounding box center [219, 226] width 65 height 13
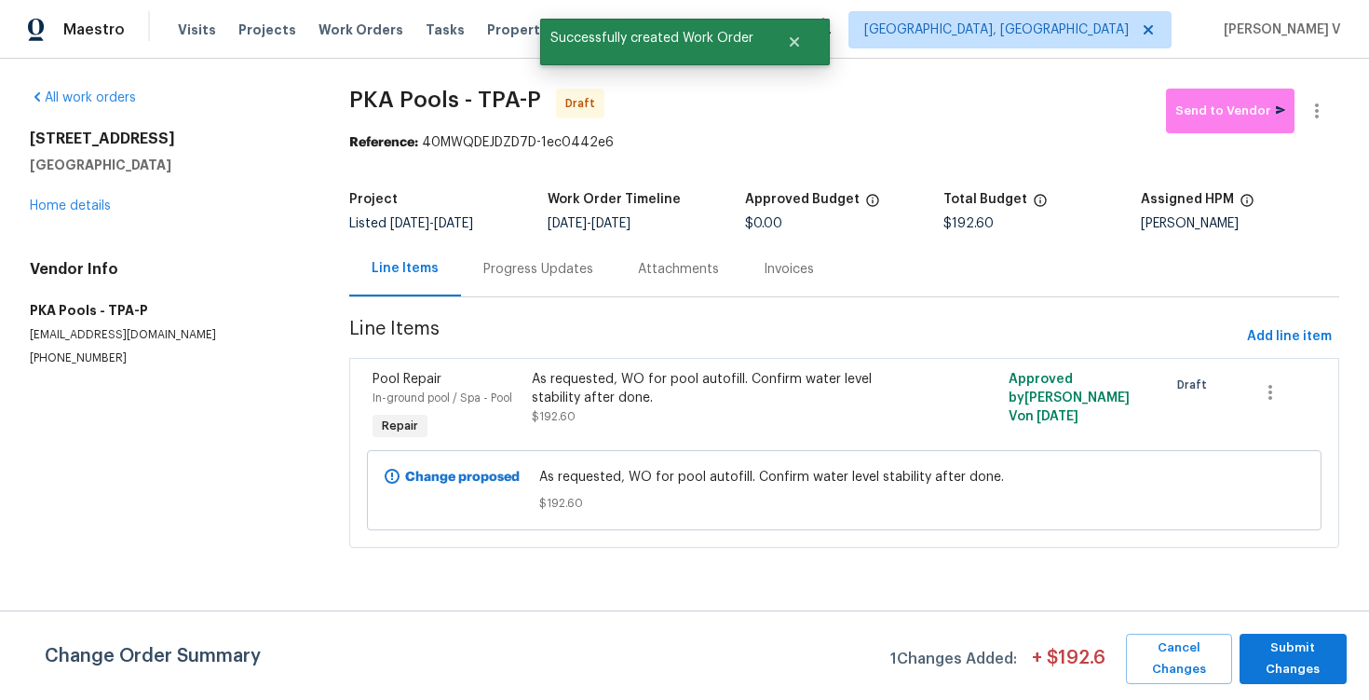
click at [546, 287] on div "Progress Updates" at bounding box center [538, 268] width 155 height 55
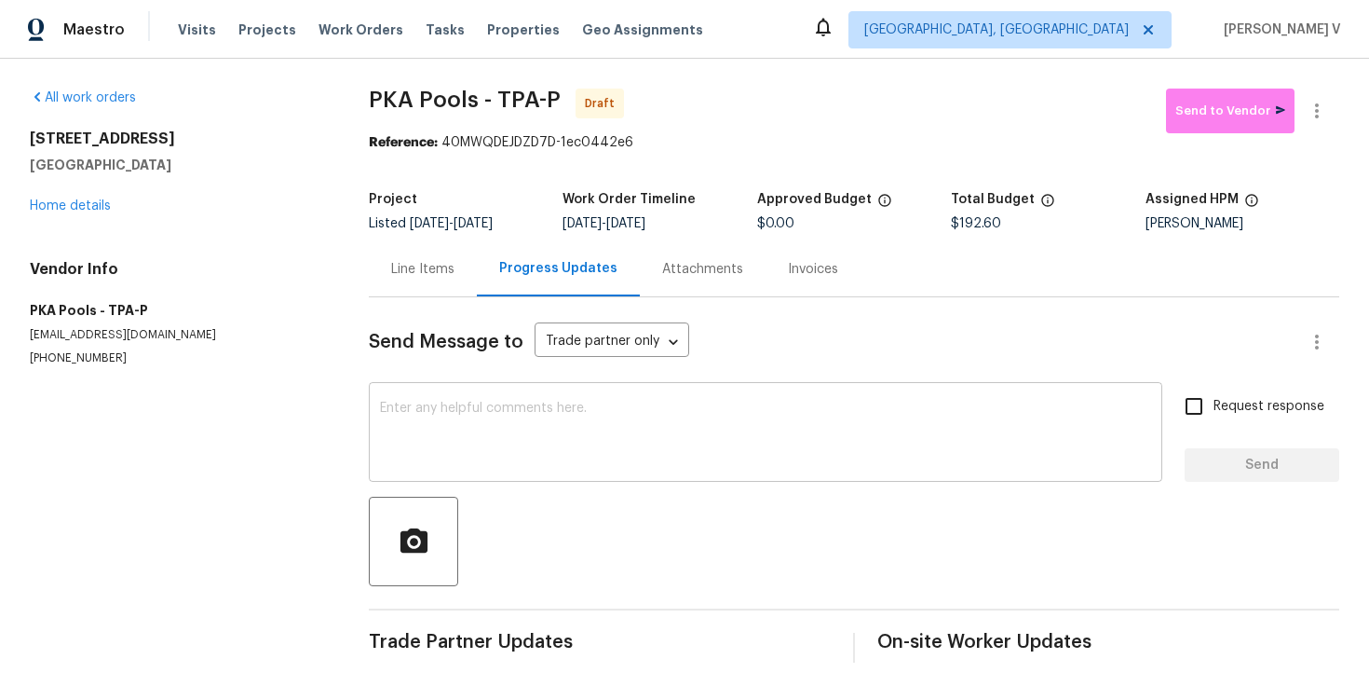
click at [445, 419] on textarea at bounding box center [765, 434] width 771 height 65
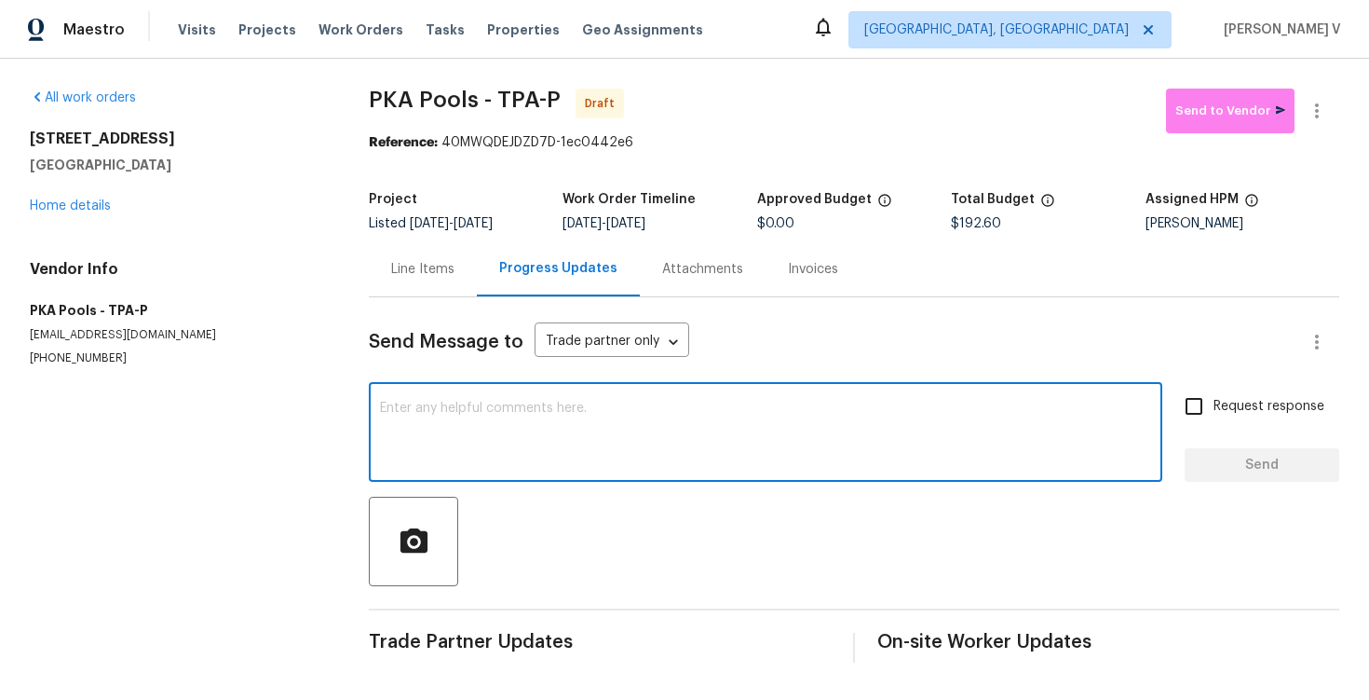
paste textarea "Hi this is Divya with Opendoor. I’m confirming you received the WO for the prop…"
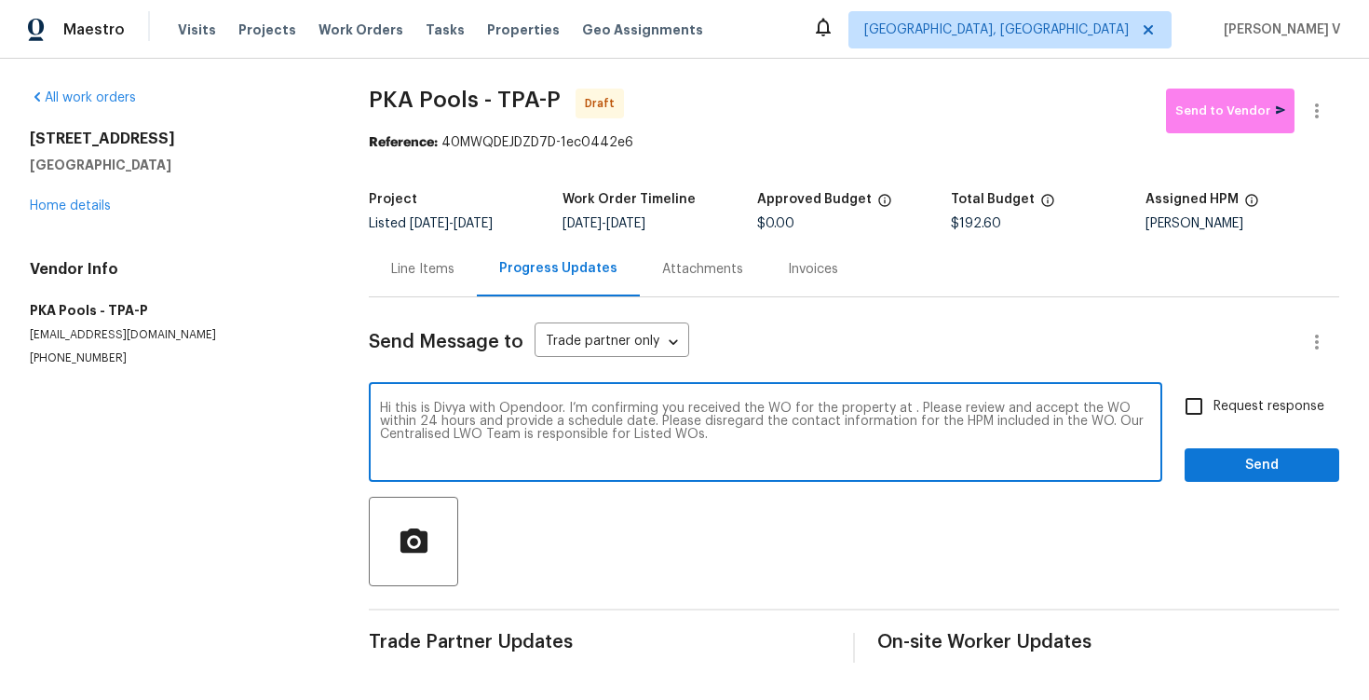
click at [908, 412] on textarea "Hi this is Divya with Opendoor. I’m confirming you received the WO for the prop…" at bounding box center [765, 434] width 771 height 65
paste textarea "513 Flamingo Dr, Apollo Beach, FL 33572"
type textarea "Hi this is Divya with Opendoor. I’m confirming you received the WO for the prop…"
click at [1205, 413] on input "Request response" at bounding box center [1194, 406] width 39 height 39
checkbox input "true"
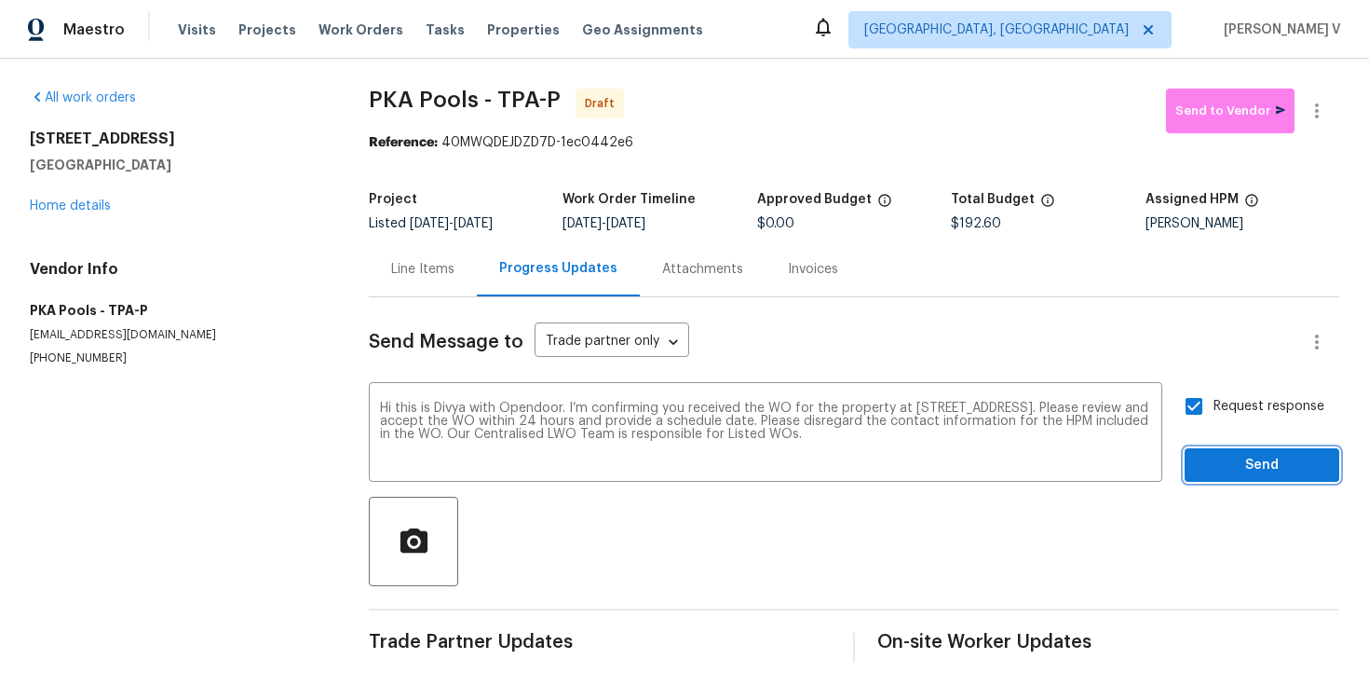
click at [1237, 450] on button "Send" at bounding box center [1262, 465] width 155 height 34
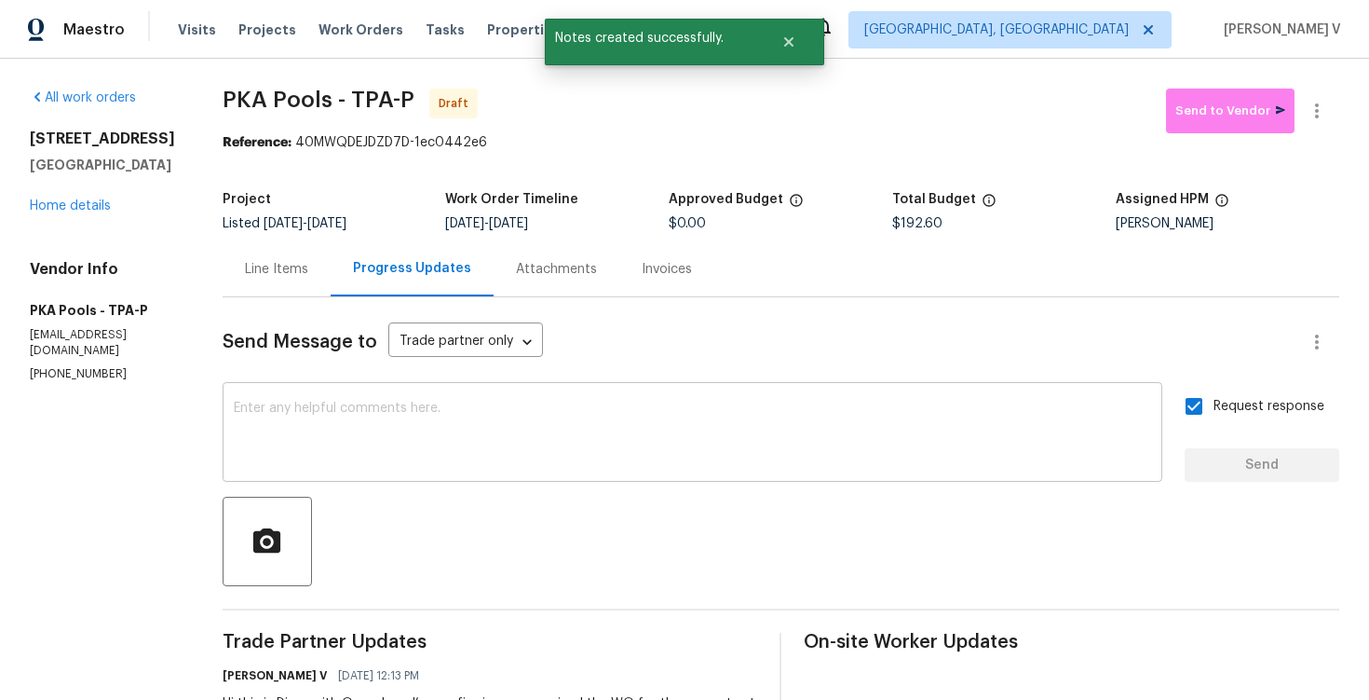
click at [435, 435] on textarea at bounding box center [693, 434] width 918 height 65
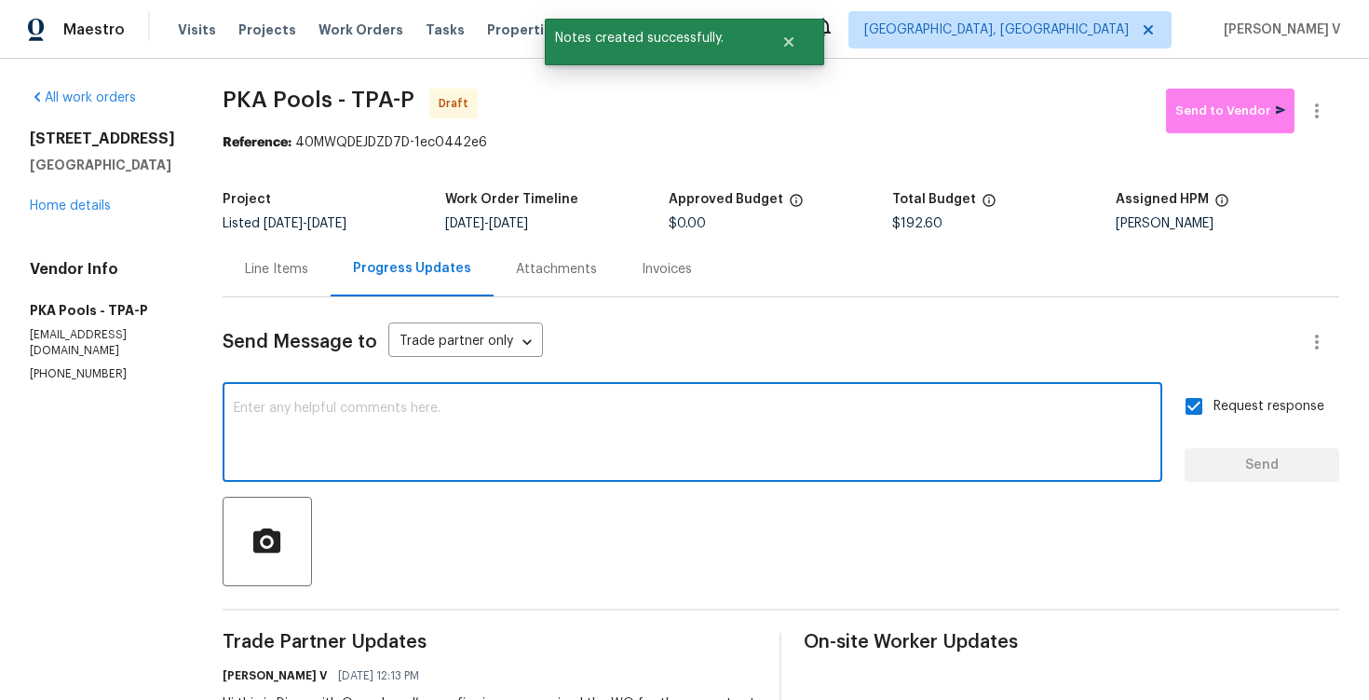
paste textarea "Attention All Work Orders must include before-photos (both close-up and wide-an…"
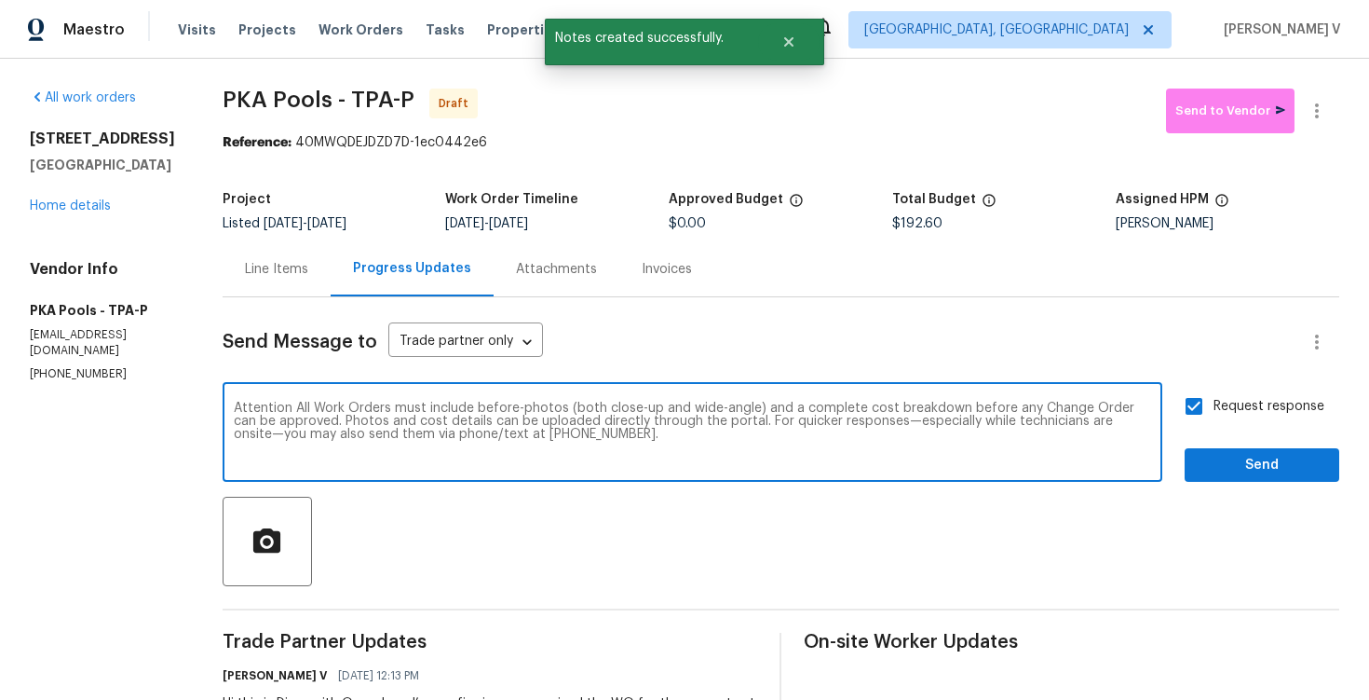
type textarea "Attention All Work Orders must include before-photos (both close-up and wide-an…"
click at [1243, 494] on div "Send Message to Trade partner only Trade partner only ​ Attention All Work Orde…" at bounding box center [781, 544] width 1117 height 494
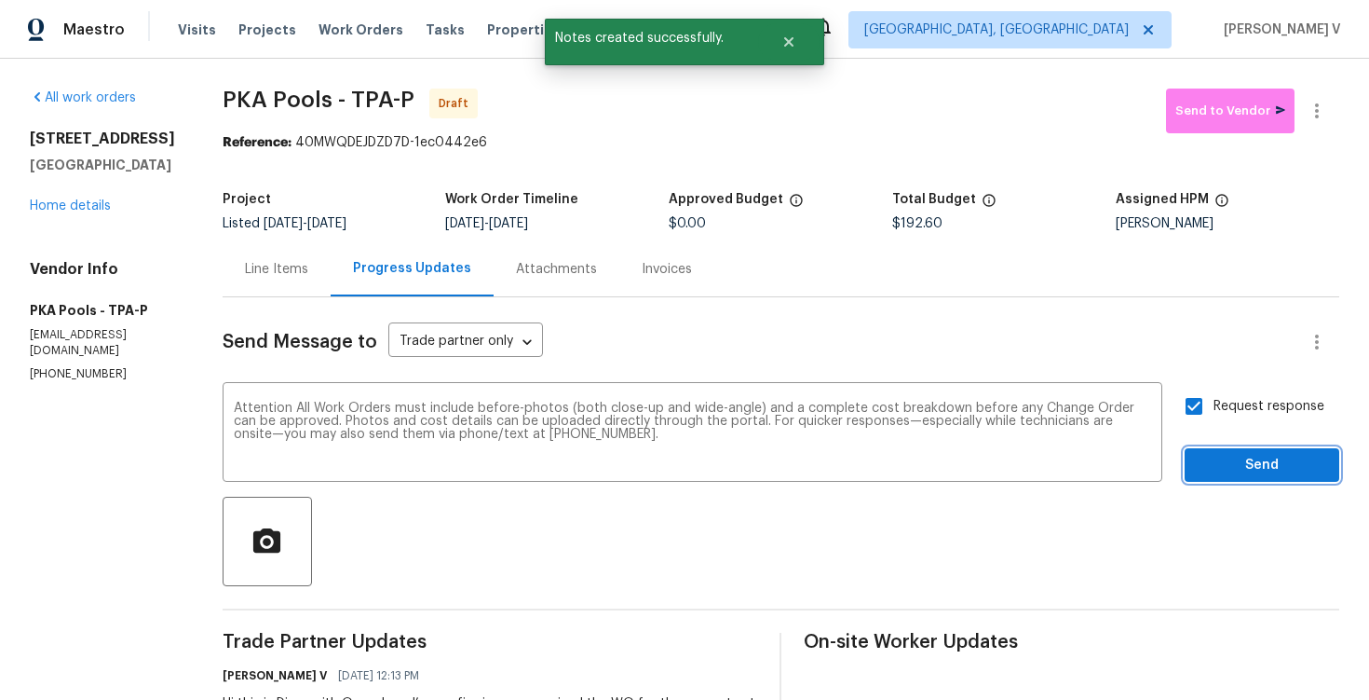
click at [1242, 473] on span "Send" at bounding box center [1262, 465] width 125 height 23
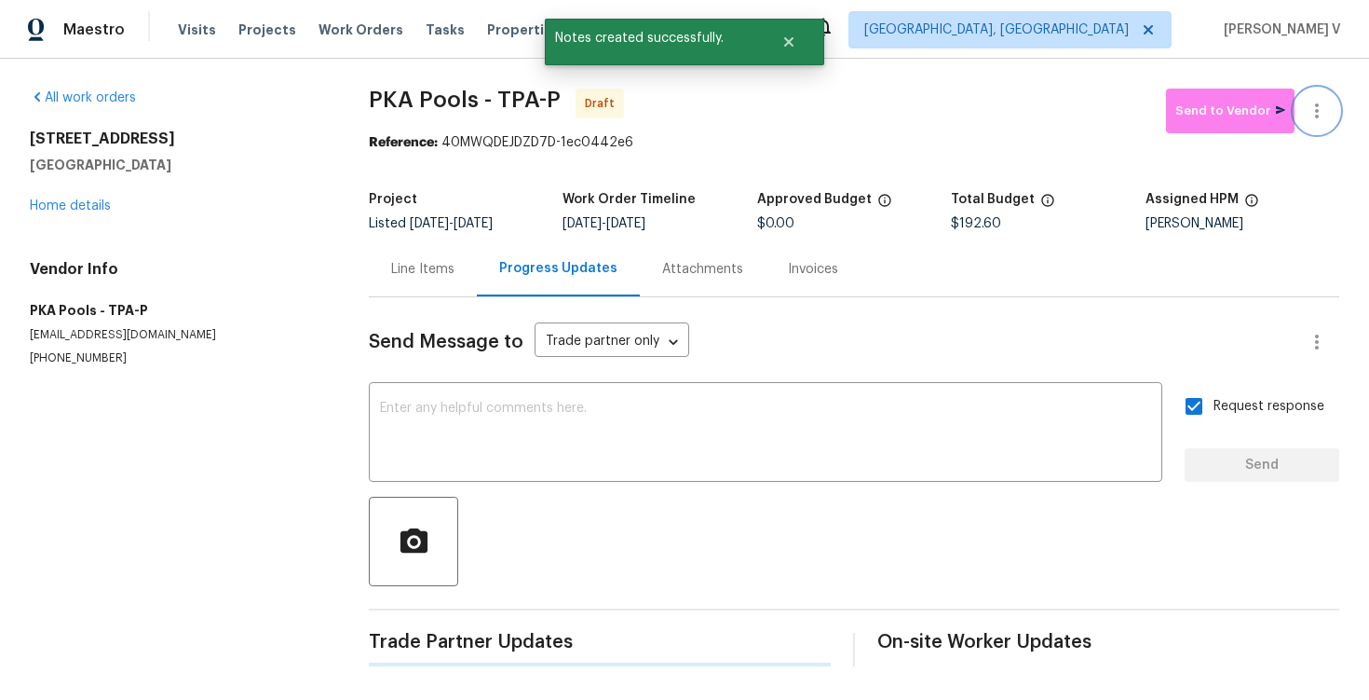
click at [1329, 110] on button "button" at bounding box center [1317, 111] width 45 height 45
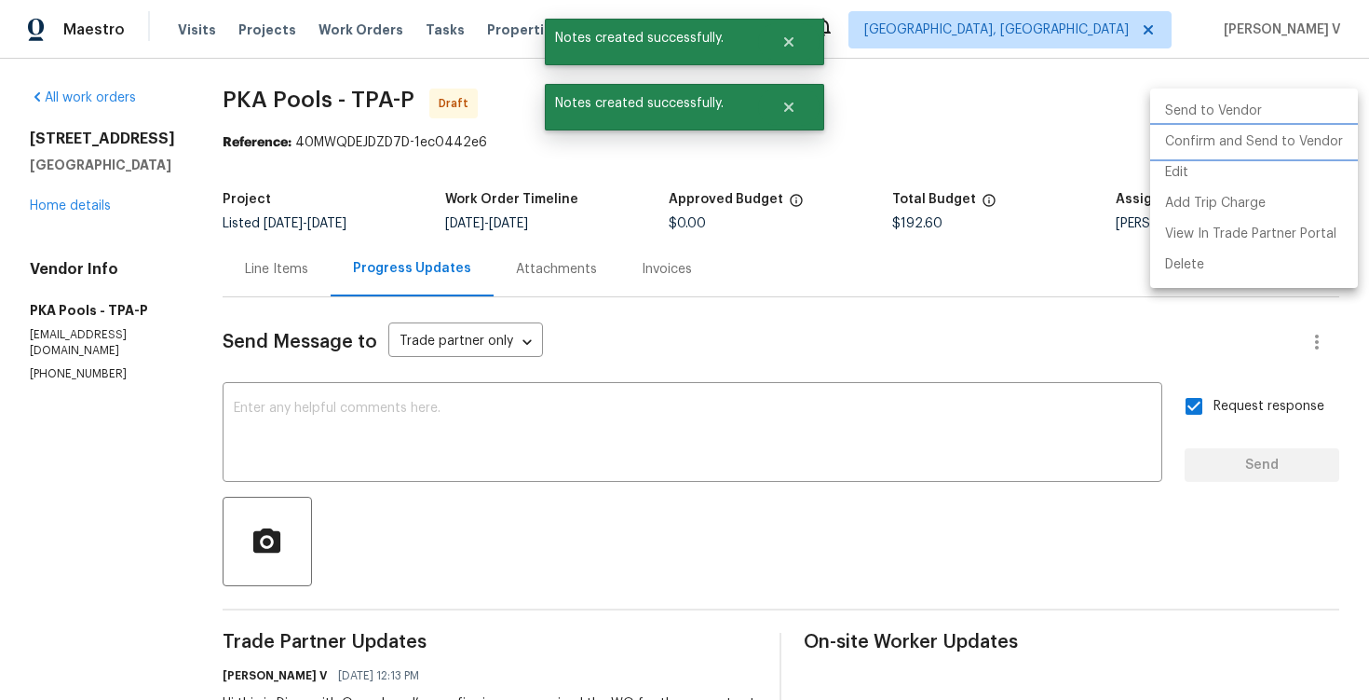
click at [1233, 135] on li "Confirm and Send to Vendor" at bounding box center [1255, 142] width 208 height 31
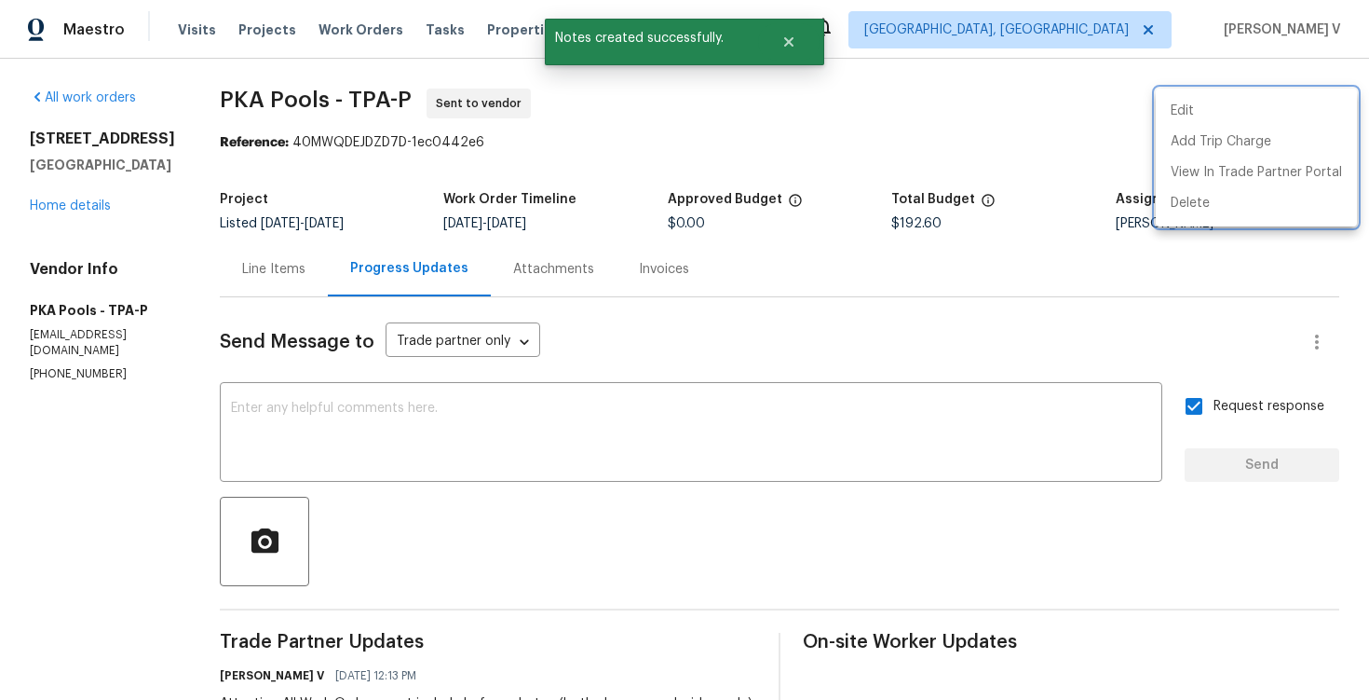
click at [293, 137] on div at bounding box center [684, 350] width 1369 height 700
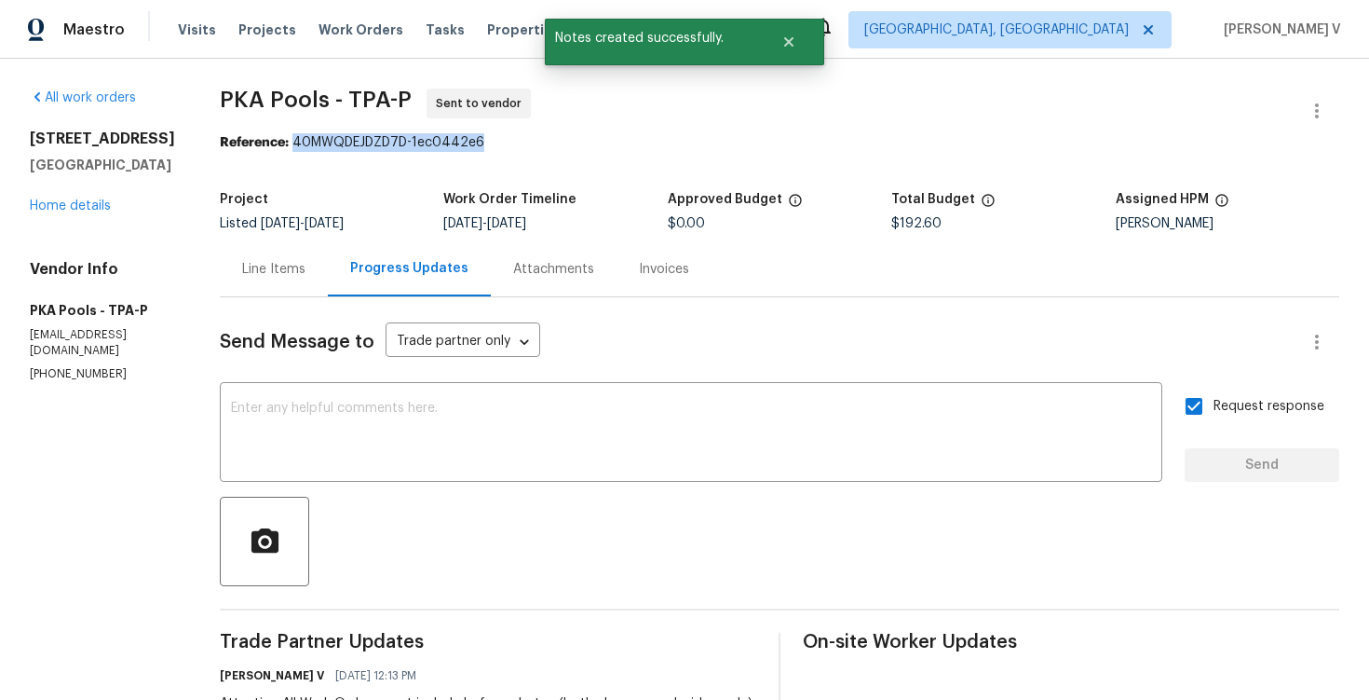
drag, startPoint x: 285, startPoint y: 143, endPoint x: 579, endPoint y: 143, distance: 294.4
click at [579, 143] on div "Reference: 40MWQDEJDZD7D-1ec0442e6" at bounding box center [780, 142] width 1120 height 19
copy div "40MWQDEJDZD7D-1ec0442e6"
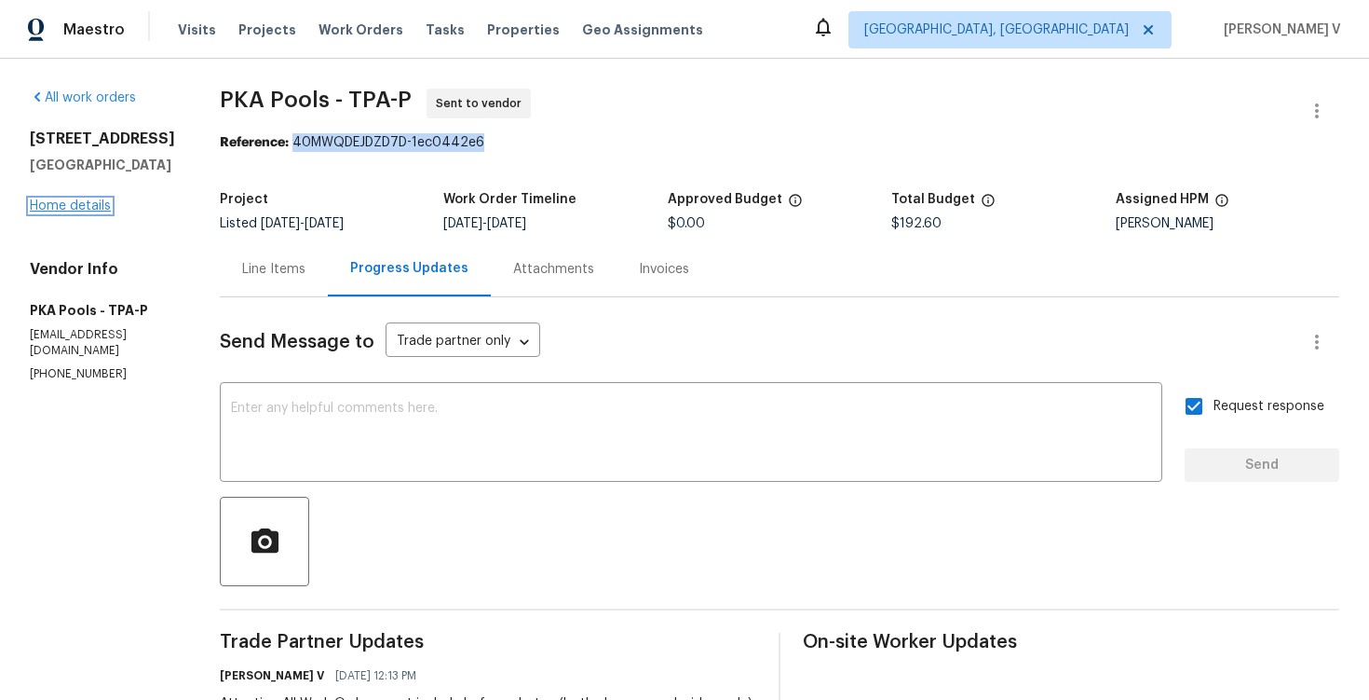
click at [89, 212] on link "Home details" at bounding box center [70, 205] width 81 height 13
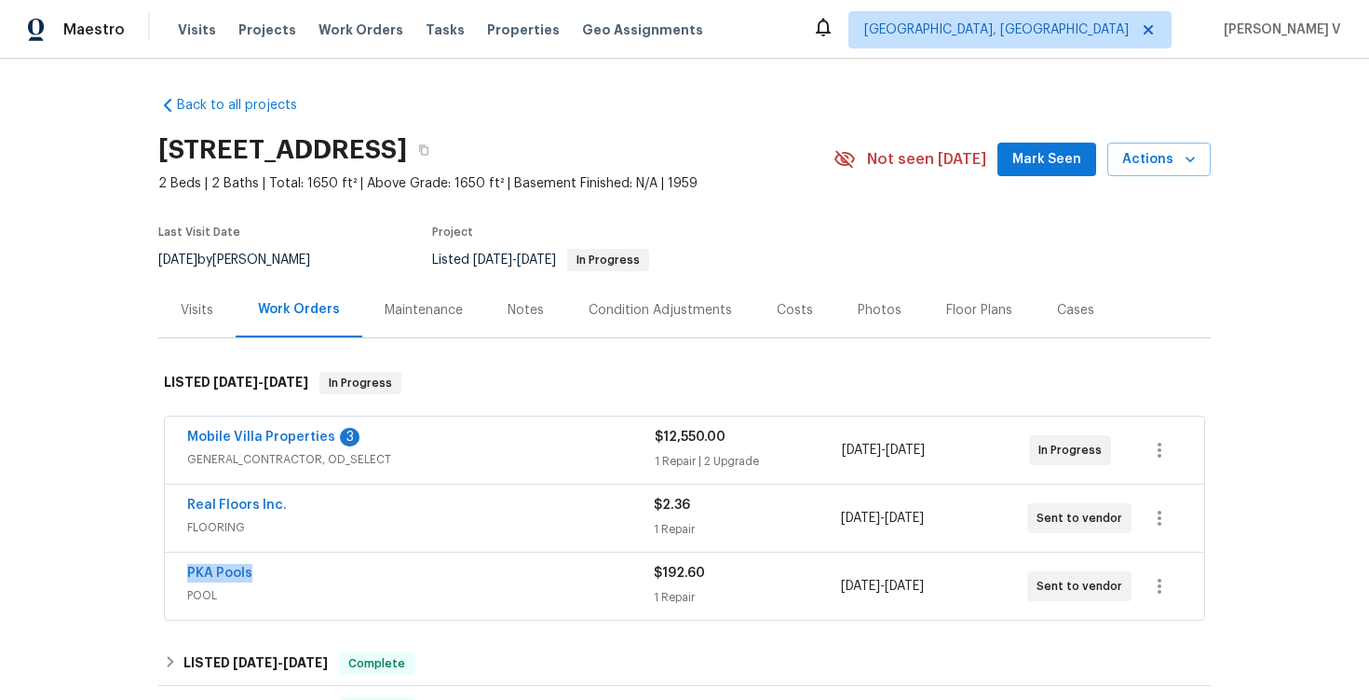
drag, startPoint x: 177, startPoint y: 565, endPoint x: 289, endPoint y: 565, distance: 111.8
click at [289, 565] on div "PKA Pools POOL $192.60 1 Repair 10/8/2025 - 10/10/2025 Sent to vendor" at bounding box center [685, 585] width 1040 height 67
copy link "PKA Pools"
click at [217, 570] on link "PKA Pools" at bounding box center [219, 572] width 65 height 13
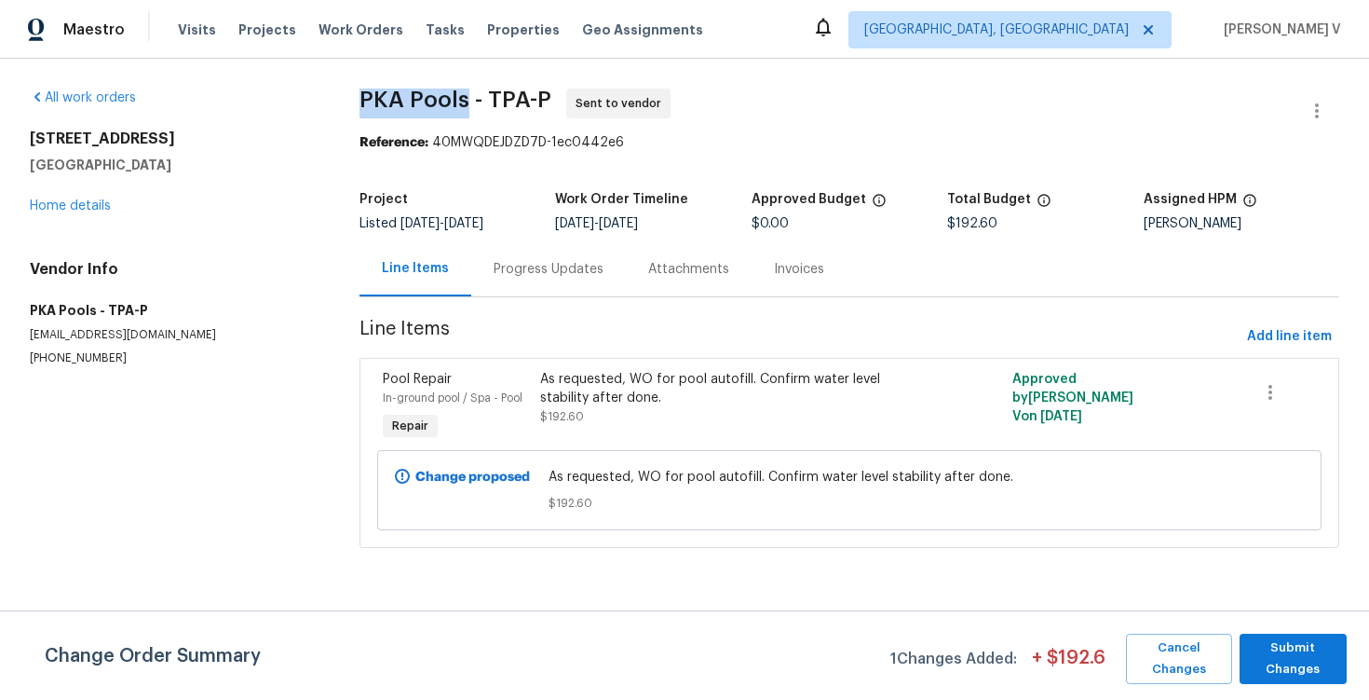
drag, startPoint x: 347, startPoint y: 95, endPoint x: 464, endPoint y: 101, distance: 116.6
click at [464, 102] on div "All work orders 513 Flamingo Dr Apollo Beach, FL 33572 Home details Vendor Info…" at bounding box center [684, 329] width 1369 height 541
copy span "PKA Pools"
click at [523, 309] on section "PKA Pools - TPA-P Sent to vendor Reference: 40MWQDEJDZD7D-1ec0442e6 Project Lis…" at bounding box center [850, 330] width 980 height 482
click at [1253, 648] on span "Submit Changes" at bounding box center [1293, 658] width 89 height 43
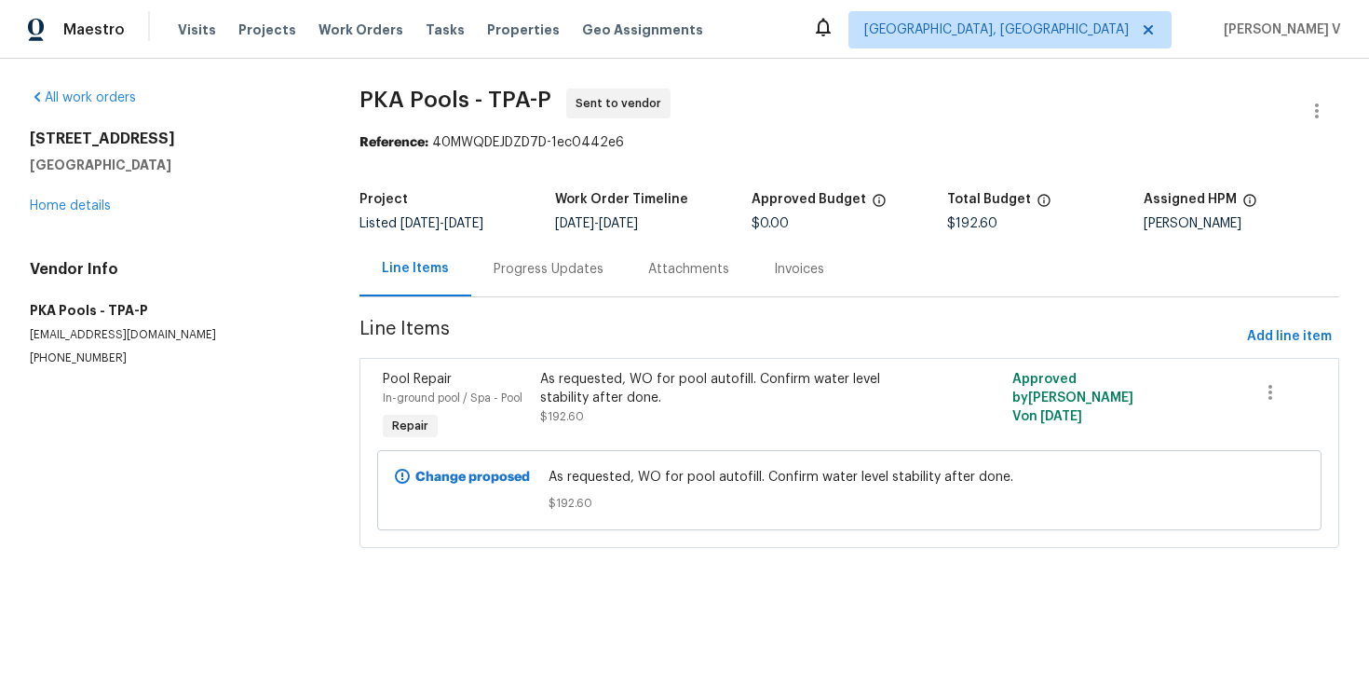
click at [543, 243] on div "Progress Updates" at bounding box center [548, 268] width 155 height 55
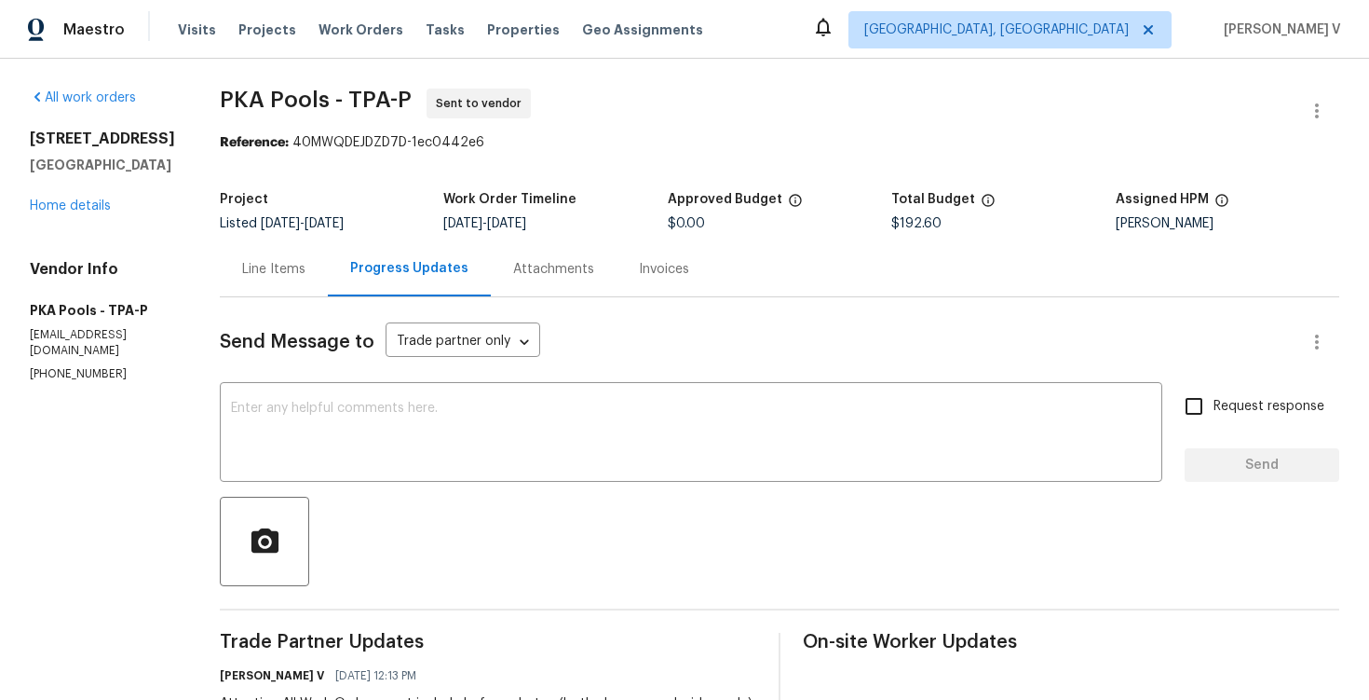
scroll to position [268, 0]
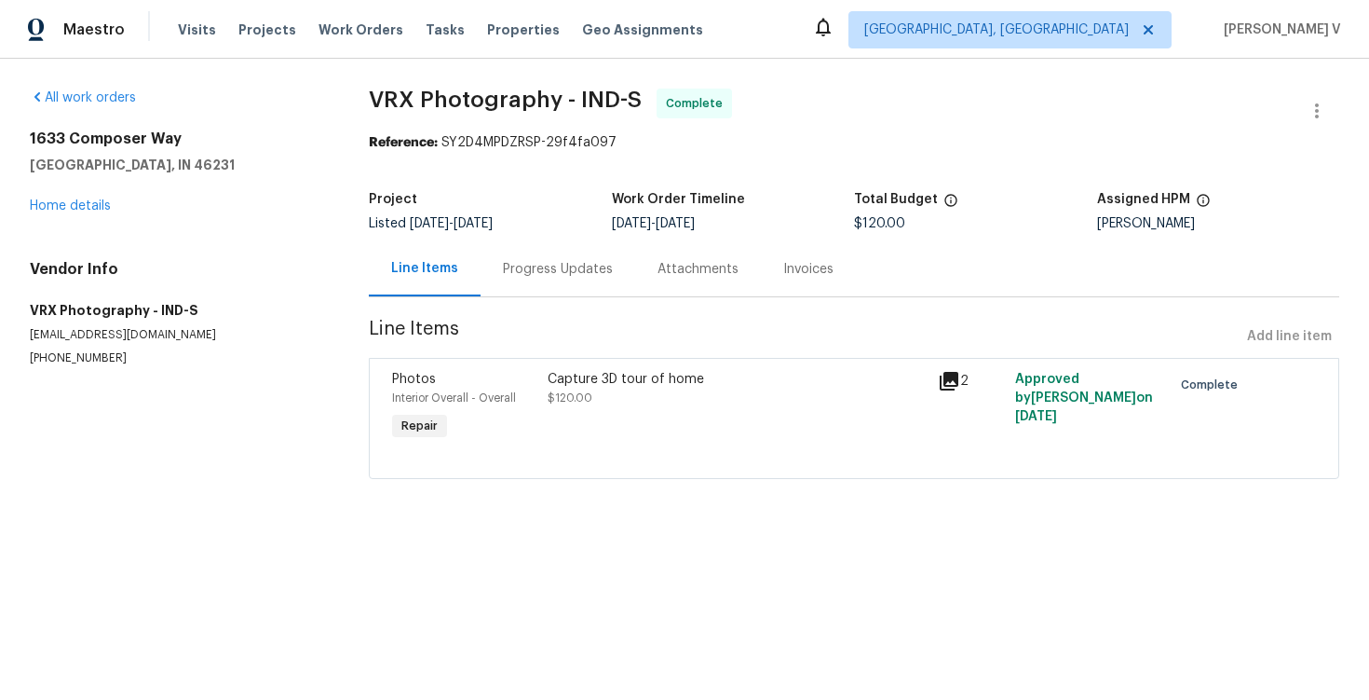
click at [24, 209] on div "All work orders [STREET_ADDRESS] Home details Vendor Info VRX Photography - IND…" at bounding box center [684, 295] width 1369 height 472
click at [58, 198] on div "[STREET_ADDRESS] Home details" at bounding box center [177, 172] width 294 height 86
click at [58, 205] on link "Home details" at bounding box center [70, 205] width 81 height 13
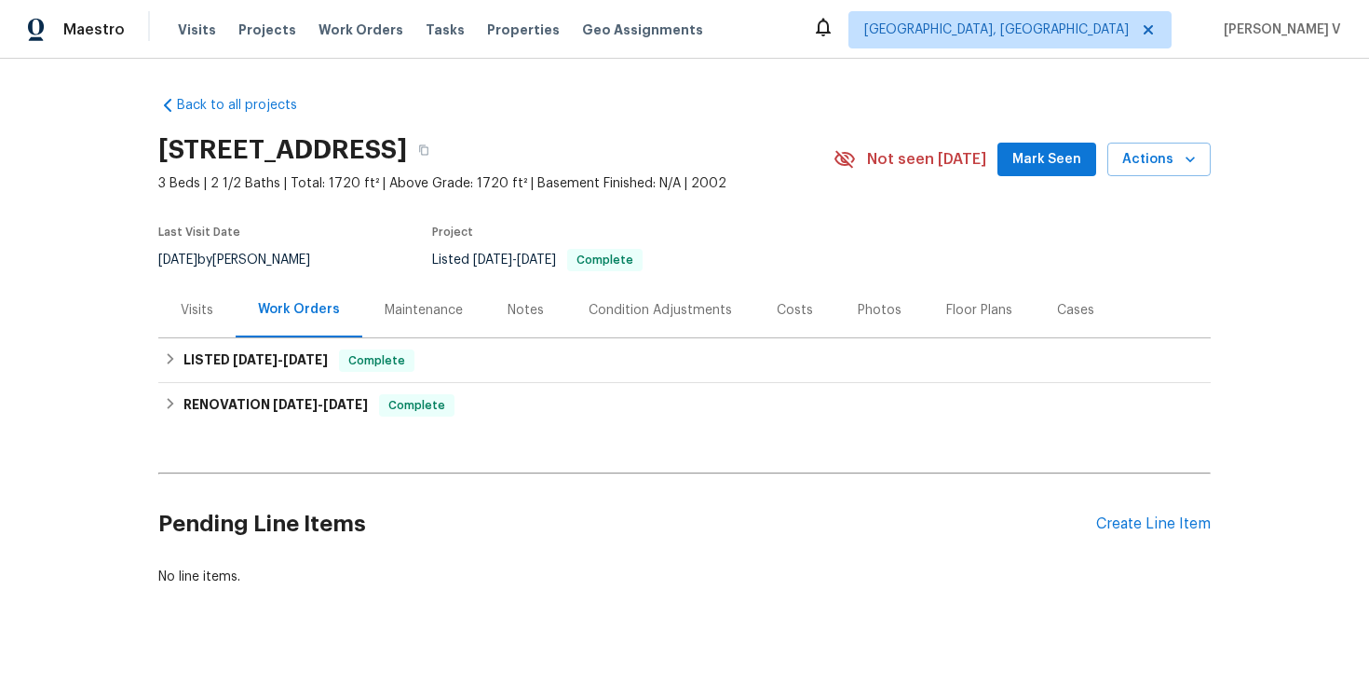
scroll to position [13, 0]
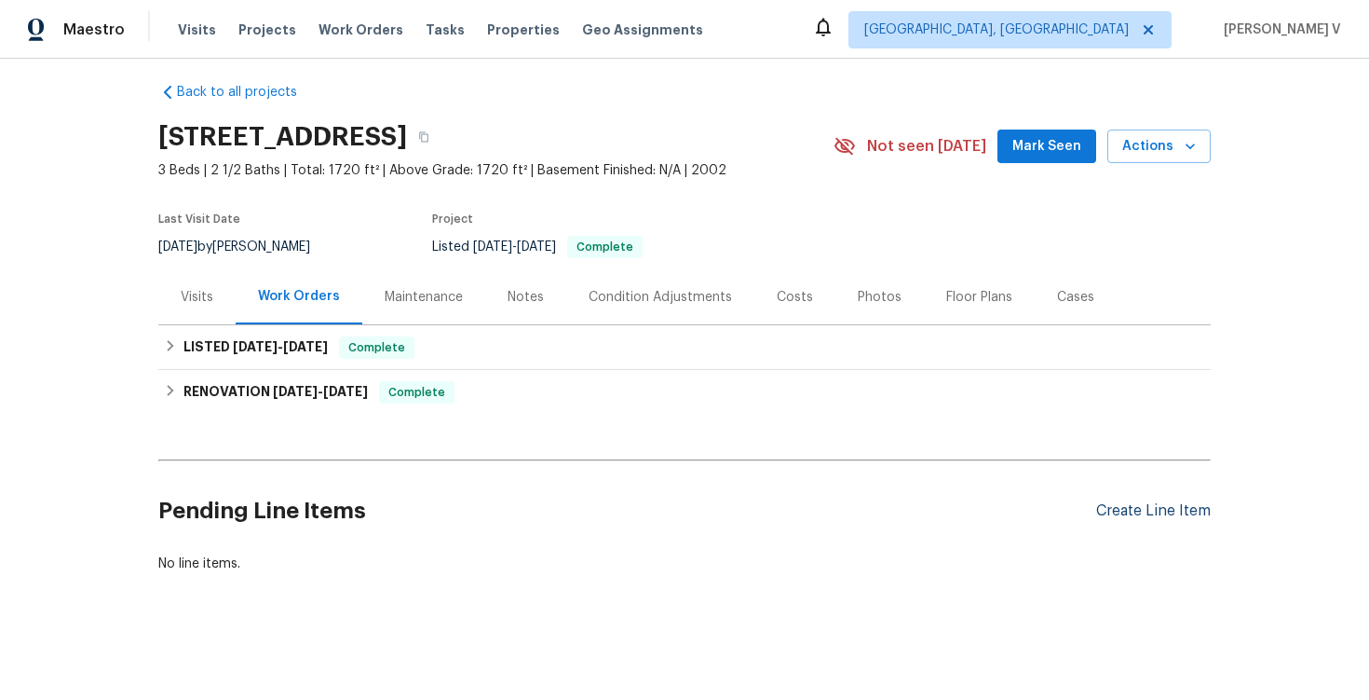
click at [1164, 511] on div "Create Line Item" at bounding box center [1154, 511] width 115 height 18
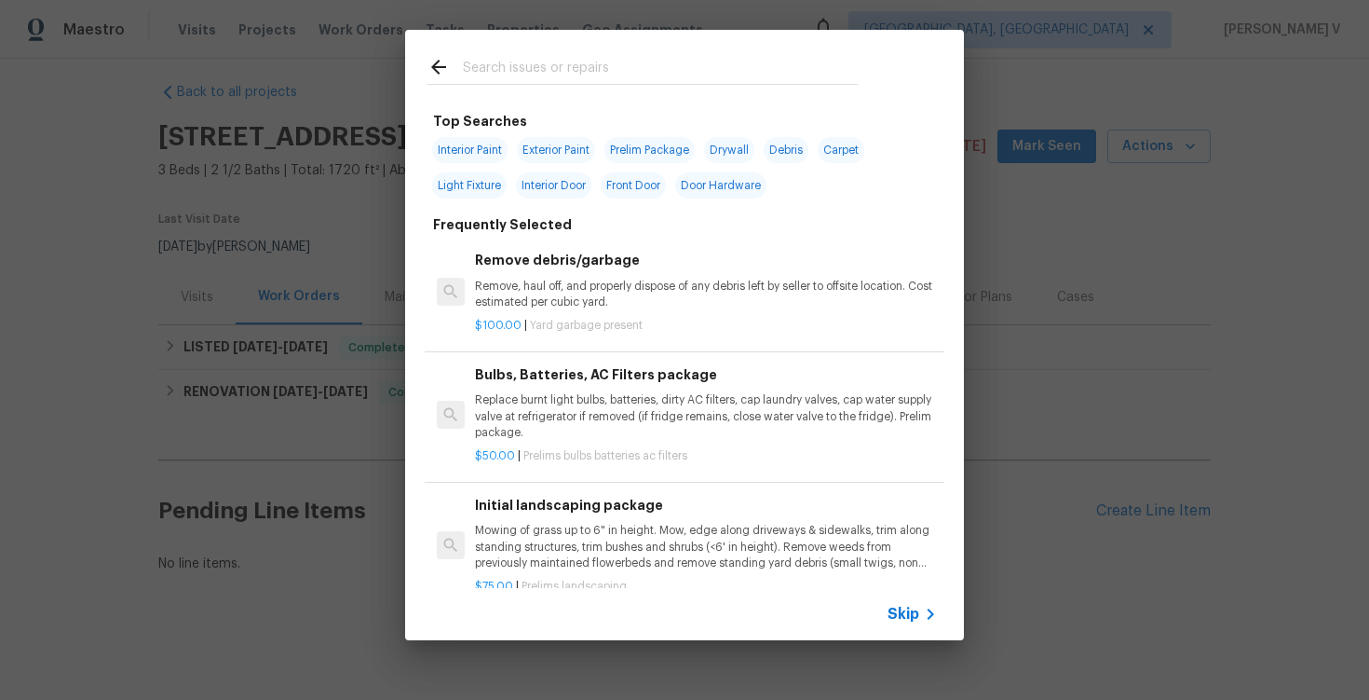
click at [925, 623] on icon at bounding box center [931, 614] width 22 height 22
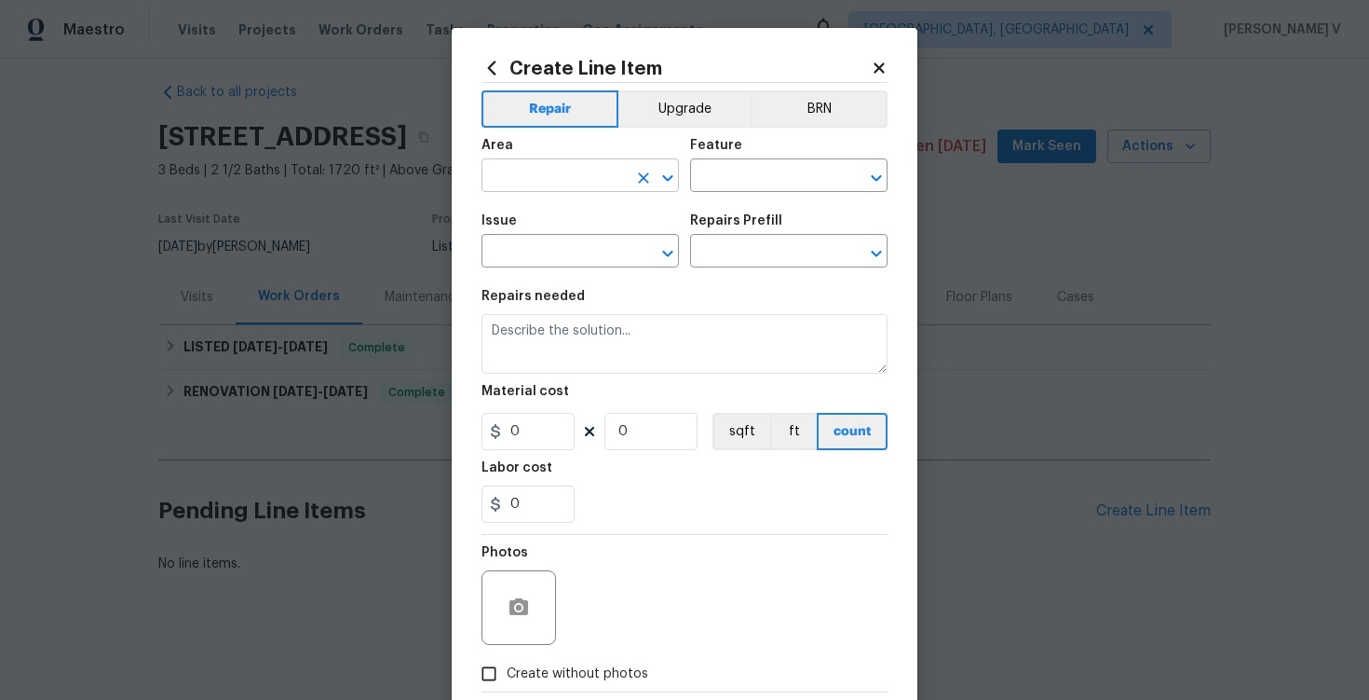
click at [538, 191] on input "text" at bounding box center [554, 177] width 145 height 29
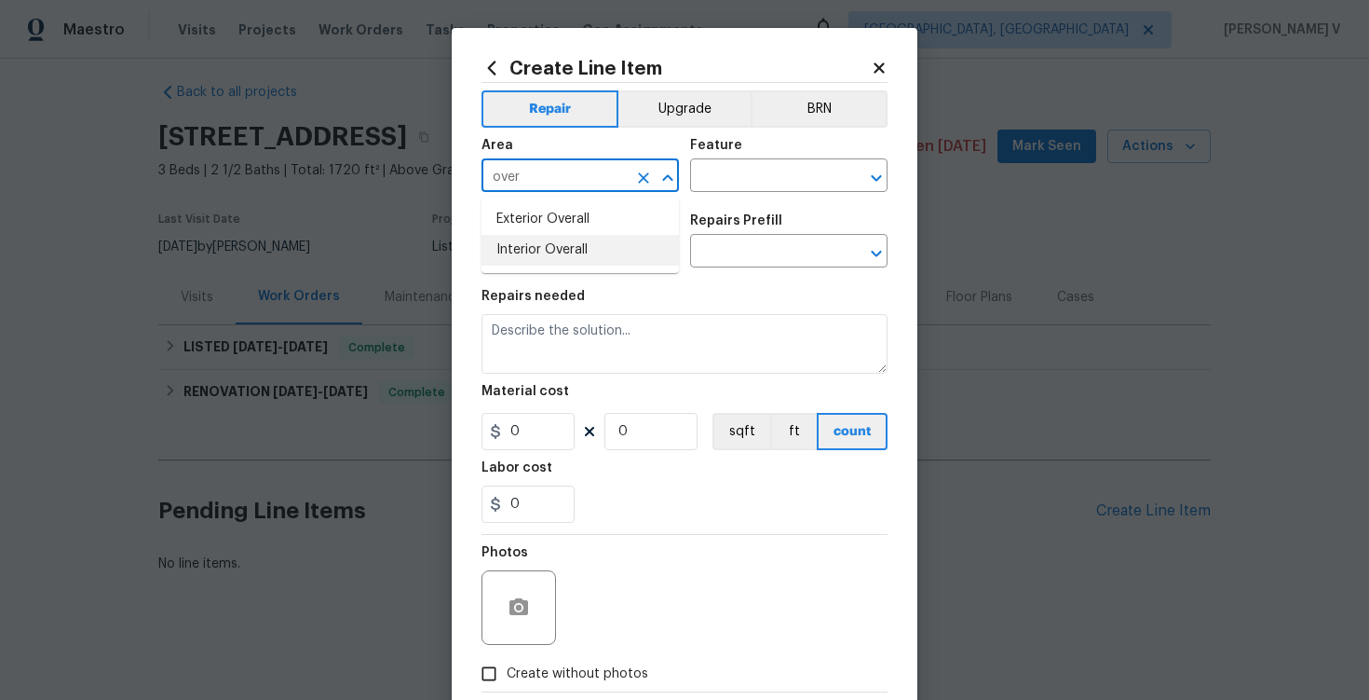
click at [554, 256] on li "Interior Overall" at bounding box center [581, 250] width 198 height 31
type input "Interior Overall"
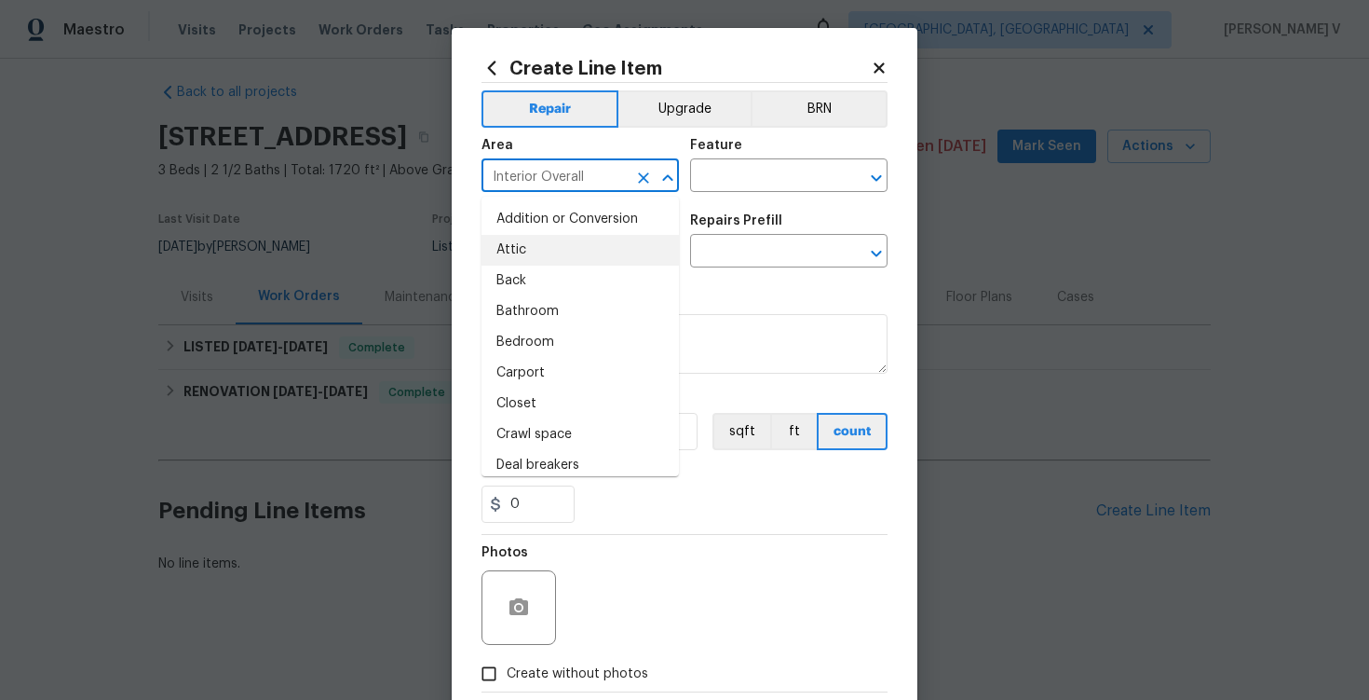
click at [740, 198] on div "Area Interior Overall ​ Feature ​" at bounding box center [685, 165] width 406 height 75
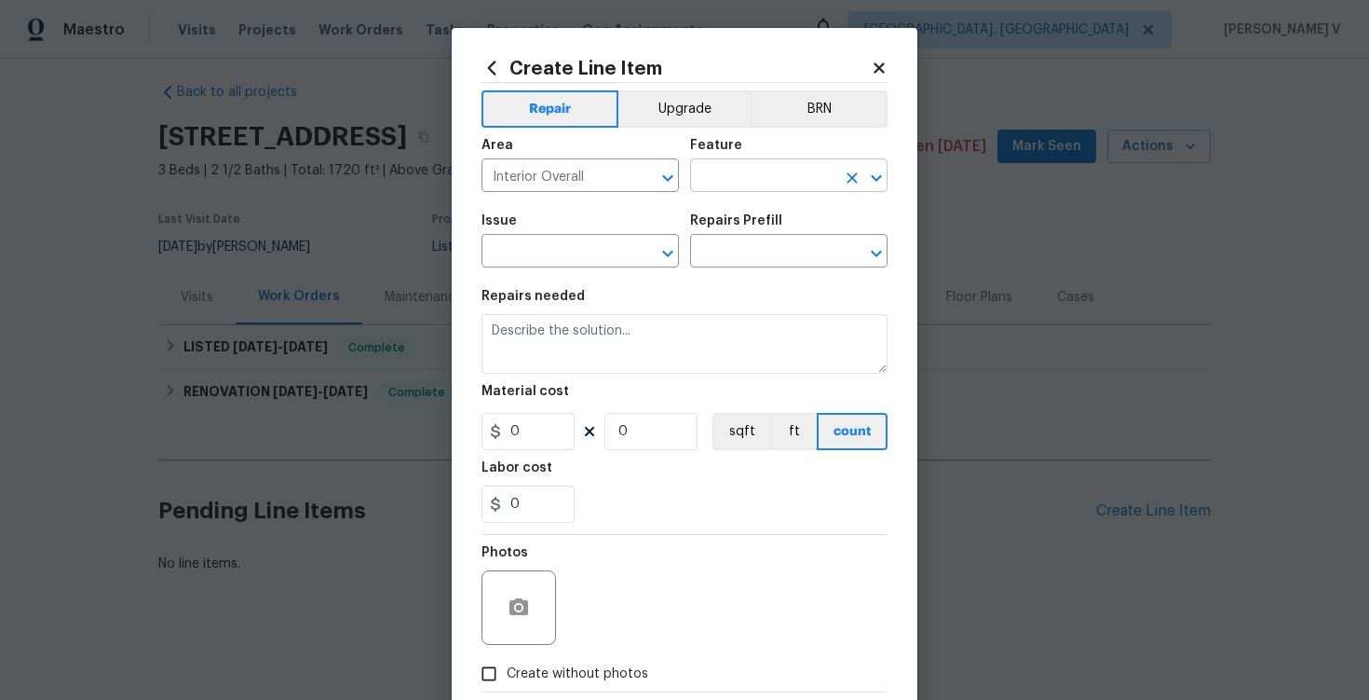
click at [756, 188] on input "text" at bounding box center [762, 177] width 145 height 29
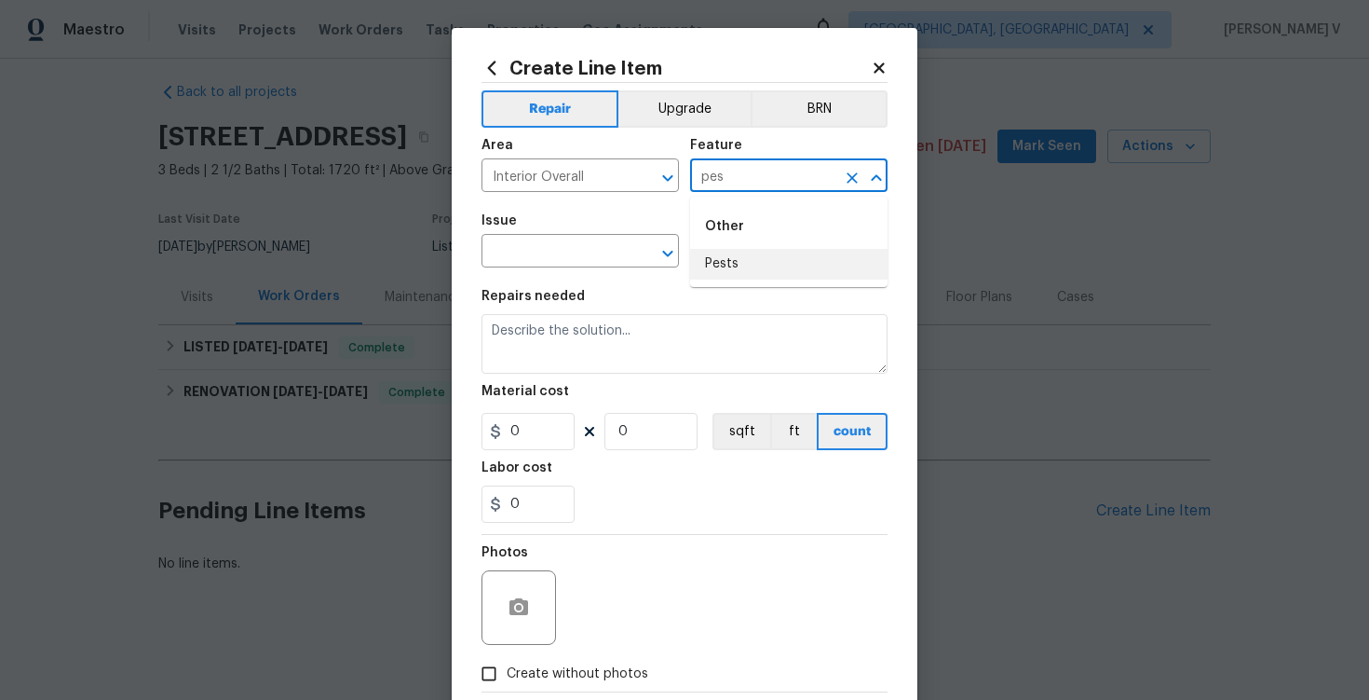
click at [759, 269] on li "Pests" at bounding box center [789, 264] width 198 height 31
type input "Pests"
click at [543, 250] on input "text" at bounding box center [554, 252] width 145 height 29
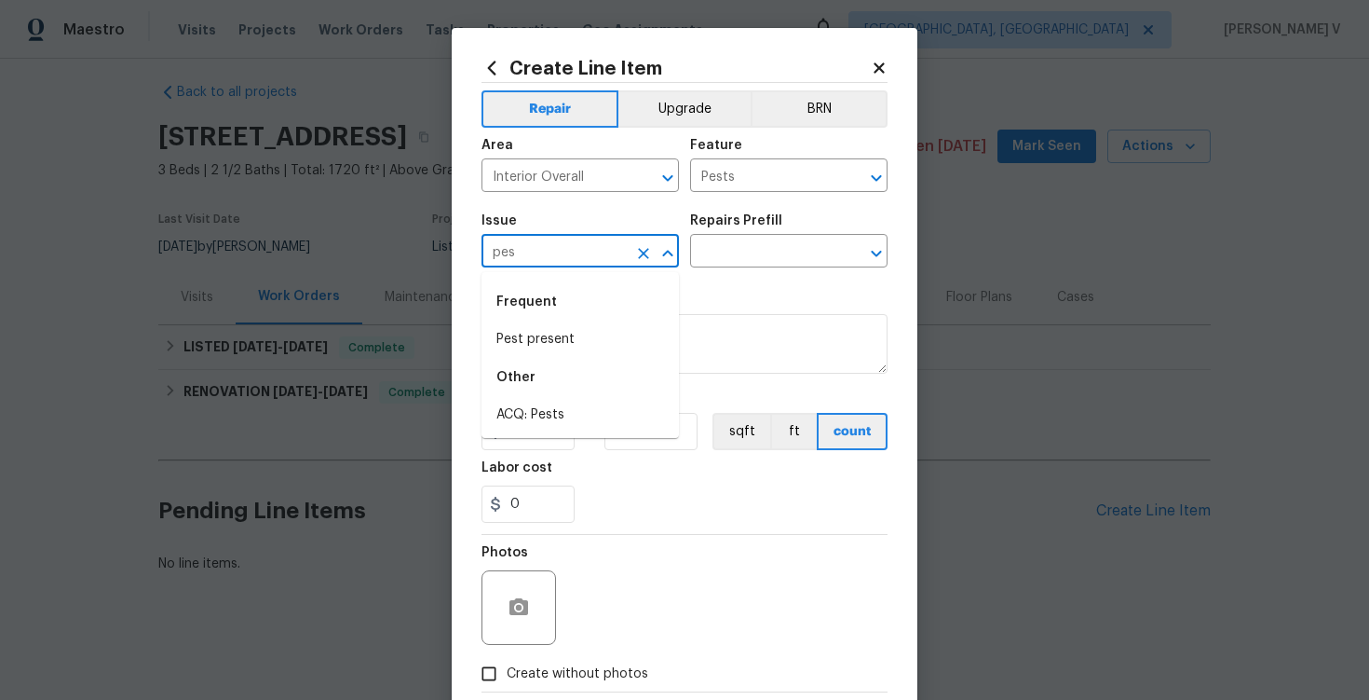
click at [559, 323] on div "Frequent" at bounding box center [581, 301] width 198 height 45
click at [559, 335] on li "Pest present" at bounding box center [581, 339] width 198 height 31
type input "Pest present"
click at [753, 264] on input "text" at bounding box center [762, 252] width 145 height 29
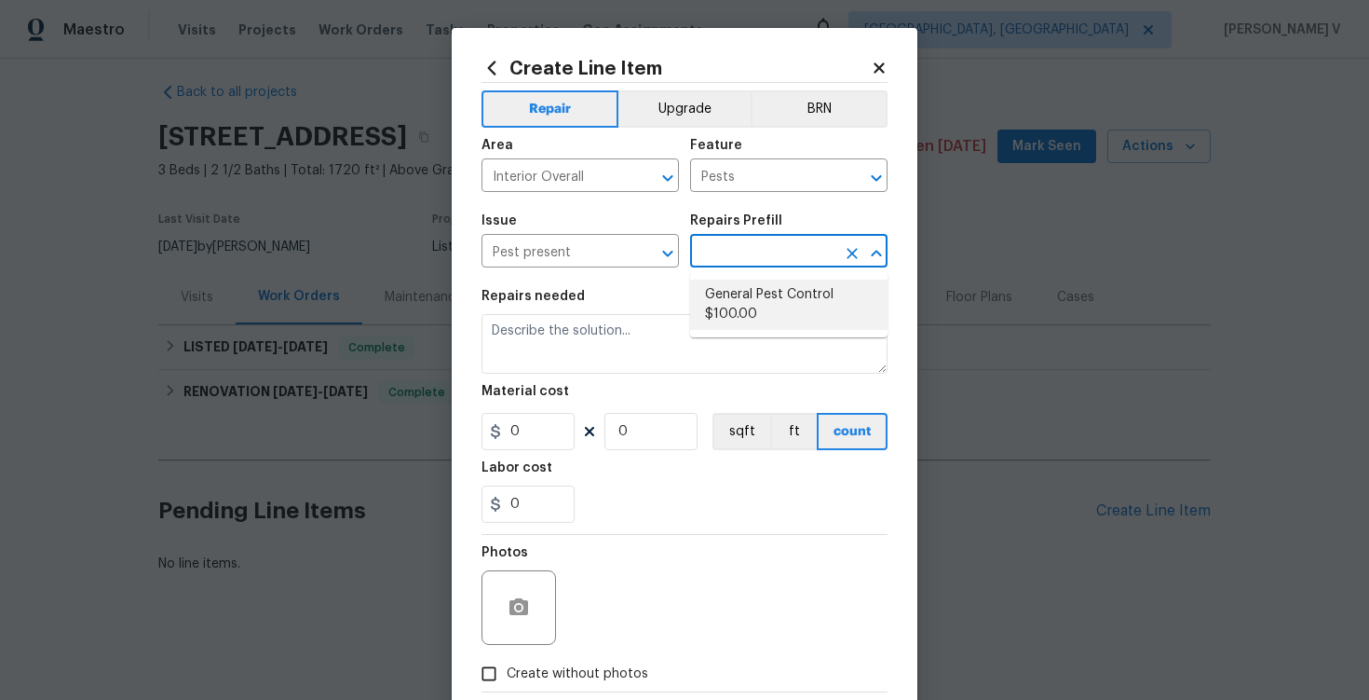
click at [751, 307] on li "General Pest Control $100.00" at bounding box center [789, 304] width 198 height 50
type input "General Pest Control $100.00"
type textarea "General pest treatment for active pest/insect infestation - non termite"
type input "100"
type input "1"
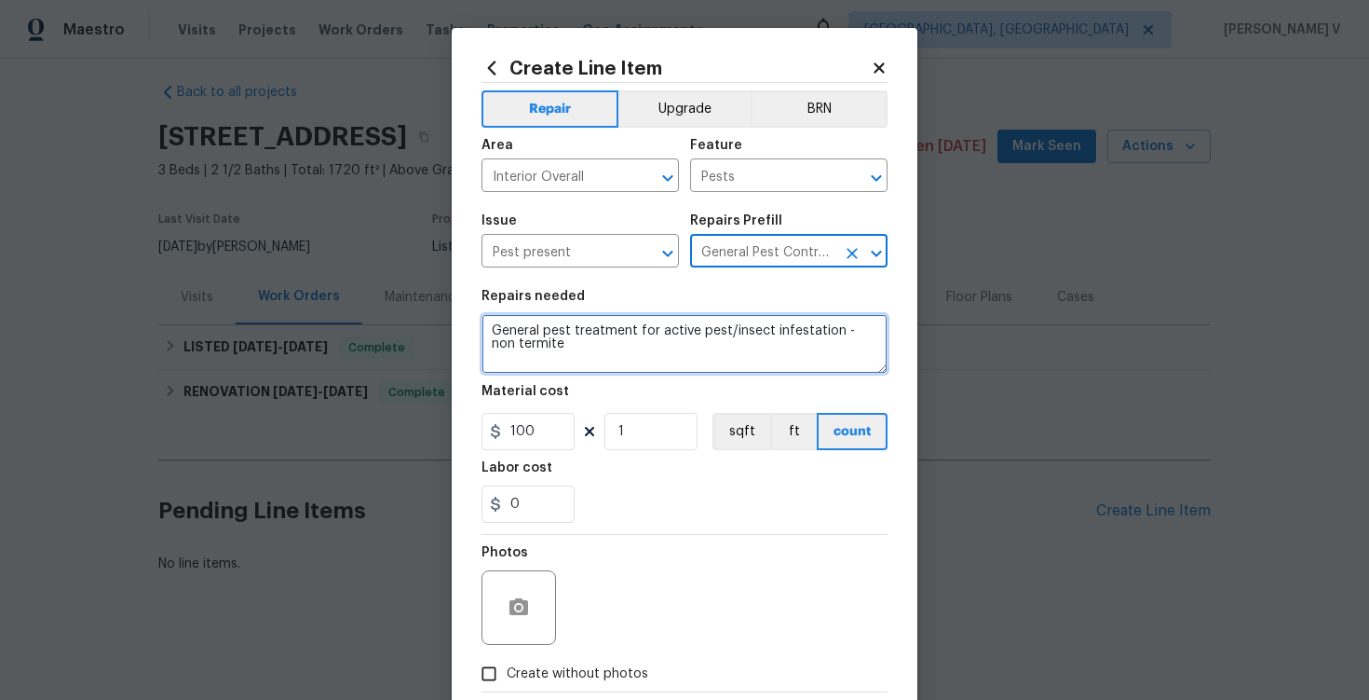
click at [677, 339] on textarea "General pest treatment for active pest/insect infestation - non termite" at bounding box center [685, 344] width 406 height 60
paste textarea "Feedback received that the rats are present in the house. Please provide quote …"
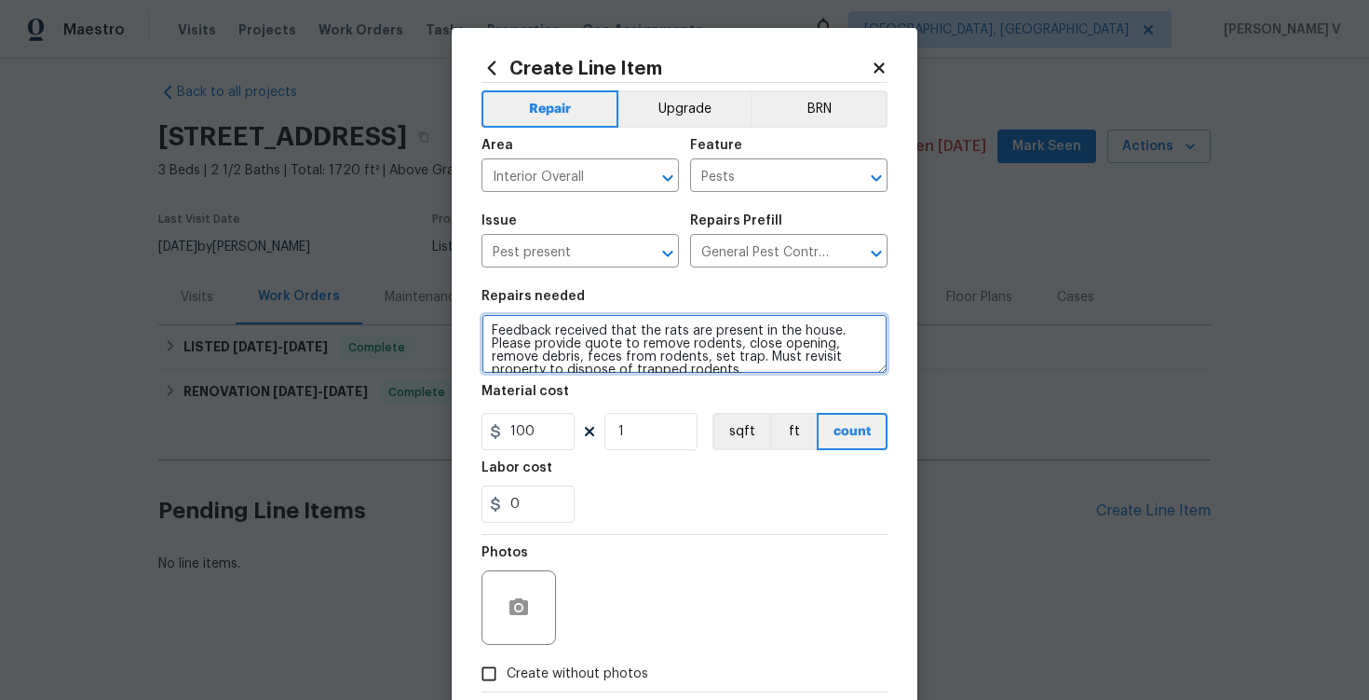
scroll to position [4, 0]
type textarea "Feedback received that the rats are present in the house. Please provide quote …"
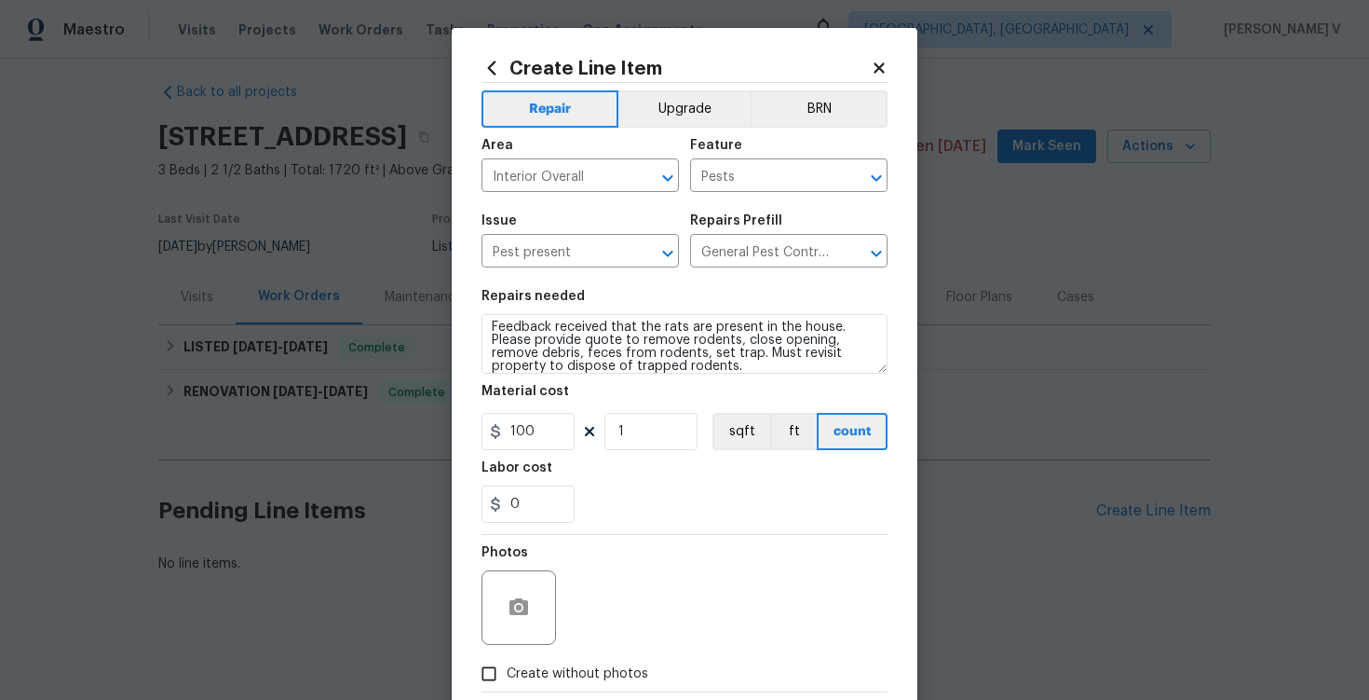
click at [779, 230] on div "Repairs Prefill" at bounding box center [789, 226] width 198 height 24
click at [752, 252] on input "General Pest Control $100.00" at bounding box center [762, 252] width 145 height 29
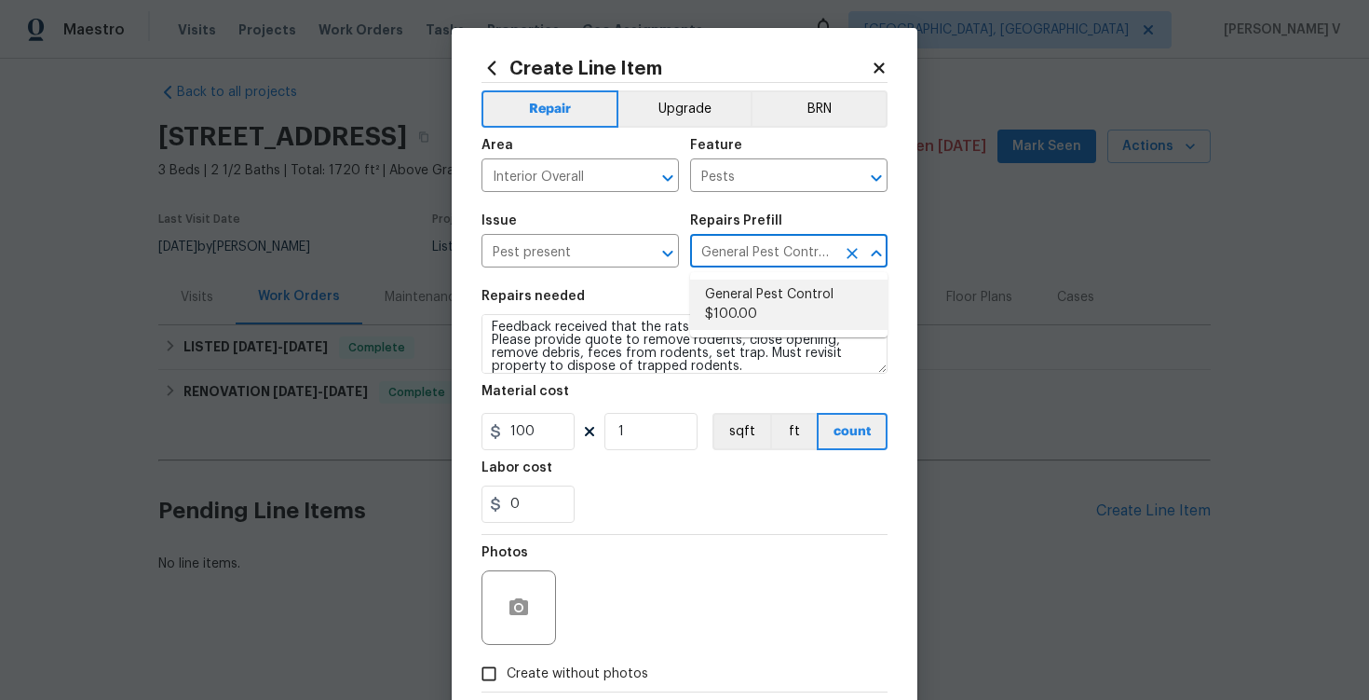
click at [868, 251] on icon "Close" at bounding box center [876, 253] width 22 height 22
click at [859, 252] on icon "Clear" at bounding box center [852, 253] width 19 height 19
click at [784, 266] on input "text" at bounding box center [762, 252] width 145 height 29
click at [620, 291] on div "Repairs needed" at bounding box center [685, 302] width 406 height 24
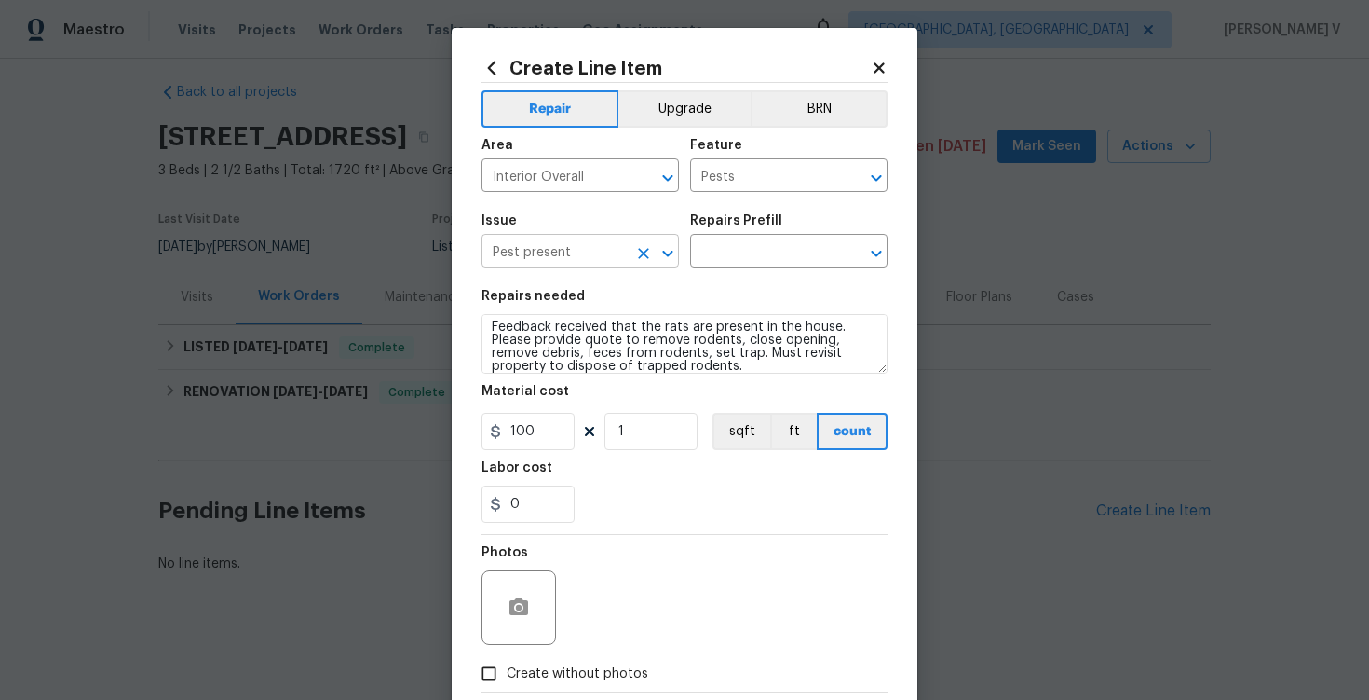
click at [640, 265] on button "Clear" at bounding box center [644, 253] width 26 height 26
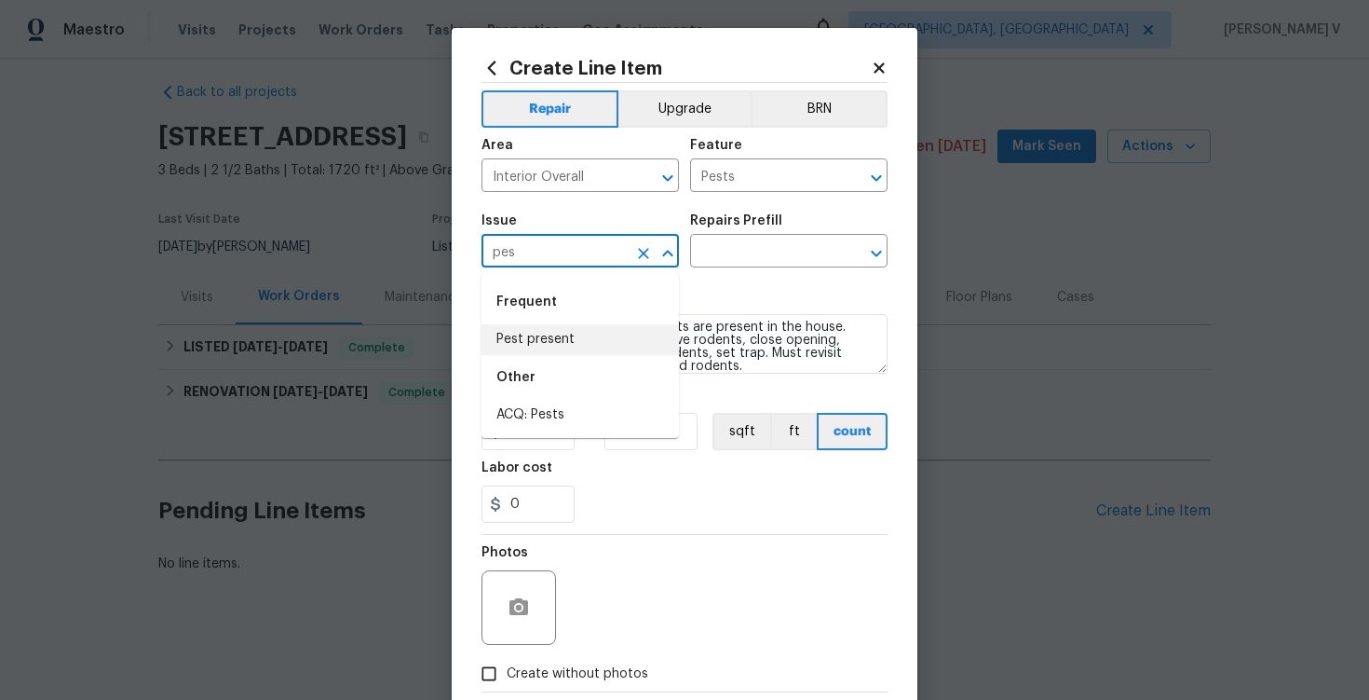
click at [586, 333] on li "Pest present" at bounding box center [581, 339] width 198 height 31
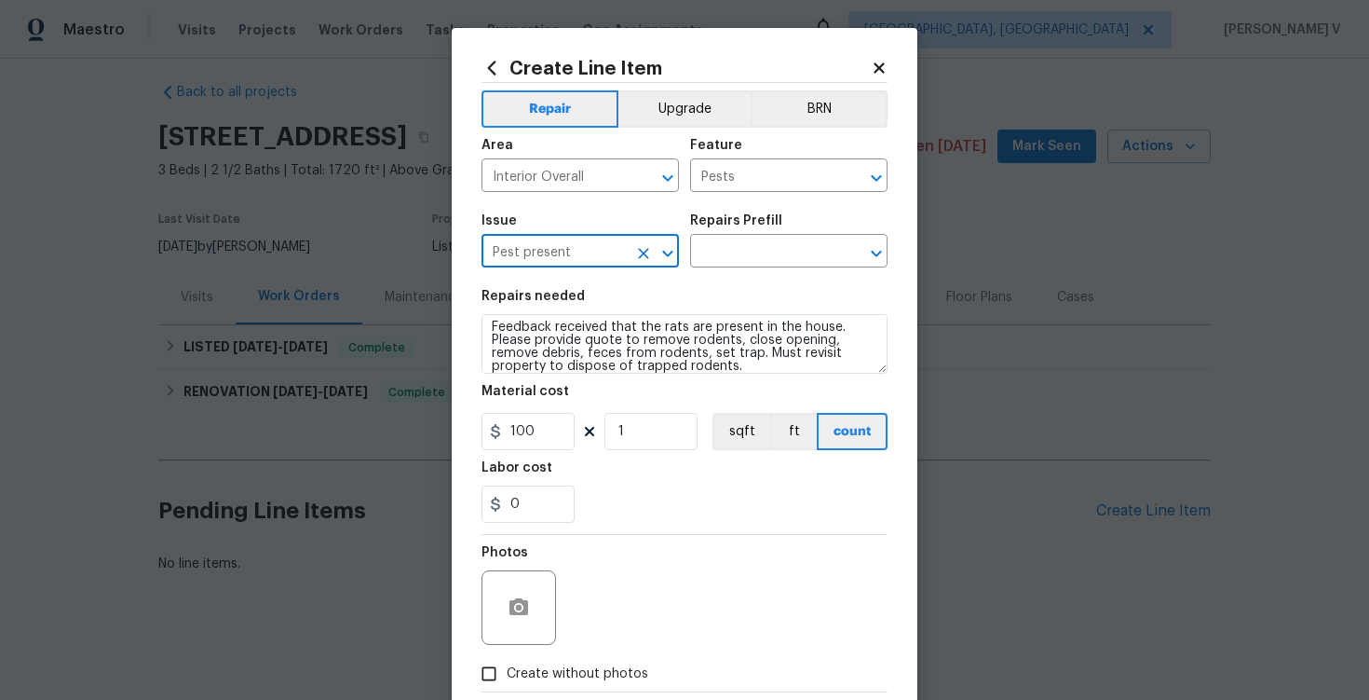
type input "Pest present"
click at [740, 279] on section "Repairs needed Feedback received that the rats are present in the house. Please…" at bounding box center [685, 406] width 406 height 255
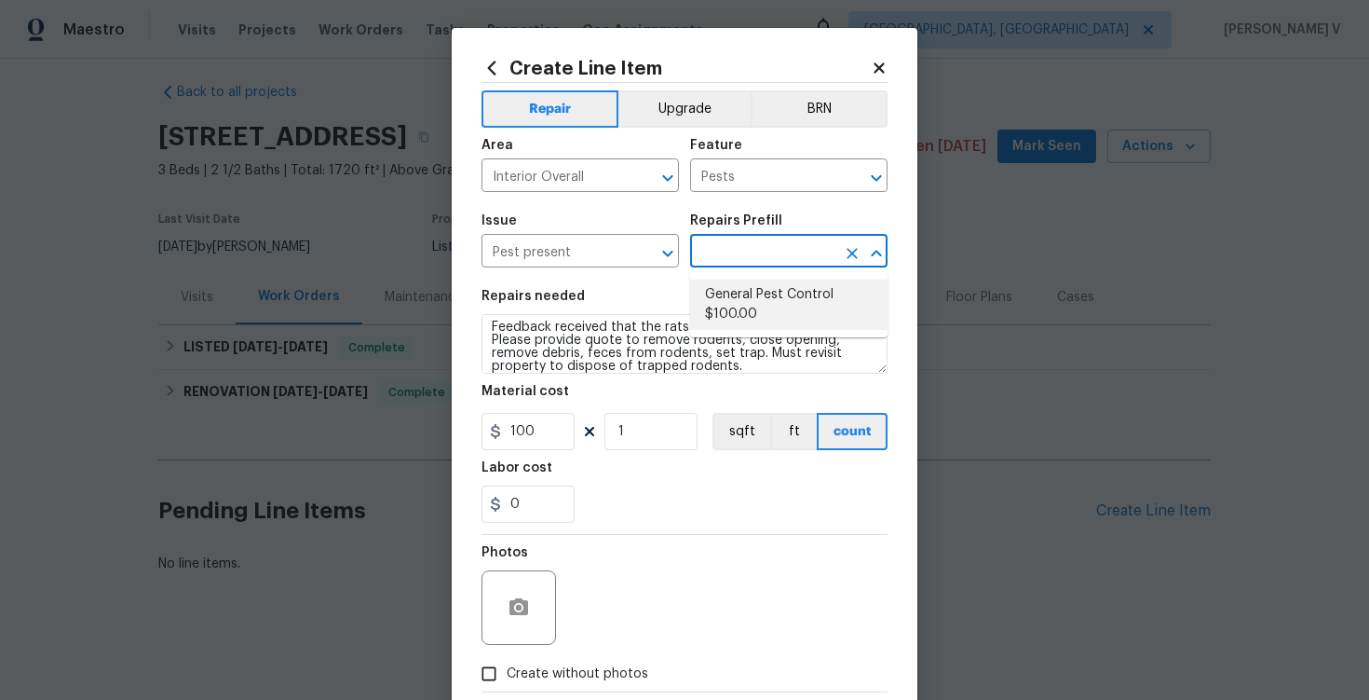
click at [770, 266] on input "text" at bounding box center [762, 252] width 145 height 29
click at [747, 175] on input "Pests" at bounding box center [762, 177] width 145 height 29
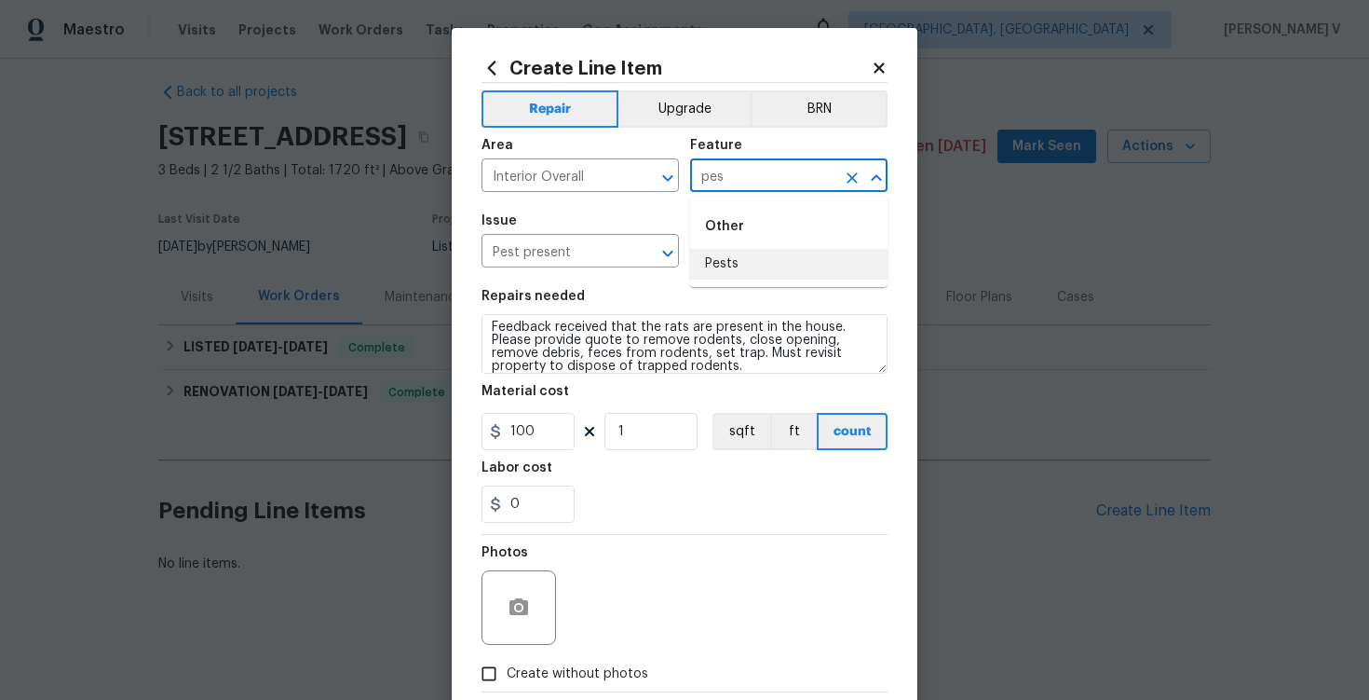
click at [726, 261] on li "Pests" at bounding box center [789, 264] width 198 height 31
type input "Pests"
click at [569, 180] on input "Interior Overall" at bounding box center [554, 177] width 145 height 29
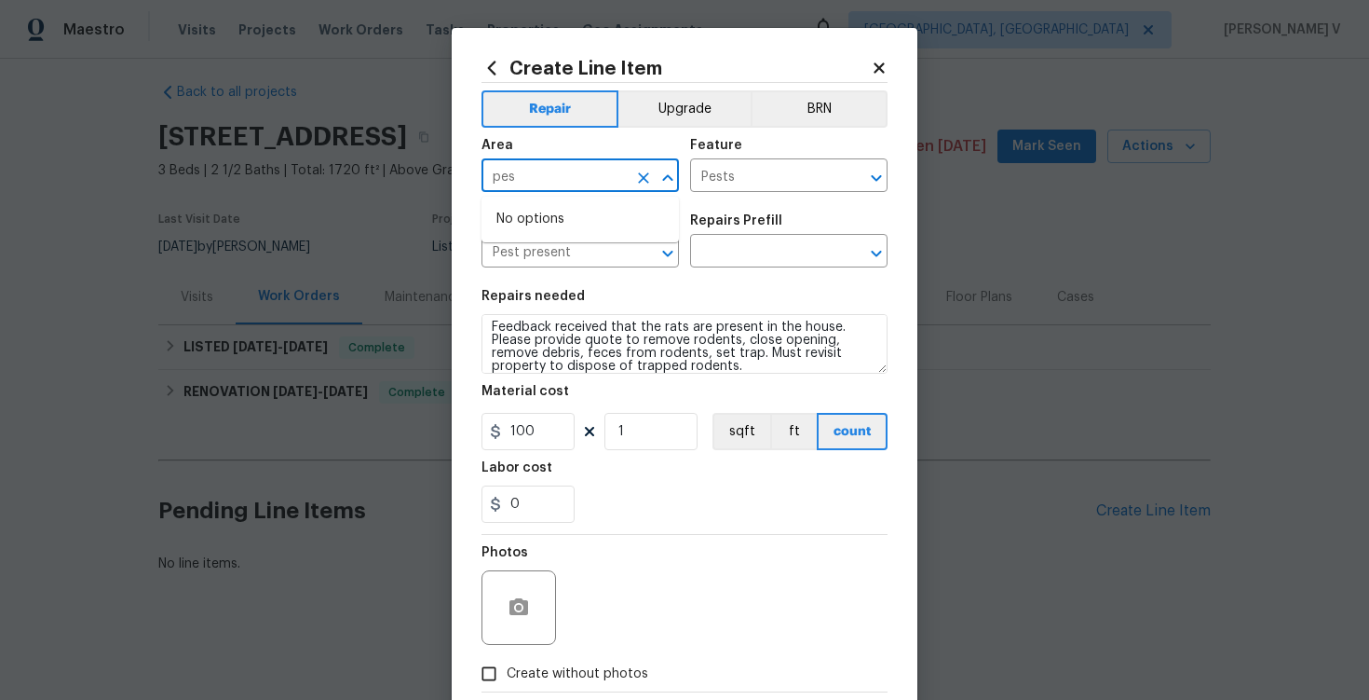
click at [555, 180] on input "pes" at bounding box center [554, 177] width 145 height 29
click at [554, 241] on li "Interior Overall" at bounding box center [581, 250] width 198 height 31
type input "Interior Overall"
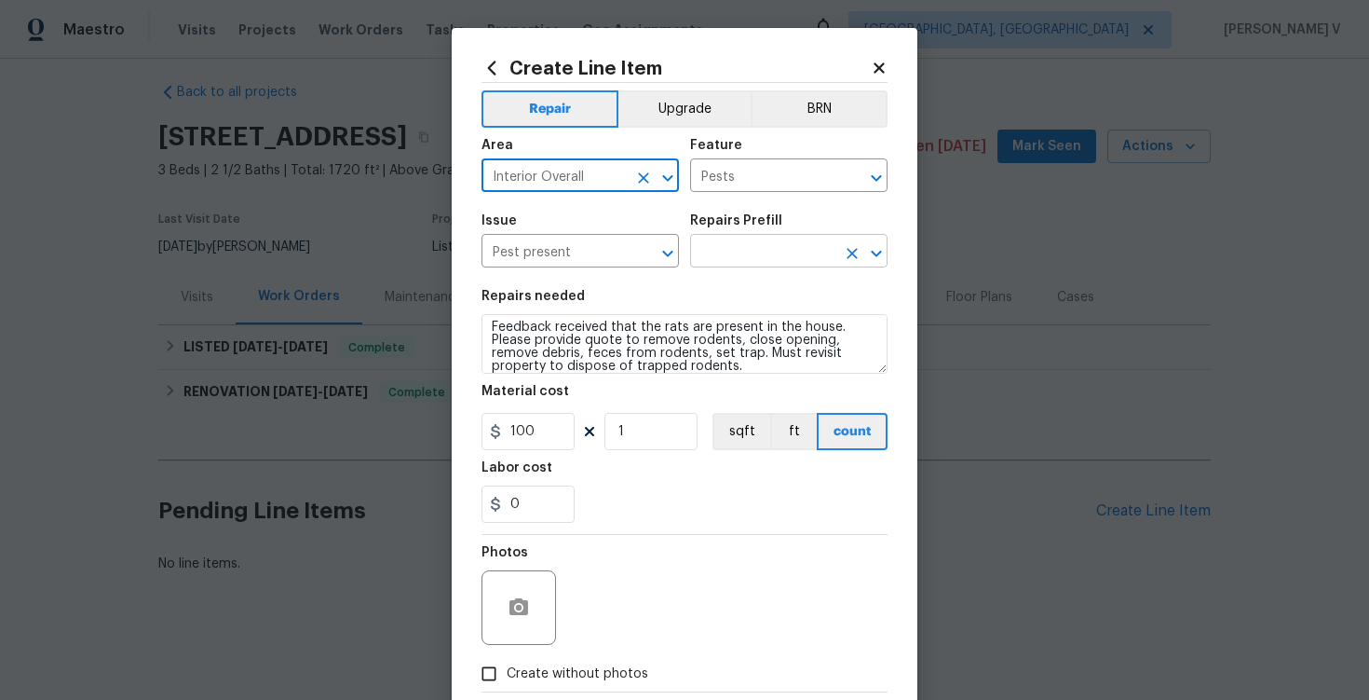
click at [745, 262] on input "text" at bounding box center [762, 252] width 145 height 29
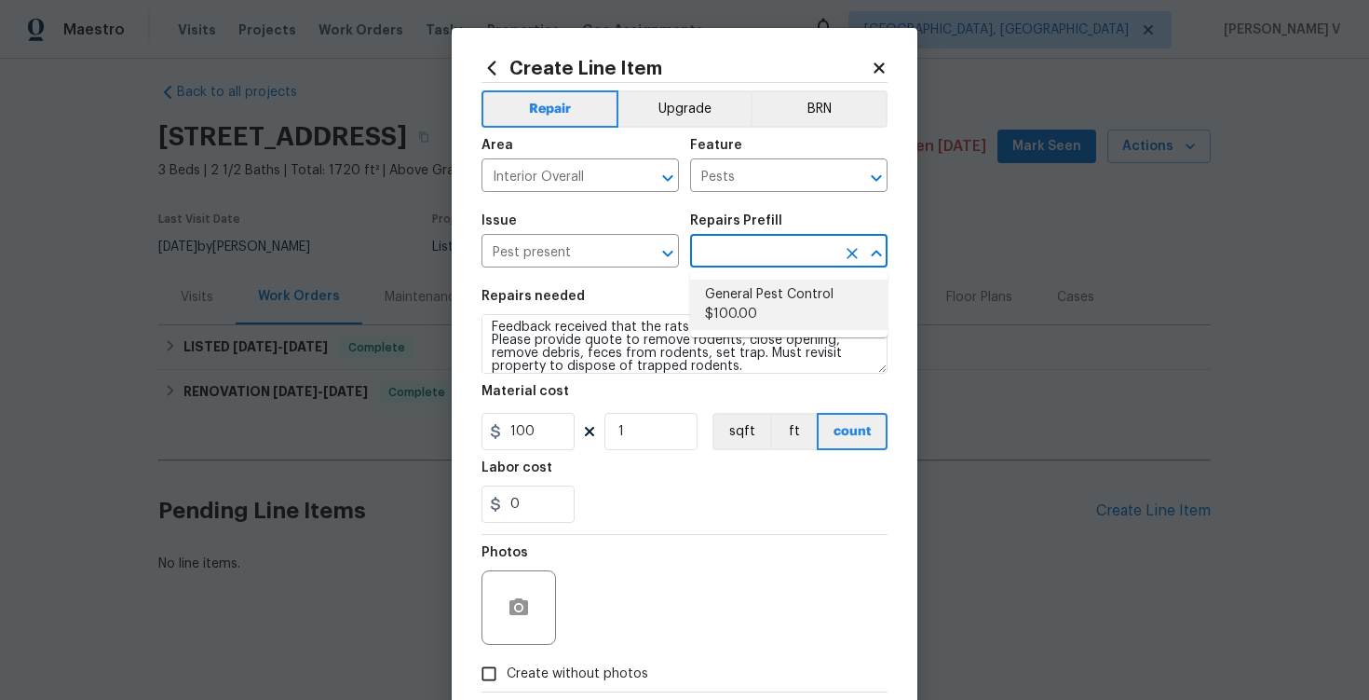
click at [762, 312] on li "General Pest Control $100.00" at bounding box center [789, 304] width 198 height 50
type input "General Pest Control $100.00"
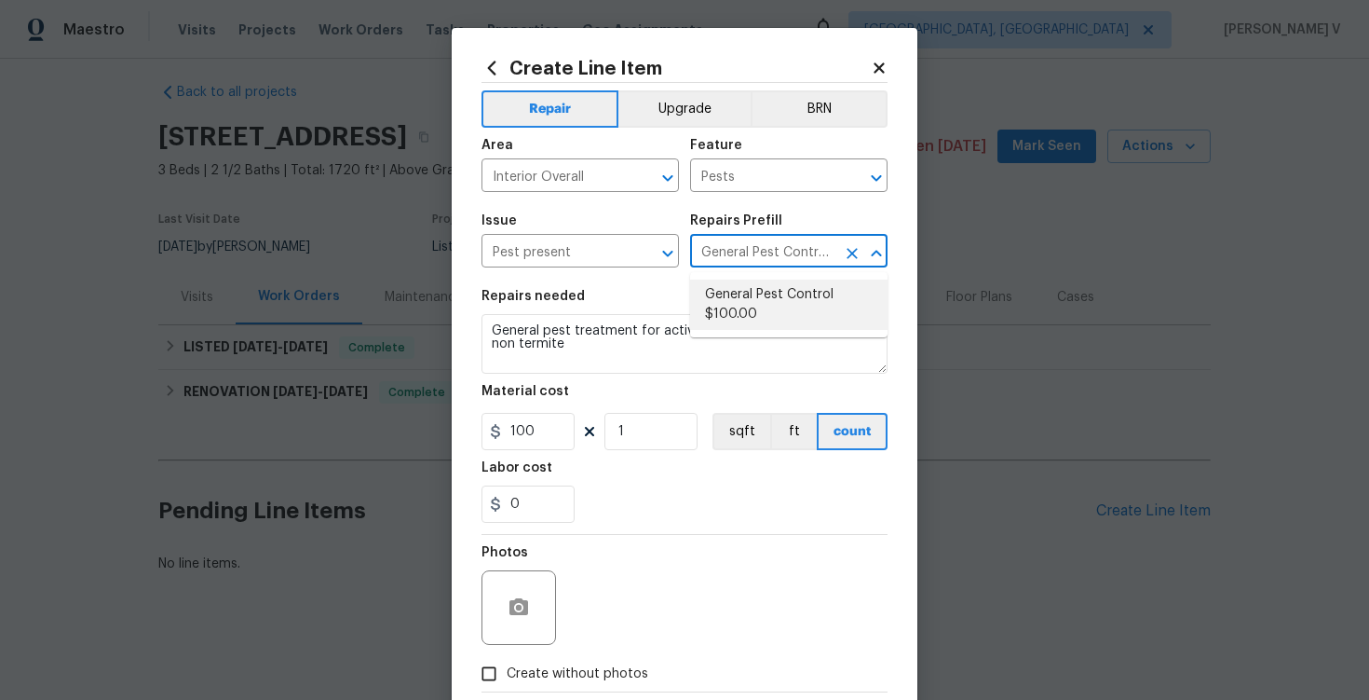
scroll to position [0, 0]
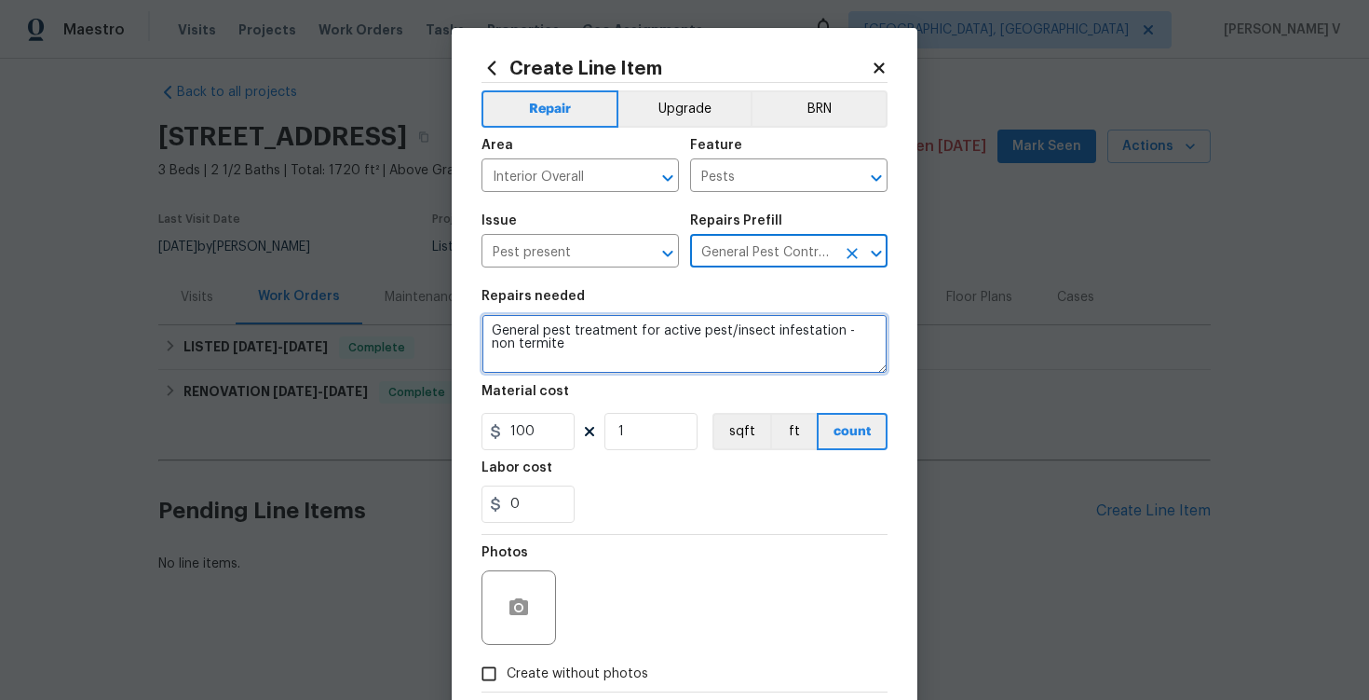
click at [715, 345] on textarea "General pest treatment for active pest/insect infestation - non termite" at bounding box center [685, 344] width 406 height 60
paste textarea "Feedback received that the rats are present in the house. Please provide quote …"
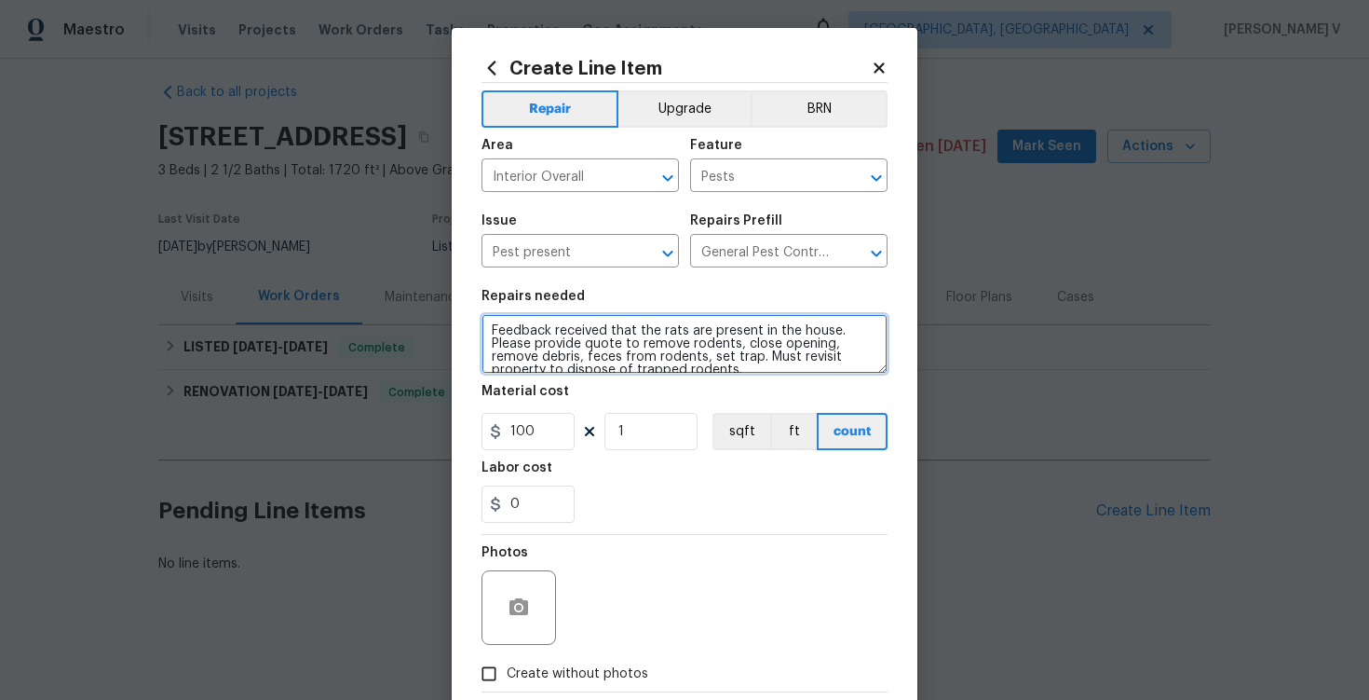
scroll to position [4, 0]
type textarea "Feedback received that the rats are present in the house. Please provide quote …"
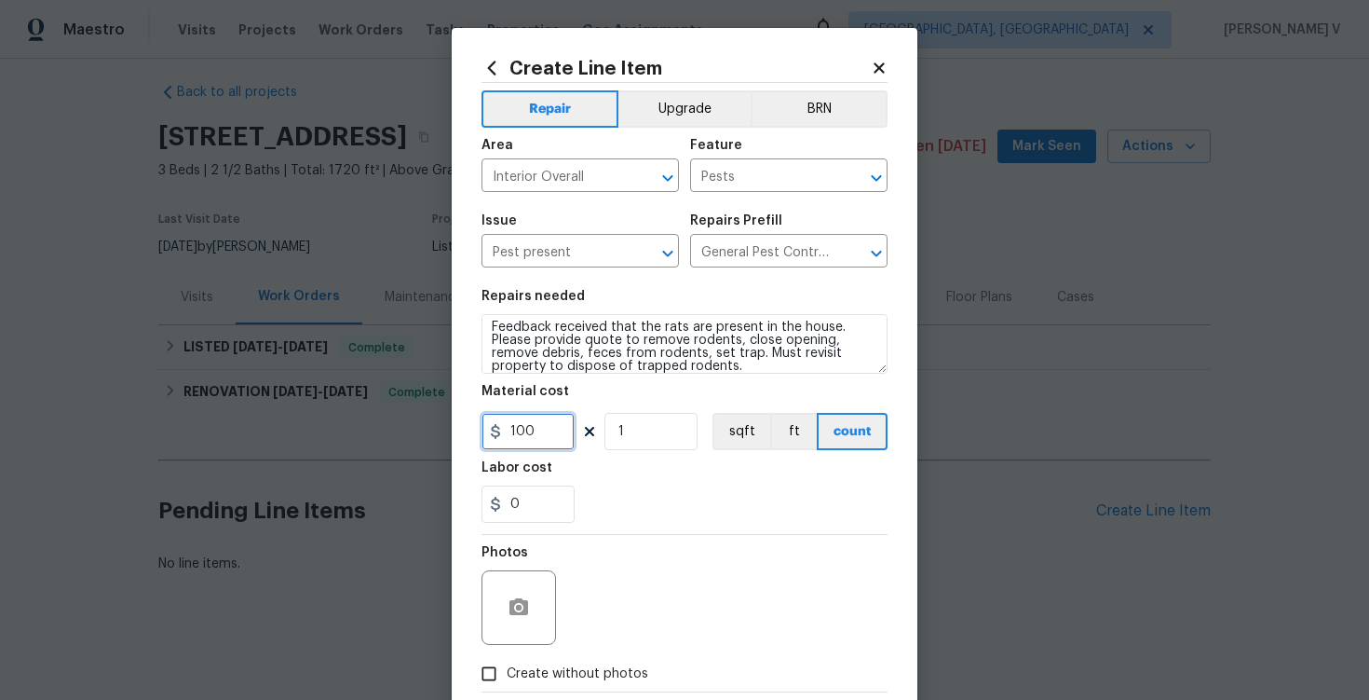
click at [538, 442] on input "100" at bounding box center [528, 431] width 93 height 37
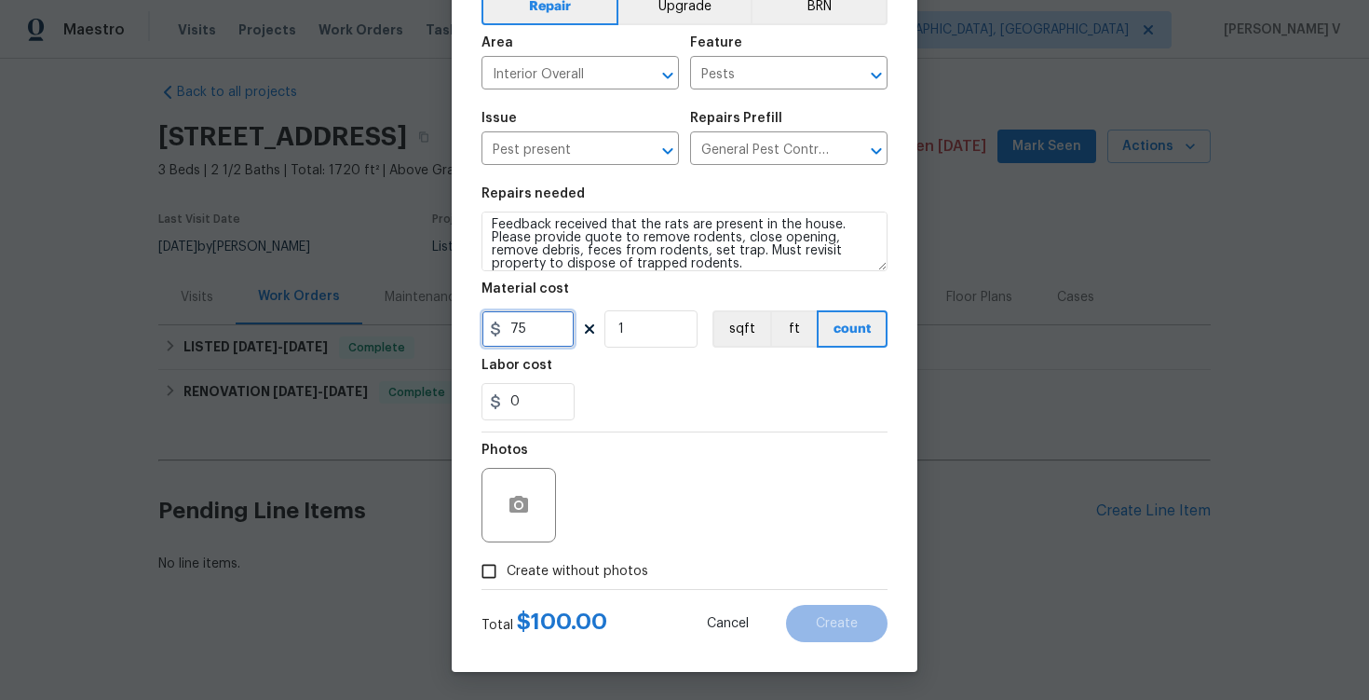
type input "75"
click at [513, 559] on label "Create without photos" at bounding box center [559, 570] width 177 height 35
click at [507, 559] on input "Create without photos" at bounding box center [488, 570] width 35 height 35
click at [513, 559] on label "Create without photos" at bounding box center [559, 570] width 177 height 35
click at [507, 559] on input "Create without photos" at bounding box center [488, 570] width 35 height 35
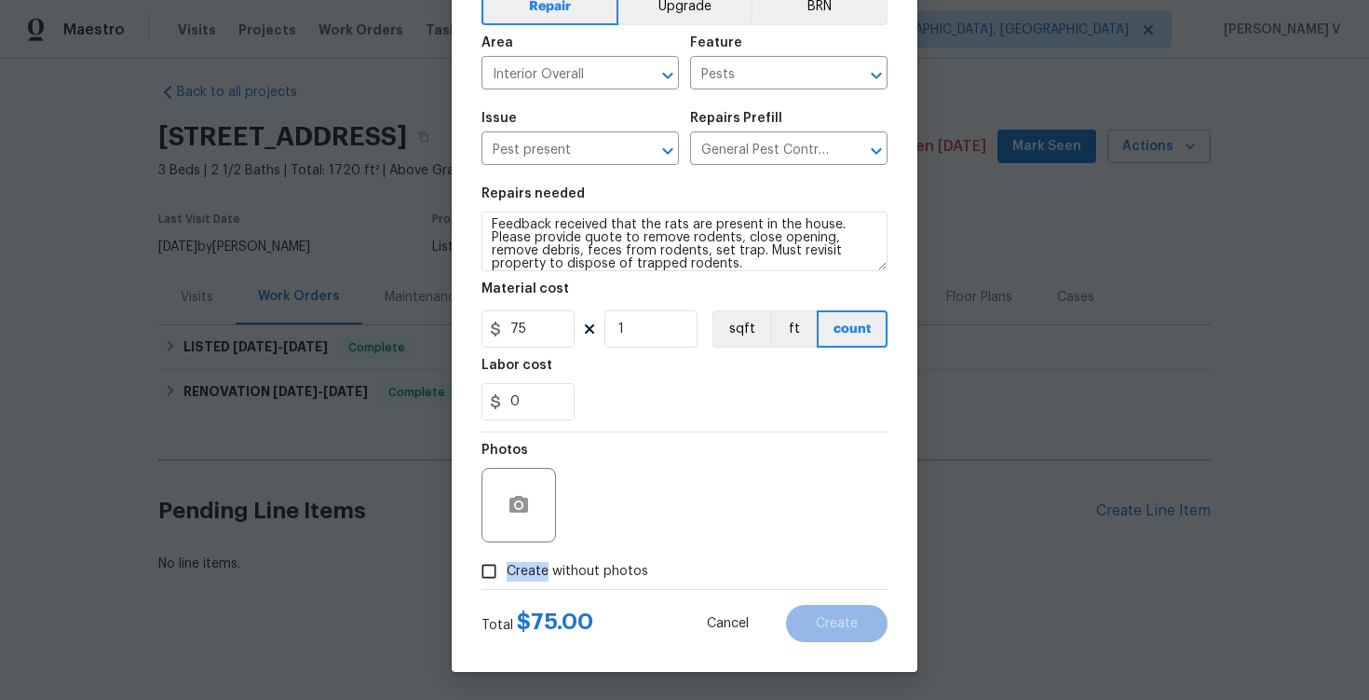
click at [530, 581] on label "Create without photos" at bounding box center [559, 570] width 177 height 35
click at [507, 581] on input "Create without photos" at bounding box center [488, 570] width 35 height 35
checkbox input "true"
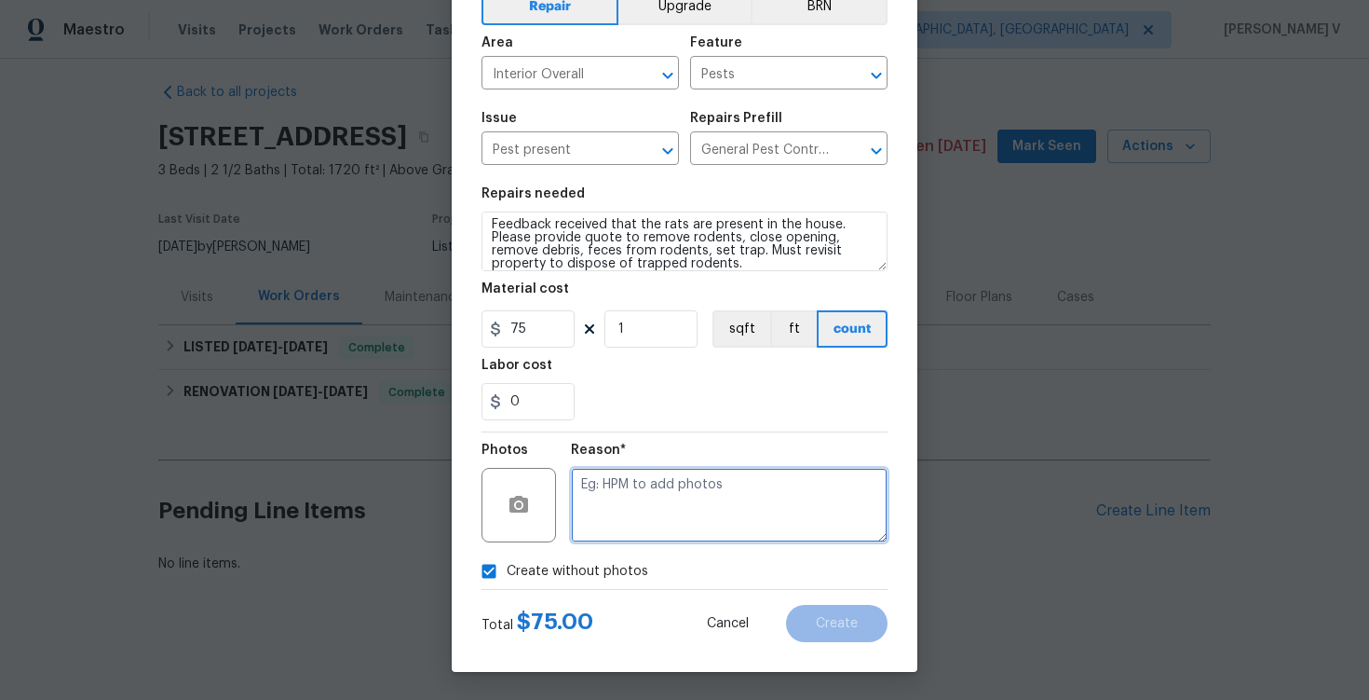
click at [627, 514] on textarea at bounding box center [729, 505] width 317 height 75
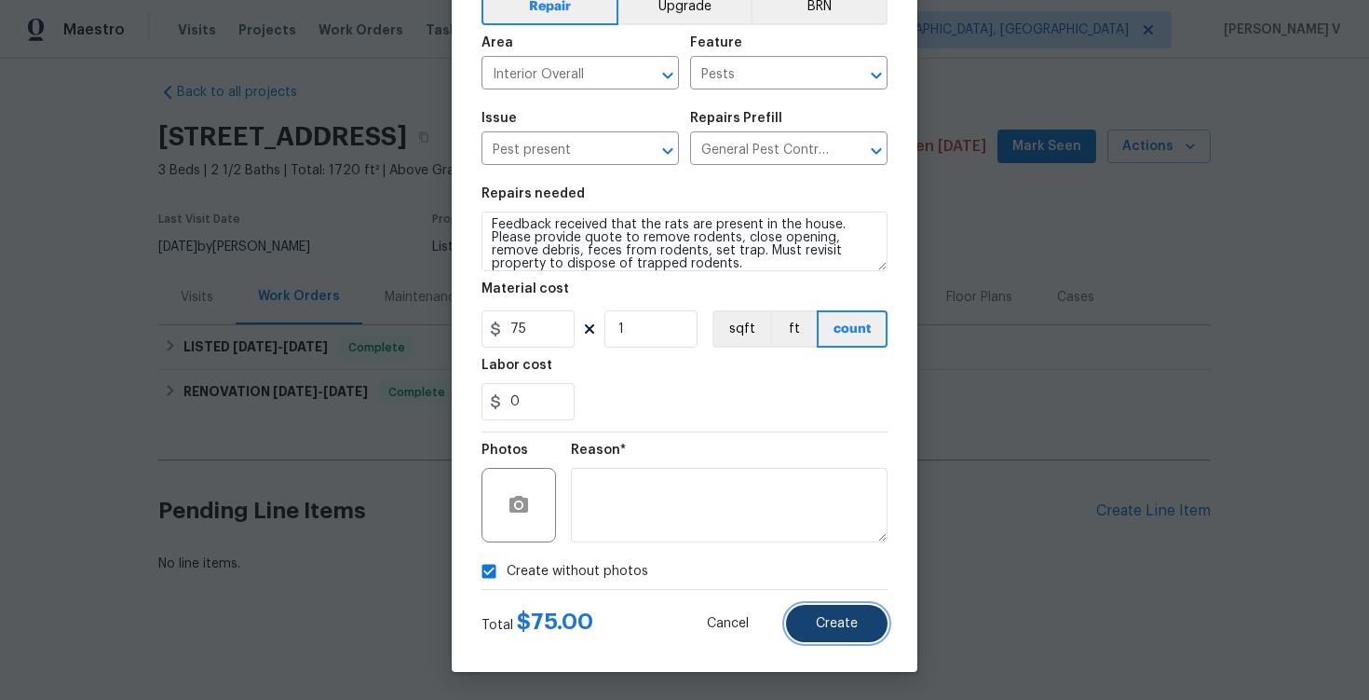
click at [827, 624] on span "Create" at bounding box center [837, 624] width 42 height 14
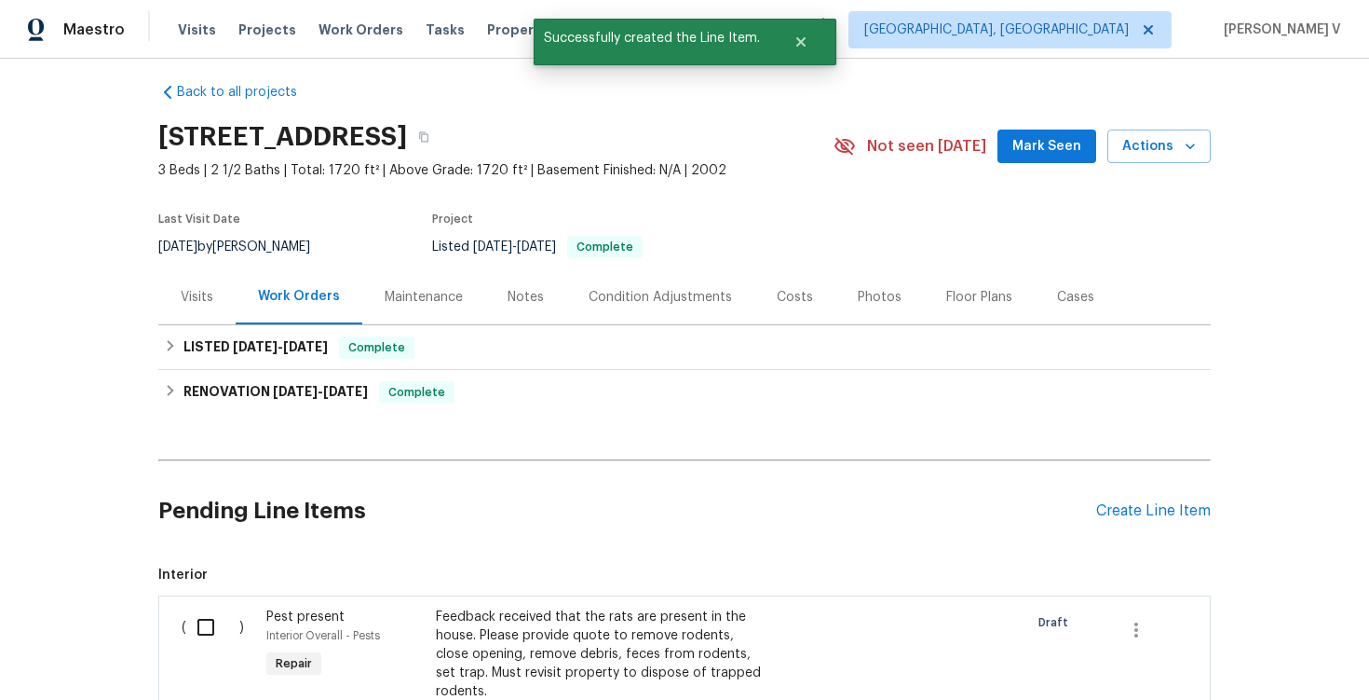
scroll to position [129, 0]
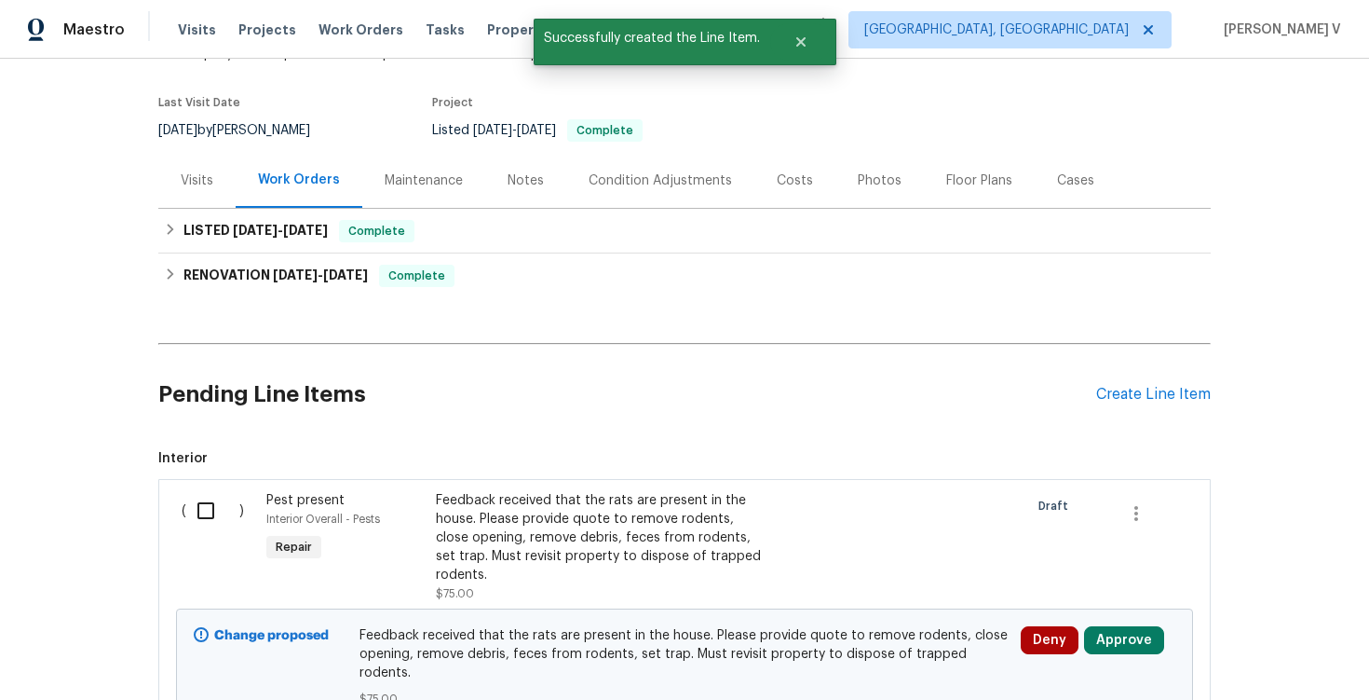
click at [242, 525] on div "( )" at bounding box center [218, 546] width 85 height 123
click at [222, 517] on input "checkbox" at bounding box center [212, 510] width 53 height 39
checkbox input "true"
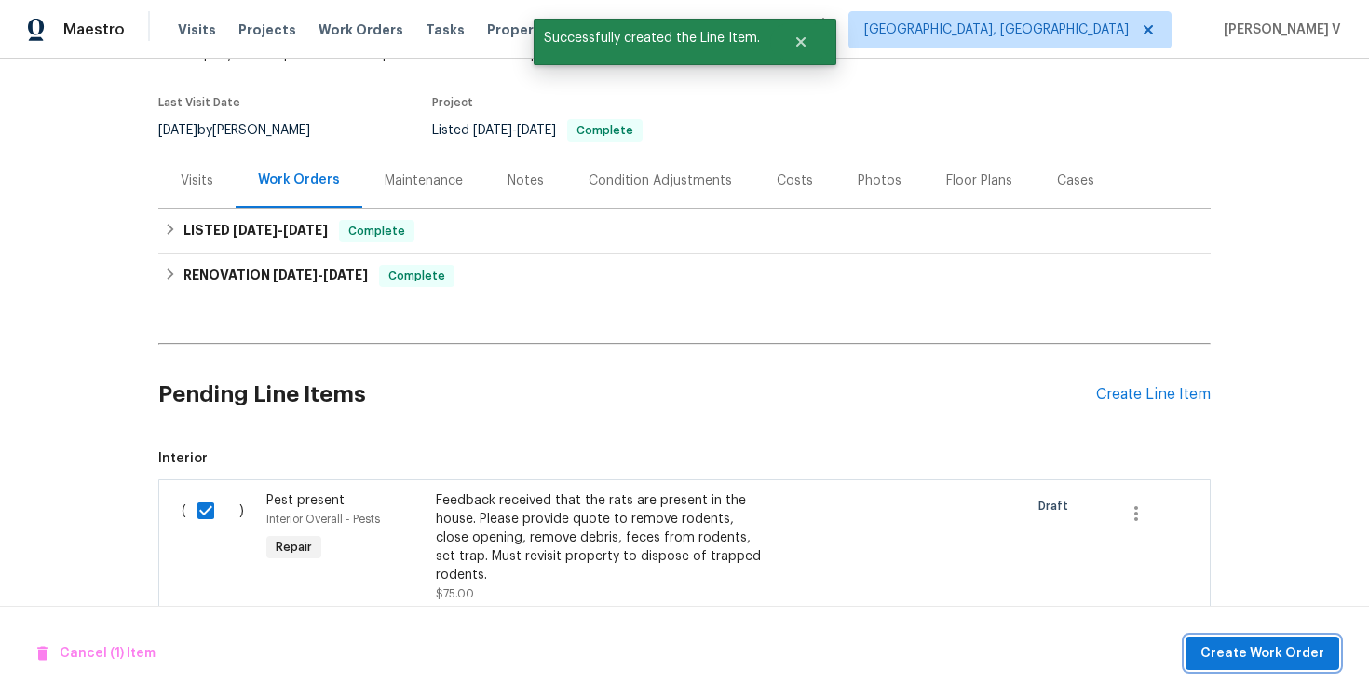
click at [1303, 648] on span "Create Work Order" at bounding box center [1263, 653] width 124 height 23
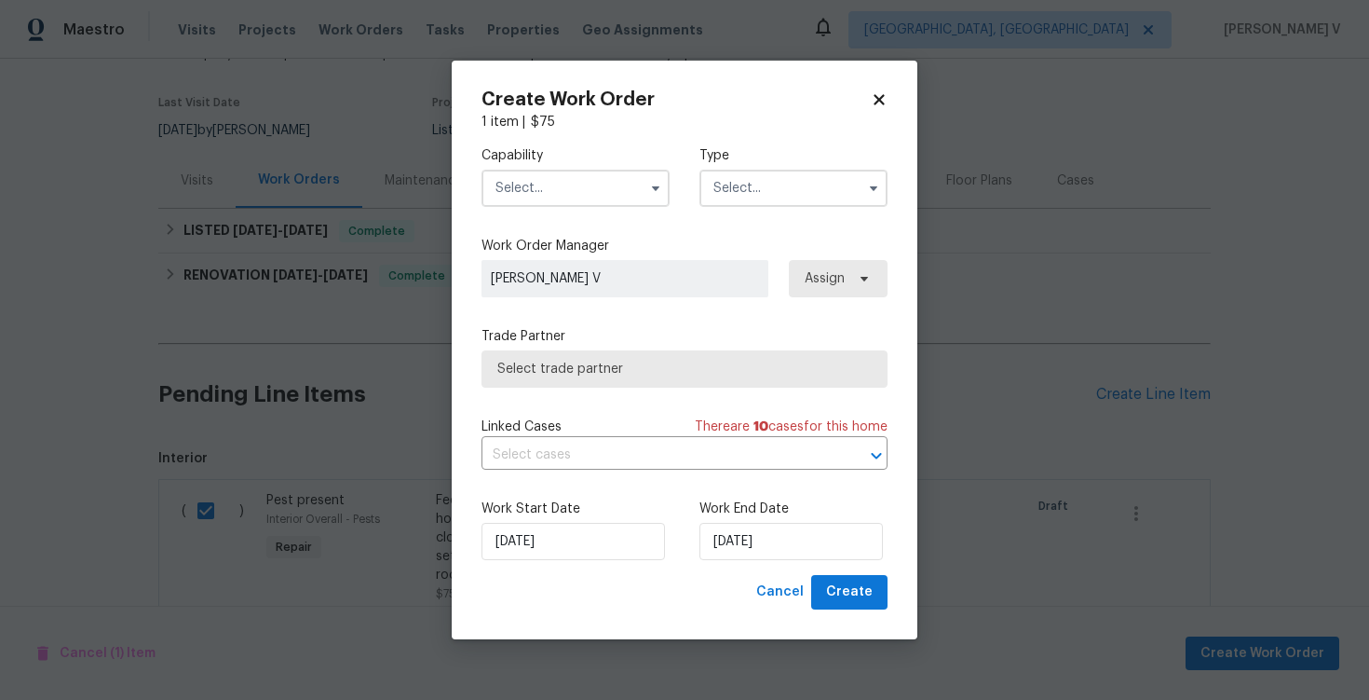
click at [555, 201] on input "text" at bounding box center [576, 188] width 188 height 37
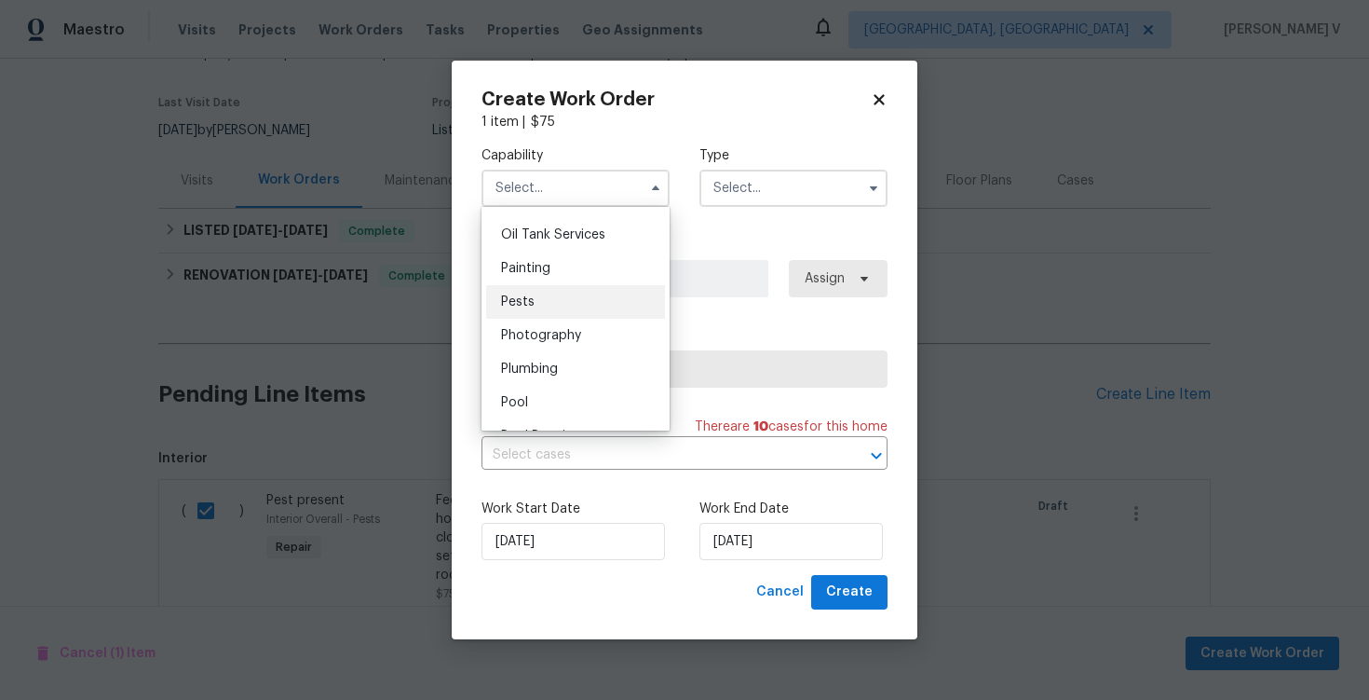
scroll to position [1528, 0]
click at [561, 293] on div "Pests" at bounding box center [575, 299] width 179 height 34
type input "Pests"
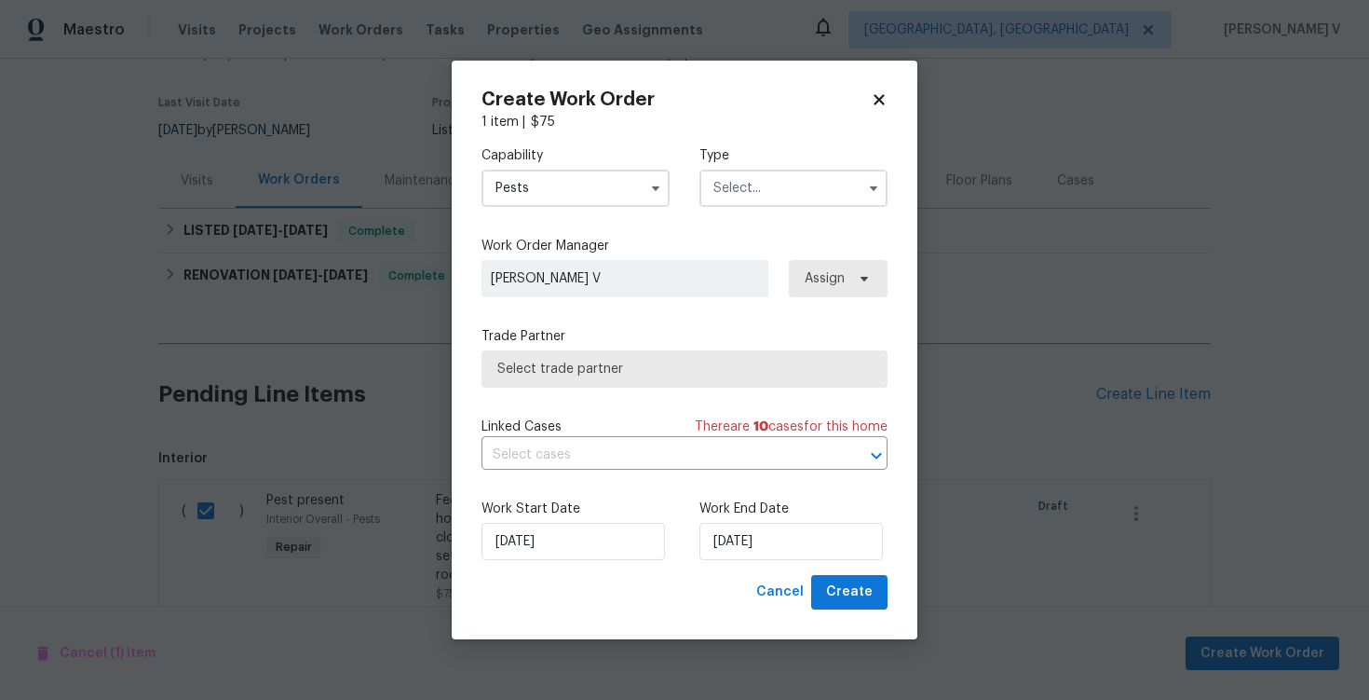
click at [784, 175] on input "text" at bounding box center [794, 188] width 188 height 37
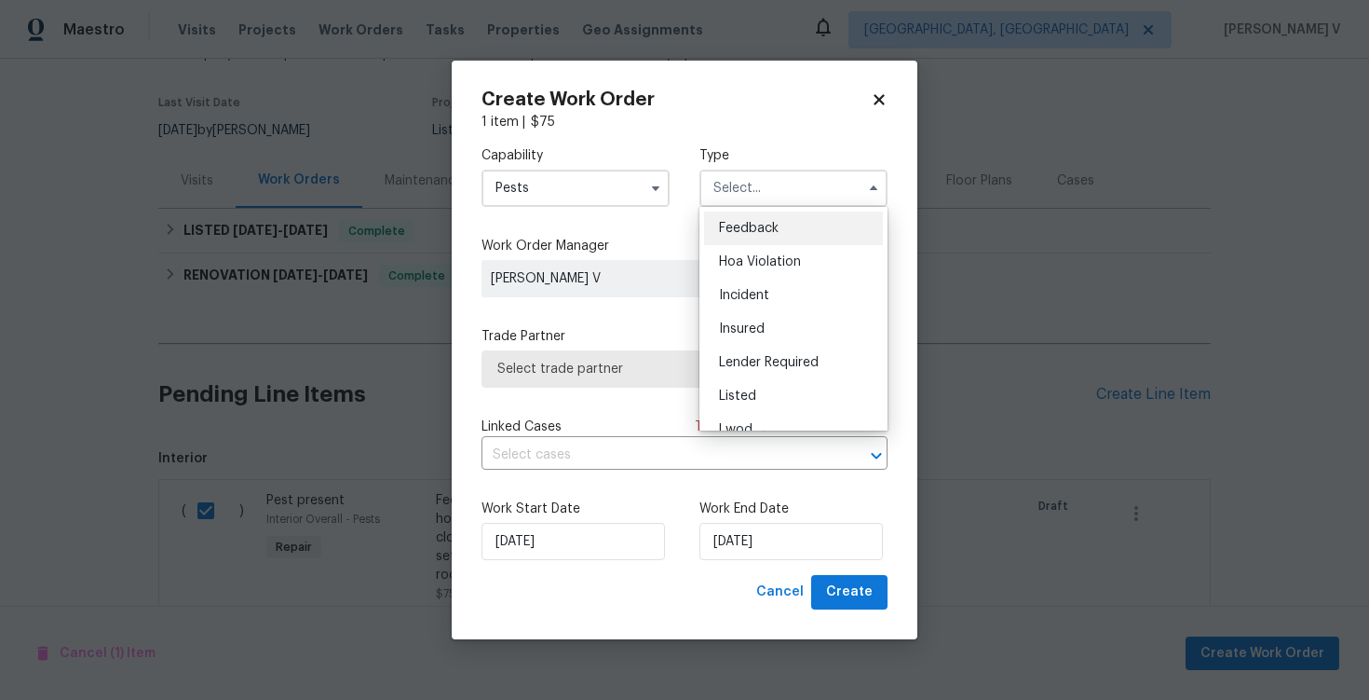
click at [732, 215] on div "Feedback" at bounding box center [793, 228] width 179 height 34
type input "Feedback"
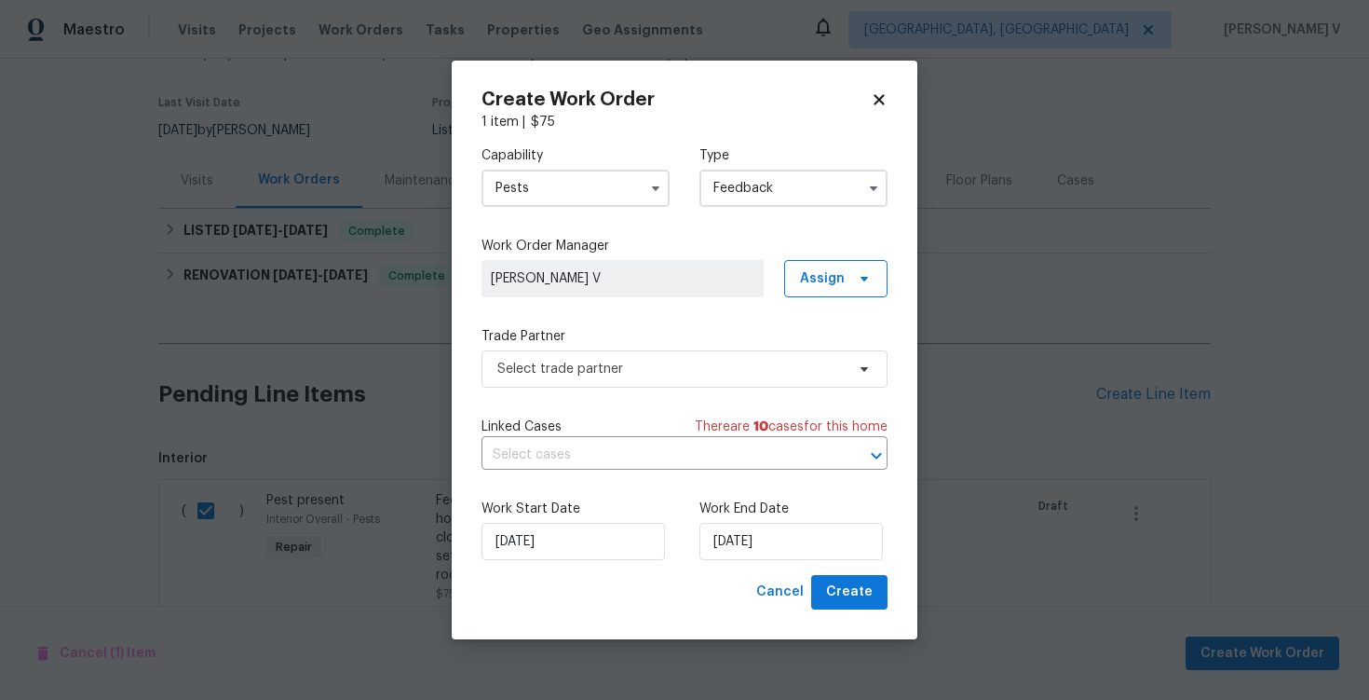
click at [620, 343] on label "Trade Partner" at bounding box center [685, 336] width 406 height 19
click at [611, 357] on span "Select trade partner" at bounding box center [685, 368] width 406 height 37
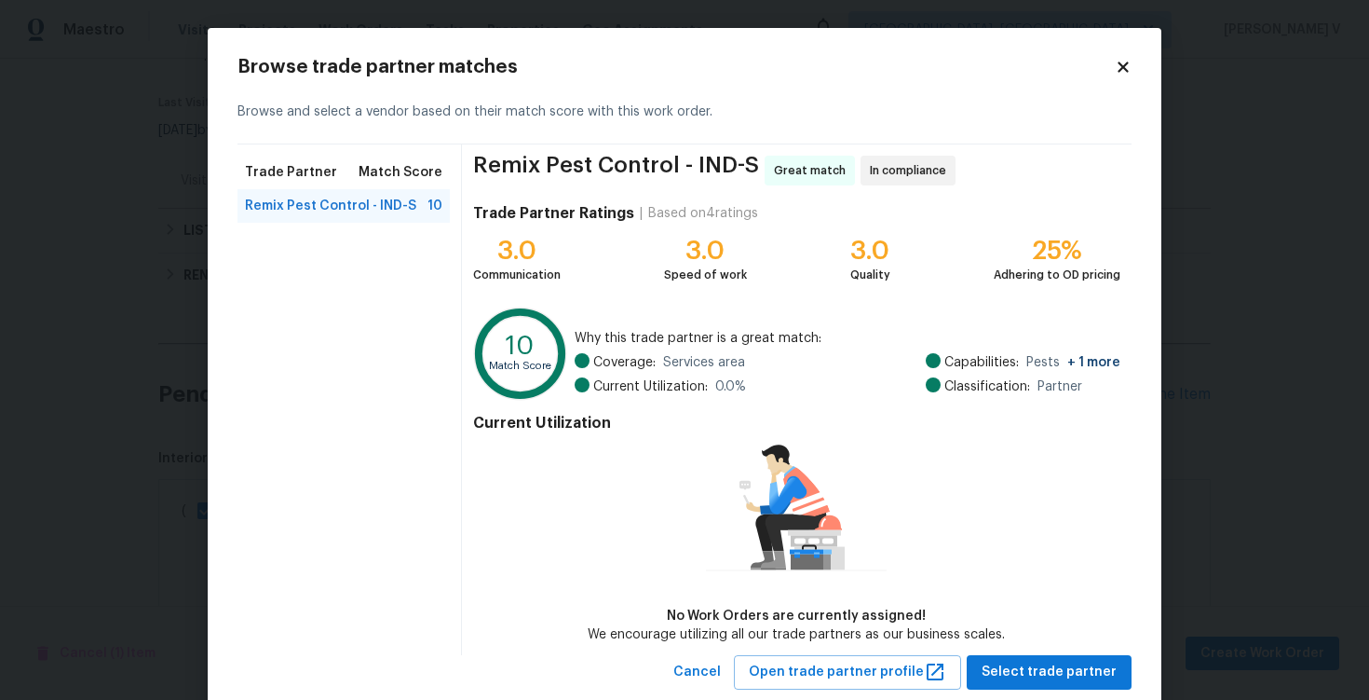
scroll to position [46, 0]
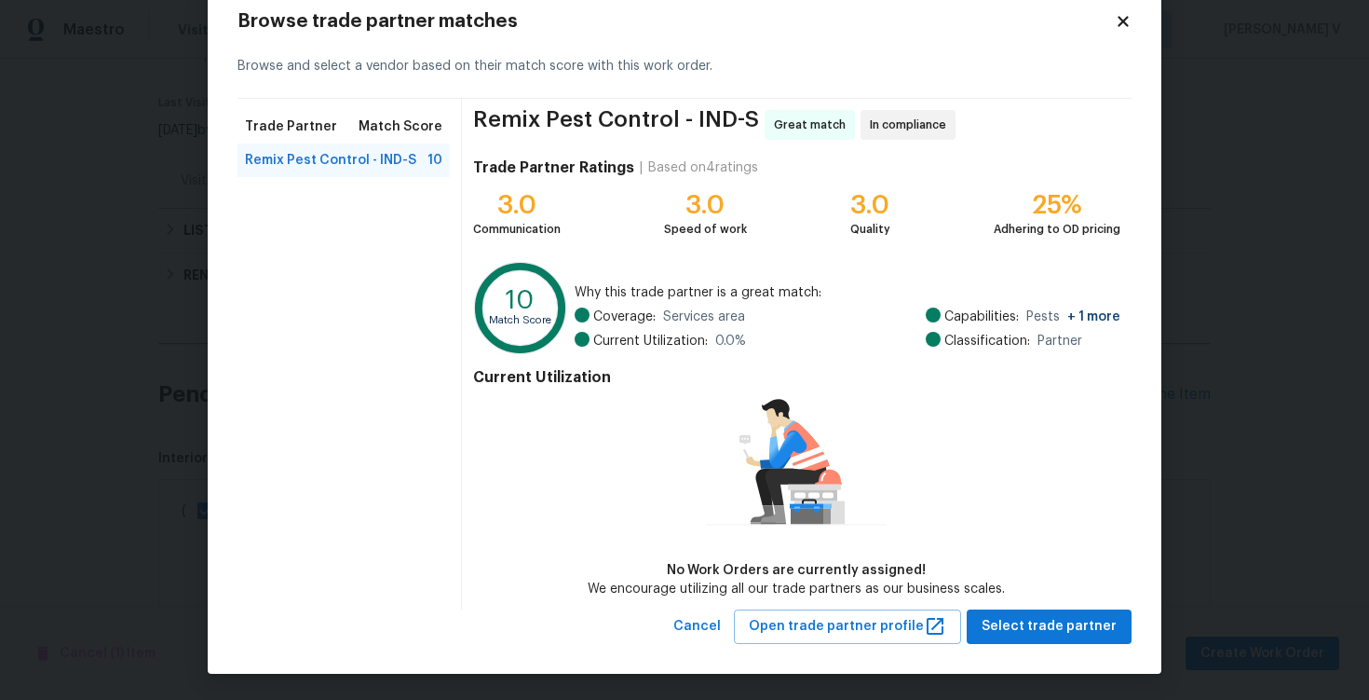
click at [1029, 642] on div "Browse trade partner matches Browse and select a vendor based on their match sc…" at bounding box center [685, 327] width 954 height 691
click at [1024, 626] on span "Select trade partner" at bounding box center [1049, 626] width 135 height 23
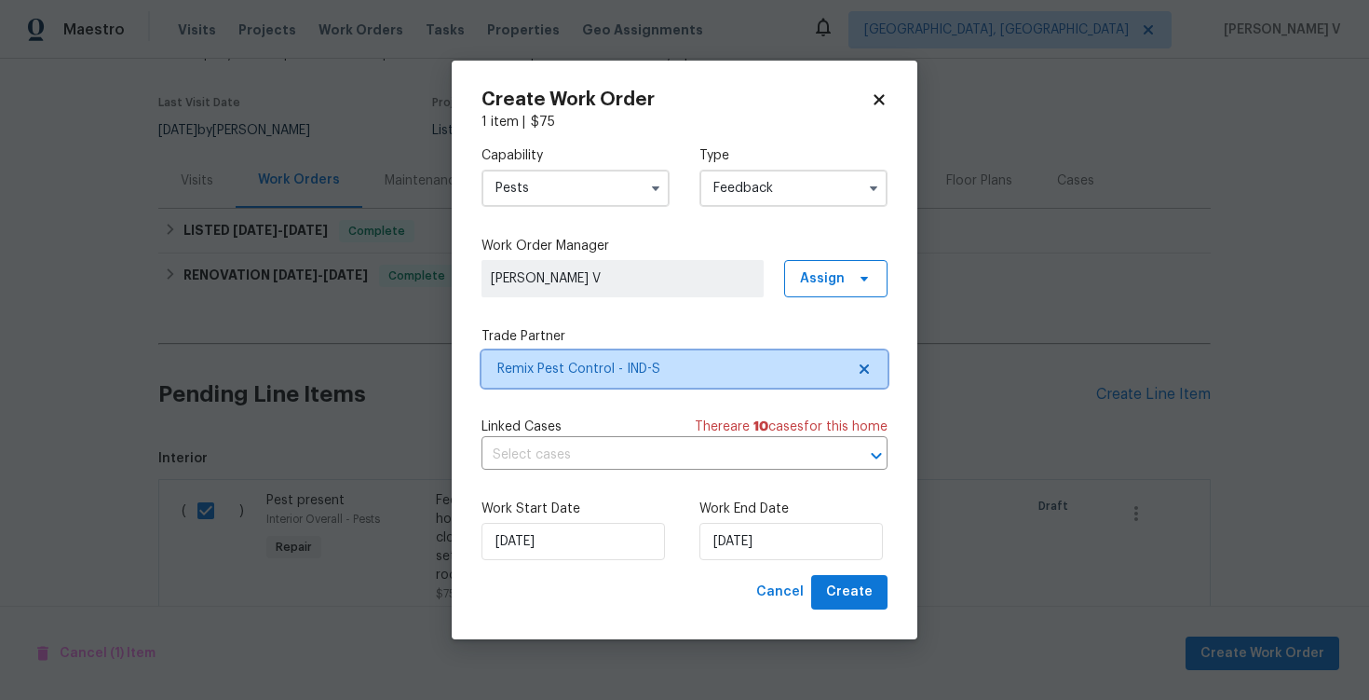
scroll to position [0, 0]
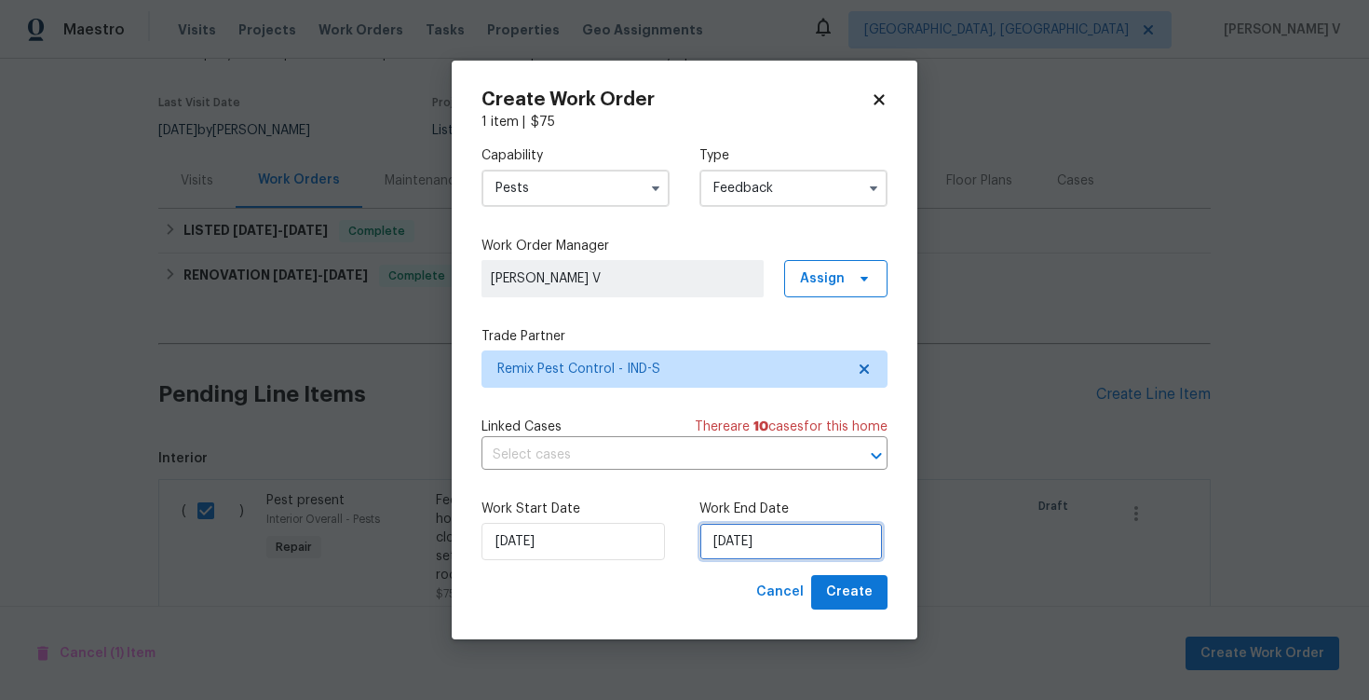
click at [755, 548] on input "[DATE]" at bounding box center [792, 541] width 184 height 37
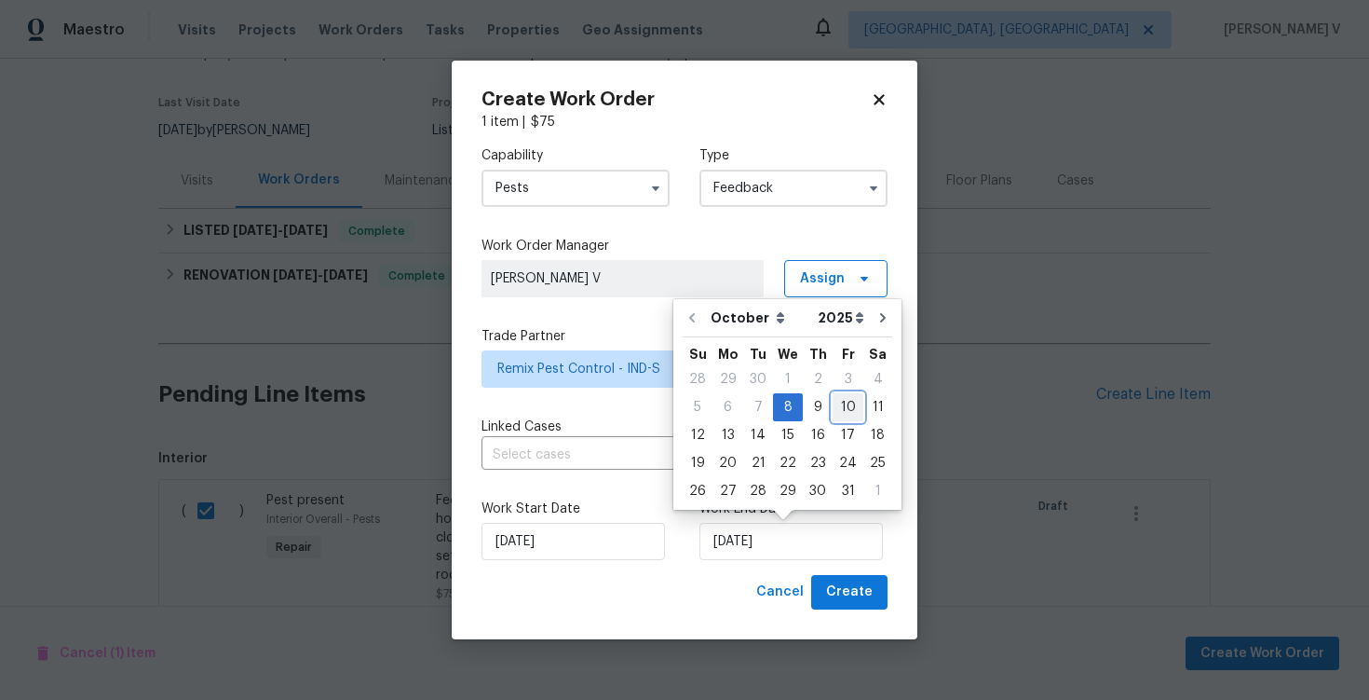
click at [833, 397] on div "10" at bounding box center [848, 407] width 31 height 26
type input "[DATE]"
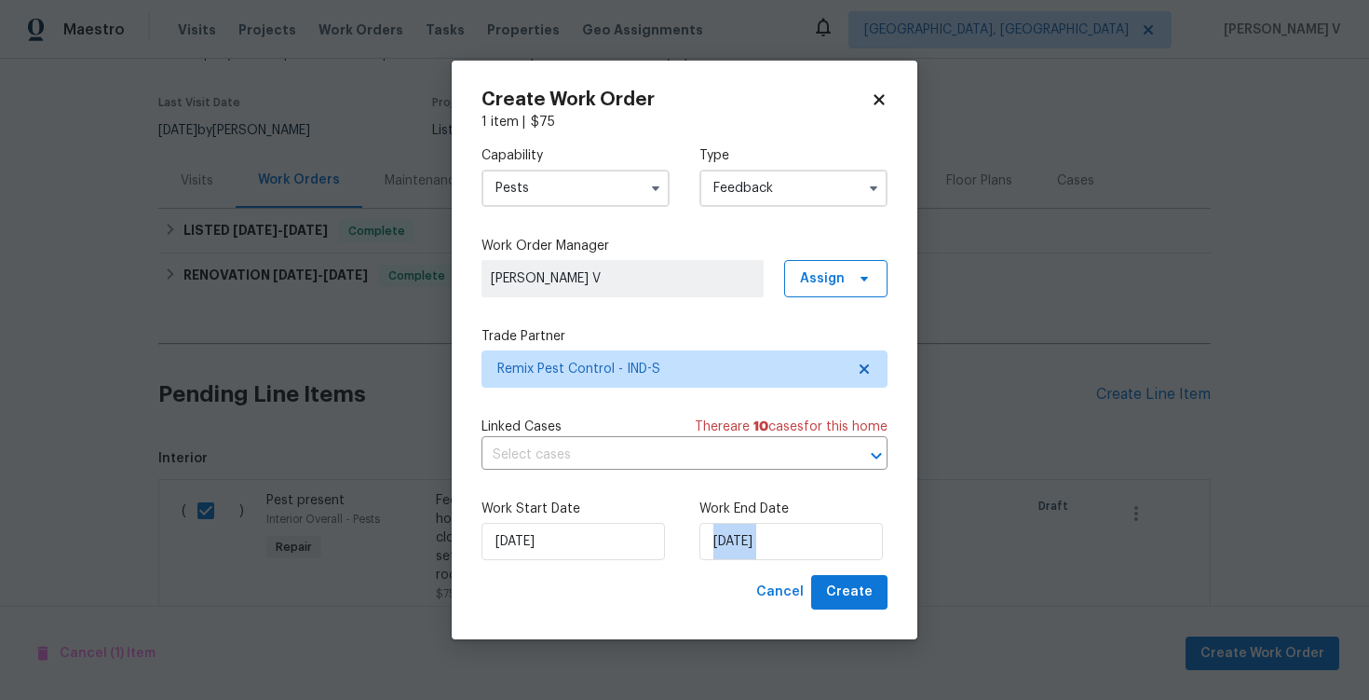
click at [856, 575] on div "Create Work Order 1 item | $ 75 Capability Pests Type Feedback Work Order Manag…" at bounding box center [685, 349] width 406 height 519
click at [856, 588] on span "Create" at bounding box center [849, 591] width 47 height 23
checkbox input "false"
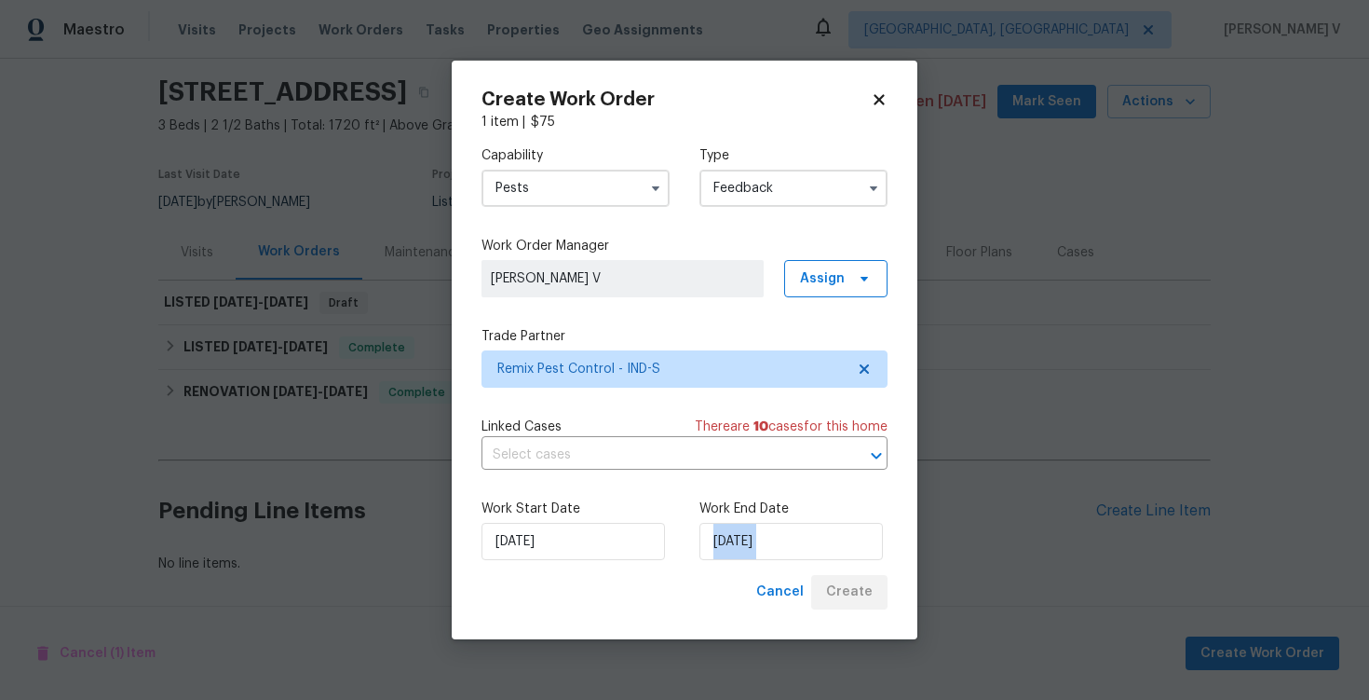
scroll to position [58, 0]
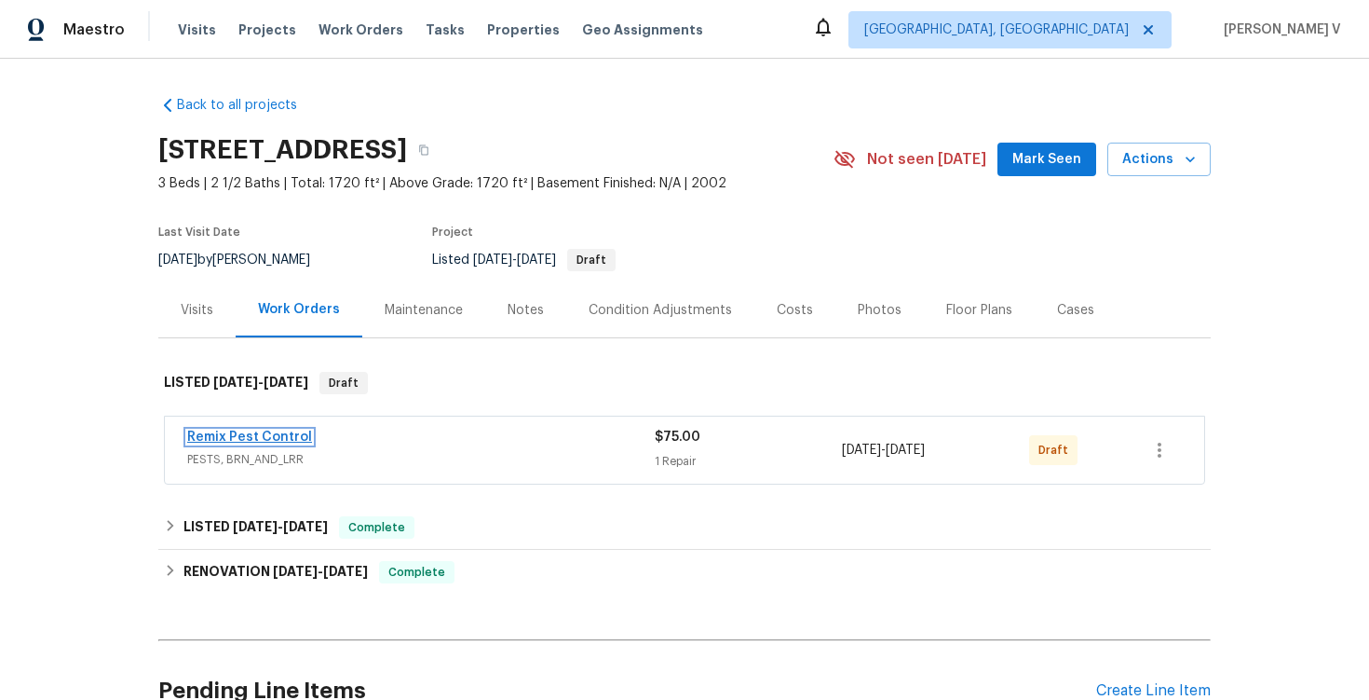
click at [288, 442] on link "Remix Pest Control" at bounding box center [249, 436] width 125 height 13
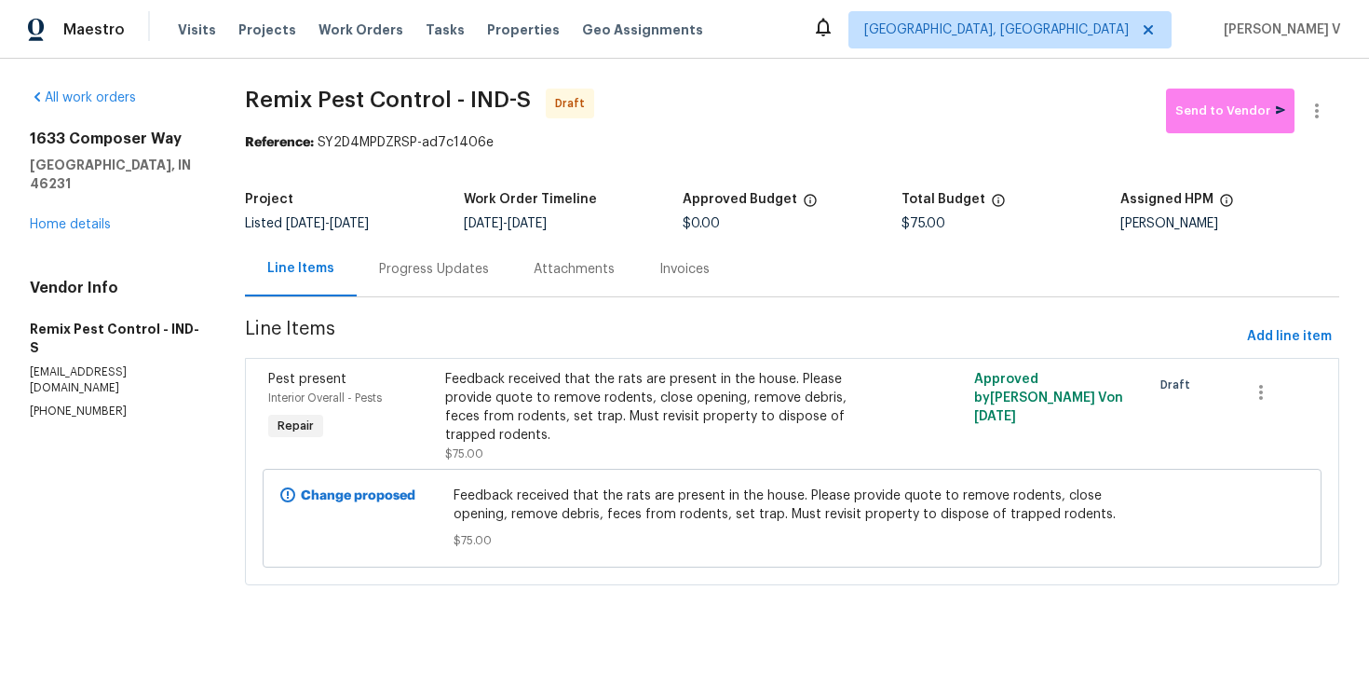
click at [433, 265] on div "Progress Updates" at bounding box center [434, 269] width 110 height 19
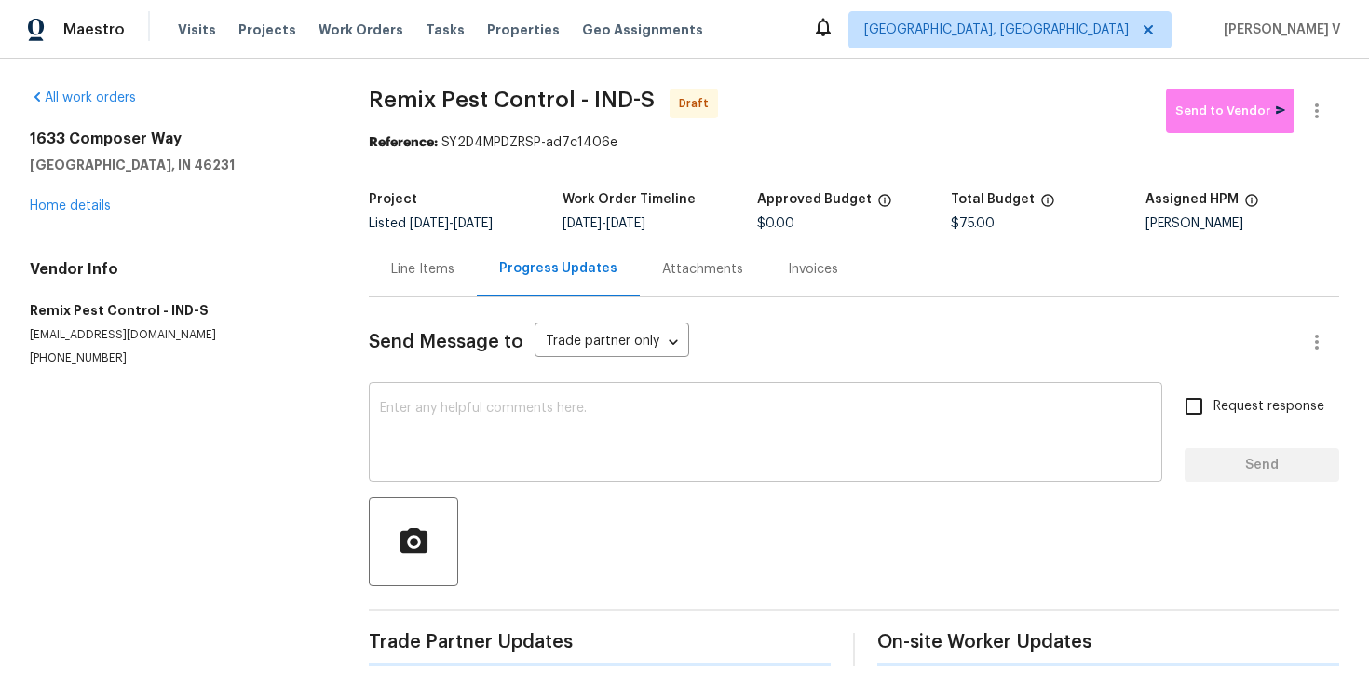
click at [467, 409] on textarea at bounding box center [765, 434] width 771 height 65
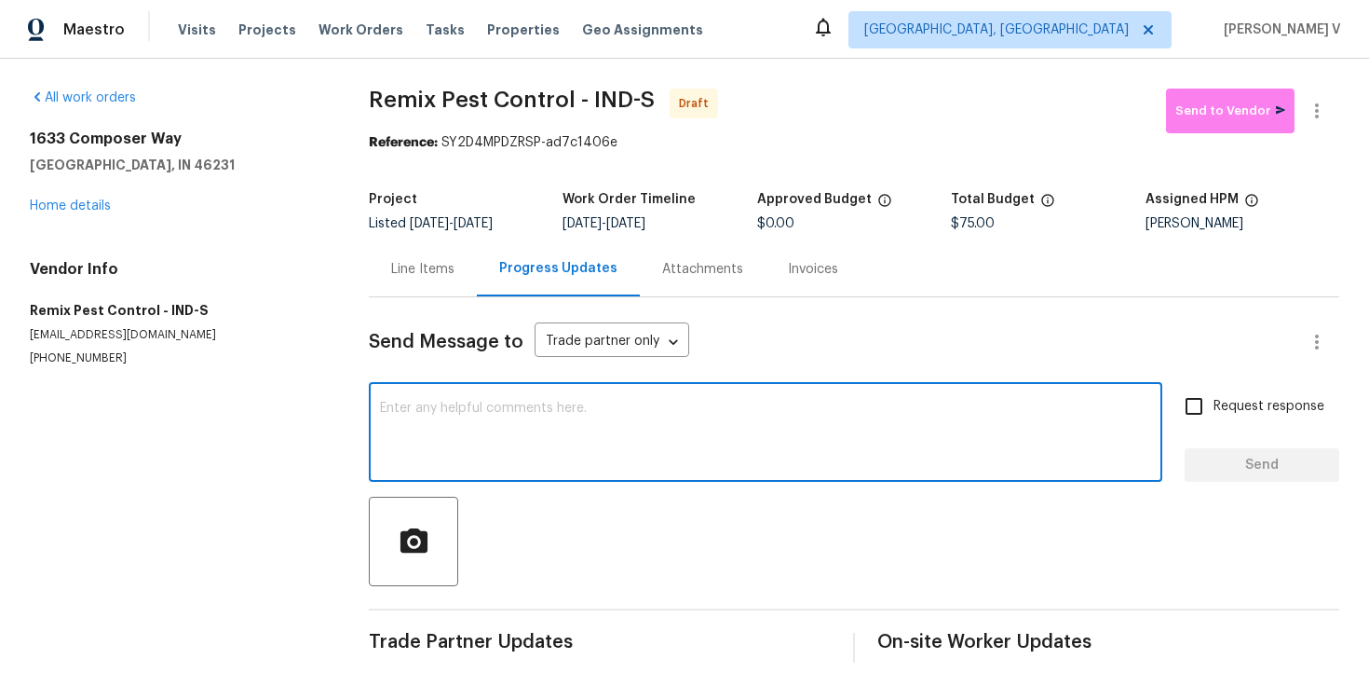
paste textarea "Hi this is Divya with Opendoor. I’m confirming you received the WO for the prop…"
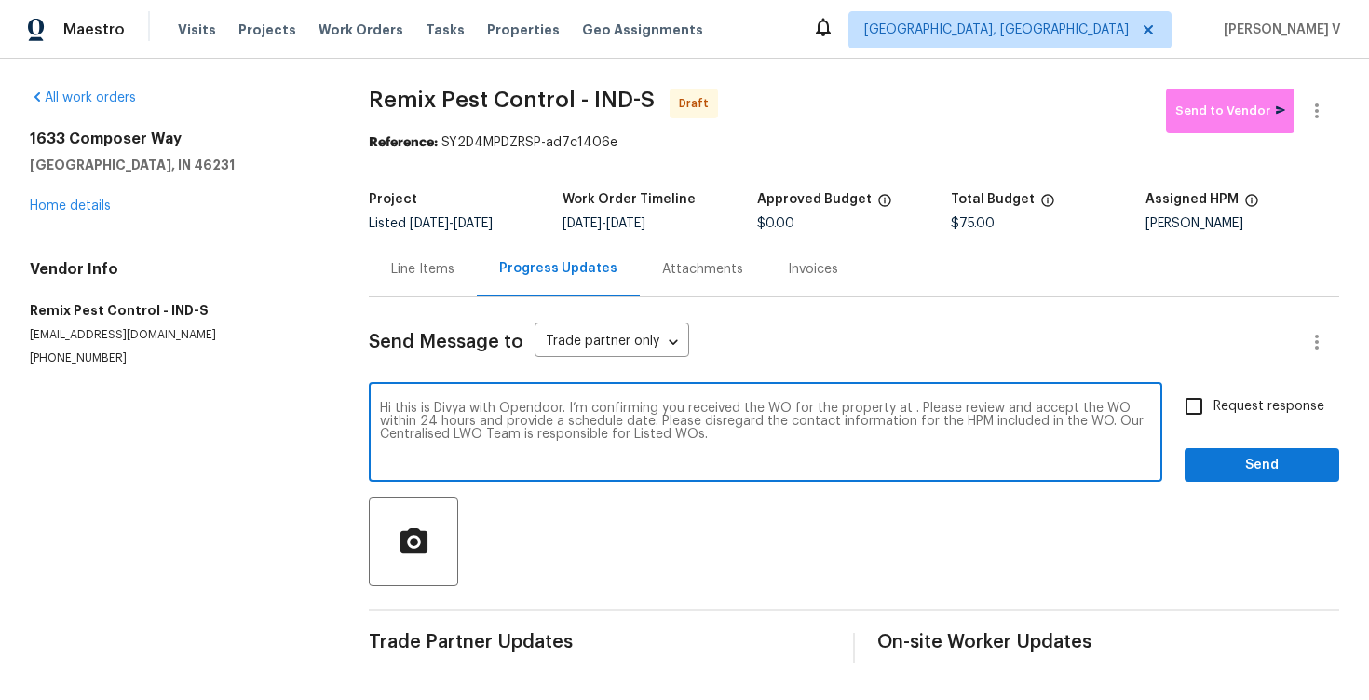
click at [910, 408] on textarea "Hi this is Divya with Opendoor. I’m confirming you received the WO for the prop…" at bounding box center [765, 434] width 771 height 65
paste textarea "[STREET_ADDRESS]"
type textarea "Hi this is Divya with Opendoor. I’m confirming you received the WO for the prop…"
click at [1214, 414] on input "Request response" at bounding box center [1194, 406] width 39 height 39
checkbox input "true"
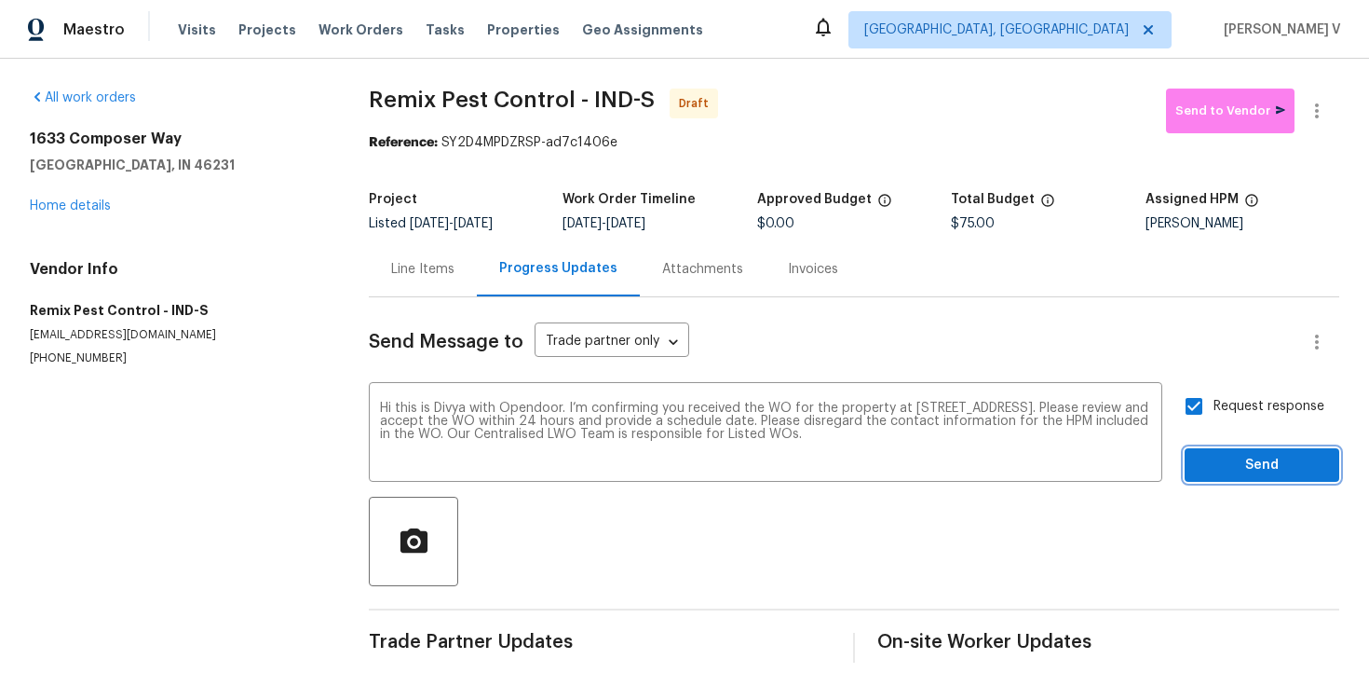
click at [1230, 452] on button "Send" at bounding box center [1262, 465] width 155 height 34
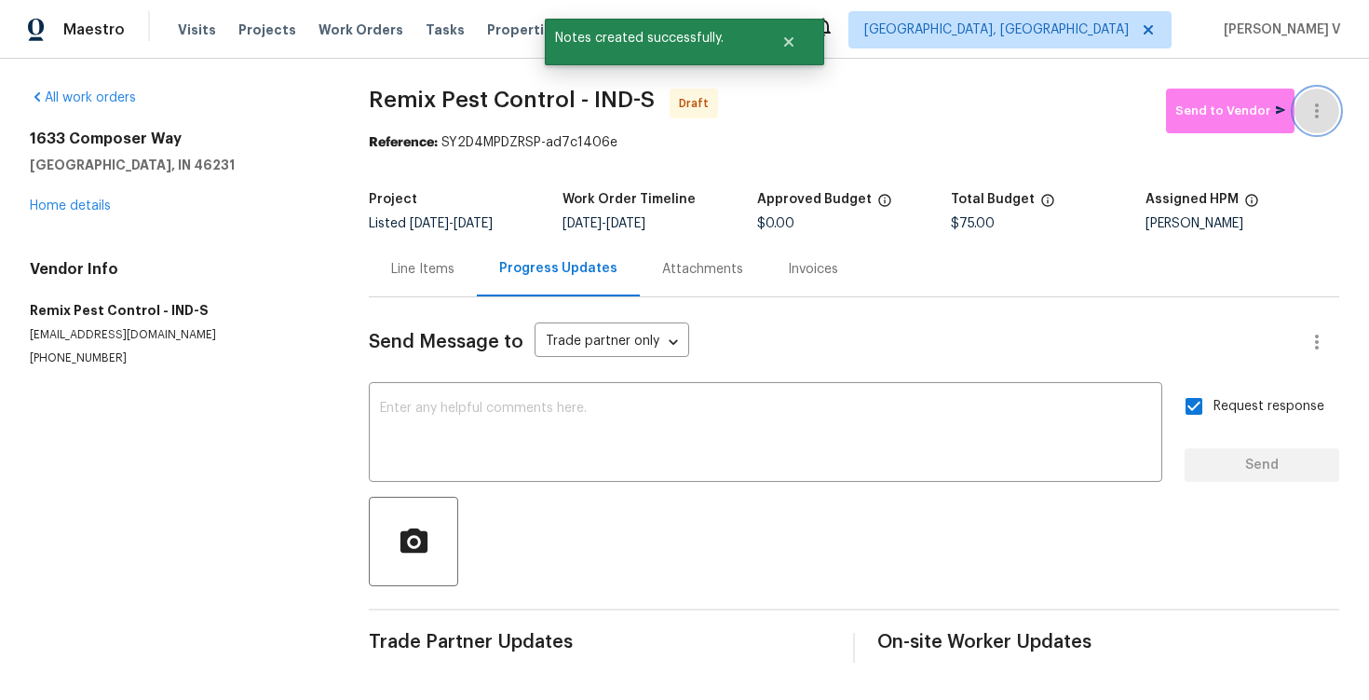
click at [1314, 118] on icon "button" at bounding box center [1317, 111] width 22 height 22
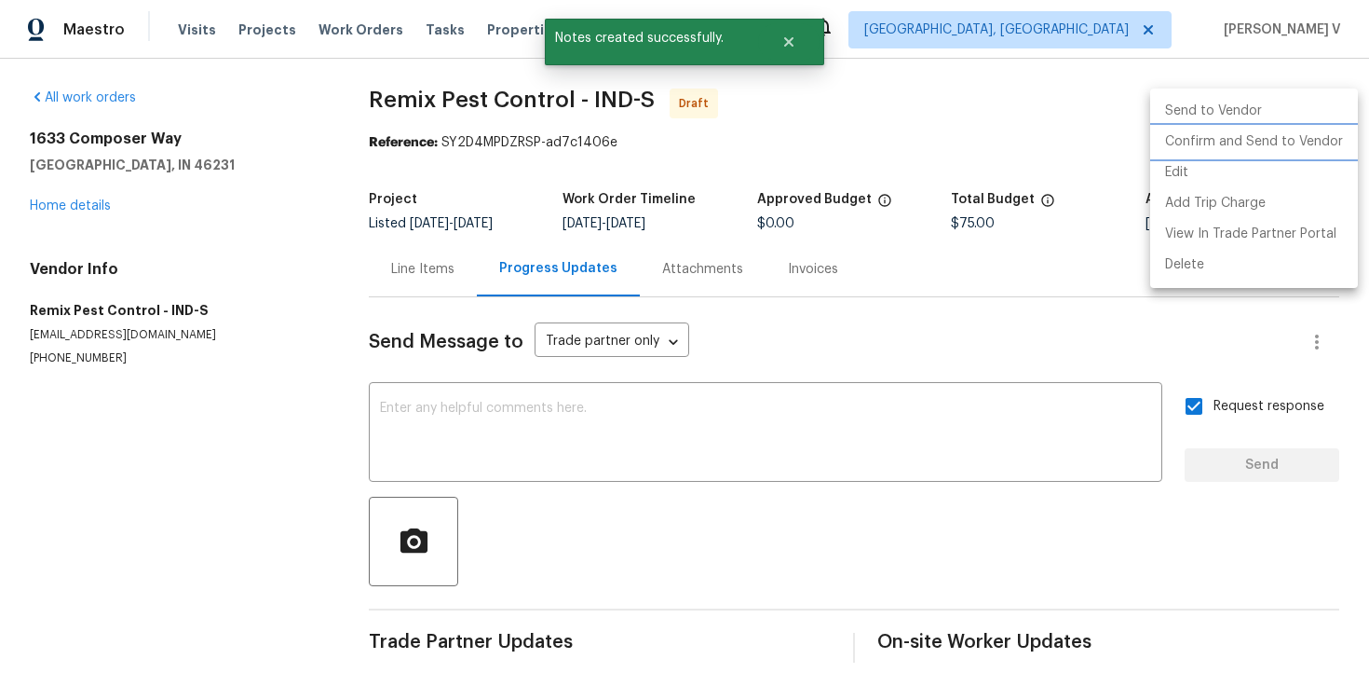
click at [1215, 143] on li "Confirm and Send to Vendor" at bounding box center [1255, 142] width 208 height 31
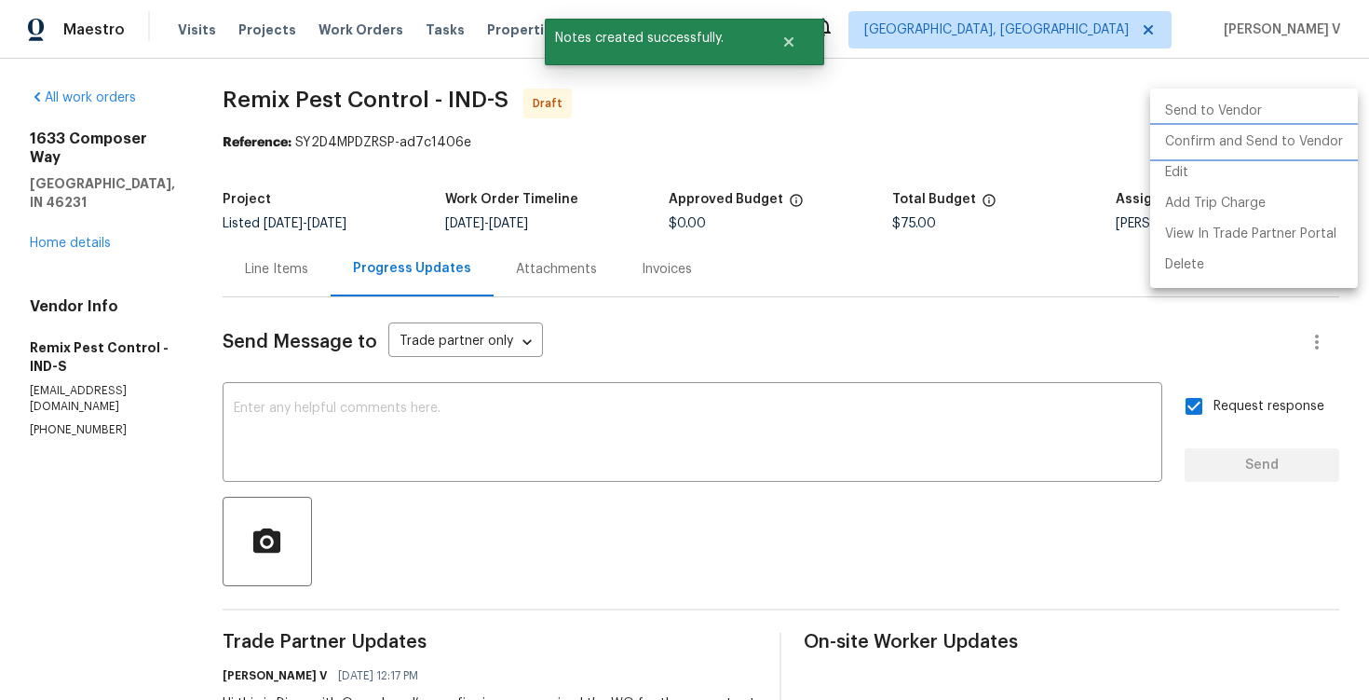
click at [354, 107] on div at bounding box center [684, 350] width 1369 height 700
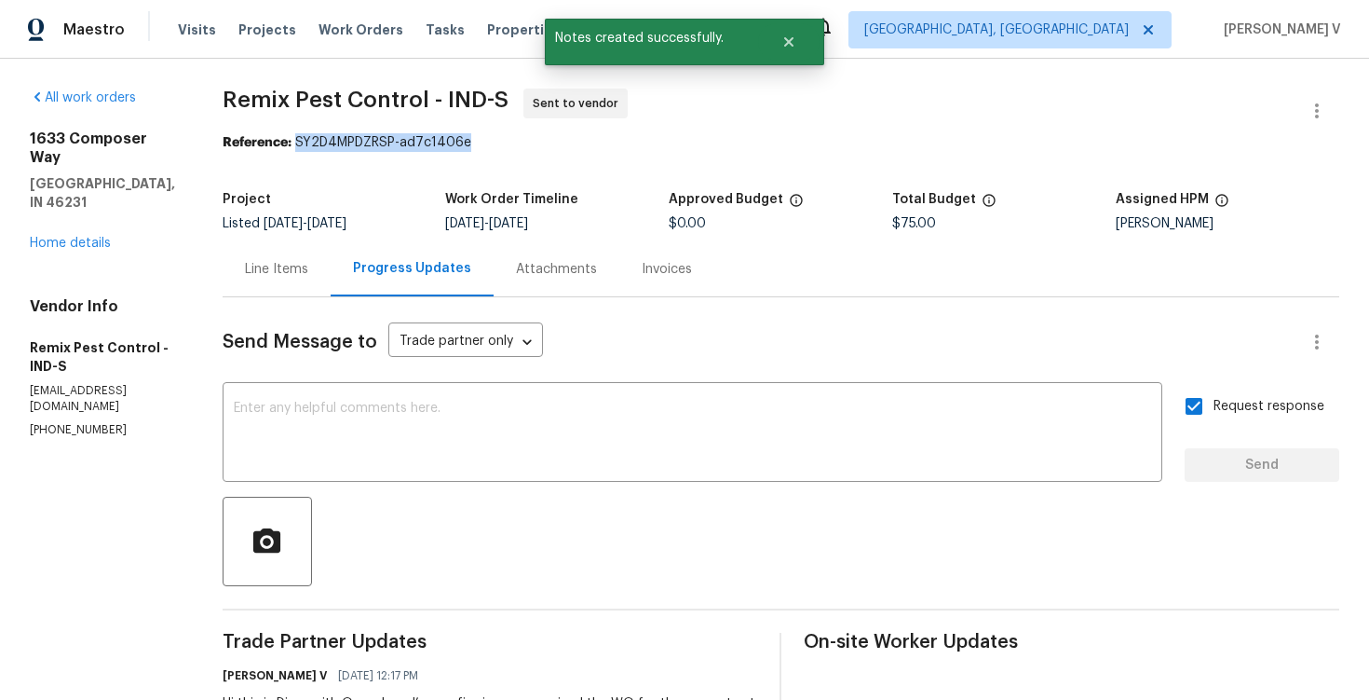
drag, startPoint x: 305, startPoint y: 139, endPoint x: 611, endPoint y: 139, distance: 306.5
click at [611, 139] on div "Reference: SY2D4MPDZRSP-ad7c1406e" at bounding box center [781, 142] width 1117 height 19
copy div "SY2D4MPDZRSP-ad7c1406e"
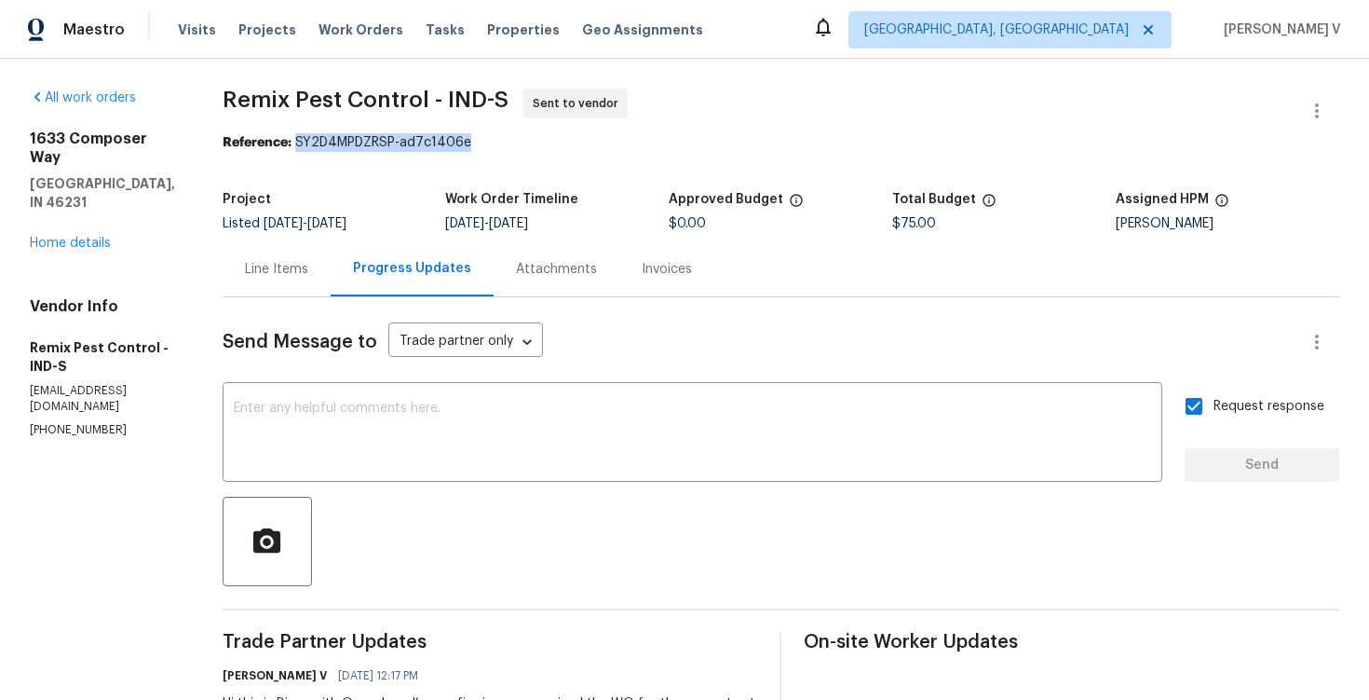
scroll to position [121, 0]
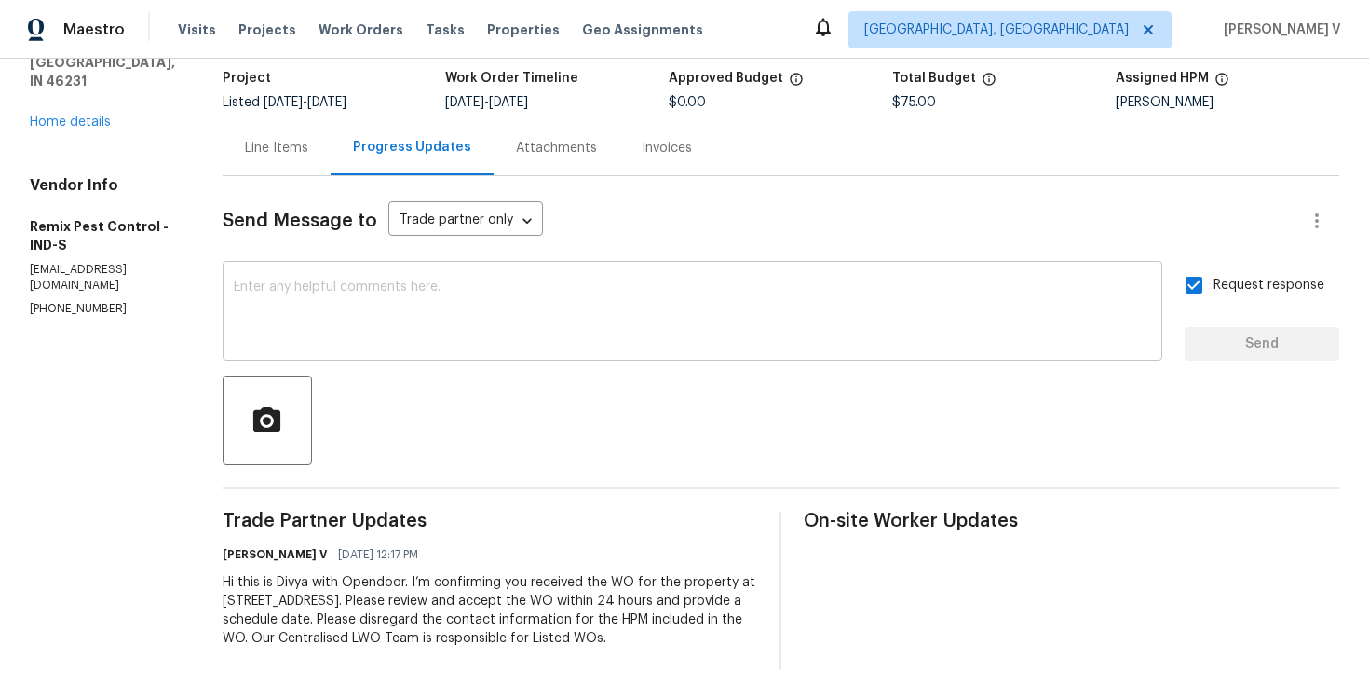
click at [414, 279] on div "x ​" at bounding box center [693, 313] width 940 height 95
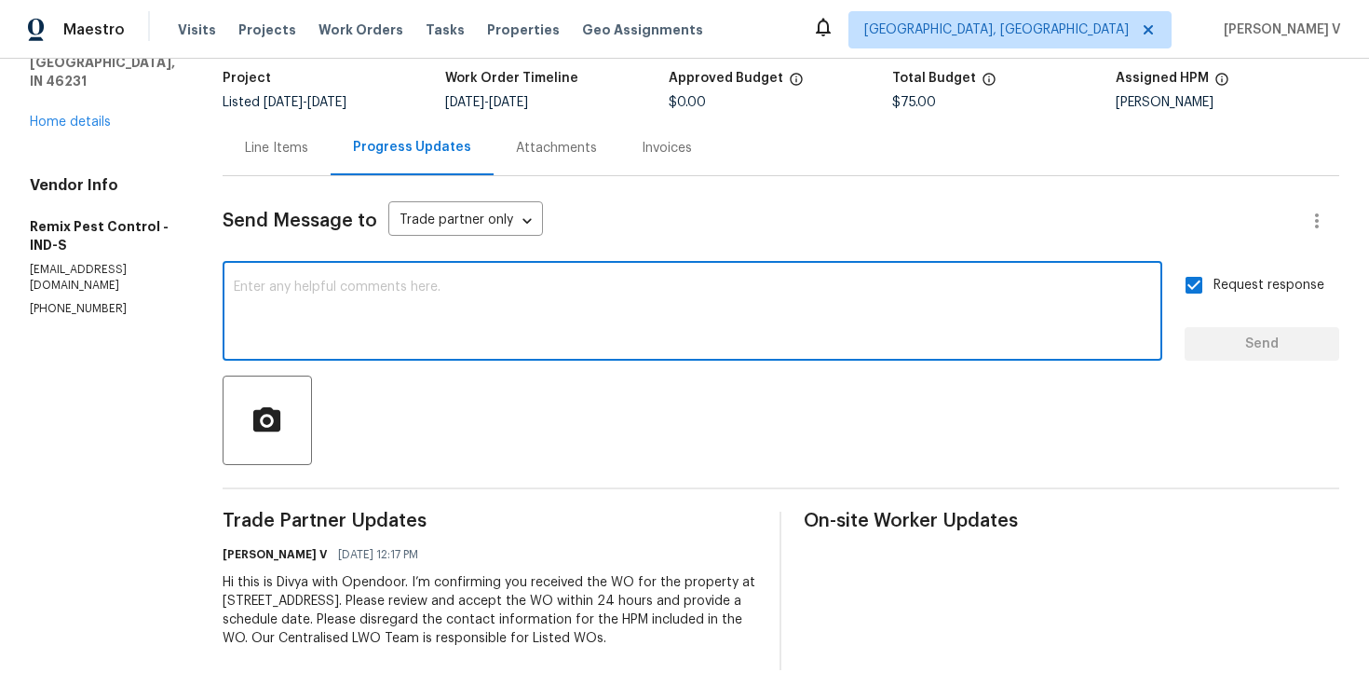
paste textarea "Attention All Work Orders must include before-photos (both close-up and wide-an…"
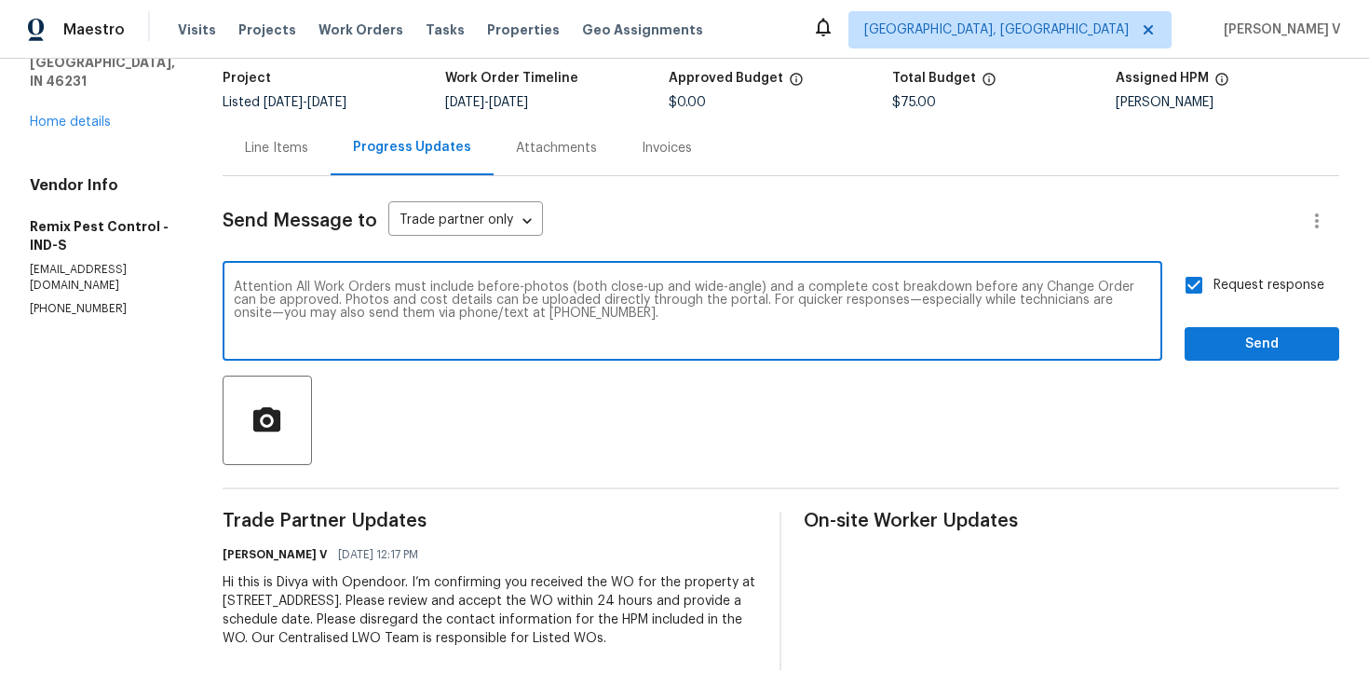
type textarea "Attention All Work Orders must include before-photos (both close-up and wide-an…"
click at [1230, 328] on button "Send" at bounding box center [1262, 344] width 155 height 34
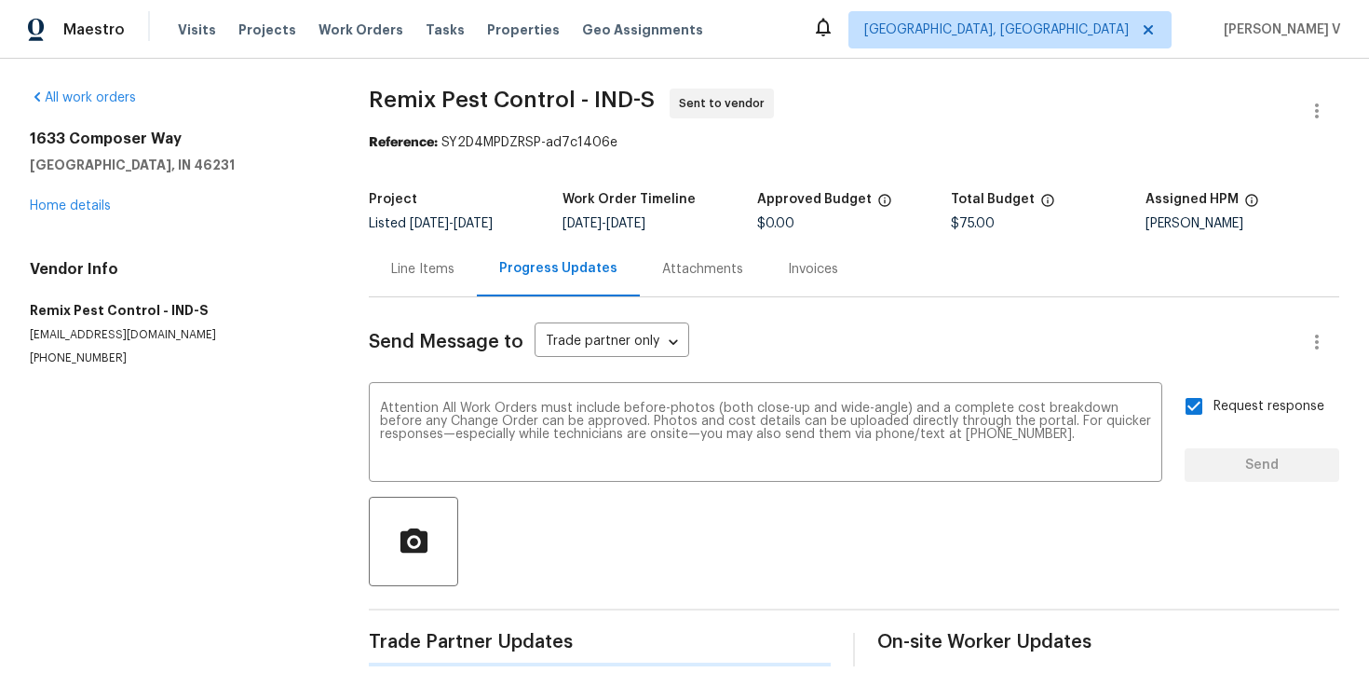
scroll to position [0, 0]
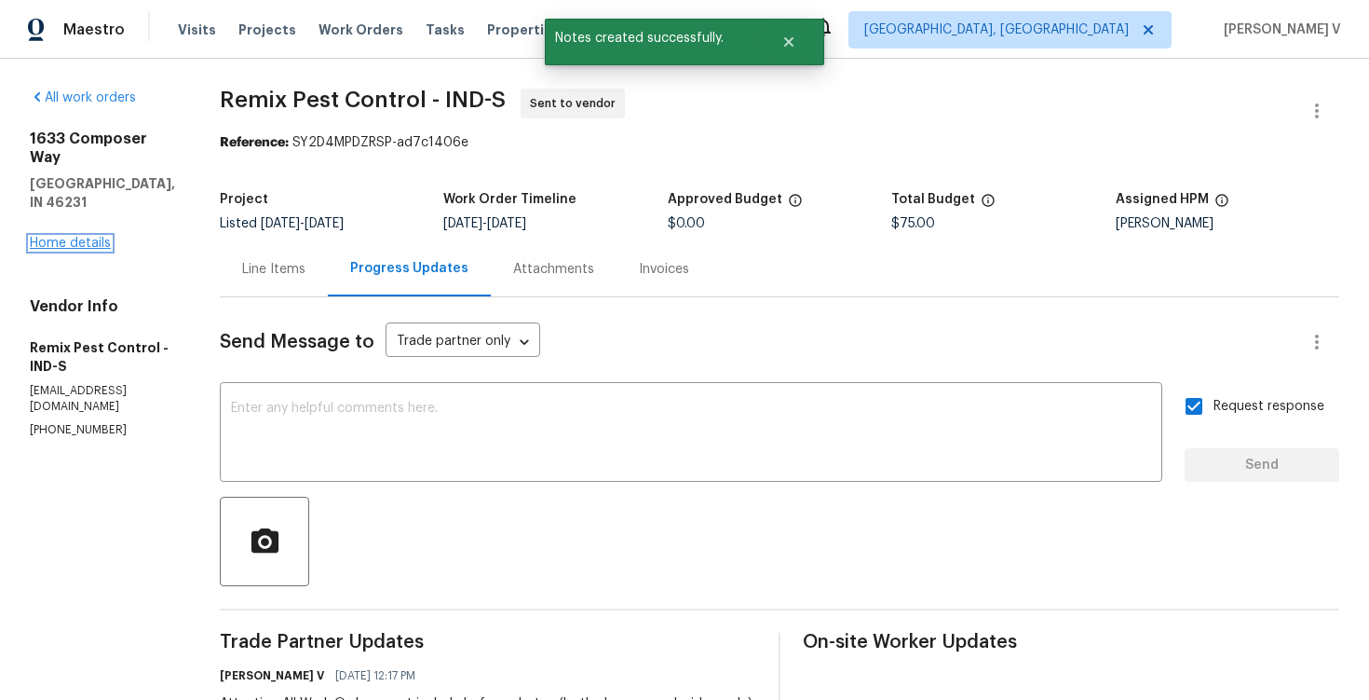
click at [86, 237] on link "Home details" at bounding box center [70, 243] width 81 height 13
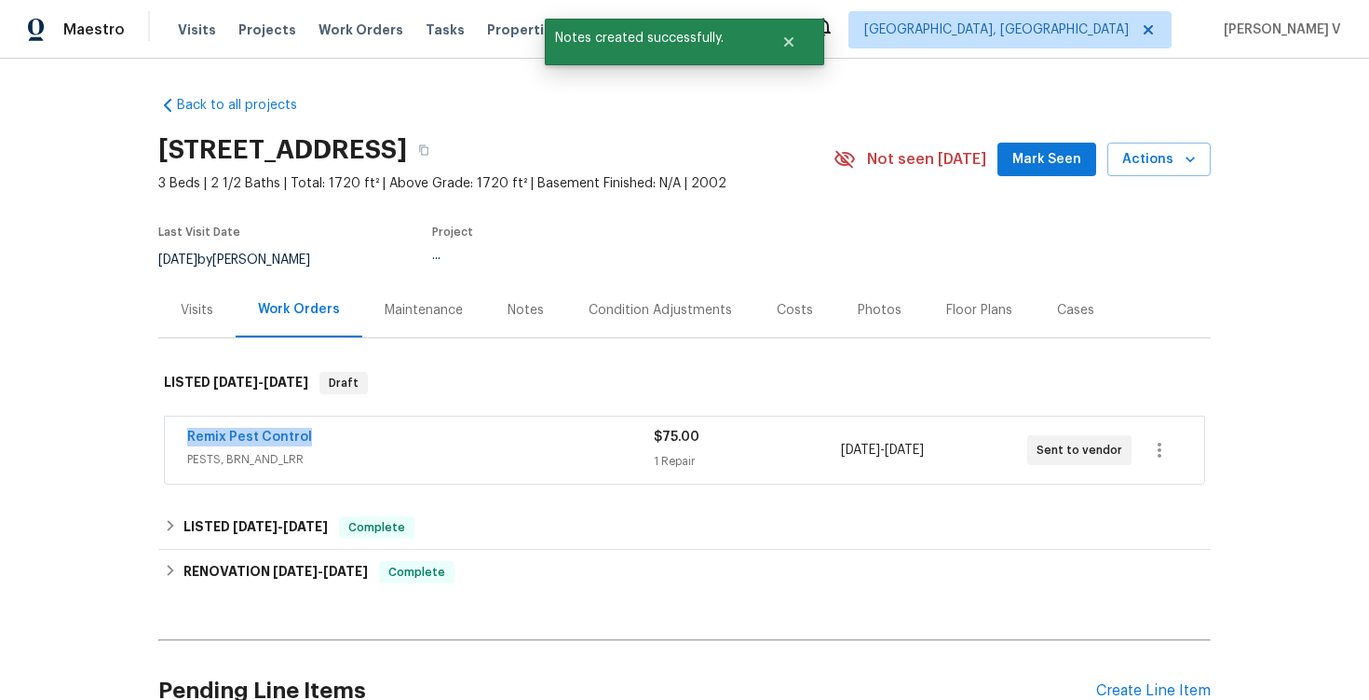
drag, startPoint x: 165, startPoint y: 433, endPoint x: 462, endPoint y: 441, distance: 297.3
click at [462, 441] on div "Remix Pest Control PESTS, BRN_AND_LRR $75.00 1 Repair [DATE] - [DATE] Sent to v…" at bounding box center [685, 449] width 1040 height 67
copy link "Remix Pest Control"
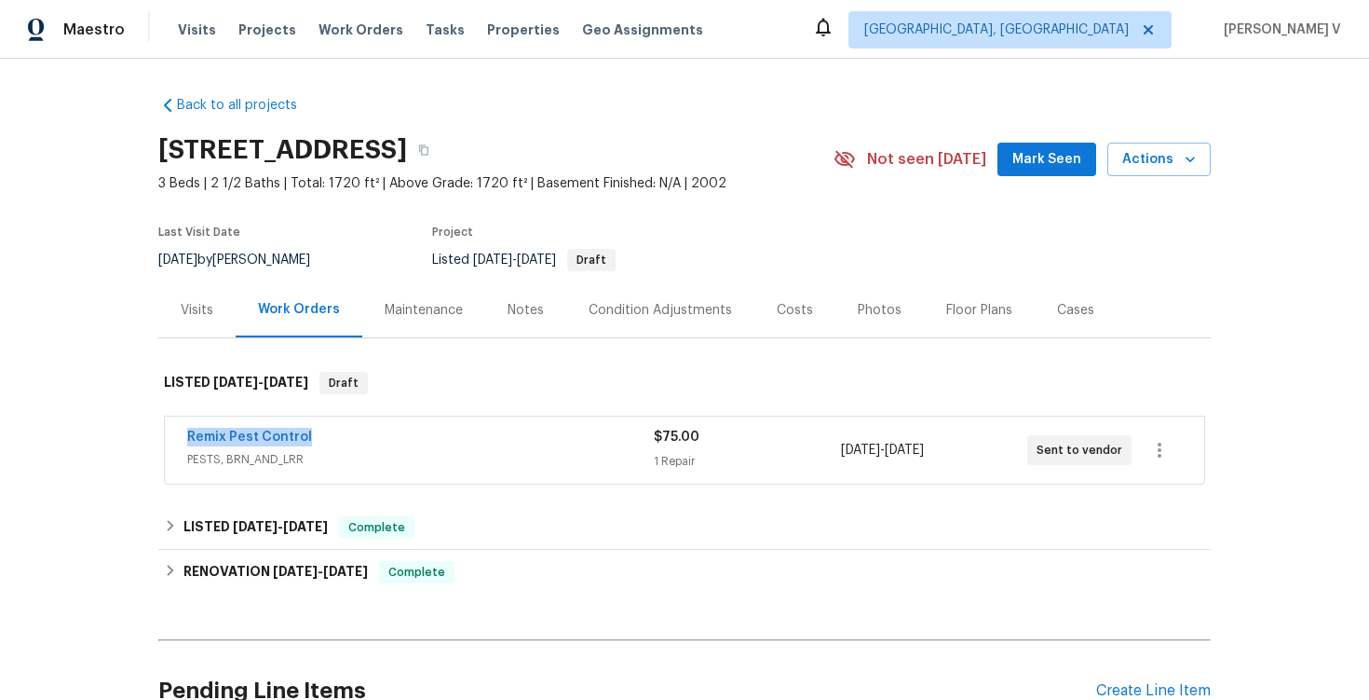
copy link "Remix Pest Control"
click at [246, 438] on link "Remix Pest Control" at bounding box center [249, 436] width 125 height 13
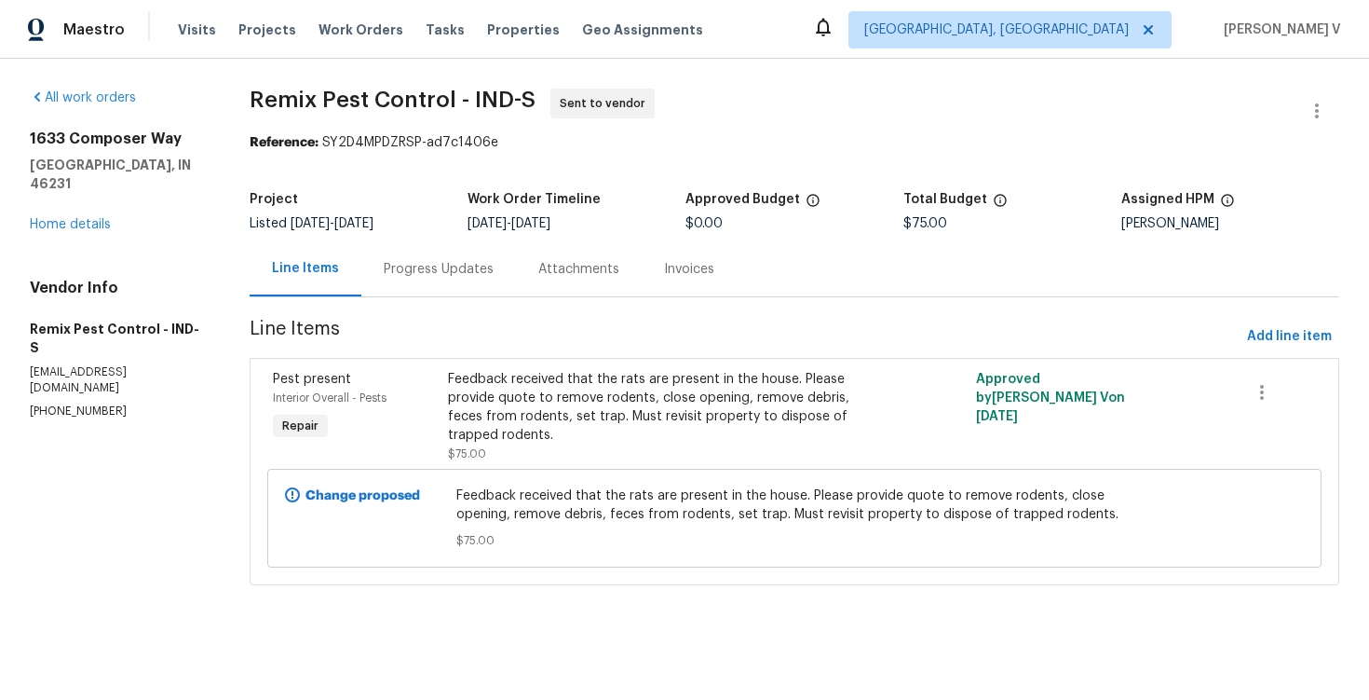
click at [440, 247] on div "Progress Updates" at bounding box center [438, 268] width 155 height 55
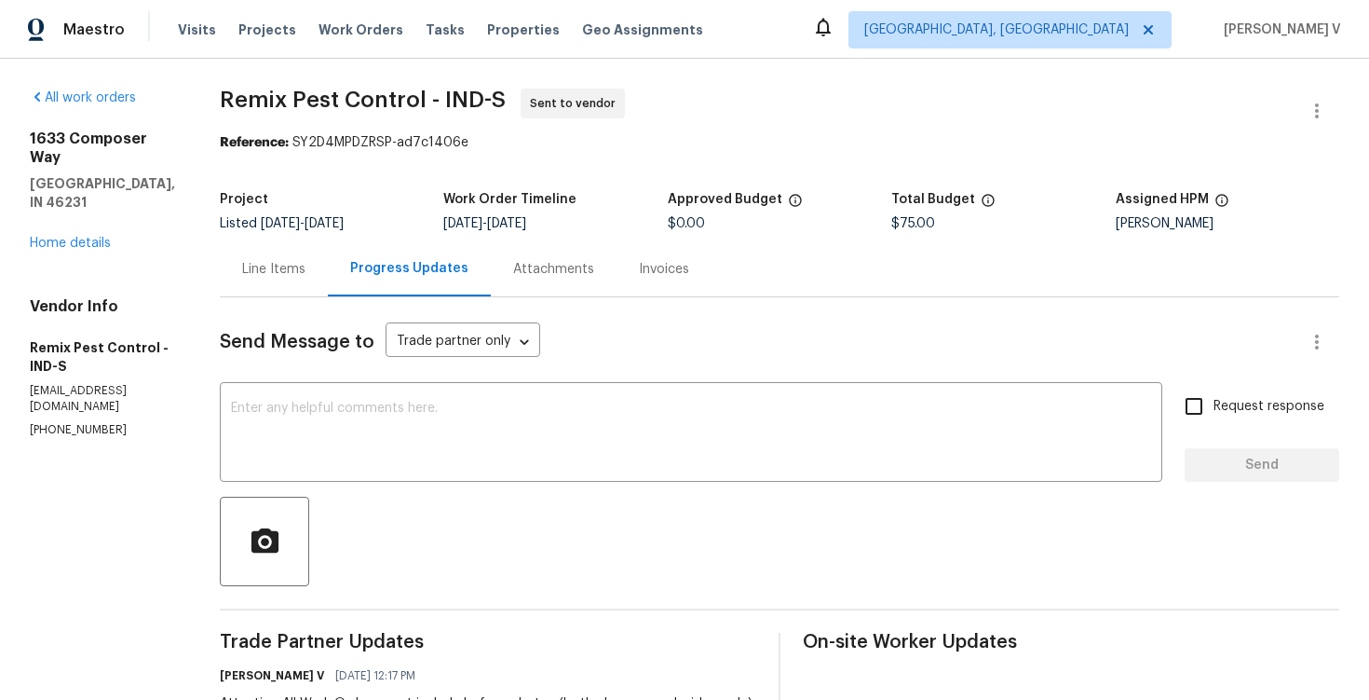
scroll to position [268, 0]
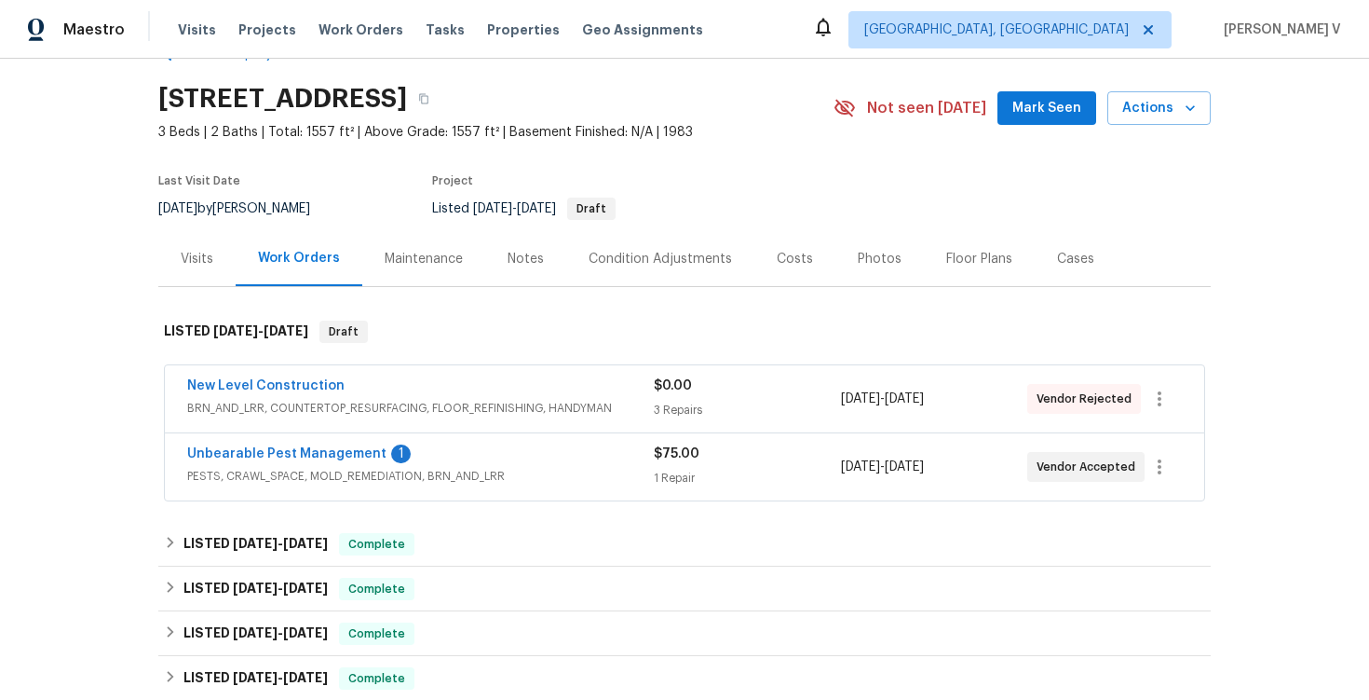
scroll to position [88, 0]
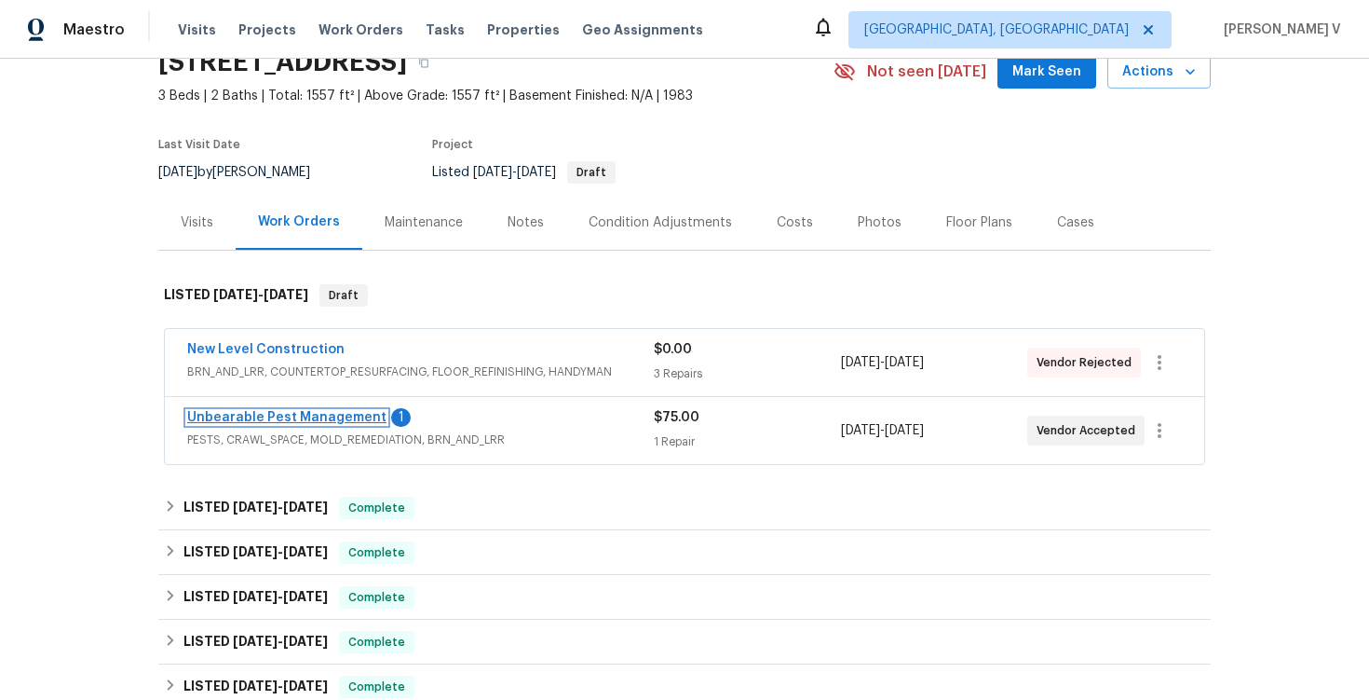
click at [330, 422] on link "Unbearable Pest Management" at bounding box center [286, 417] width 199 height 13
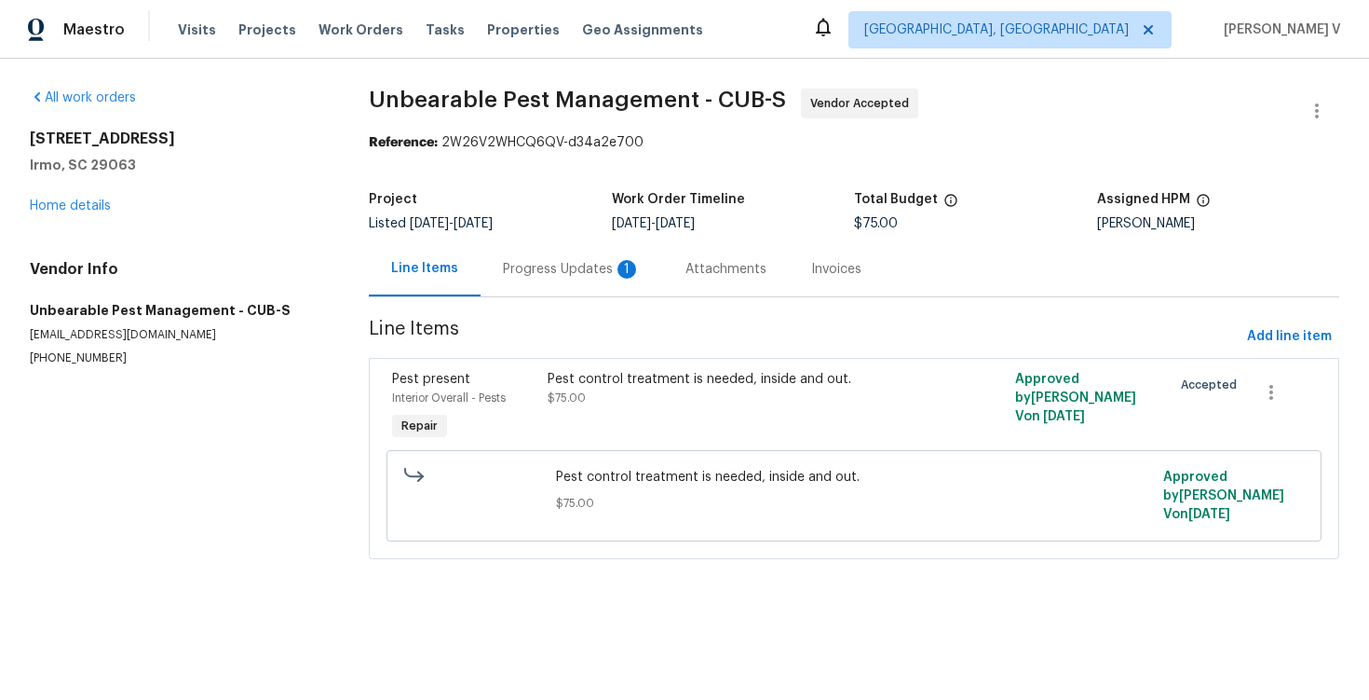
click at [519, 248] on div "Progress Updates 1" at bounding box center [572, 268] width 183 height 55
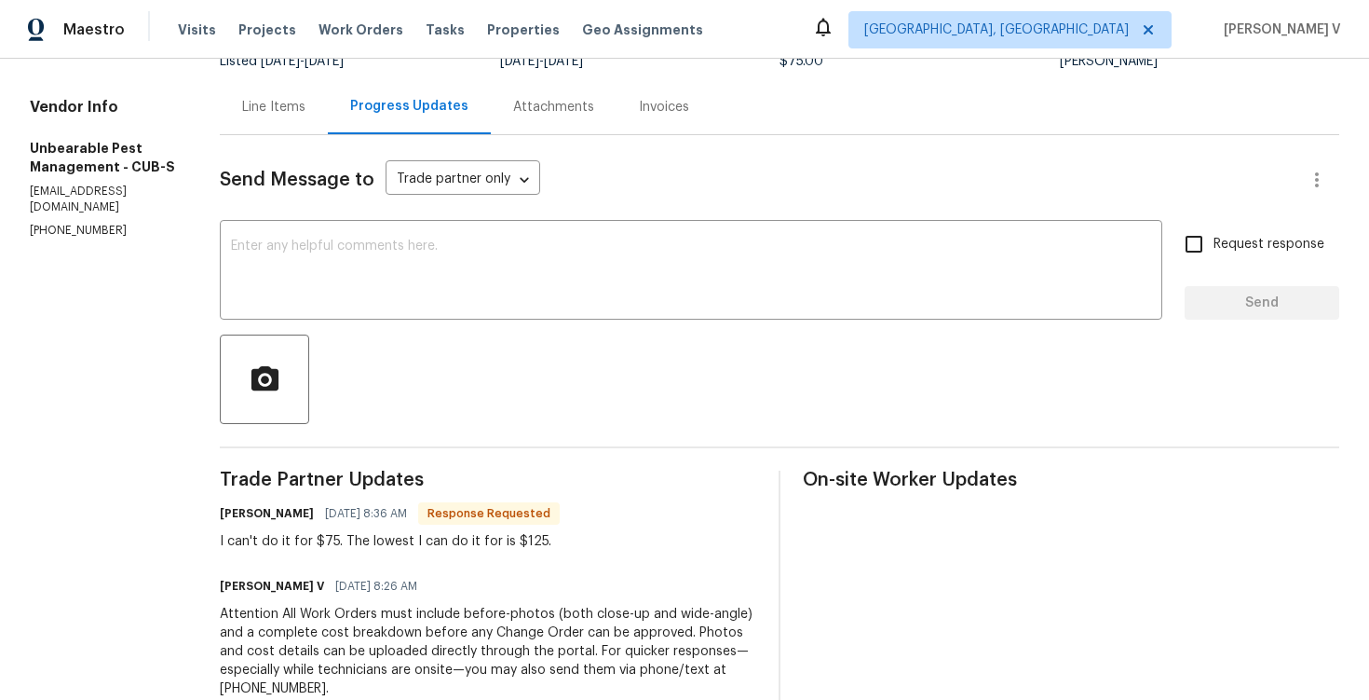
scroll to position [34, 0]
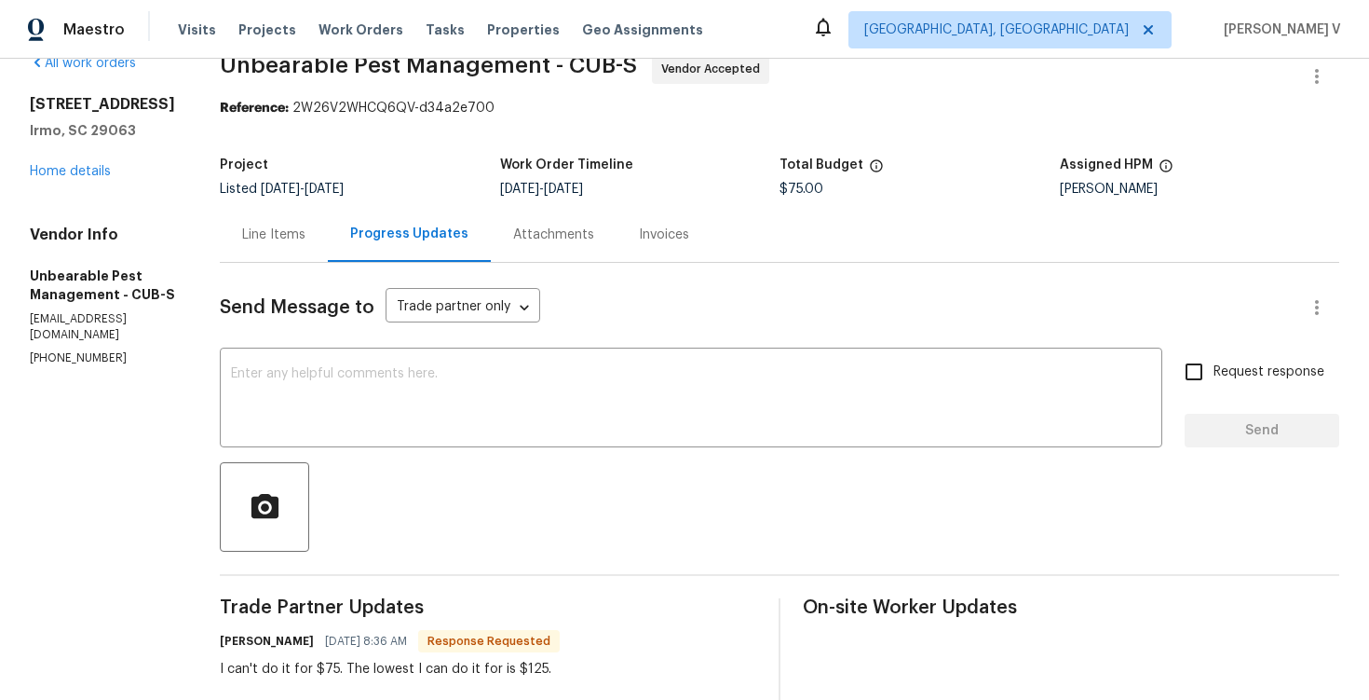
click at [273, 252] on div "Line Items" at bounding box center [274, 234] width 108 height 55
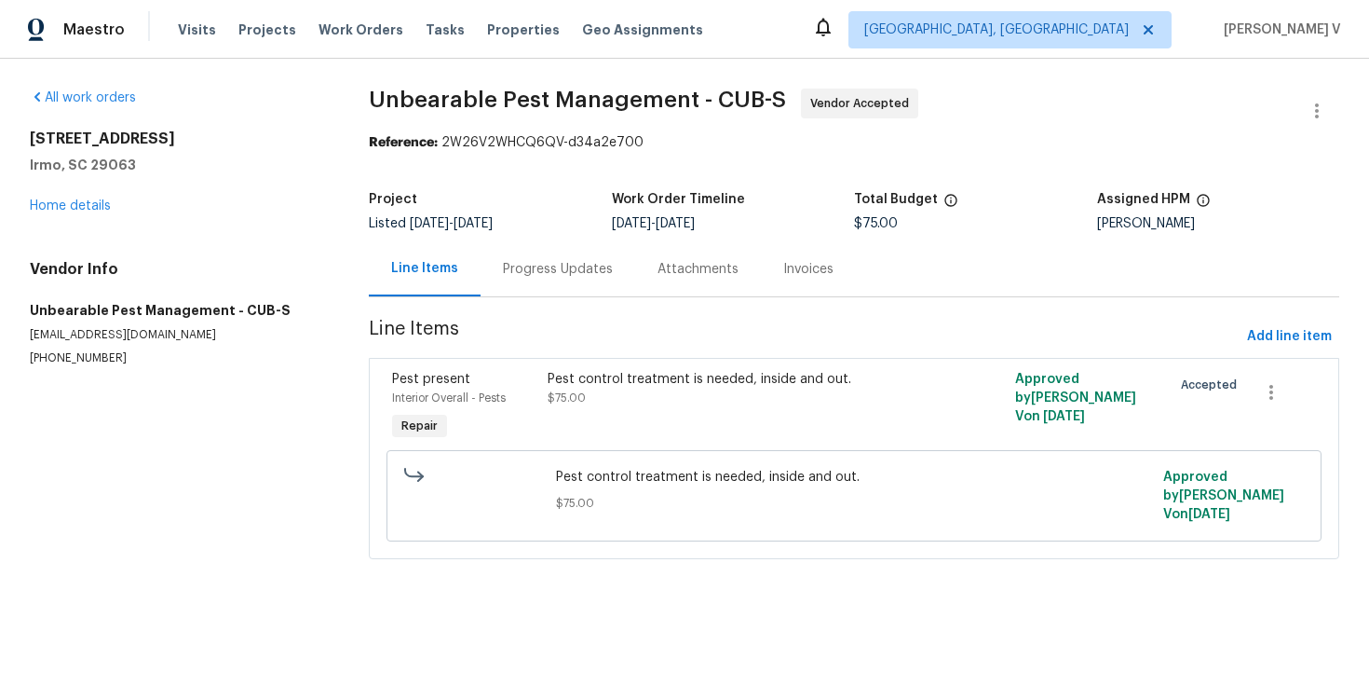
click at [555, 445] on div "Pest control treatment is needed, inside and out. $75.00 Approved by [PERSON_NA…" at bounding box center [854, 495] width 924 height 102
click at [616, 407] on div "Pest control treatment is needed, inside and out. $75.00" at bounding box center [737, 388] width 378 height 37
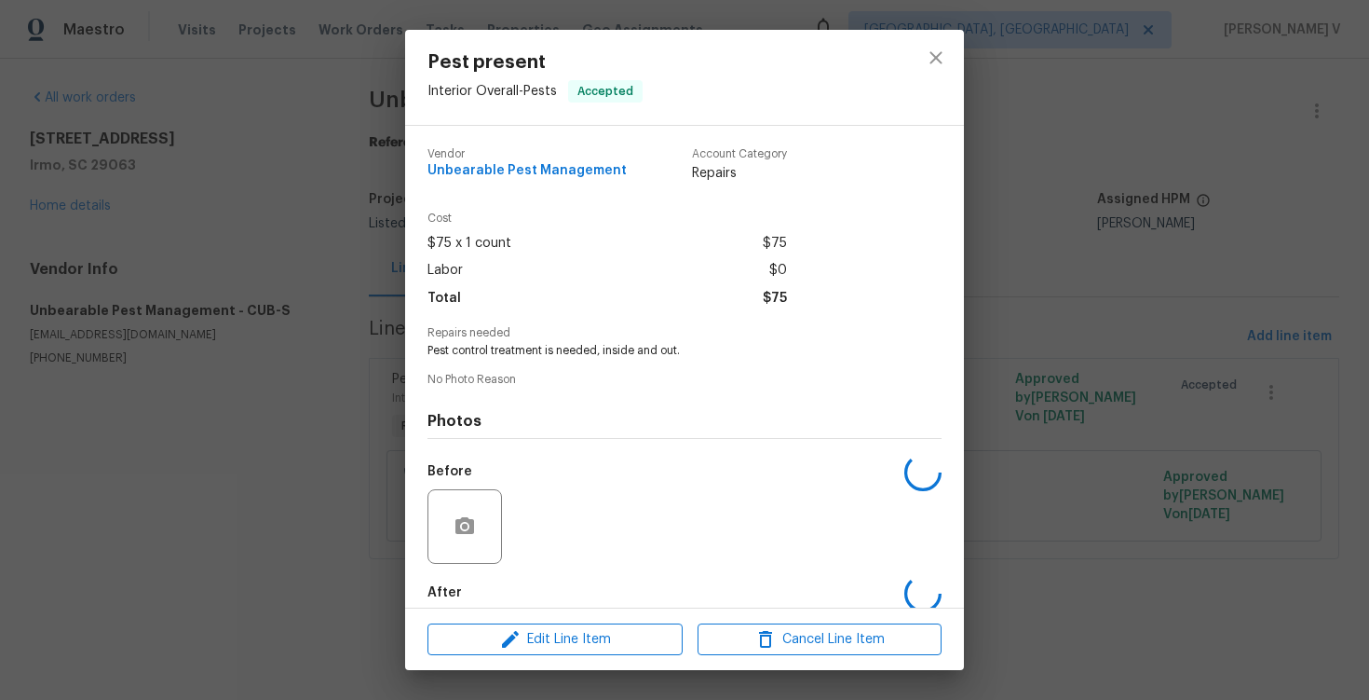
scroll to position [96, 0]
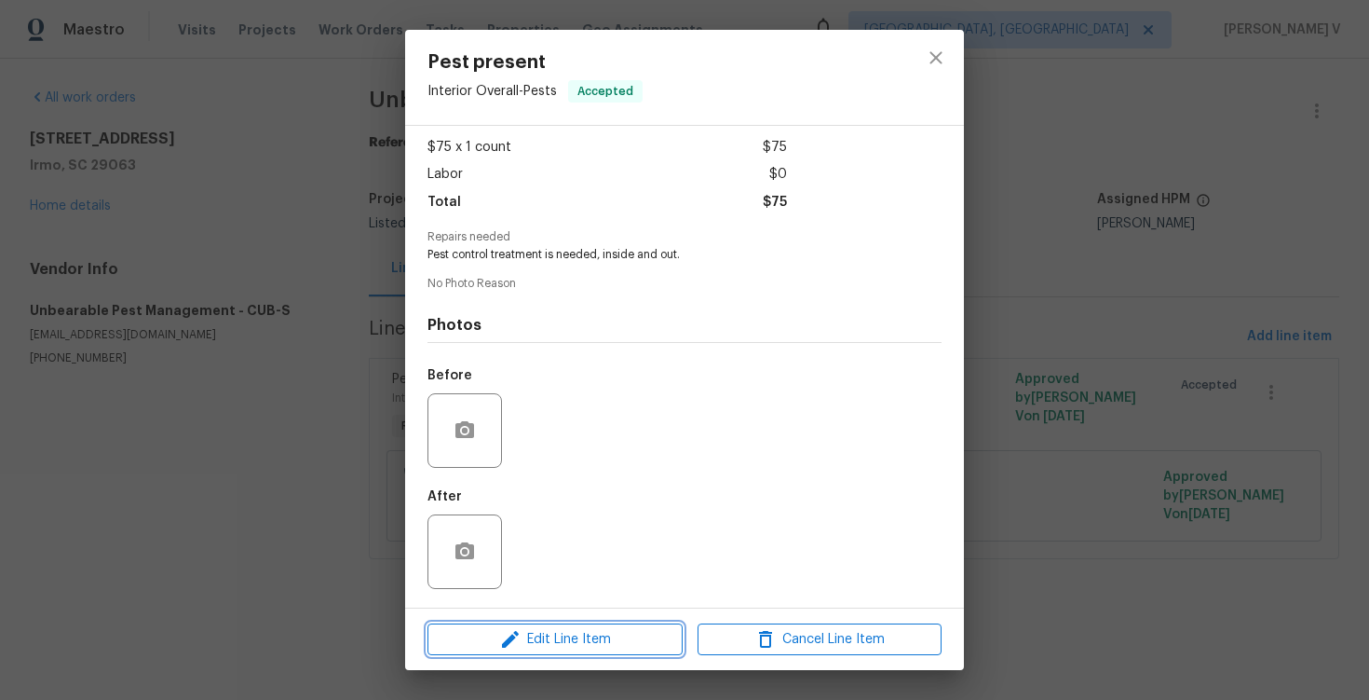
click at [484, 653] on button "Edit Line Item" at bounding box center [555, 639] width 255 height 33
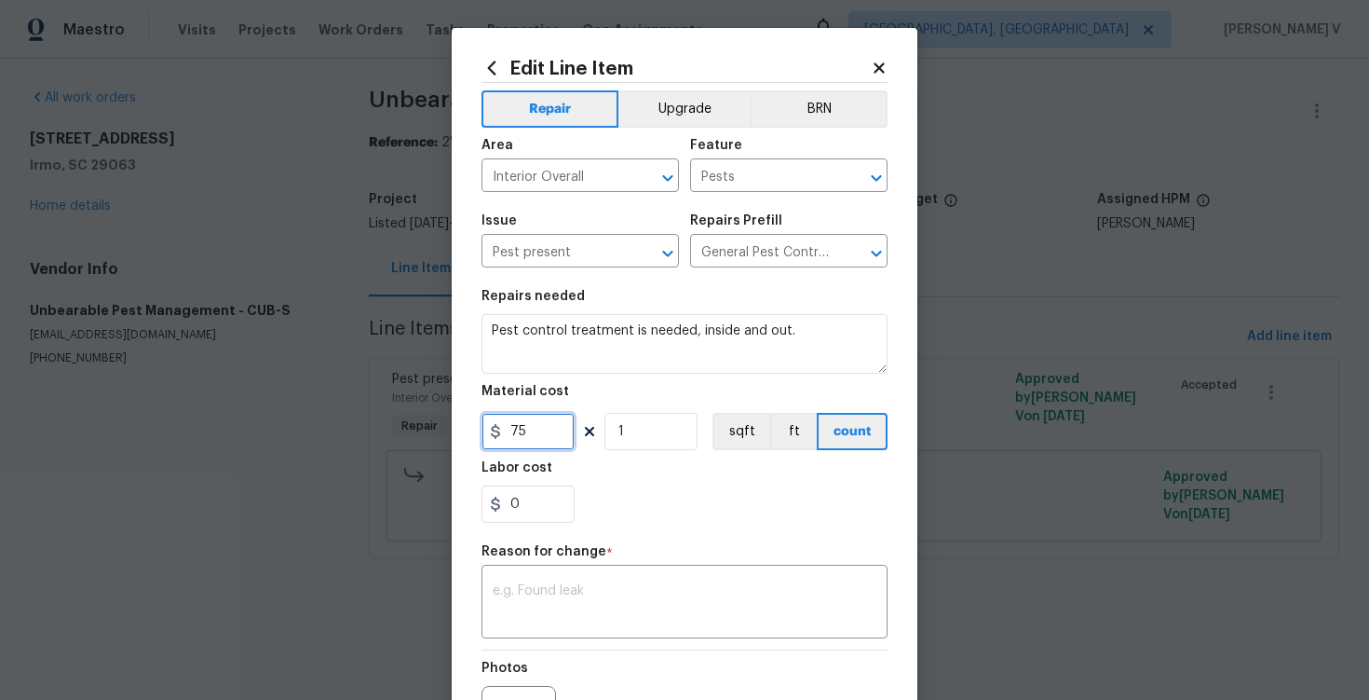
click at [516, 430] on input "75" at bounding box center [528, 431] width 93 height 37
type input "125"
click at [620, 612] on textarea at bounding box center [685, 603] width 384 height 39
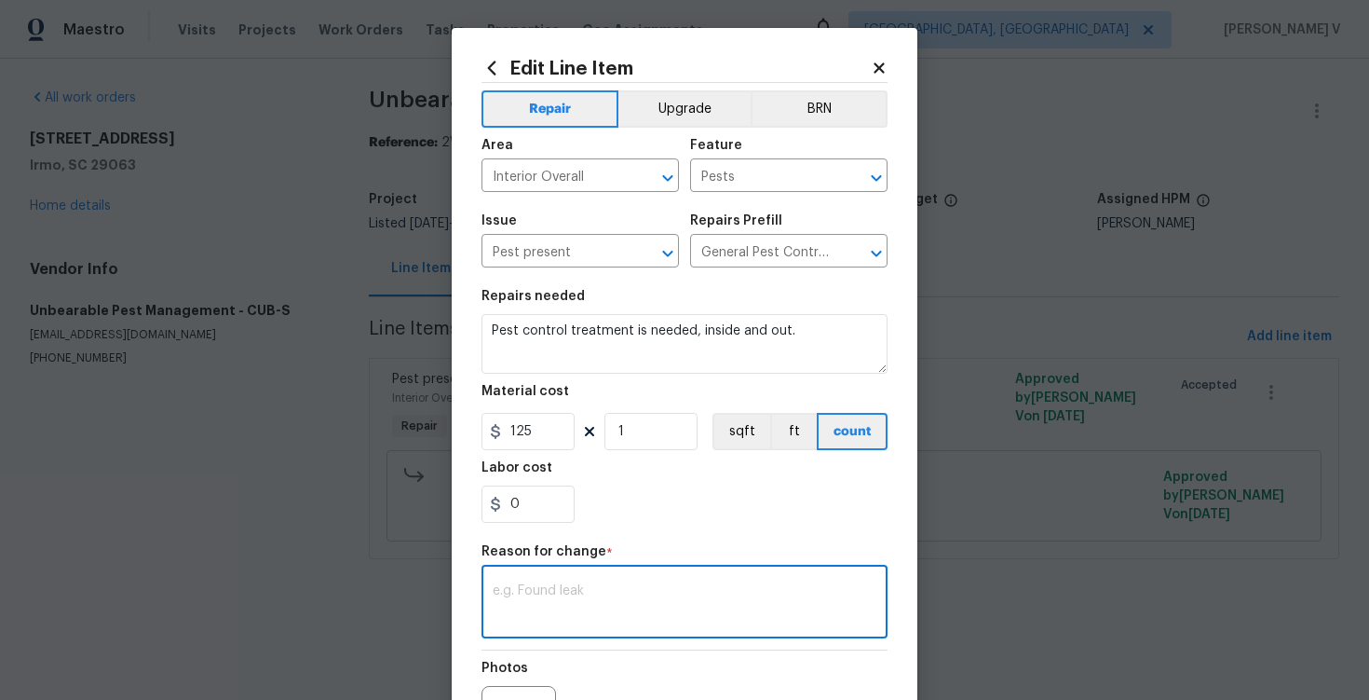
paste textarea "(DV) Updated per vendor’s final cost."
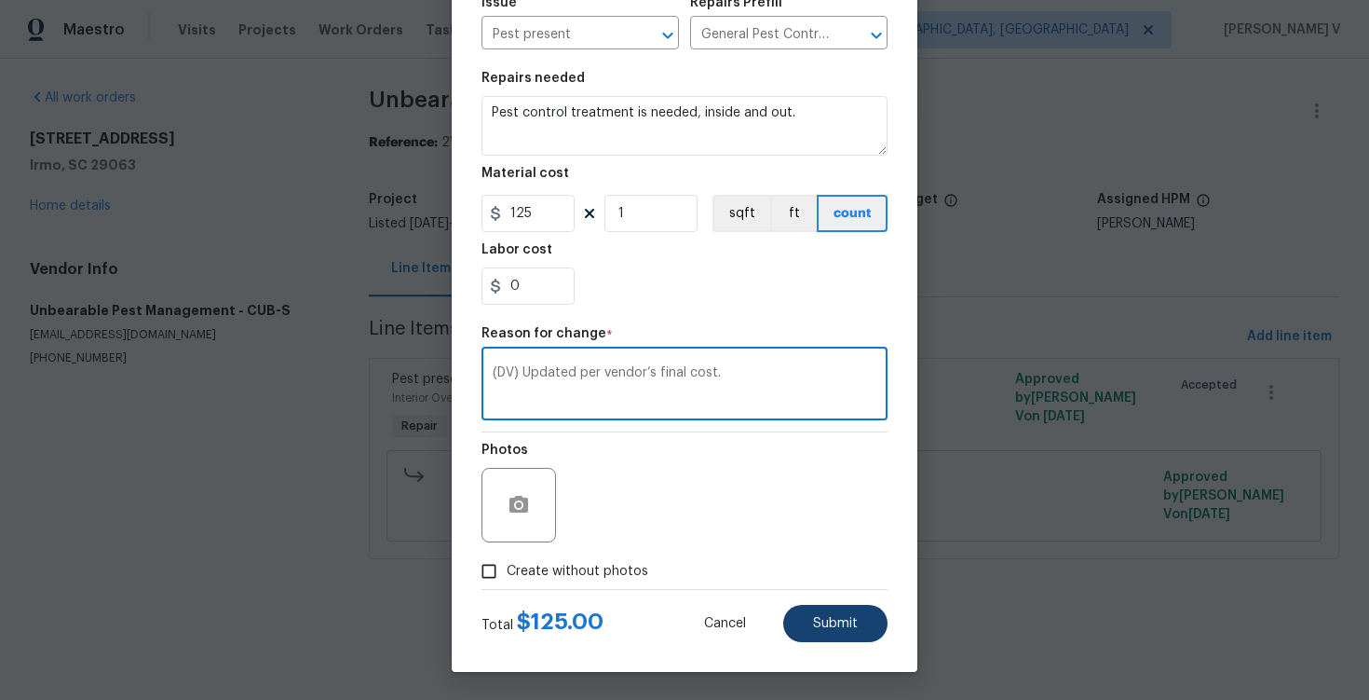
type textarea "(DV) Updated per vendor’s final cost."
click at [830, 613] on button "Submit" at bounding box center [836, 623] width 104 height 37
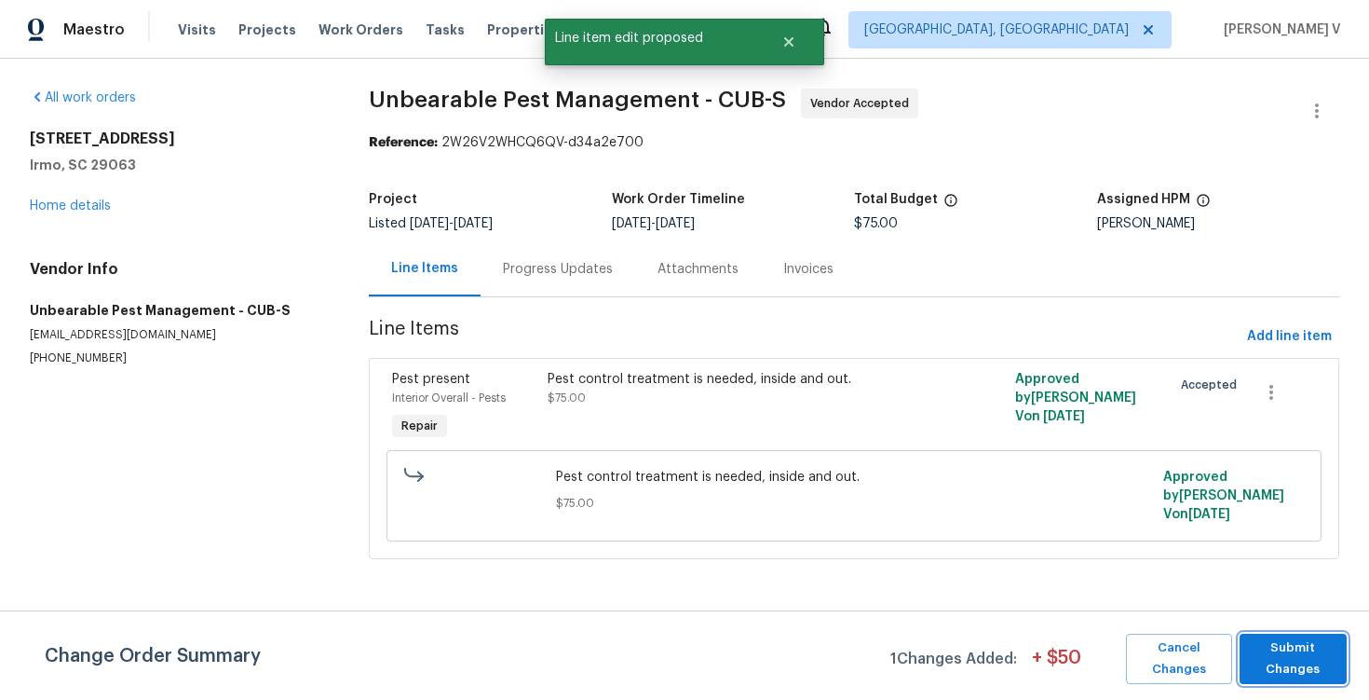
click at [1301, 661] on span "Submit Changes" at bounding box center [1293, 658] width 89 height 43
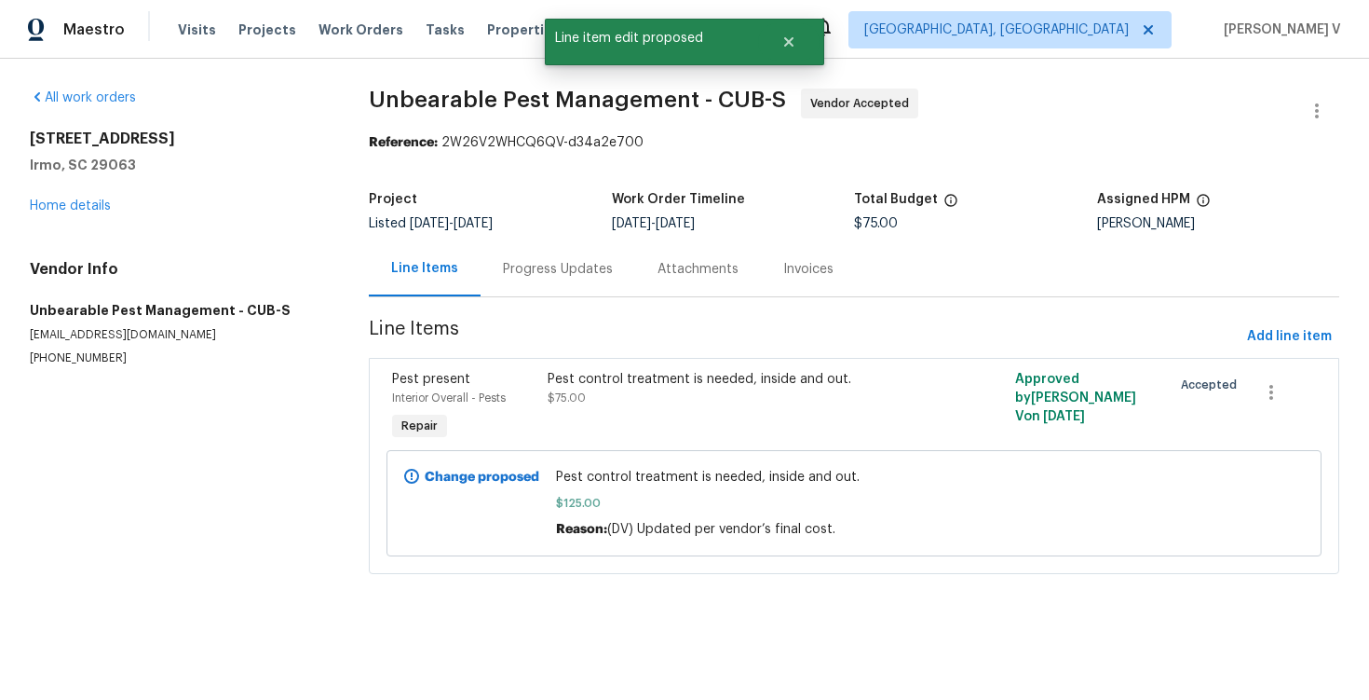
click at [576, 277] on div "Progress Updates" at bounding box center [558, 269] width 110 height 19
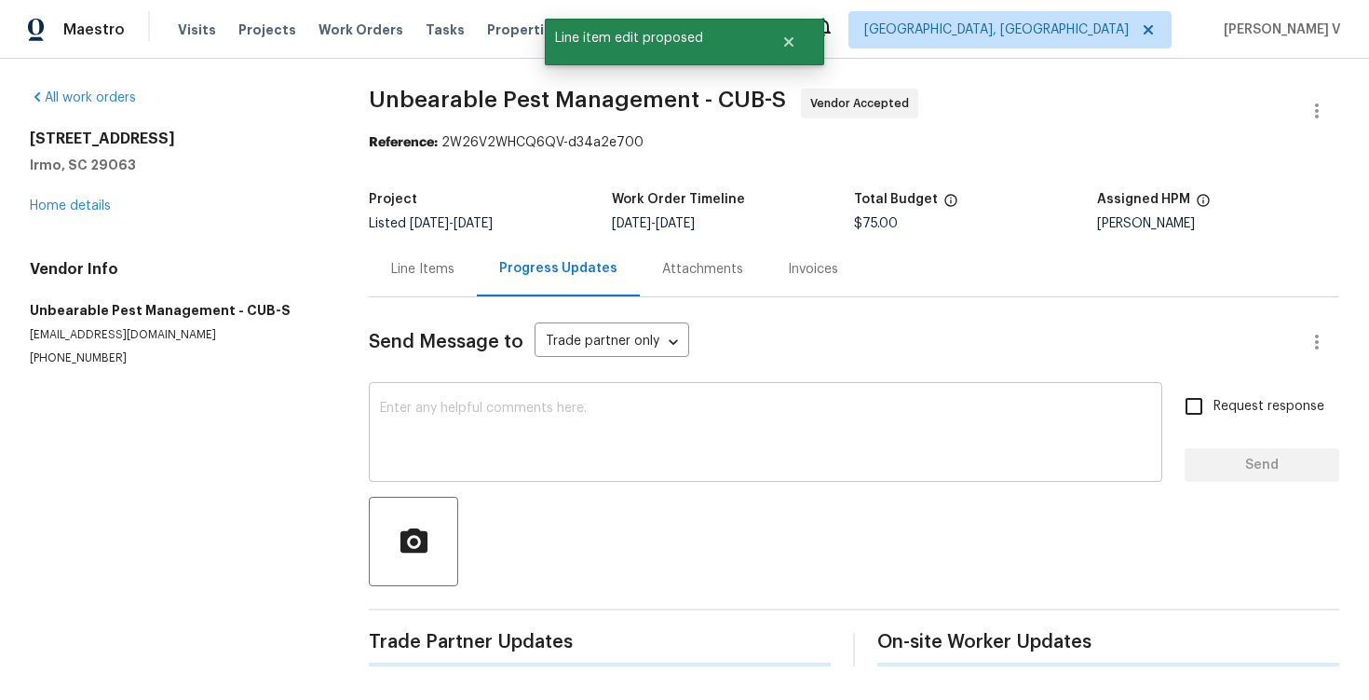
click at [567, 399] on div "x ​" at bounding box center [766, 434] width 794 height 95
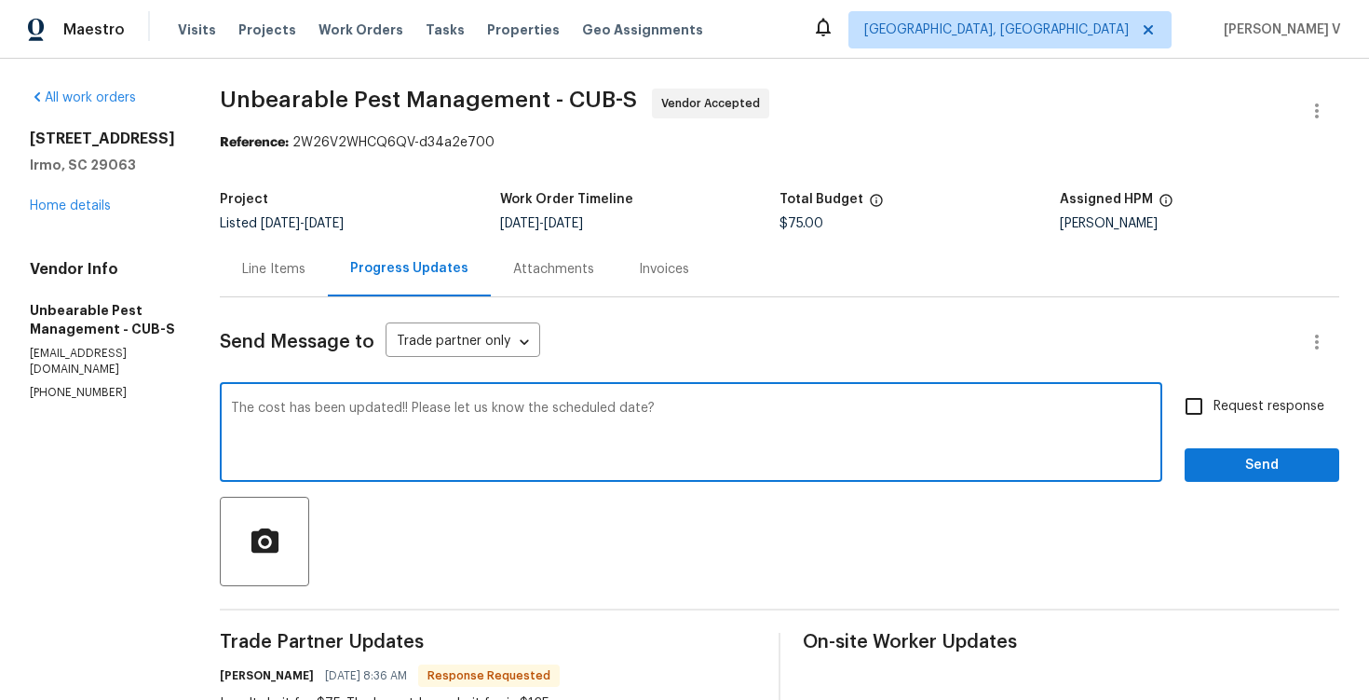
type textarea "The cost has been updated!! Please let us know the scheduled date?"
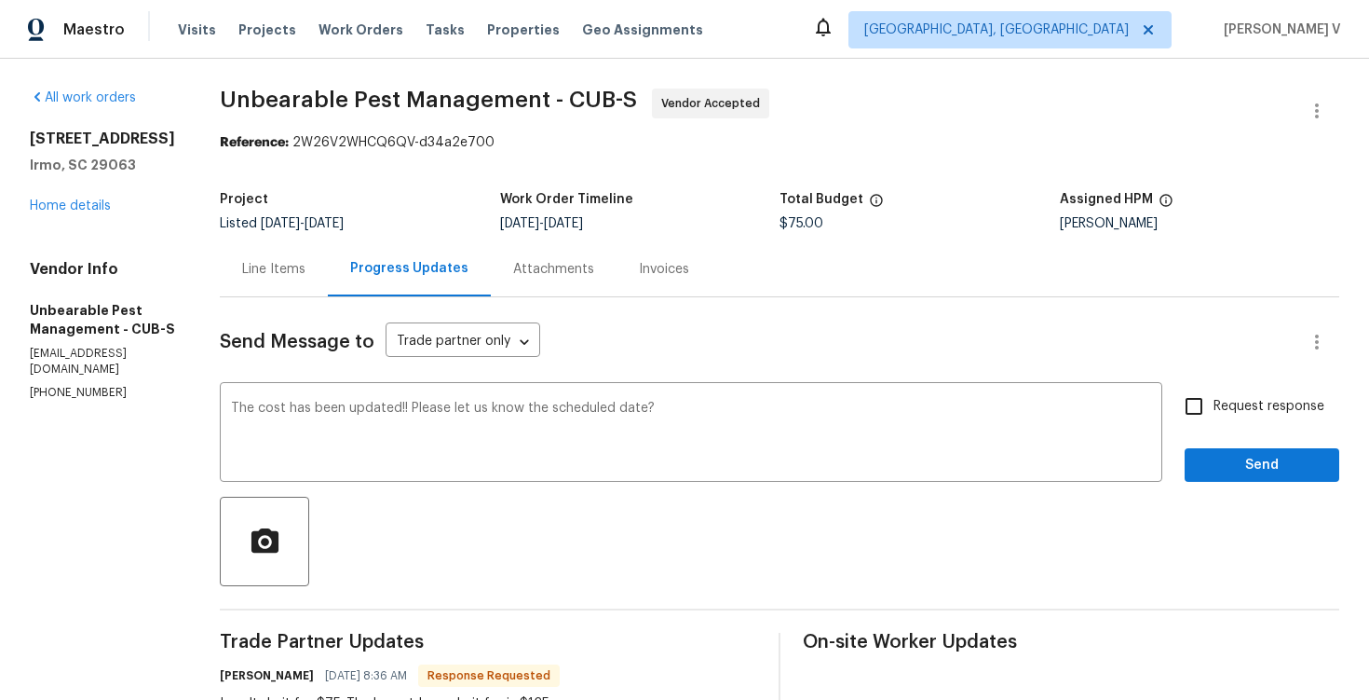
click at [1217, 416] on label "Request response" at bounding box center [1250, 406] width 150 height 39
click at [1214, 416] on input "Request response" at bounding box center [1194, 406] width 39 height 39
checkbox input "true"
click at [1236, 472] on span "Send" at bounding box center [1262, 465] width 125 height 23
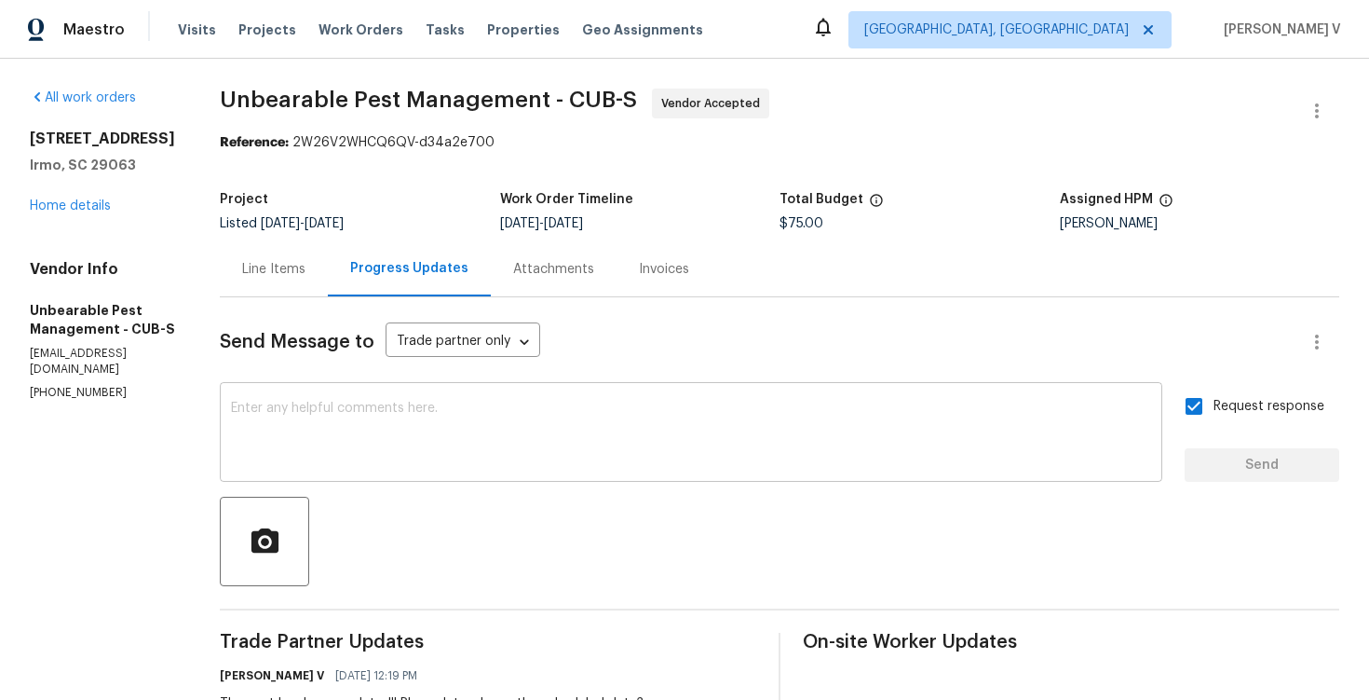
scroll to position [140, 0]
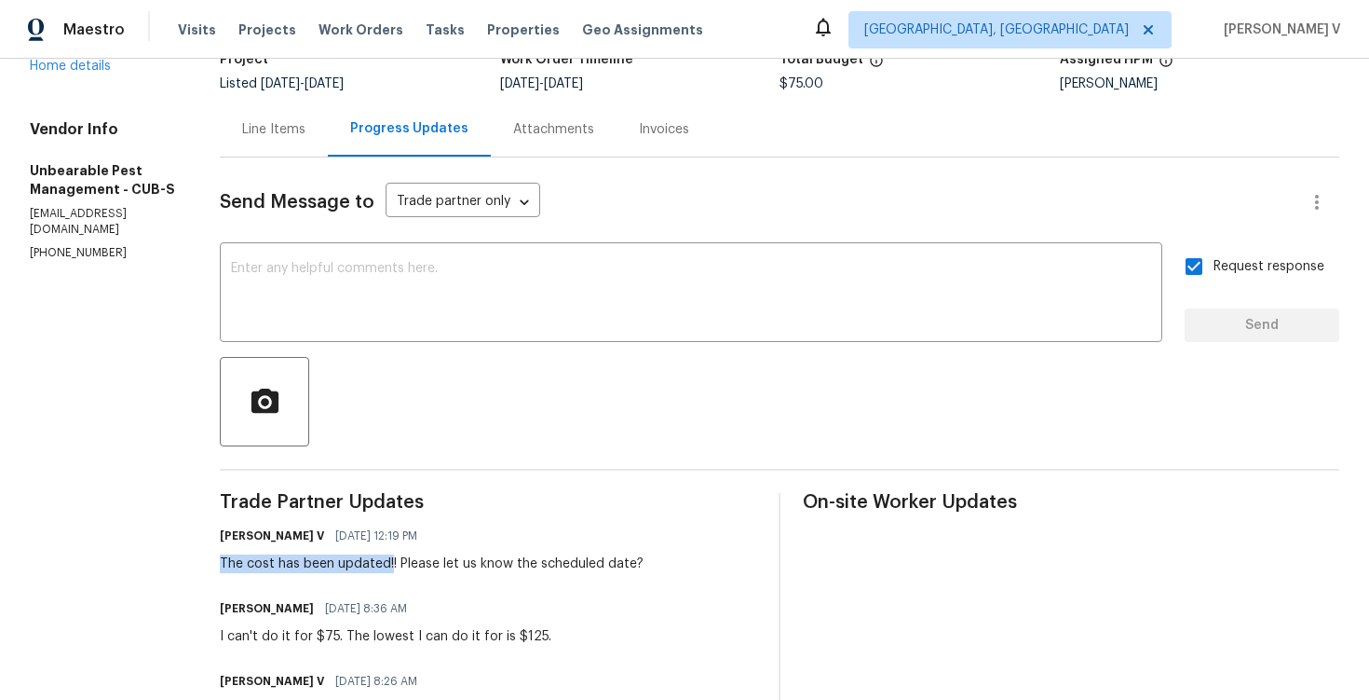
drag, startPoint x: 222, startPoint y: 563, endPoint x: 391, endPoint y: 557, distance: 169.6
click at [391, 557] on div "The cost has been updated!! Please let us know the scheduled date?" at bounding box center [432, 563] width 424 height 19
copy div "The cost has been updated!"
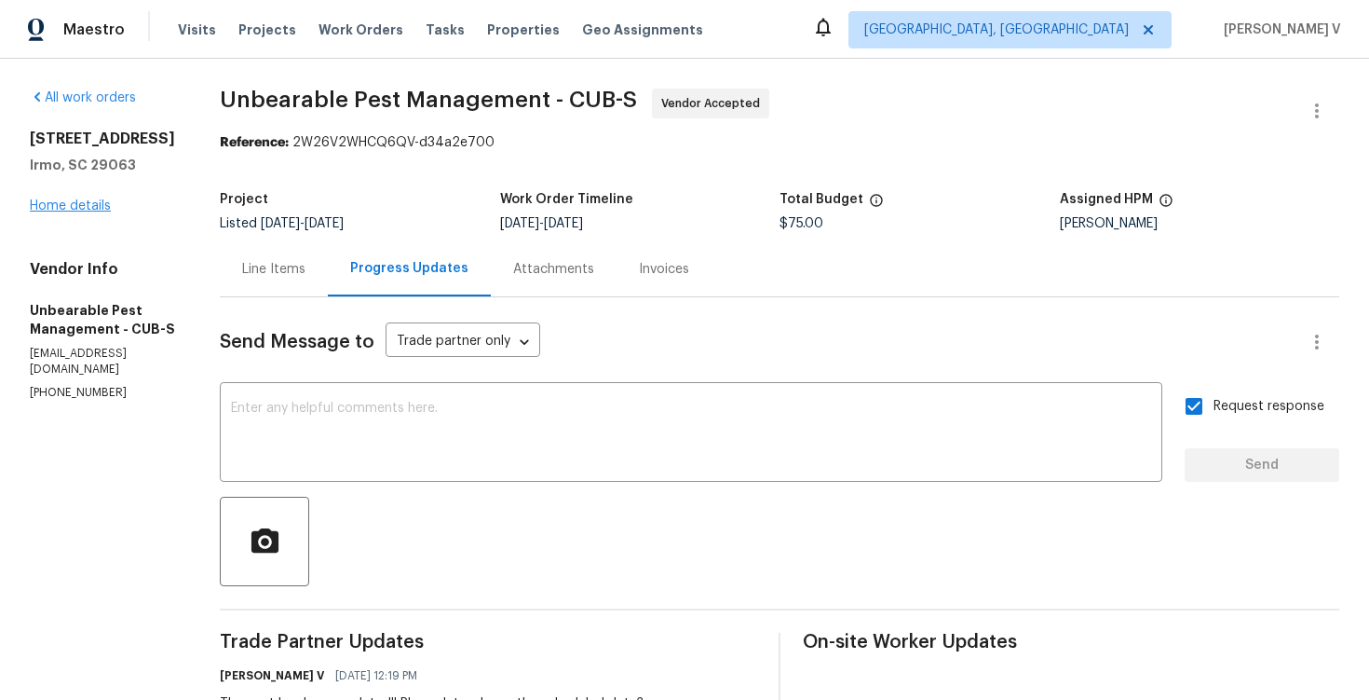
click at [96, 198] on div "457 Kingshead Ct Irmo, SC 29063 Home details" at bounding box center [102, 172] width 145 height 86
click at [96, 202] on link "Home details" at bounding box center [70, 205] width 81 height 13
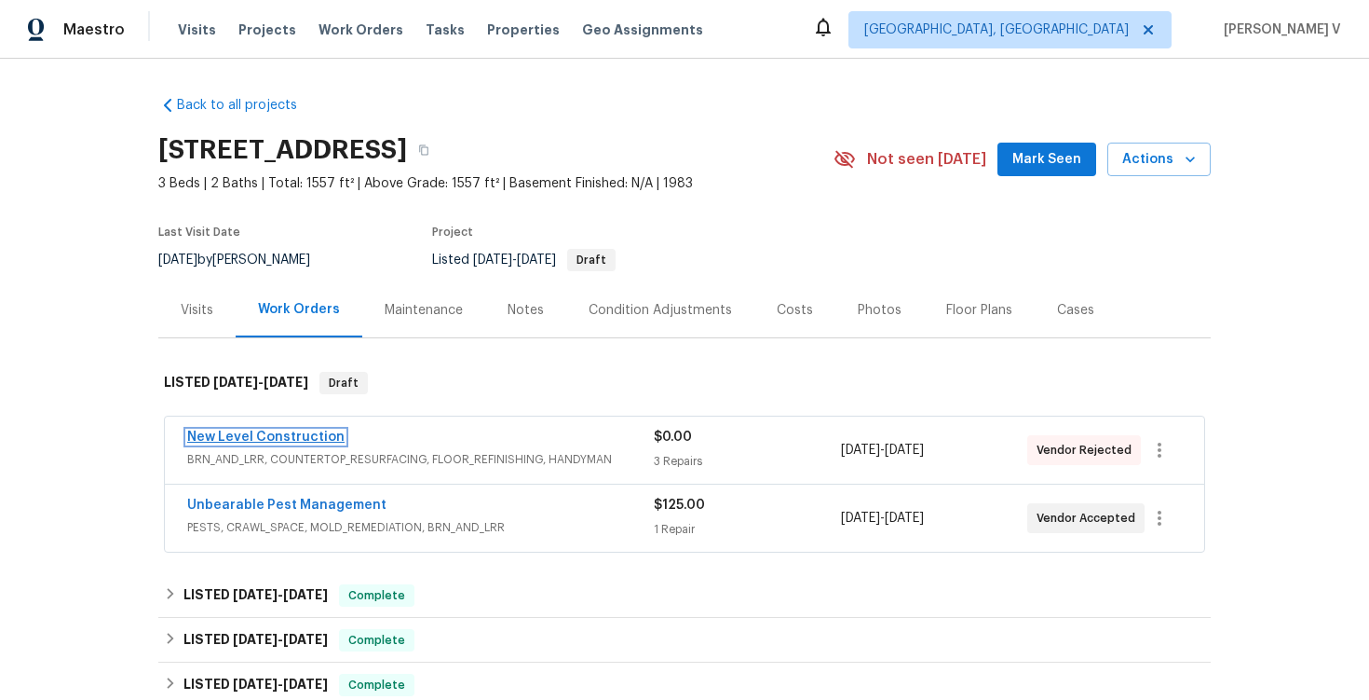
click at [277, 438] on link "New Level Construction" at bounding box center [265, 436] width 157 height 13
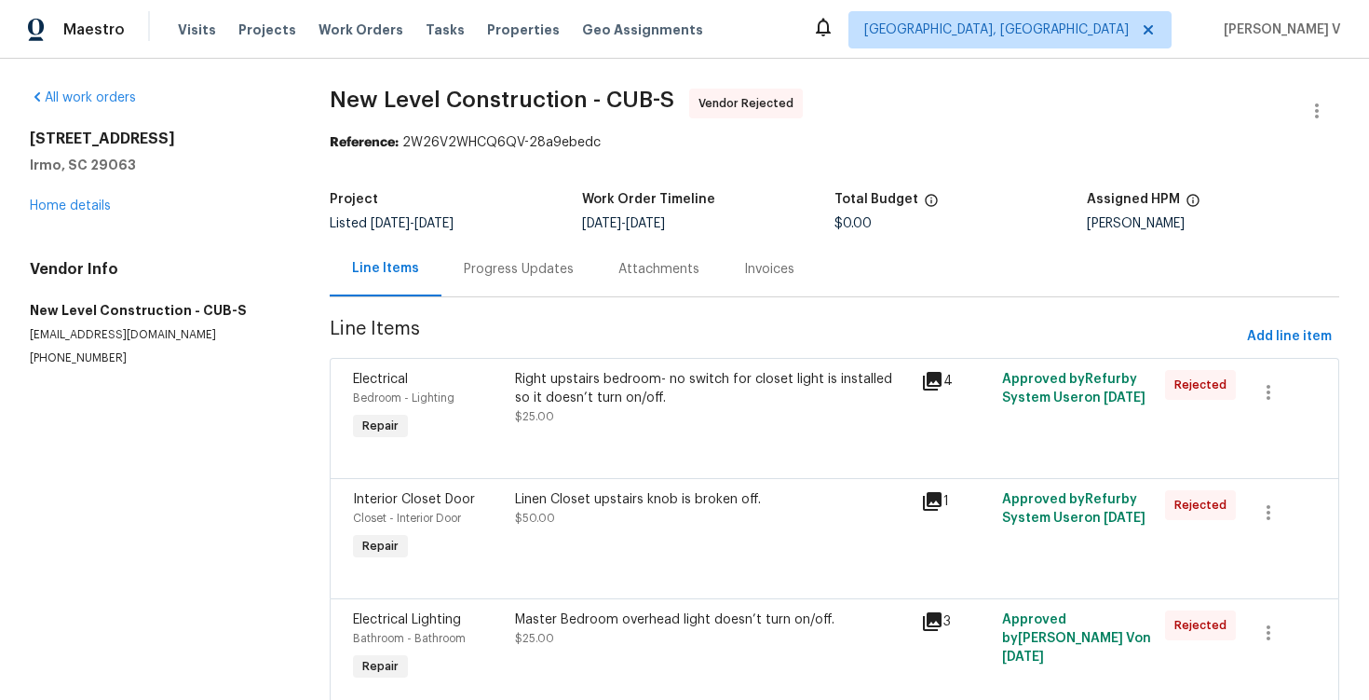
click at [522, 261] on div "Progress Updates" at bounding box center [519, 269] width 110 height 19
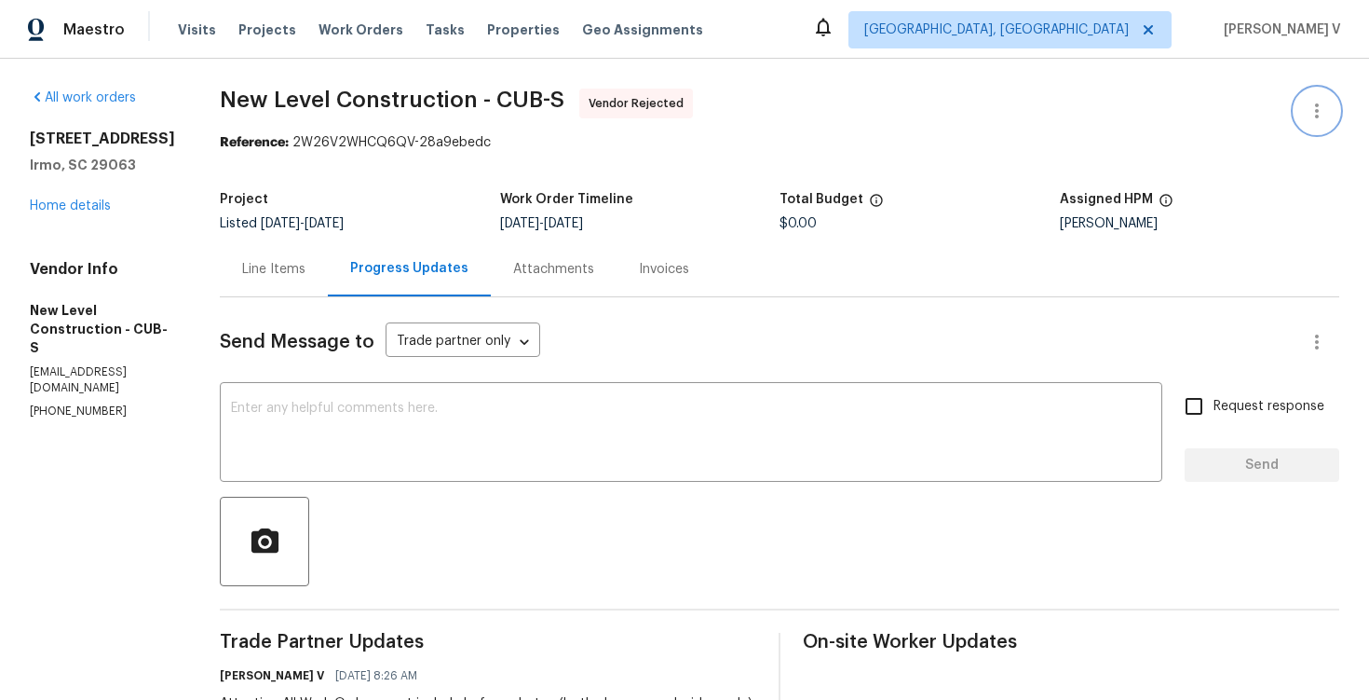
click at [1304, 103] on button "button" at bounding box center [1317, 111] width 45 height 45
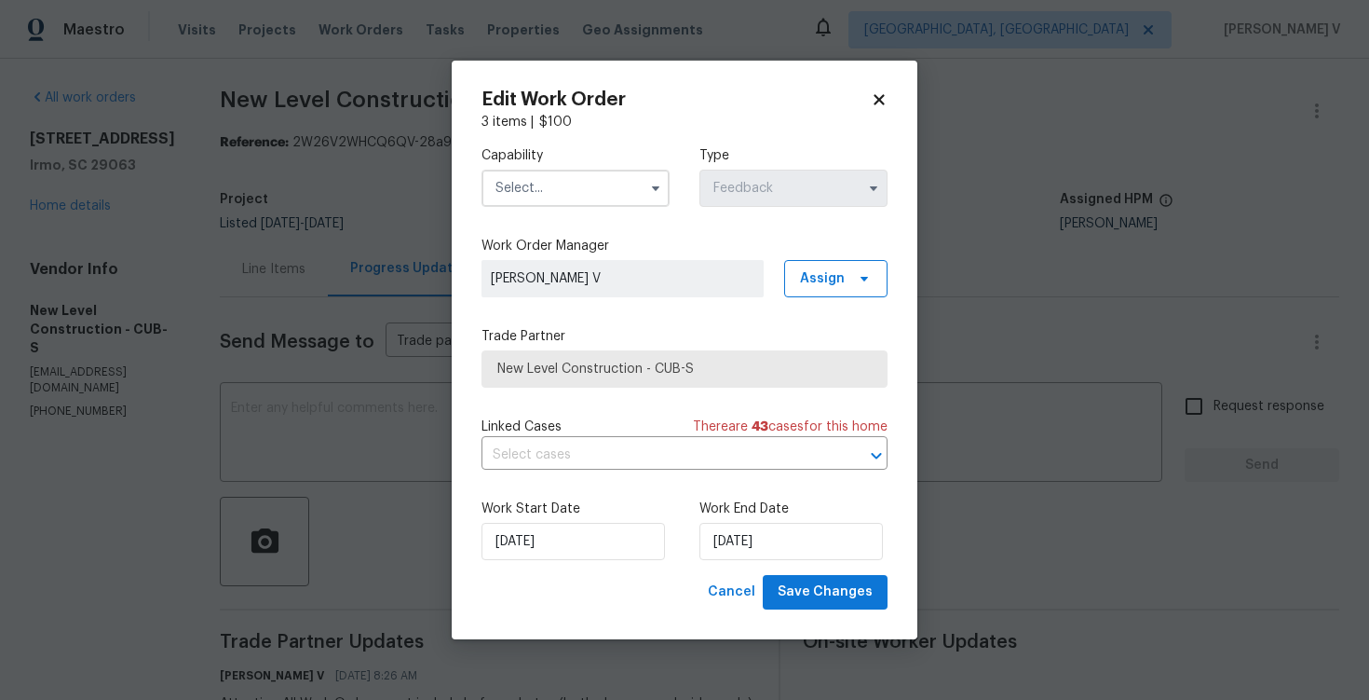
click at [549, 196] on input "text" at bounding box center [576, 188] width 188 height 37
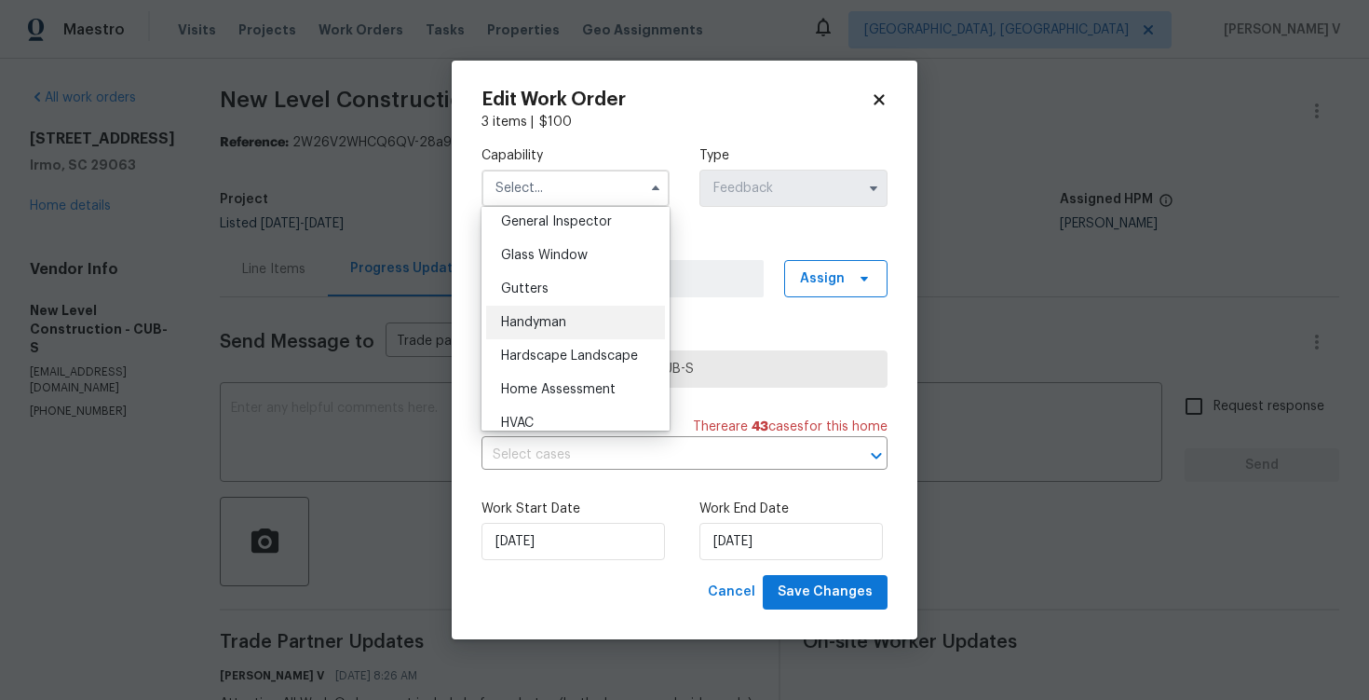
scroll to position [933, 0]
click at [550, 318] on span "Handyman" at bounding box center [533, 319] width 65 height 13
type input "Handyman"
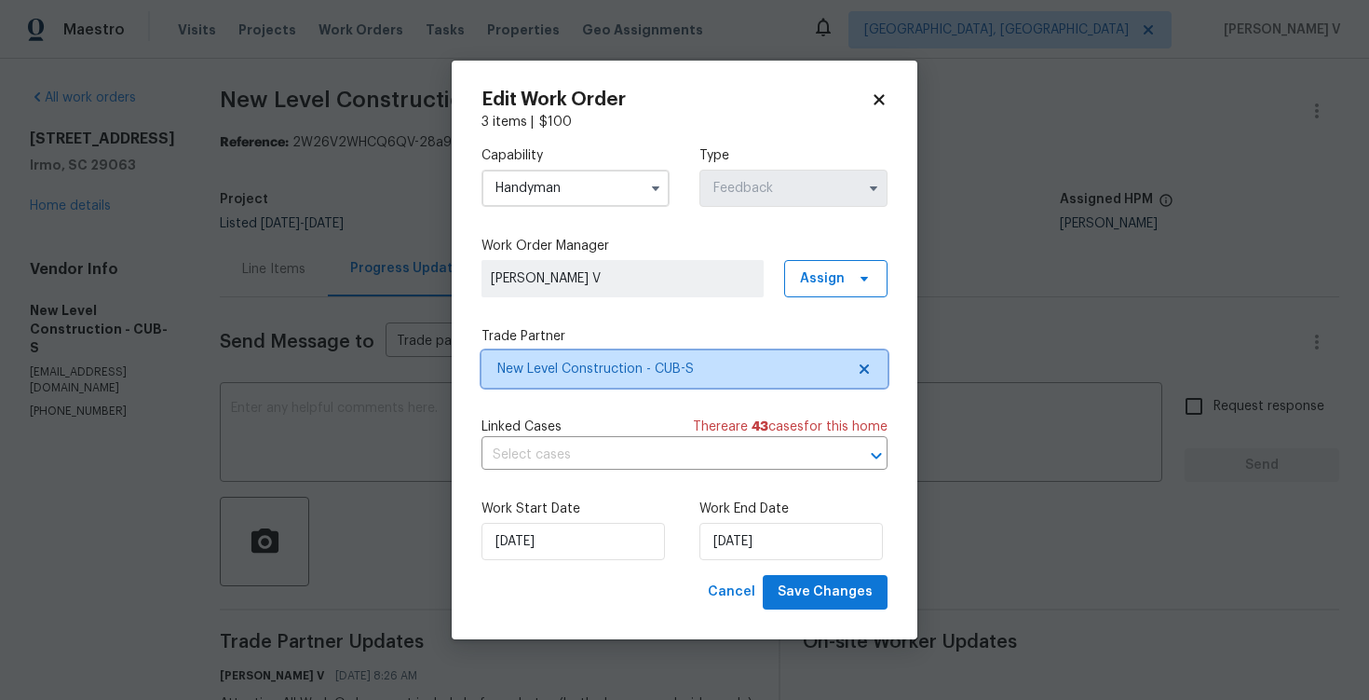
click at [867, 378] on span "New Level Construction - CUB-S" at bounding box center [685, 368] width 406 height 37
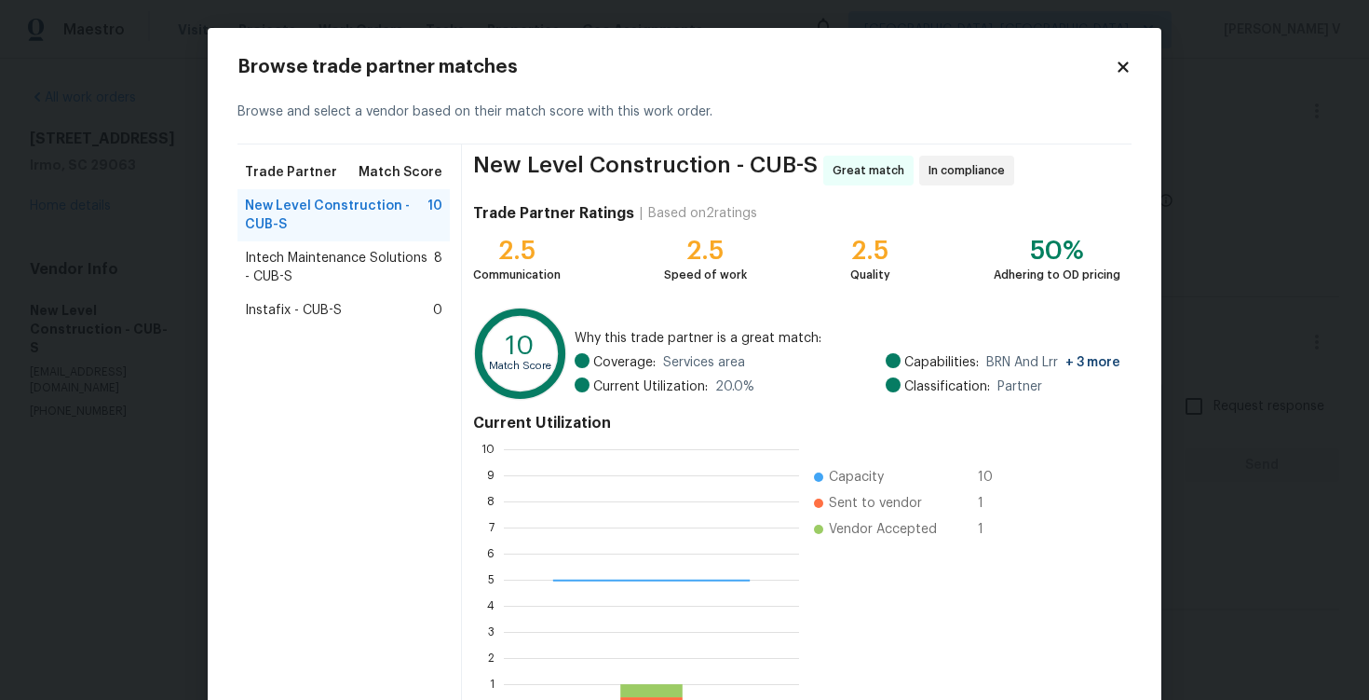
scroll to position [261, 295]
click at [382, 273] on span "Intech Maintenance Solutions - CUB-S" at bounding box center [339, 267] width 189 height 37
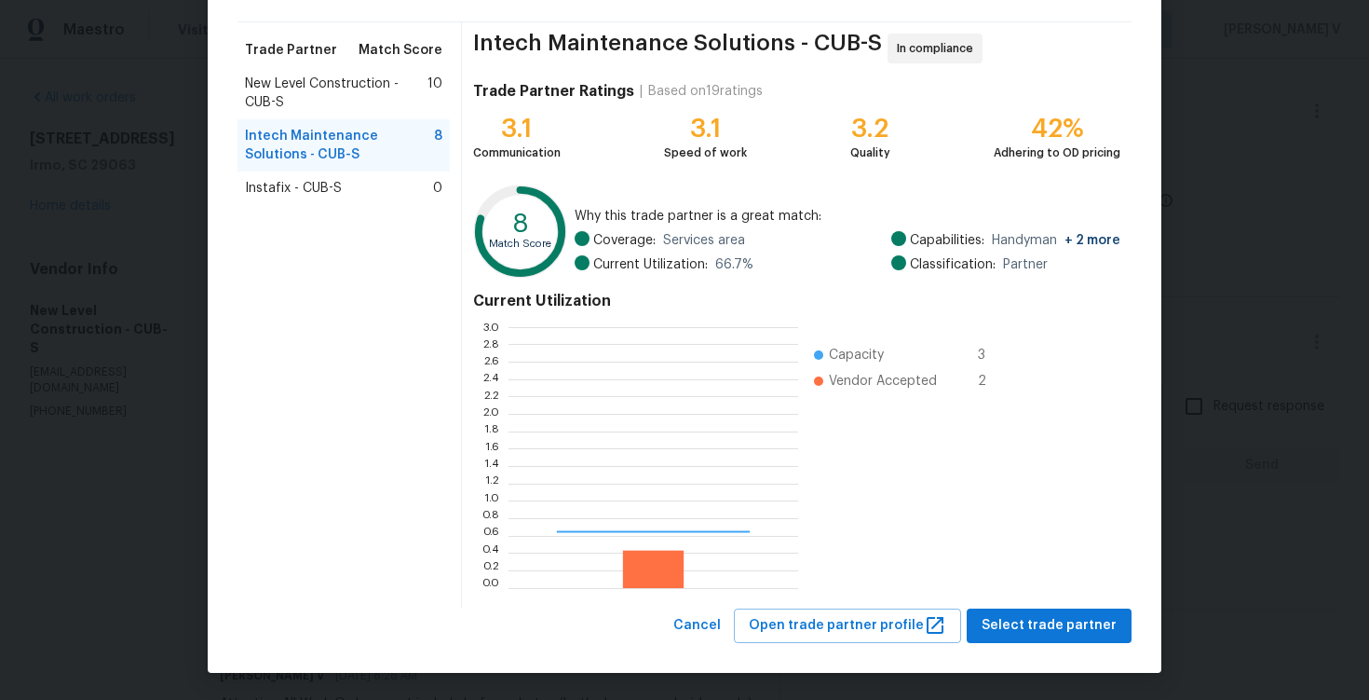
scroll to position [261, 290]
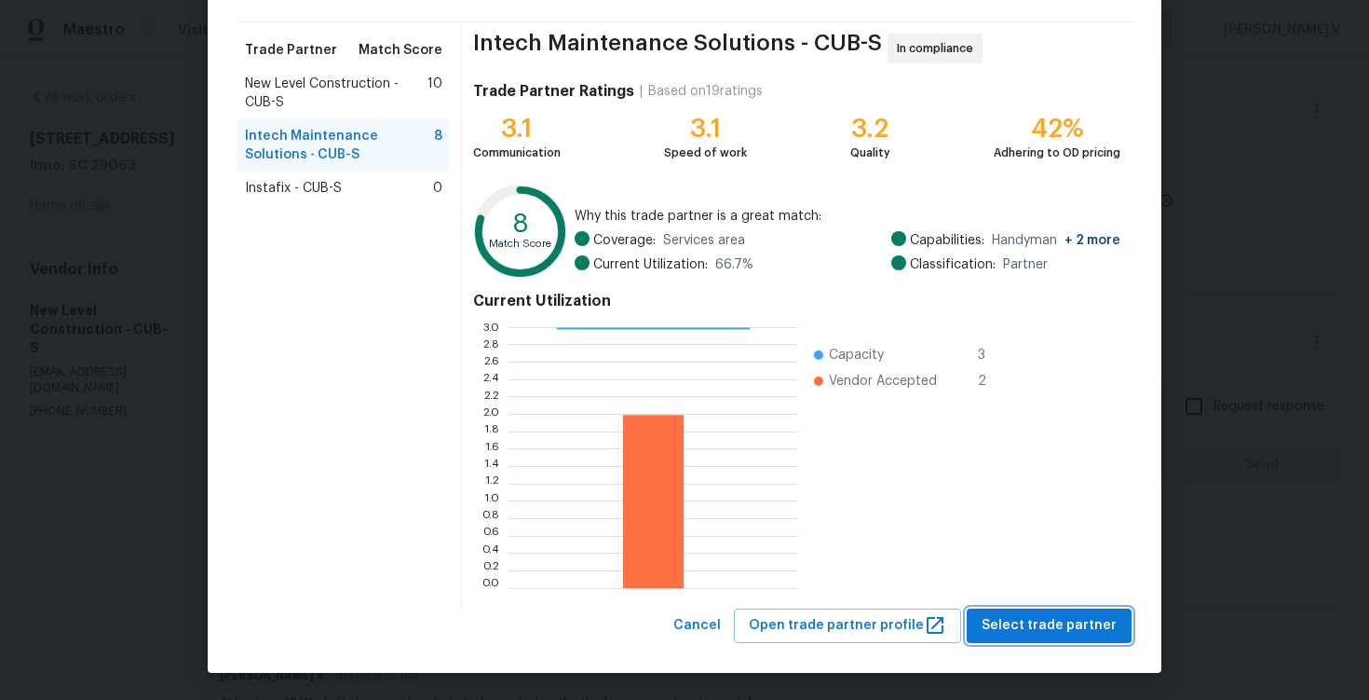
click at [1021, 608] on button "Select trade partner" at bounding box center [1049, 625] width 165 height 34
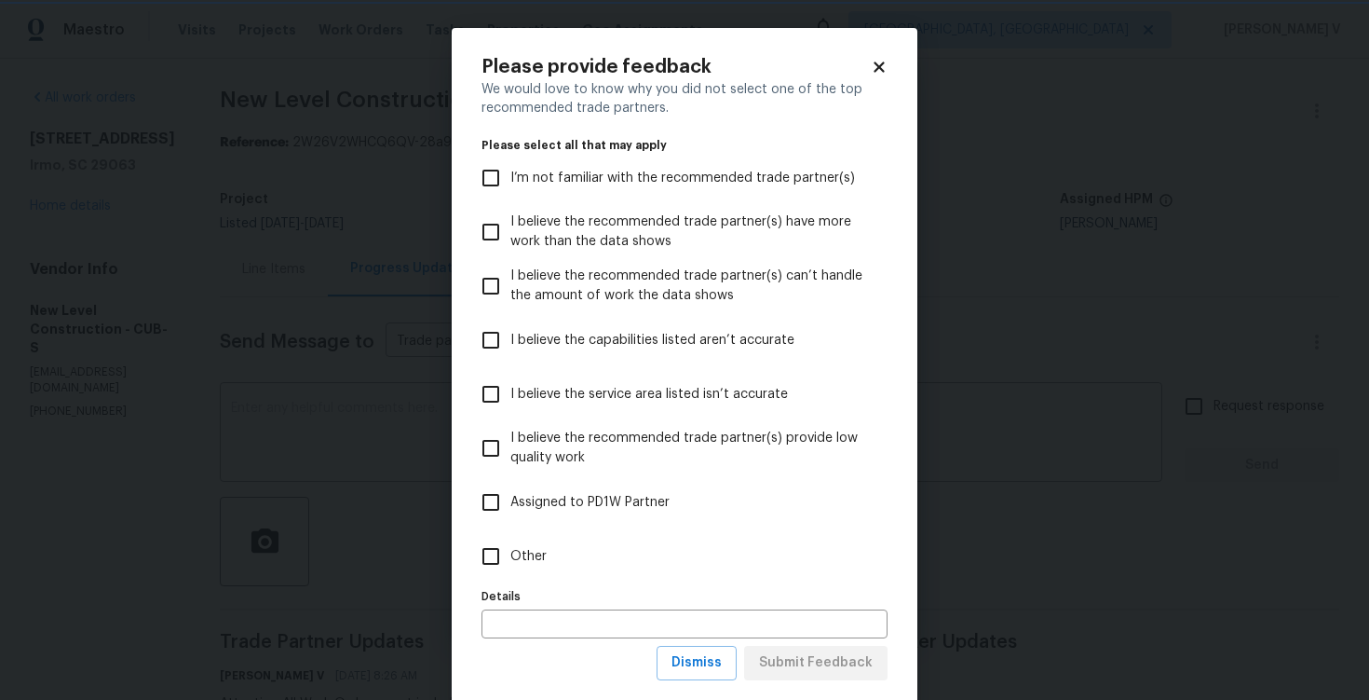
scroll to position [0, 0]
click at [708, 552] on label "Other" at bounding box center [672, 556] width 402 height 54
click at [511, 552] on input "Other" at bounding box center [490, 556] width 39 height 39
checkbox input "true"
click at [800, 658] on span "Submit Feedback" at bounding box center [816, 662] width 114 height 23
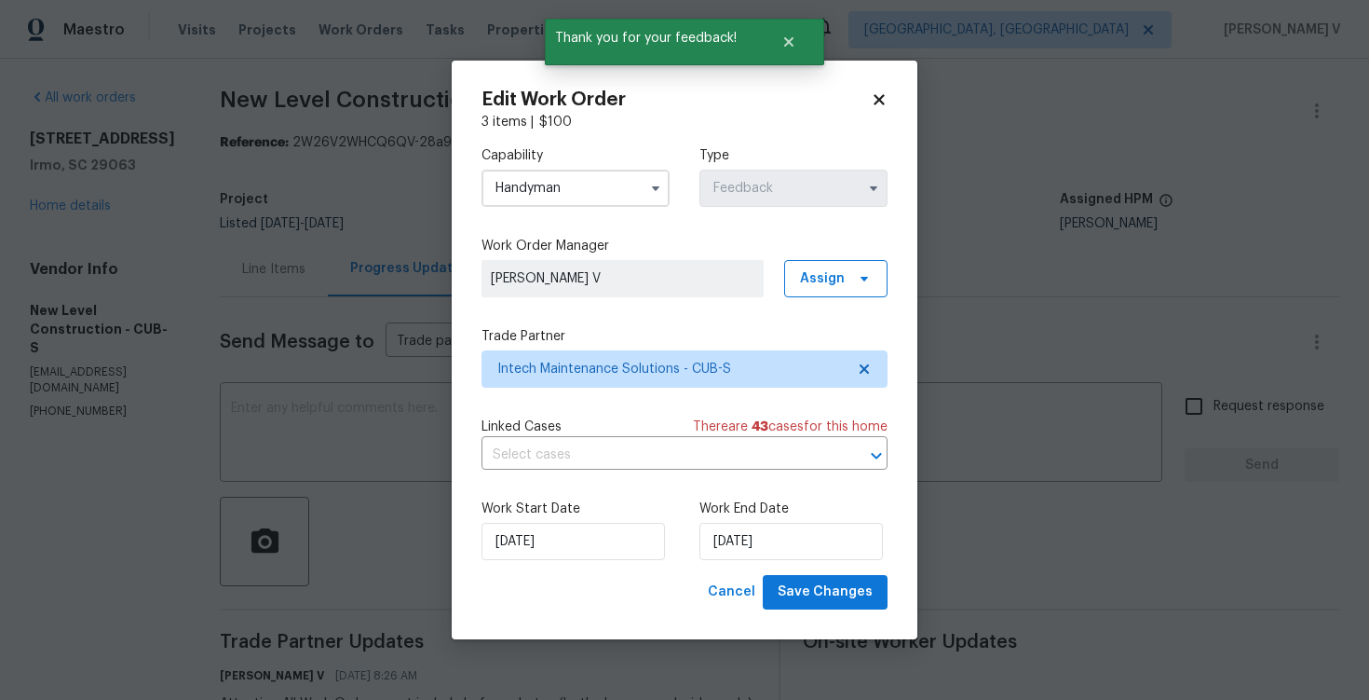
click at [740, 561] on div "Work Start Date 08/10/2025 Work End Date 10/10/2025" at bounding box center [685, 529] width 406 height 90
click at [827, 612] on div "Edit Work Order 3 items | $ 100 Capability Handyman Type Feedback Work Order Ma…" at bounding box center [685, 350] width 466 height 579
click at [846, 594] on span "Save Changes" at bounding box center [825, 591] width 95 height 23
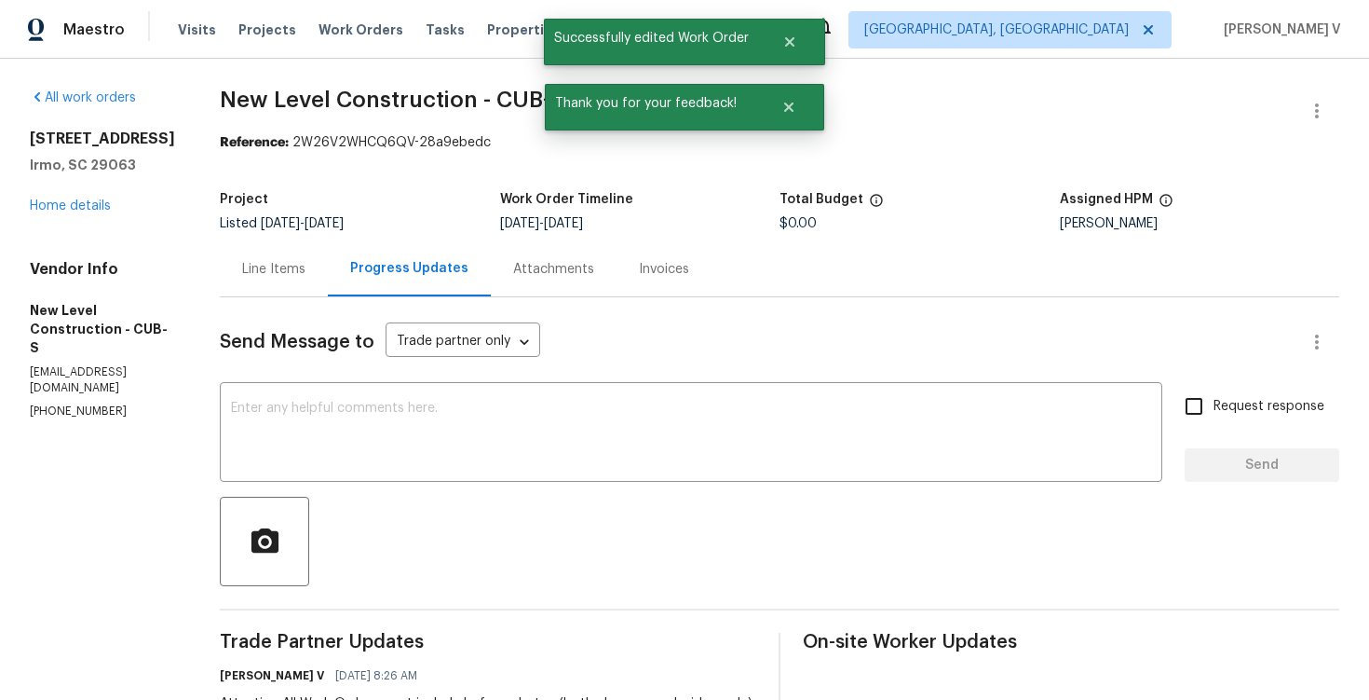
scroll to position [287, 0]
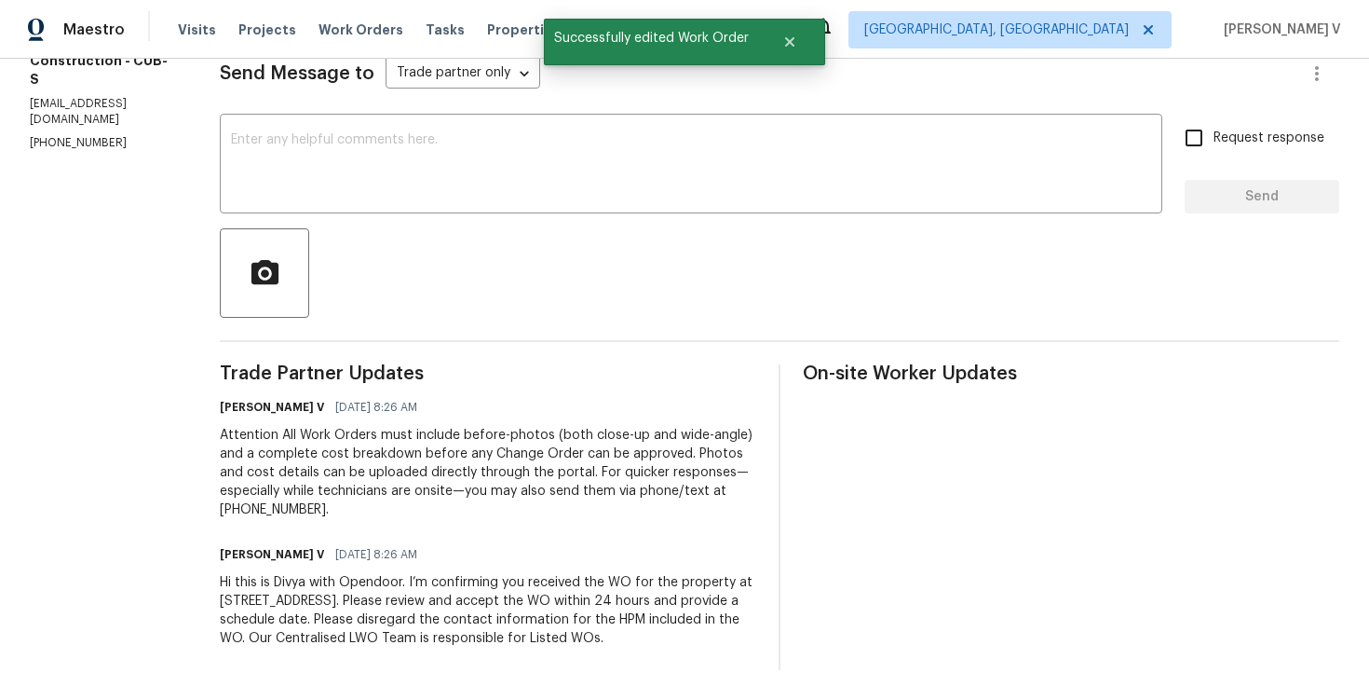
click at [498, 592] on div "Hi this is Divya with Opendoor. I’m confirming you received the WO for the prop…" at bounding box center [488, 610] width 537 height 75
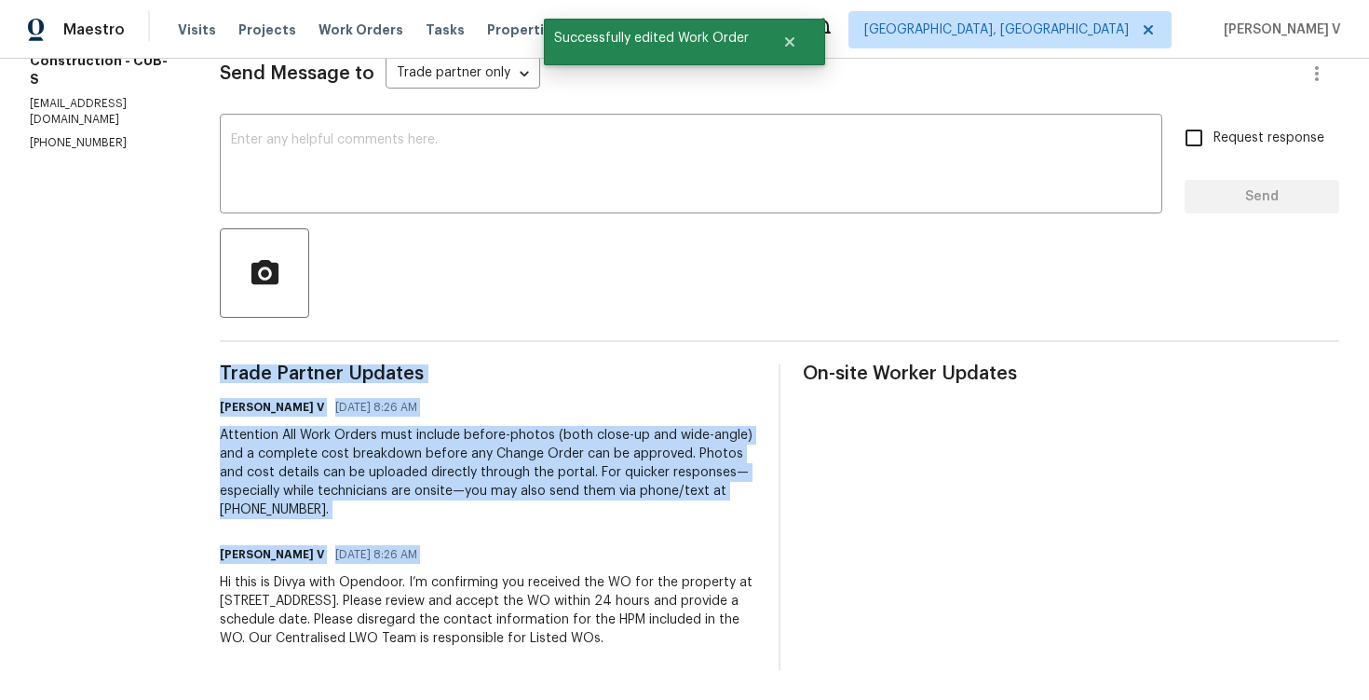
copy div "Trade Partner Updates Divya Dharshini V 10/08/2025 8:26 AM Attention All Work O…"
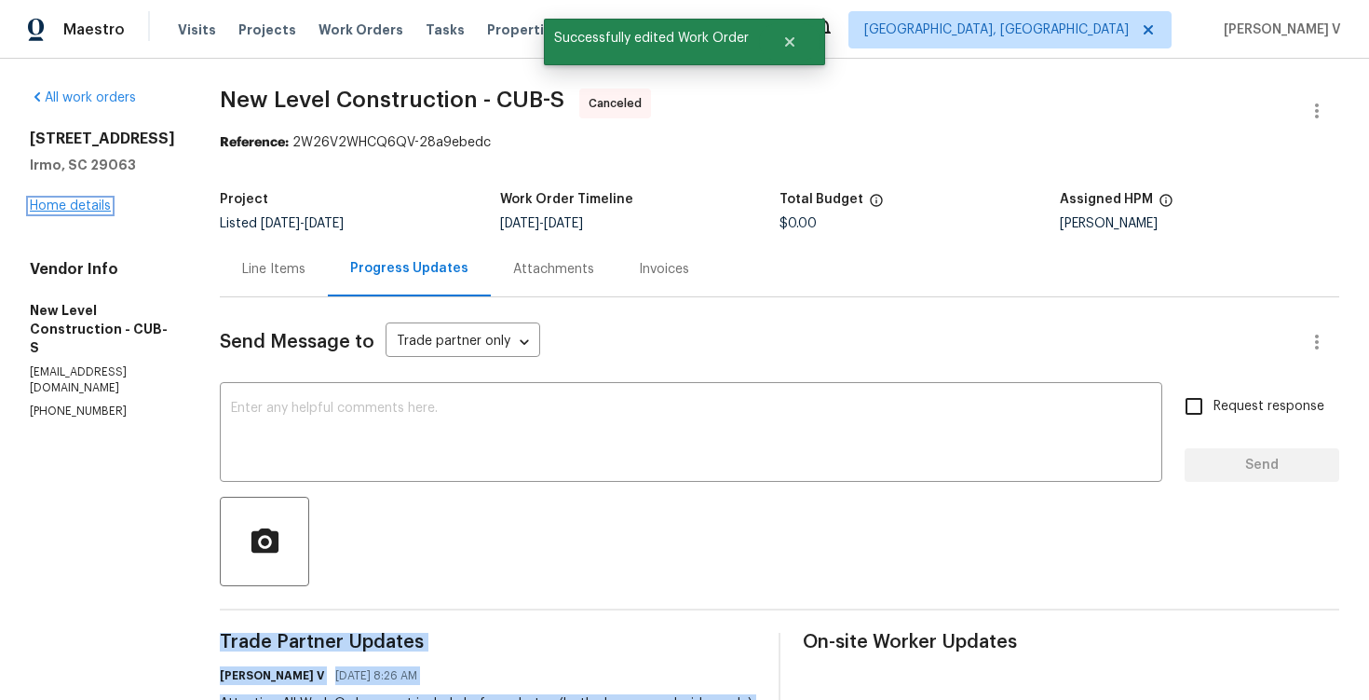
click at [97, 204] on link "Home details" at bounding box center [70, 205] width 81 height 13
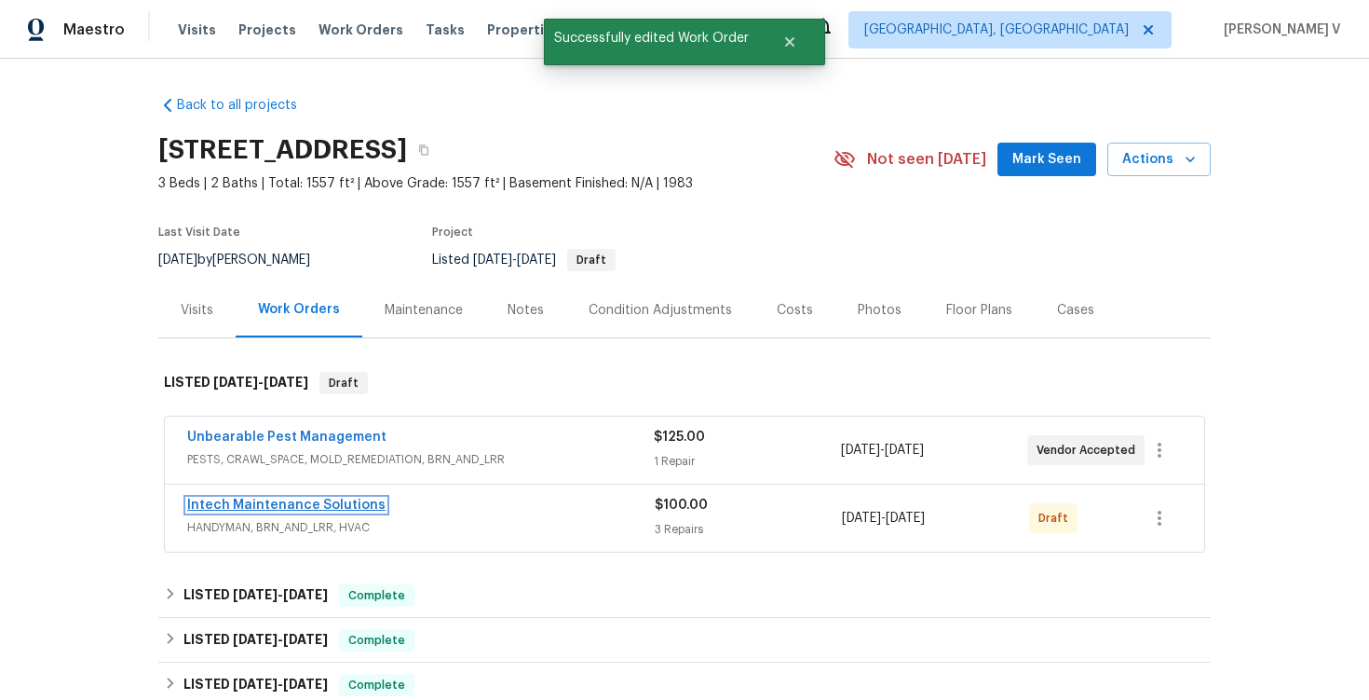
click at [320, 500] on link "Intech Maintenance Solutions" at bounding box center [286, 504] width 198 height 13
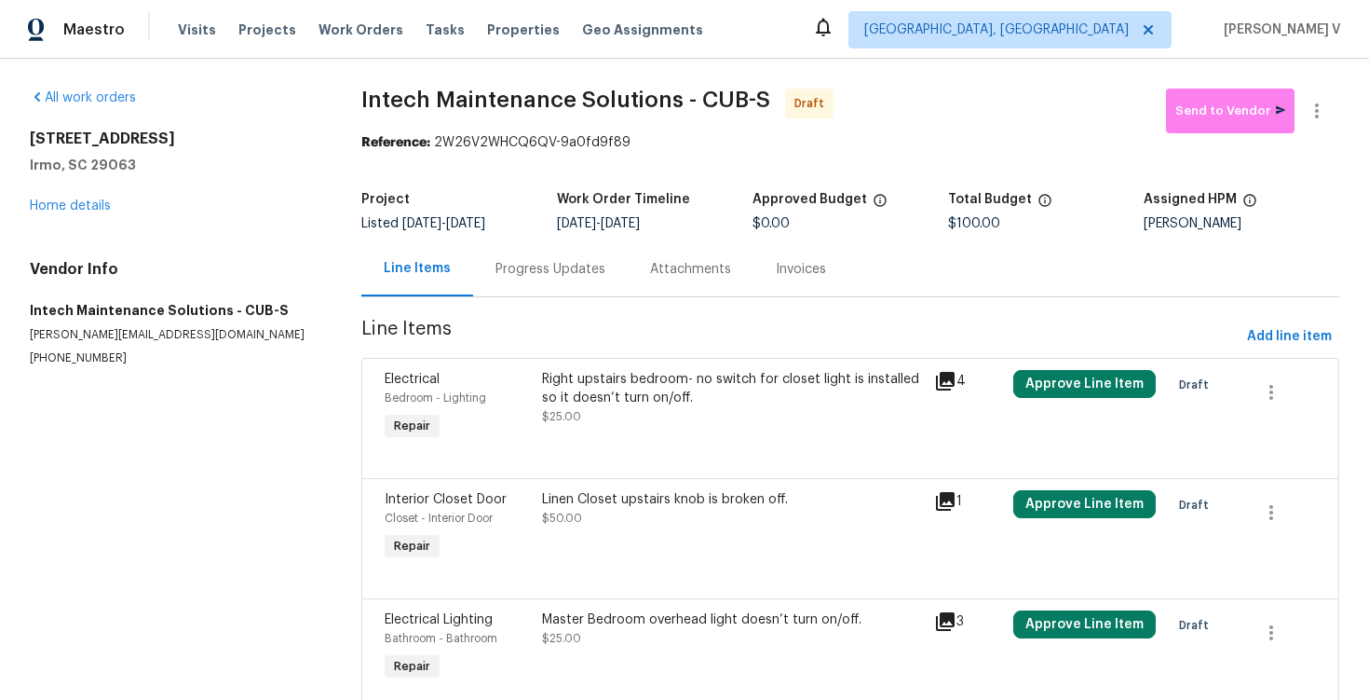
click at [511, 289] on div "Progress Updates" at bounding box center [550, 268] width 155 height 55
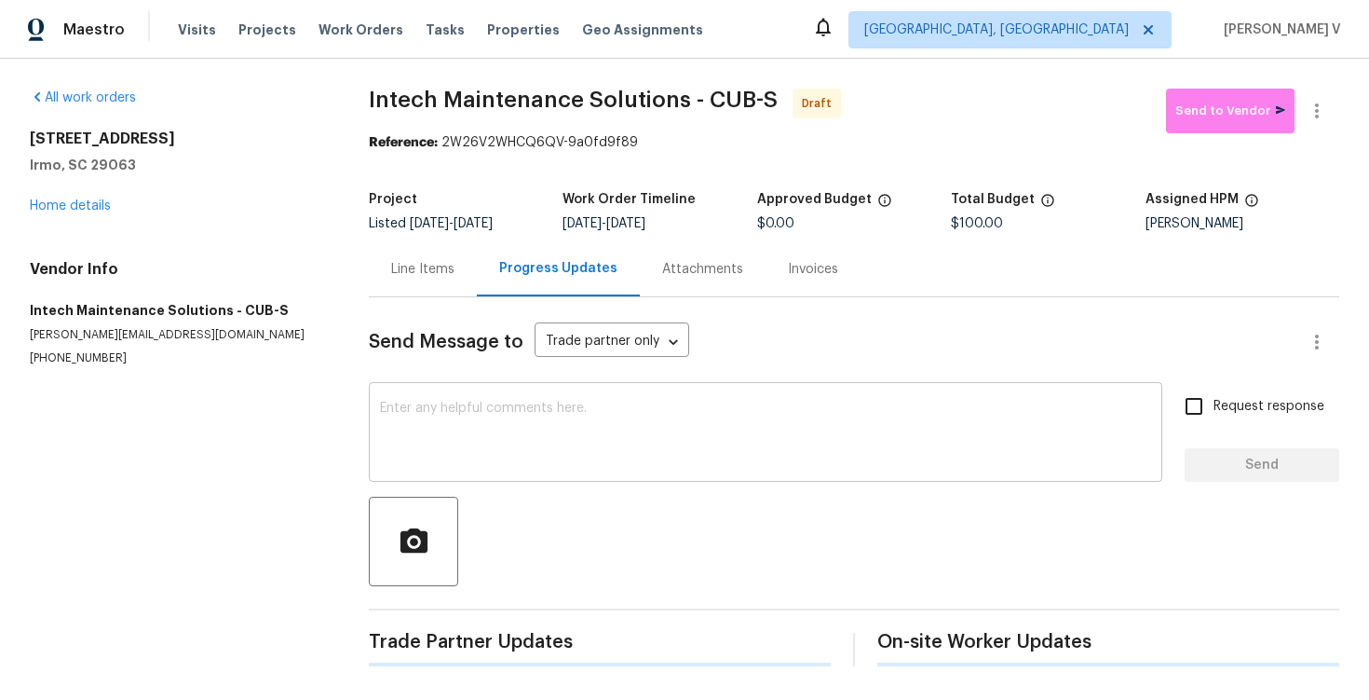
click at [538, 389] on div "x ​" at bounding box center [766, 434] width 794 height 95
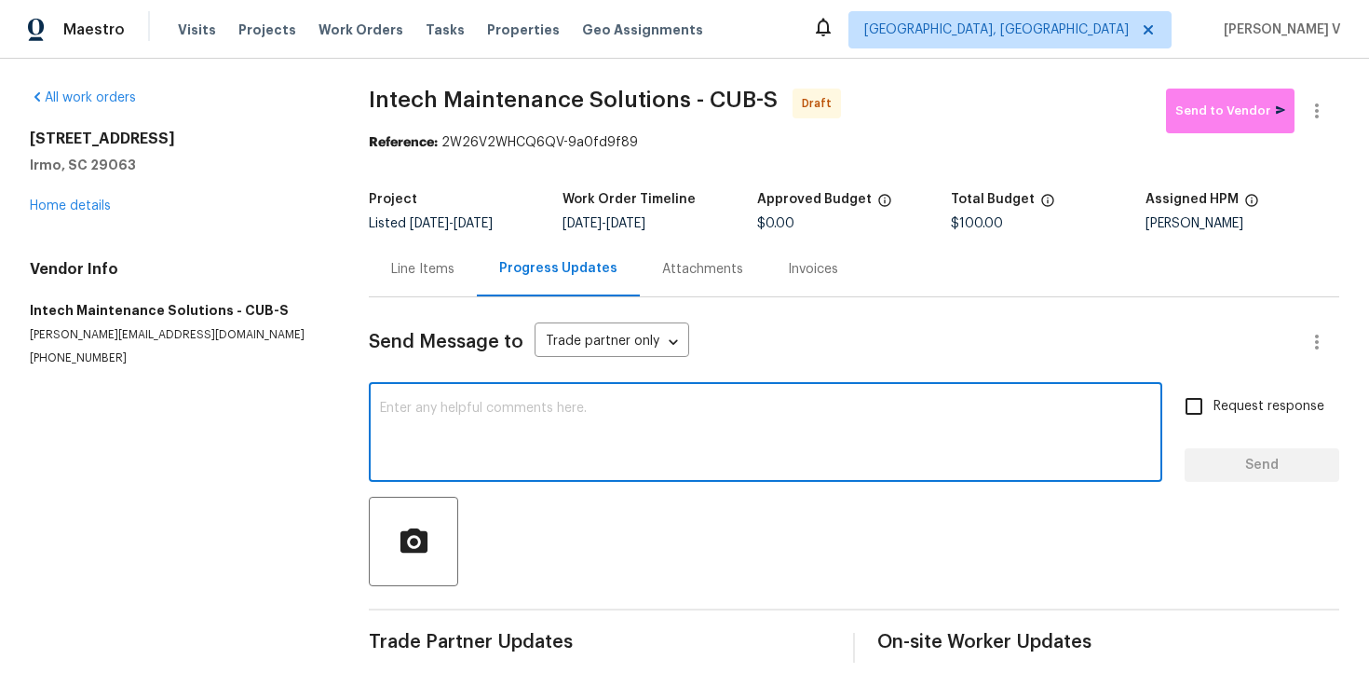
paste textarea "Hi this is Divya with Opendoor. I’m confirming you received the WO for the prop…"
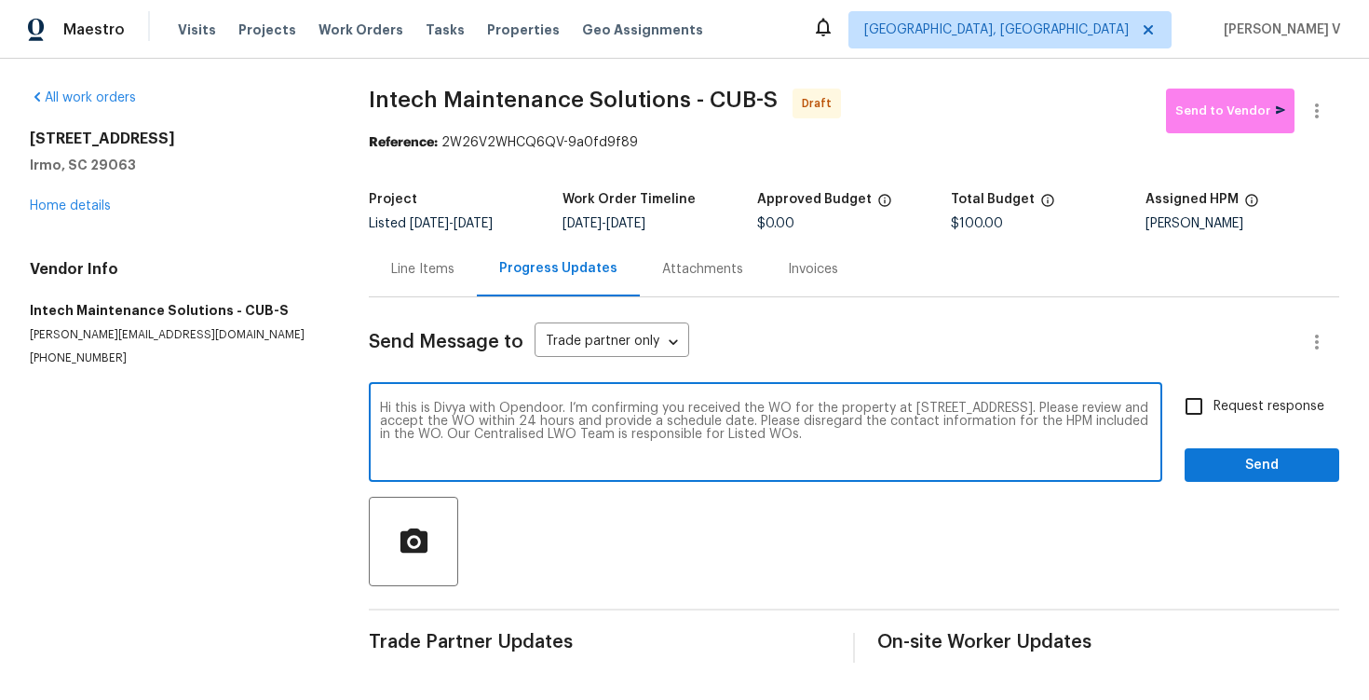
type textarea "Hi this is Divya with Opendoor. I’m confirming you received the WO for the prop…"
click at [1244, 412] on span "Request response" at bounding box center [1269, 407] width 111 height 20
click at [1214, 412] on input "Request response" at bounding box center [1194, 406] width 39 height 39
checkbox input "true"
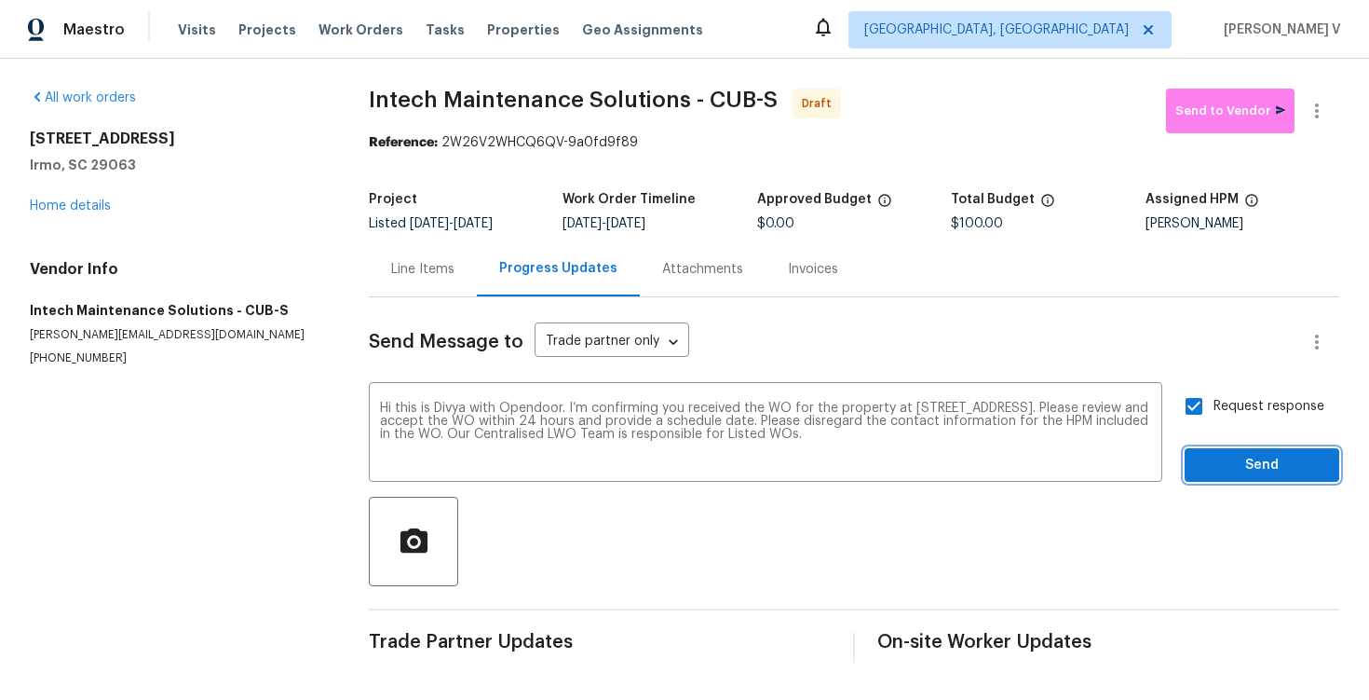
click at [1244, 471] on span "Send" at bounding box center [1262, 465] width 125 height 23
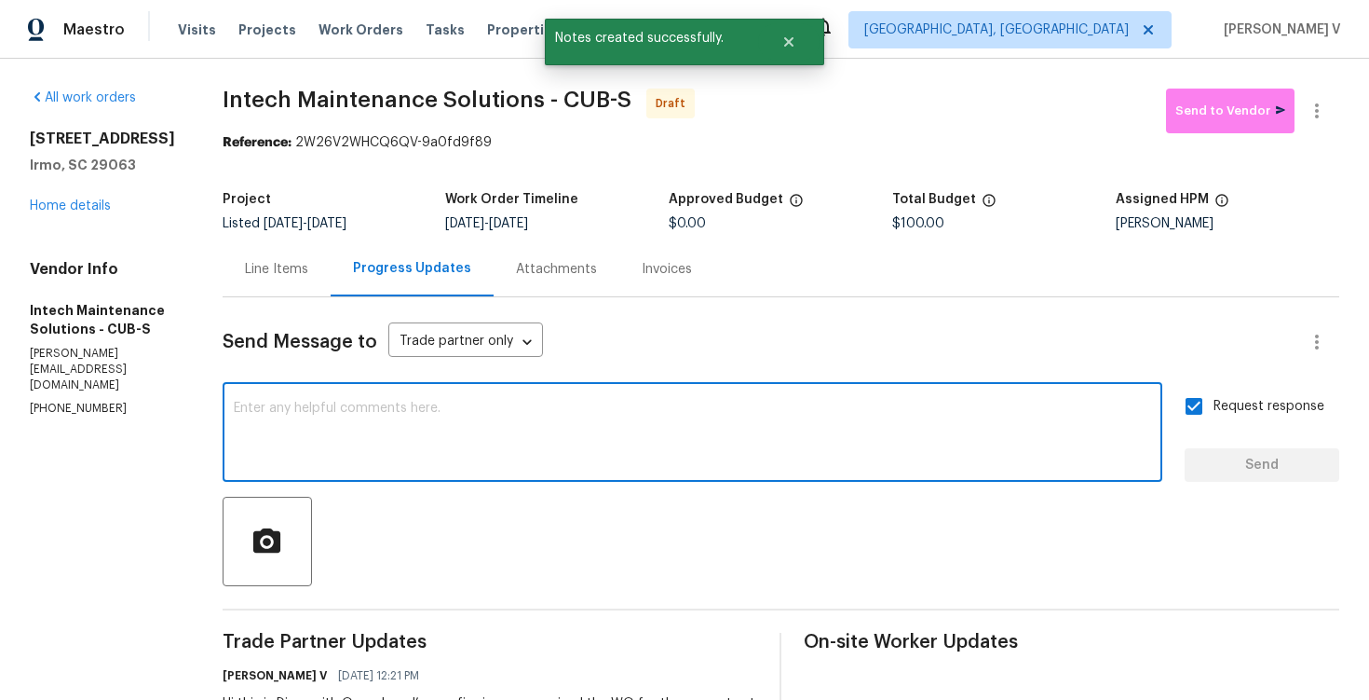
click at [505, 456] on textarea at bounding box center [693, 434] width 918 height 65
paste textarea "Attention All Work Orders must include before-photos (both close-up and wide-an…"
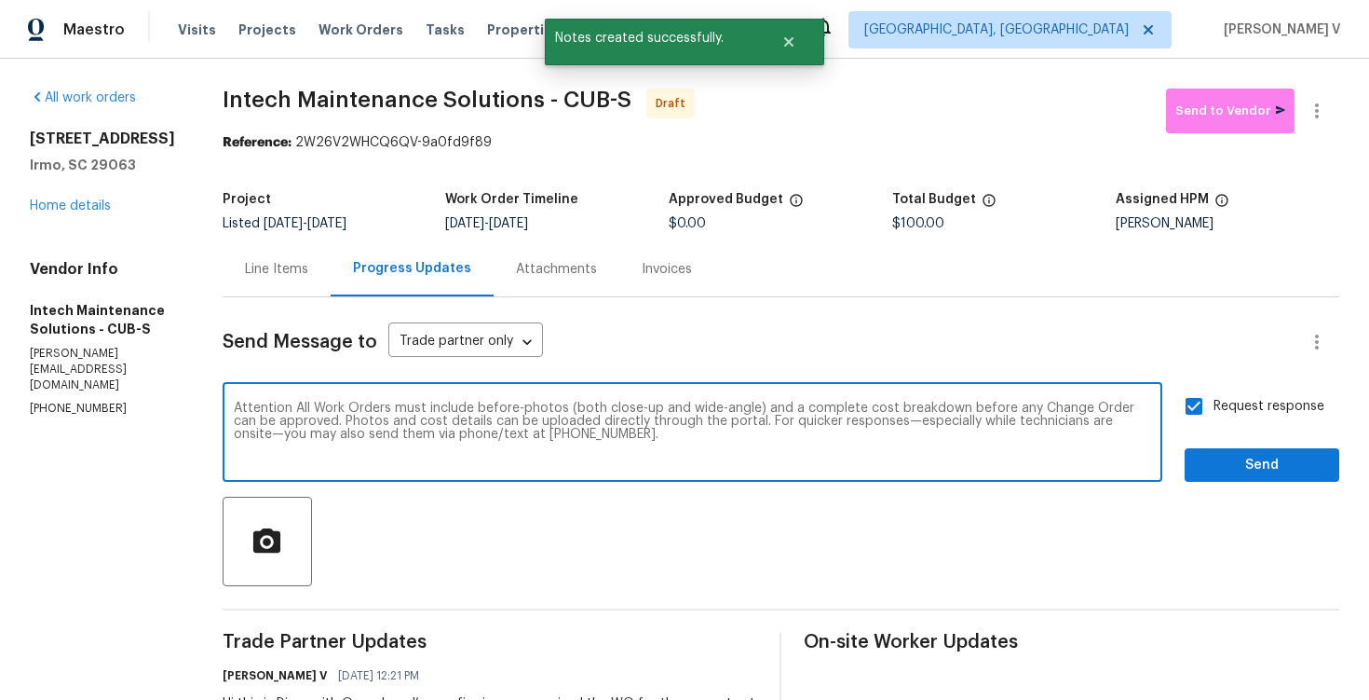
type textarea "Attention All Work Orders must include before-photos (both close-up and wide-an…"
click at [1208, 473] on span "Send" at bounding box center [1262, 465] width 125 height 23
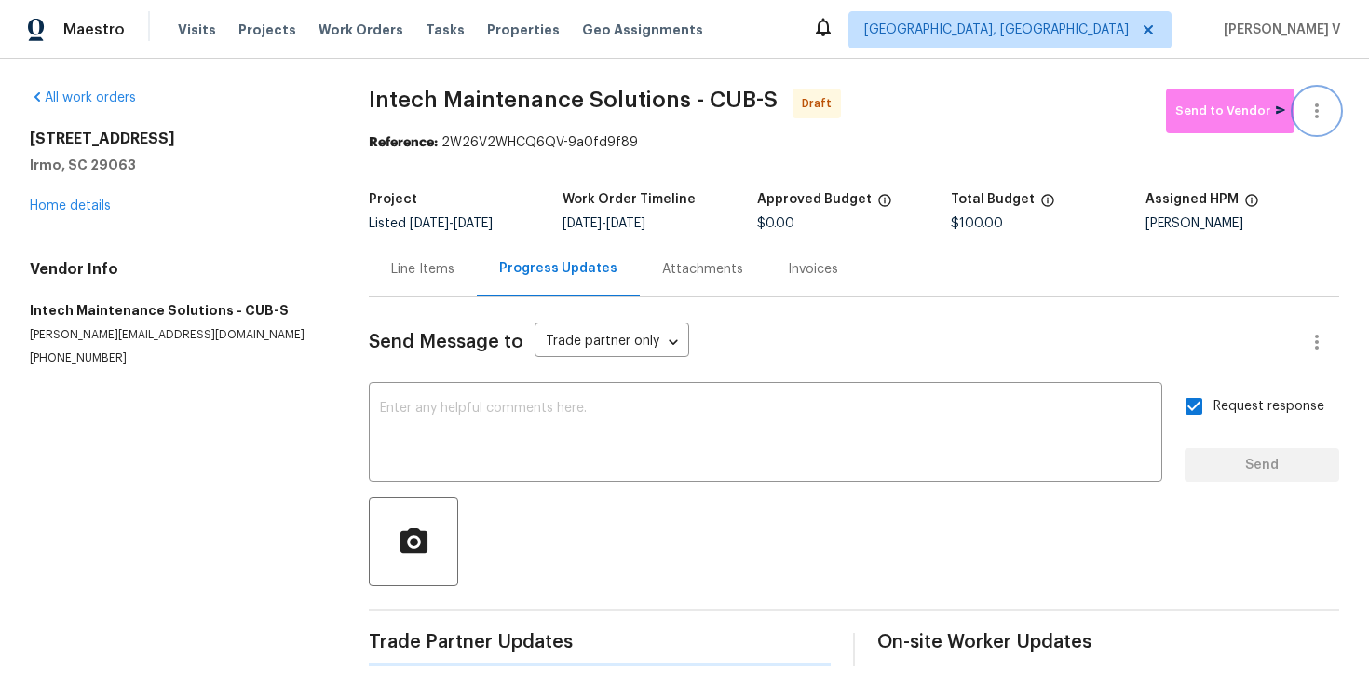
click at [1326, 116] on icon "button" at bounding box center [1317, 111] width 22 height 22
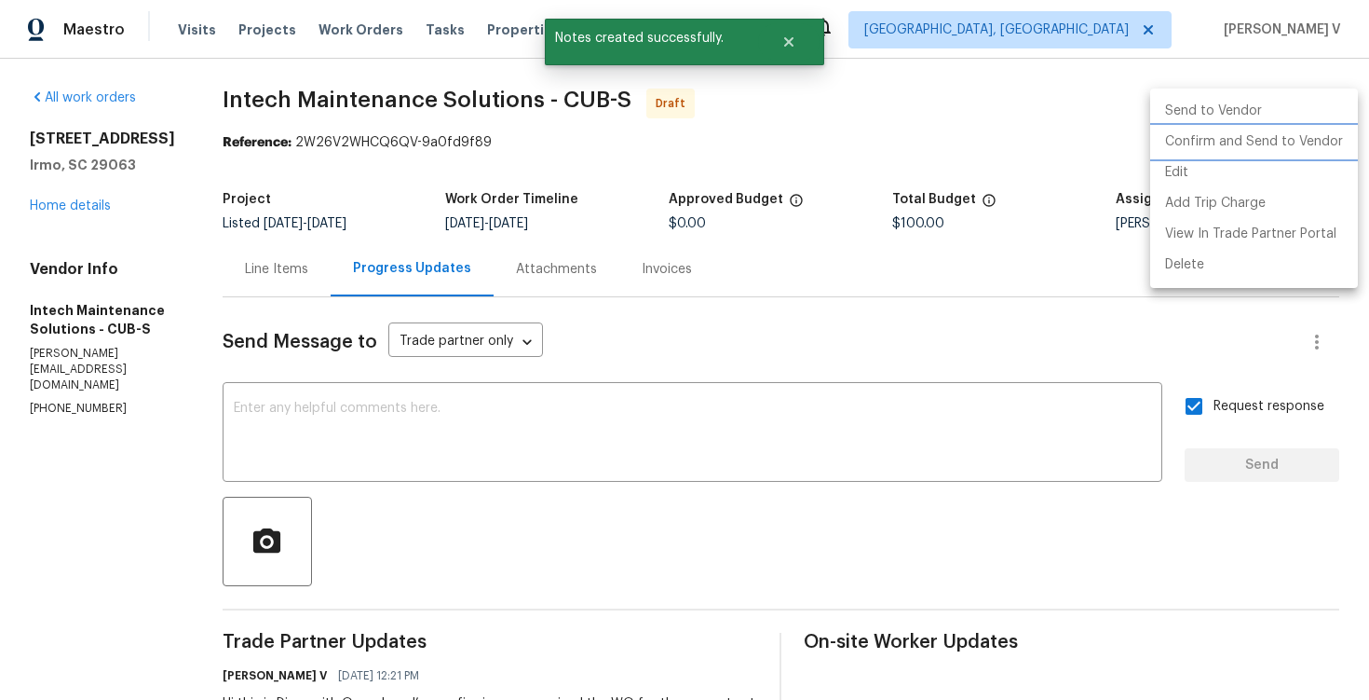
click at [1231, 143] on li "Confirm and Send to Vendor" at bounding box center [1255, 142] width 208 height 31
click at [352, 132] on div at bounding box center [684, 350] width 1369 height 700
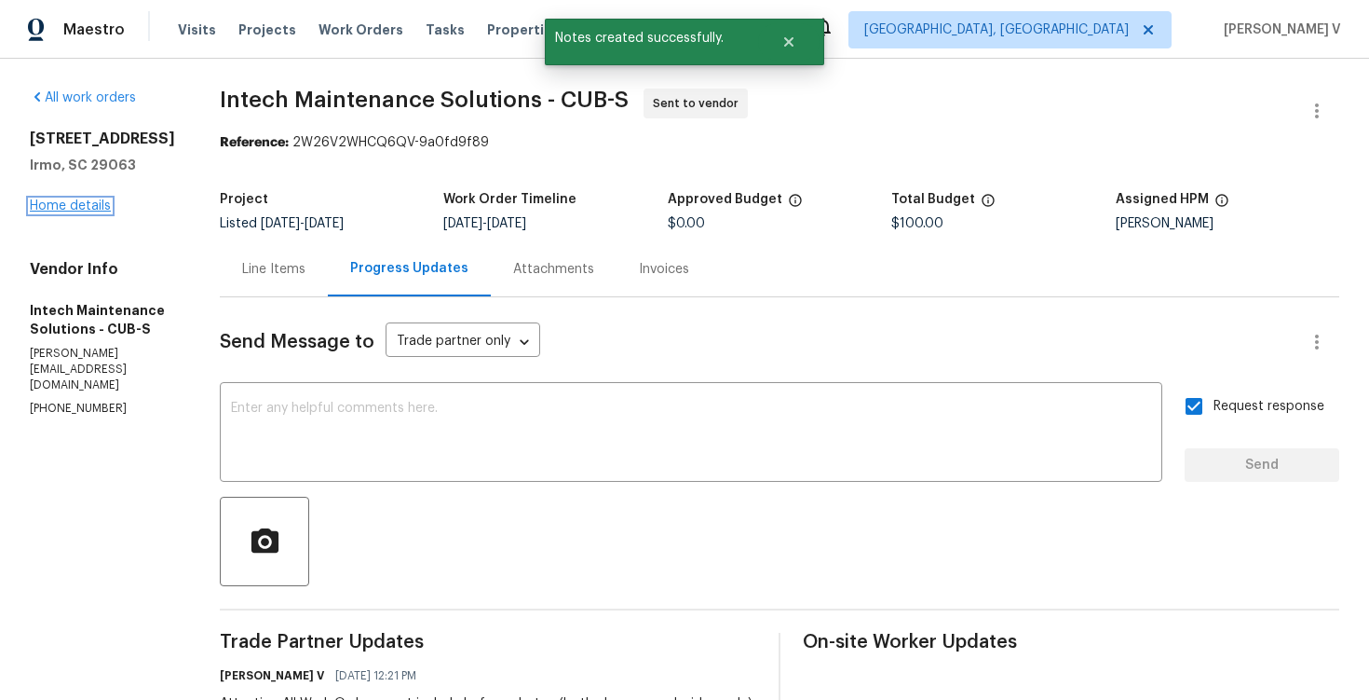
click at [67, 204] on link "Home details" at bounding box center [70, 205] width 81 height 13
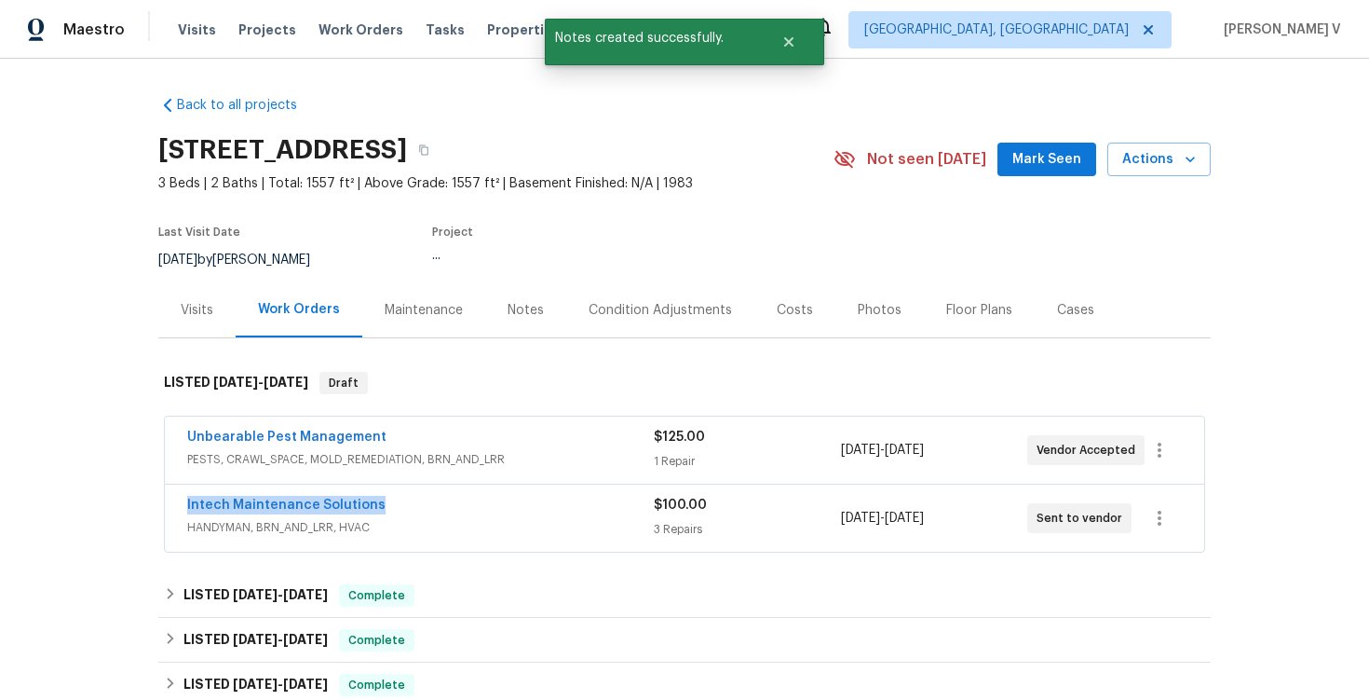
drag, startPoint x: 181, startPoint y: 506, endPoint x: 478, endPoint y: 505, distance: 297.2
click at [478, 505] on div "Intech Maintenance Solutions HANDYMAN, BRN_AND_LRR, HVAC $100.00 3 Repairs 10/8…" at bounding box center [685, 517] width 1040 height 67
copy link "Intech Maintenance Solutions"
click at [440, 516] on div "Intech Maintenance Solutions" at bounding box center [420, 507] width 467 height 22
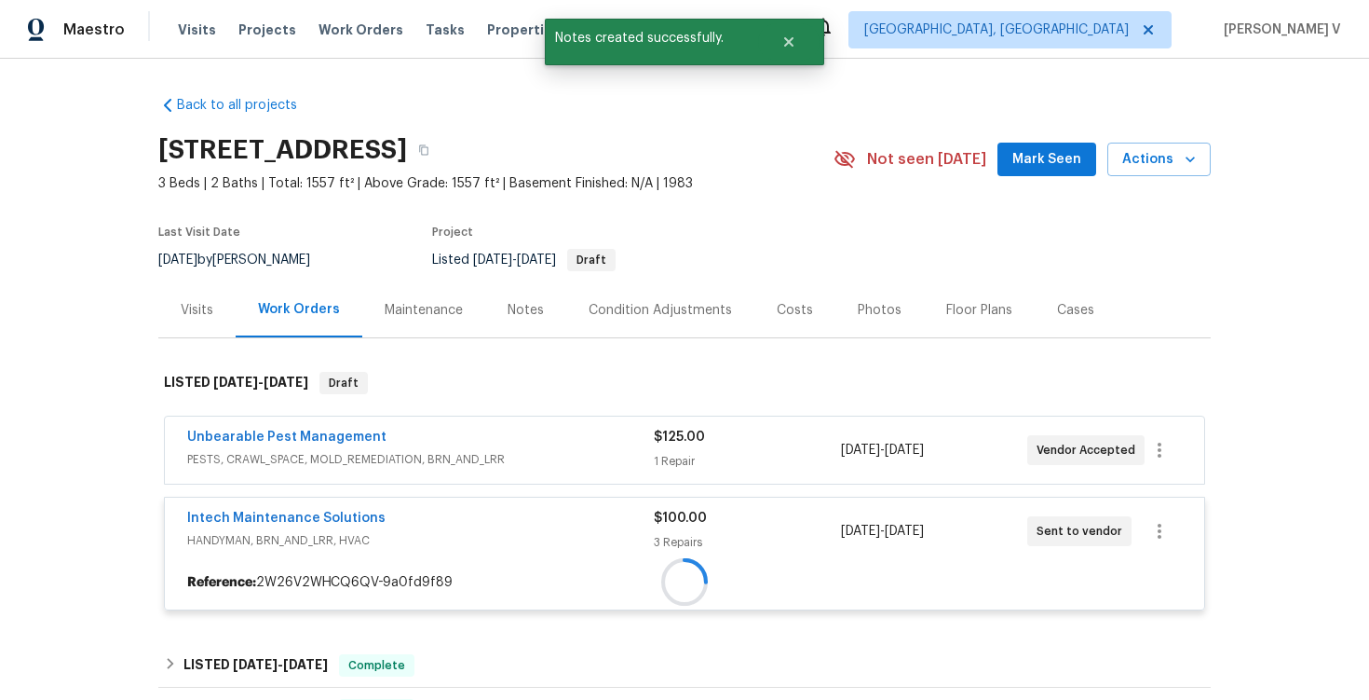
click at [484, 457] on span "PESTS, CRAWL_SPACE, MOLD_REMEDIATION, BRN_AND_LRR" at bounding box center [420, 459] width 467 height 19
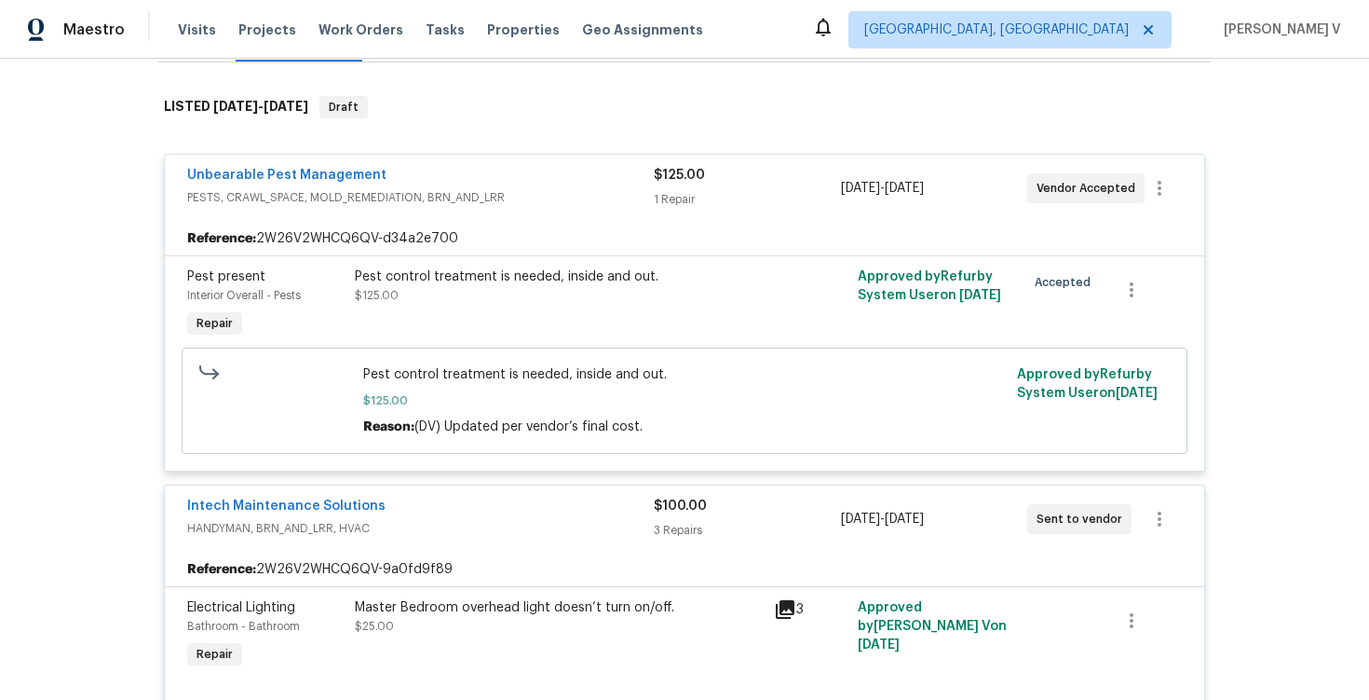
scroll to position [515, 0]
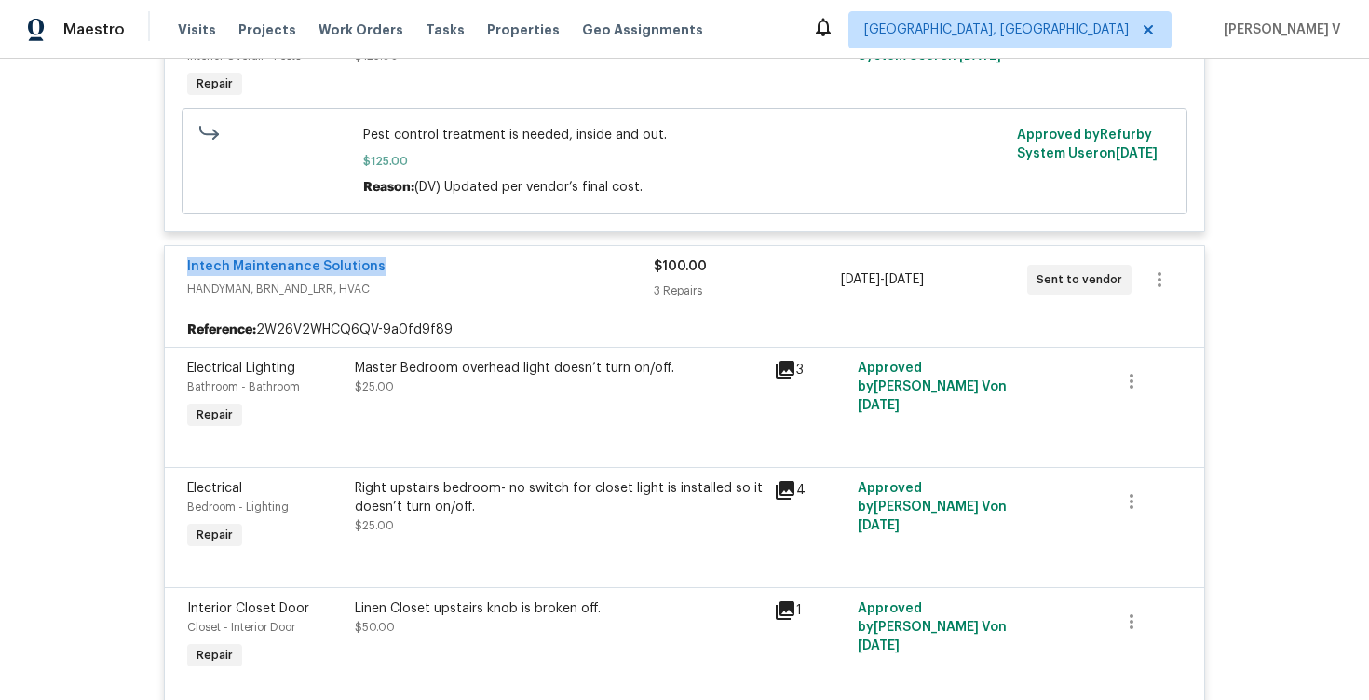
drag, startPoint x: 166, startPoint y: 267, endPoint x: 483, endPoint y: 267, distance: 316.8
click at [483, 267] on div "Intech Maintenance Solutions HANDYMAN, BRN_AND_LRR, HVAC $100.00 3 Repairs 10/8…" at bounding box center [685, 279] width 1040 height 67
copy link "Intech Maintenance Solutions"
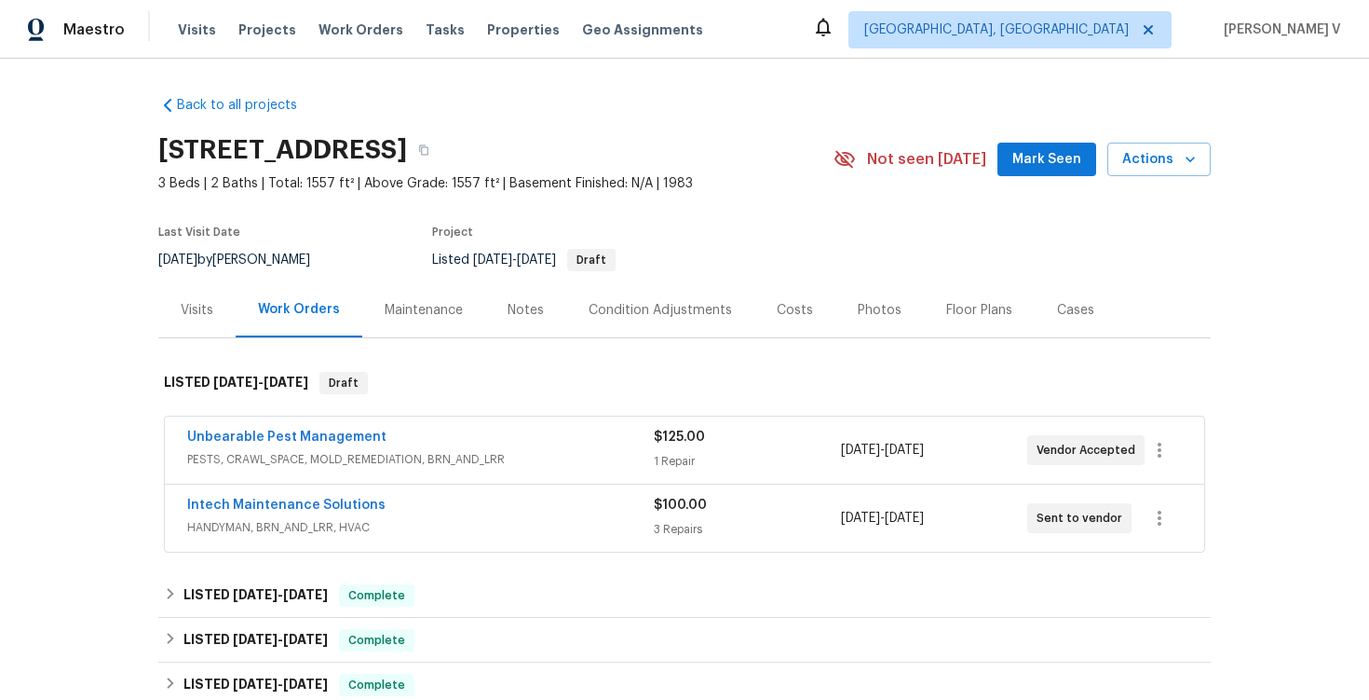
click at [496, 436] on div "Unbearable Pest Management" at bounding box center [420, 439] width 467 height 22
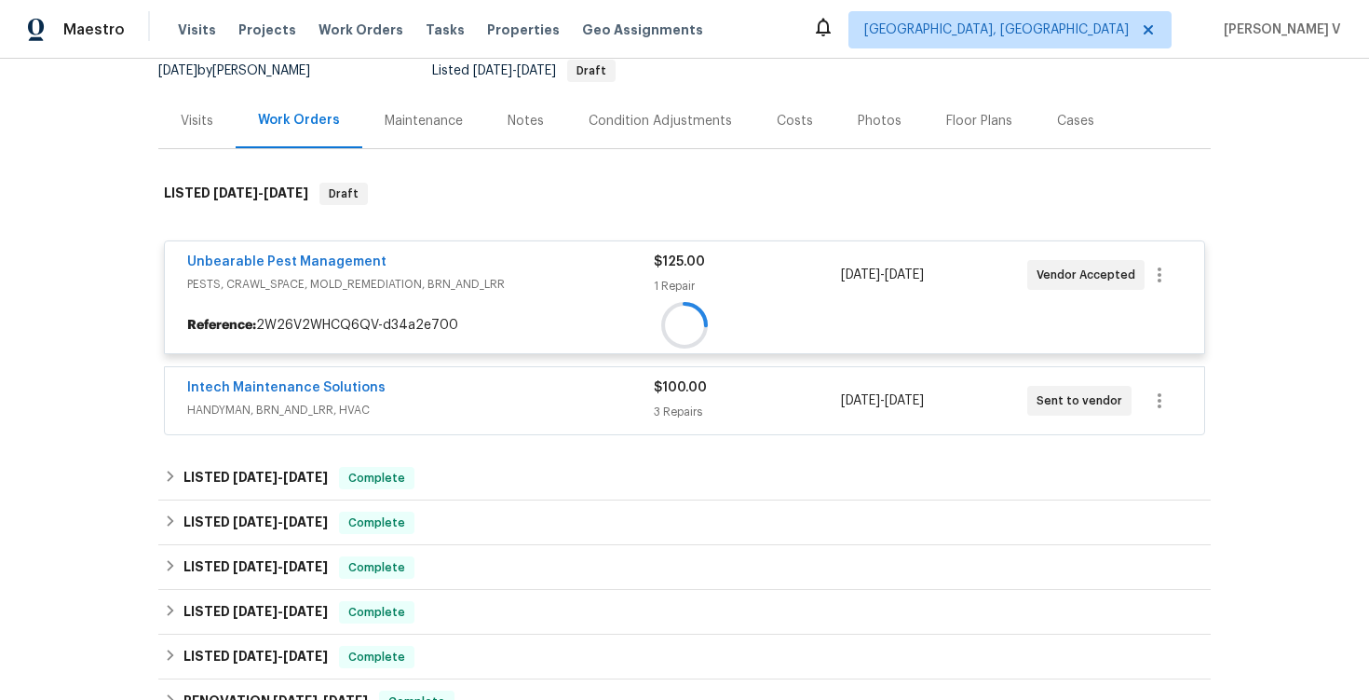
scroll to position [260, 0]
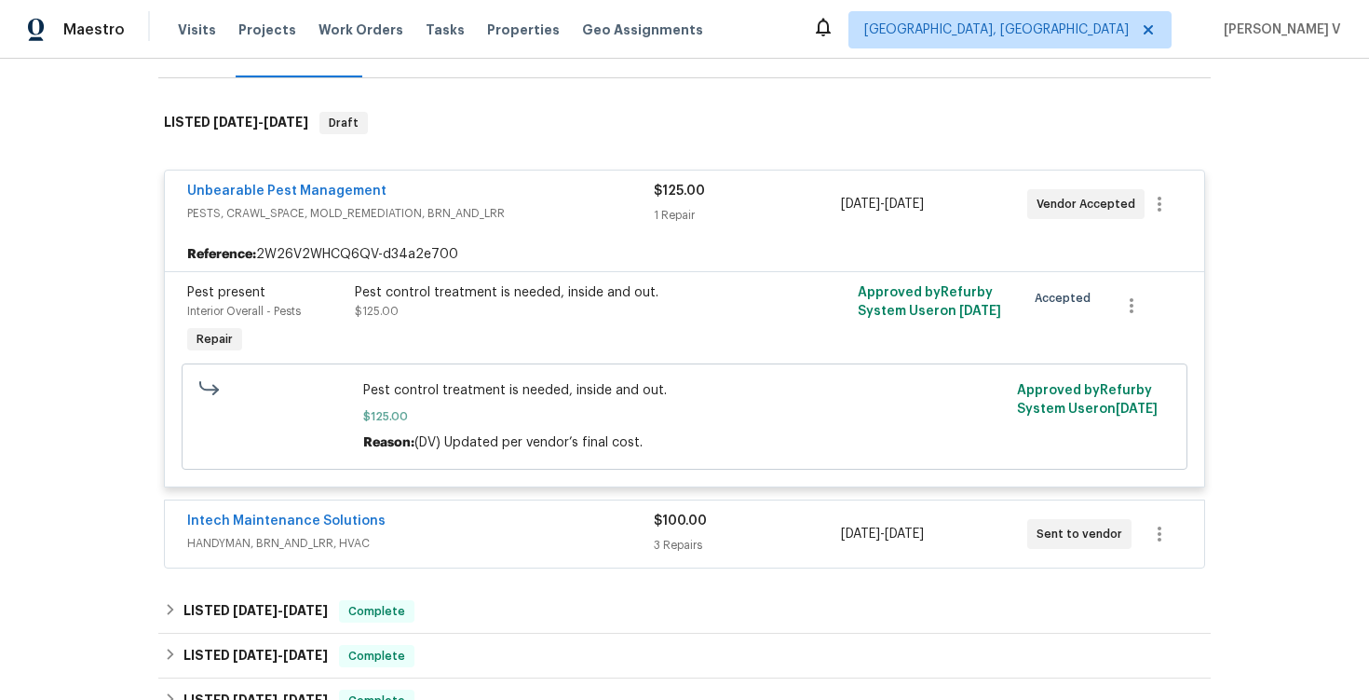
click at [470, 525] on div "Intech Maintenance Solutions" at bounding box center [420, 522] width 467 height 22
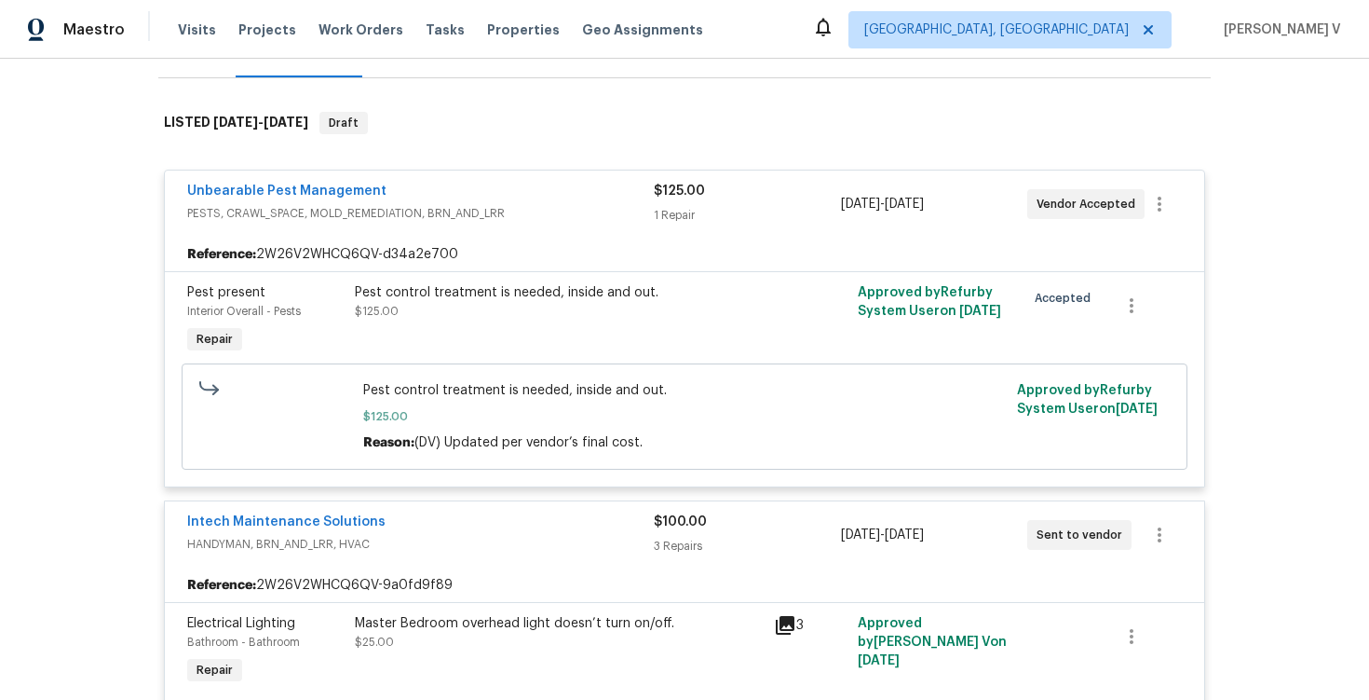
click at [402, 249] on div "Reference: 2W26V2WHCQ6QV-d34a2e700" at bounding box center [685, 255] width 1040 height 34
copy div "2W26V2WHCQ6QV-d34a2e700"
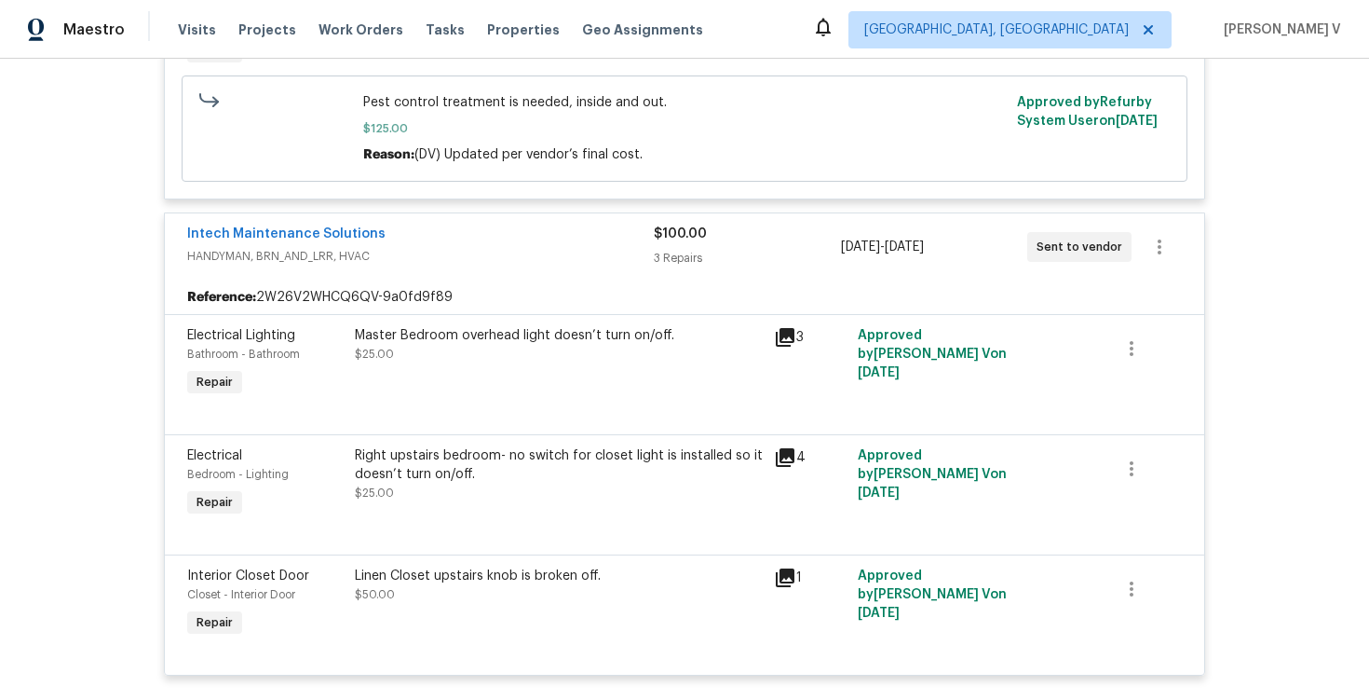
scroll to position [753, 0]
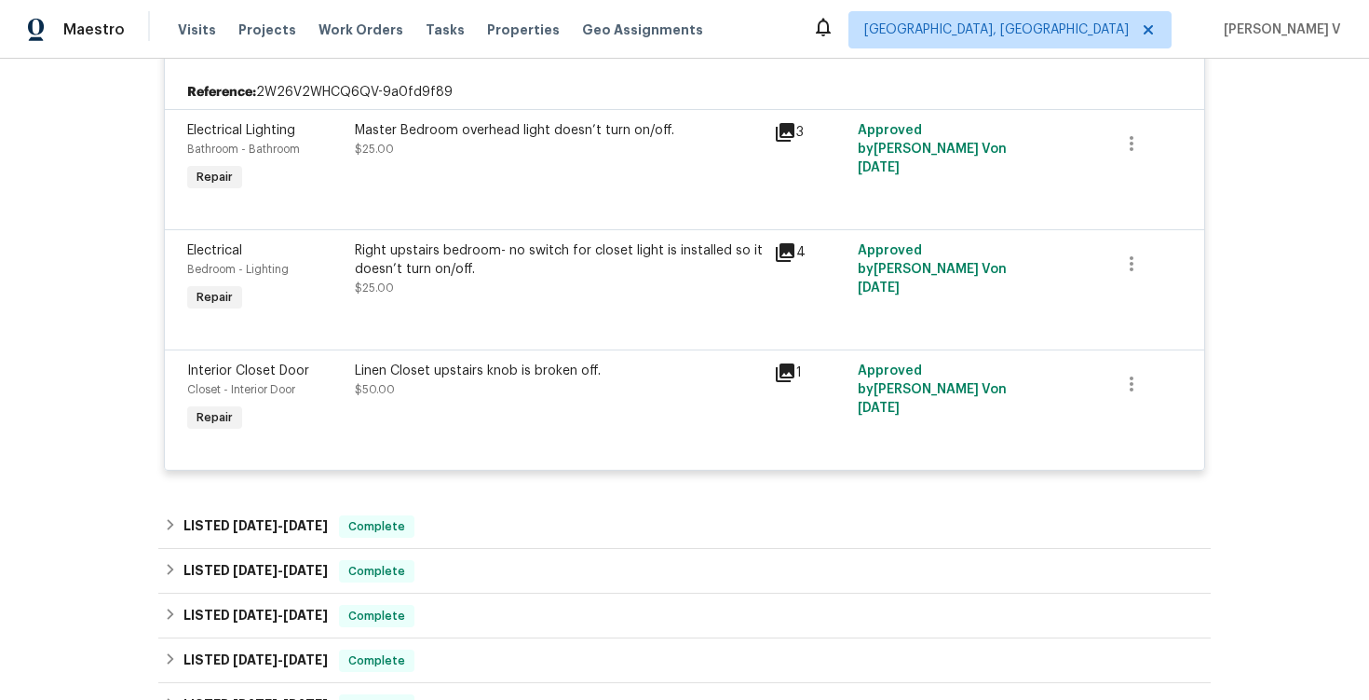
drag, startPoint x: 456, startPoint y: 92, endPoint x: 443, endPoint y: 97, distance: 13.8
click at [443, 97] on div "Reference: 2W26V2WHCQ6QV-9a0fd9f89" at bounding box center [685, 92] width 1040 height 34
copy div "2W26V2WHCQ6QV-9a0fd9f89"
